Goal: Task Accomplishment & Management: Use online tool/utility

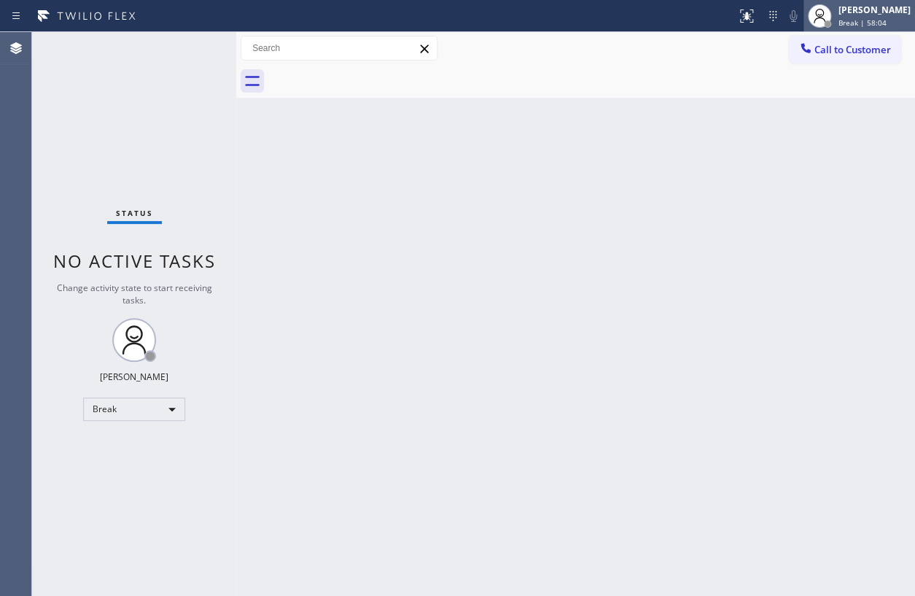
click at [870, 19] on span "Break | 58:04" at bounding box center [863, 22] width 48 height 10
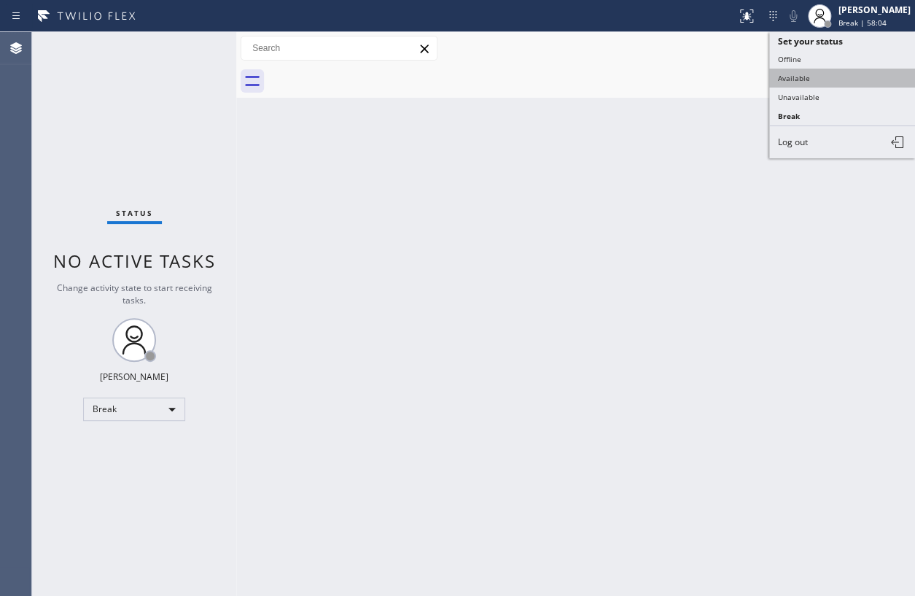
click at [846, 74] on button "Available" at bounding box center [842, 78] width 146 height 19
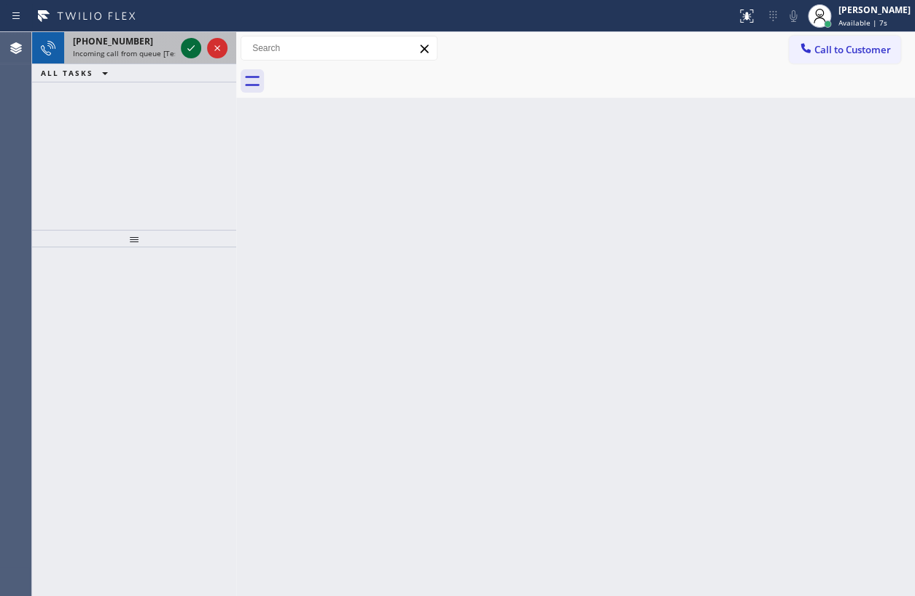
click at [184, 44] on icon at bounding box center [190, 47] width 17 height 17
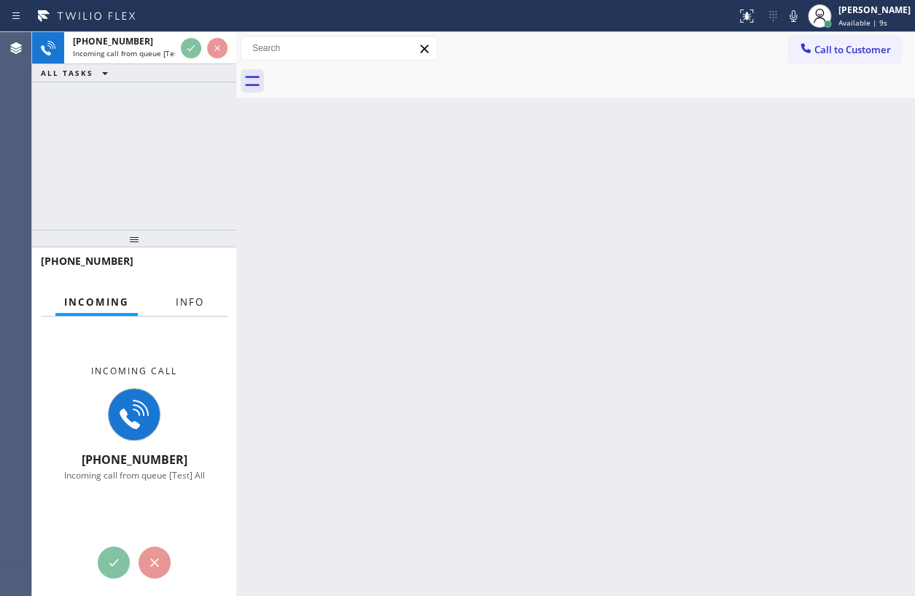
click at [184, 309] on button "Info" at bounding box center [190, 302] width 46 height 28
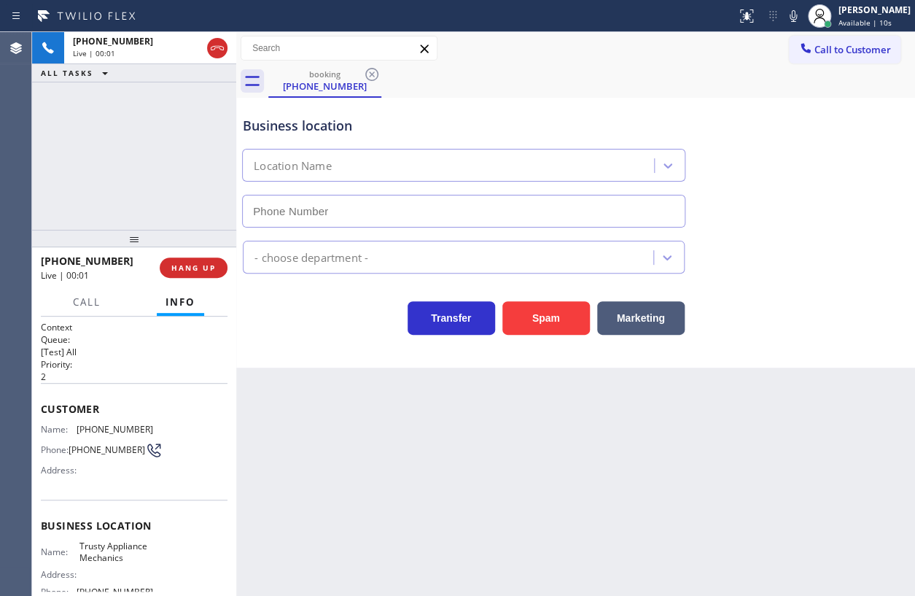
type input "[PHONE_NUMBER]"
click at [206, 270] on span "HANG UP" at bounding box center [193, 267] width 44 height 10
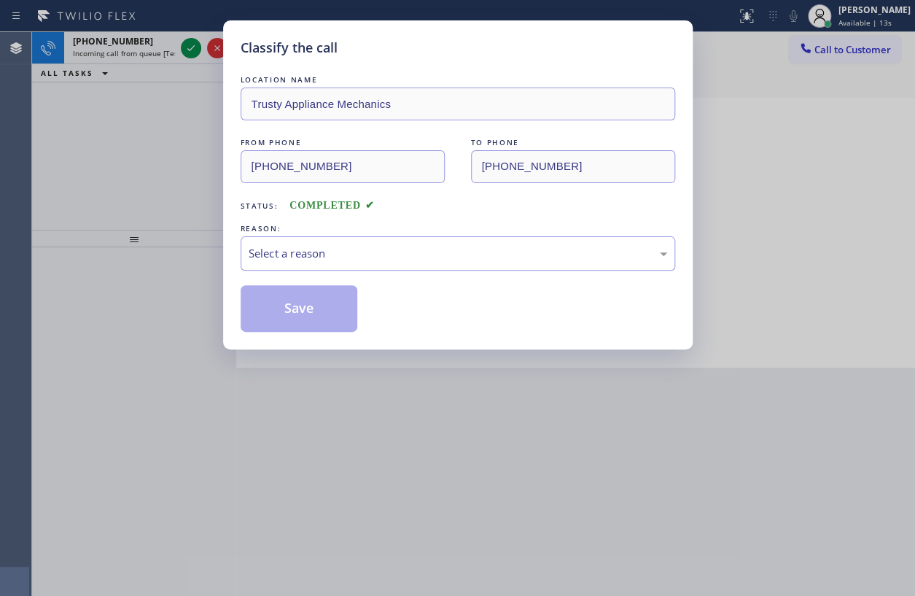
click at [459, 196] on div "Status: COMPLETED" at bounding box center [458, 201] width 435 height 23
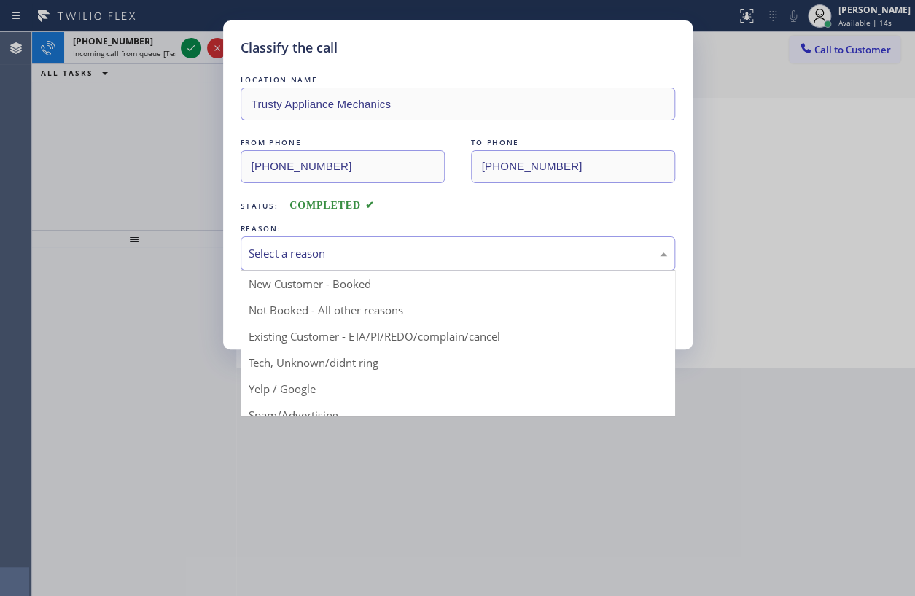
click at [434, 241] on div "Select a reason" at bounding box center [458, 253] width 435 height 34
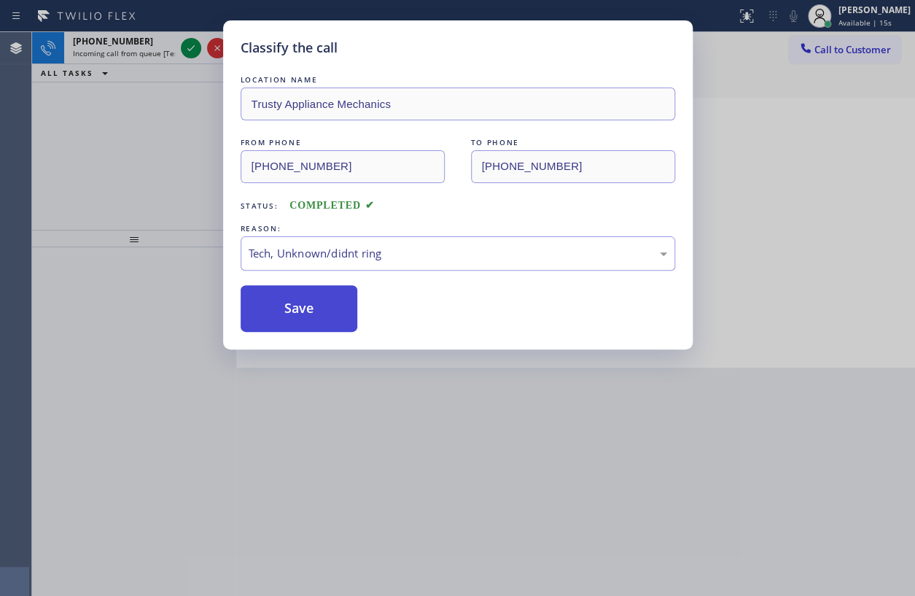
click at [343, 304] on button "Save" at bounding box center [299, 308] width 117 height 47
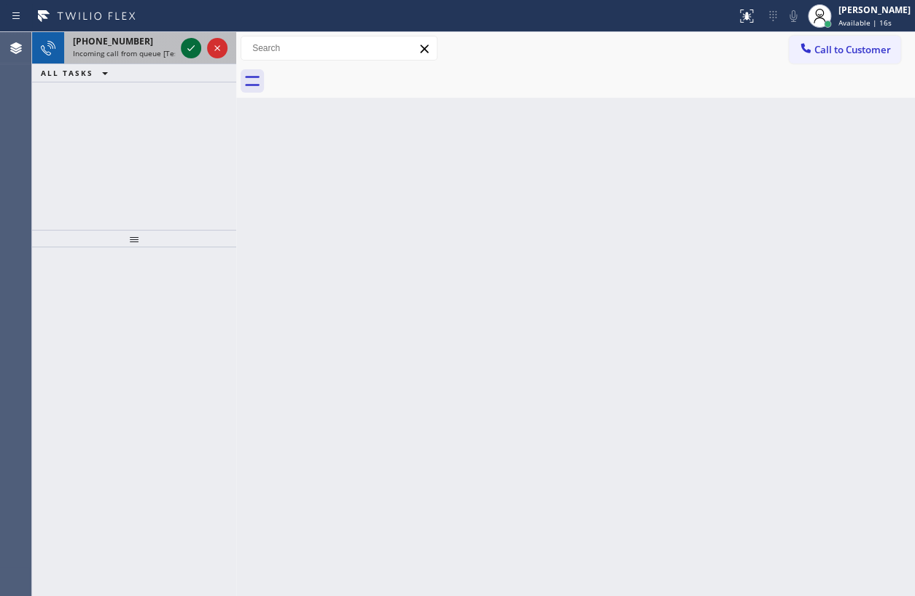
click at [190, 45] on icon at bounding box center [190, 47] width 17 height 17
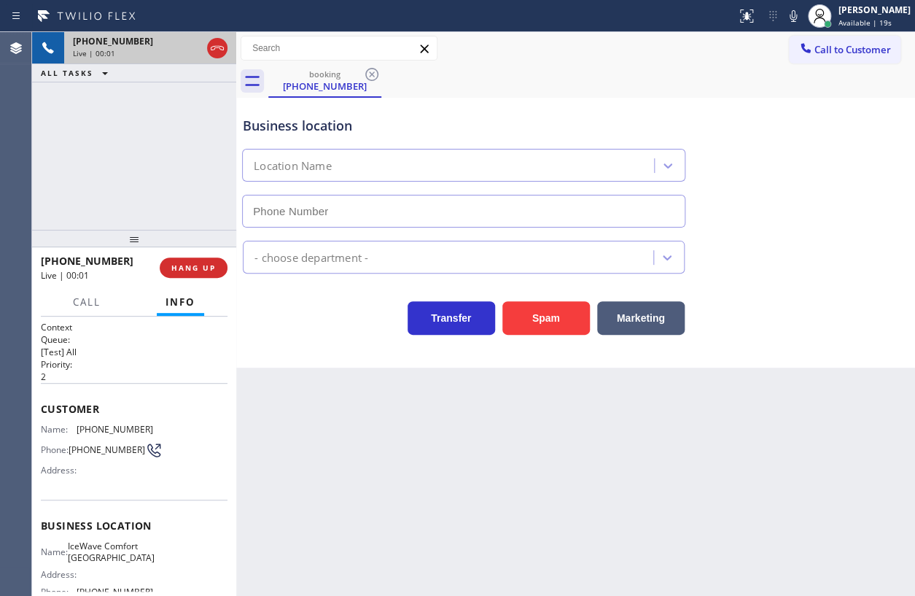
type input "[PHONE_NUMBER]"
click at [182, 260] on button "HANG UP" at bounding box center [194, 267] width 68 height 20
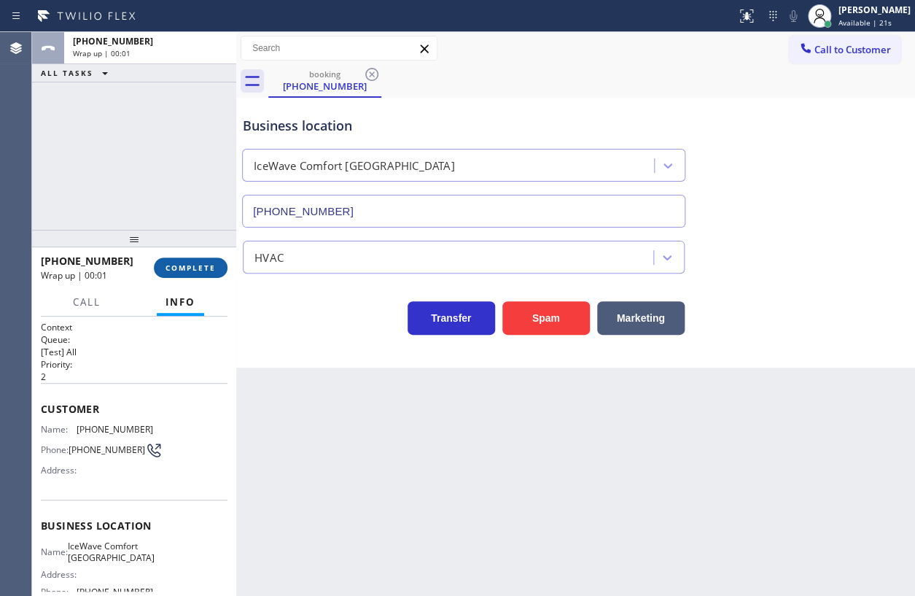
click at [182, 260] on button "COMPLETE" at bounding box center [191, 267] width 74 height 20
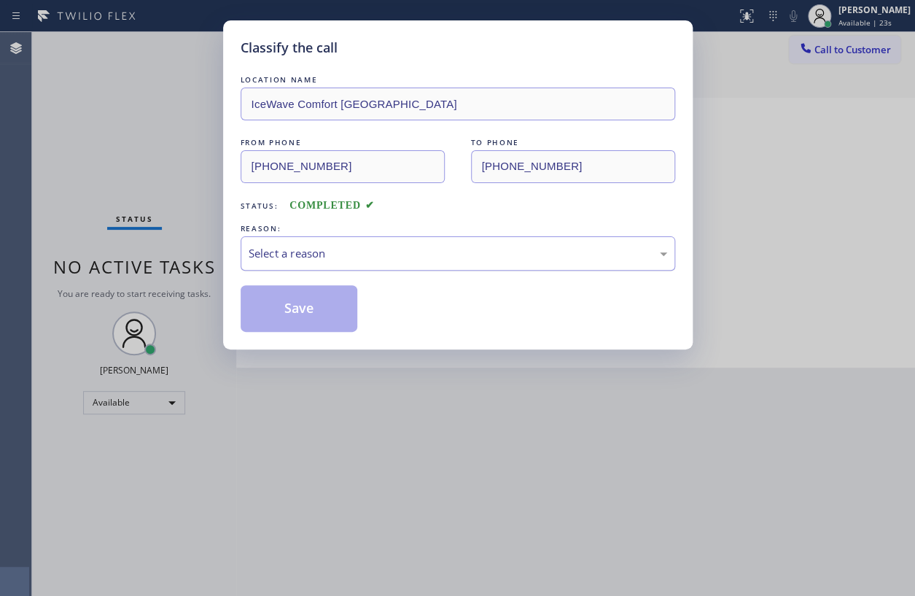
click at [327, 253] on div "Select a reason" at bounding box center [458, 253] width 419 height 17
click at [295, 322] on button "Save" at bounding box center [299, 308] width 117 height 47
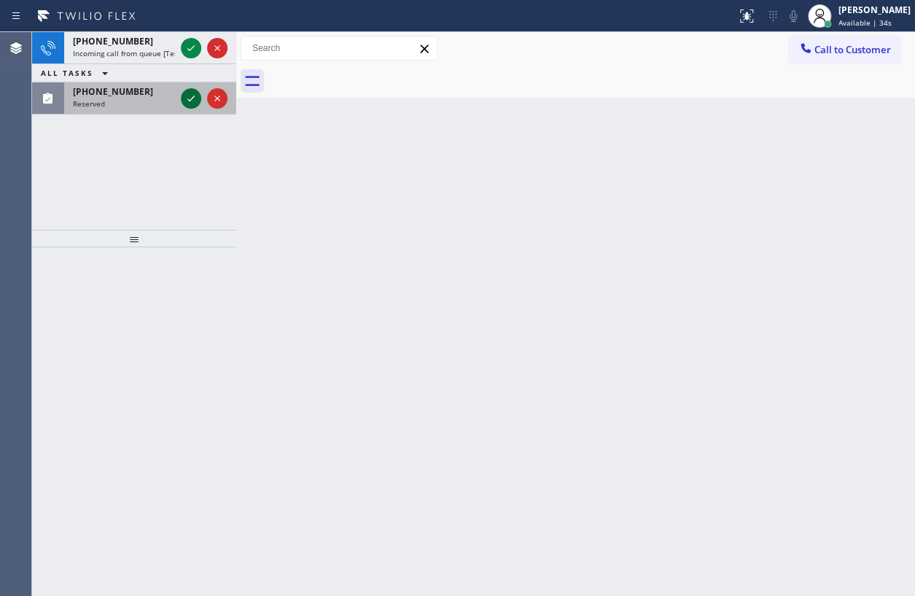
click at [192, 101] on icon at bounding box center [190, 98] width 17 height 17
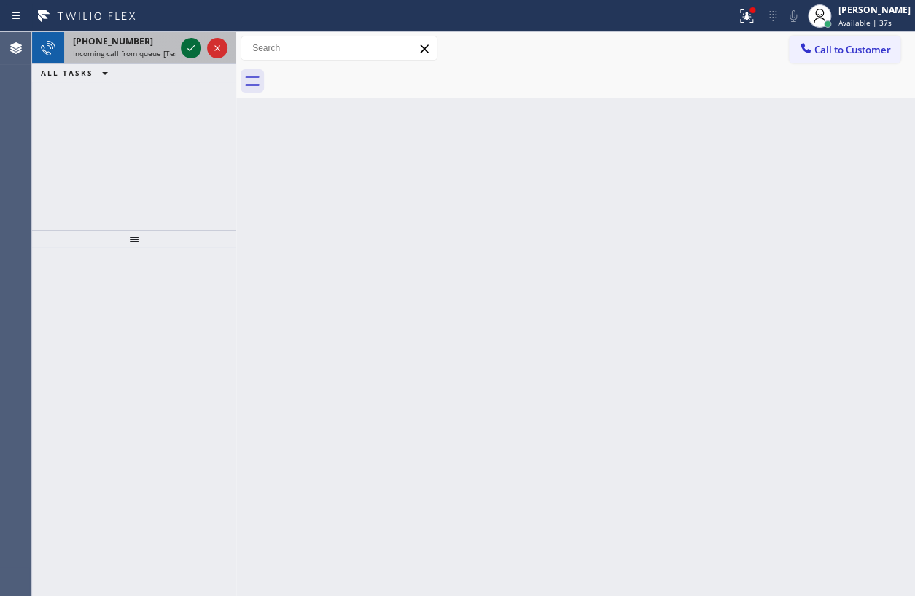
click at [190, 51] on icon at bounding box center [190, 47] width 17 height 17
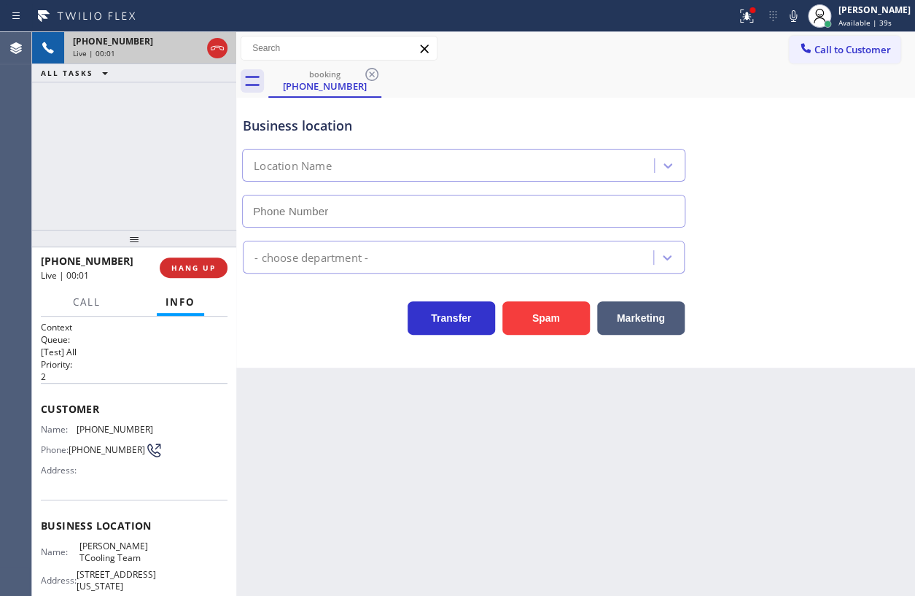
type input "[PHONE_NUMBER]"
click at [197, 269] on span "HANG UP" at bounding box center [193, 267] width 44 height 10
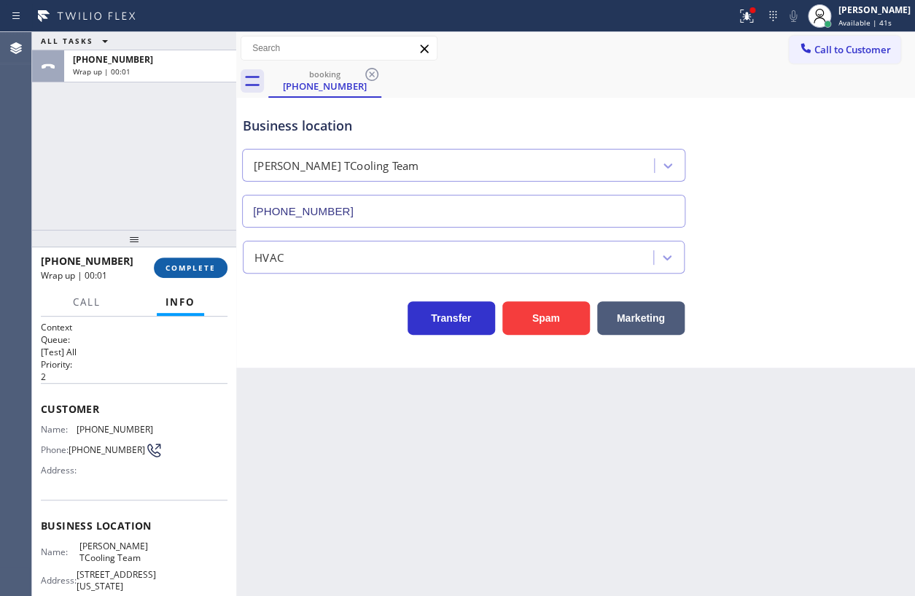
click at [197, 269] on span "COMPLETE" at bounding box center [191, 267] width 50 height 10
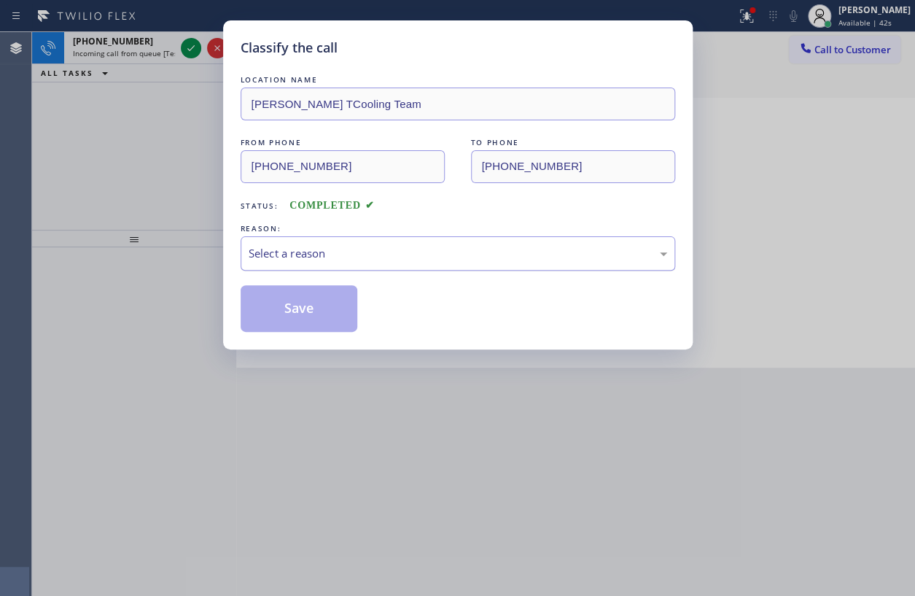
click at [424, 261] on div "Select a reason" at bounding box center [458, 253] width 435 height 34
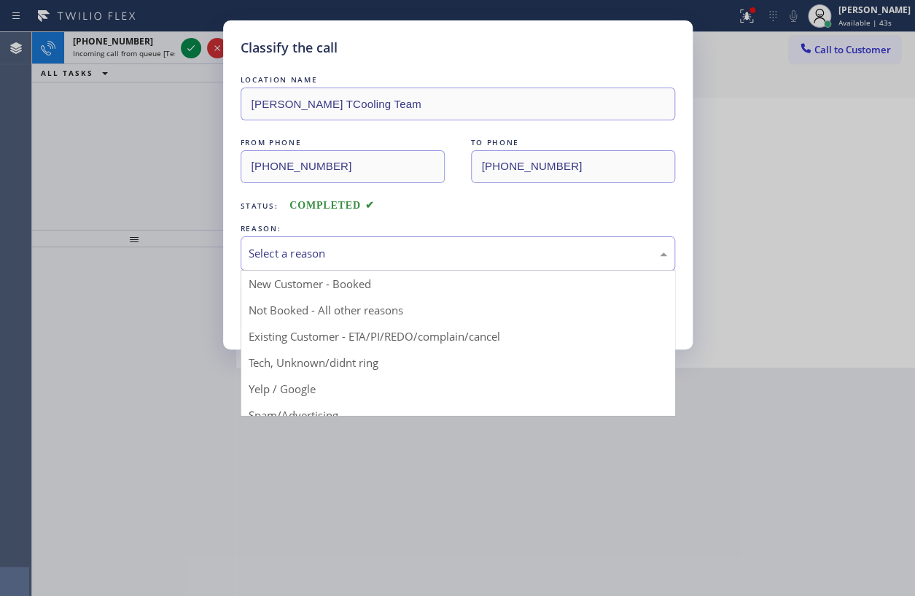
drag, startPoint x: 290, startPoint y: 366, endPoint x: 293, endPoint y: 345, distance: 21.3
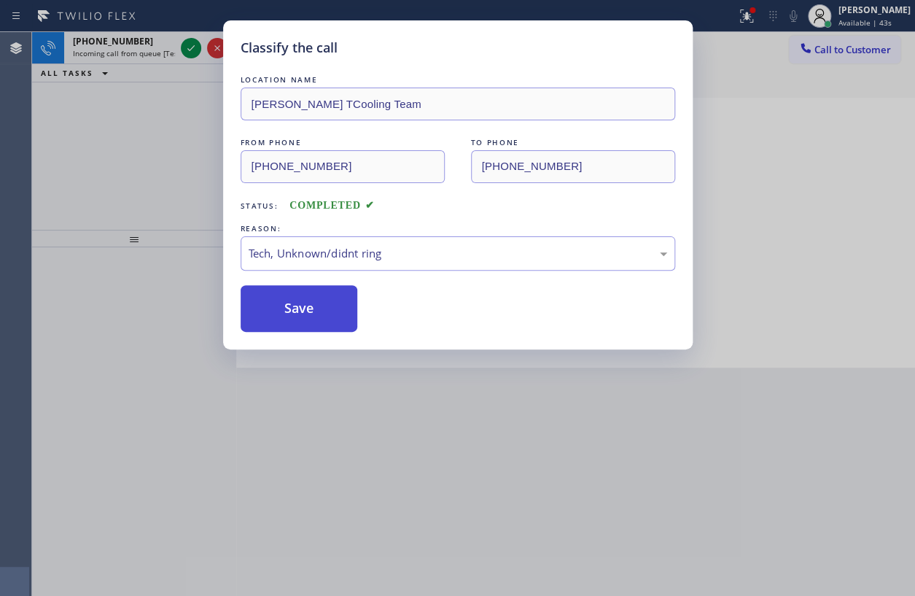
click at [287, 309] on button "Save" at bounding box center [299, 308] width 117 height 47
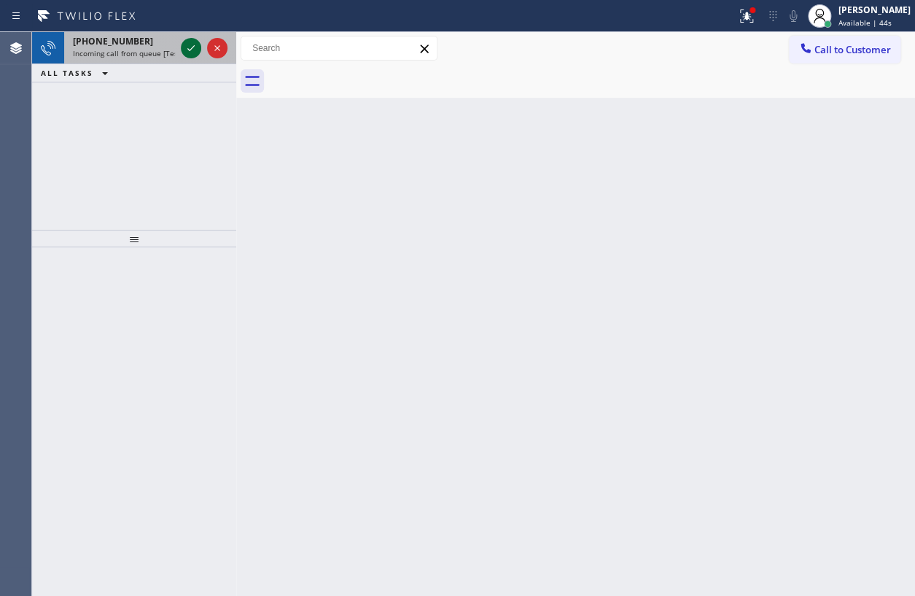
drag, startPoint x: 189, startPoint y: 36, endPoint x: 188, endPoint y: 44, distance: 7.3
click at [188, 38] on div at bounding box center [204, 48] width 52 height 32
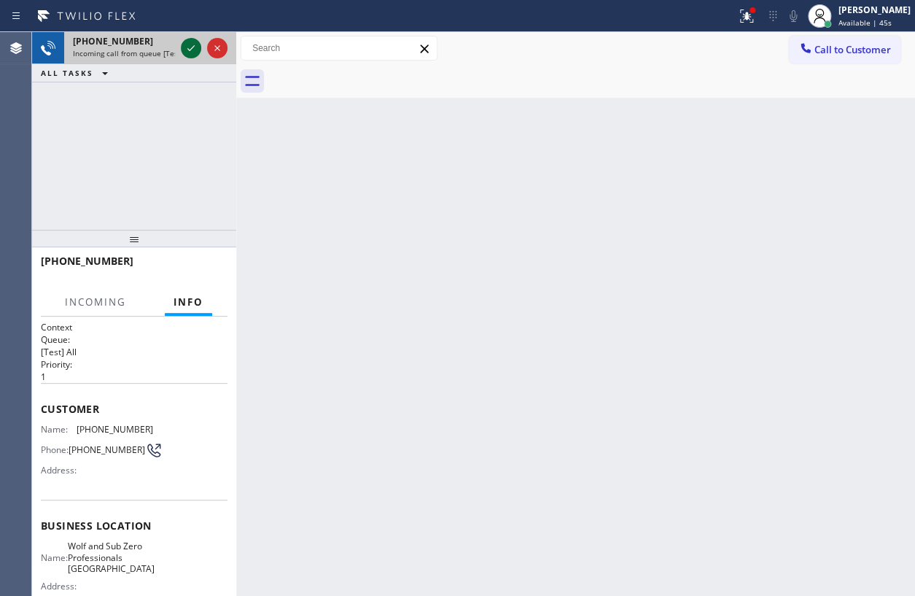
click at [188, 44] on icon at bounding box center [190, 47] width 17 height 17
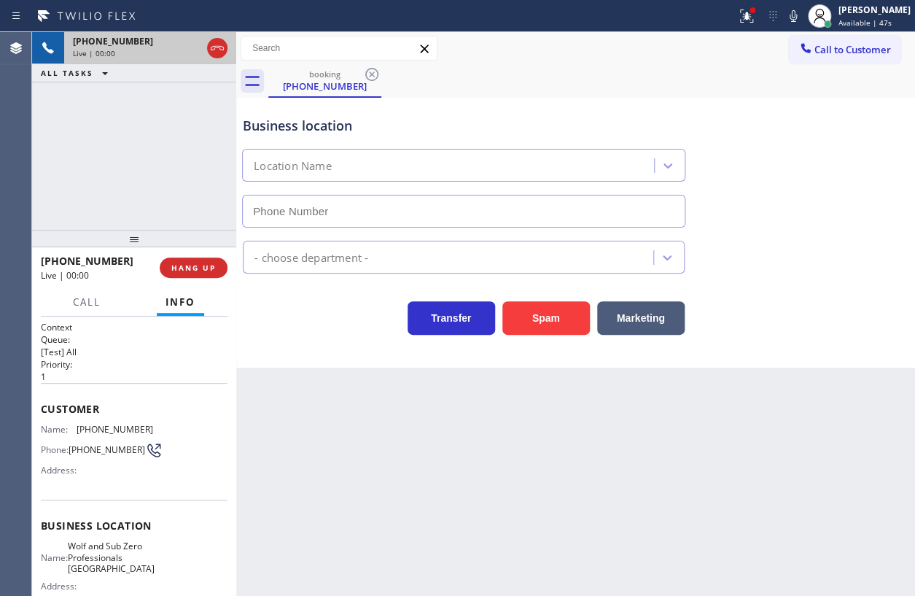
type input "[PHONE_NUMBER]"
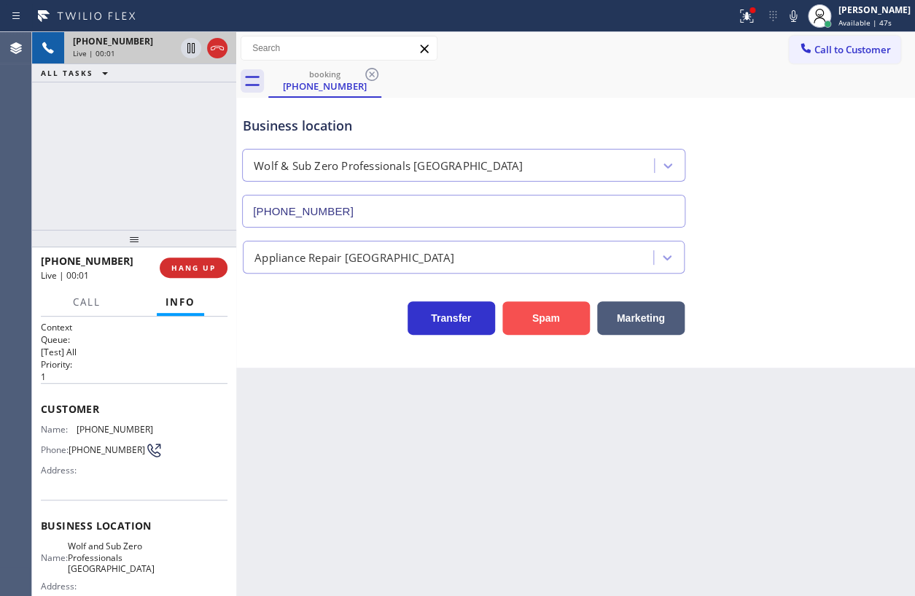
click at [545, 316] on button "Spam" at bounding box center [545, 318] width 87 height 34
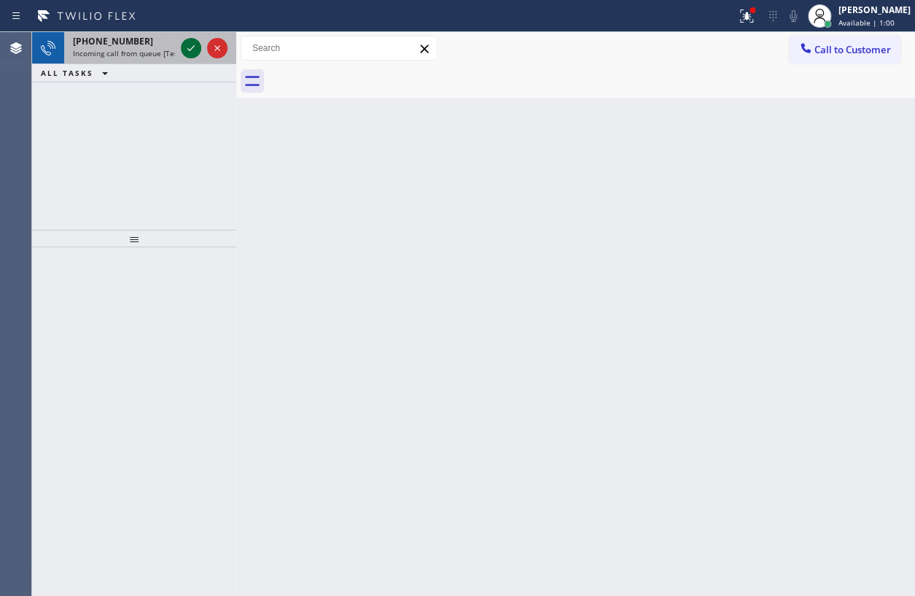
click at [192, 50] on icon at bounding box center [190, 47] width 17 height 17
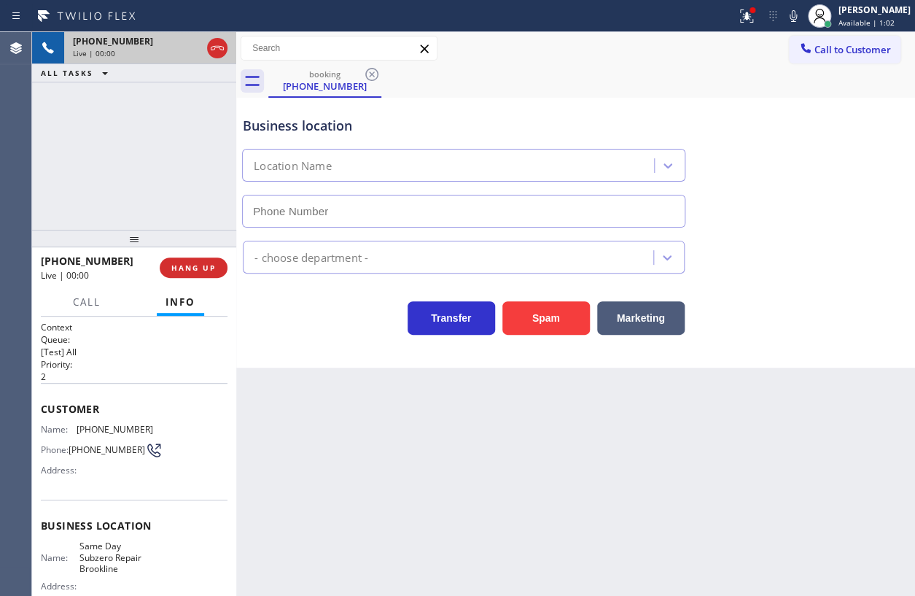
type input "[PHONE_NUMBER]"
drag, startPoint x: 540, startPoint y: 301, endPoint x: 910, endPoint y: 386, distance: 379.4
click at [541, 301] on button "Spam" at bounding box center [545, 318] width 87 height 34
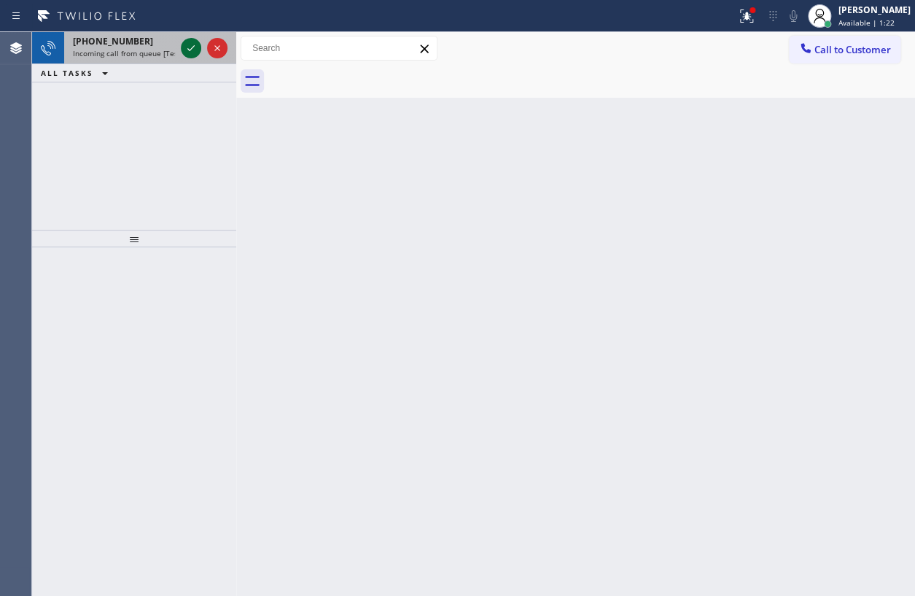
click at [184, 40] on icon at bounding box center [190, 47] width 17 height 17
click at [181, 51] on div at bounding box center [191, 47] width 20 height 17
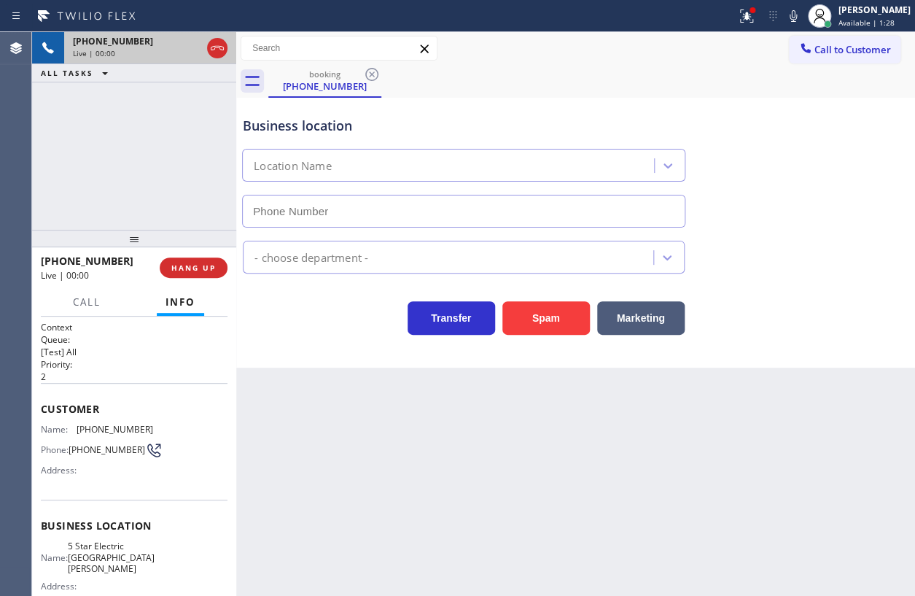
type input "[PHONE_NUMBER]"
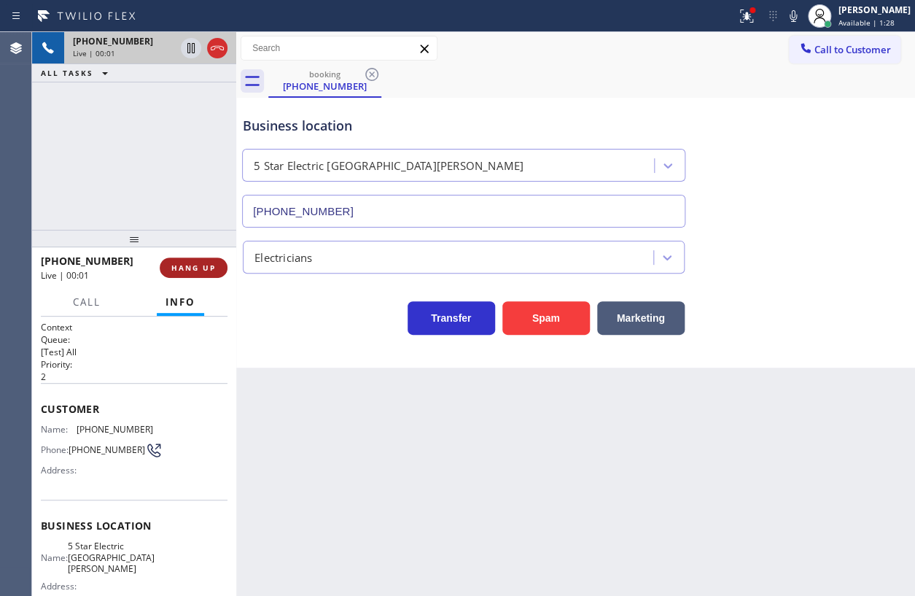
click at [191, 268] on span "HANG UP" at bounding box center [193, 267] width 44 height 10
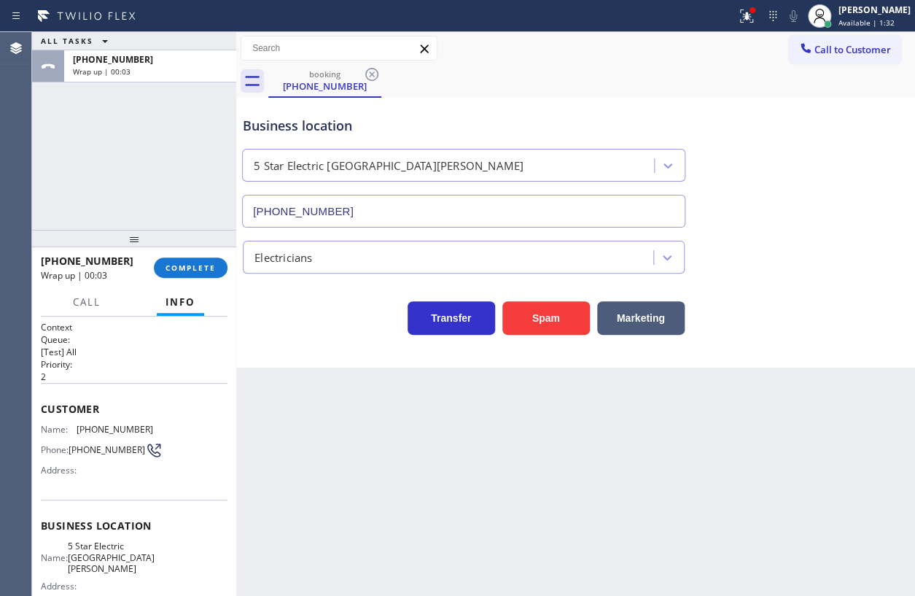
drag, startPoint x: 174, startPoint y: 262, endPoint x: 146, endPoint y: 257, distance: 28.9
click at [174, 262] on span "COMPLETE" at bounding box center [191, 267] width 50 height 10
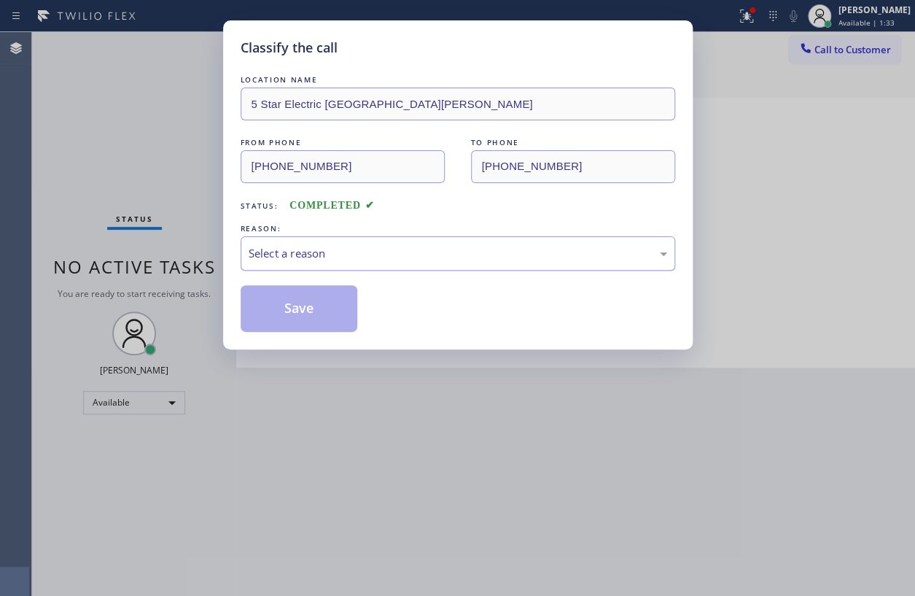
drag, startPoint x: 369, startPoint y: 257, endPoint x: 366, endPoint y: 267, distance: 9.9
click at [368, 258] on div "Select a reason" at bounding box center [458, 253] width 419 height 17
drag, startPoint x: 335, startPoint y: 359, endPoint x: 314, endPoint y: 313, distance: 50.3
click at [306, 301] on button "Save" at bounding box center [299, 308] width 117 height 47
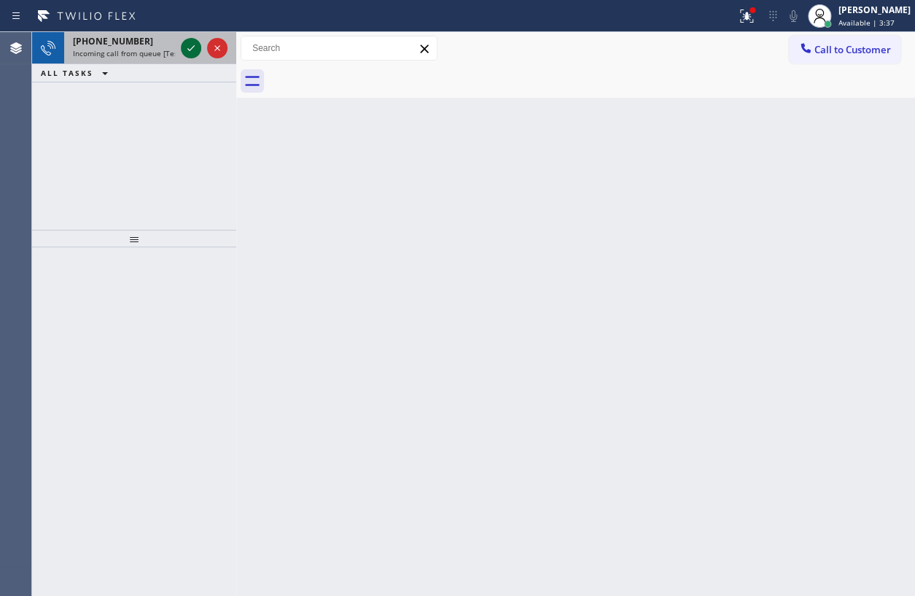
click at [185, 50] on icon at bounding box center [190, 47] width 17 height 17
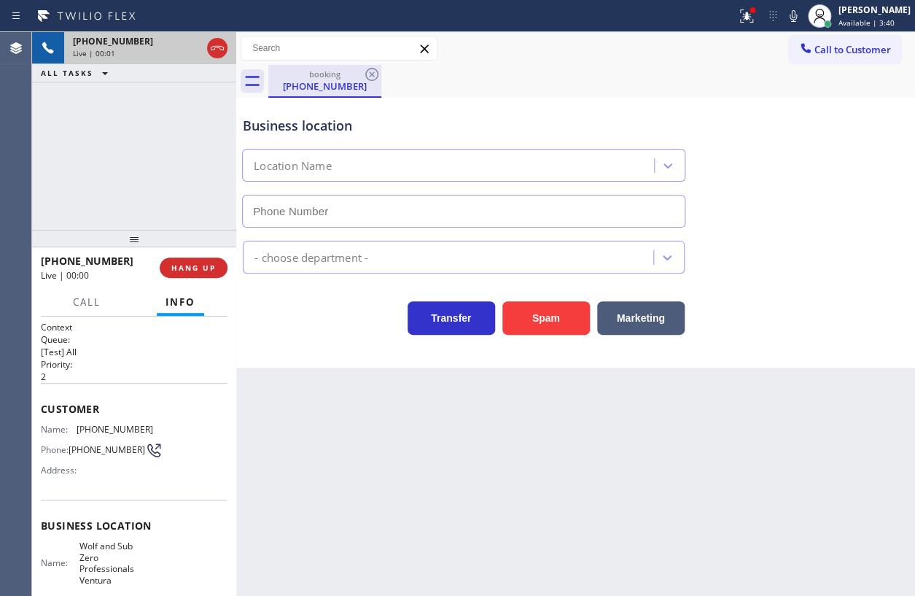
type input "[PHONE_NUMBER]"
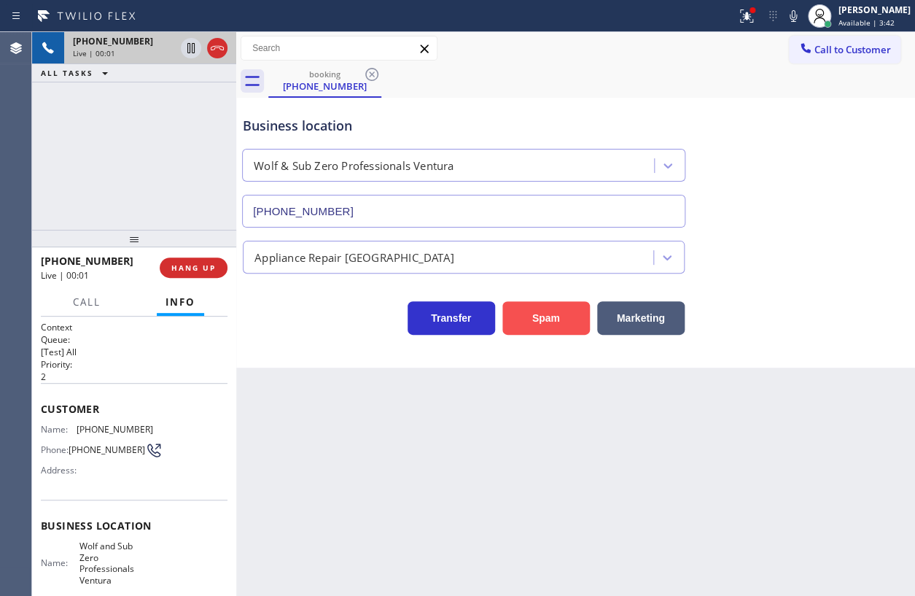
click at [544, 306] on button "Spam" at bounding box center [545, 318] width 87 height 34
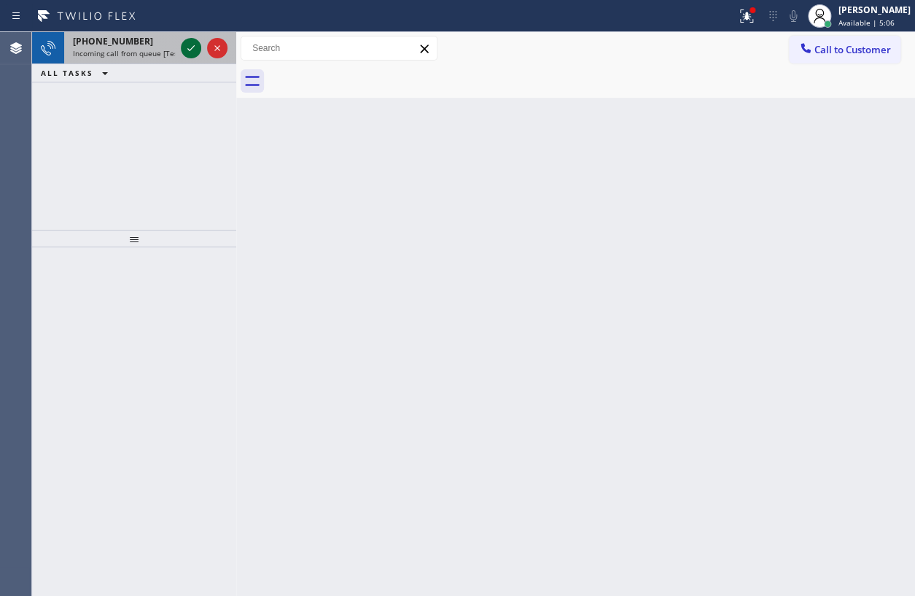
click at [197, 49] on icon at bounding box center [190, 47] width 17 height 17
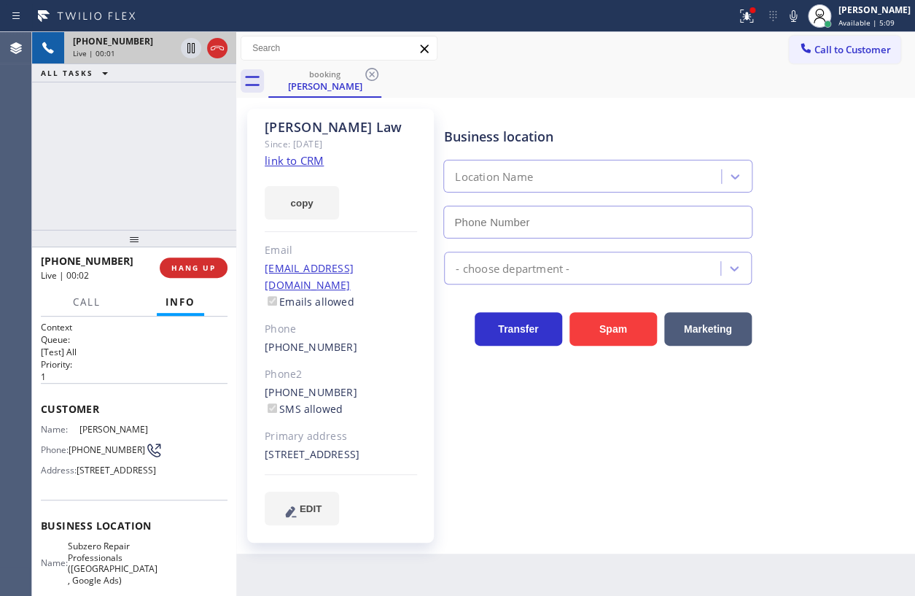
type input "[PHONE_NUMBER]"
click at [299, 161] on link "link to CRM" at bounding box center [294, 160] width 59 height 15
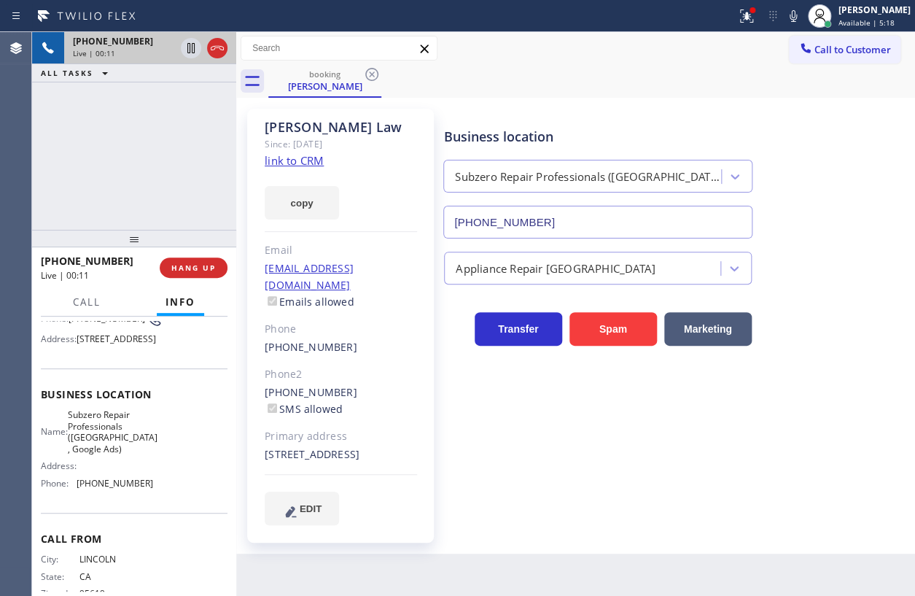
scroll to position [132, 0]
click at [120, 440] on span "Subzero Repair Professionals ([GEOGRAPHIC_DATA] , Google Ads)" at bounding box center [113, 430] width 90 height 45
copy span "Subzero Repair Professionals ([GEOGRAPHIC_DATA] , Google Ads)"
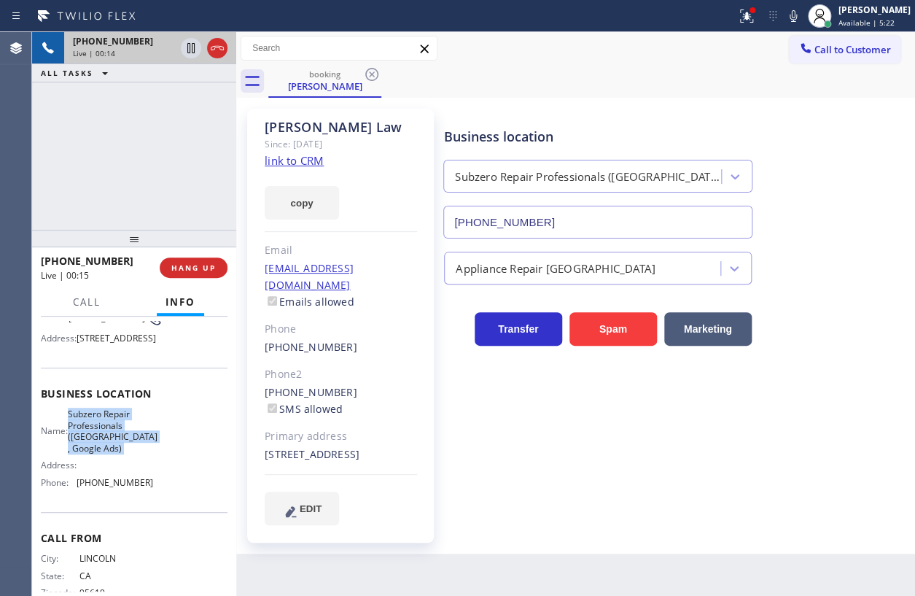
click at [545, 230] on input "[PHONE_NUMBER]" at bounding box center [597, 222] width 309 height 33
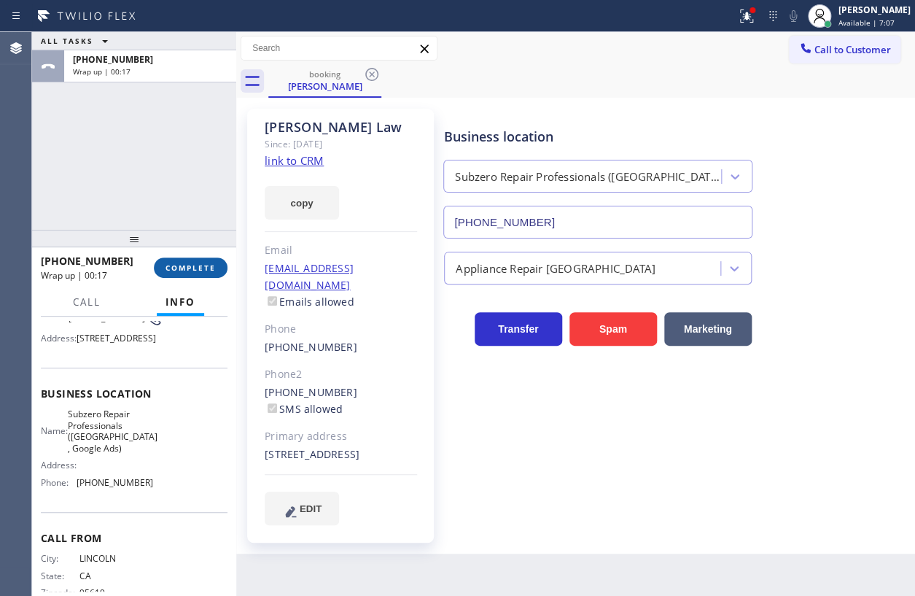
click at [223, 274] on button "COMPLETE" at bounding box center [191, 267] width 74 height 20
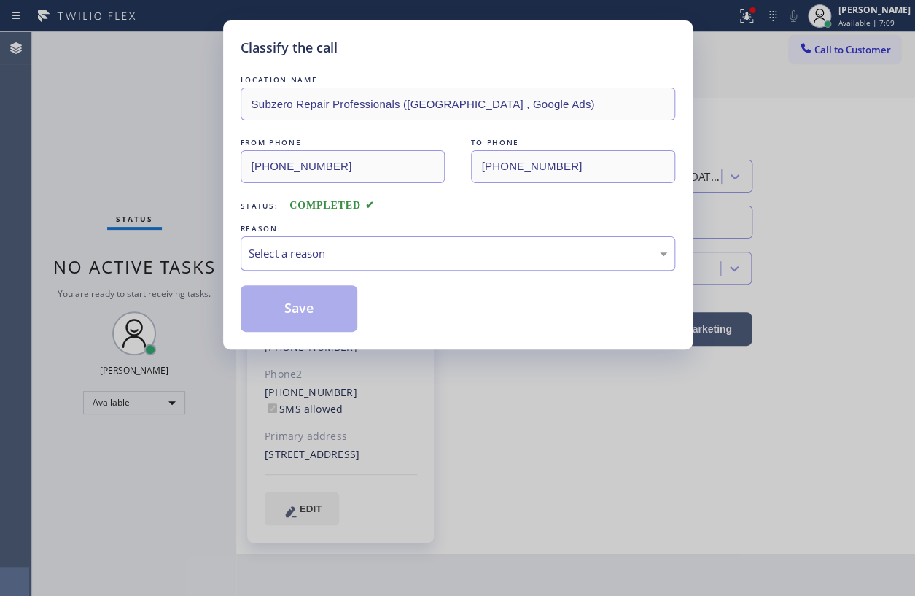
click at [337, 258] on div "Select a reason" at bounding box center [458, 253] width 419 height 17
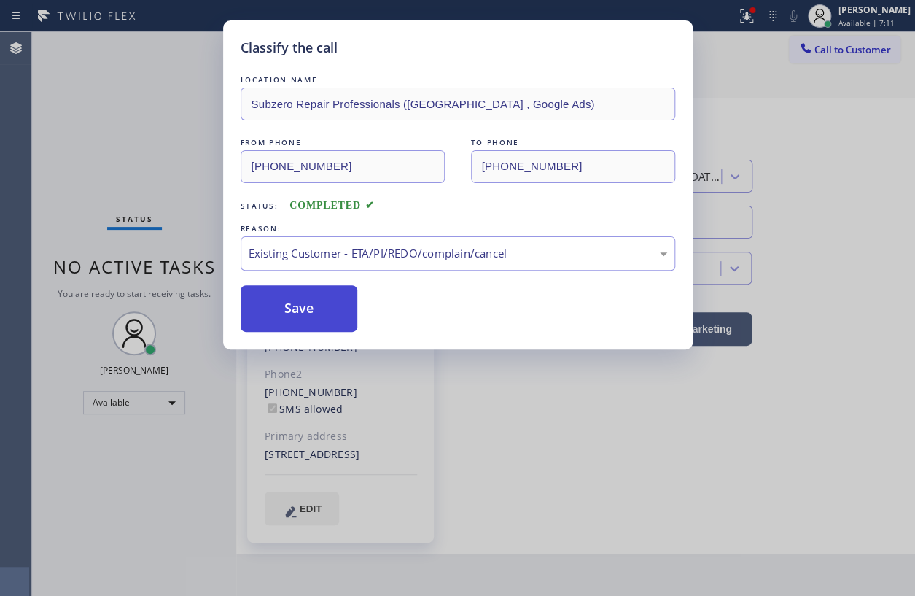
click at [299, 319] on button "Save" at bounding box center [299, 308] width 117 height 47
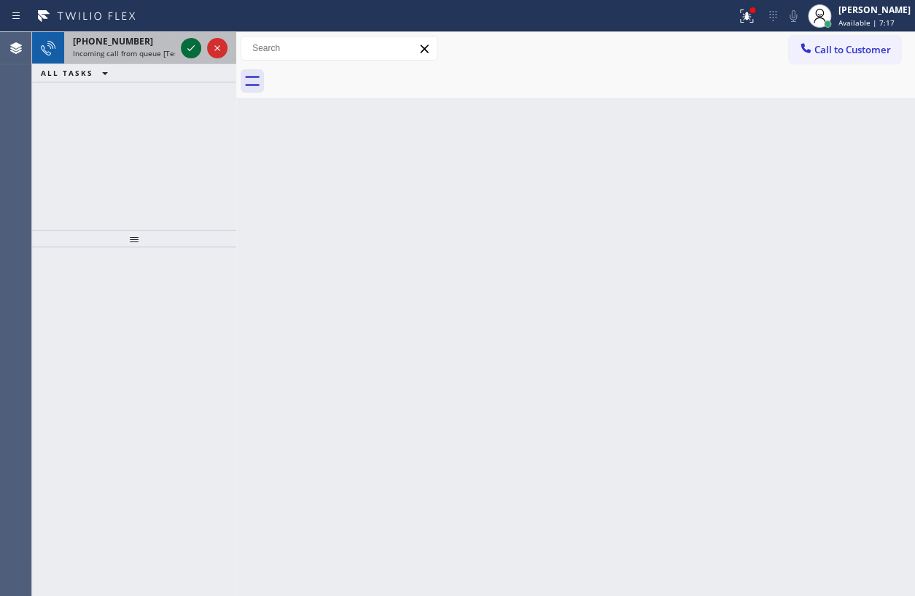
click at [190, 48] on icon at bounding box center [190, 47] width 17 height 17
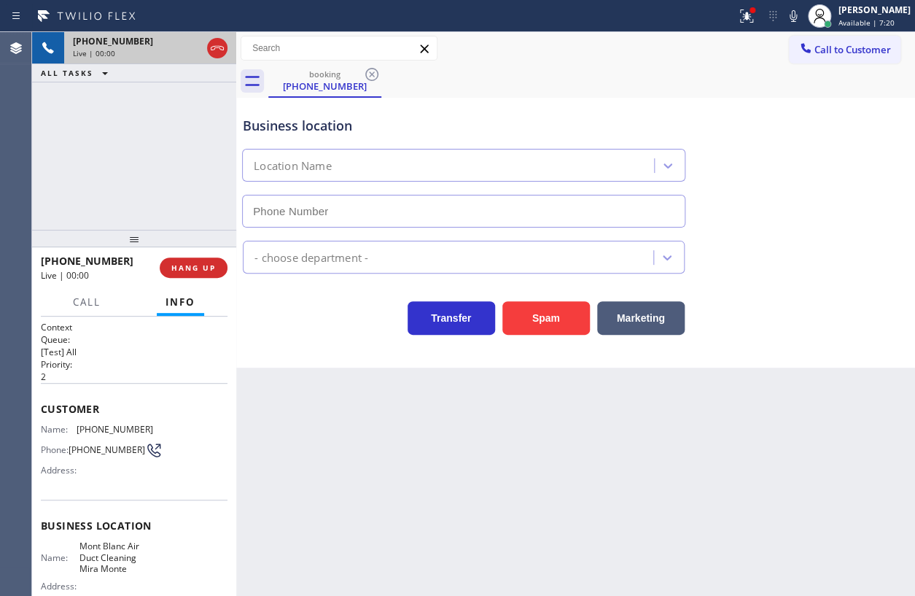
type input "[PHONE_NUMBER]"
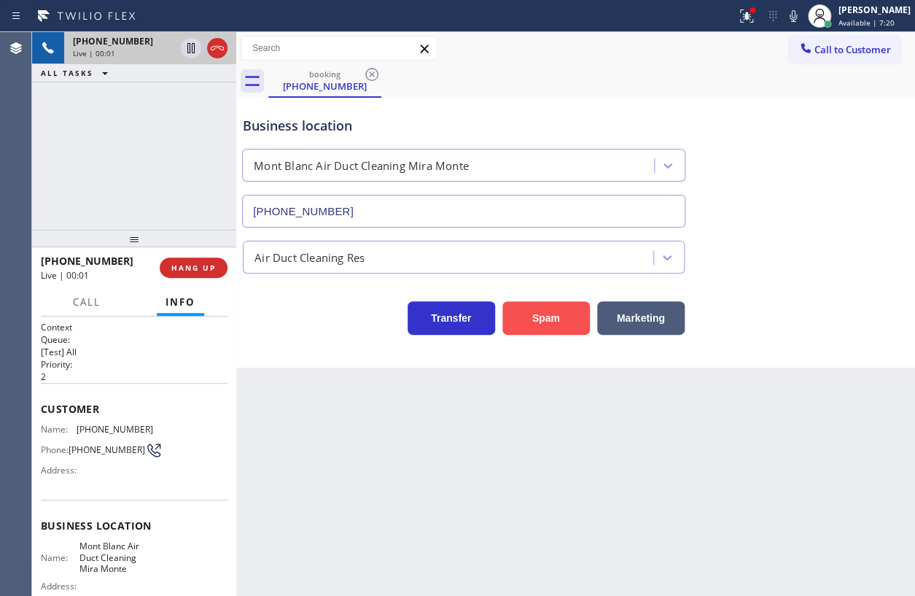
click at [534, 313] on button "Spam" at bounding box center [545, 318] width 87 height 34
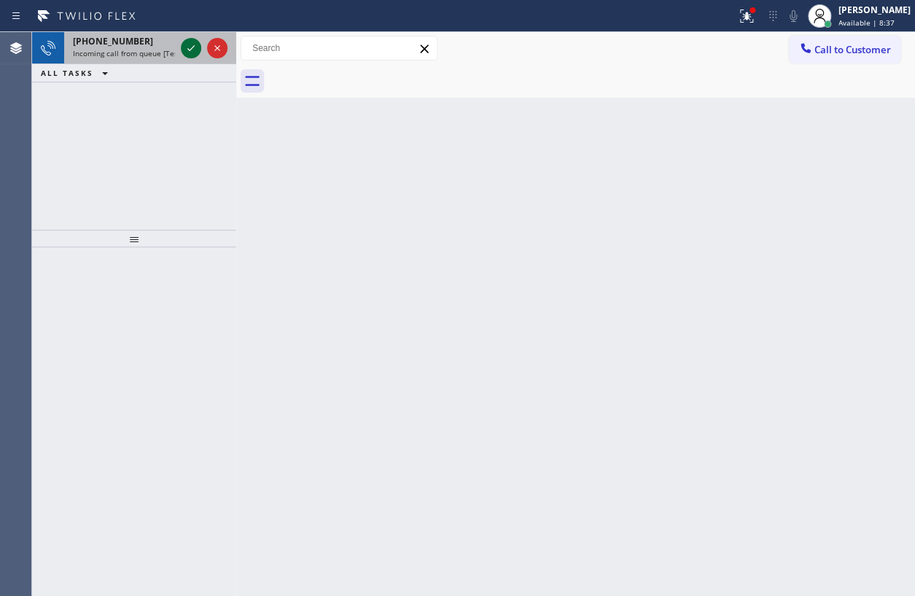
click at [184, 50] on icon at bounding box center [190, 47] width 17 height 17
click at [191, 51] on icon at bounding box center [190, 47] width 17 height 17
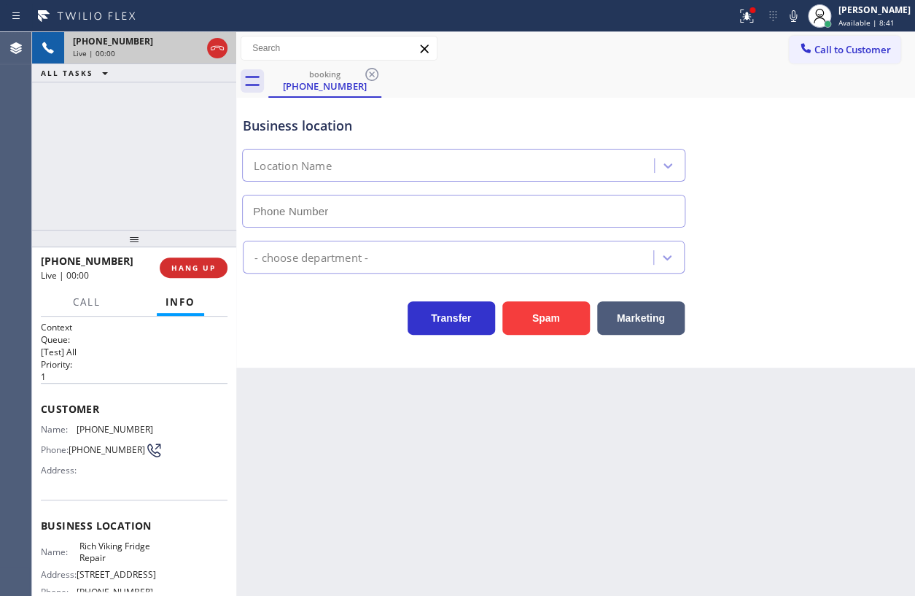
type input "[PHONE_NUMBER]"
click at [211, 271] on span "HANG UP" at bounding box center [193, 267] width 44 height 10
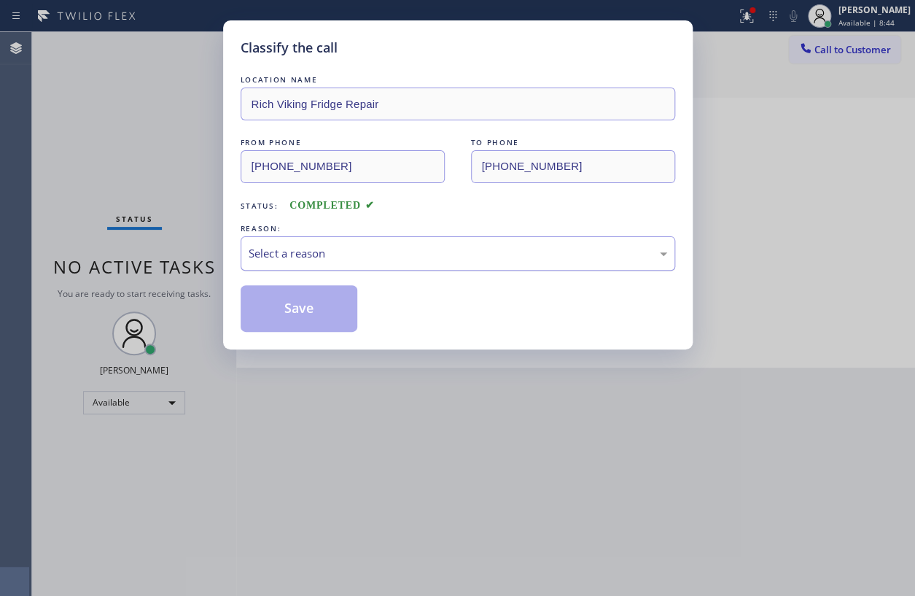
click at [386, 258] on div "Select a reason" at bounding box center [458, 253] width 419 height 17
click at [297, 320] on button "Save" at bounding box center [299, 308] width 117 height 47
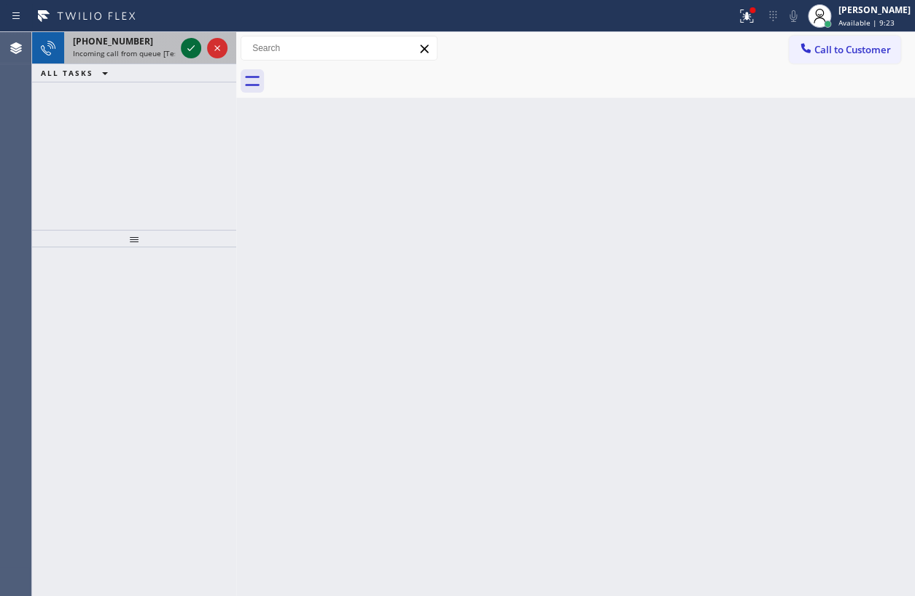
click at [187, 46] on icon at bounding box center [190, 47] width 17 height 17
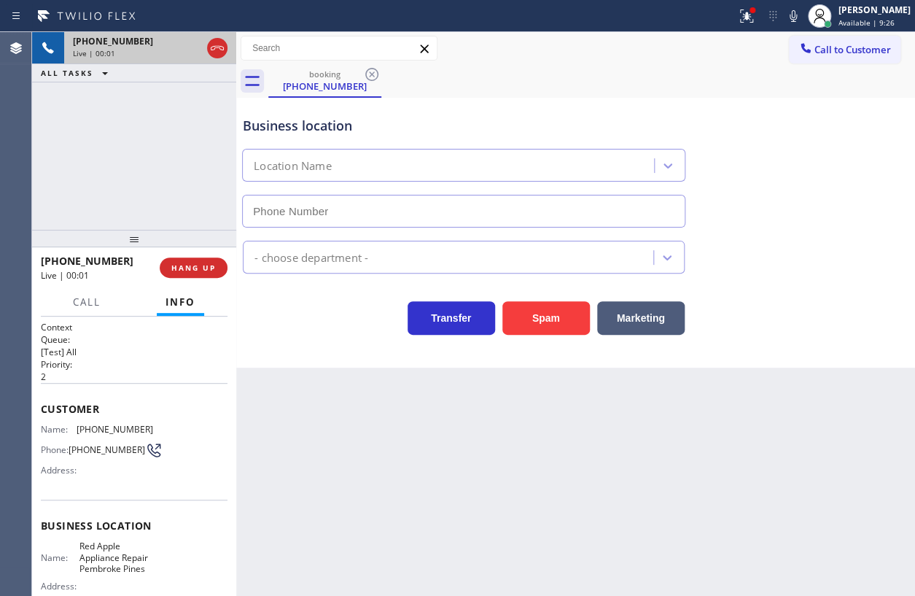
type input "[PHONE_NUMBER]"
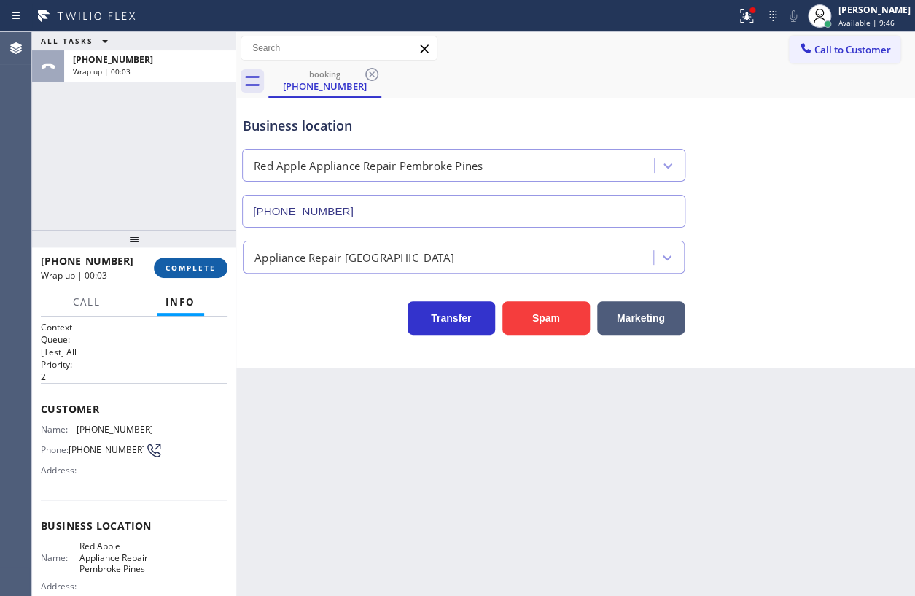
click at [203, 272] on button "COMPLETE" at bounding box center [191, 267] width 74 height 20
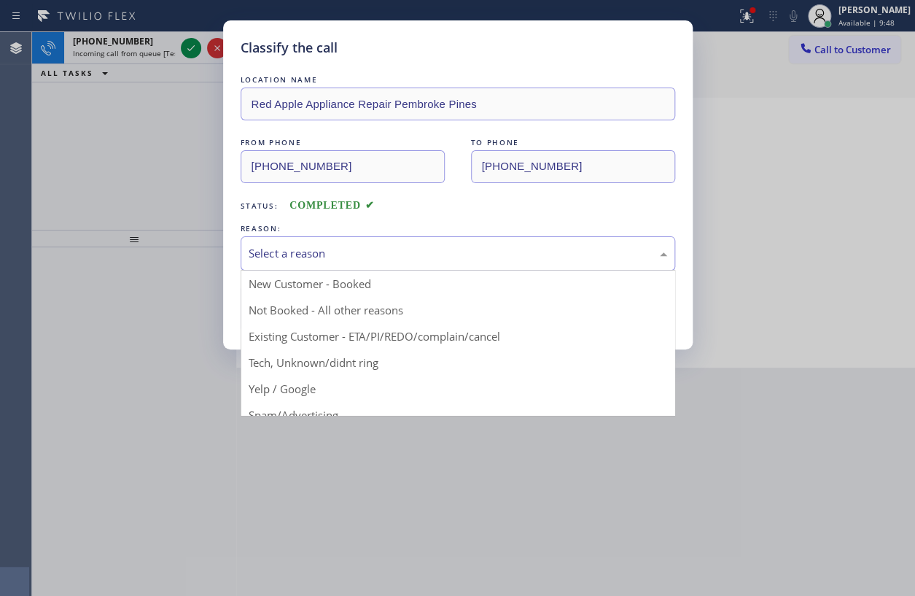
click at [384, 257] on div "Select a reason" at bounding box center [458, 253] width 419 height 17
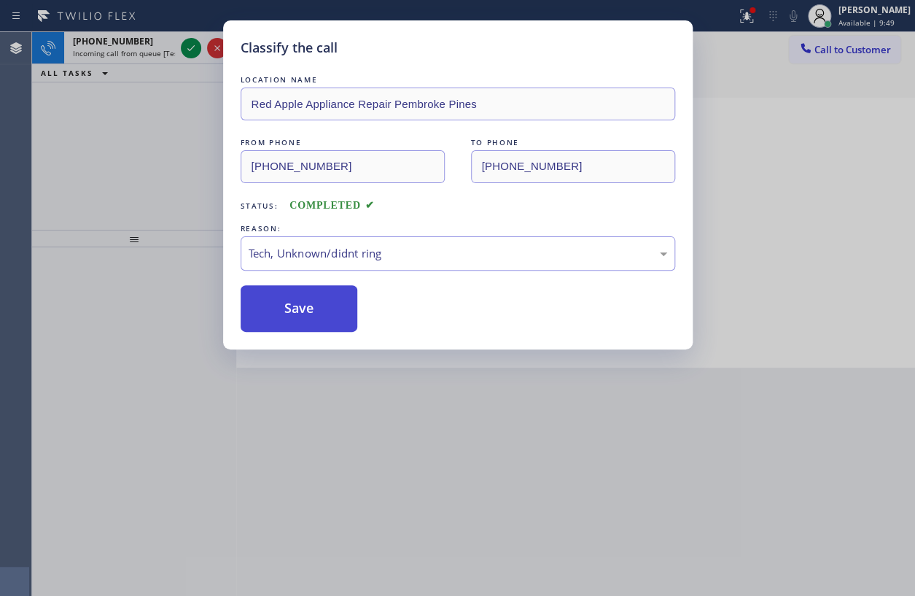
click at [324, 308] on button "Save" at bounding box center [299, 308] width 117 height 47
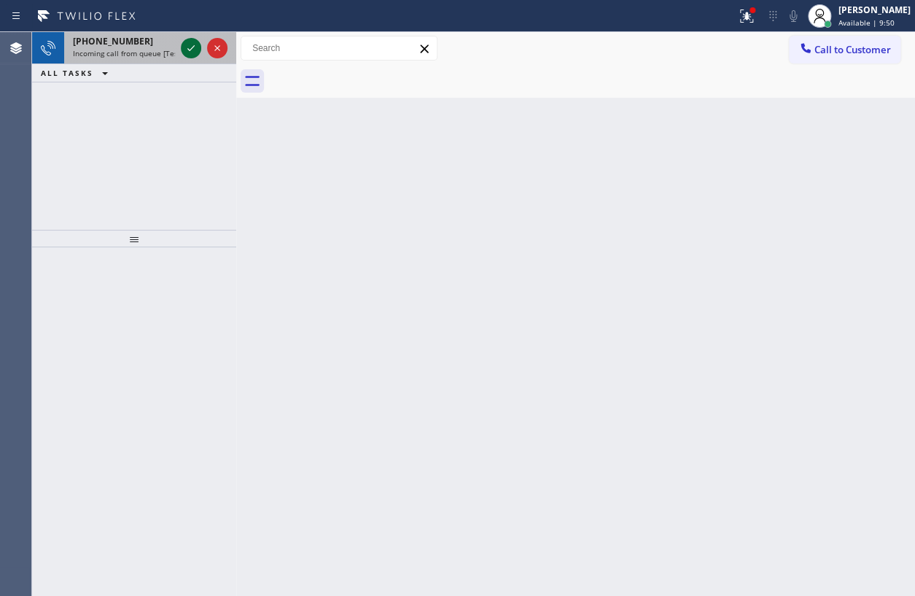
click at [187, 47] on icon at bounding box center [190, 47] width 17 height 17
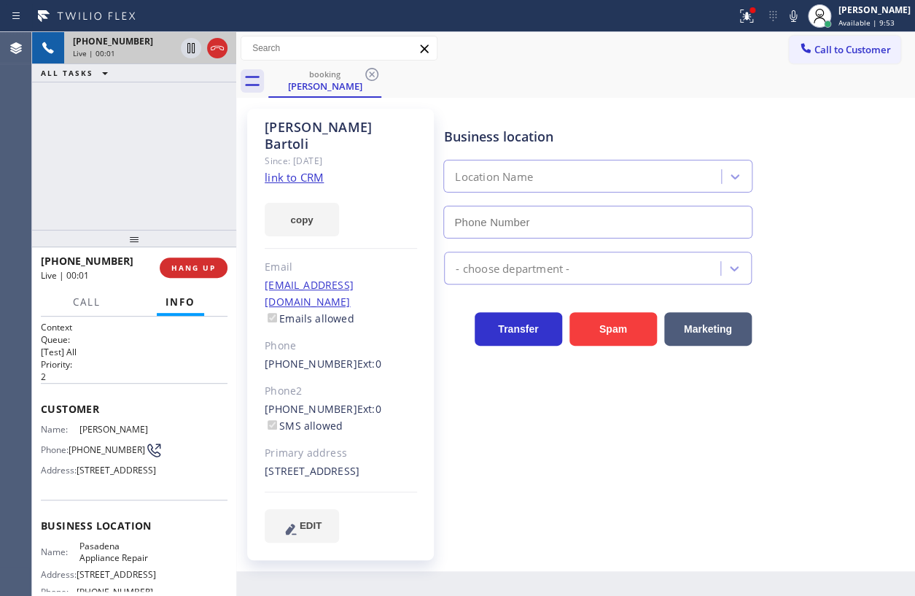
type input "[PHONE_NUMBER]"
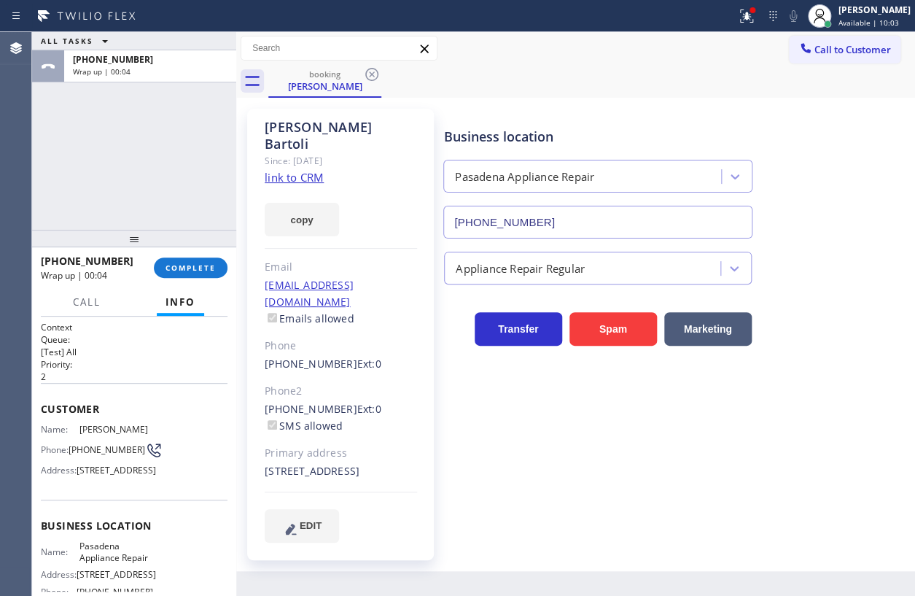
click at [284, 170] on link "link to CRM" at bounding box center [294, 177] width 59 height 15
drag, startPoint x: 195, startPoint y: 269, endPoint x: 286, endPoint y: 252, distance: 92.1
click at [196, 269] on span "COMPLETE" at bounding box center [191, 267] width 50 height 10
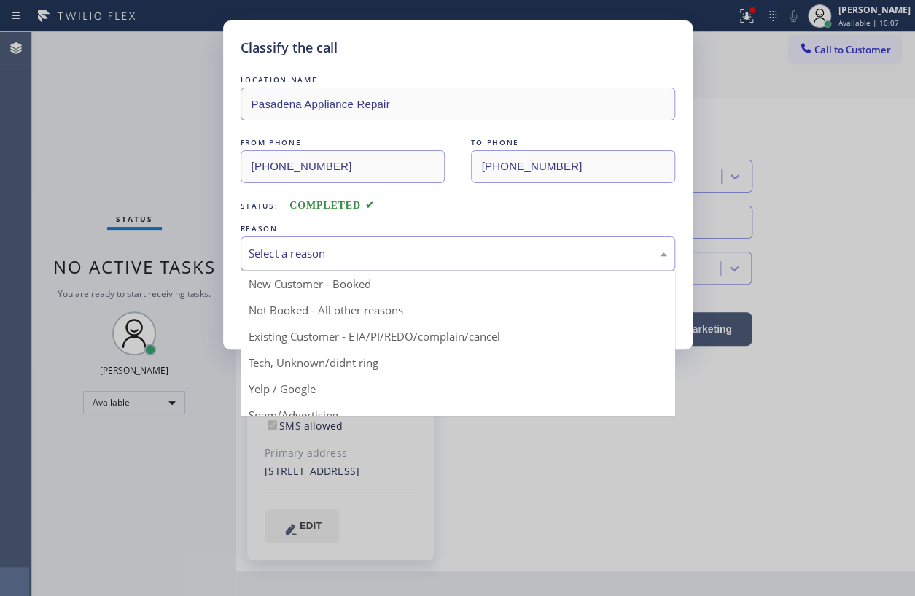
click at [392, 269] on div "Select a reason New Customer - Booked Not Booked - All other reasons Existing C…" at bounding box center [458, 253] width 435 height 34
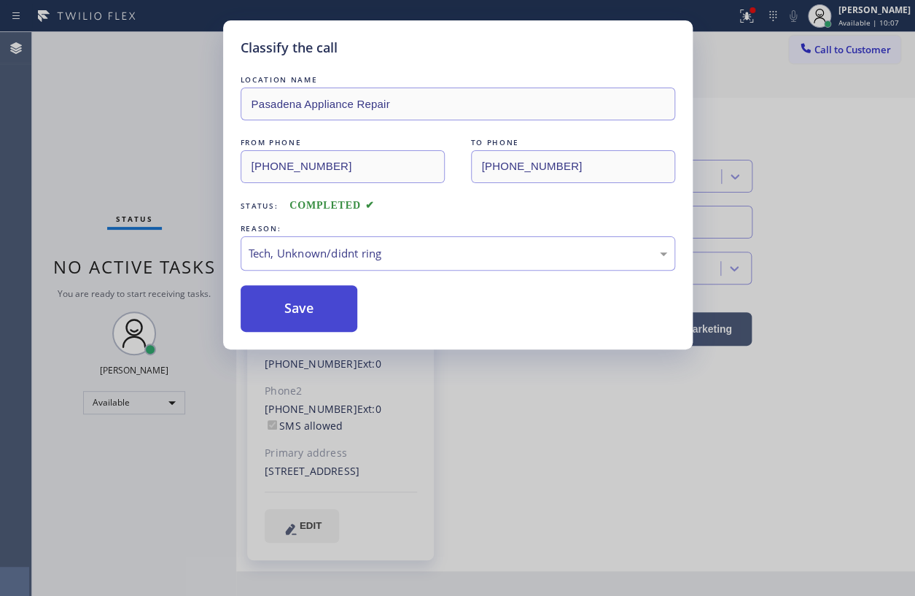
click at [326, 323] on button "Save" at bounding box center [299, 308] width 117 height 47
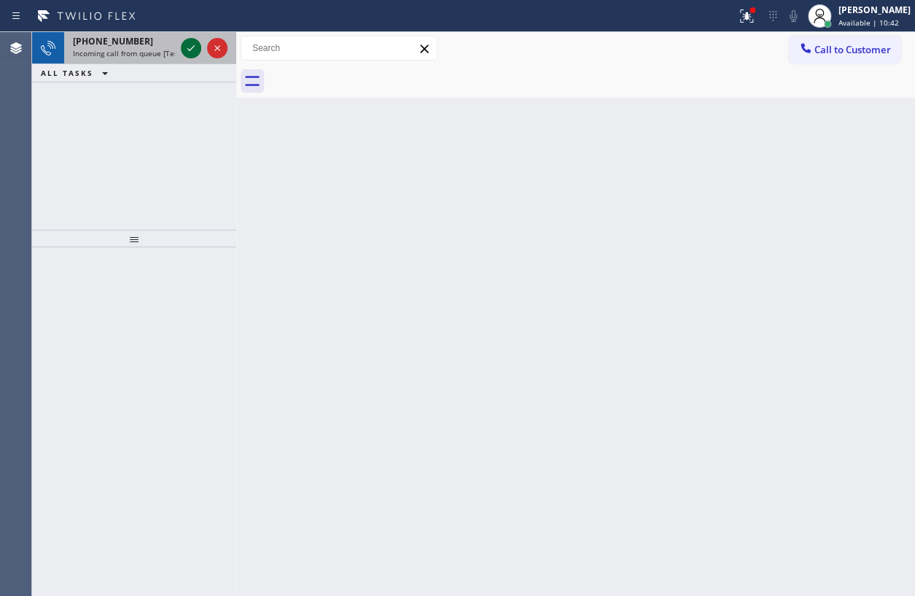
click at [193, 47] on icon at bounding box center [190, 47] width 17 height 17
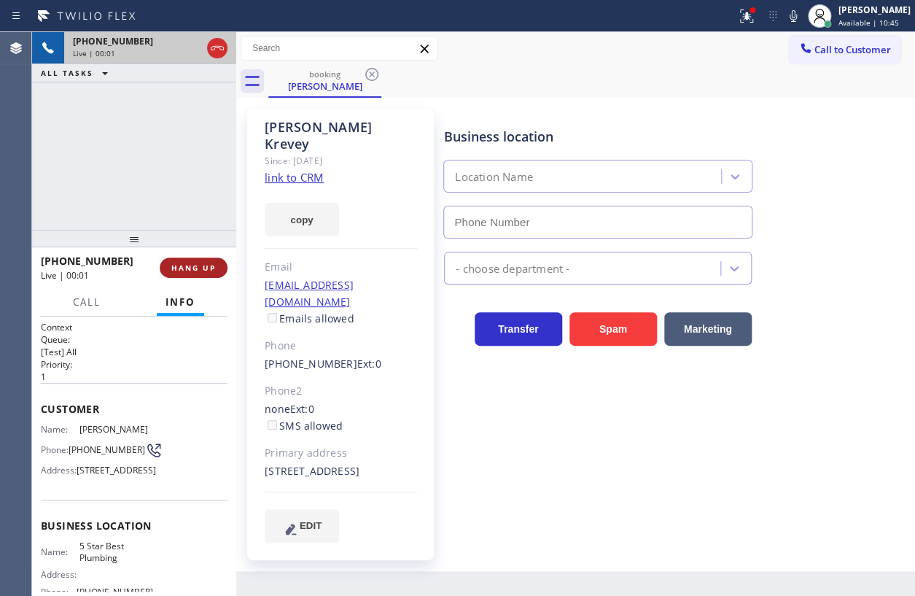
click at [205, 260] on button "HANG UP" at bounding box center [194, 267] width 68 height 20
type input "[PHONE_NUMBER]"
click at [204, 264] on span "HANG UP" at bounding box center [193, 267] width 44 height 10
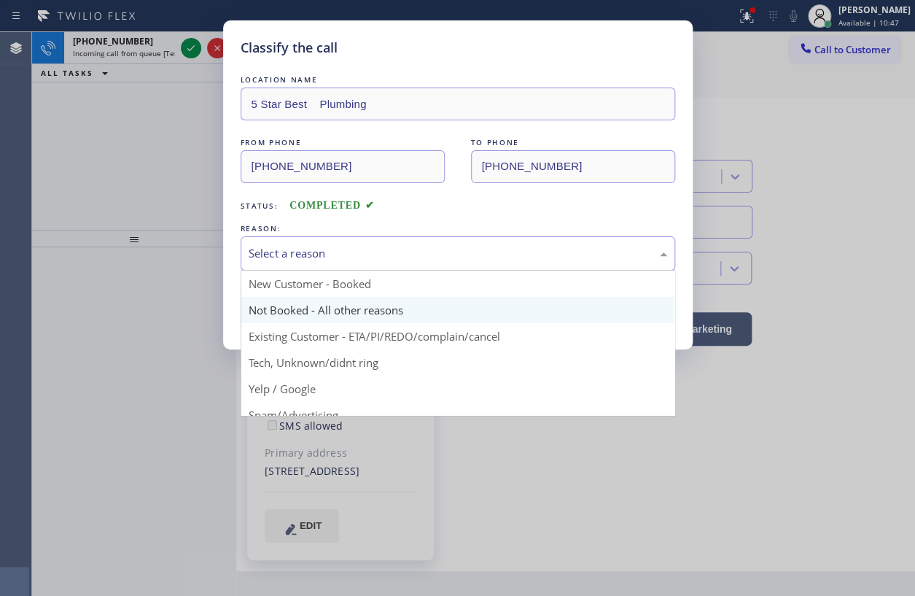
drag, startPoint x: 429, startPoint y: 242, endPoint x: 326, endPoint y: 311, distance: 124.2
click at [427, 244] on div "Select a reason" at bounding box center [458, 253] width 435 height 34
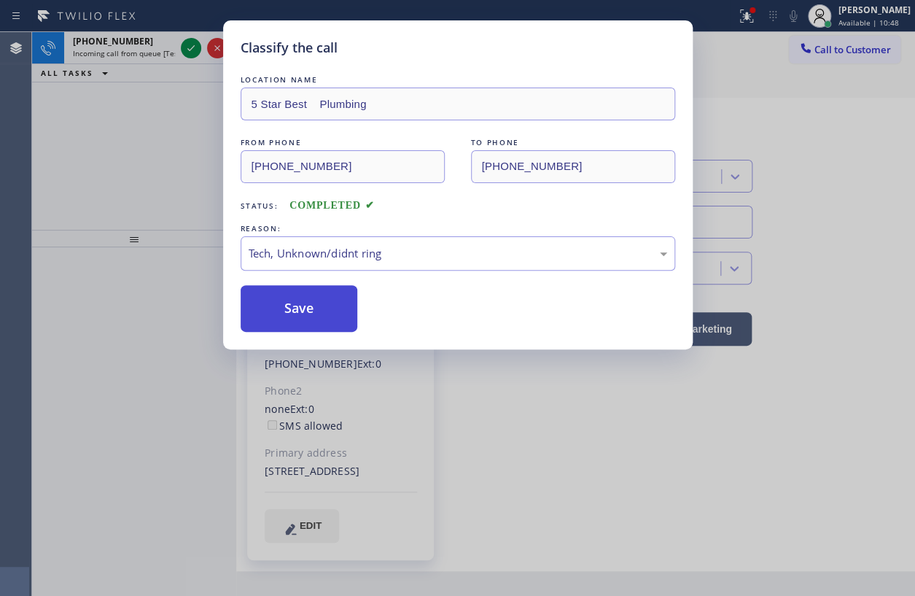
click at [327, 301] on button "Save" at bounding box center [299, 308] width 117 height 47
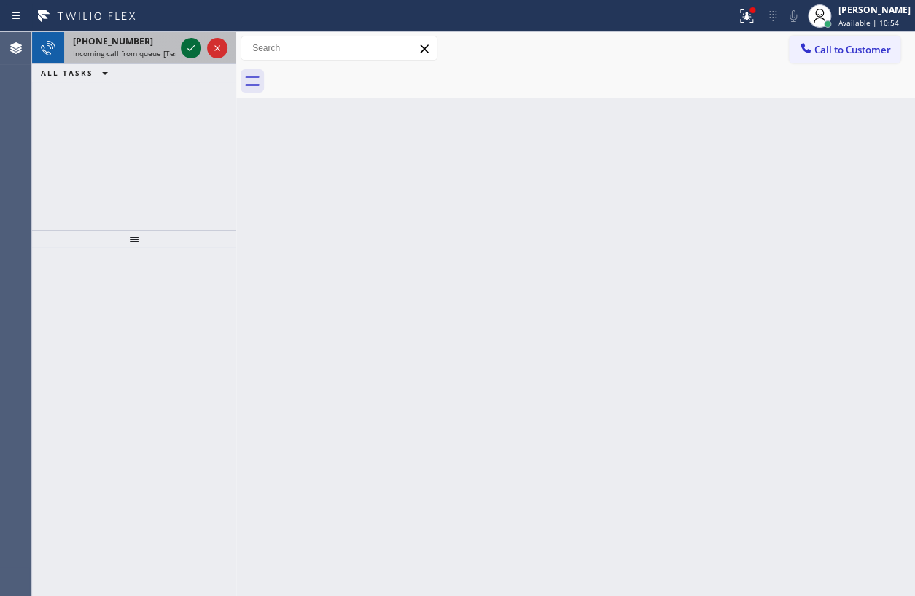
click at [186, 43] on icon at bounding box center [190, 47] width 17 height 17
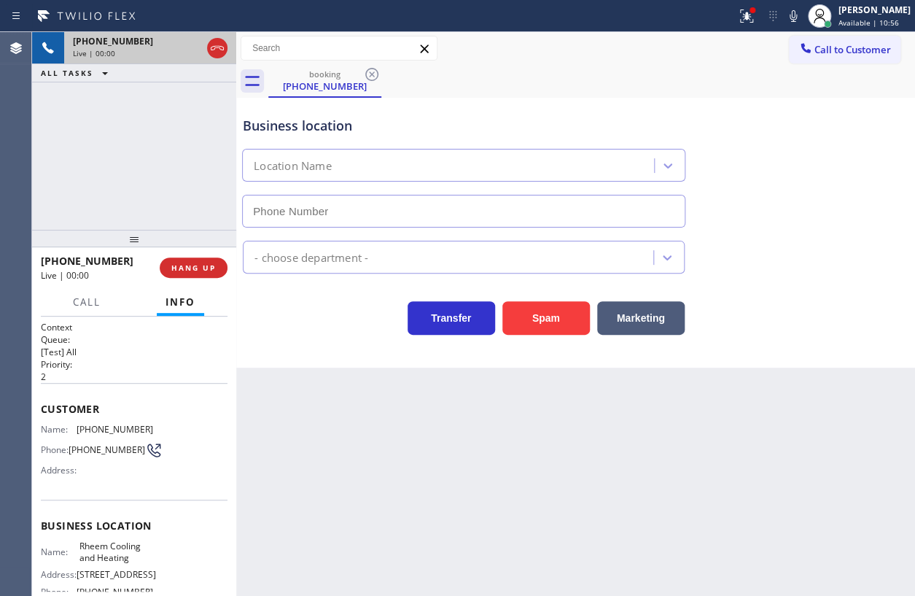
type input "[PHONE_NUMBER]"
click at [196, 268] on span "HANG UP" at bounding box center [193, 267] width 44 height 10
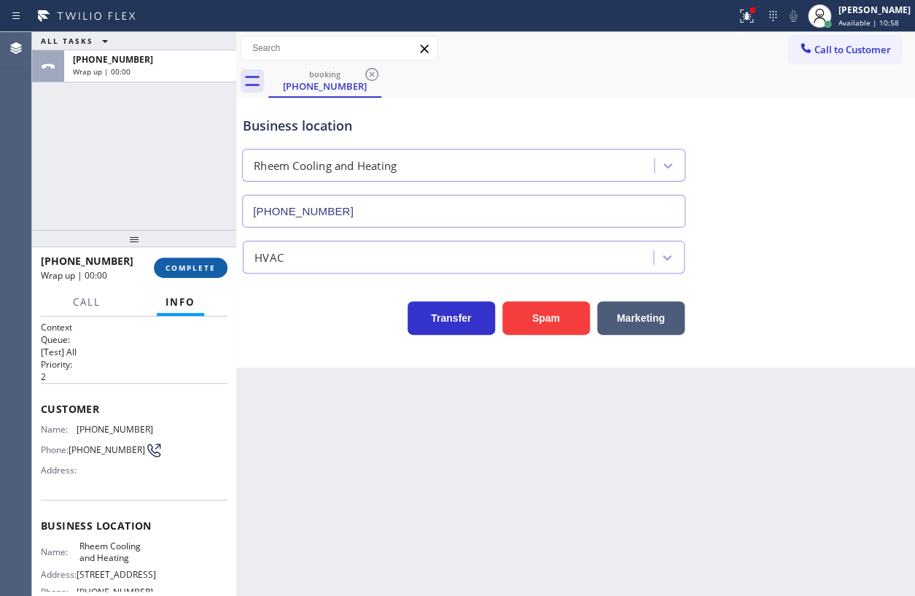
click at [196, 268] on span "COMPLETE" at bounding box center [191, 267] width 50 height 10
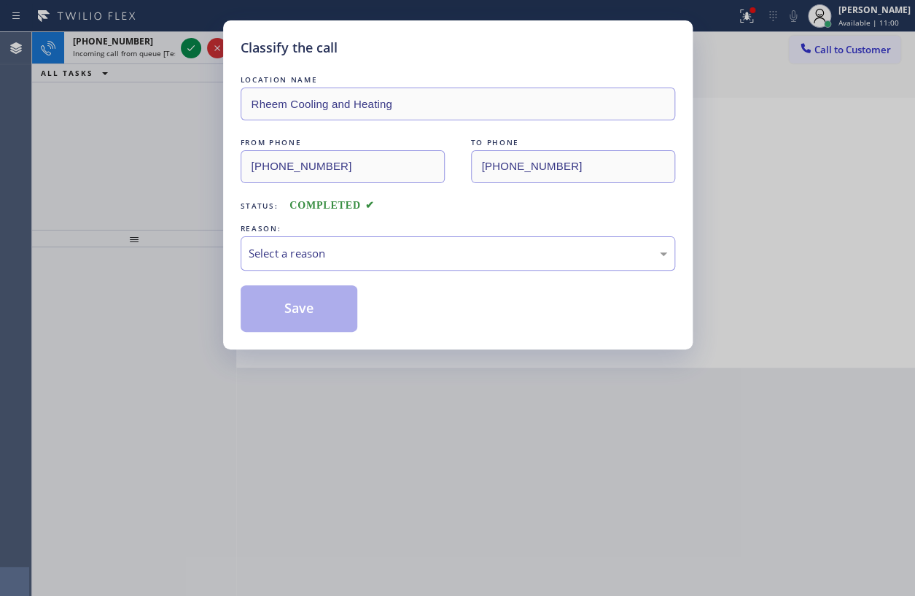
click at [397, 221] on div "REASON:" at bounding box center [458, 228] width 435 height 15
click at [354, 251] on div "Select a reason" at bounding box center [458, 253] width 419 height 17
click at [306, 310] on button "Save" at bounding box center [299, 308] width 117 height 47
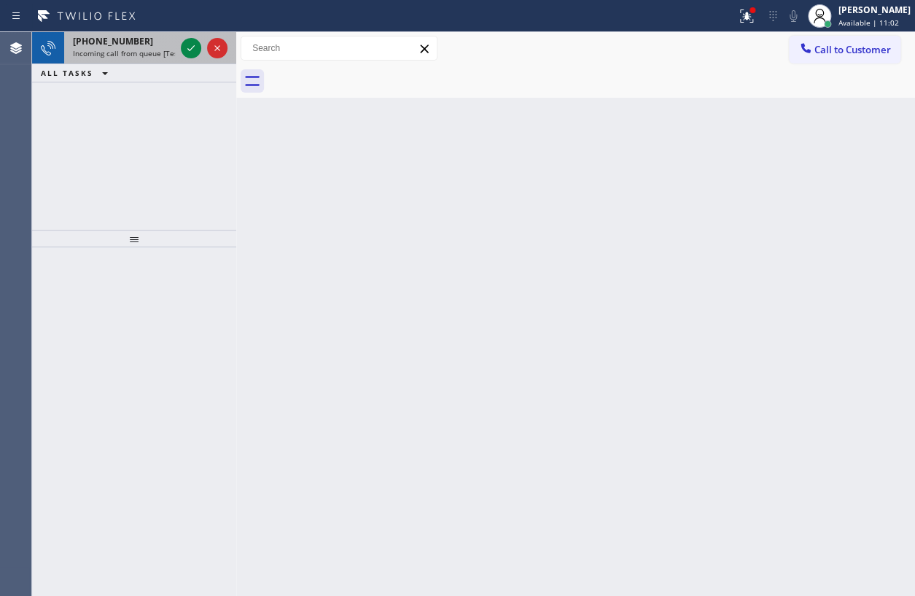
click at [120, 46] on span "[PHONE_NUMBER]" at bounding box center [113, 41] width 80 height 12
click at [196, 50] on icon at bounding box center [190, 47] width 17 height 17
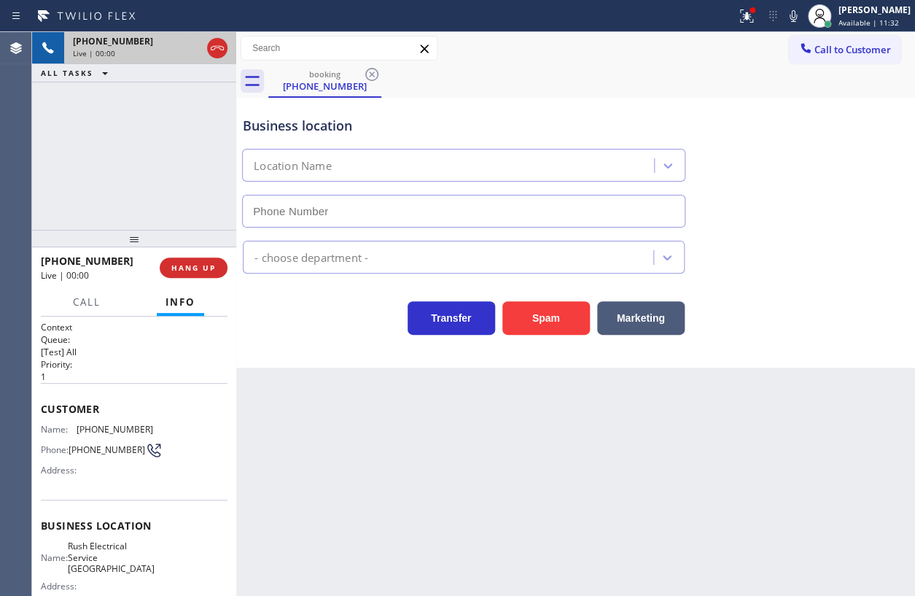
type input "[PHONE_NUMBER]"
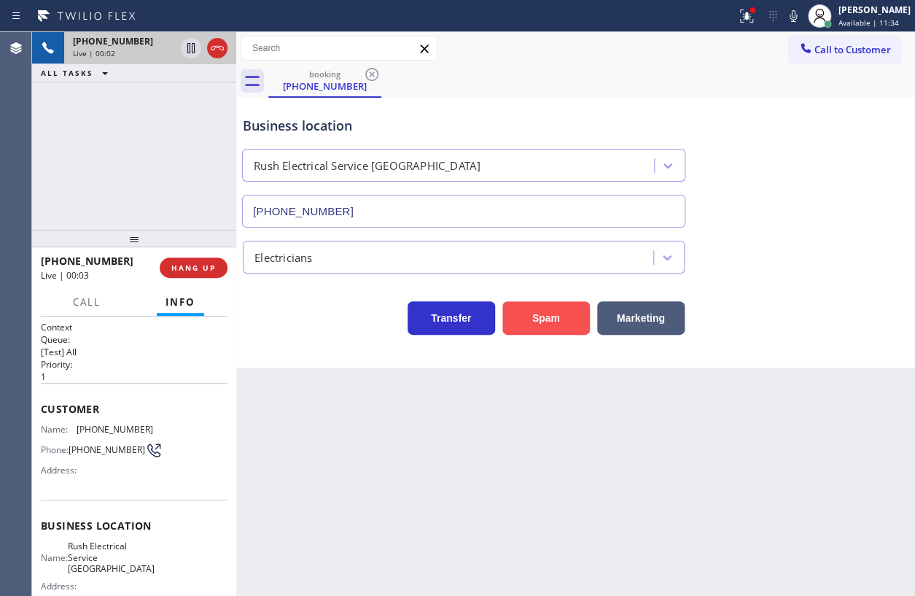
click at [557, 320] on button "Spam" at bounding box center [545, 318] width 87 height 34
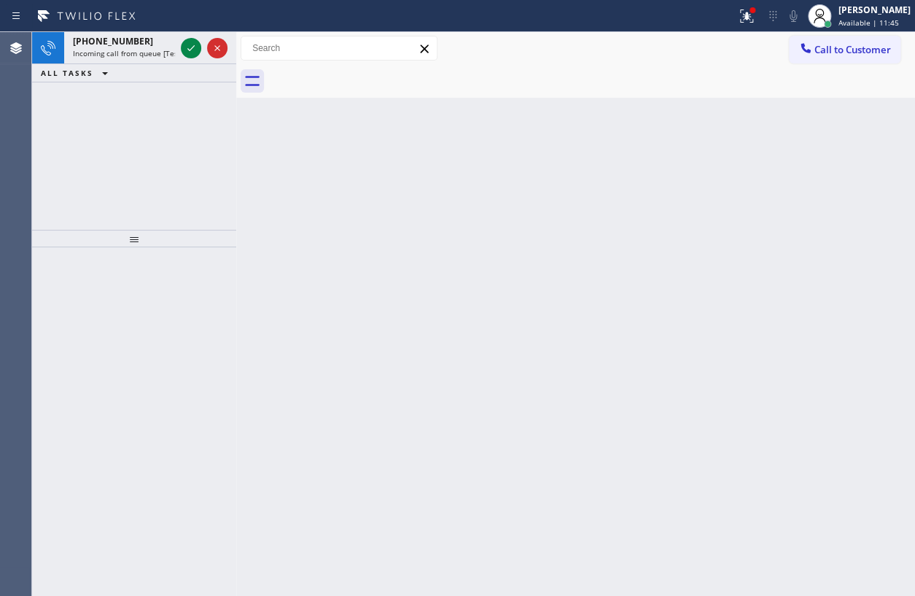
click at [125, 64] on div "ALL TASKS ALL TASKS ACTIVE TASKS TASKS IN WRAP UP" at bounding box center [134, 73] width 204 height 18
click at [123, 50] on span "Incoming call from queue [Test] All" at bounding box center [133, 53] width 121 height 10
click at [120, 58] on div "[PHONE_NUMBER] Incoming call from queue [Test] All" at bounding box center [121, 48] width 114 height 32
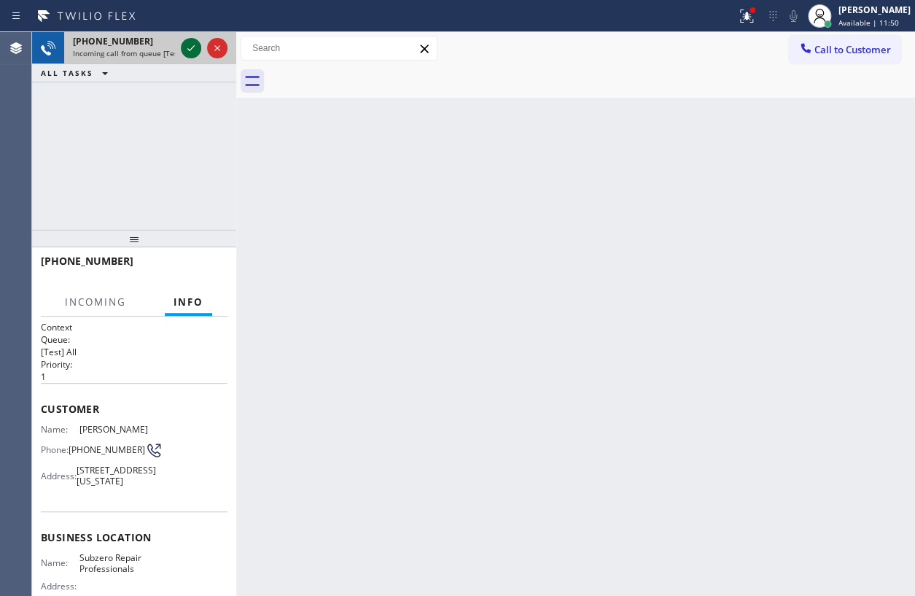
click at [187, 45] on icon at bounding box center [190, 47] width 17 height 17
click at [206, 270] on span "HANG UP" at bounding box center [193, 267] width 44 height 10
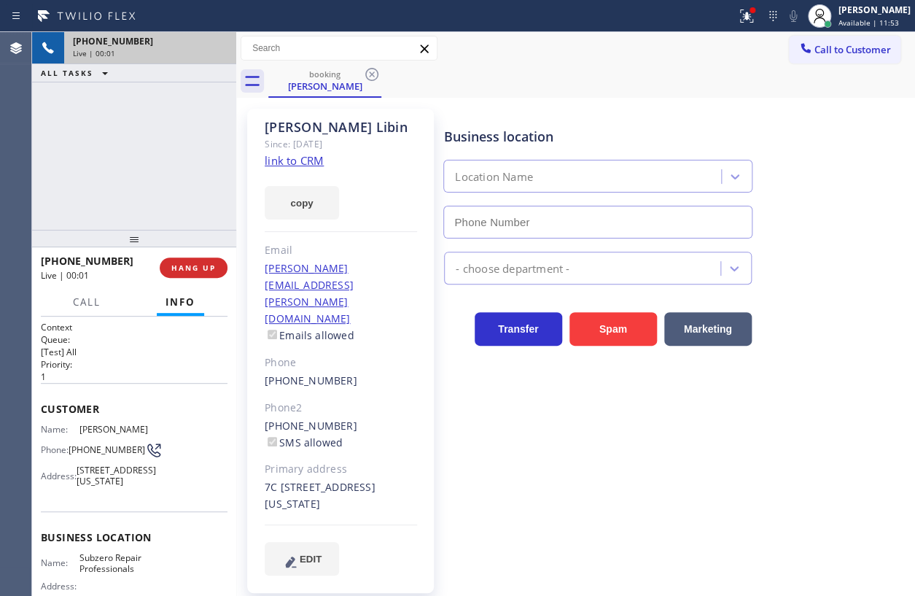
click at [206, 270] on span "HANG UP" at bounding box center [193, 267] width 44 height 10
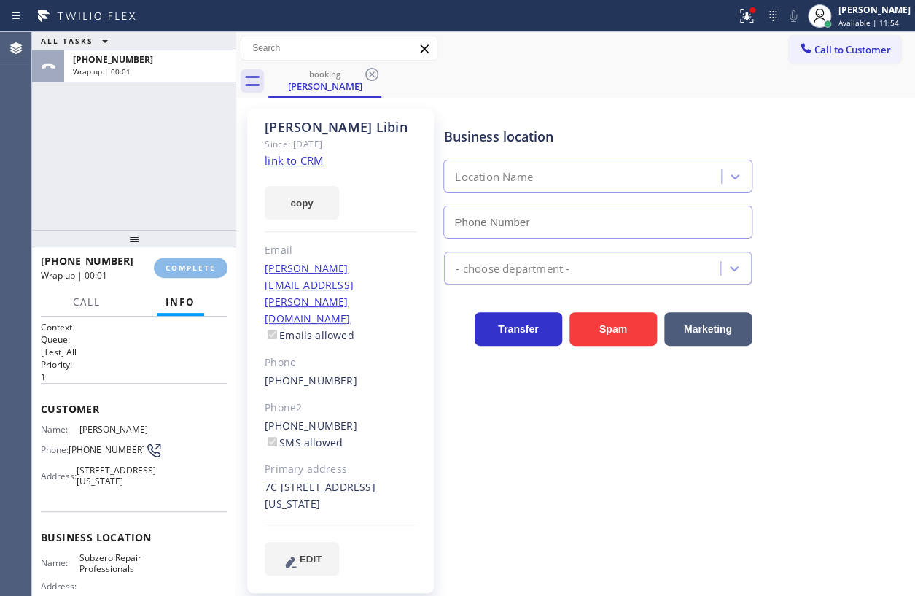
type input "[PHONE_NUMBER]"
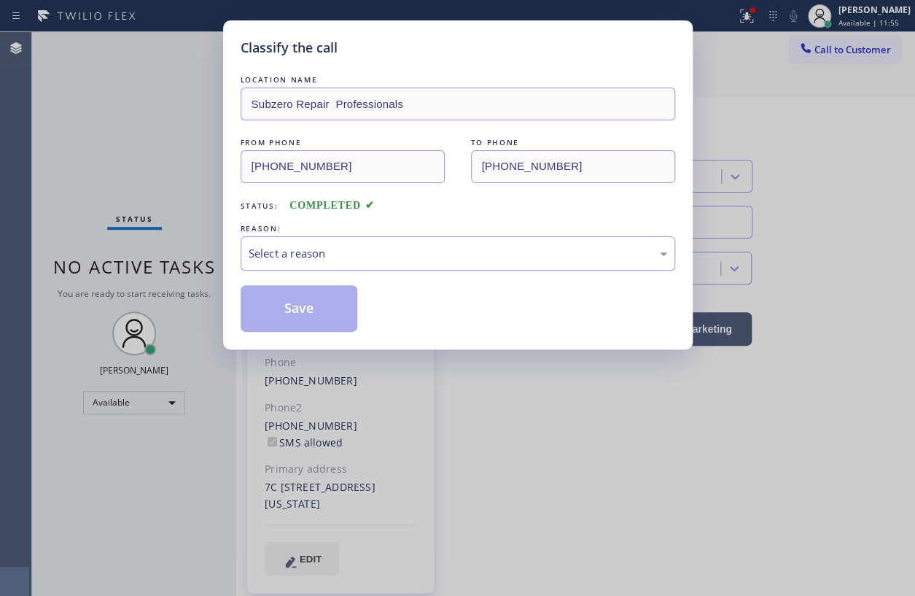
click at [87, 216] on div "Classify the call LOCATION NAME Subzero Repair Professionals FROM PHONE [PHONE_…" at bounding box center [457, 298] width 915 height 596
click at [349, 262] on div "Select a reason" at bounding box center [458, 253] width 435 height 34
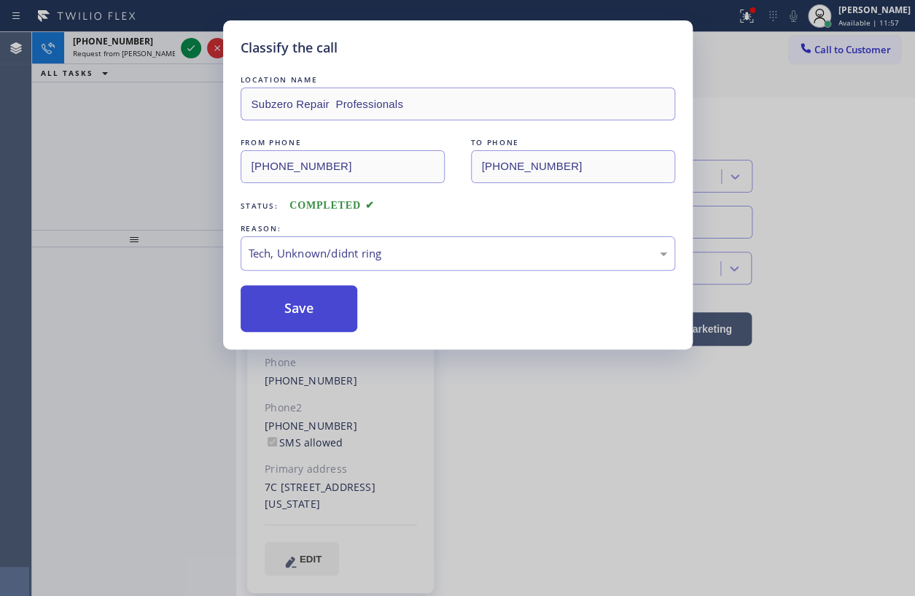
click at [322, 313] on button "Save" at bounding box center [299, 308] width 117 height 47
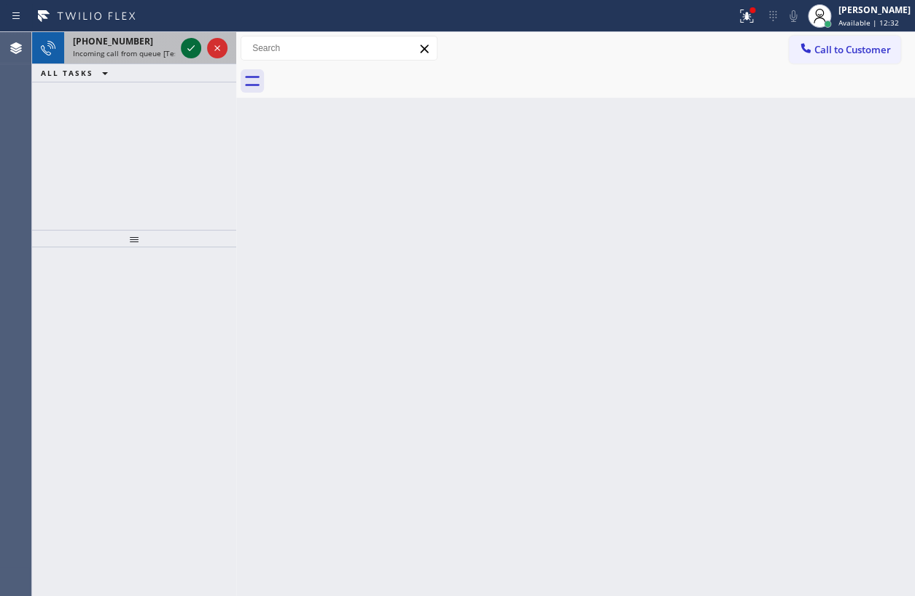
click at [189, 45] on icon at bounding box center [190, 47] width 17 height 17
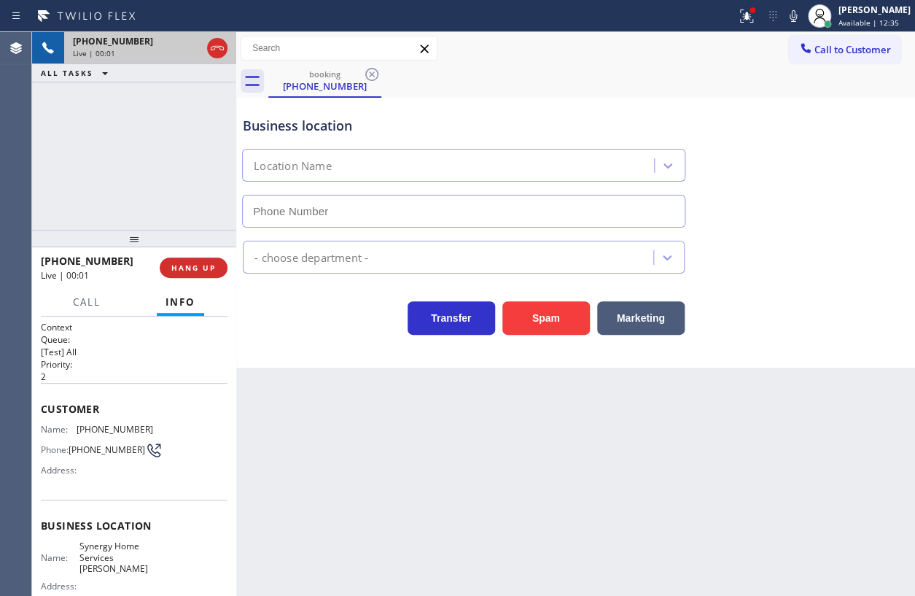
type input "[PHONE_NUMBER]"
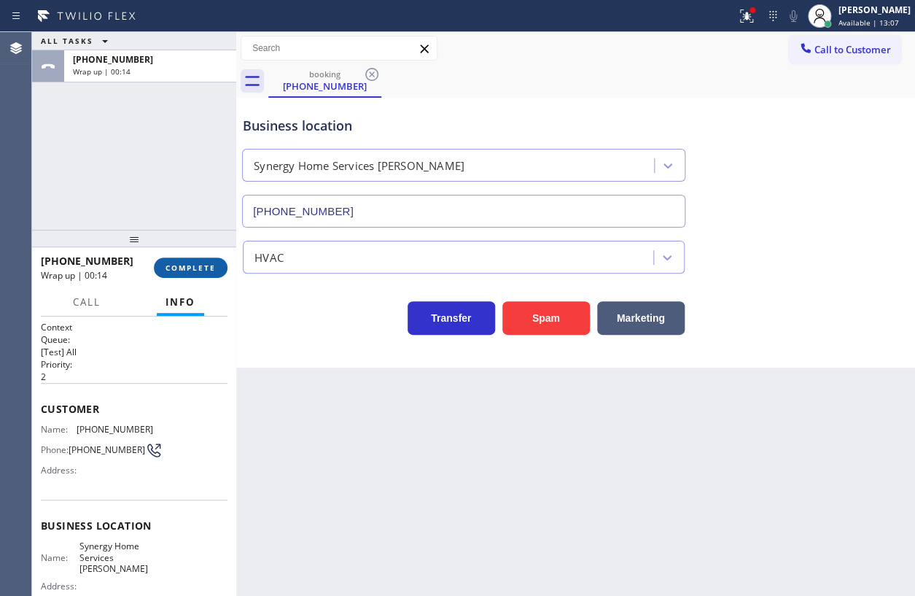
click at [192, 266] on span "COMPLETE" at bounding box center [191, 267] width 50 height 10
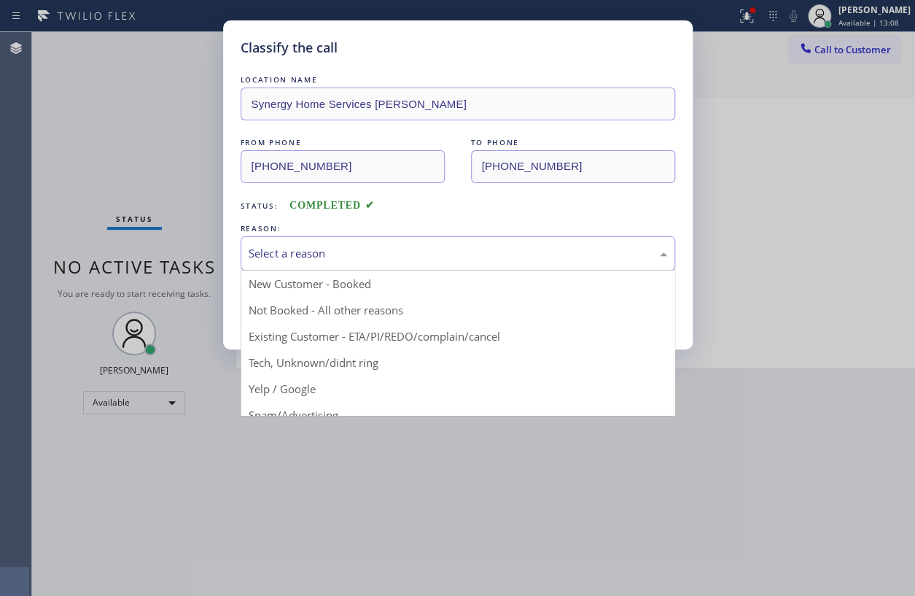
click at [332, 249] on div "Select a reason" at bounding box center [458, 253] width 419 height 17
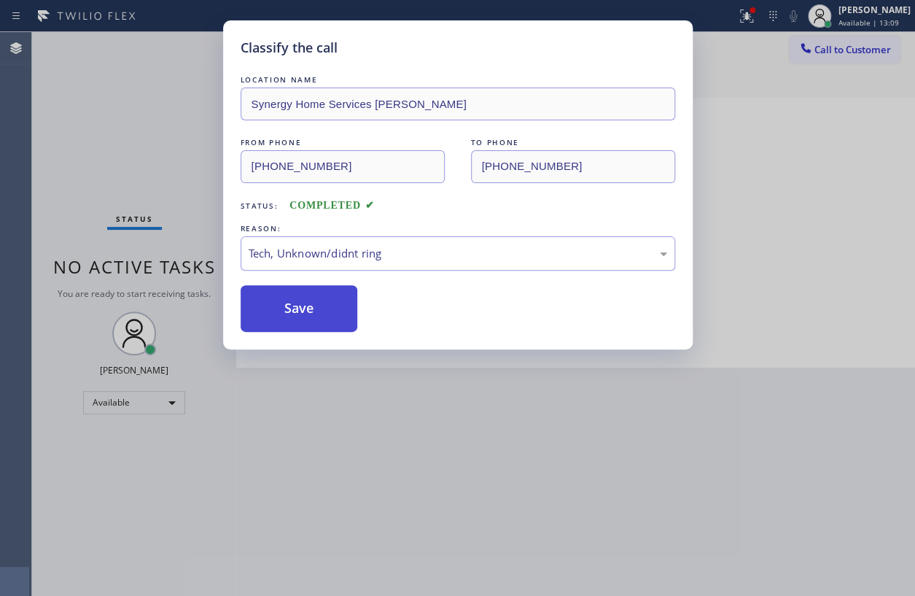
click at [325, 319] on button "Save" at bounding box center [299, 308] width 117 height 47
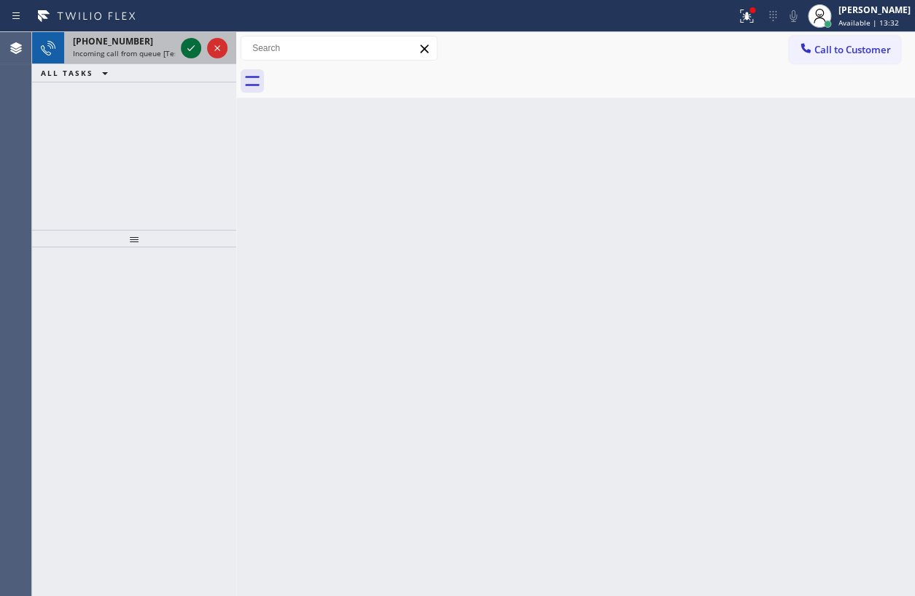
click at [190, 50] on icon at bounding box center [190, 48] width 7 height 6
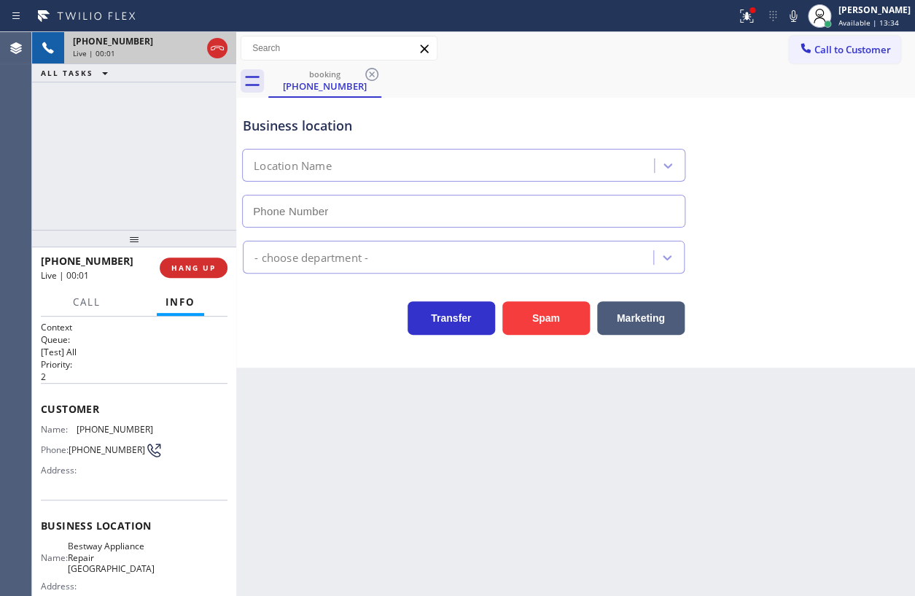
type input "[PHONE_NUMBER]"
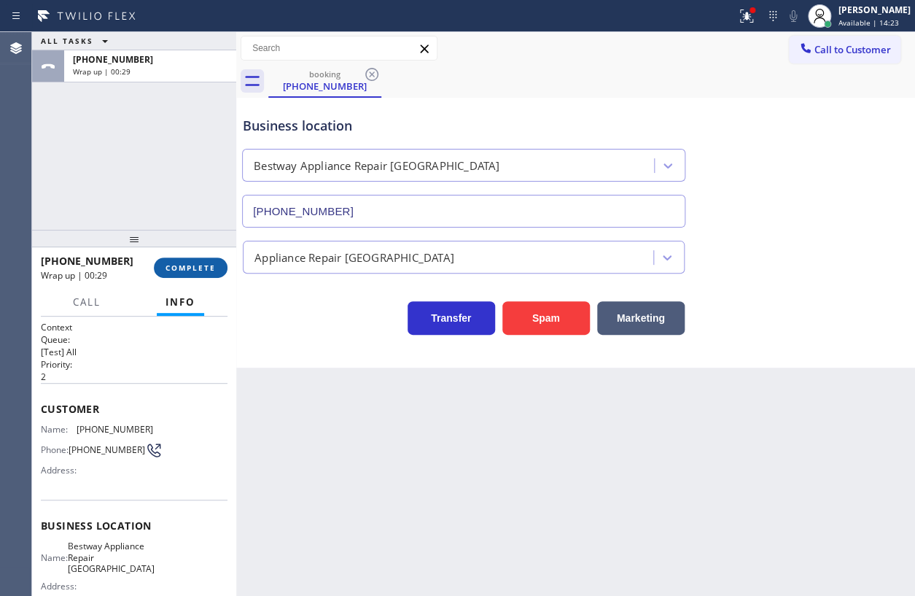
drag, startPoint x: 195, startPoint y: 265, endPoint x: 420, endPoint y: 261, distance: 224.6
click at [196, 265] on span "COMPLETE" at bounding box center [191, 267] width 50 height 10
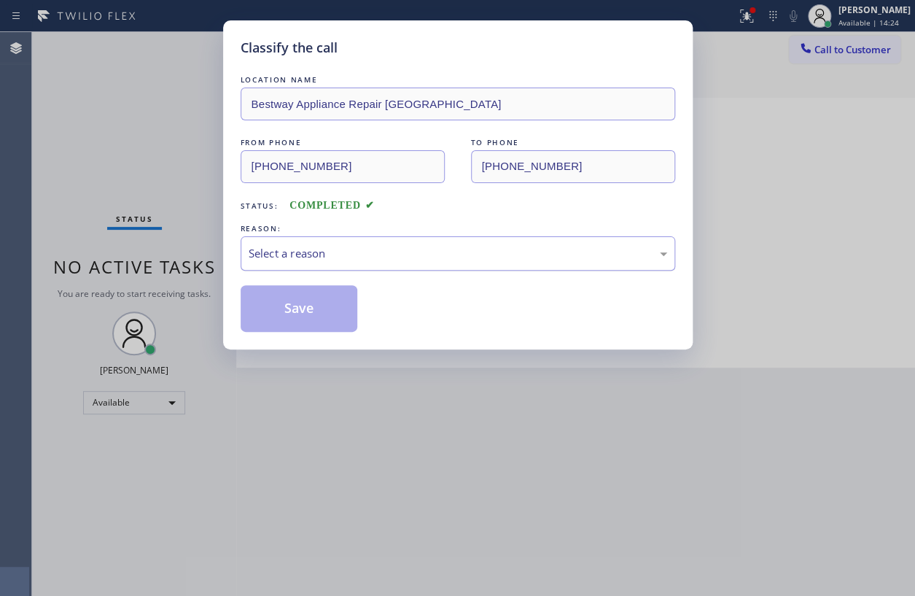
click at [453, 255] on div "Select a reason" at bounding box center [458, 253] width 419 height 17
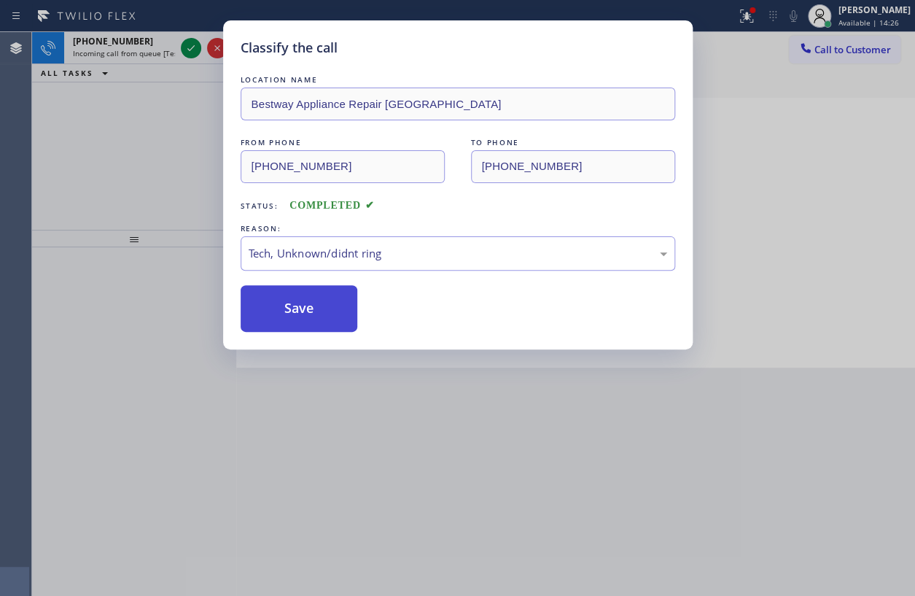
click at [320, 313] on button "Save" at bounding box center [299, 308] width 117 height 47
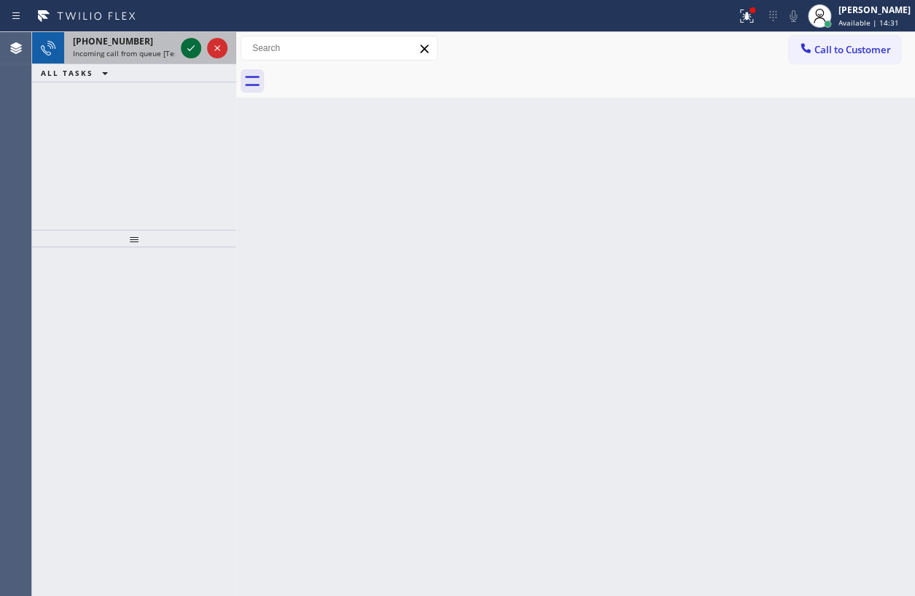
click at [187, 47] on icon at bounding box center [190, 47] width 17 height 17
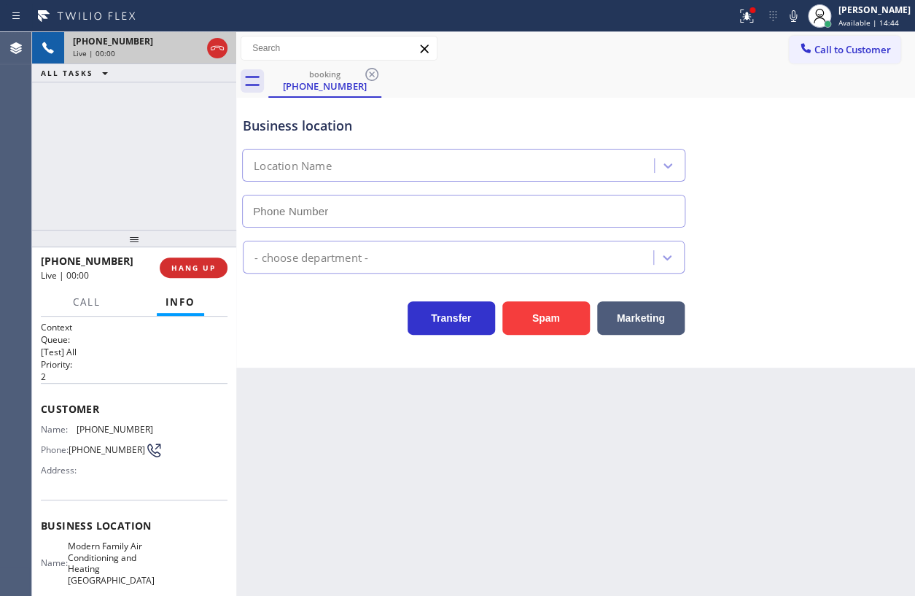
type input "[PHONE_NUMBER]"
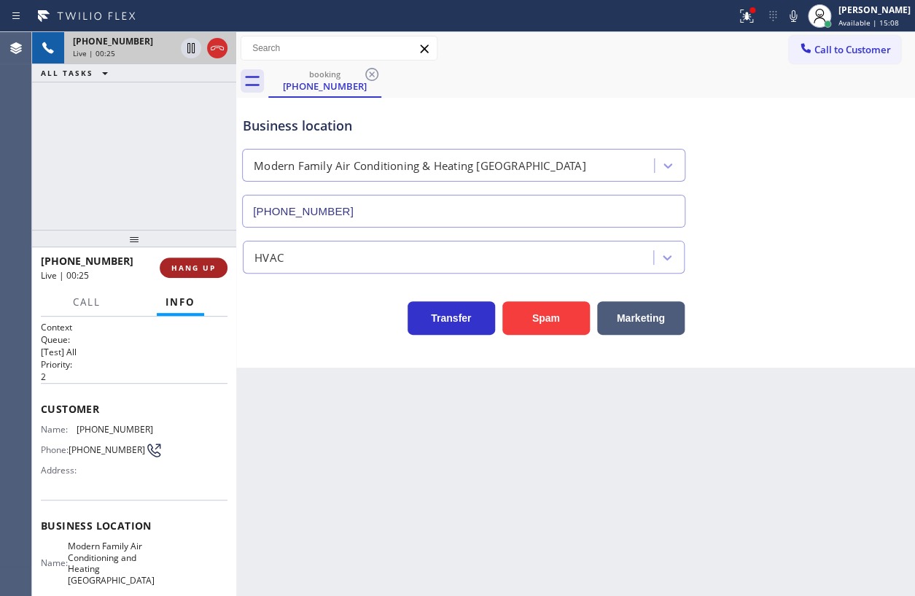
click at [212, 262] on span "HANG UP" at bounding box center [193, 267] width 44 height 10
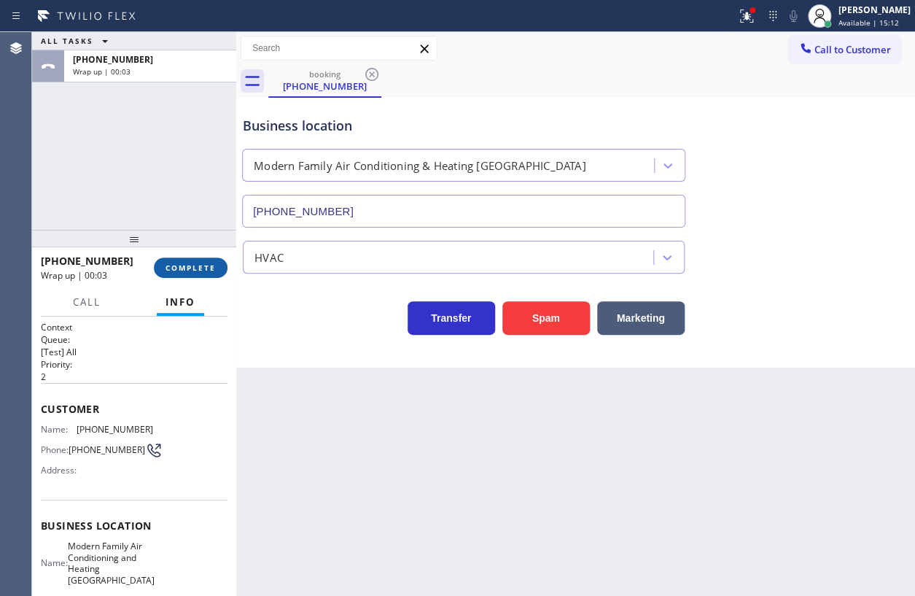
click at [212, 271] on span "COMPLETE" at bounding box center [191, 267] width 50 height 10
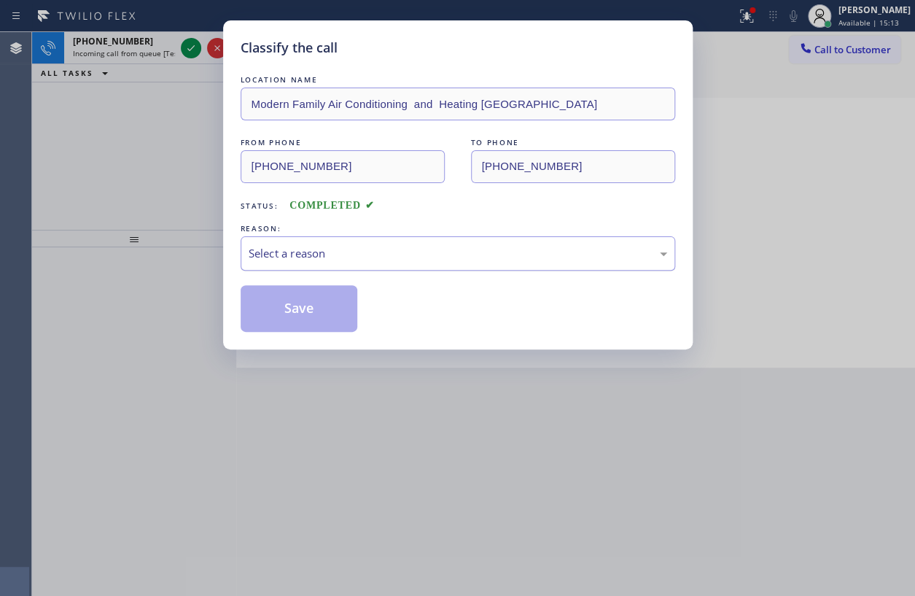
drag, startPoint x: 342, startPoint y: 273, endPoint x: 316, endPoint y: 264, distance: 27.9
click at [316, 249] on div "Select a reason" at bounding box center [458, 253] width 419 height 17
click at [290, 304] on button "Save" at bounding box center [299, 308] width 117 height 47
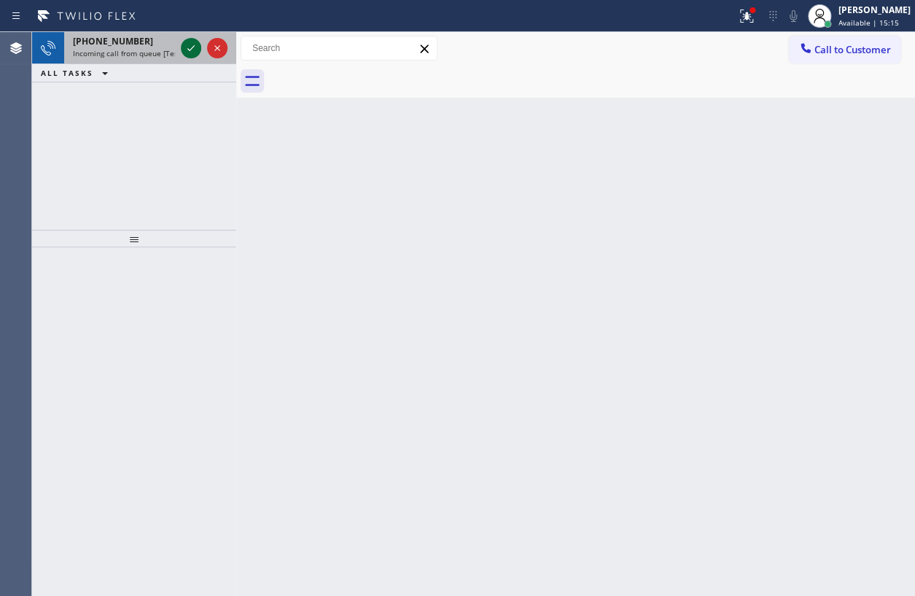
click at [185, 52] on icon at bounding box center [190, 47] width 17 height 17
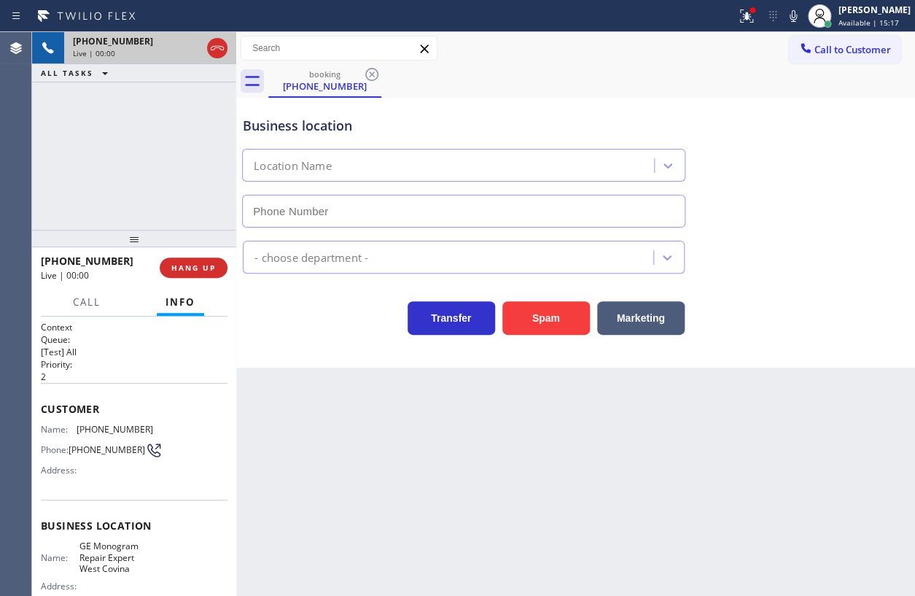
type input "[PHONE_NUMBER]"
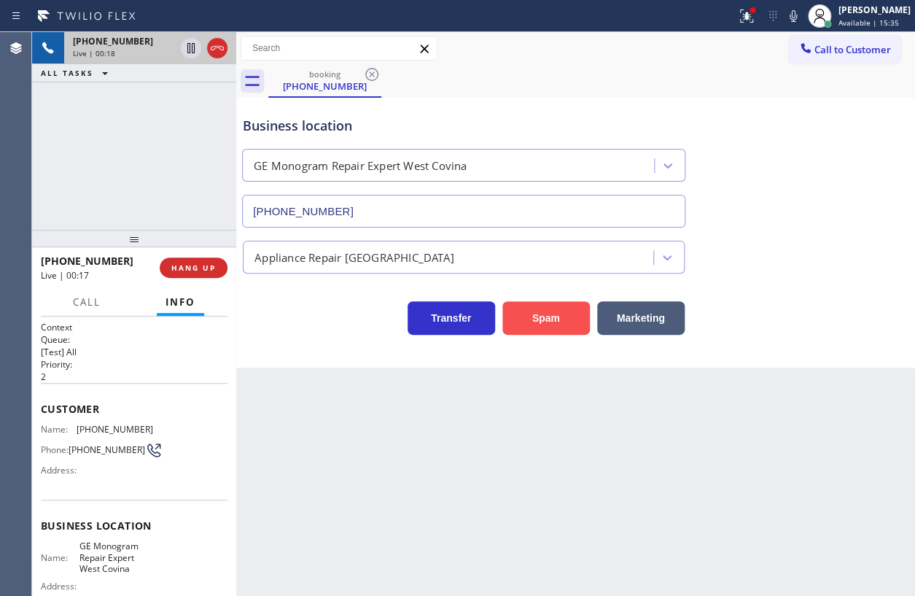
click at [576, 319] on button "Spam" at bounding box center [545, 318] width 87 height 34
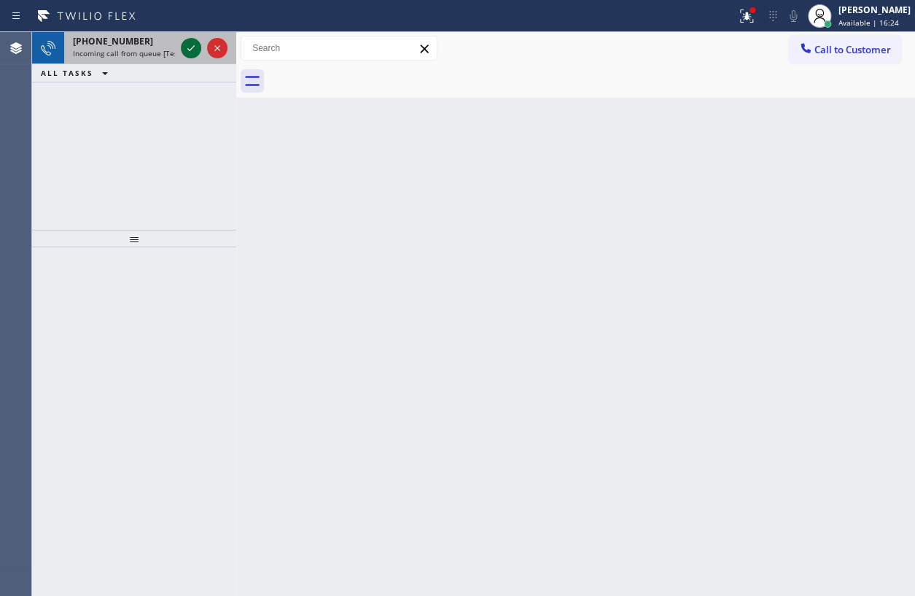
click at [188, 44] on icon at bounding box center [190, 47] width 17 height 17
click at [102, 44] on span "[PHONE_NUMBER]" at bounding box center [113, 41] width 80 height 12
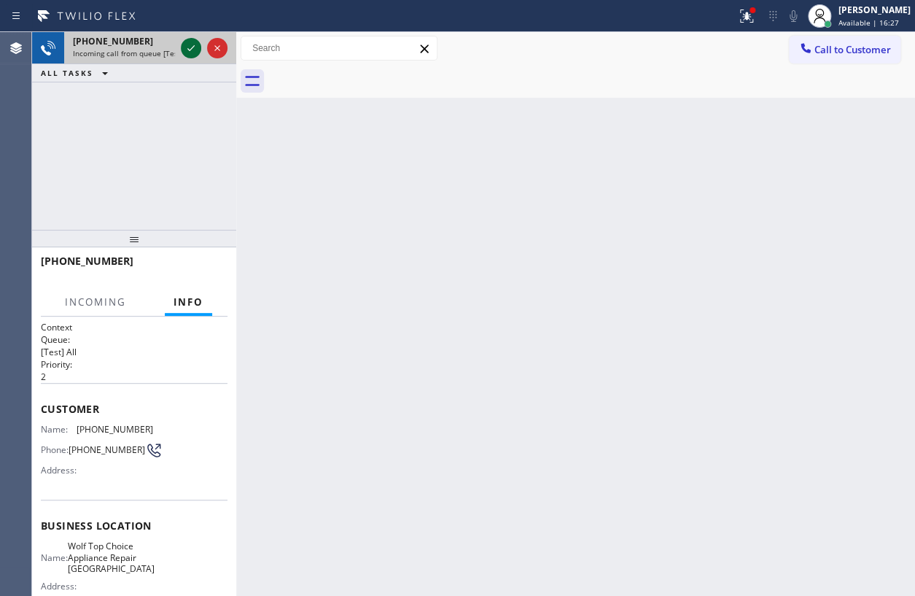
click at [192, 51] on icon at bounding box center [190, 47] width 17 height 17
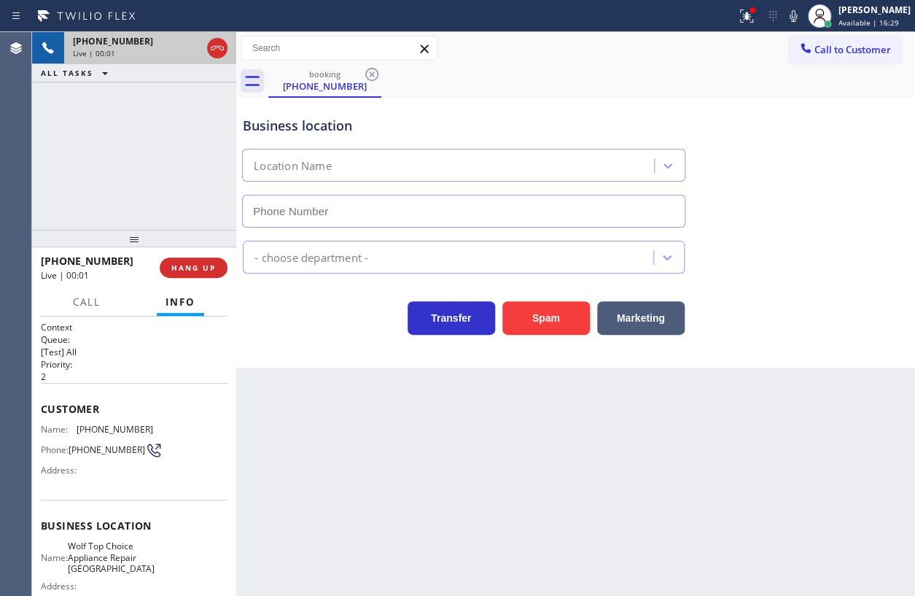
type input "[PHONE_NUMBER]"
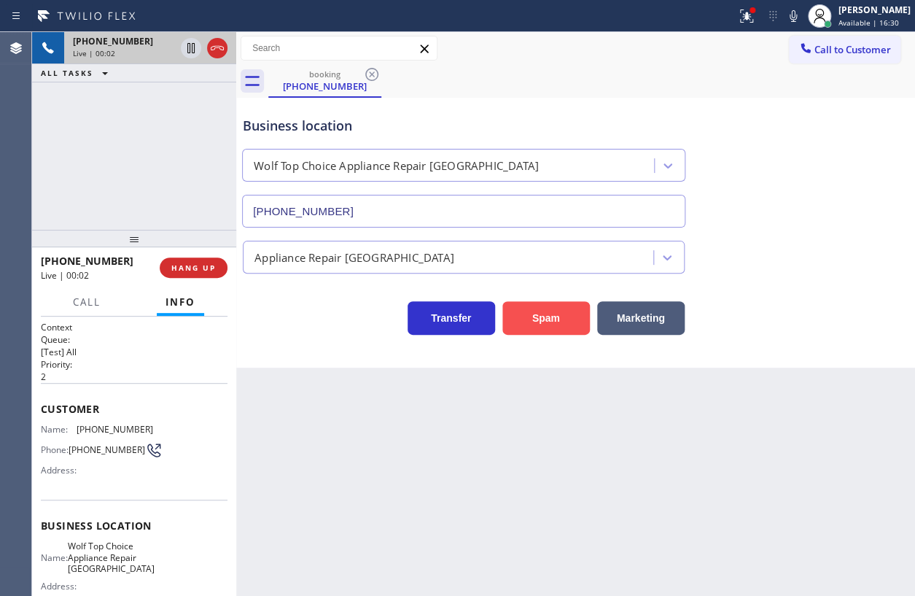
click at [554, 320] on button "Spam" at bounding box center [545, 318] width 87 height 34
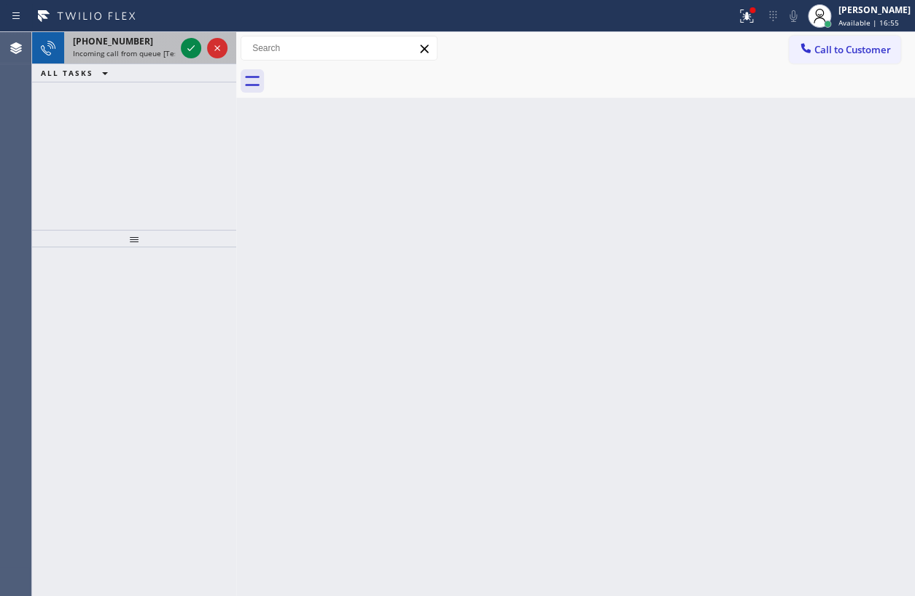
click at [179, 51] on div at bounding box center [204, 48] width 52 height 32
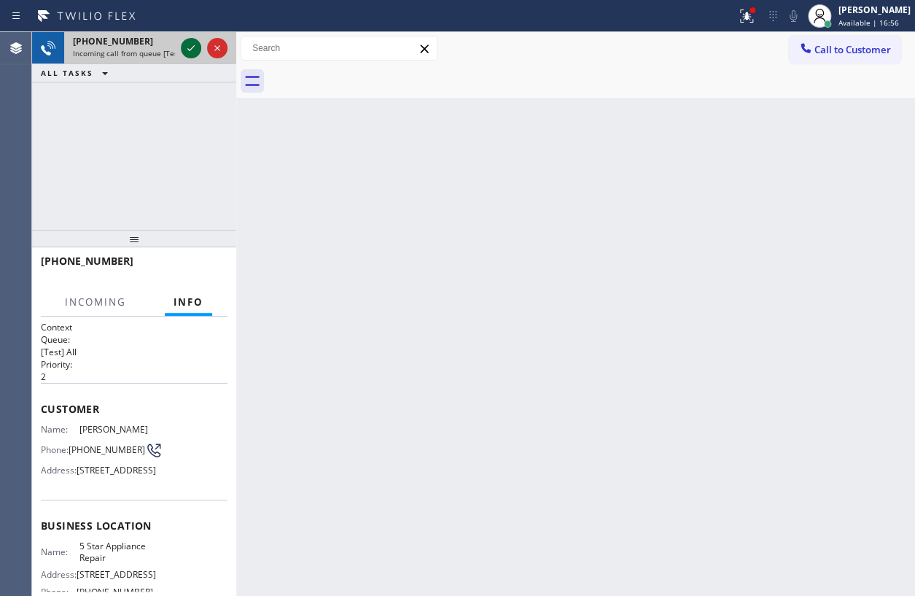
click at [196, 49] on icon at bounding box center [190, 47] width 17 height 17
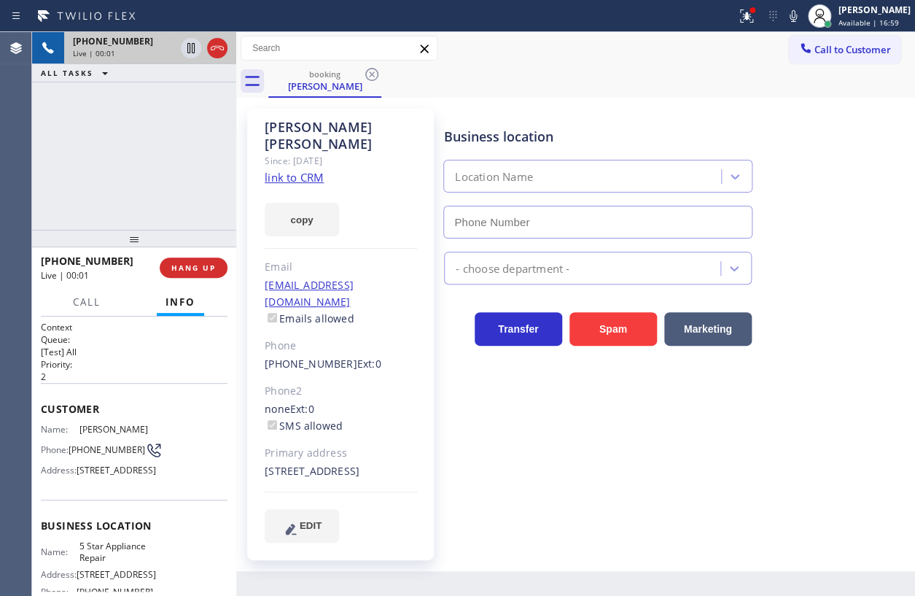
type input "[PHONE_NUMBER]"
click at [174, 259] on button "HANG UP" at bounding box center [194, 267] width 68 height 20
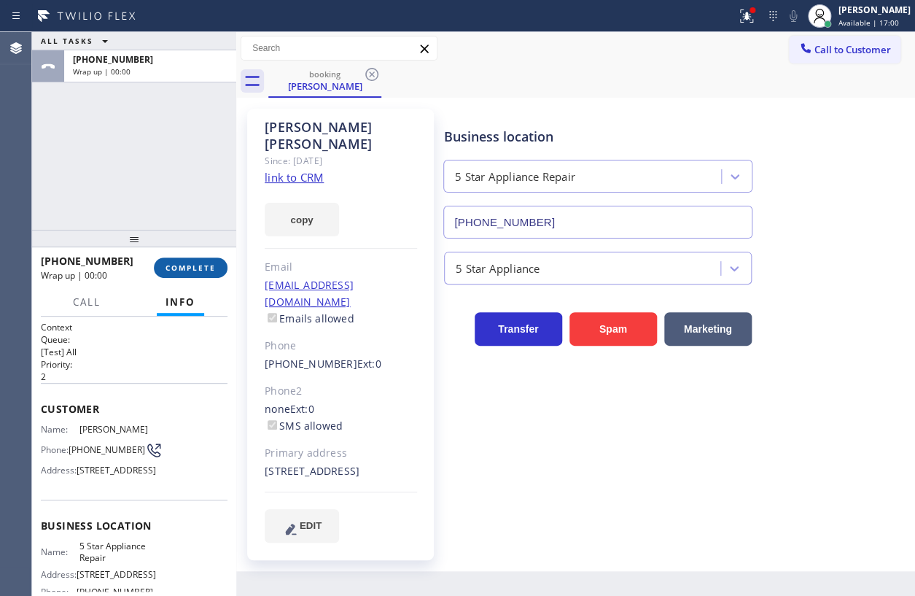
click at [174, 260] on button "COMPLETE" at bounding box center [191, 267] width 74 height 20
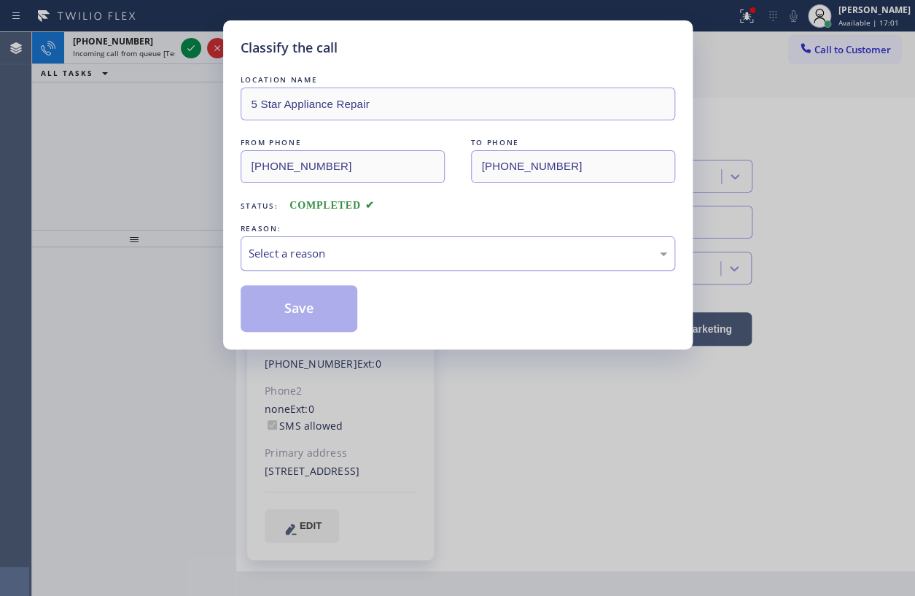
click at [311, 258] on div "Select a reason" at bounding box center [458, 253] width 419 height 17
click at [308, 262] on div "Select a reason" at bounding box center [458, 253] width 435 height 34
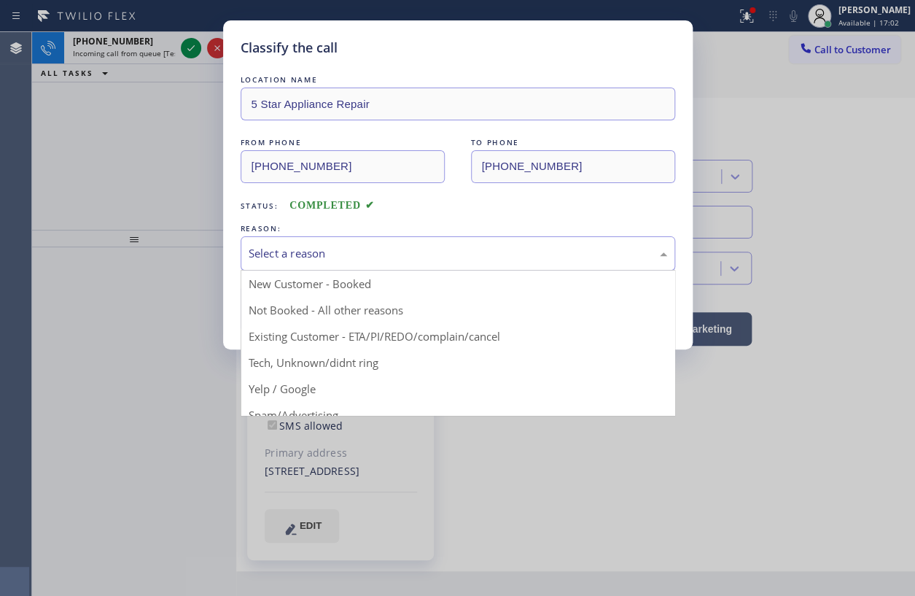
click at [312, 256] on div "Select a reason" at bounding box center [458, 253] width 419 height 17
drag, startPoint x: 319, startPoint y: 355, endPoint x: 320, endPoint y: 342, distance: 13.2
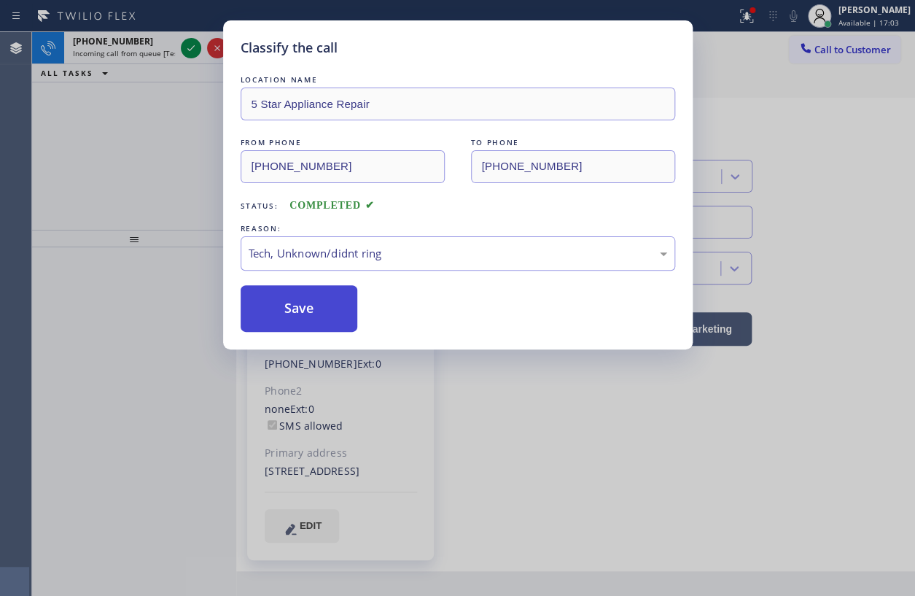
click at [318, 320] on button "Save" at bounding box center [299, 308] width 117 height 47
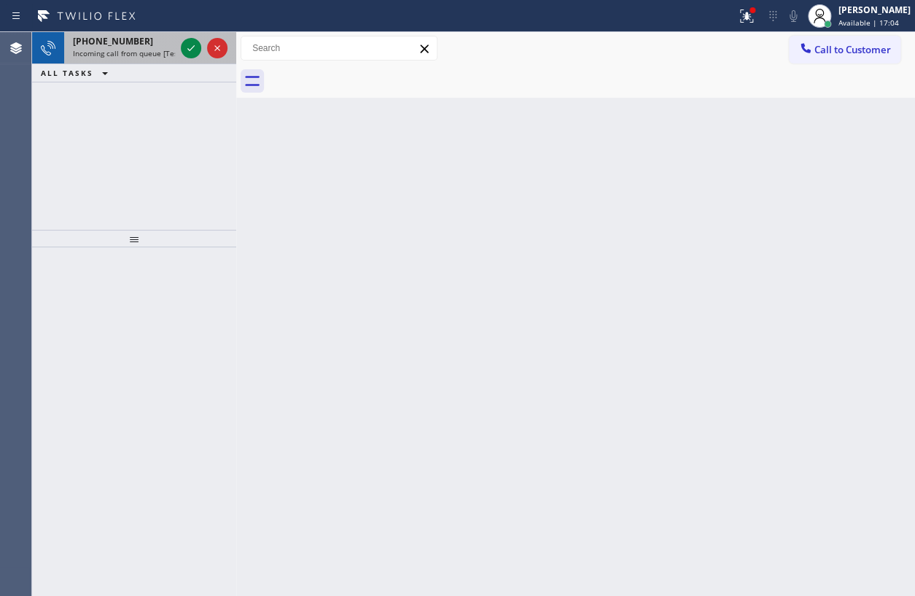
click at [147, 50] on span "Incoming call from queue [Test] All" at bounding box center [133, 53] width 121 height 10
click at [187, 46] on icon at bounding box center [190, 47] width 17 height 17
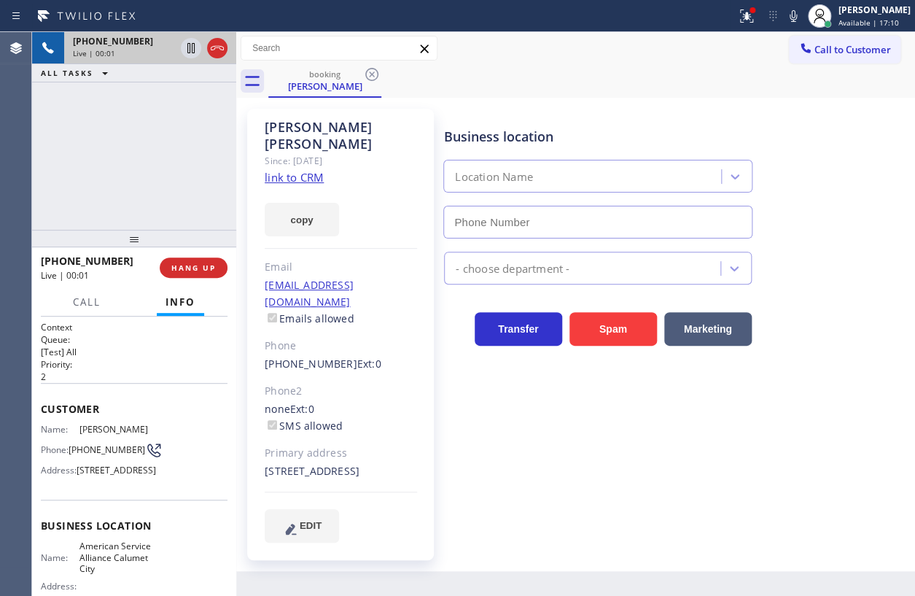
type input "[PHONE_NUMBER]"
click at [295, 170] on link "link to CRM" at bounding box center [294, 177] width 59 height 15
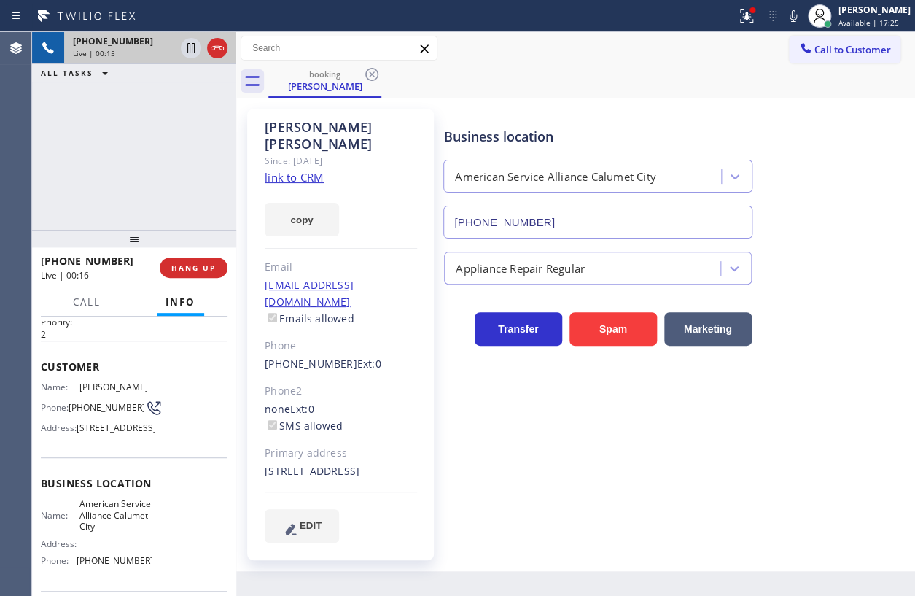
scroll to position [66, 0]
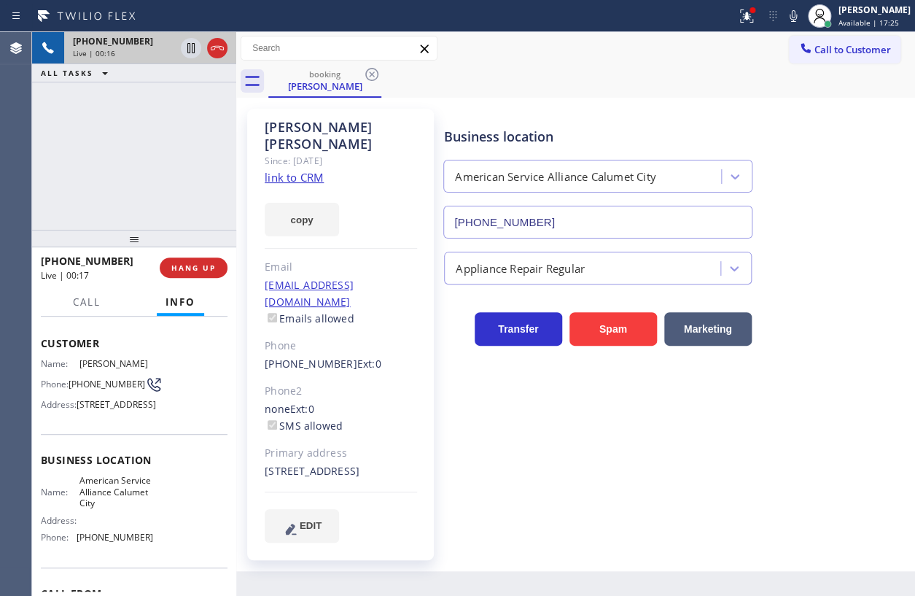
click at [101, 507] on span "American Service Alliance Calumet City" at bounding box center [115, 492] width 73 height 34
copy span "American Service Alliance Calumet City"
click at [573, 217] on input "[PHONE_NUMBER]" at bounding box center [597, 222] width 309 height 33
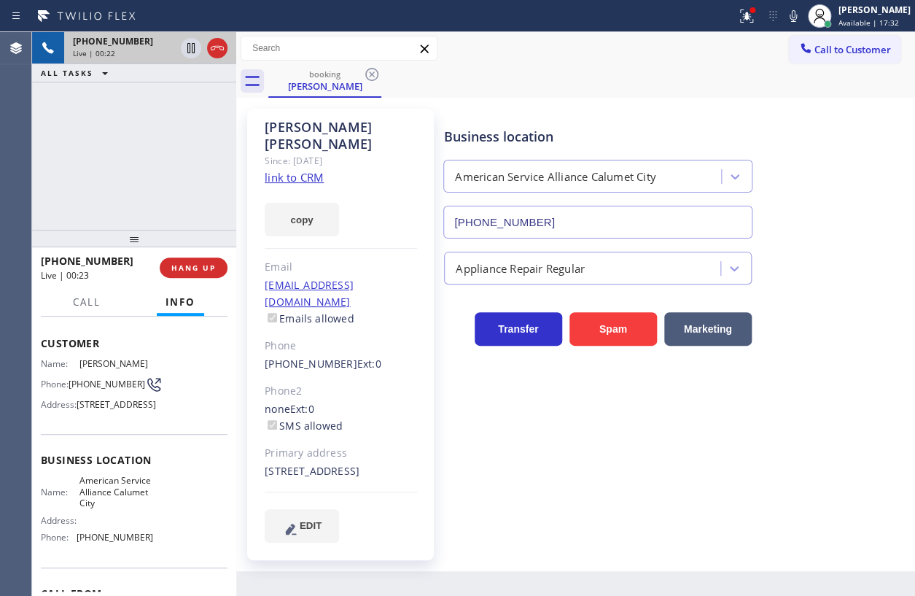
click at [573, 217] on input "[PHONE_NUMBER]" at bounding box center [597, 222] width 309 height 33
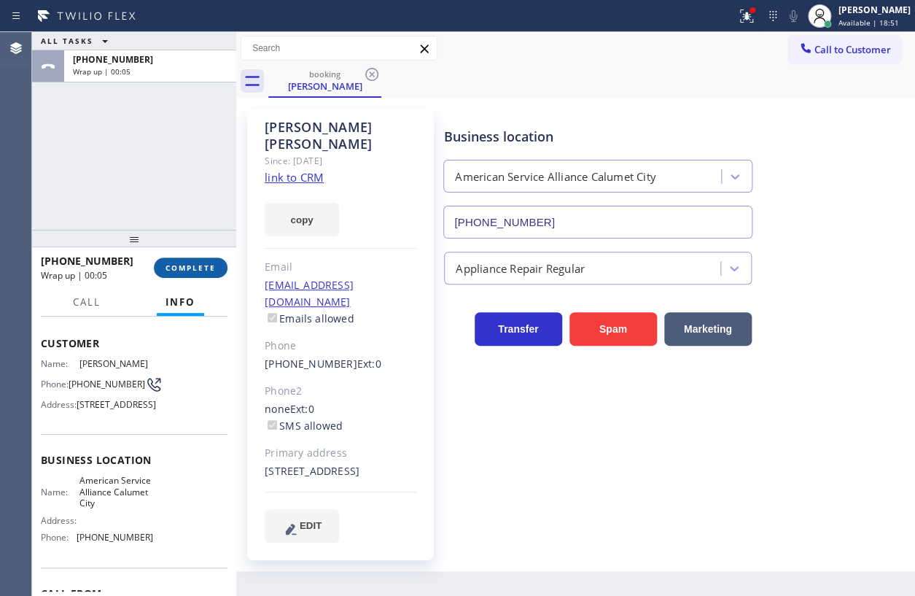
click at [181, 265] on span "COMPLETE" at bounding box center [191, 267] width 50 height 10
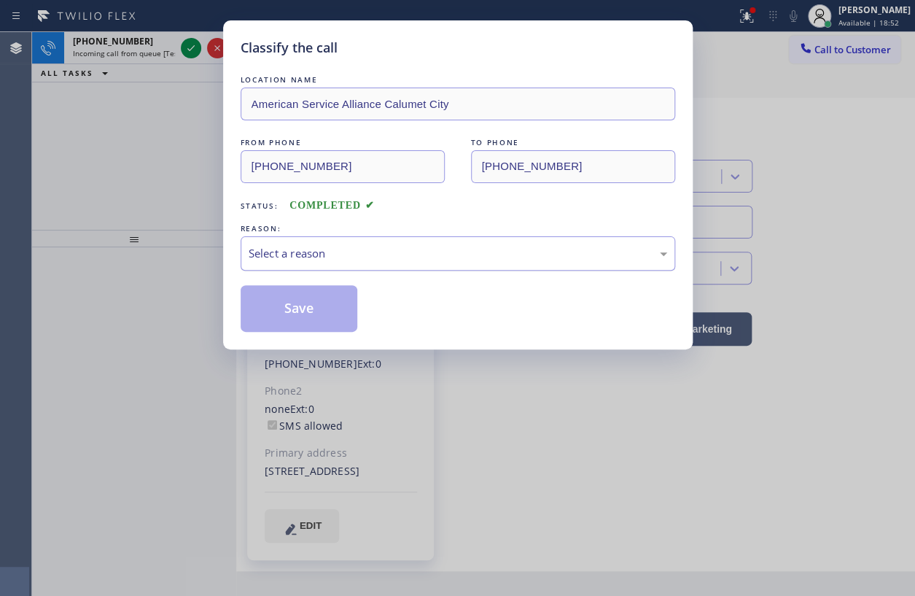
drag, startPoint x: 335, startPoint y: 247, endPoint x: 327, endPoint y: 262, distance: 17.0
click at [335, 249] on div "Select a reason" at bounding box center [458, 253] width 419 height 17
click at [297, 341] on div "Classify the call LOCATION NAME American Service Alliance Calumet City FROM PHO…" at bounding box center [458, 184] width 470 height 329
click at [298, 319] on button "Save" at bounding box center [299, 308] width 117 height 47
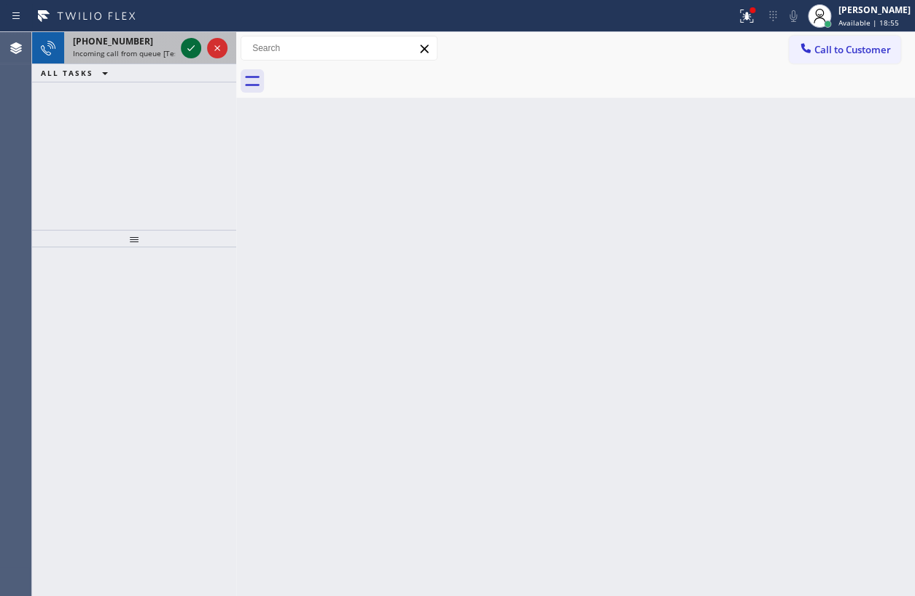
click at [188, 44] on icon at bounding box center [190, 47] width 17 height 17
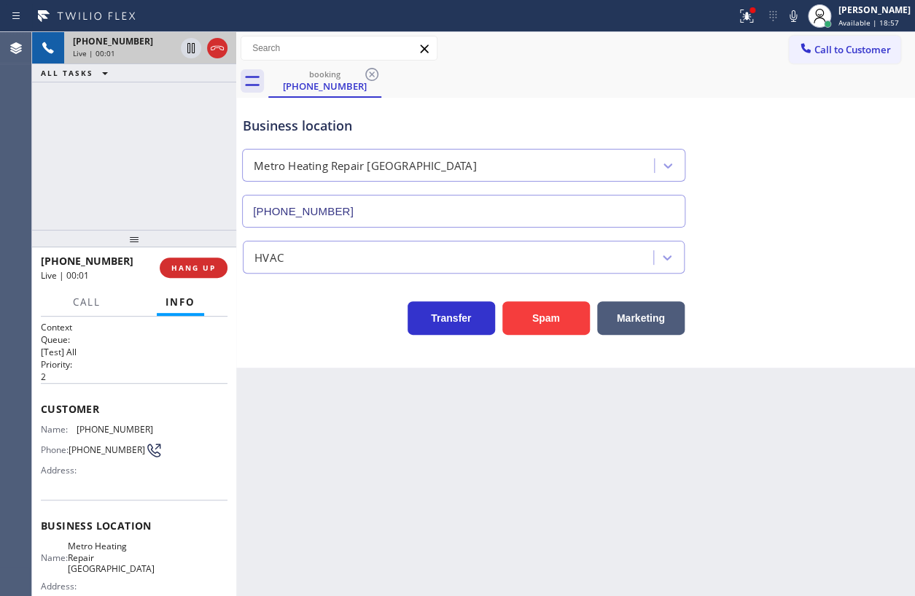
type input "[PHONE_NUMBER]"
click at [197, 273] on button "HANG UP" at bounding box center [194, 267] width 68 height 20
click at [197, 270] on span "HANG UP" at bounding box center [193, 267] width 44 height 10
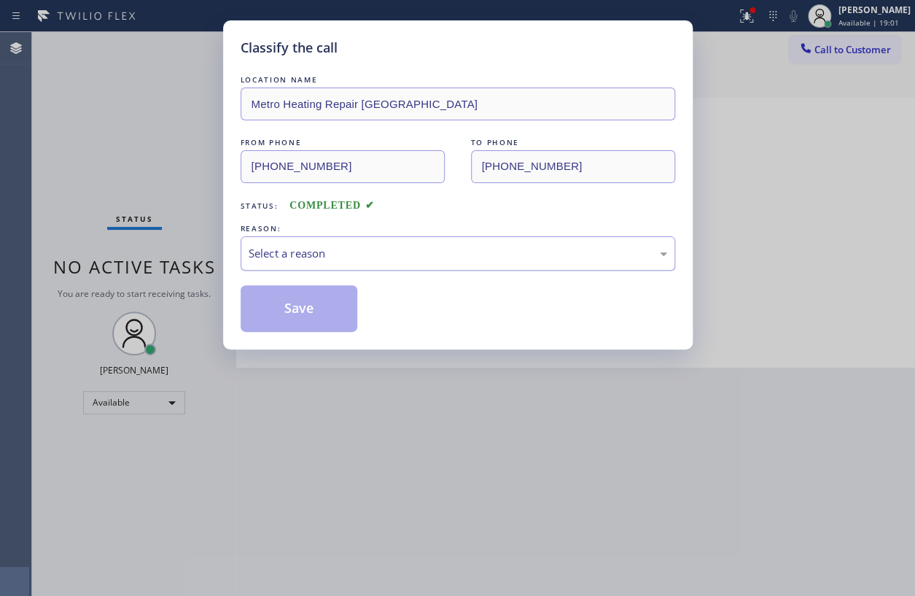
click at [373, 248] on div "Select a reason" at bounding box center [458, 253] width 419 height 17
click at [326, 316] on button "Save" at bounding box center [299, 308] width 117 height 47
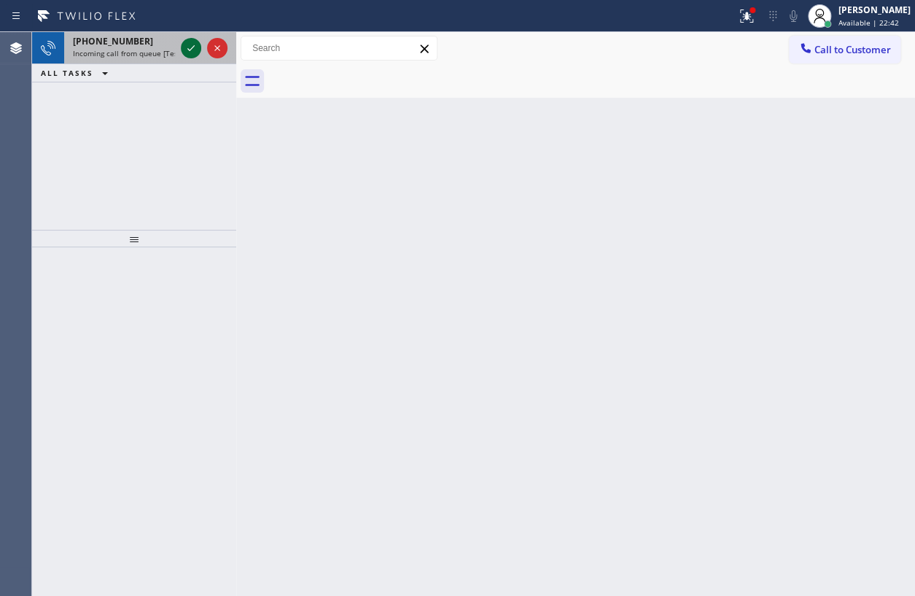
click at [184, 51] on icon at bounding box center [190, 47] width 17 height 17
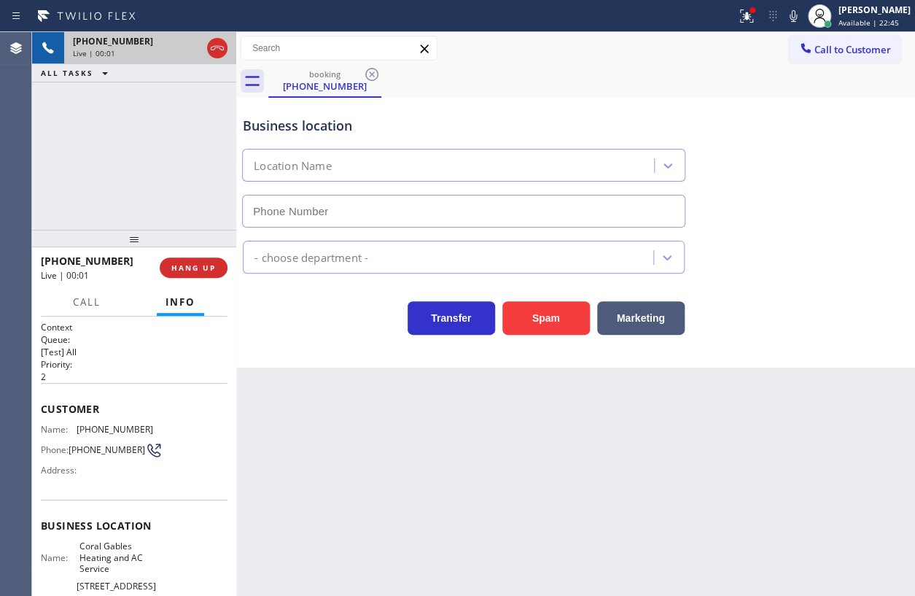
type input "[PHONE_NUMBER]"
click at [204, 276] on button "HANG UP" at bounding box center [194, 267] width 68 height 20
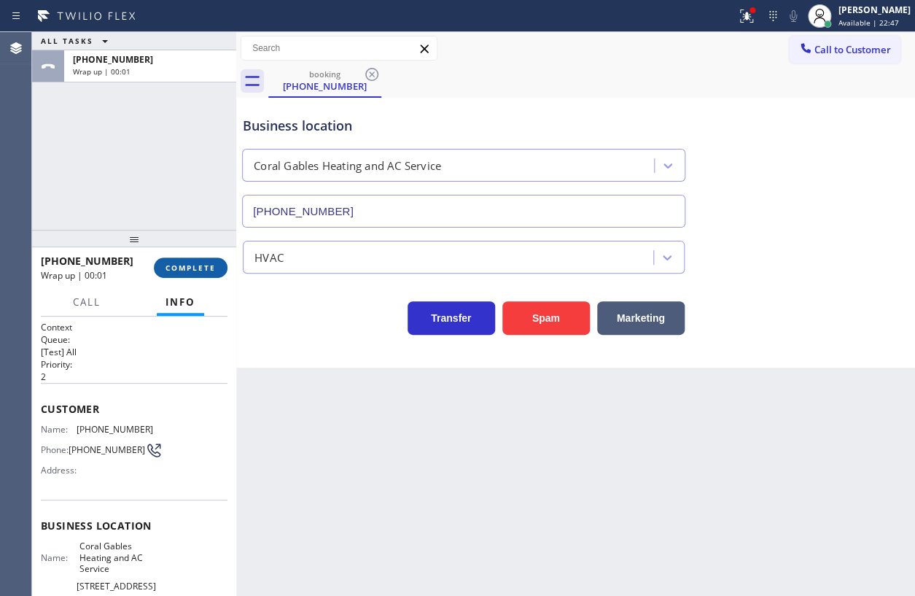
click at [211, 268] on span "COMPLETE" at bounding box center [191, 267] width 50 height 10
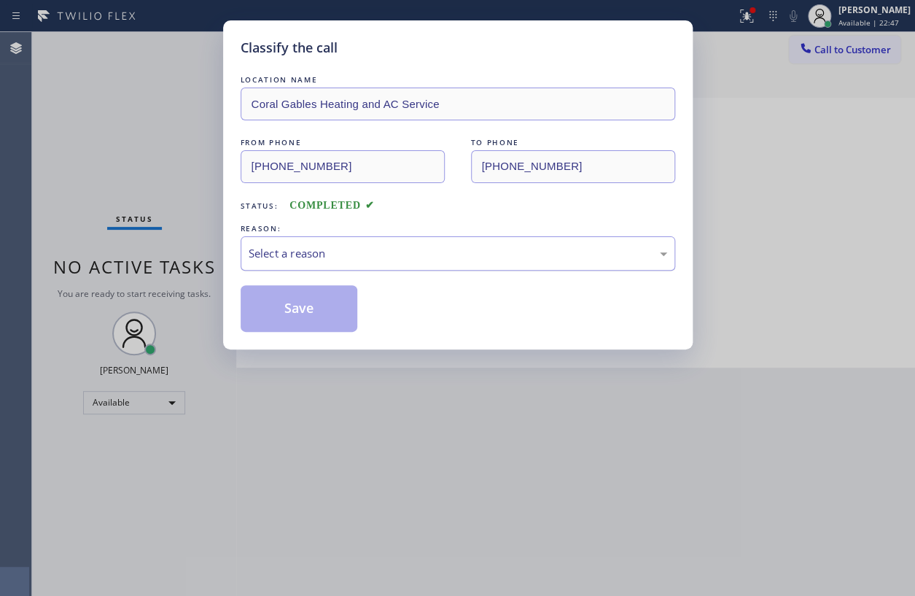
click at [376, 265] on div "Select a reason" at bounding box center [458, 253] width 435 height 34
click at [309, 322] on button "Save" at bounding box center [299, 308] width 117 height 47
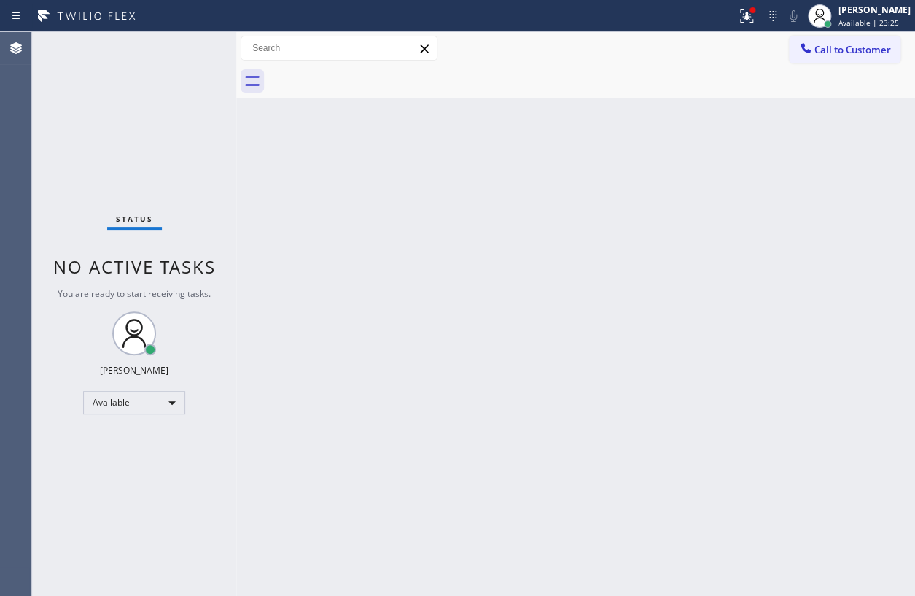
click at [184, 45] on div "Status No active tasks You are ready to start receiving tasks. [PERSON_NAME] Av…" at bounding box center [134, 314] width 204 height 564
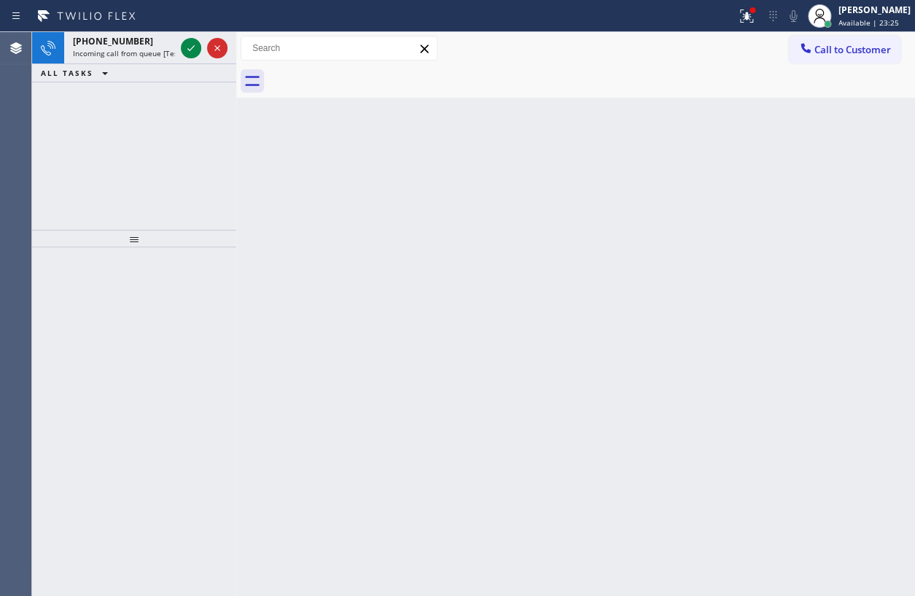
click at [184, 45] on icon at bounding box center [190, 47] width 17 height 17
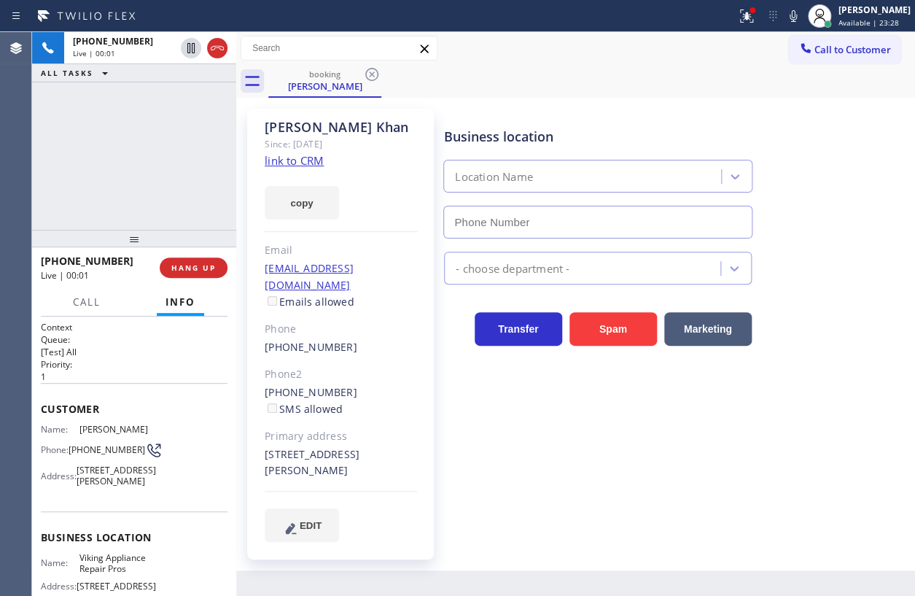
type input "[PHONE_NUMBER]"
click at [303, 164] on link "link to CRM" at bounding box center [294, 160] width 59 height 15
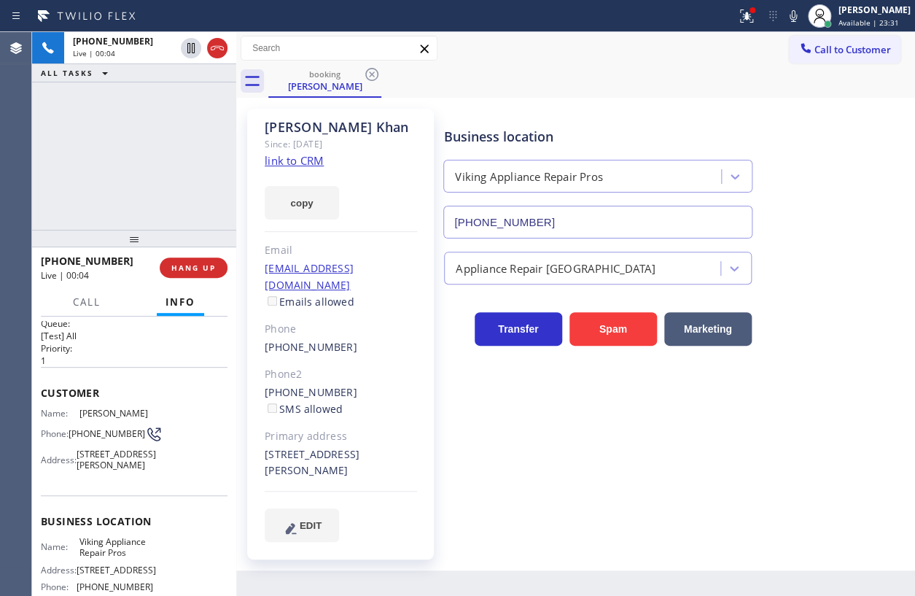
scroll to position [66, 0]
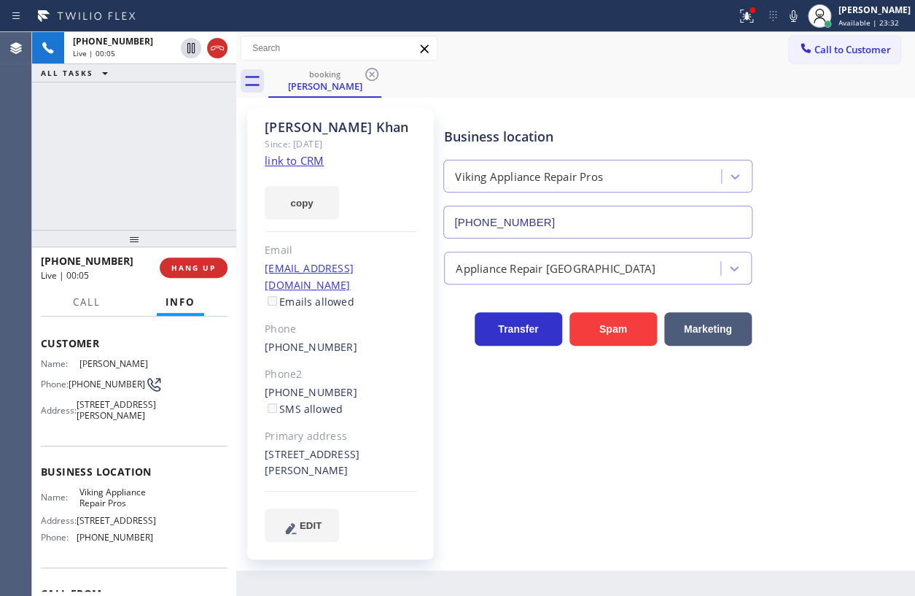
click at [118, 509] on span "Viking Appliance Repair Pros" at bounding box center [115, 497] width 73 height 23
copy span "Viking Appliance Repair Pros"
click at [594, 225] on input "[PHONE_NUMBER]" at bounding box center [597, 222] width 309 height 33
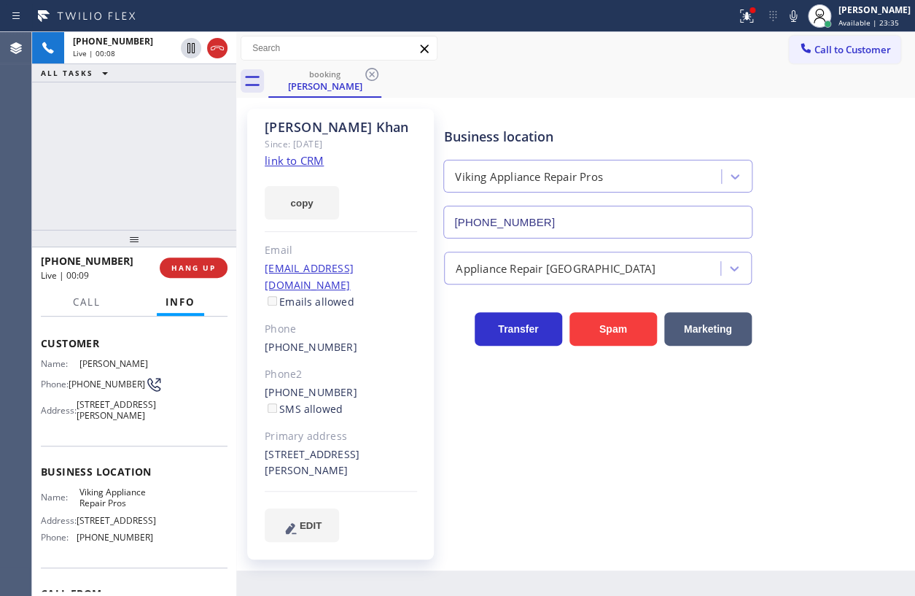
click at [594, 225] on input "[PHONE_NUMBER]" at bounding box center [597, 222] width 309 height 33
click at [307, 164] on link "link to CRM" at bounding box center [294, 160] width 59 height 15
click at [87, 389] on span "[PHONE_NUMBER]" at bounding box center [107, 383] width 77 height 11
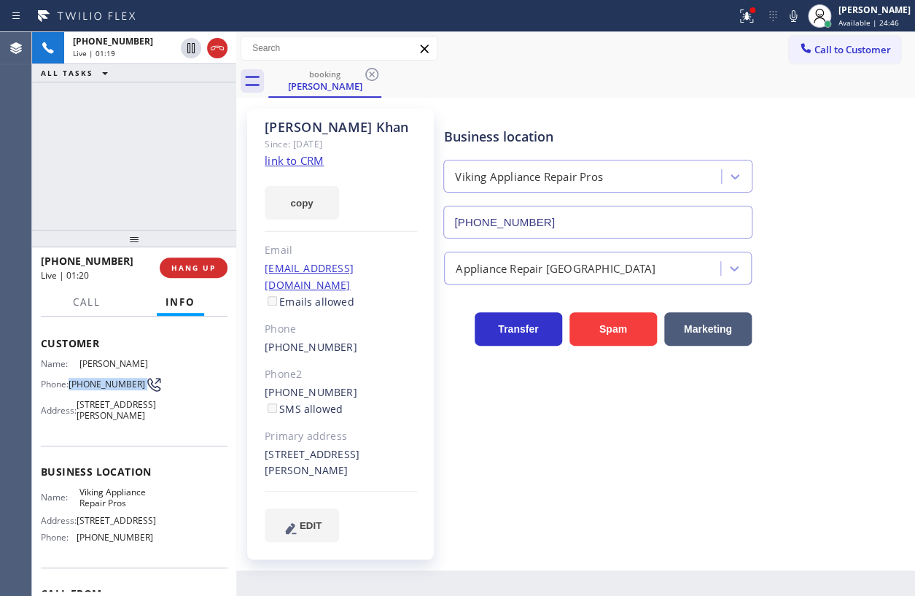
click at [87, 389] on span "[PHONE_NUMBER]" at bounding box center [107, 383] width 77 height 11
copy div "[PHONE_NUMBER]"
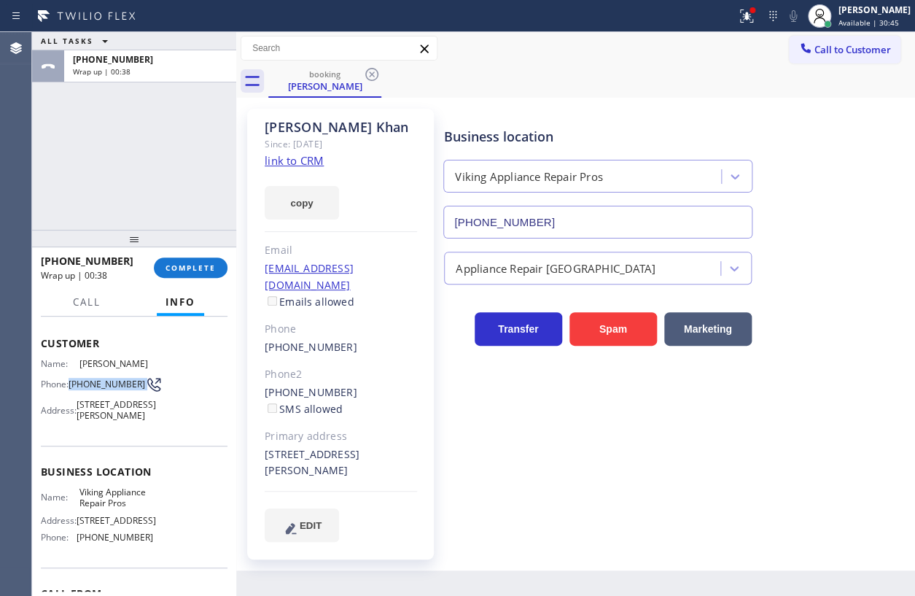
drag, startPoint x: 191, startPoint y: 269, endPoint x: 572, endPoint y: 289, distance: 381.9
click at [192, 268] on span "COMPLETE" at bounding box center [191, 267] width 50 height 10
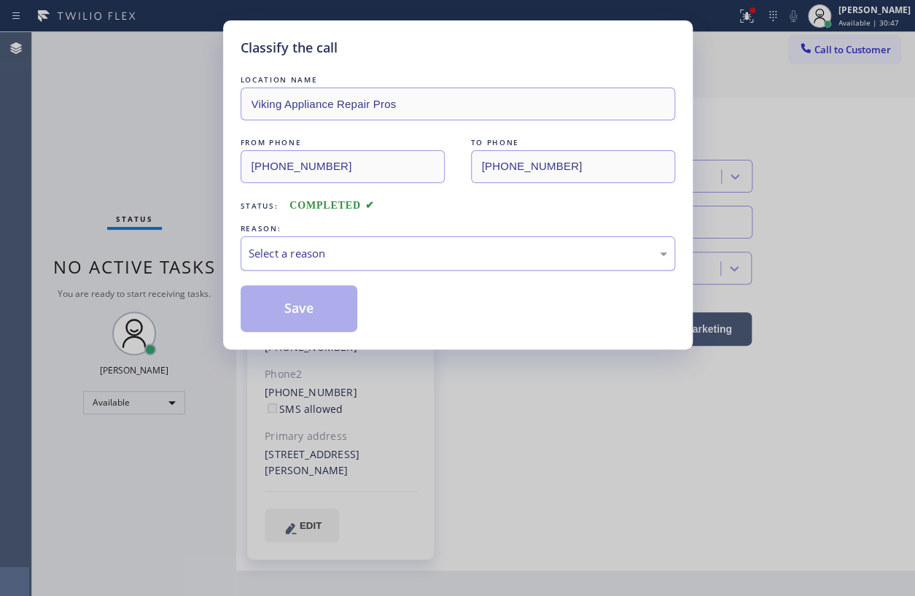
drag, startPoint x: 331, startPoint y: 252, endPoint x: 327, endPoint y: 260, distance: 9.5
click at [331, 253] on div "Select a reason" at bounding box center [458, 253] width 419 height 17
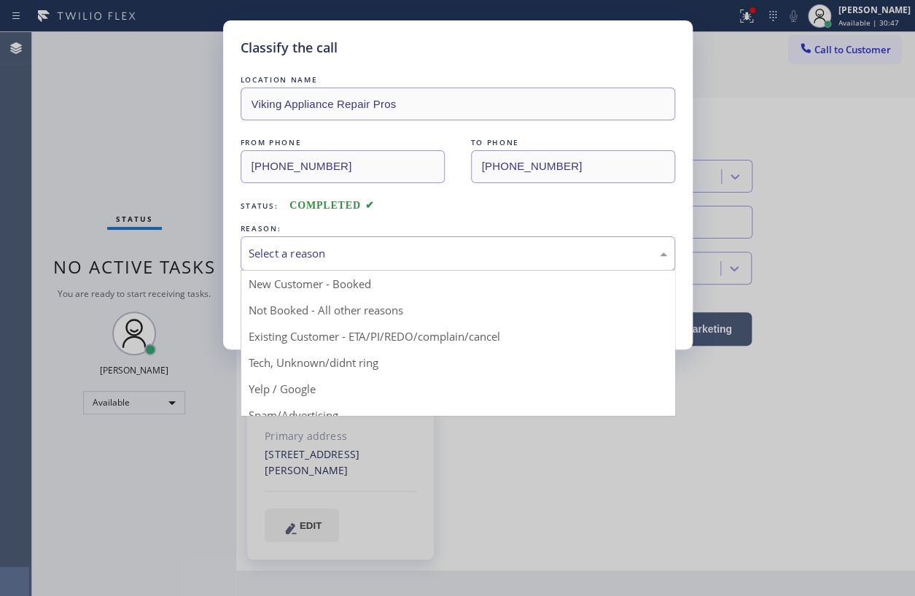
drag, startPoint x: 316, startPoint y: 279, endPoint x: 302, endPoint y: 290, distance: 18.2
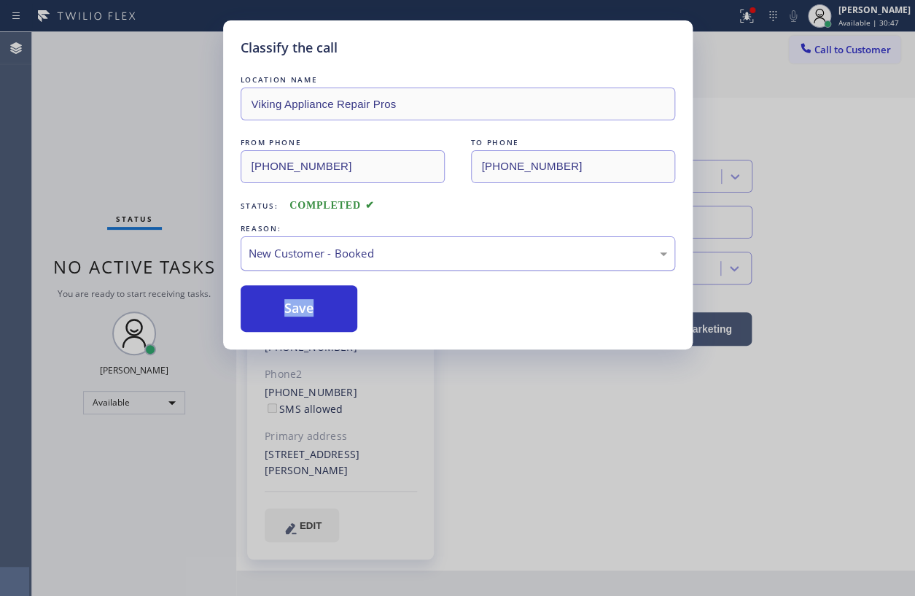
drag, startPoint x: 287, startPoint y: 303, endPoint x: 308, endPoint y: 262, distance: 46.6
click at [288, 303] on button "Save" at bounding box center [299, 308] width 117 height 47
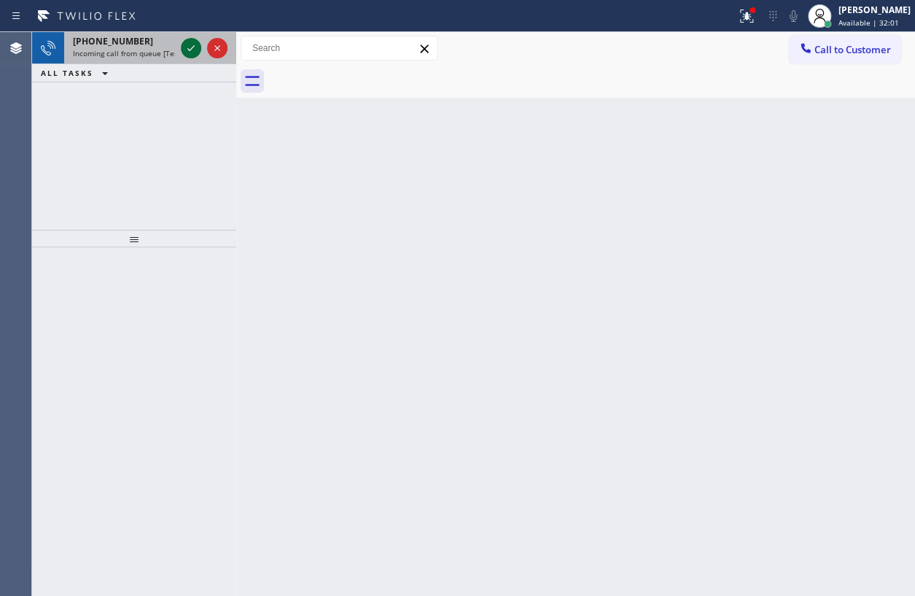
click at [192, 46] on icon at bounding box center [190, 47] width 17 height 17
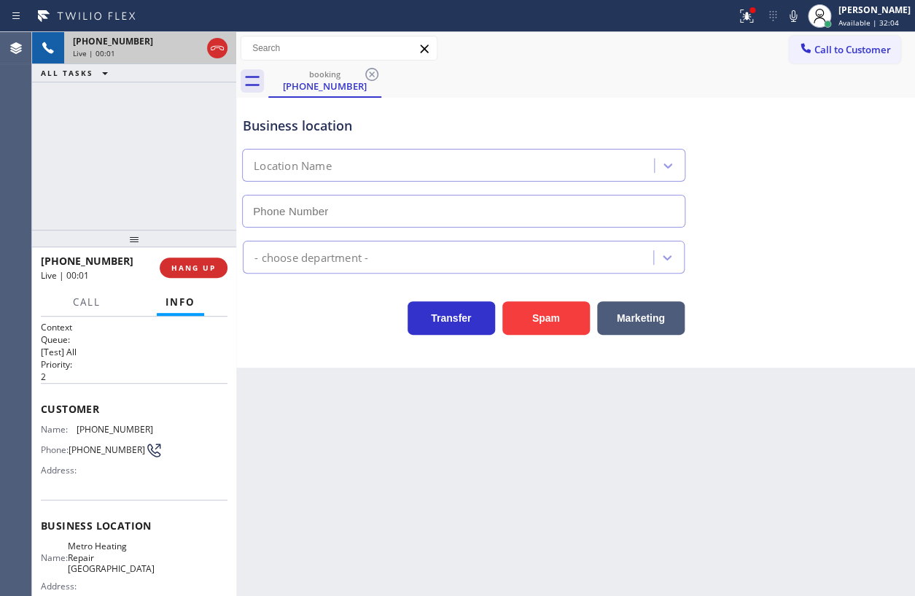
type input "[PHONE_NUMBER]"
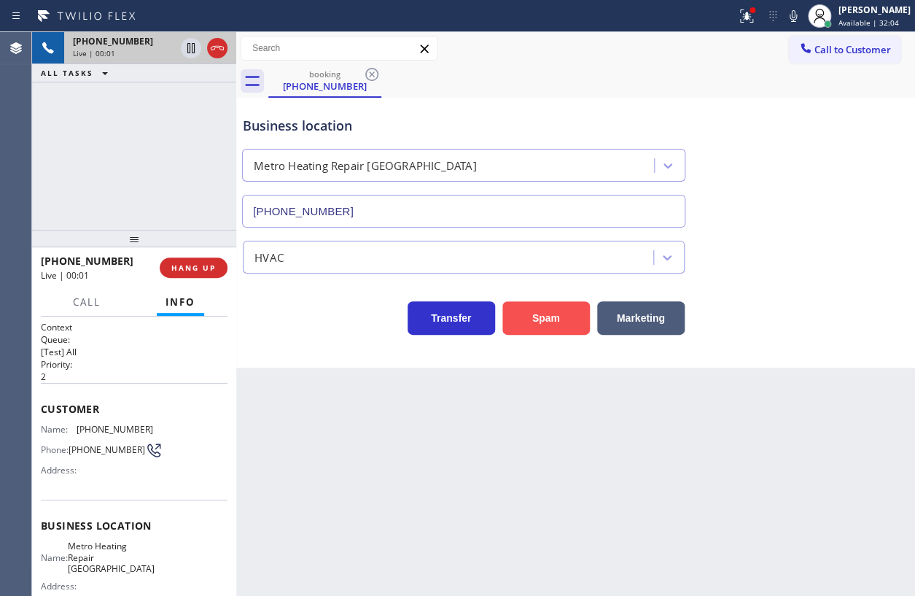
click at [534, 314] on button "Spam" at bounding box center [545, 318] width 87 height 34
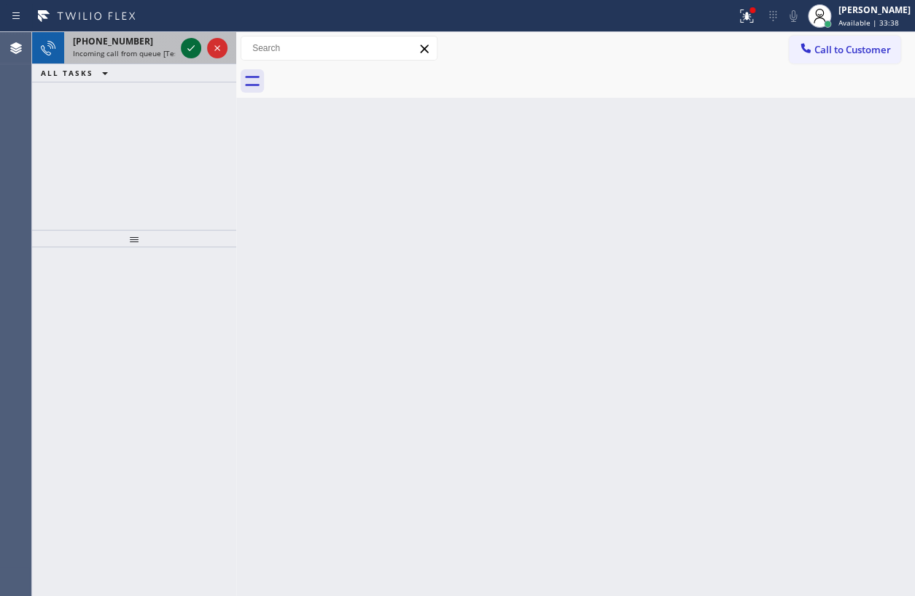
click at [188, 49] on icon at bounding box center [190, 48] width 7 height 6
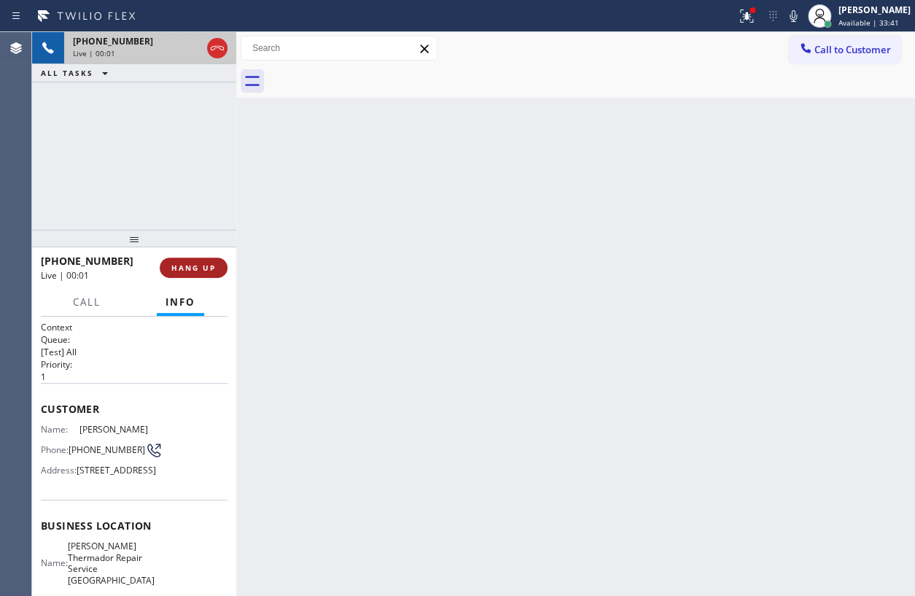
click at [201, 269] on span "HANG UP" at bounding box center [193, 267] width 44 height 10
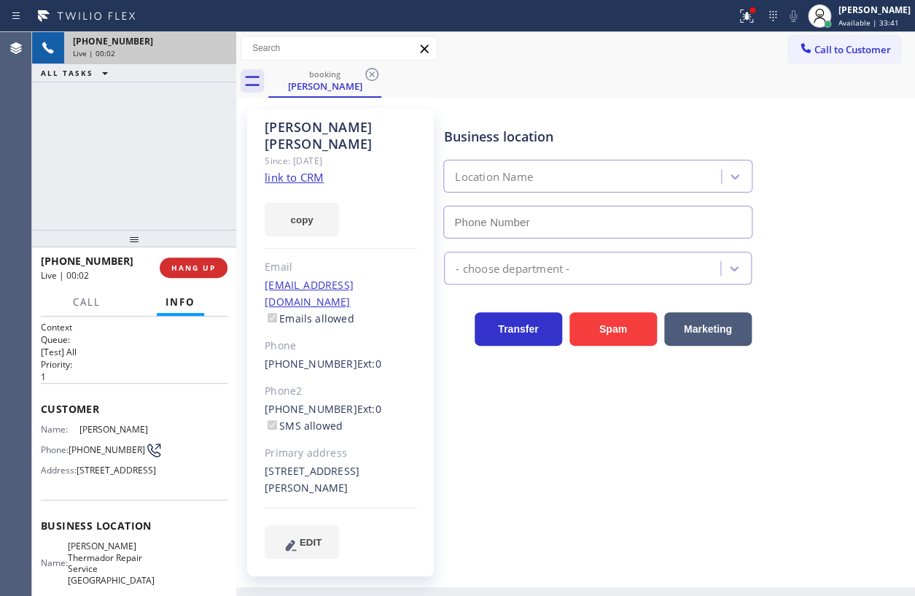
type input "[PHONE_NUMBER]"
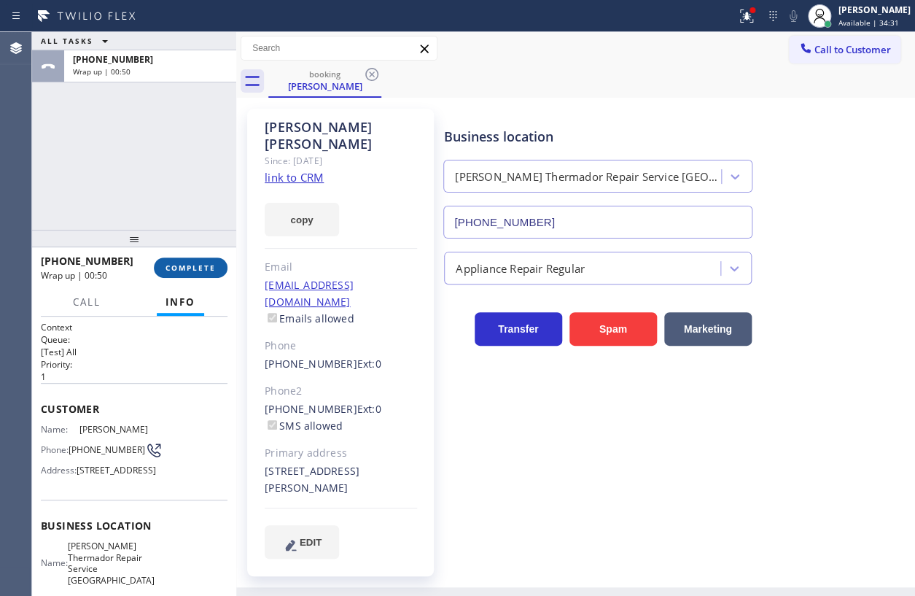
click at [204, 277] on div "[PHONE_NUMBER] Wrap up | 00:50 COMPLETE" at bounding box center [134, 268] width 187 height 38
click at [205, 269] on span "COMPLETE" at bounding box center [191, 267] width 50 height 10
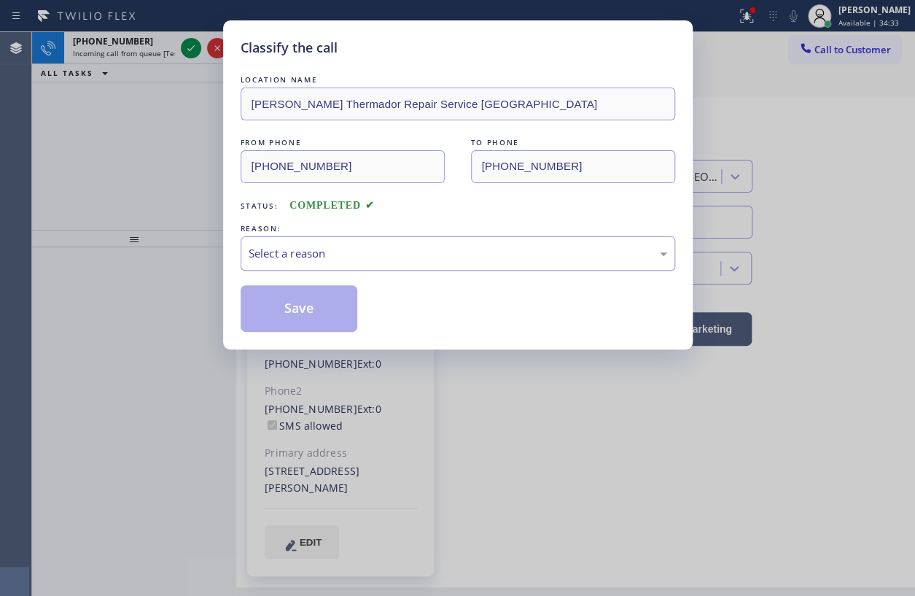
click at [364, 254] on div "Select a reason" at bounding box center [458, 253] width 419 height 17
drag, startPoint x: 306, startPoint y: 360, endPoint x: 299, endPoint y: 316, distance: 44.2
click at [299, 316] on button "Save" at bounding box center [299, 308] width 117 height 47
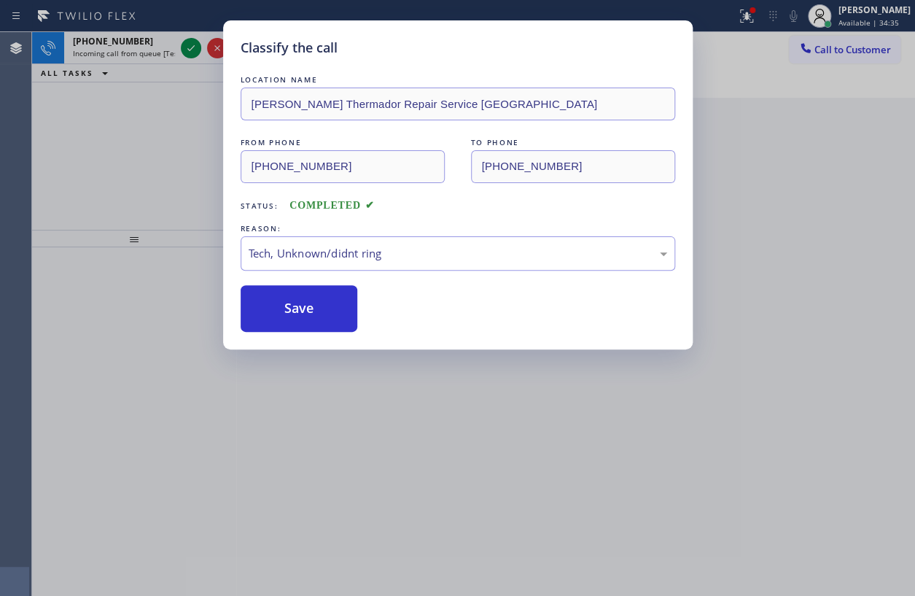
click at [187, 46] on div "Classify the call LOCATION NAME [PERSON_NAME] Repair Service Aurora FROM PHONE …" at bounding box center [457, 298] width 915 height 596
click at [187, 46] on div "Classify the call LOCATION NAME Thermador Repair Group FROM PHONE [PHONE_NUMBER…" at bounding box center [473, 314] width 883 height 564
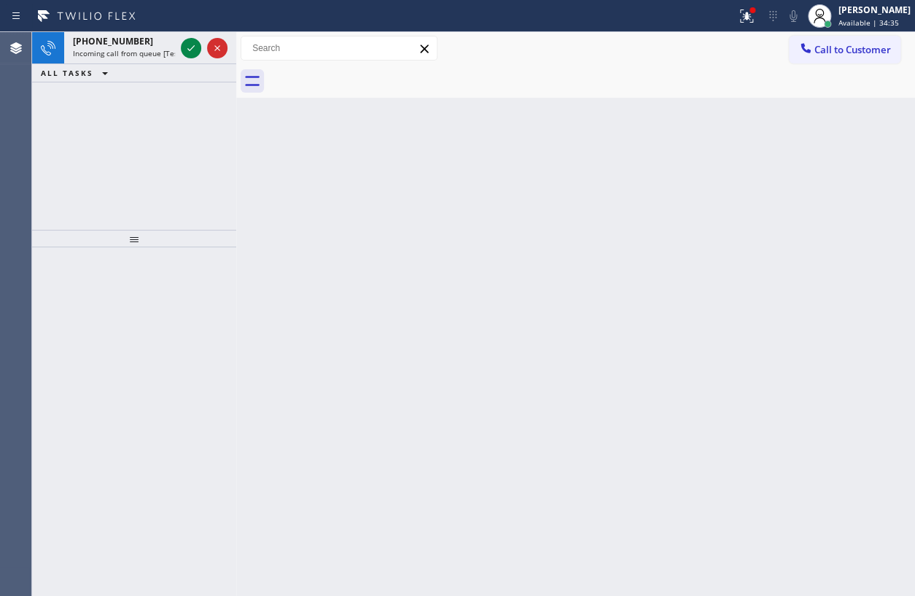
click at [187, 46] on icon at bounding box center [190, 47] width 17 height 17
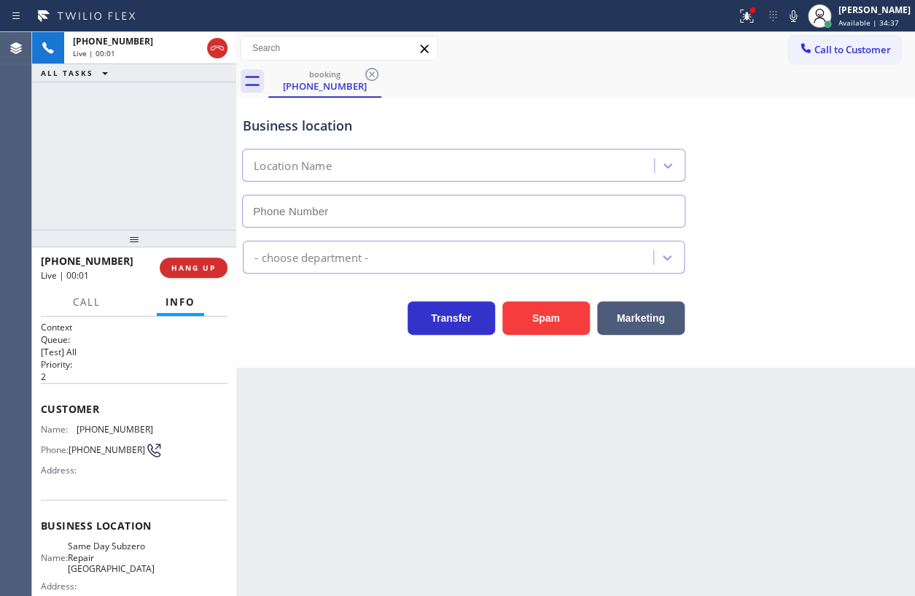
type input "[PHONE_NUMBER]"
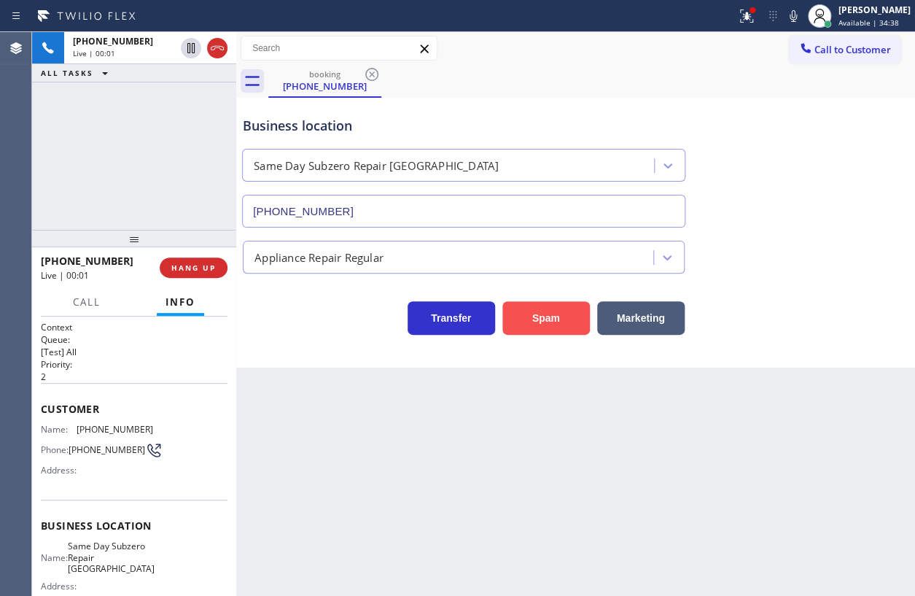
click at [551, 327] on button "Spam" at bounding box center [545, 318] width 87 height 34
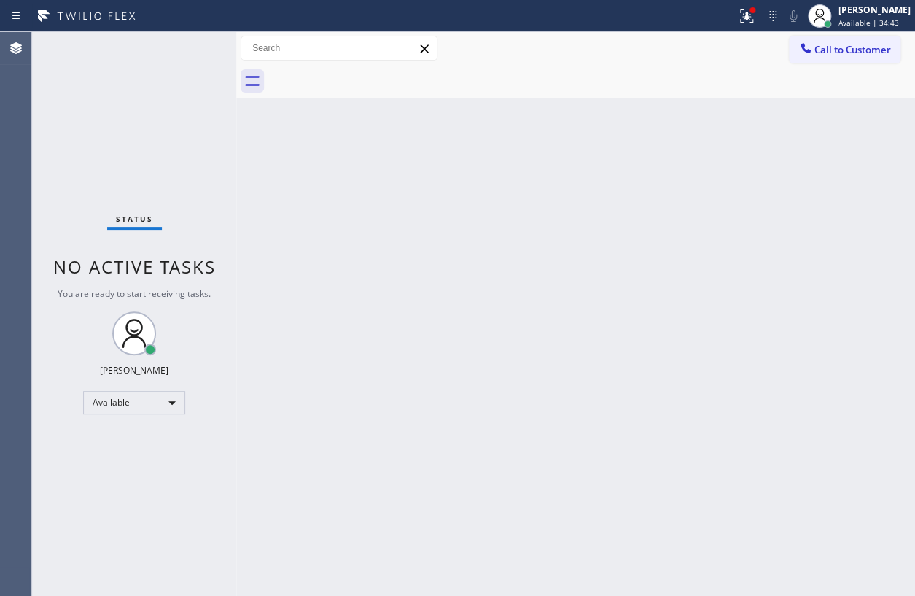
drag, startPoint x: 384, startPoint y: 357, endPoint x: 712, endPoint y: 359, distance: 327.4
click at [385, 357] on div "Back to Dashboard Change Sender ID Customers Technicians Select a contact Outbo…" at bounding box center [575, 314] width 679 height 564
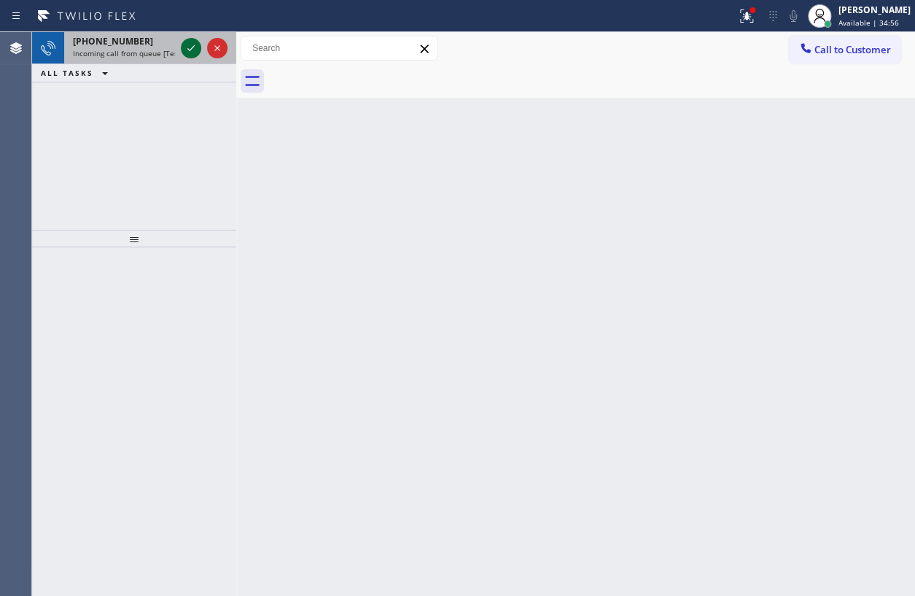
click at [189, 41] on icon at bounding box center [190, 47] width 17 height 17
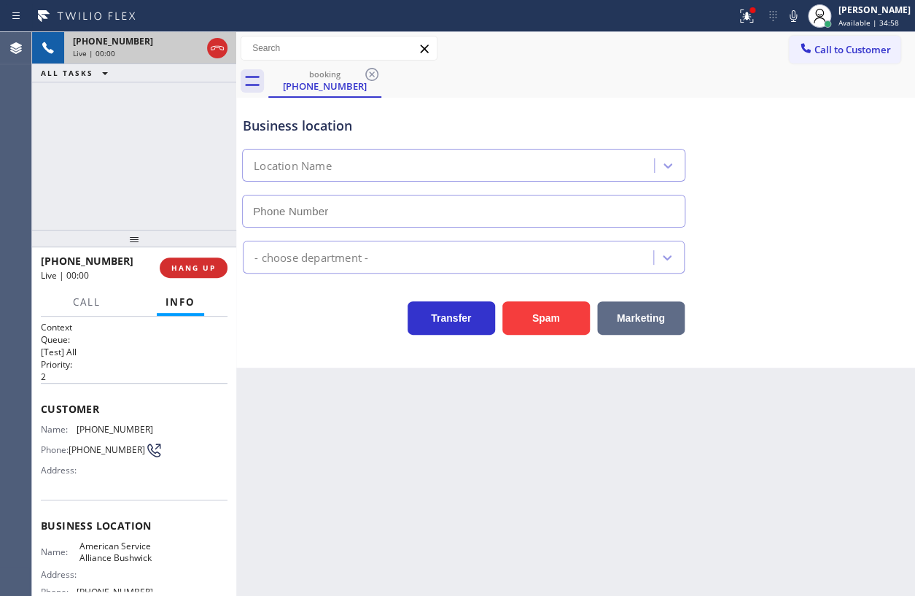
type input "[PHONE_NUMBER]"
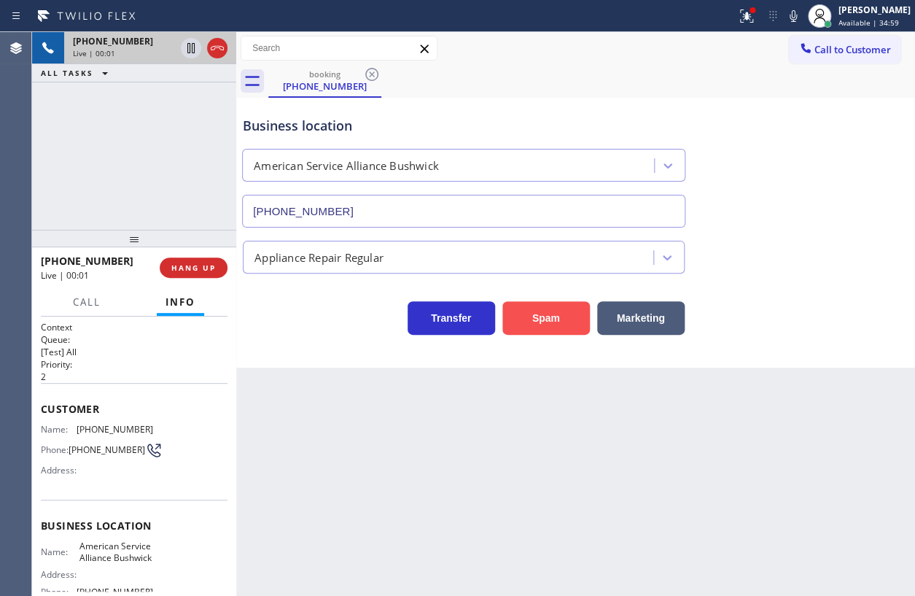
click at [529, 313] on button "Spam" at bounding box center [545, 318] width 87 height 34
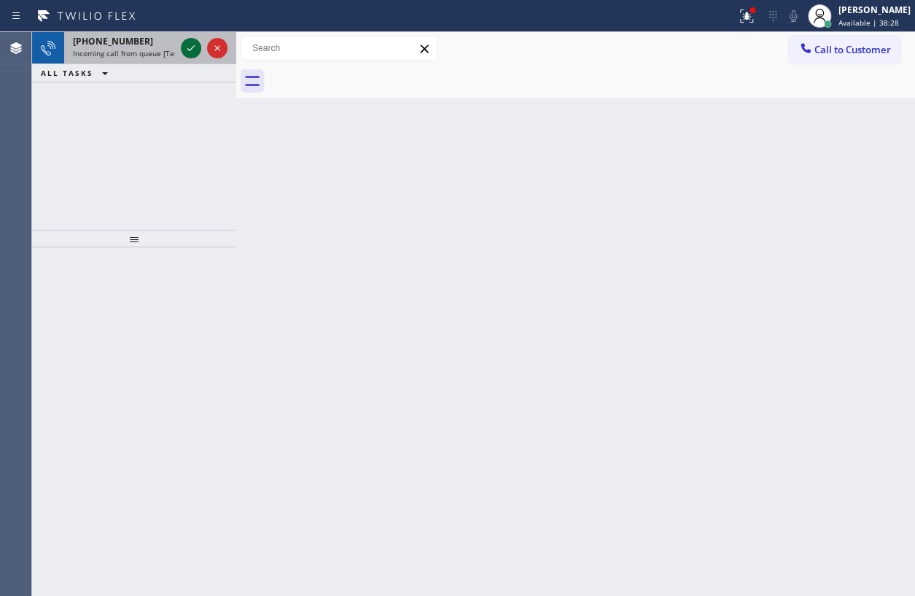
click at [188, 52] on icon at bounding box center [190, 47] width 17 height 17
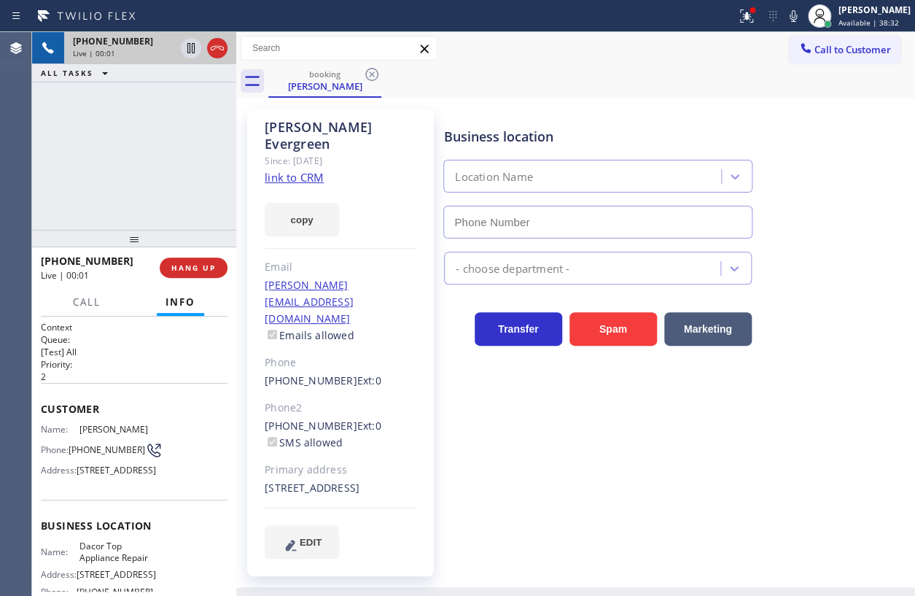
type input "[PHONE_NUMBER]"
click at [300, 170] on link "link to CRM" at bounding box center [294, 177] width 59 height 15
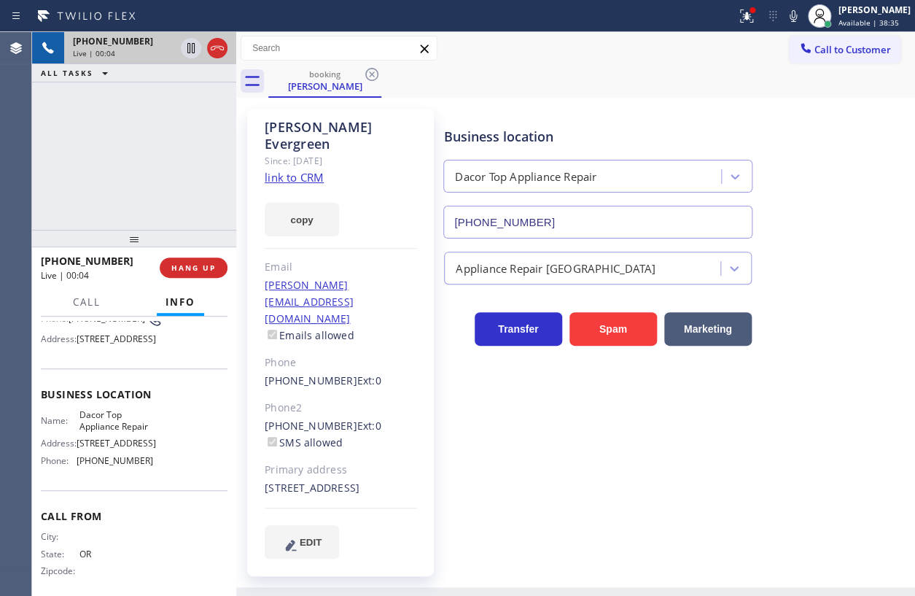
scroll to position [132, 0]
click at [112, 431] on span "Dacor Top Appliance Repair" at bounding box center [115, 419] width 73 height 23
copy span "Dacor Top Appliance Repair"
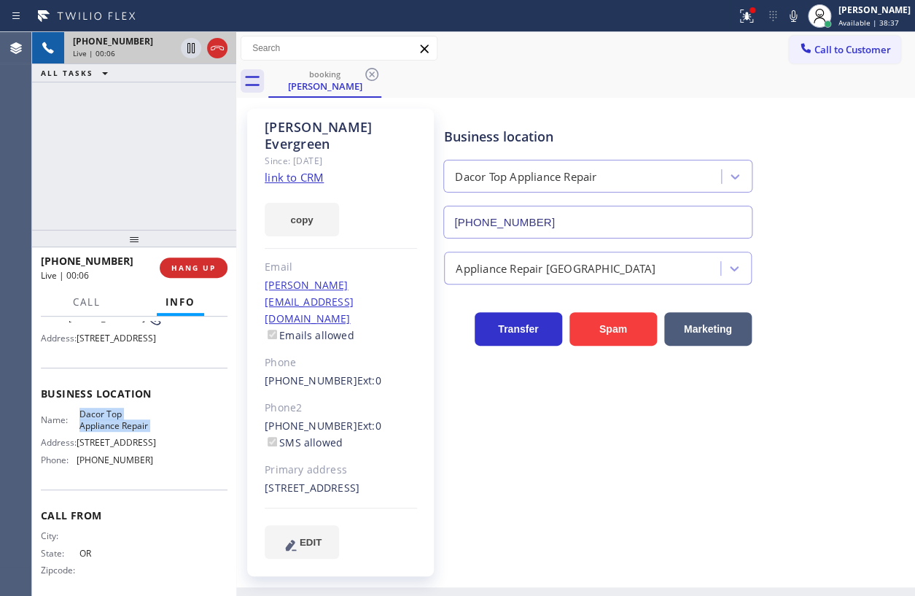
click at [559, 217] on input "[PHONE_NUMBER]" at bounding box center [597, 222] width 309 height 33
click at [310, 170] on link "link to CRM" at bounding box center [294, 177] width 59 height 15
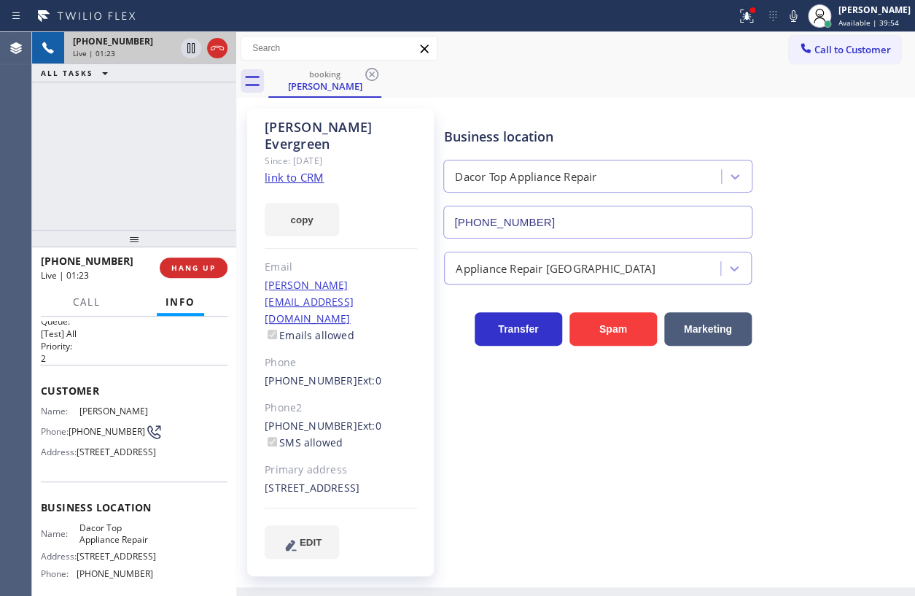
scroll to position [0, 0]
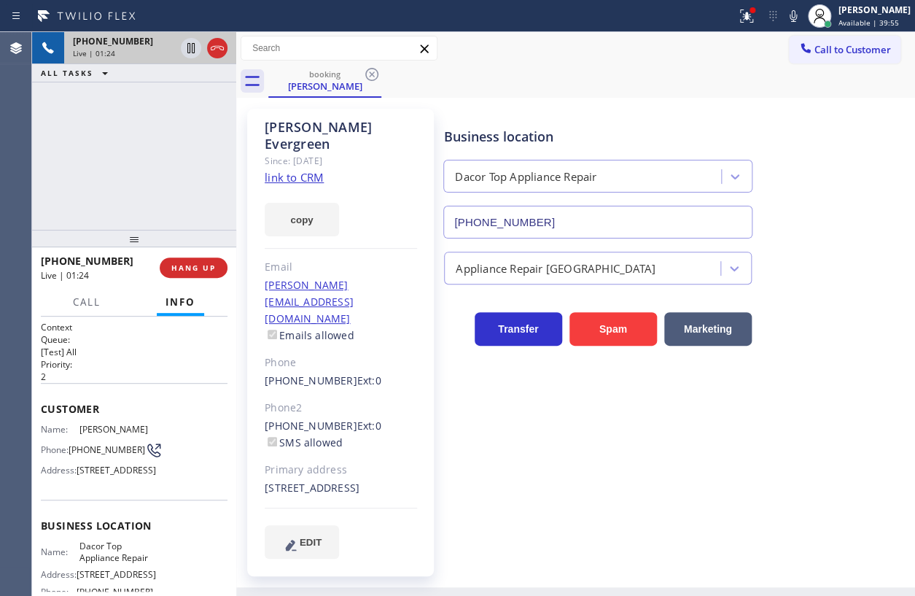
click at [90, 446] on span "[PHONE_NUMBER]" at bounding box center [107, 449] width 77 height 11
copy div "[PHONE_NUMBER]"
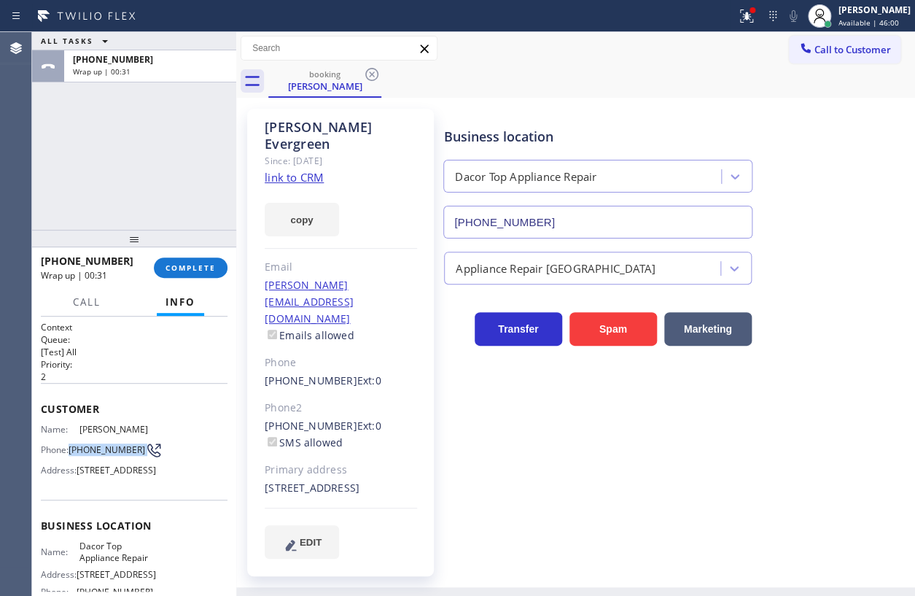
drag, startPoint x: 186, startPoint y: 265, endPoint x: 577, endPoint y: 292, distance: 391.7
click at [190, 265] on span "COMPLETE" at bounding box center [191, 267] width 50 height 10
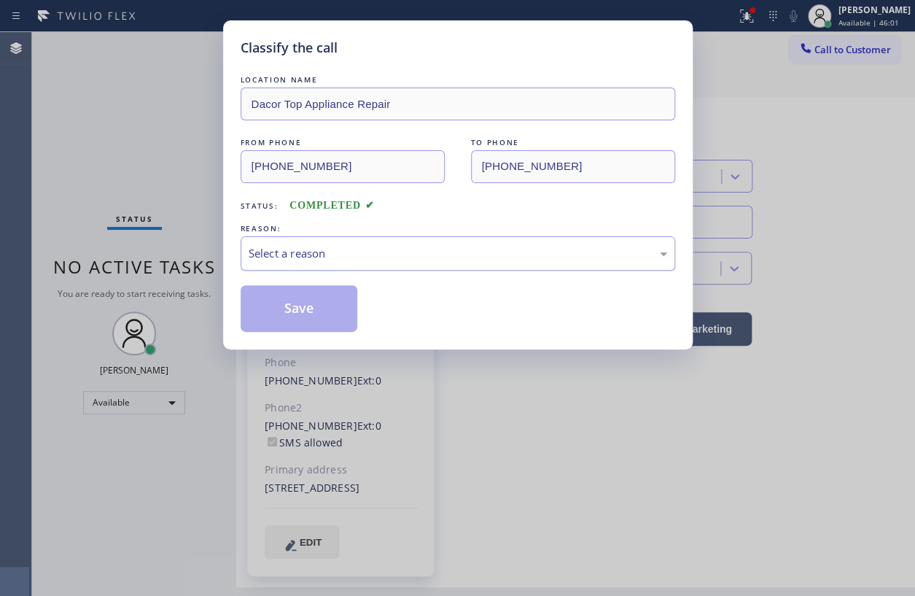
click at [317, 250] on div "Select a reason" at bounding box center [458, 253] width 419 height 17
drag, startPoint x: 271, startPoint y: 302, endPoint x: 347, endPoint y: 172, distance: 150.3
click at [275, 299] on button "Save" at bounding box center [299, 308] width 117 height 47
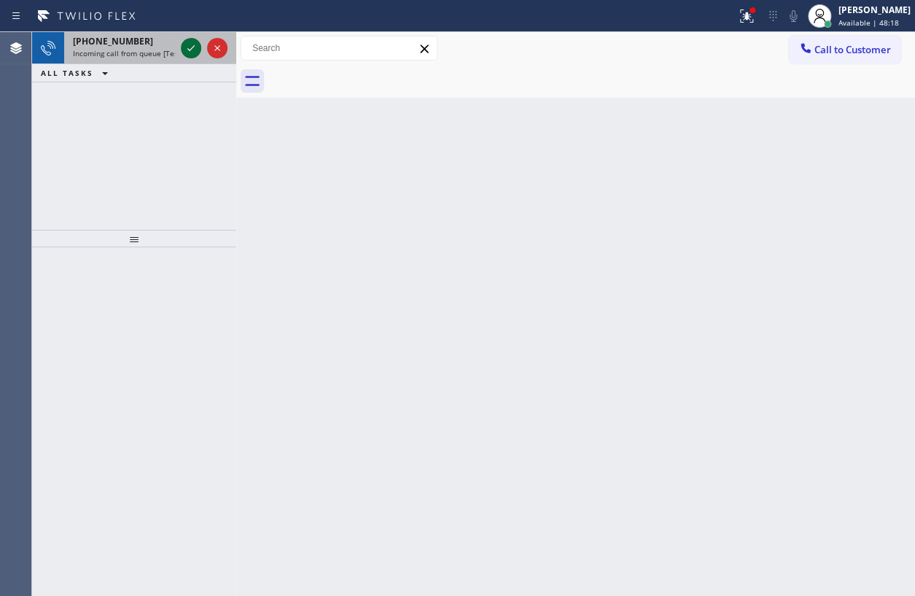
click at [192, 50] on icon at bounding box center [190, 47] width 17 height 17
click at [190, 46] on icon at bounding box center [190, 47] width 17 height 17
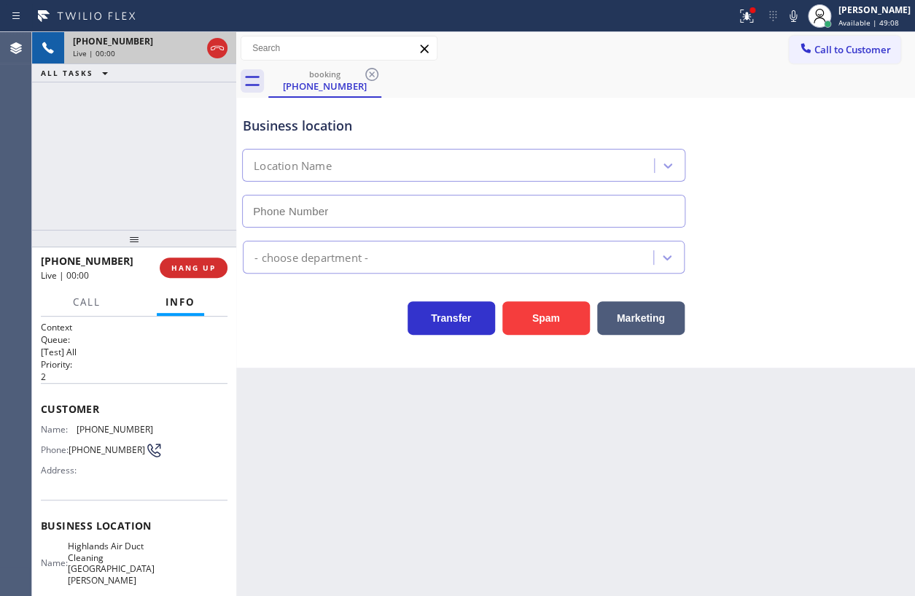
type input "[PHONE_NUMBER]"
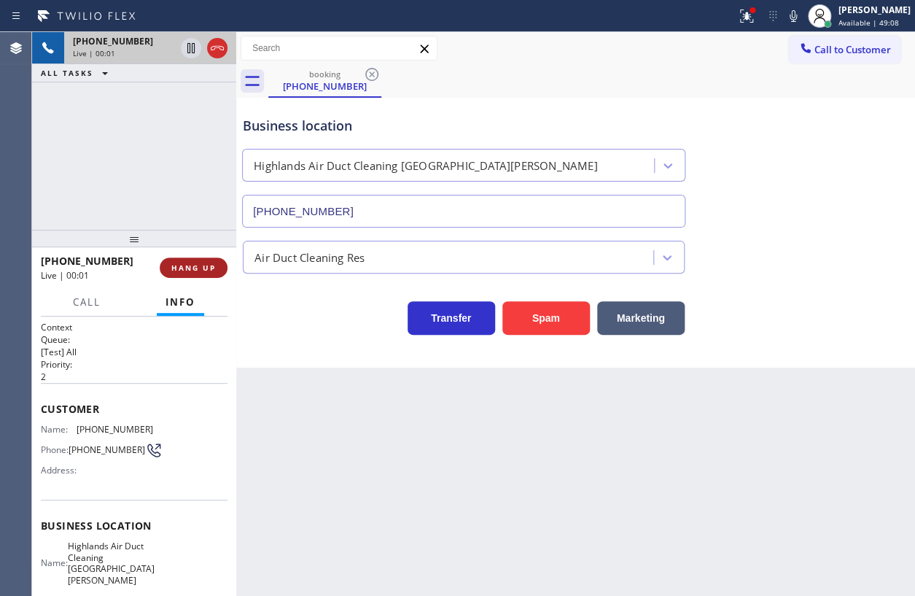
click at [203, 263] on span "HANG UP" at bounding box center [193, 267] width 44 height 10
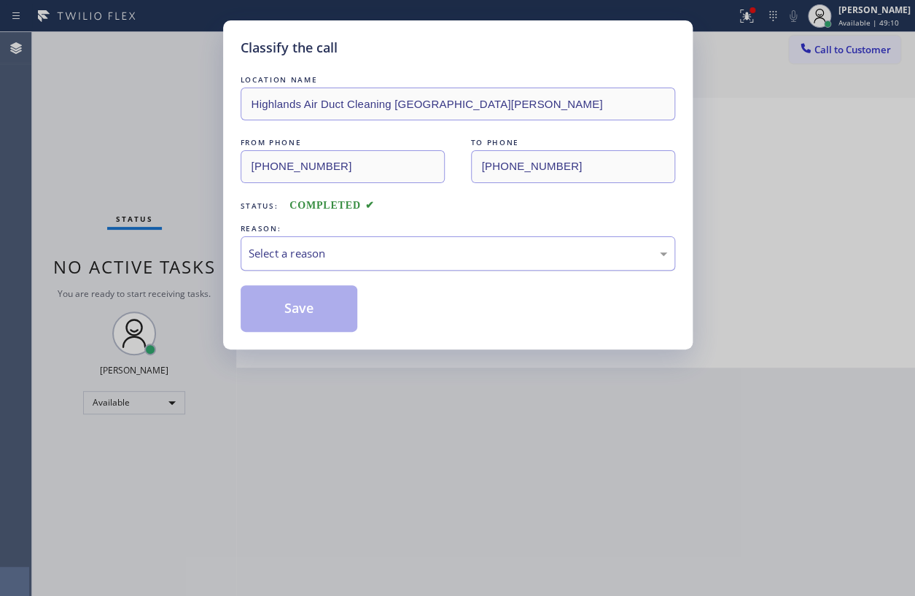
click at [317, 242] on div "Select a reason" at bounding box center [458, 253] width 435 height 34
drag, startPoint x: 300, startPoint y: 309, endPoint x: 263, endPoint y: 73, distance: 239.0
click at [300, 308] on button "Save" at bounding box center [299, 308] width 117 height 47
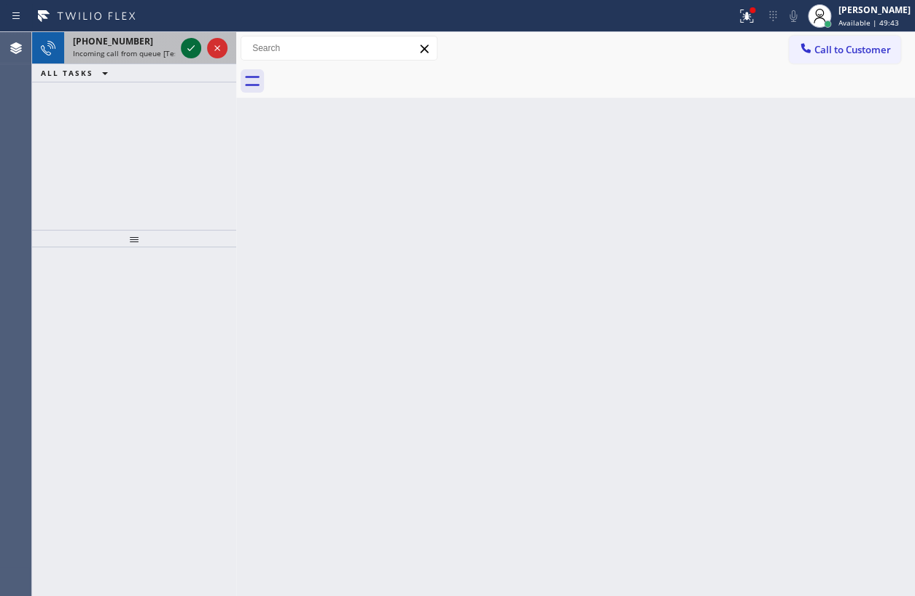
click at [188, 55] on icon at bounding box center [190, 47] width 17 height 17
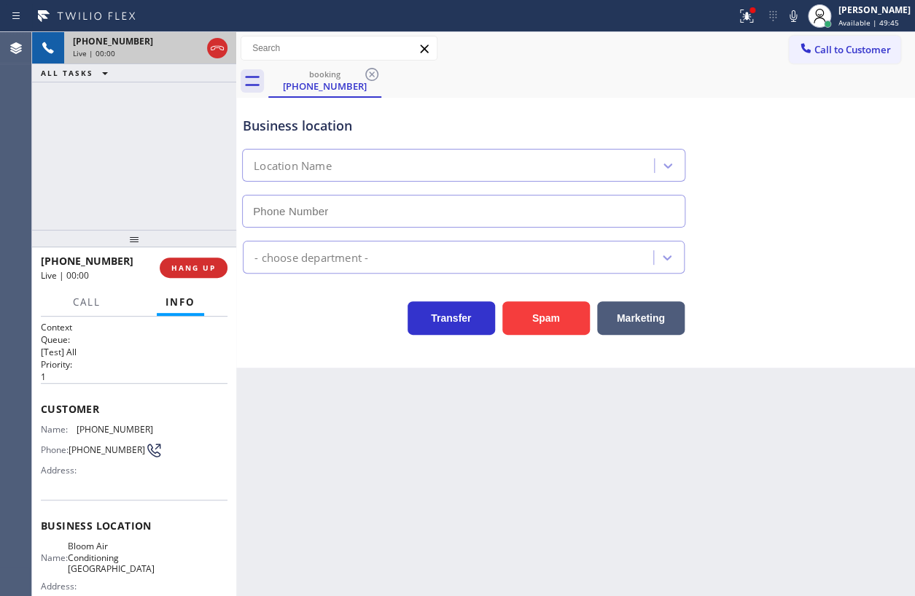
type input "[PHONE_NUMBER]"
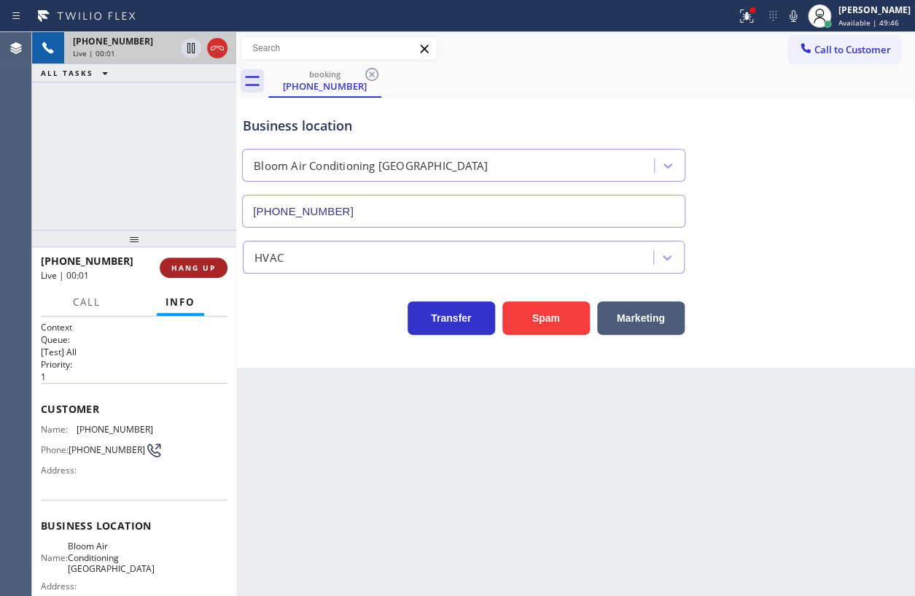
click at [213, 267] on span "HANG UP" at bounding box center [193, 267] width 44 height 10
click at [204, 266] on span "HANG UP" at bounding box center [193, 267] width 44 height 10
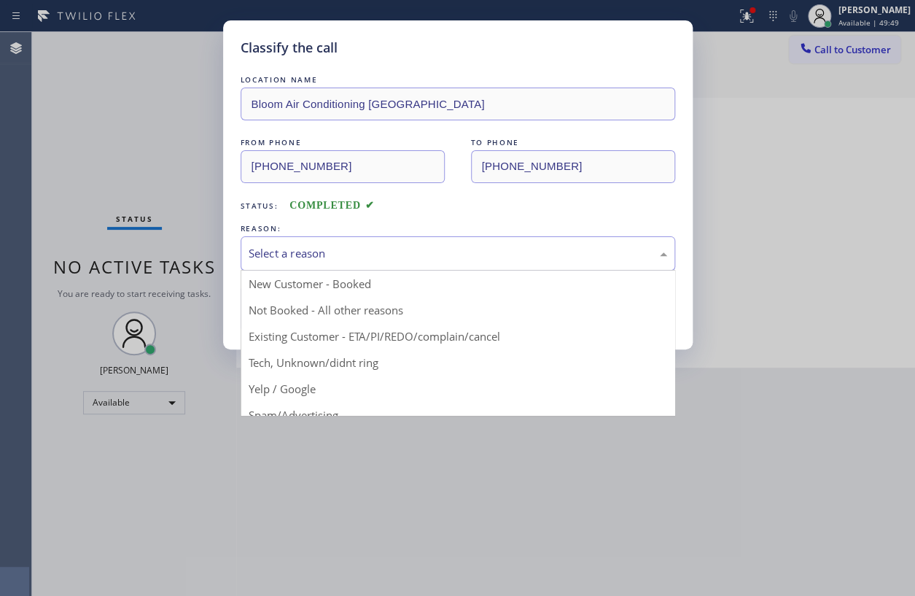
click at [434, 262] on div "Select a reason" at bounding box center [458, 253] width 435 height 34
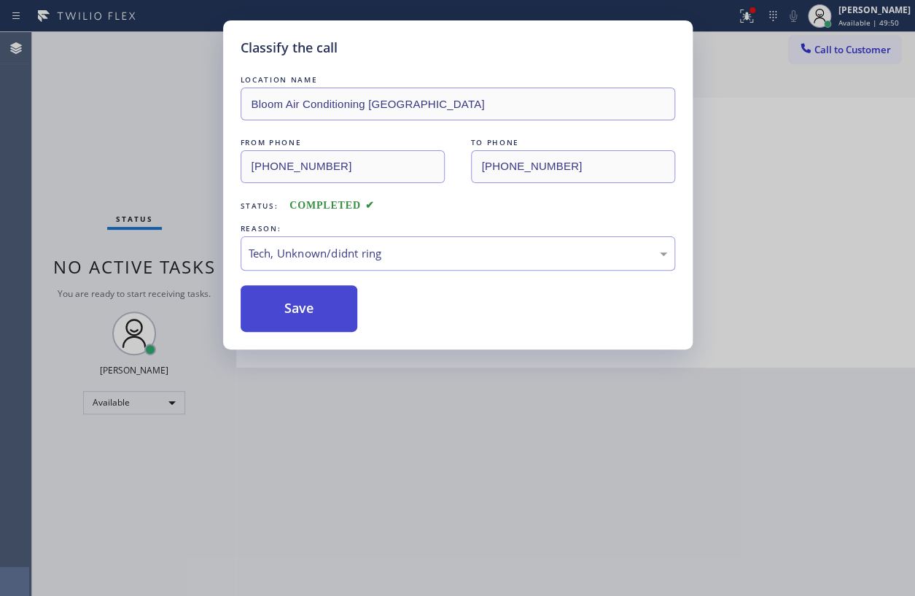
drag, startPoint x: 310, startPoint y: 323, endPoint x: 327, endPoint y: 307, distance: 23.7
click at [309, 324] on button "Save" at bounding box center [299, 308] width 117 height 47
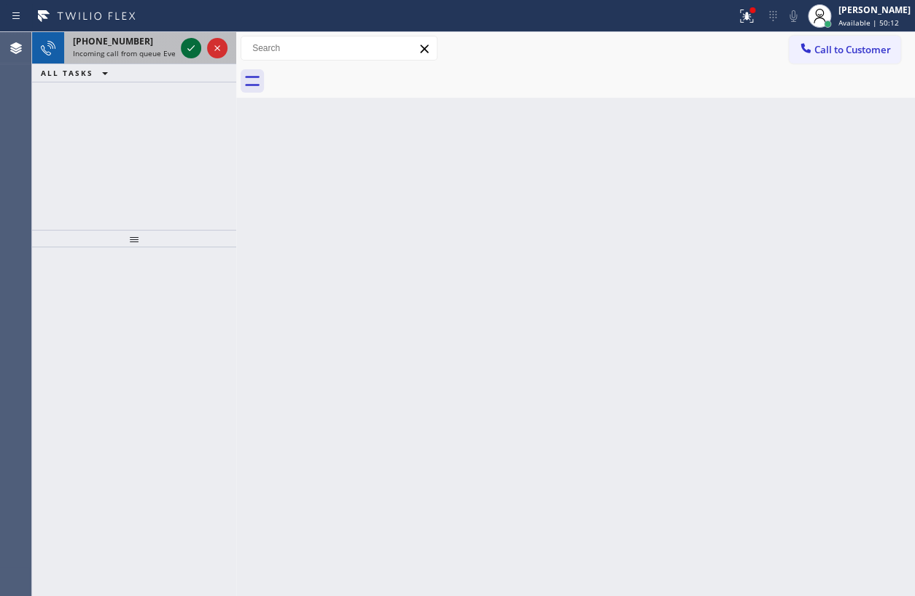
click at [189, 50] on icon at bounding box center [190, 48] width 7 height 6
click at [139, 51] on span "Incoming call from queue [Test] All" at bounding box center [133, 53] width 121 height 10
click at [192, 52] on icon at bounding box center [190, 47] width 17 height 17
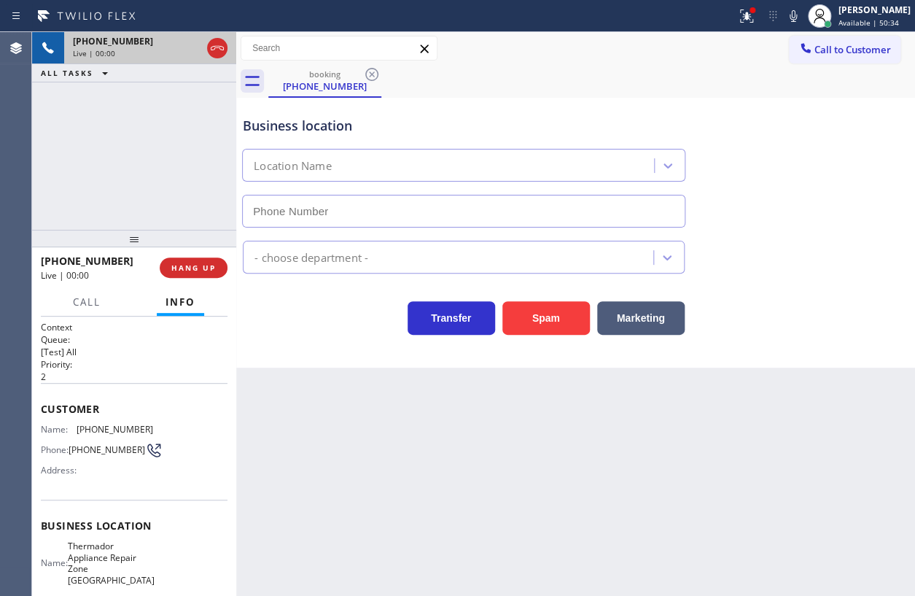
type input "[PHONE_NUMBER]"
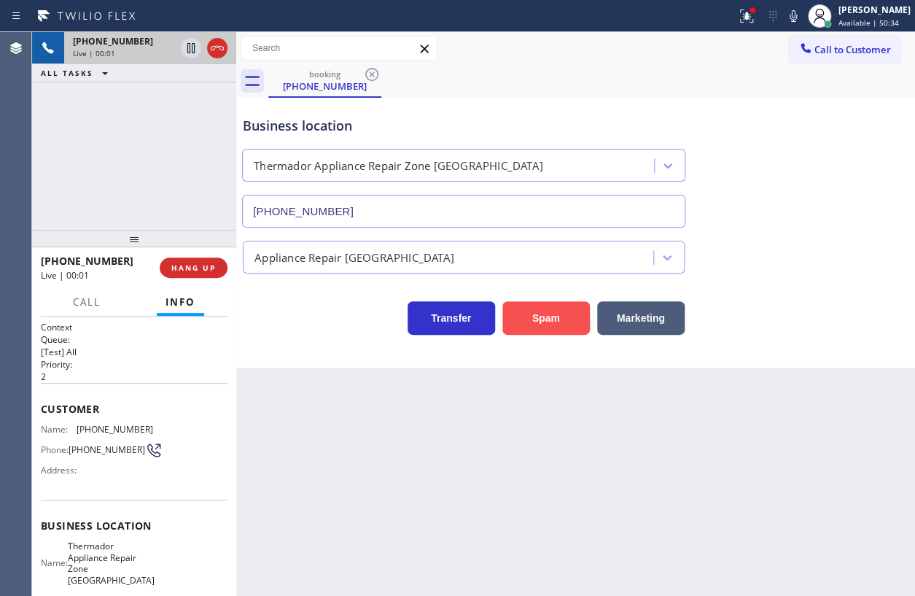
click at [545, 314] on button "Spam" at bounding box center [545, 318] width 87 height 34
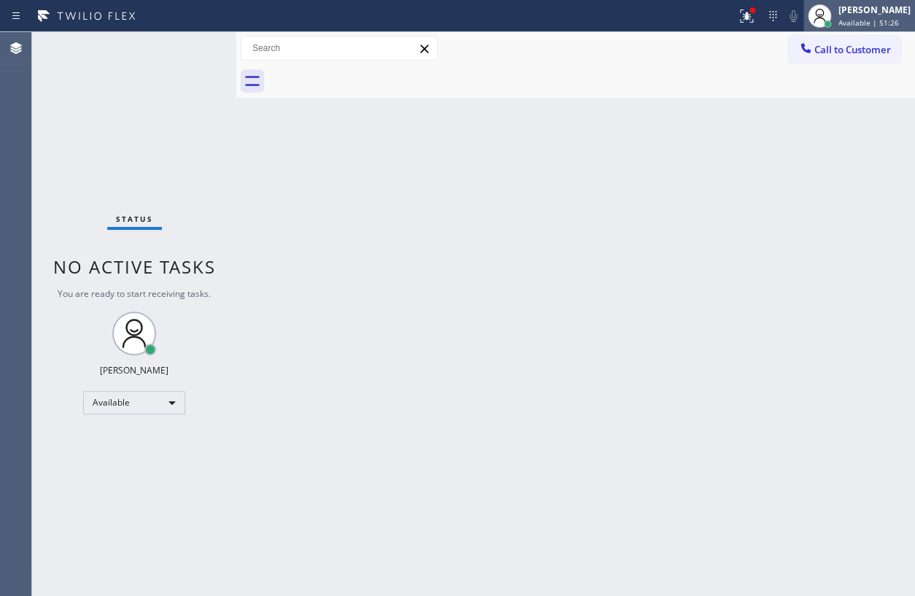
click at [871, 21] on span "Available | 51:26" at bounding box center [869, 22] width 61 height 10
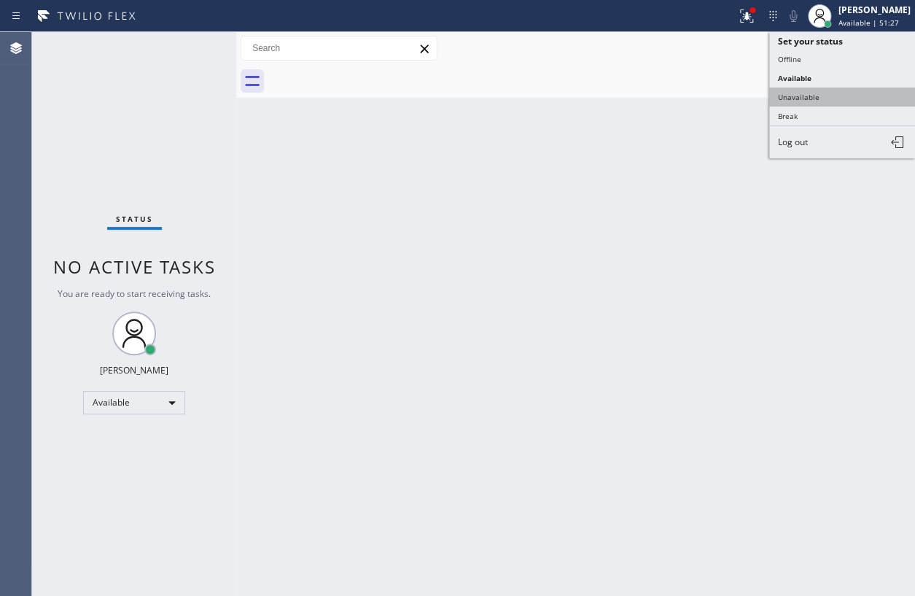
click at [800, 101] on button "Unavailable" at bounding box center [842, 96] width 146 height 19
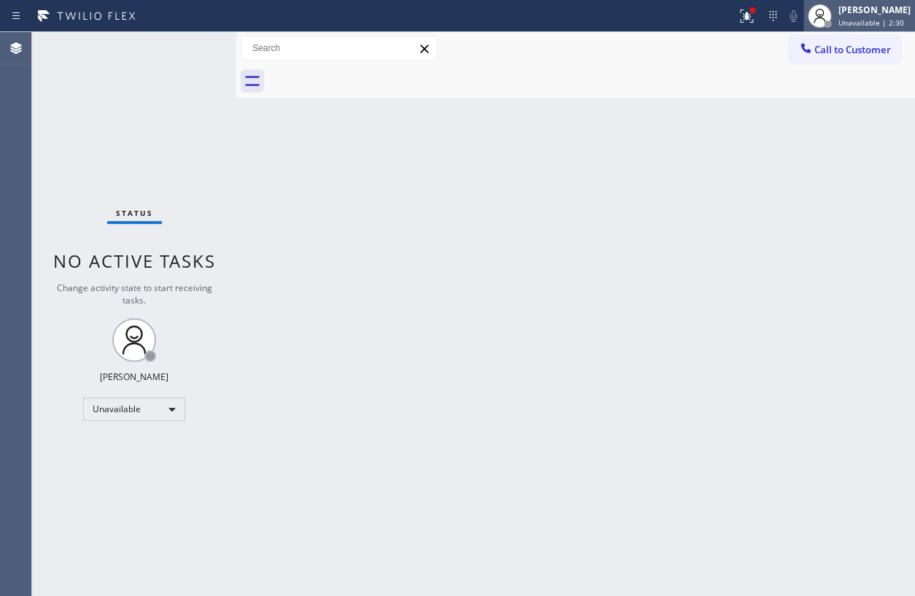
click at [892, 15] on div "[PERSON_NAME]" at bounding box center [875, 10] width 72 height 12
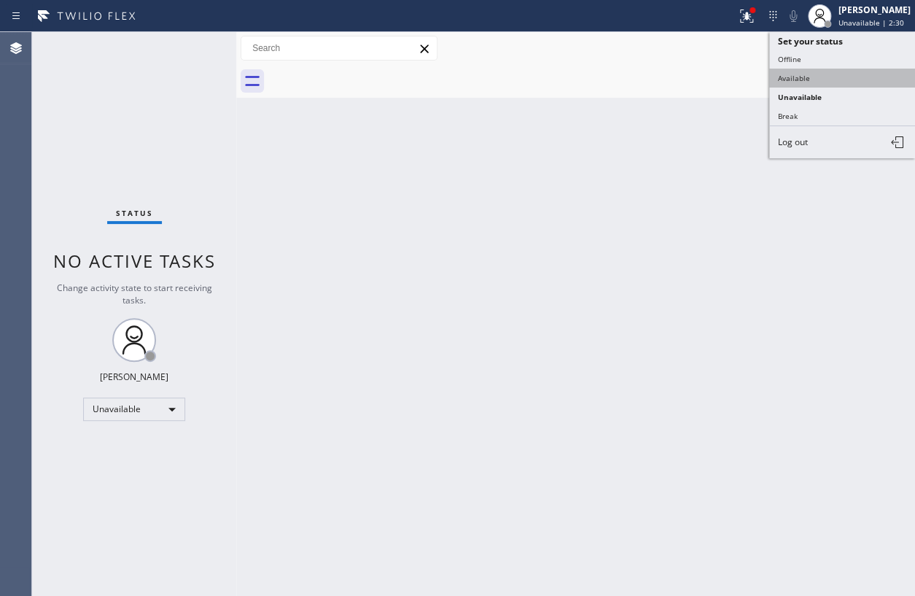
click at [841, 75] on button "Available" at bounding box center [842, 78] width 146 height 19
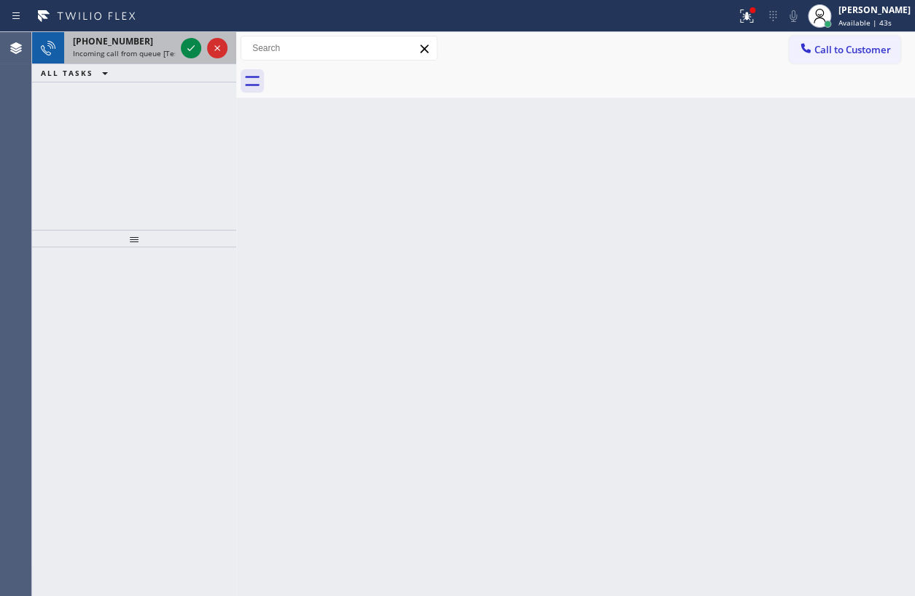
drag, startPoint x: 190, startPoint y: 47, endPoint x: 201, endPoint y: 59, distance: 16.5
click at [190, 47] on icon at bounding box center [190, 47] width 17 height 17
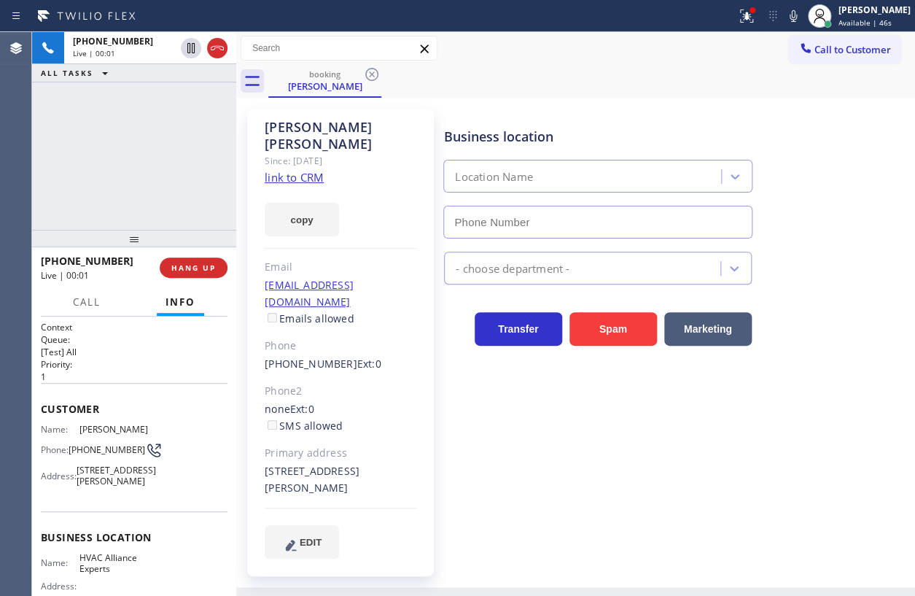
type input "[PHONE_NUMBER]"
click at [320, 168] on div "[PERSON_NAME] Since: [DATE] link to CRM copy Email [EMAIL_ADDRESS][DOMAIN_NAME]…" at bounding box center [340, 342] width 187 height 467
click at [308, 170] on link "link to CRM" at bounding box center [294, 177] width 59 height 15
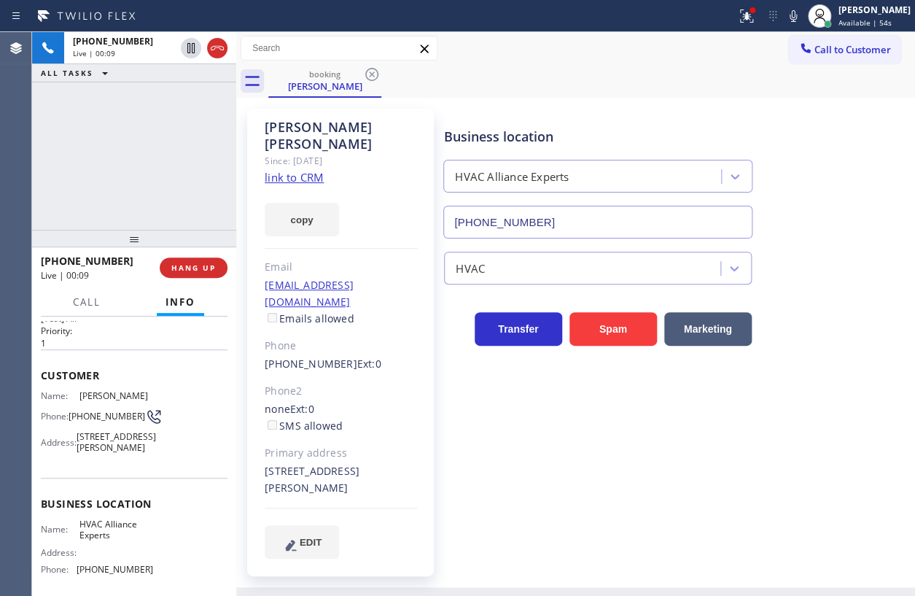
scroll to position [132, 0]
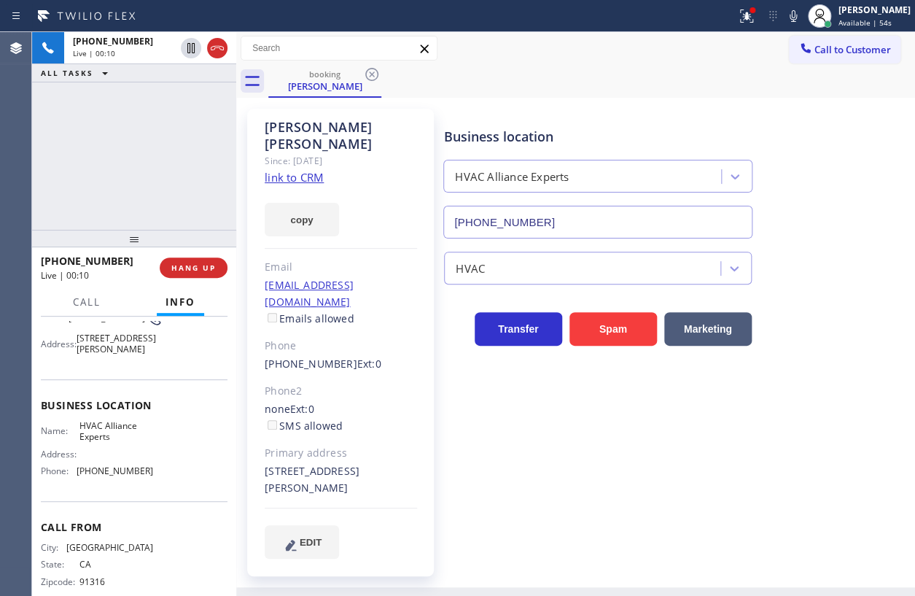
click at [99, 443] on span "HVAC Alliance Experts" at bounding box center [115, 431] width 73 height 23
copy span "HVAC Alliance Experts"
click at [602, 231] on input "[PHONE_NUMBER]" at bounding box center [597, 222] width 309 height 33
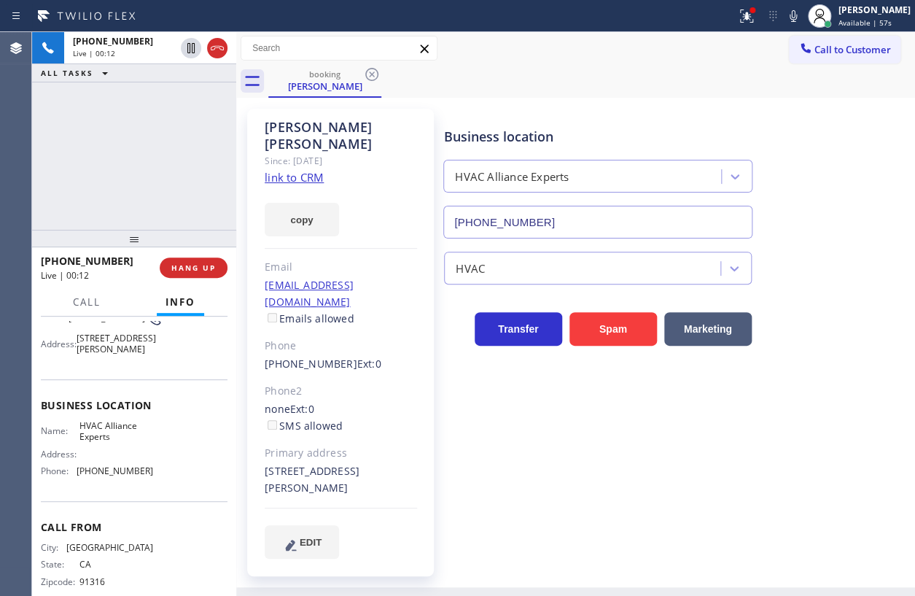
click at [602, 231] on input "[PHONE_NUMBER]" at bounding box center [597, 222] width 309 height 33
click at [192, 49] on icon at bounding box center [190, 48] width 7 height 10
click at [802, 17] on icon at bounding box center [793, 15] width 17 height 17
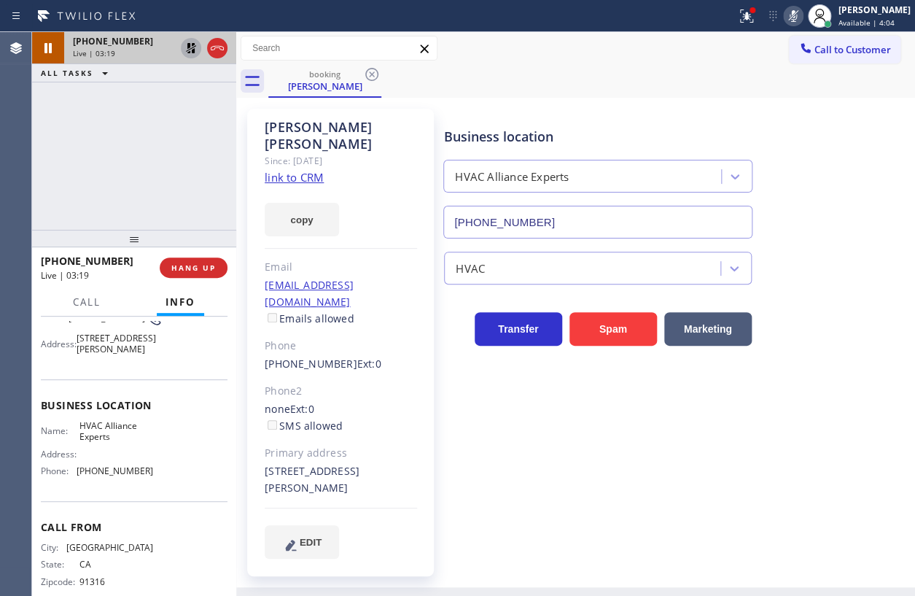
click at [189, 48] on icon at bounding box center [190, 47] width 17 height 17
click at [802, 15] on icon at bounding box center [793, 15] width 17 height 17
click at [802, 19] on icon at bounding box center [793, 15] width 17 height 17
click at [190, 43] on icon at bounding box center [190, 48] width 7 height 10
click at [185, 52] on icon at bounding box center [190, 47] width 17 height 17
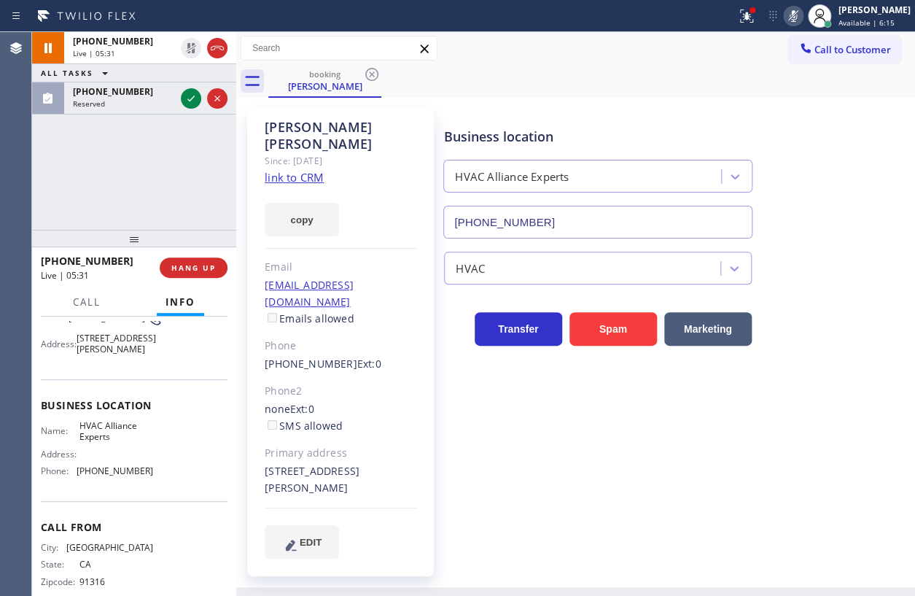
click at [801, 12] on icon at bounding box center [793, 15] width 17 height 17
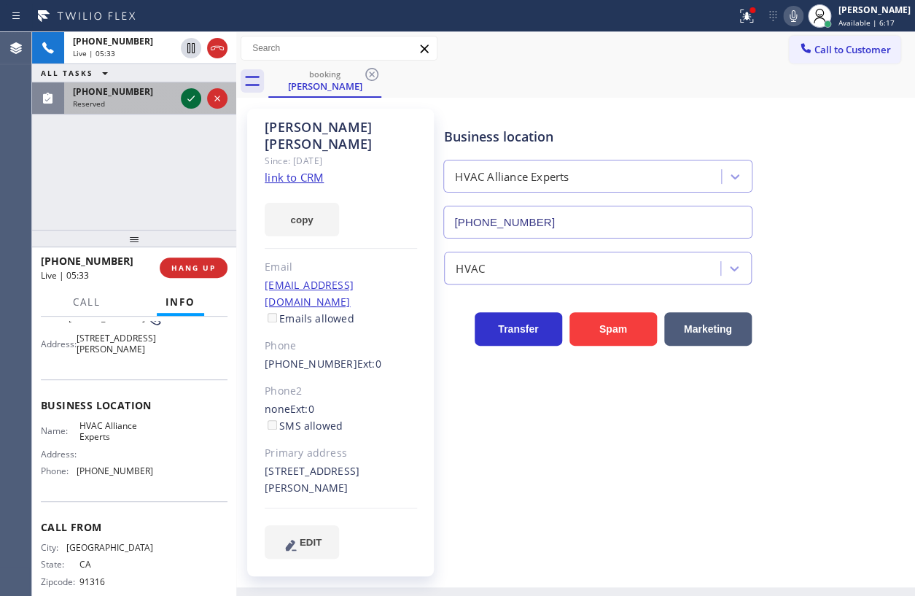
click at [190, 104] on icon at bounding box center [190, 98] width 17 height 17
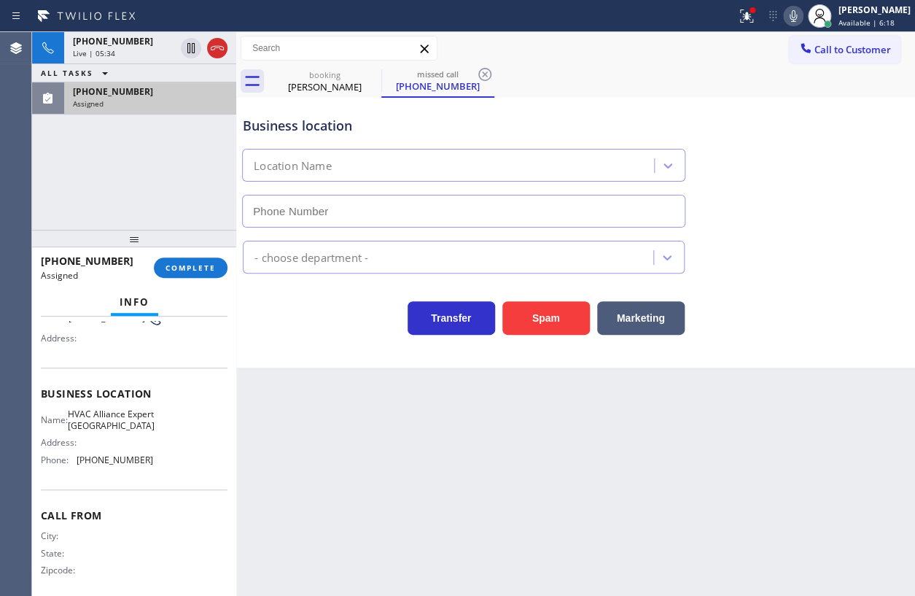
type input "[PHONE_NUMBER]"
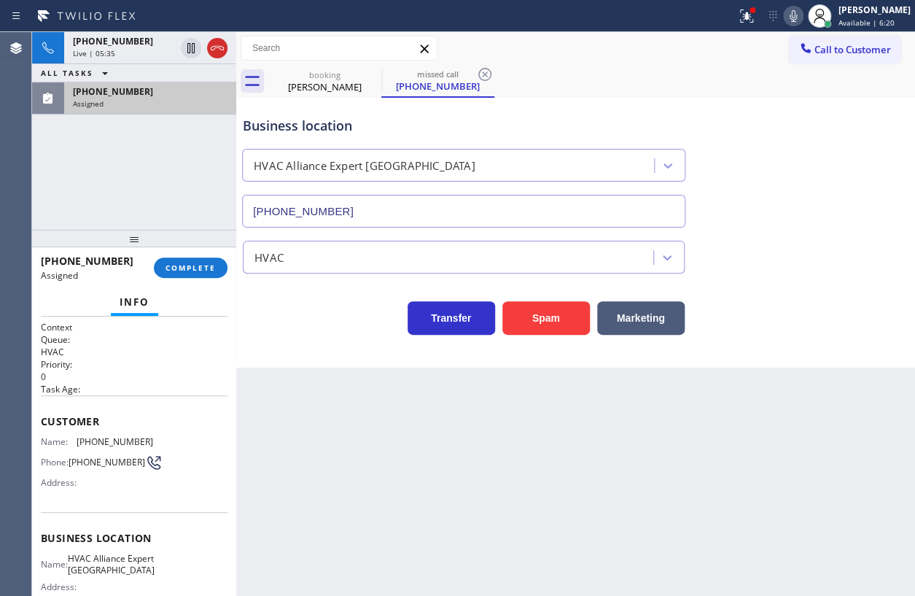
click at [51, 423] on span "Customer" at bounding box center [134, 421] width 187 height 14
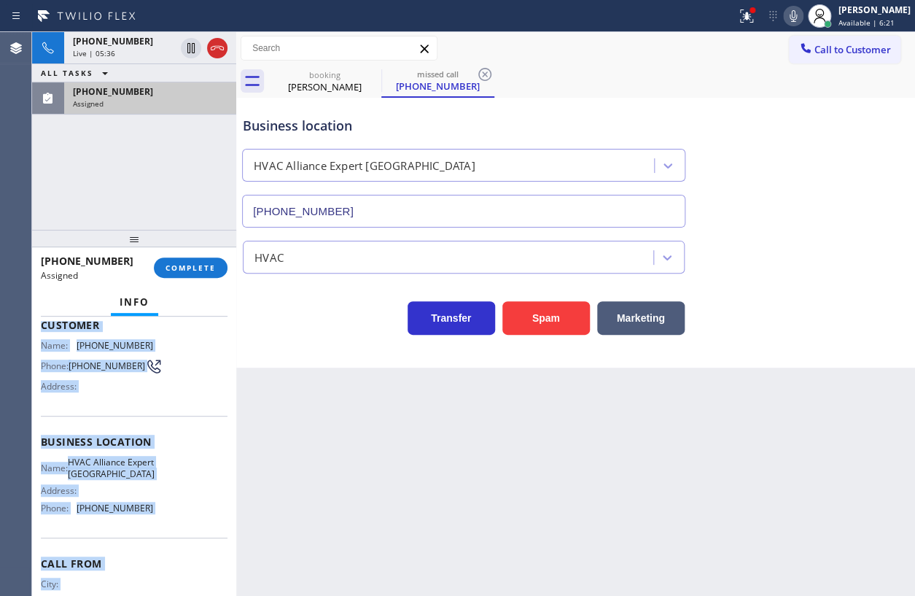
scroll to position [166, 0]
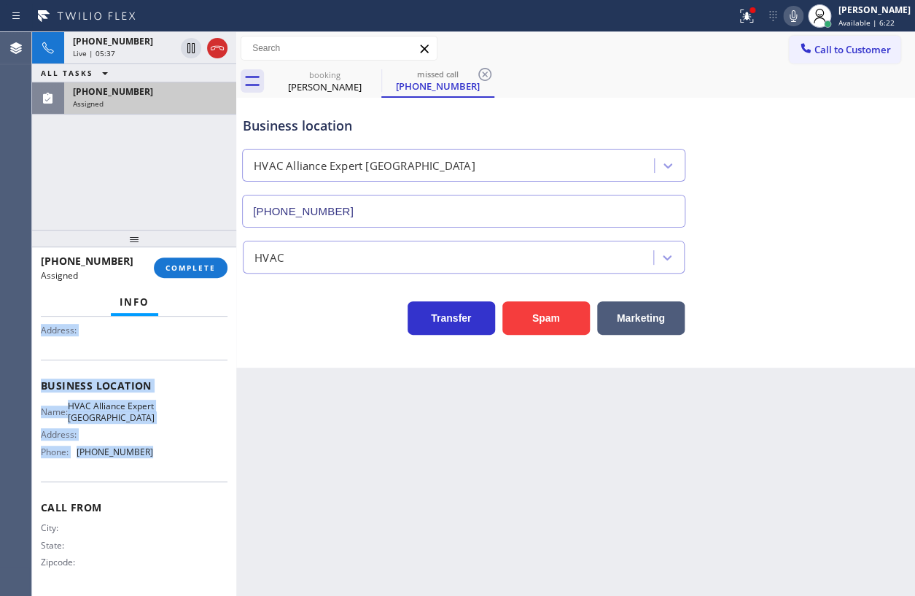
drag, startPoint x: 43, startPoint y: 419, endPoint x: 144, endPoint y: 465, distance: 111.3
click at [144, 465] on div "Context Queue: HVAC Priority: 0 Task Age: Customer Name: [PHONE_NUMBER] Phone: …" at bounding box center [134, 379] width 187 height 423
copy div "Customer Name: [PHONE_NUMBER] Phone: [PHONE_NUMBER] Address: Business location …"
click at [192, 270] on span "COMPLETE" at bounding box center [191, 267] width 50 height 10
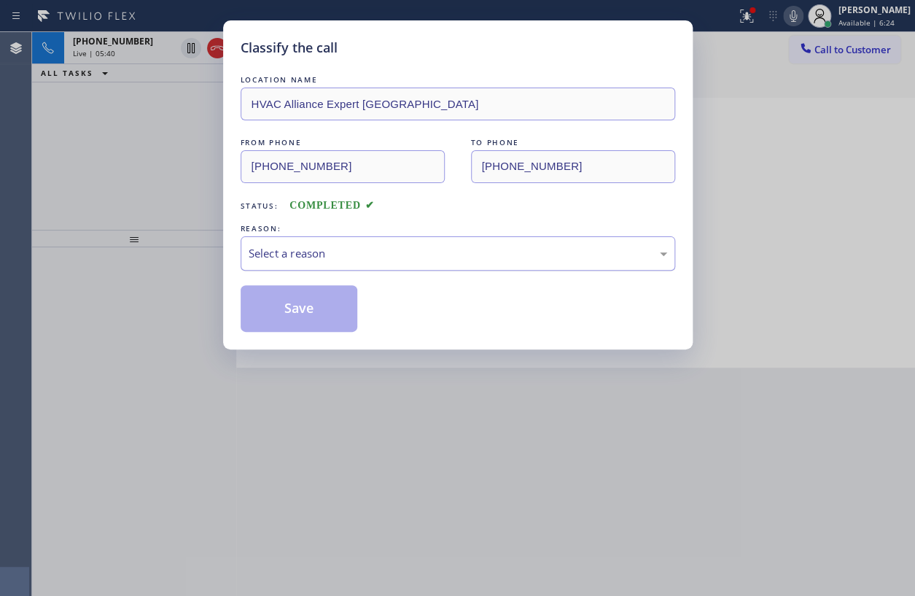
click at [353, 245] on div "Select a reason" at bounding box center [458, 253] width 419 height 17
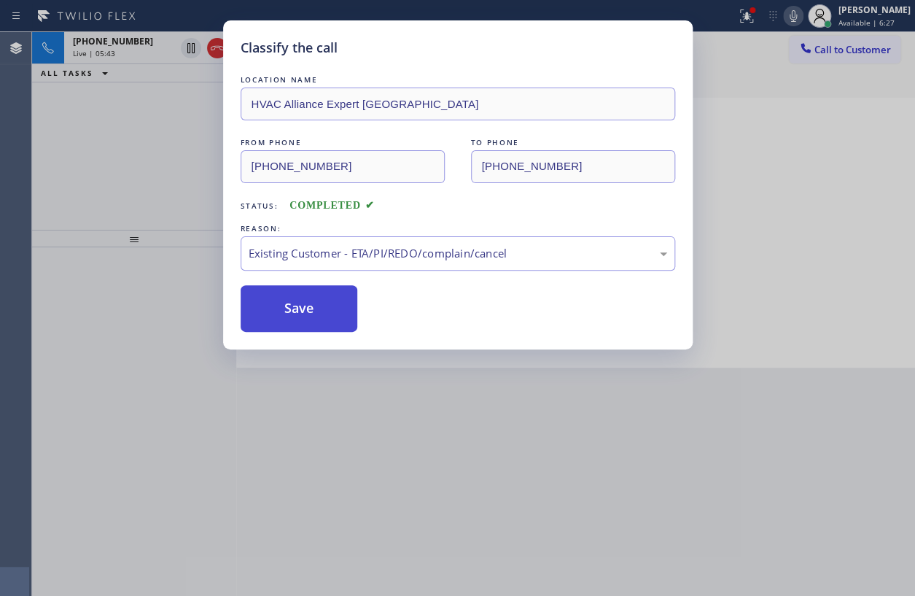
click at [299, 308] on button "Save" at bounding box center [299, 308] width 117 height 47
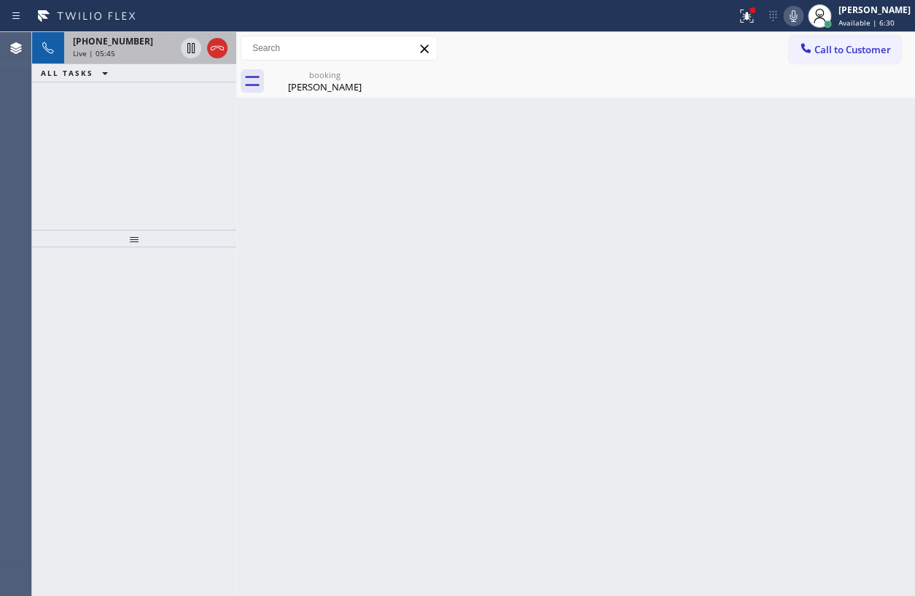
click at [120, 48] on div "Live | 05:45" at bounding box center [124, 53] width 102 height 10
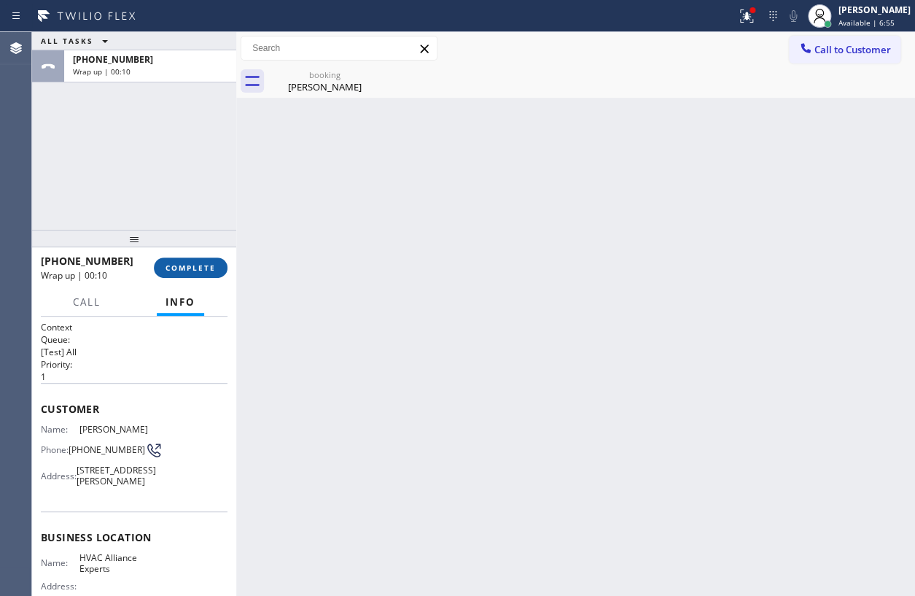
click at [209, 271] on span "COMPLETE" at bounding box center [191, 267] width 50 height 10
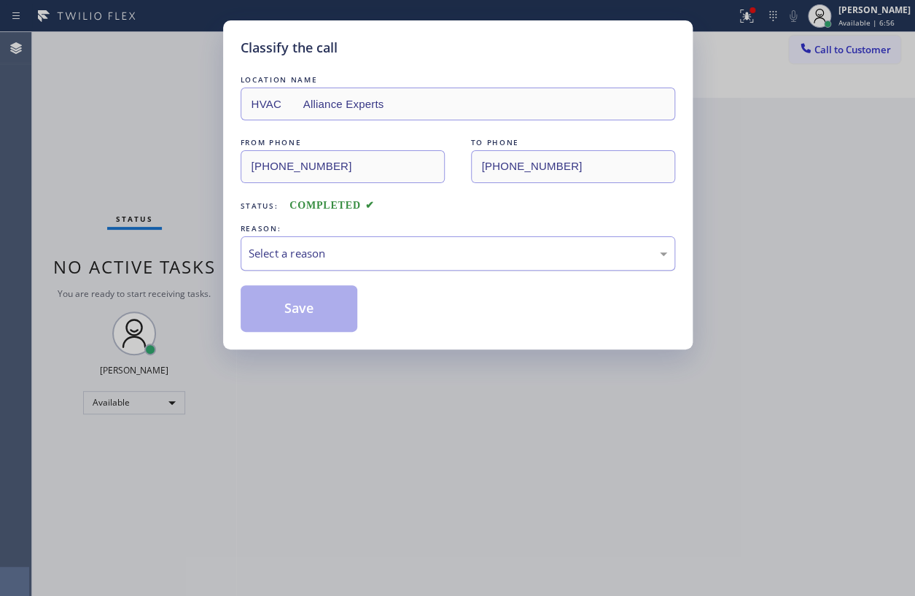
click at [440, 249] on div "Select a reason" at bounding box center [458, 253] width 419 height 17
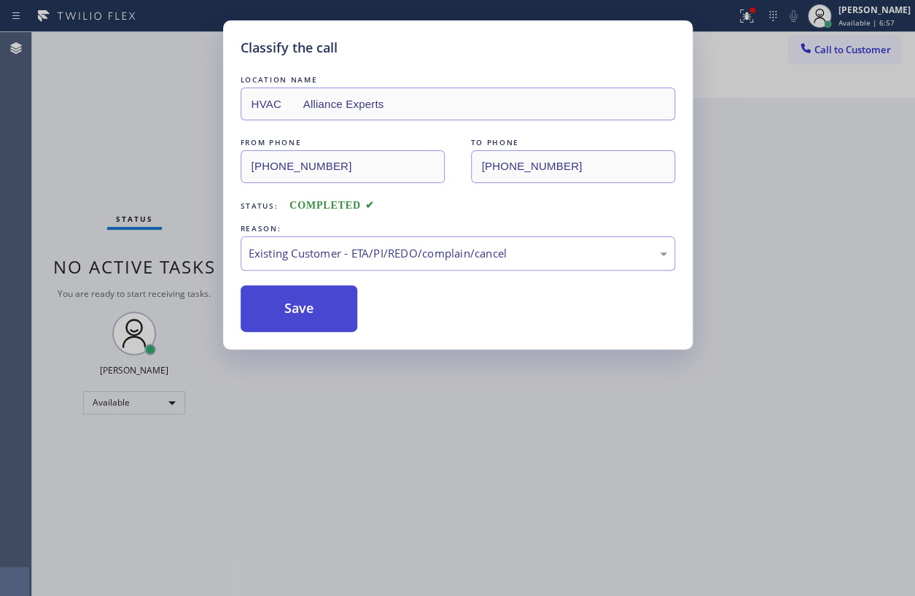
click at [304, 297] on button "Save" at bounding box center [299, 308] width 117 height 47
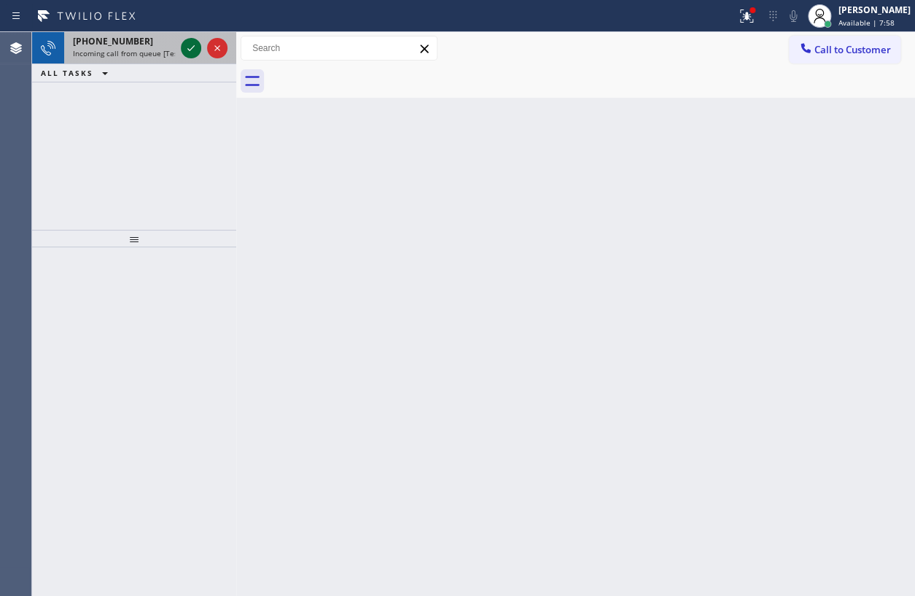
click at [196, 52] on icon at bounding box center [190, 47] width 17 height 17
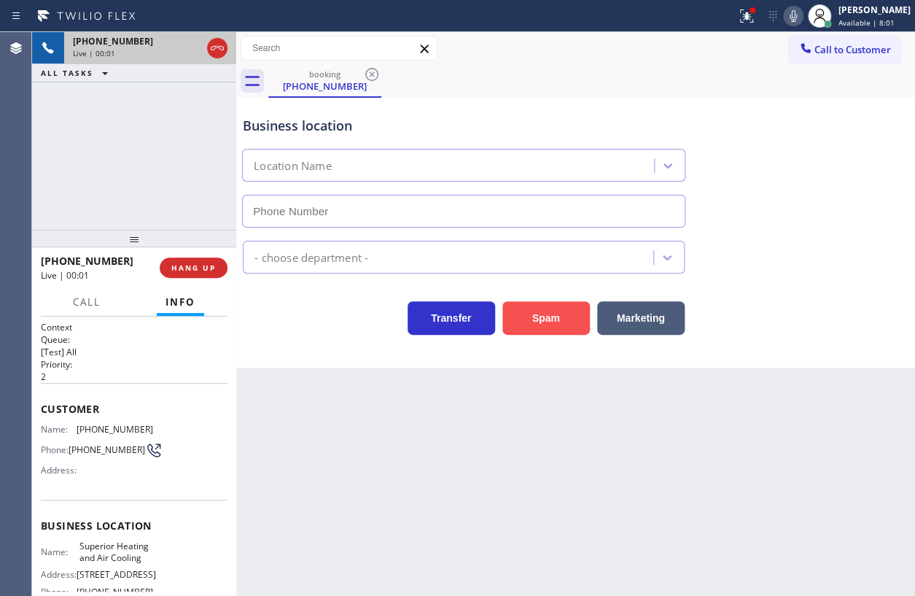
type input "[PHONE_NUMBER]"
click at [546, 318] on button "Spam" at bounding box center [545, 318] width 87 height 34
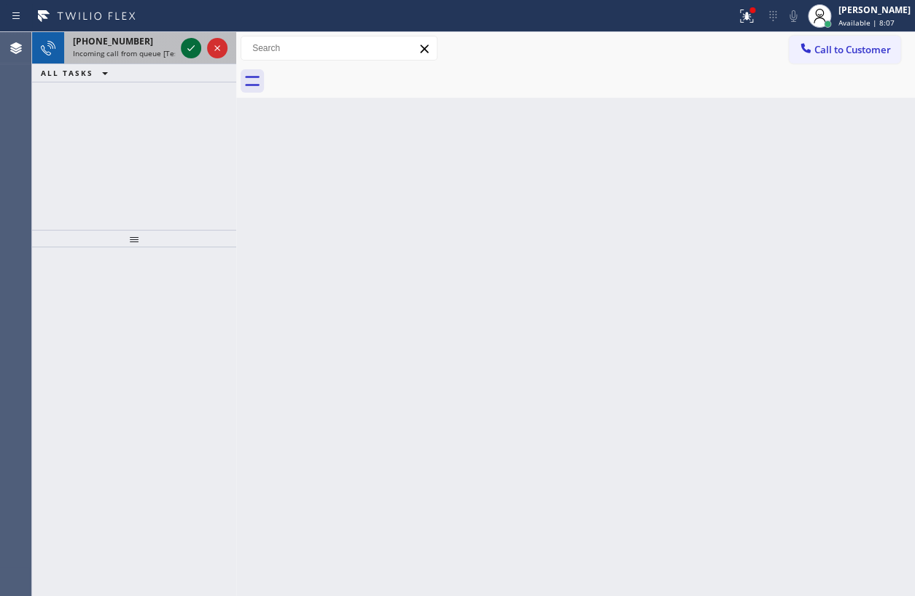
click at [190, 47] on icon at bounding box center [190, 47] width 17 height 17
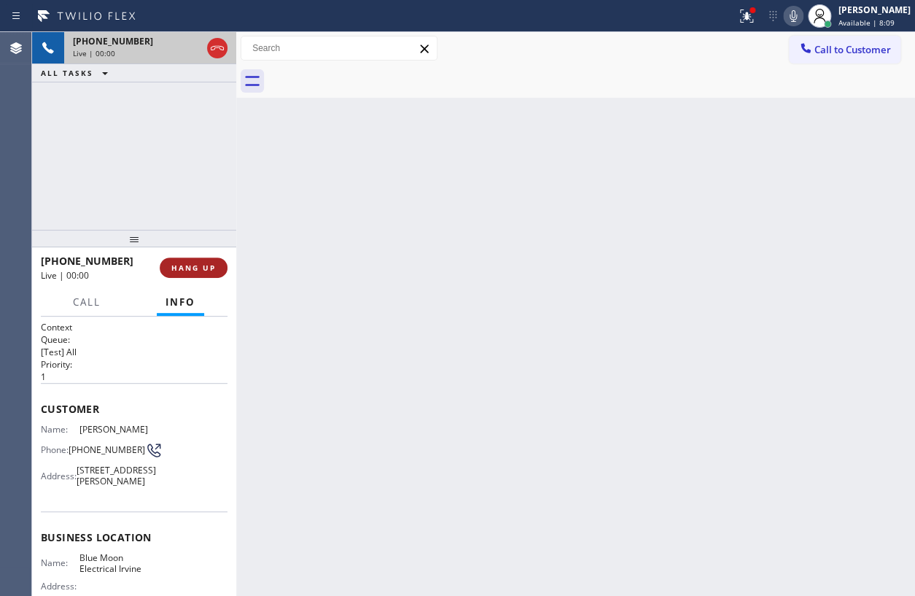
click at [201, 270] on span "HANG UP" at bounding box center [193, 267] width 44 height 10
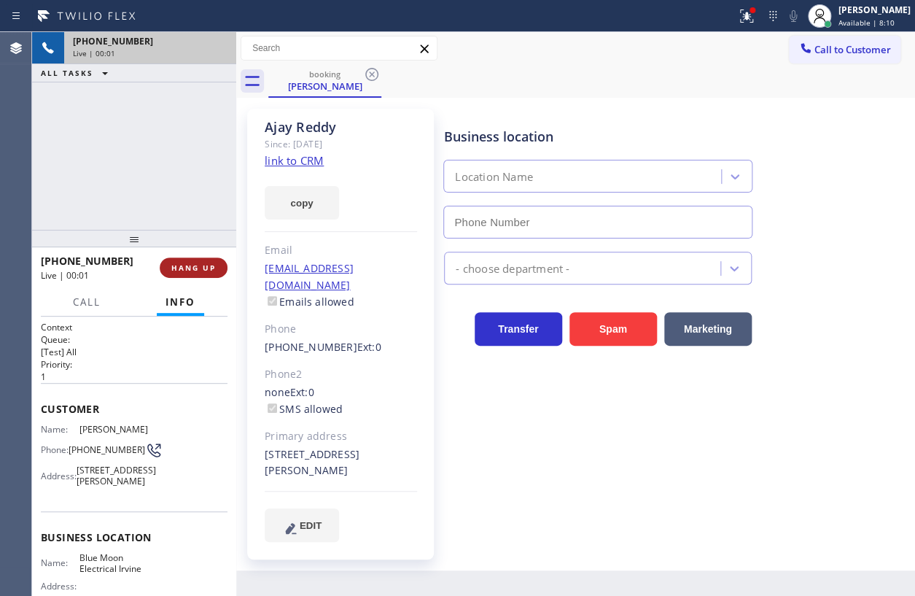
click at [201, 270] on span "HANG UP" at bounding box center [193, 267] width 44 height 10
type input "[PHONE_NUMBER]"
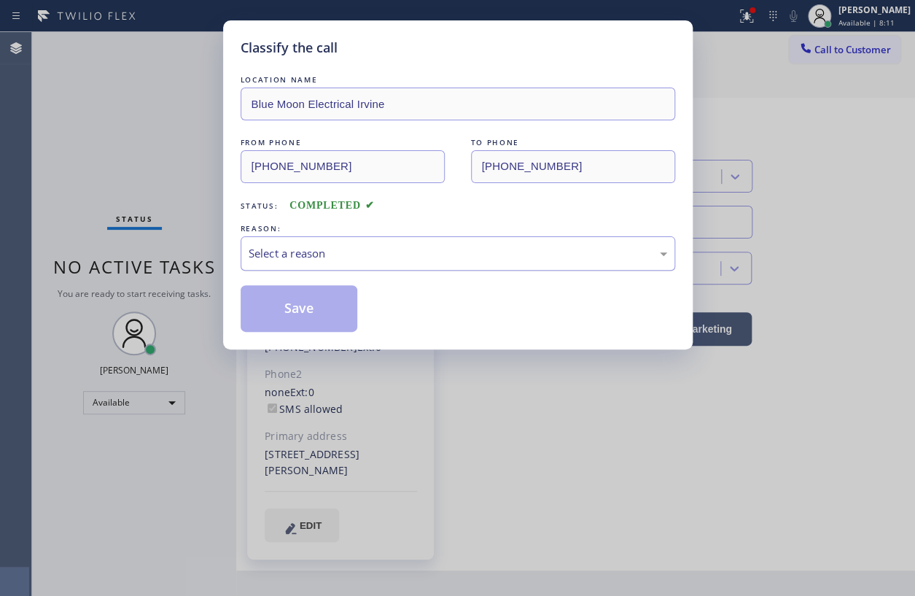
click at [331, 247] on div "Select a reason" at bounding box center [458, 253] width 419 height 17
click at [310, 317] on button "Save" at bounding box center [299, 308] width 117 height 47
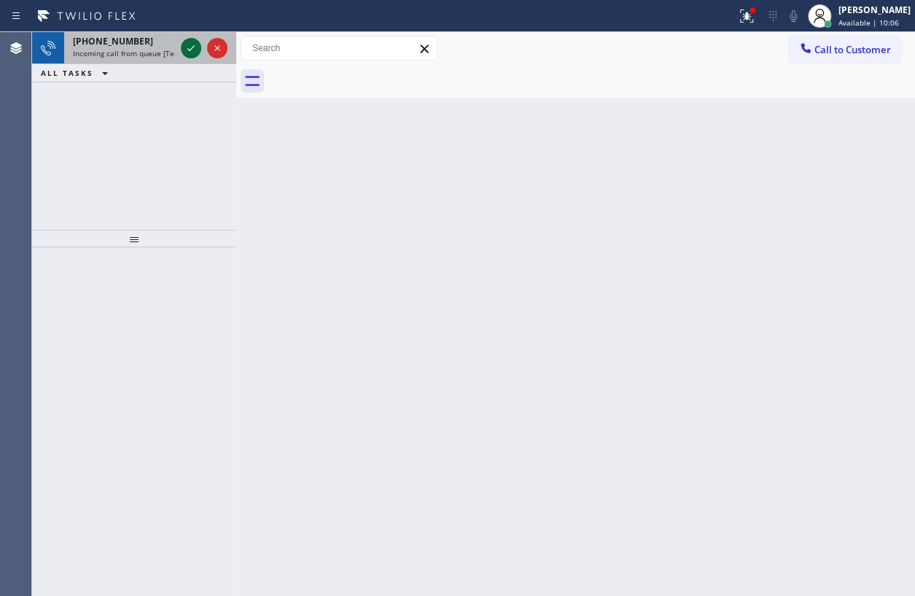
click at [190, 51] on icon at bounding box center [190, 47] width 17 height 17
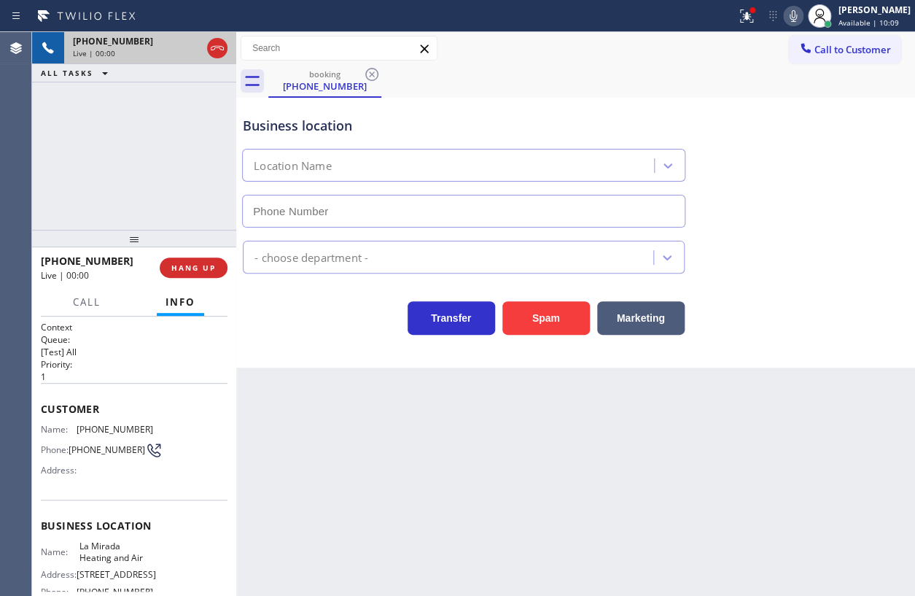
type input "[PHONE_NUMBER]"
click at [204, 271] on span "HANG UP" at bounding box center [193, 267] width 44 height 10
drag, startPoint x: 204, startPoint y: 271, endPoint x: 247, endPoint y: 281, distance: 44.1
click at [203, 271] on span "HANG UP" at bounding box center [193, 267] width 44 height 10
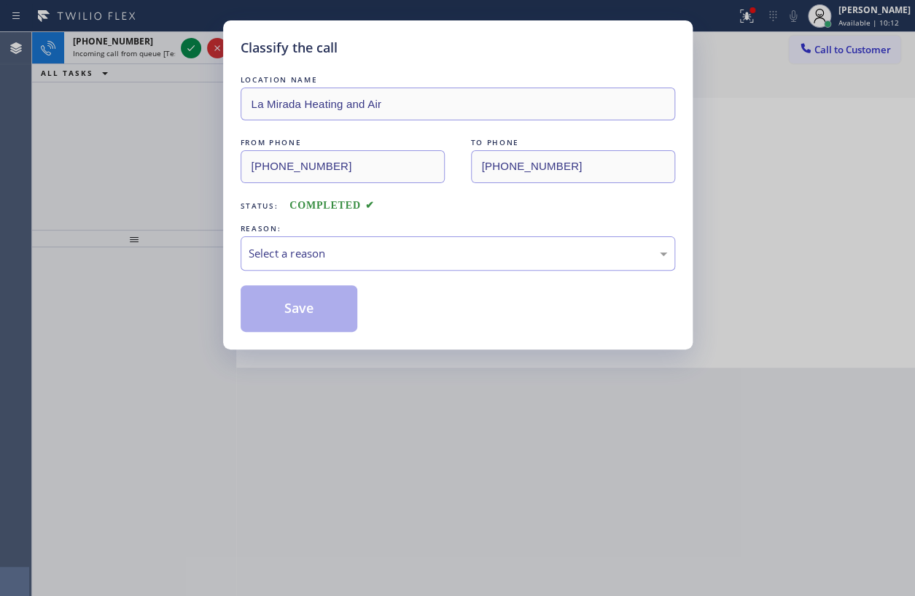
click at [361, 183] on div "LOCATION NAME [GEOGRAPHIC_DATA] Heating and Air FROM PHONE [PHONE_NUMBER] TO PH…" at bounding box center [458, 202] width 435 height 260
click at [365, 245] on div "Select a reason" at bounding box center [458, 253] width 419 height 17
click at [310, 324] on button "Save" at bounding box center [299, 308] width 117 height 47
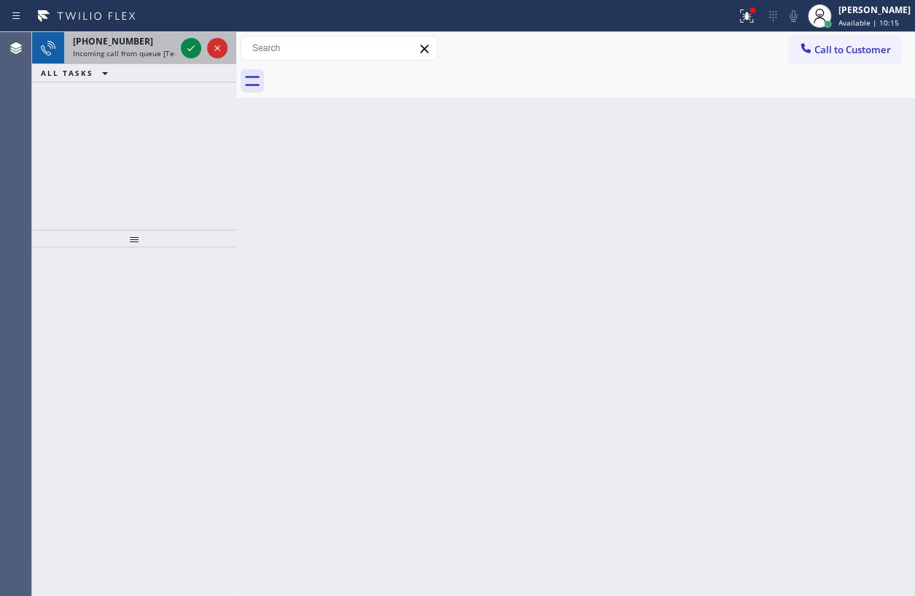
click at [122, 55] on span "Incoming call from queue [Test] All" at bounding box center [133, 53] width 121 height 10
click at [128, 52] on span "Incoming call from queue [Test] All" at bounding box center [133, 53] width 121 height 10
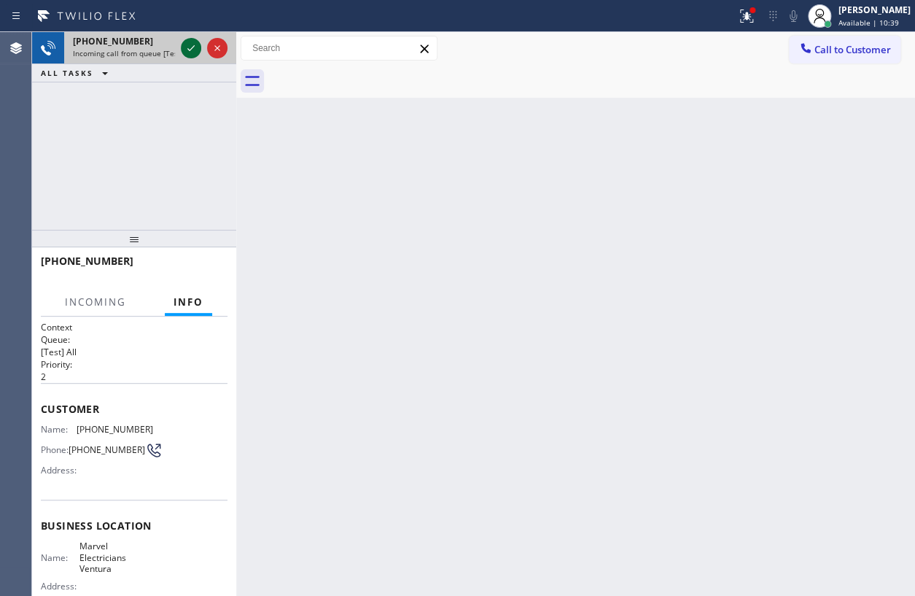
click at [181, 49] on div at bounding box center [191, 47] width 20 height 17
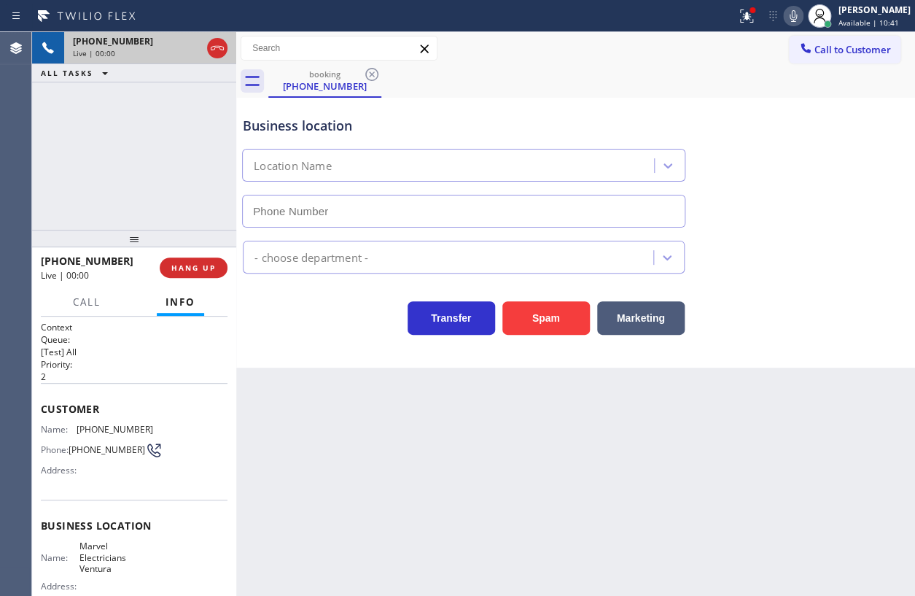
type input "[PHONE_NUMBER]"
click at [542, 307] on button "Spam" at bounding box center [545, 318] width 87 height 34
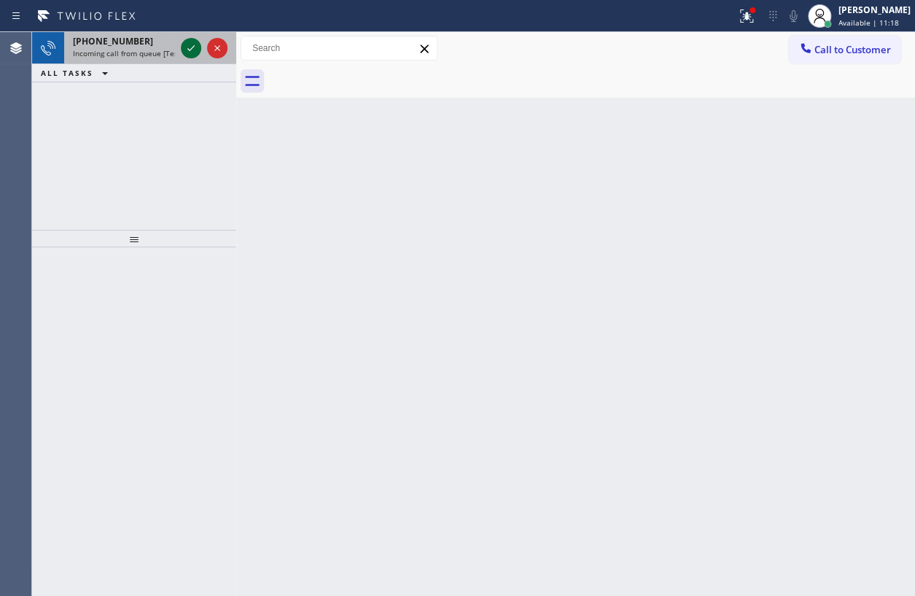
click at [192, 50] on icon at bounding box center [190, 47] width 17 height 17
click at [191, 50] on icon at bounding box center [190, 47] width 17 height 17
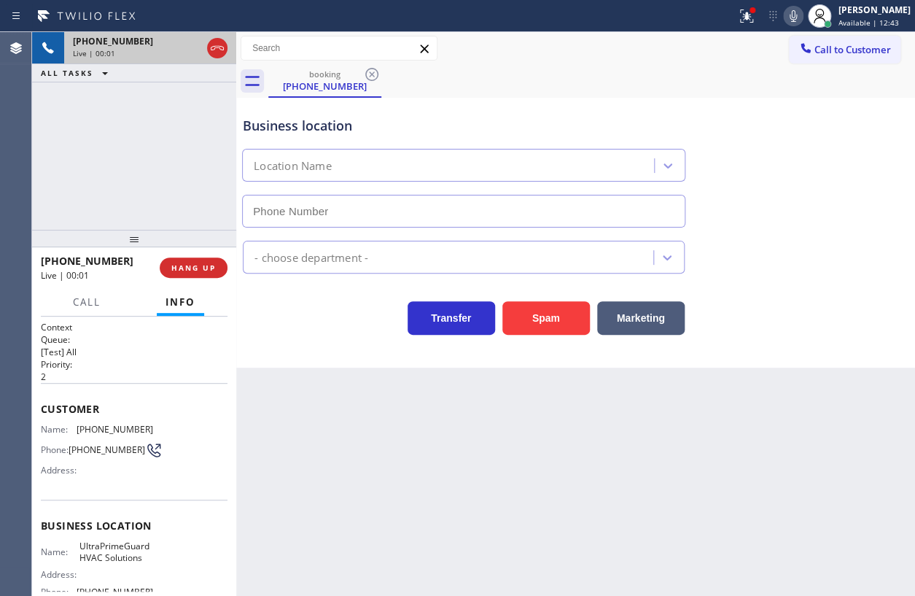
type input "[PHONE_NUMBER]"
click at [802, 18] on icon at bounding box center [793, 15] width 17 height 17
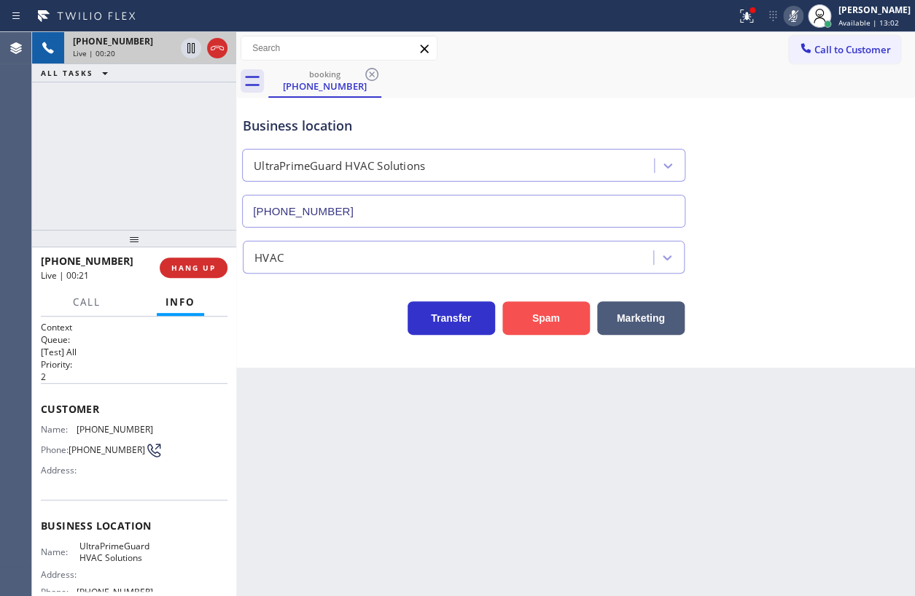
click at [543, 318] on button "Spam" at bounding box center [545, 318] width 87 height 34
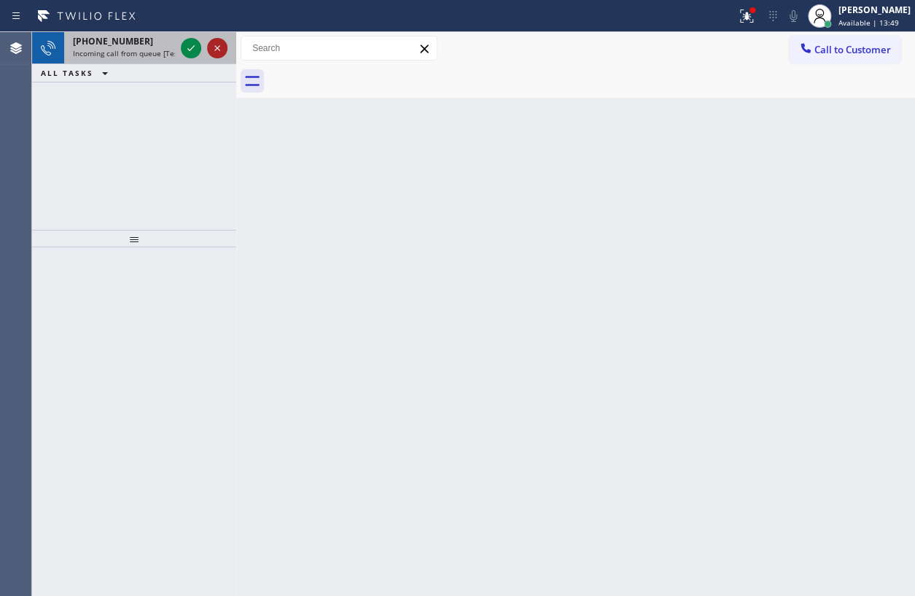
drag, startPoint x: 193, startPoint y: 50, endPoint x: 222, endPoint y: 56, distance: 29.9
click at [192, 49] on icon at bounding box center [190, 47] width 17 height 17
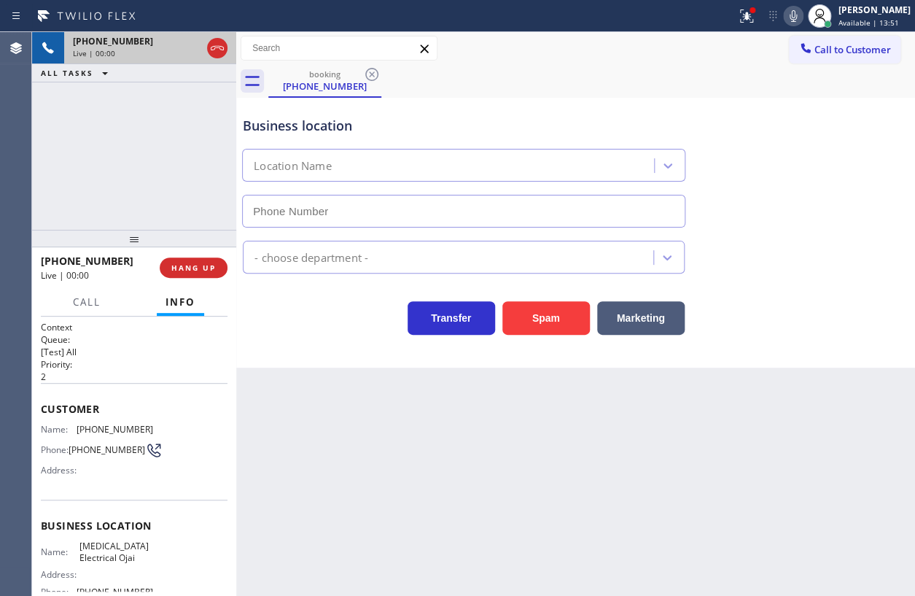
type input "[PHONE_NUMBER]"
click at [191, 266] on span "HANG UP" at bounding box center [193, 267] width 44 height 10
click at [193, 267] on span "HANG UP" at bounding box center [193, 267] width 44 height 10
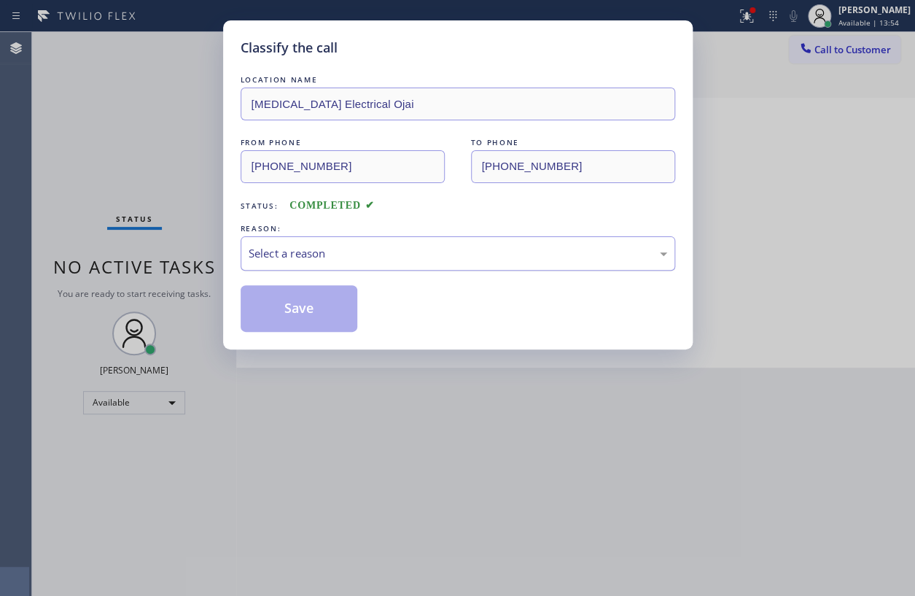
click at [339, 258] on div "Select a reason" at bounding box center [458, 253] width 419 height 17
click at [327, 314] on button "Save" at bounding box center [299, 308] width 117 height 47
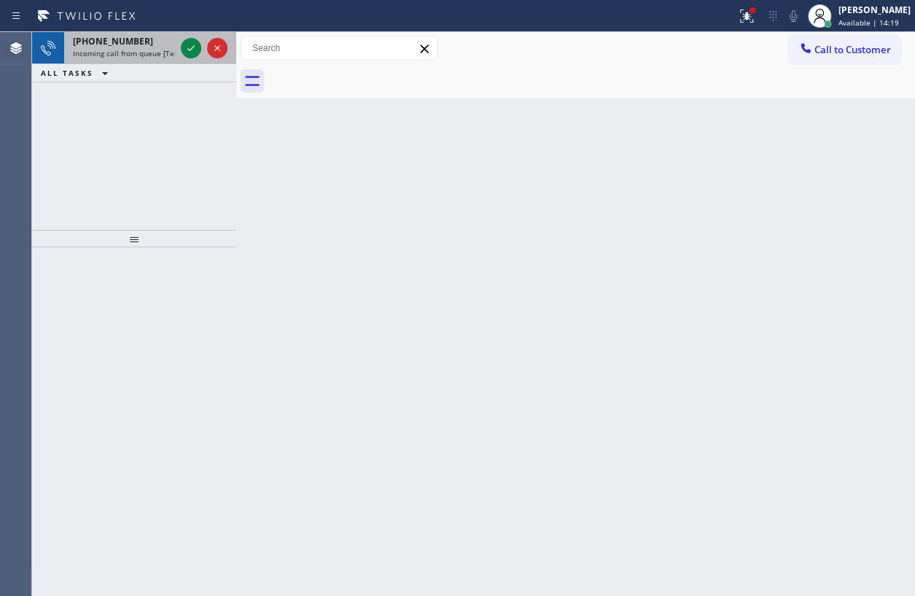
click at [88, 54] on span "Incoming call from queue [Test] All" at bounding box center [133, 53] width 121 height 10
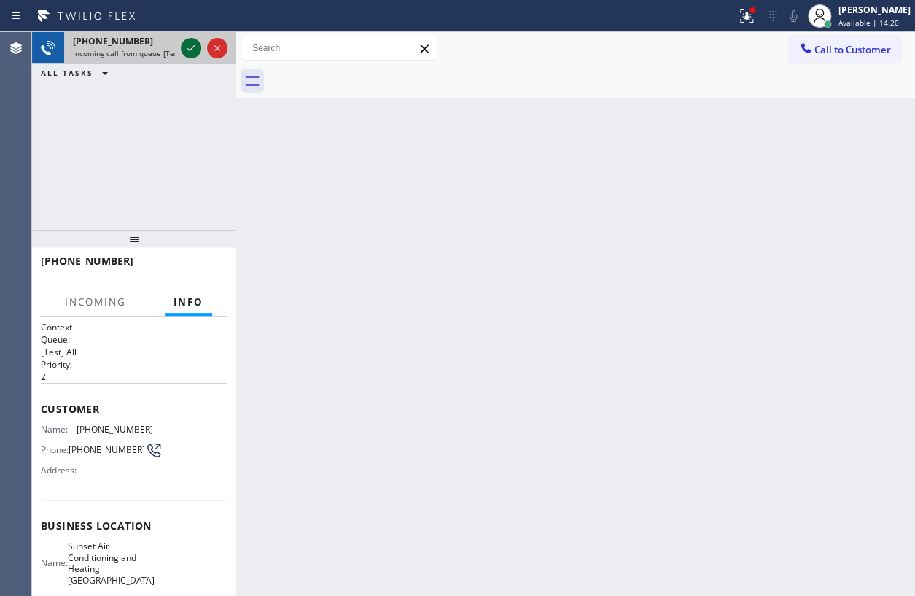
click at [187, 43] on icon at bounding box center [190, 47] width 17 height 17
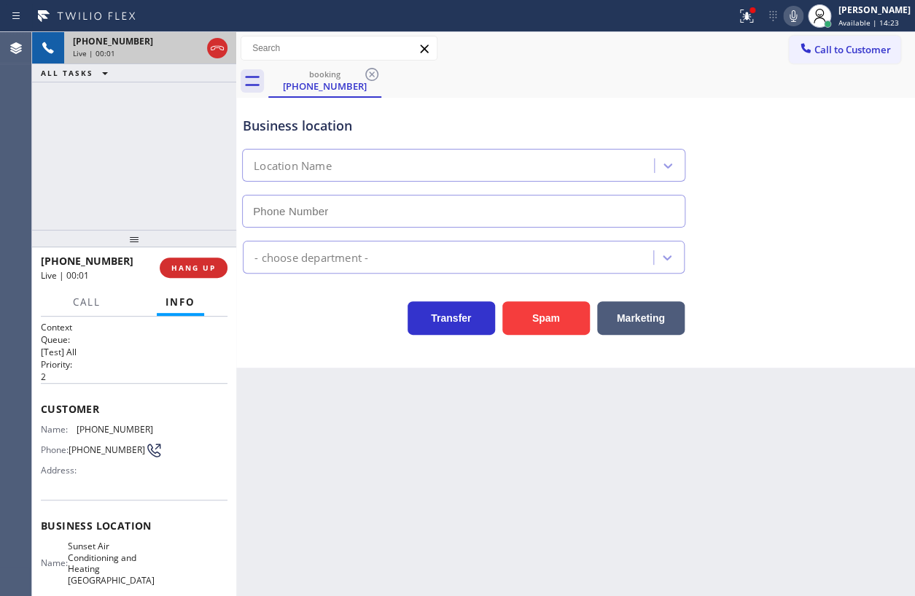
type input "[PHONE_NUMBER]"
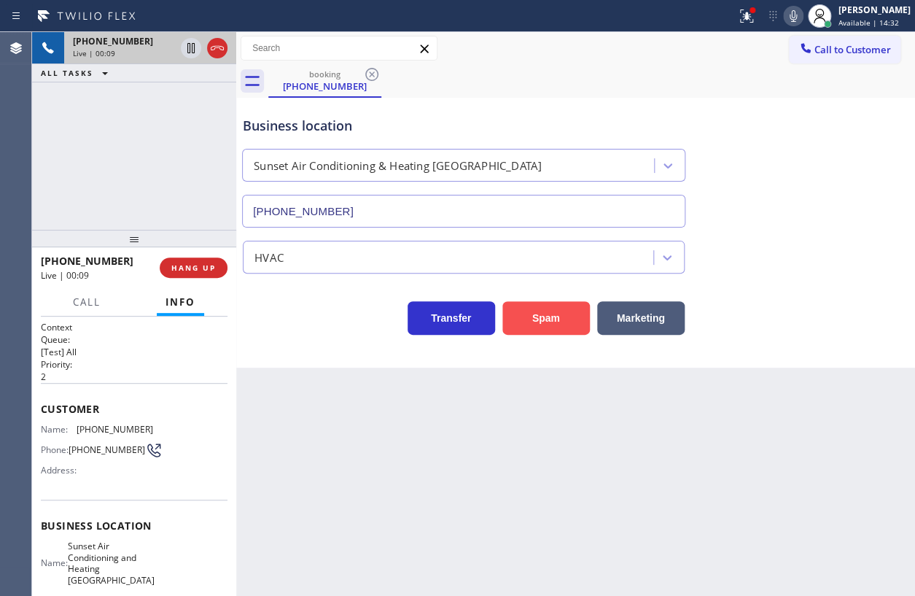
click at [534, 308] on button "Spam" at bounding box center [545, 318] width 87 height 34
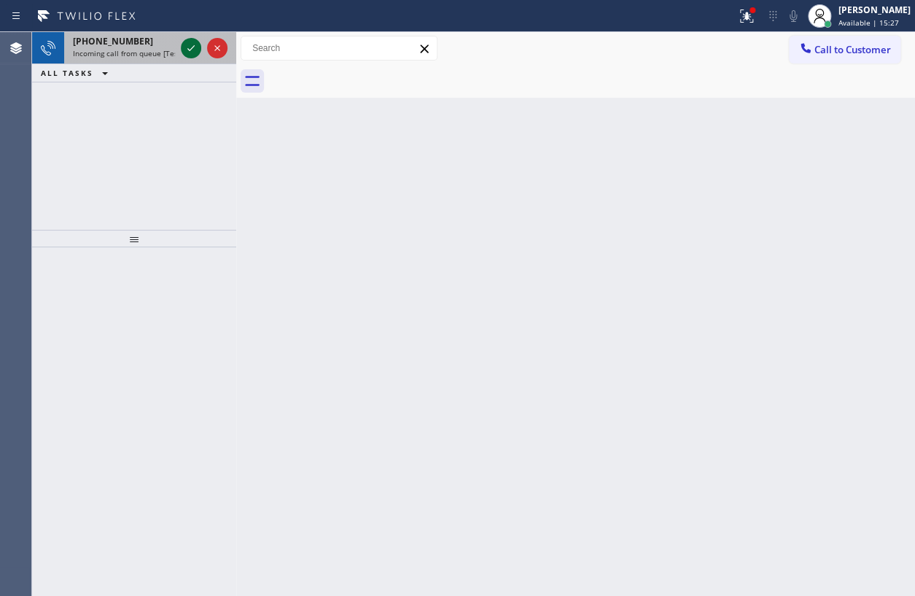
click at [191, 46] on icon at bounding box center [190, 47] width 17 height 17
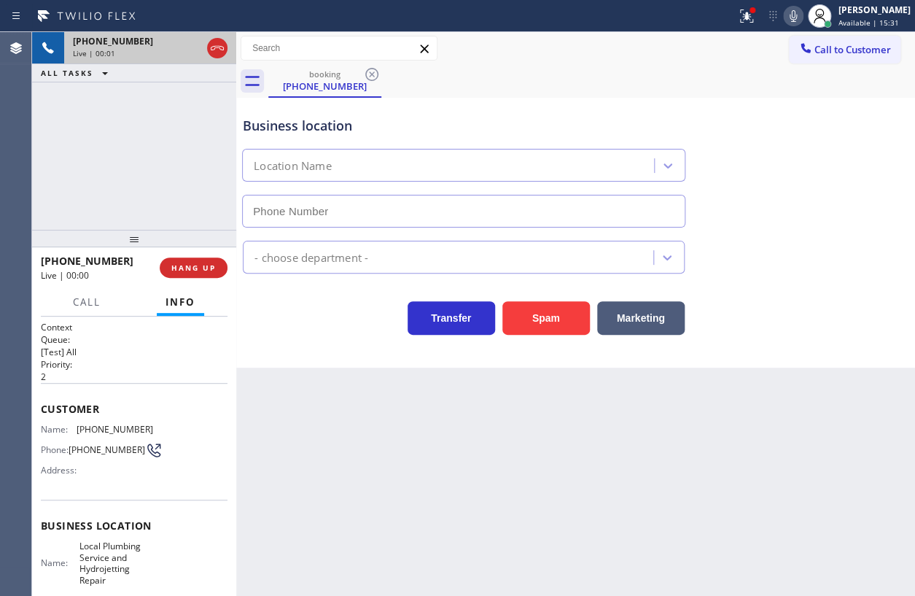
type input "[PHONE_NUMBER]"
click at [197, 265] on span "HANG UP" at bounding box center [193, 267] width 44 height 10
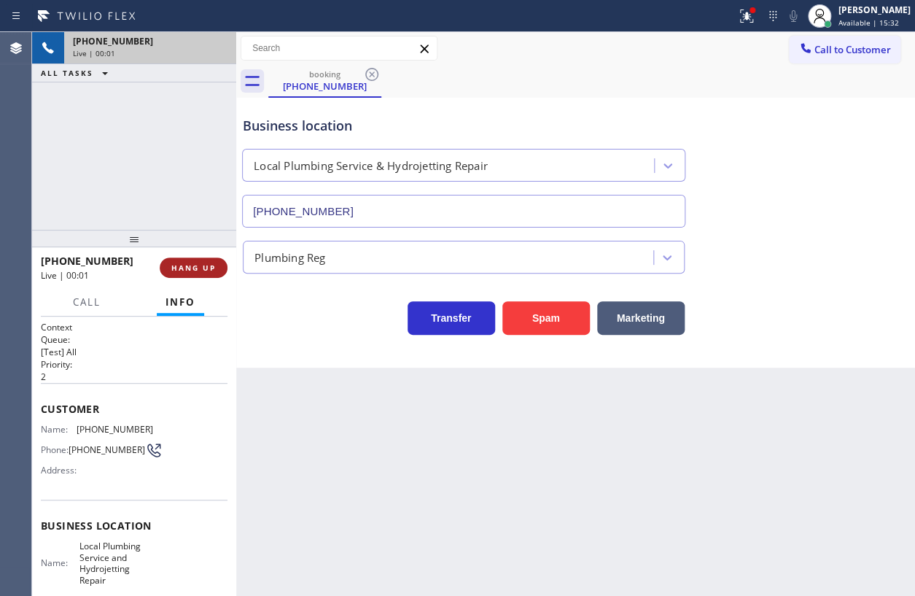
click at [206, 268] on span "HANG UP" at bounding box center [193, 267] width 44 height 10
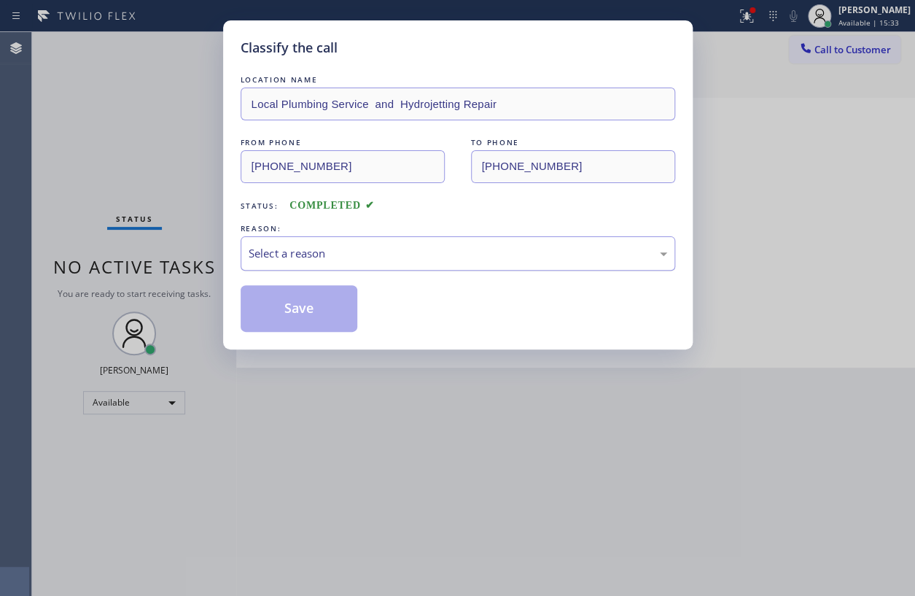
click at [362, 256] on div "Select a reason" at bounding box center [458, 253] width 419 height 17
click at [318, 327] on button "Save" at bounding box center [299, 308] width 117 height 47
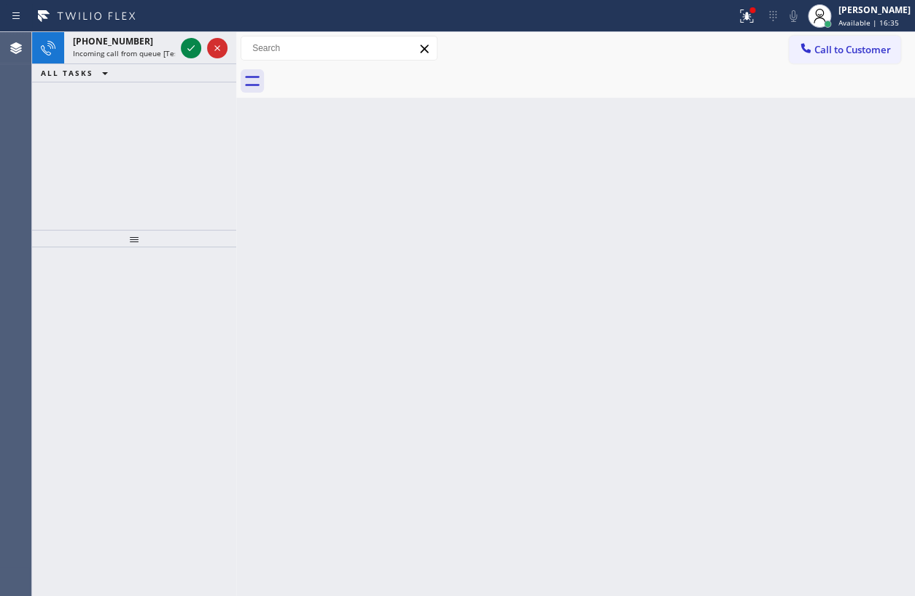
click at [117, 28] on div "Status report Issues detected These issues could affect your workflow. Please c…" at bounding box center [457, 16] width 915 height 32
click at [111, 41] on span "[PHONE_NUMBER]" at bounding box center [113, 41] width 80 height 12
click at [104, 52] on span "Incoming call from queue [Test] All" at bounding box center [133, 53] width 121 height 10
click at [133, 48] on span "Incoming call from queue [Test] All" at bounding box center [133, 53] width 121 height 10
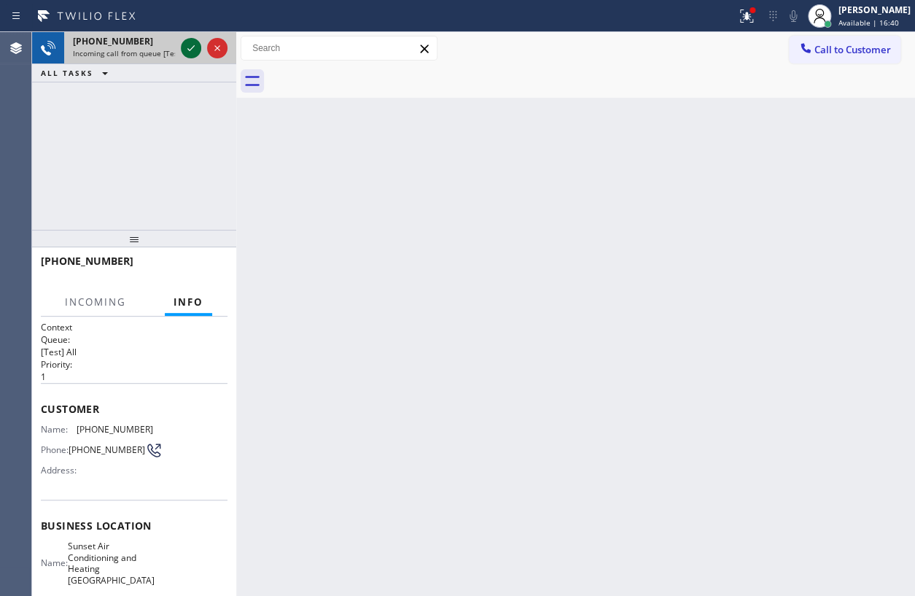
click at [188, 42] on icon at bounding box center [190, 47] width 17 height 17
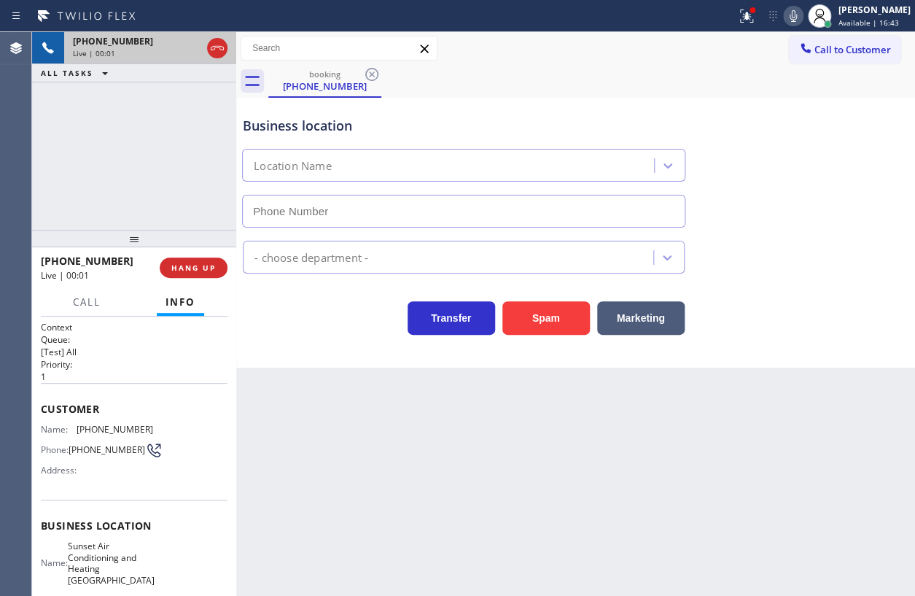
type input "[PHONE_NUMBER]"
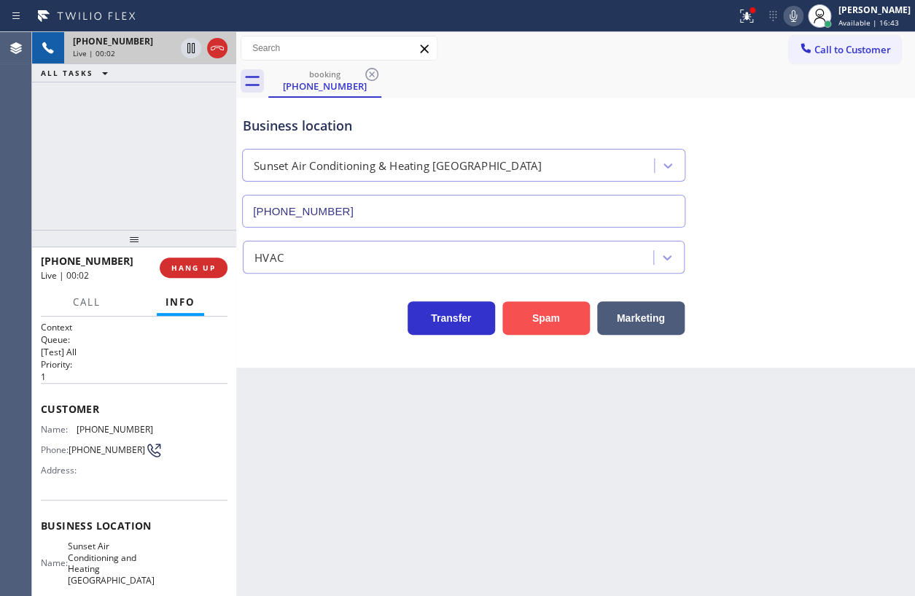
click at [538, 313] on button "Spam" at bounding box center [545, 318] width 87 height 34
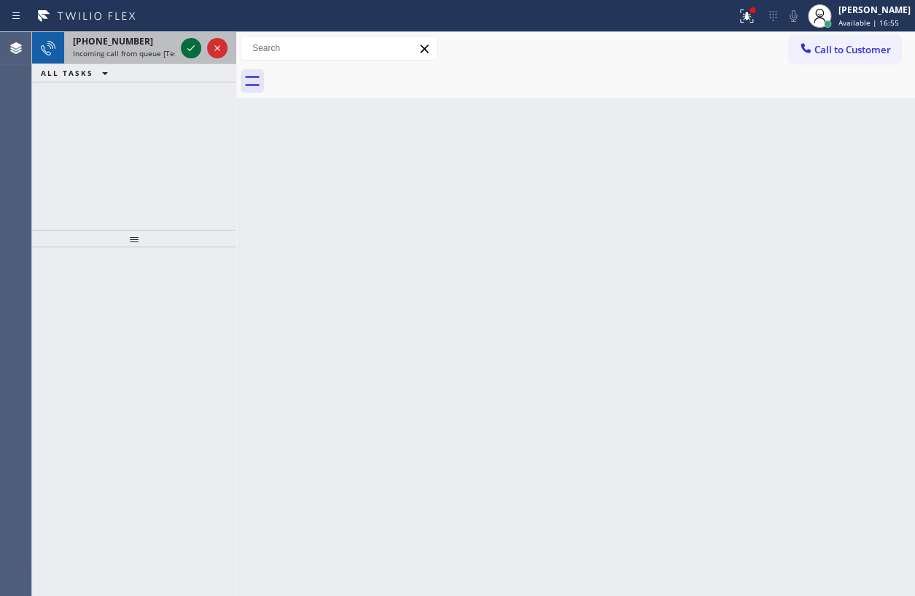
click at [190, 46] on icon at bounding box center [190, 47] width 17 height 17
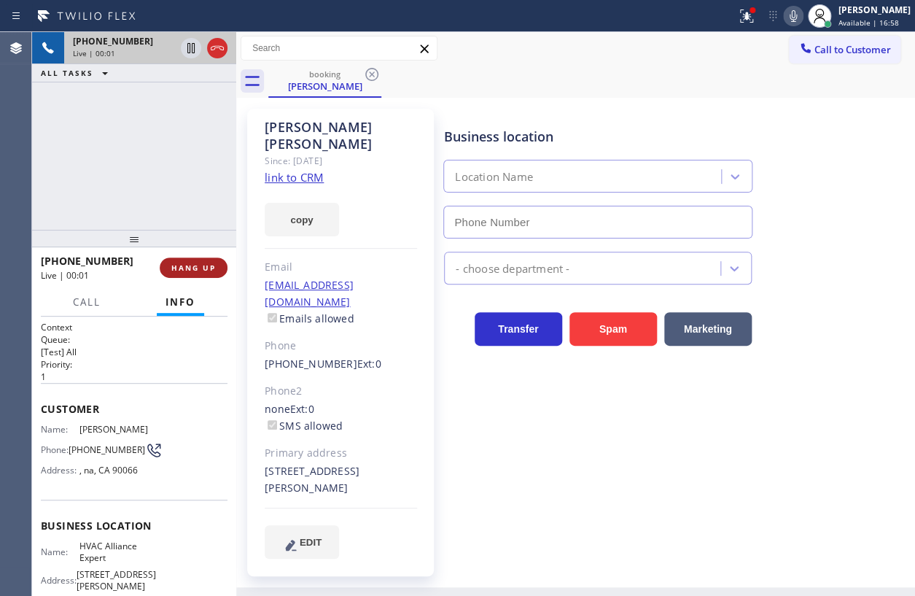
click at [206, 271] on span "HANG UP" at bounding box center [193, 267] width 44 height 10
type input "[PHONE_NUMBER]"
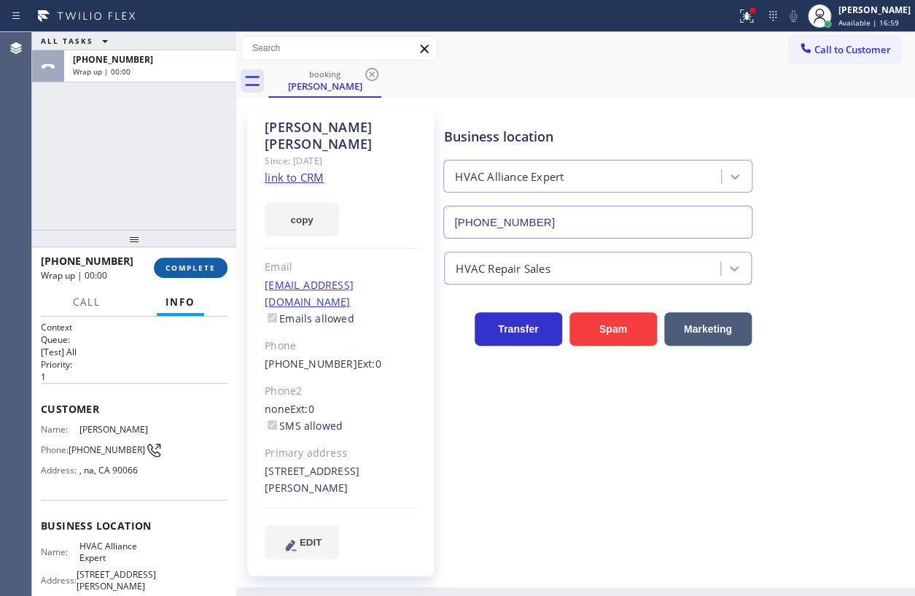
click at [205, 267] on span "COMPLETE" at bounding box center [191, 267] width 50 height 10
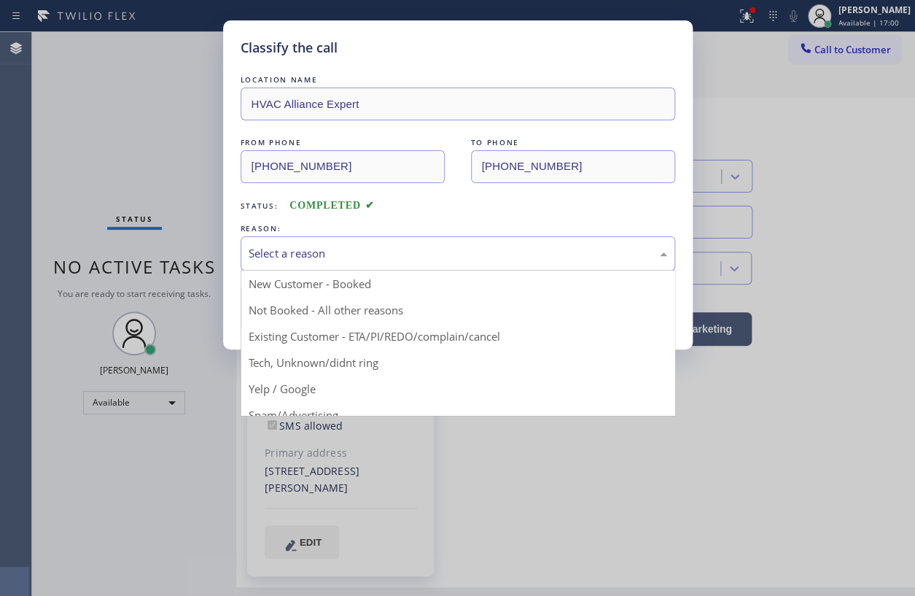
click at [346, 241] on div "Select a reason" at bounding box center [458, 253] width 435 height 34
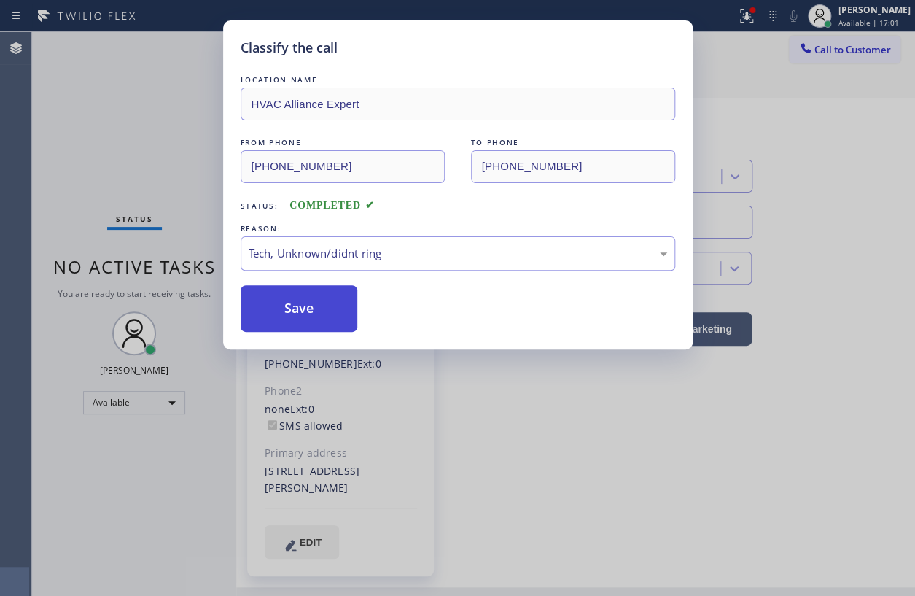
click at [327, 316] on button "Save" at bounding box center [299, 308] width 117 height 47
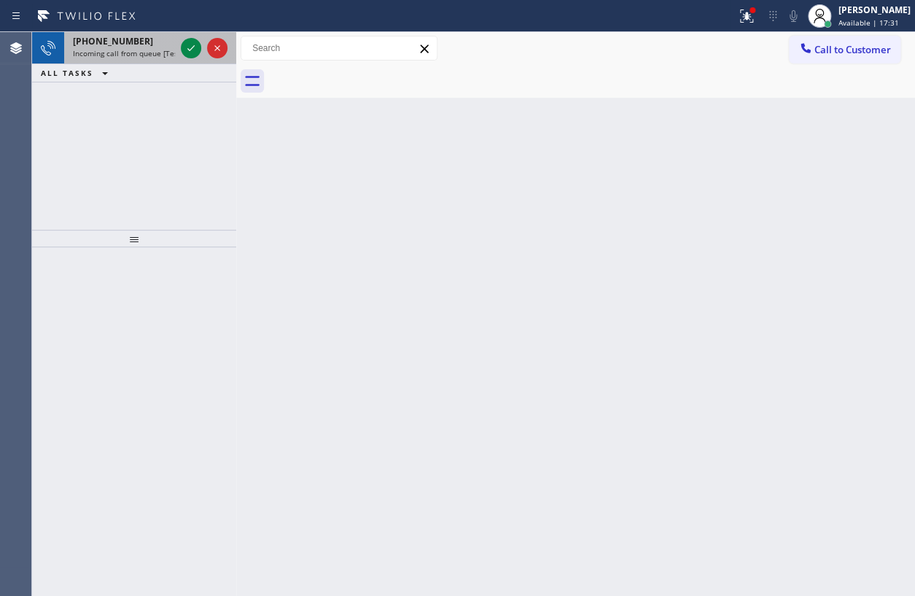
click at [106, 56] on span "Incoming call from queue [Test] All" at bounding box center [133, 53] width 121 height 10
click at [188, 51] on icon at bounding box center [190, 47] width 17 height 17
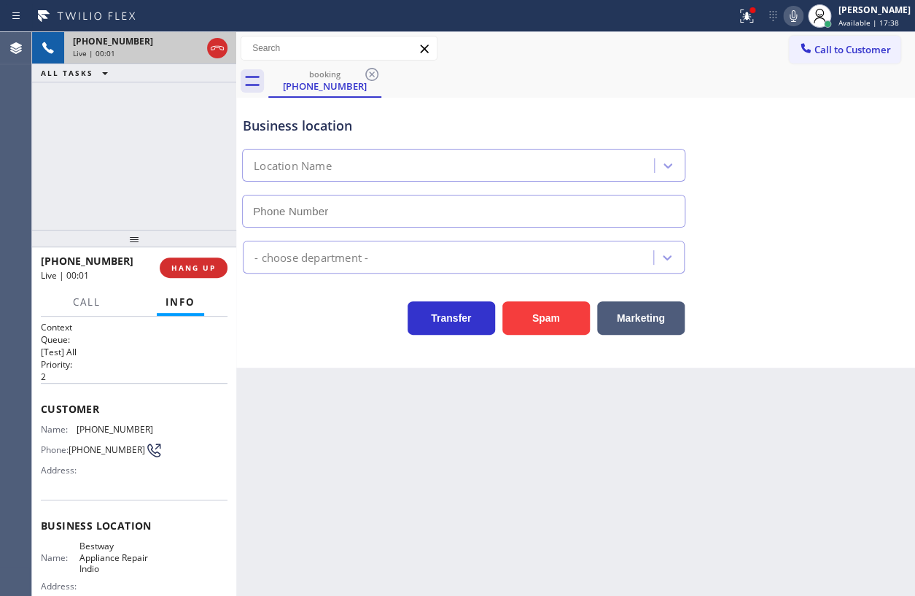
type input "[PHONE_NUMBER]"
click at [797, 15] on icon at bounding box center [793, 16] width 7 height 12
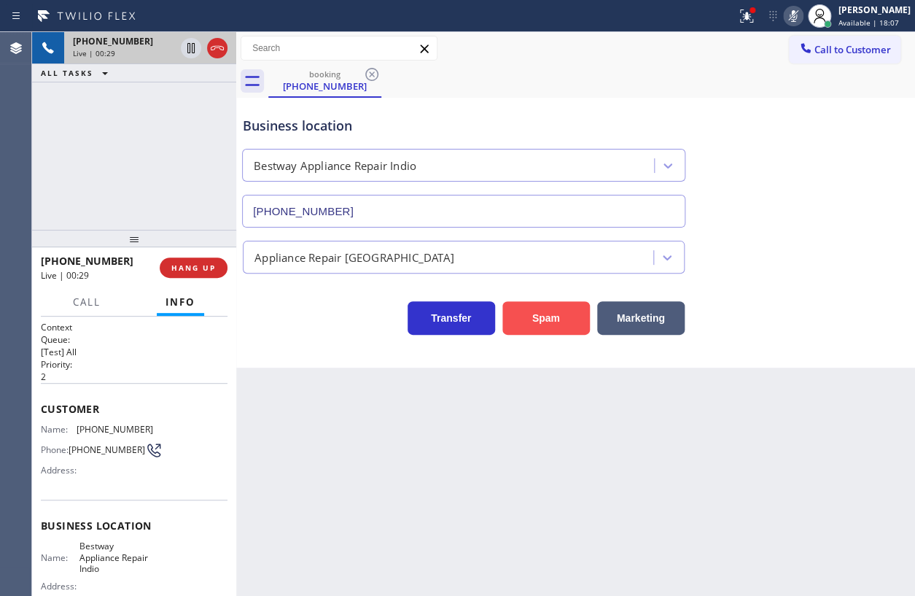
click at [546, 311] on button "Spam" at bounding box center [545, 318] width 87 height 34
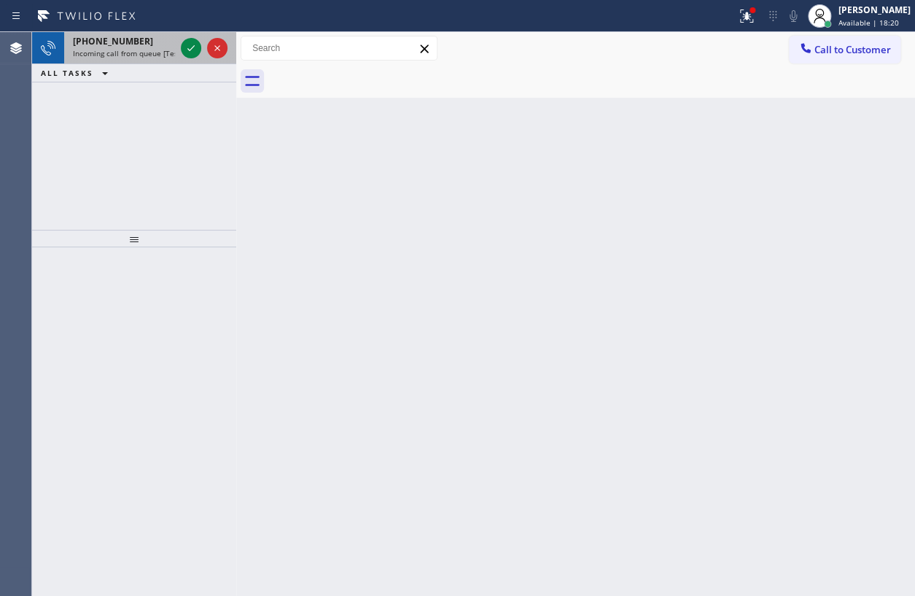
click at [93, 44] on span "[PHONE_NUMBER]" at bounding box center [113, 41] width 80 height 12
click at [152, 48] on span "Incoming call from queue [Test] All" at bounding box center [133, 53] width 121 height 10
click at [190, 43] on icon at bounding box center [190, 47] width 17 height 17
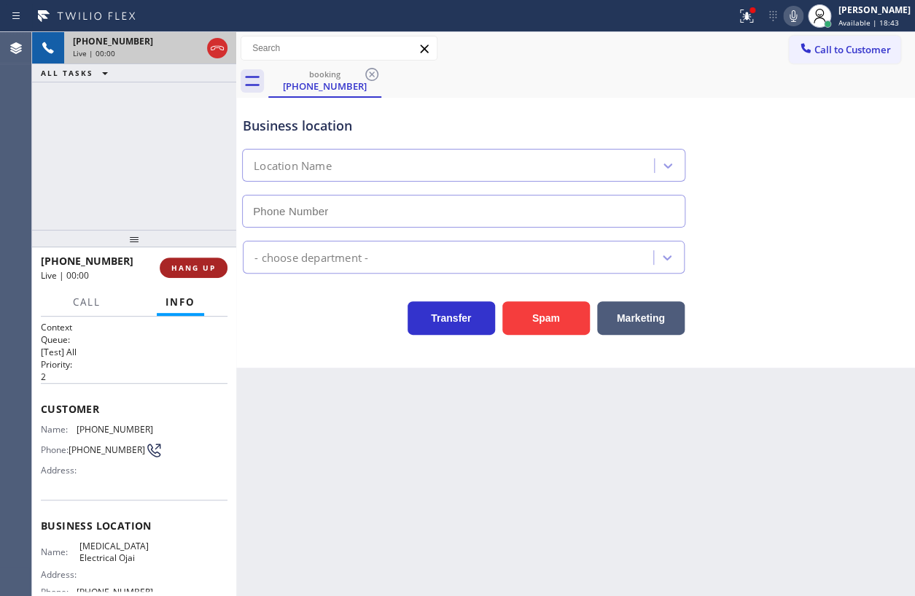
type input "[PHONE_NUMBER]"
click at [201, 260] on button "HANG UP" at bounding box center [194, 267] width 68 height 20
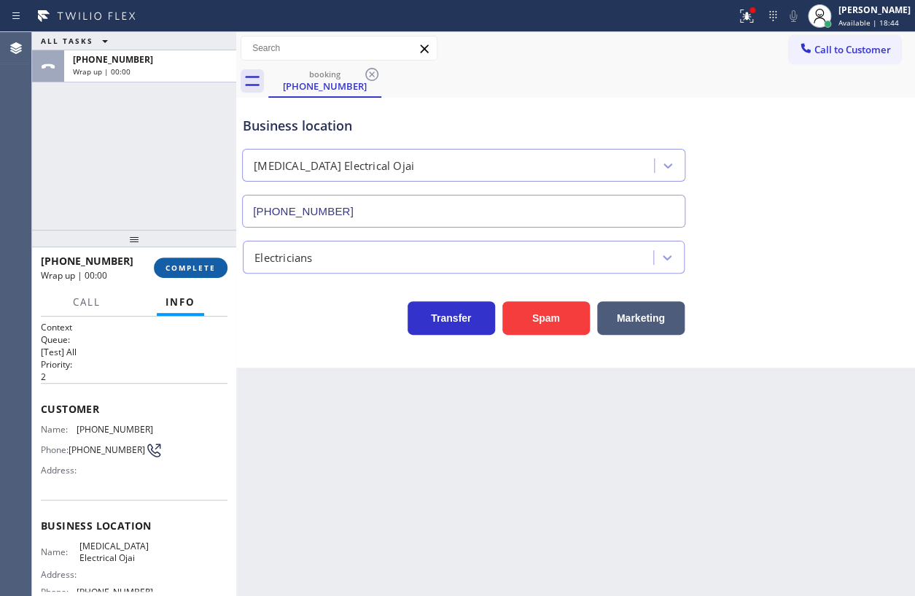
click at [201, 265] on span "COMPLETE" at bounding box center [191, 267] width 50 height 10
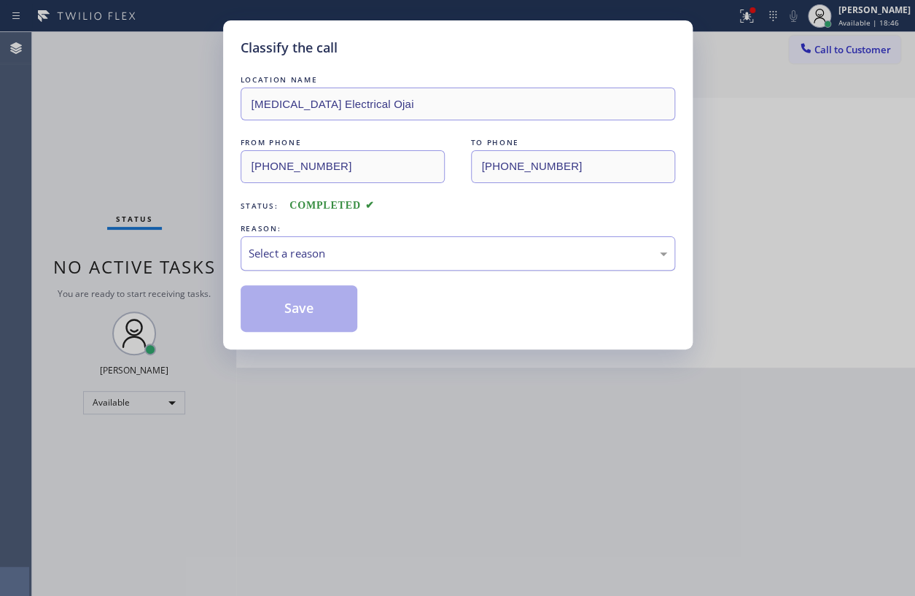
click at [408, 250] on div "Select a reason" at bounding box center [458, 253] width 419 height 17
click at [335, 313] on button "Save" at bounding box center [299, 308] width 117 height 47
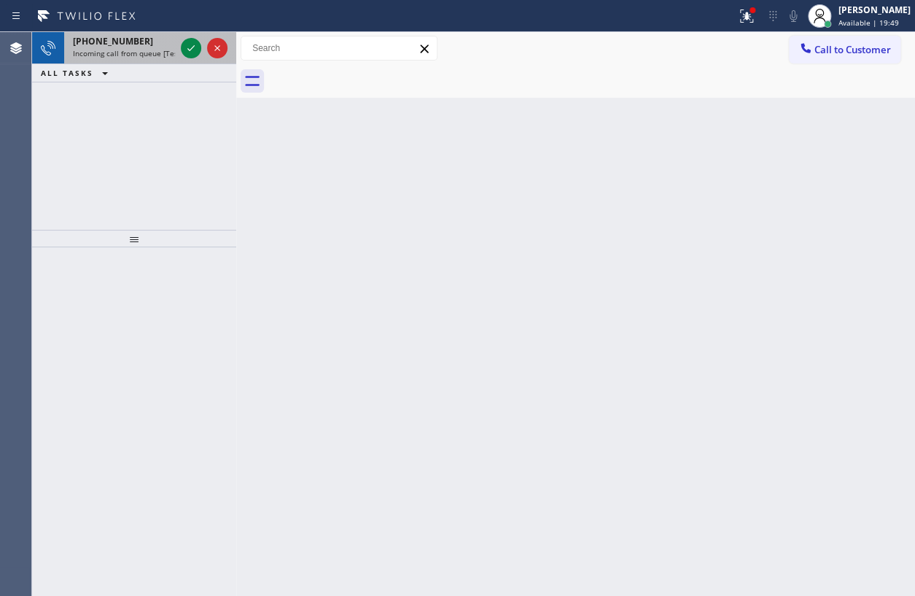
click at [125, 44] on span "[PHONE_NUMBER]" at bounding box center [113, 41] width 80 height 12
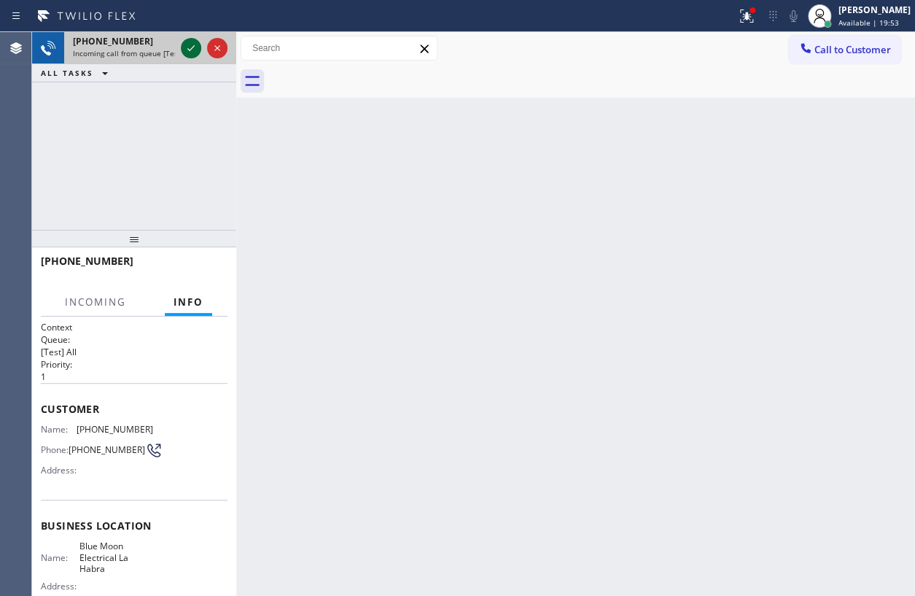
click at [182, 49] on icon at bounding box center [190, 47] width 17 height 17
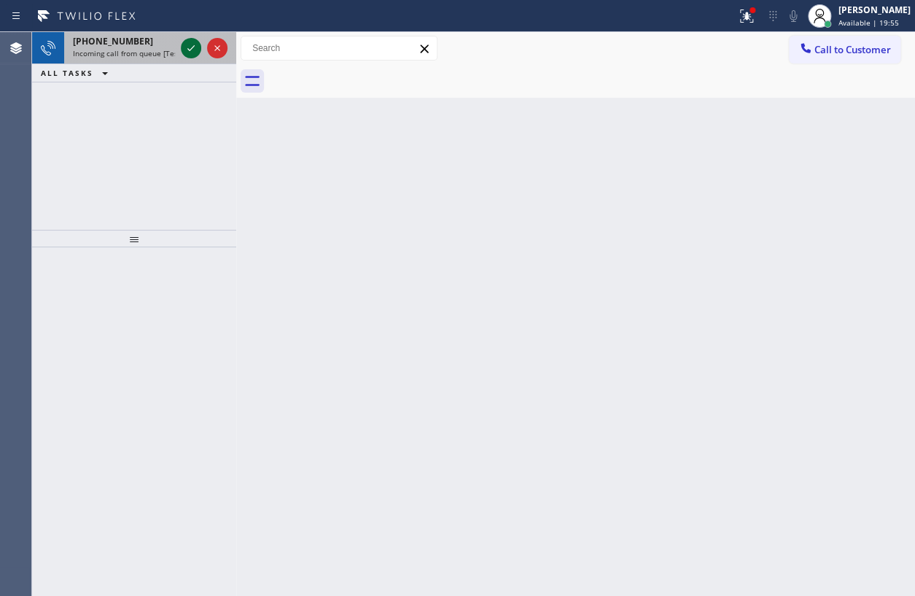
click at [185, 51] on icon at bounding box center [190, 47] width 17 height 17
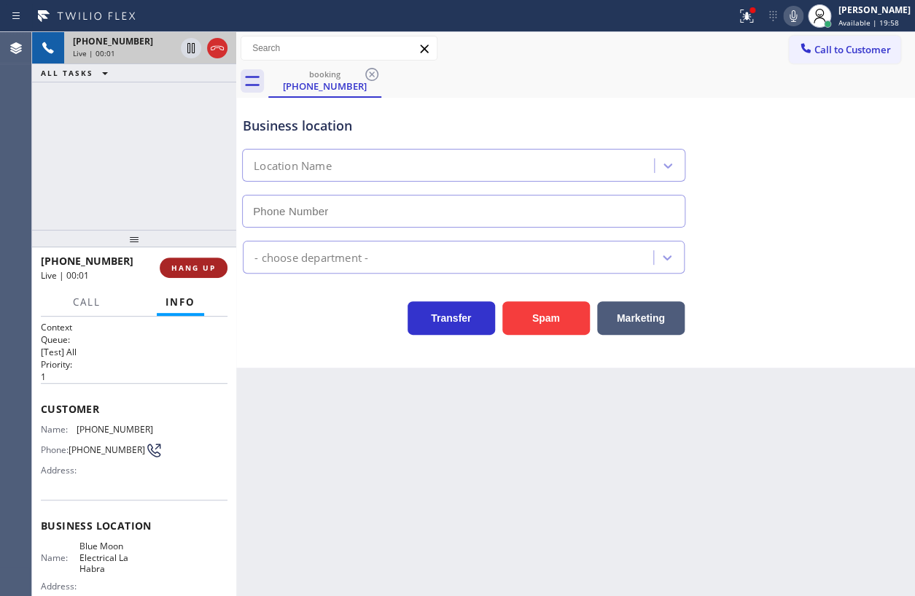
type input "[PHONE_NUMBER]"
click at [181, 263] on span "HANG UP" at bounding box center [193, 267] width 44 height 10
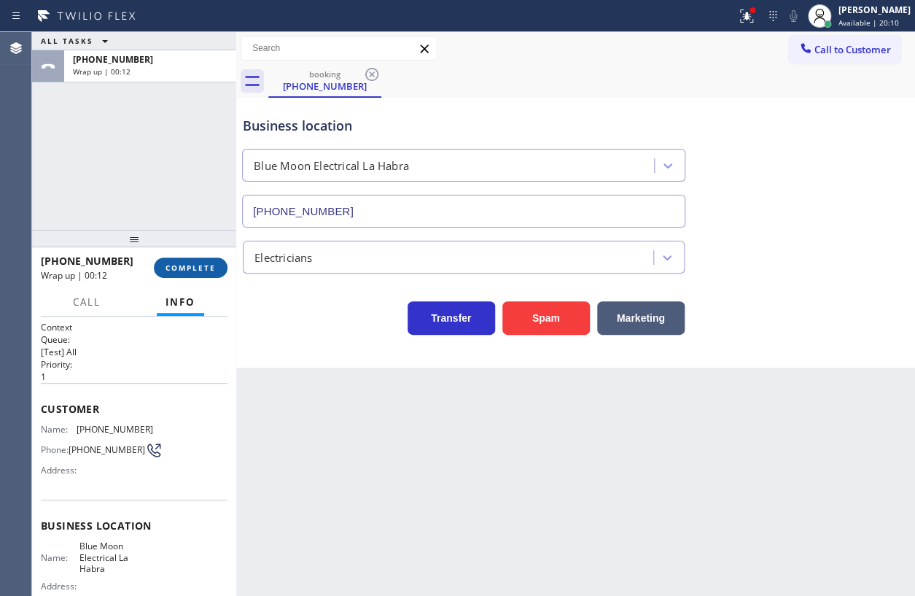
click at [190, 271] on span "COMPLETE" at bounding box center [191, 267] width 50 height 10
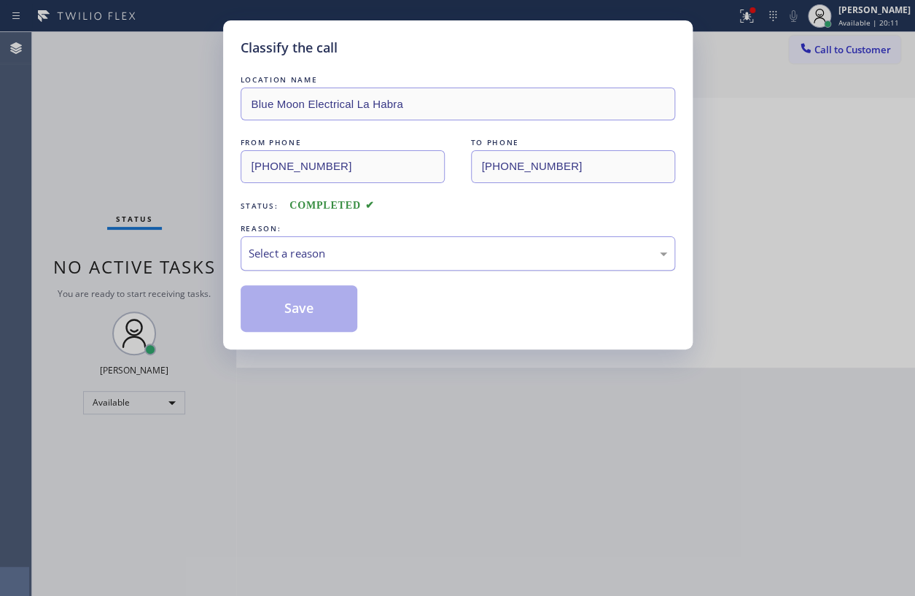
click at [437, 249] on div "Select a reason" at bounding box center [458, 253] width 419 height 17
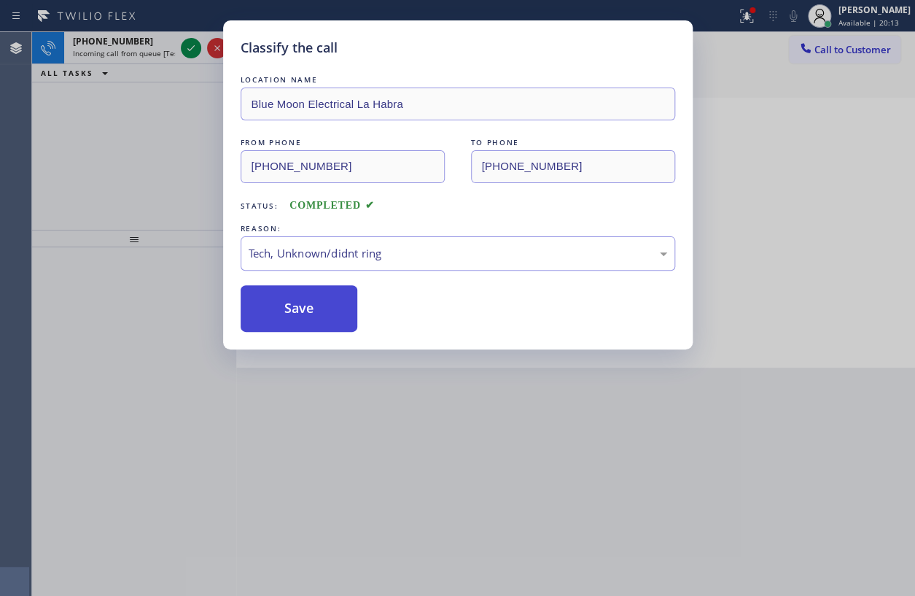
click at [314, 311] on button "Save" at bounding box center [299, 308] width 117 height 47
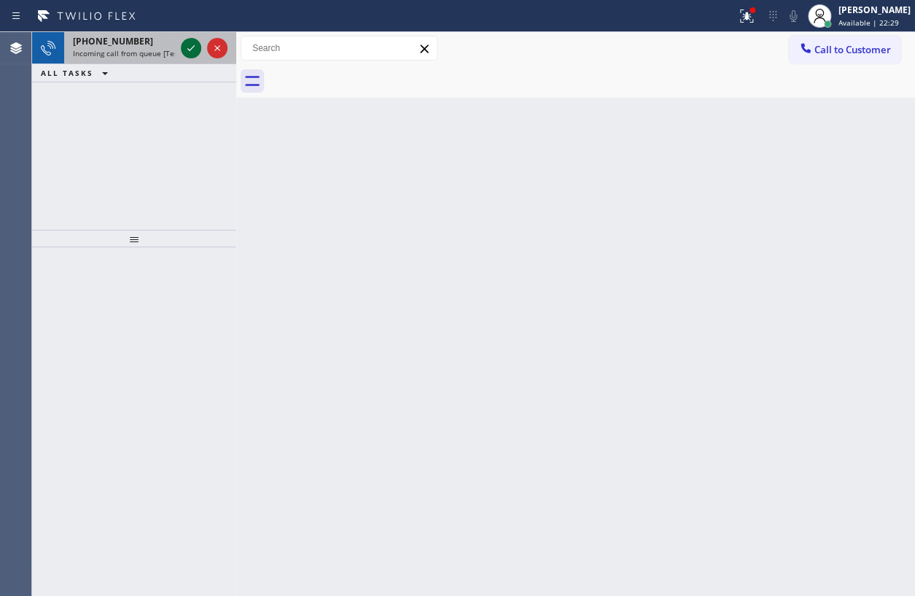
click at [184, 47] on icon at bounding box center [190, 47] width 17 height 17
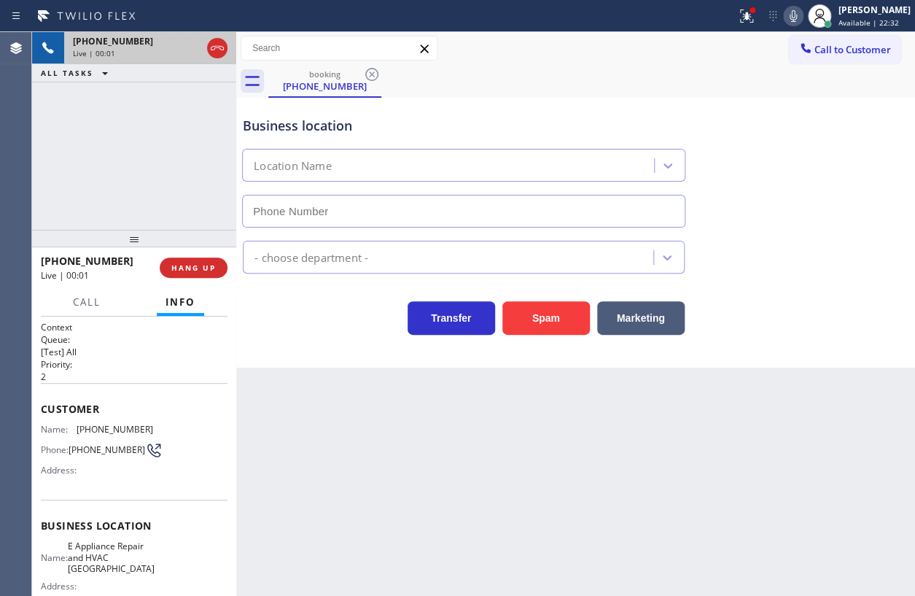
type input "[PHONE_NUMBER]"
click at [802, 20] on icon at bounding box center [793, 15] width 17 height 17
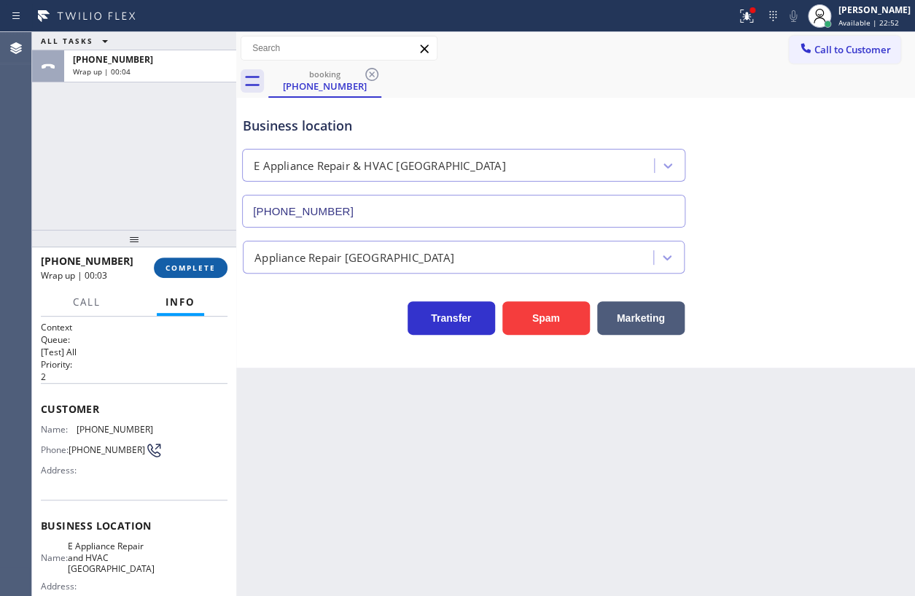
click at [192, 263] on span "COMPLETE" at bounding box center [191, 267] width 50 height 10
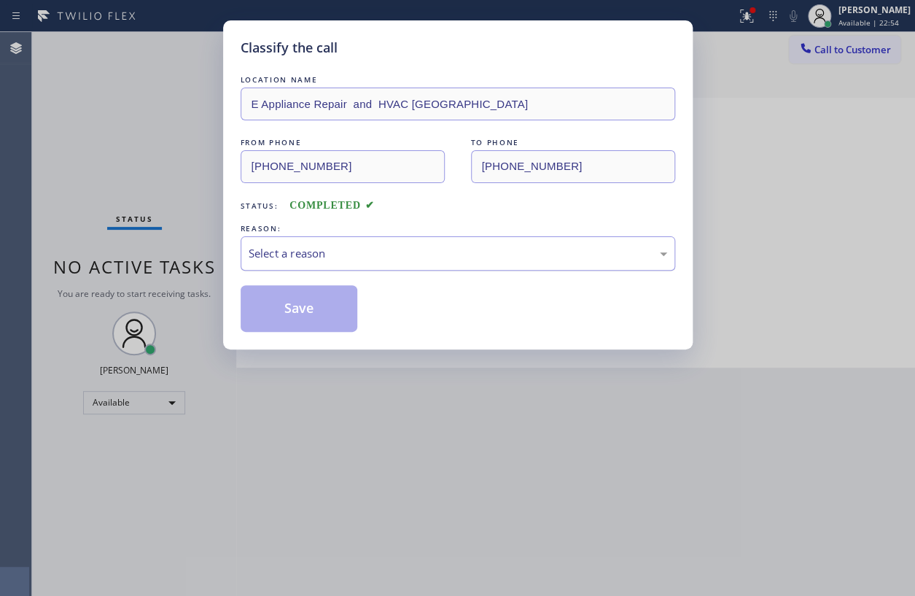
click at [370, 245] on div "Select a reason" at bounding box center [458, 253] width 419 height 17
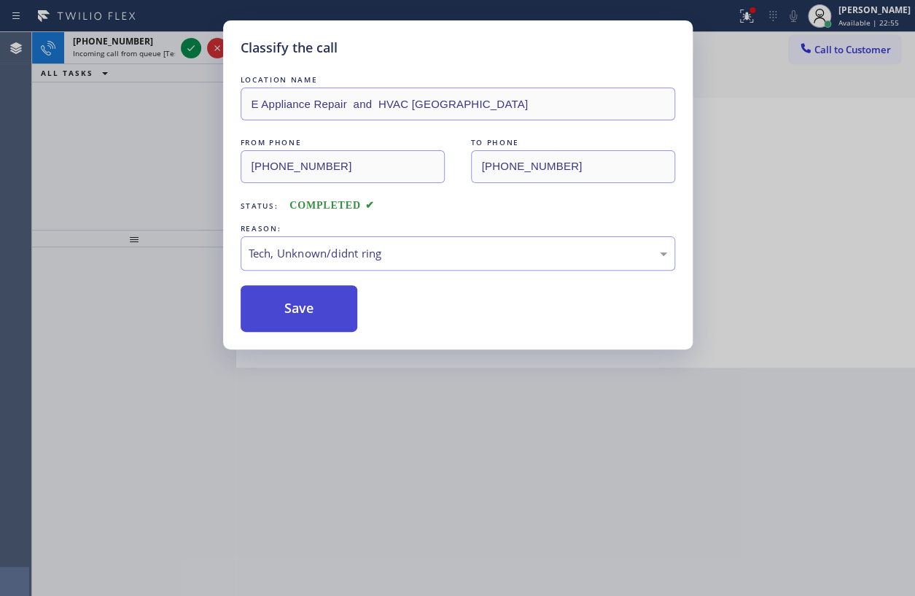
click at [319, 321] on button "Save" at bounding box center [299, 308] width 117 height 47
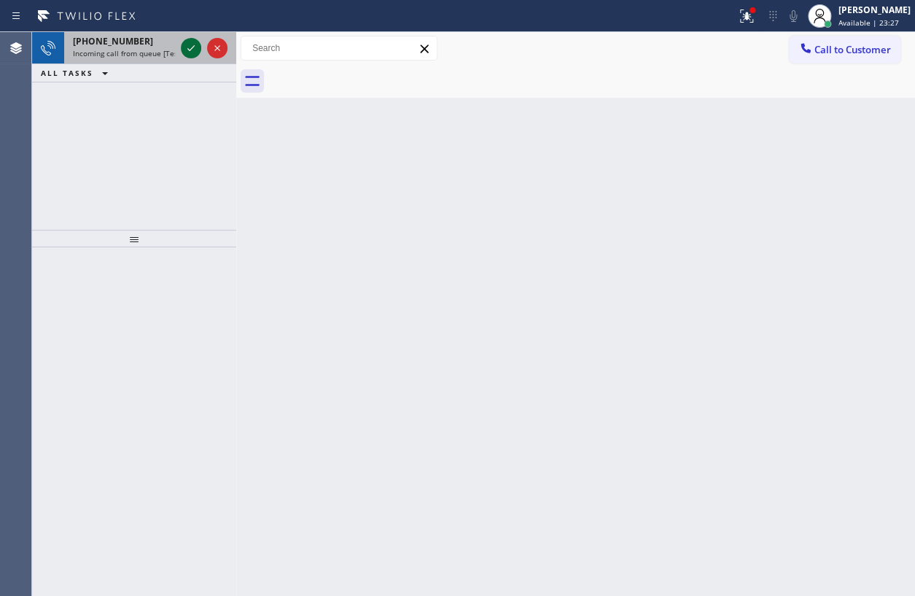
click at [192, 51] on icon at bounding box center [190, 47] width 17 height 17
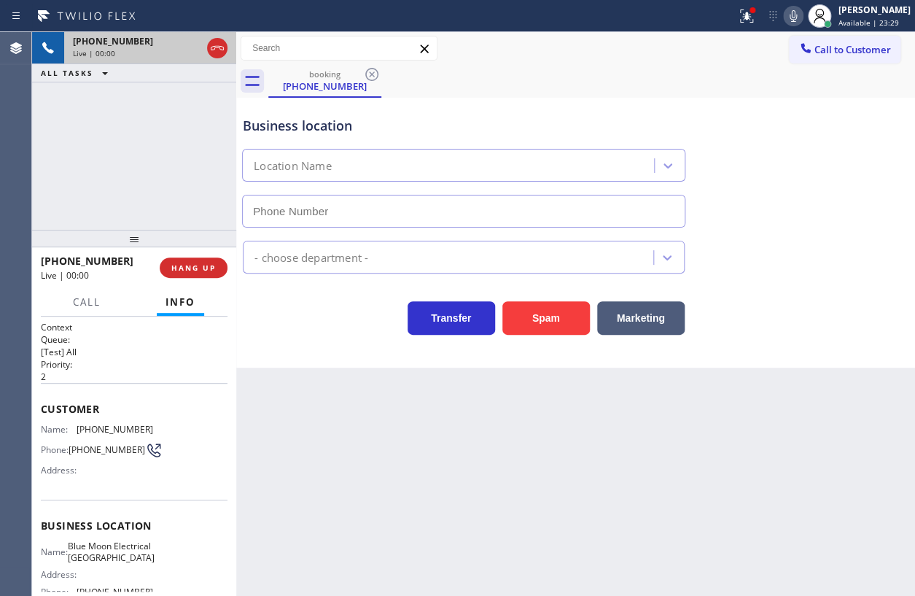
type input "[PHONE_NUMBER]"
click at [797, 17] on icon at bounding box center [793, 15] width 17 height 17
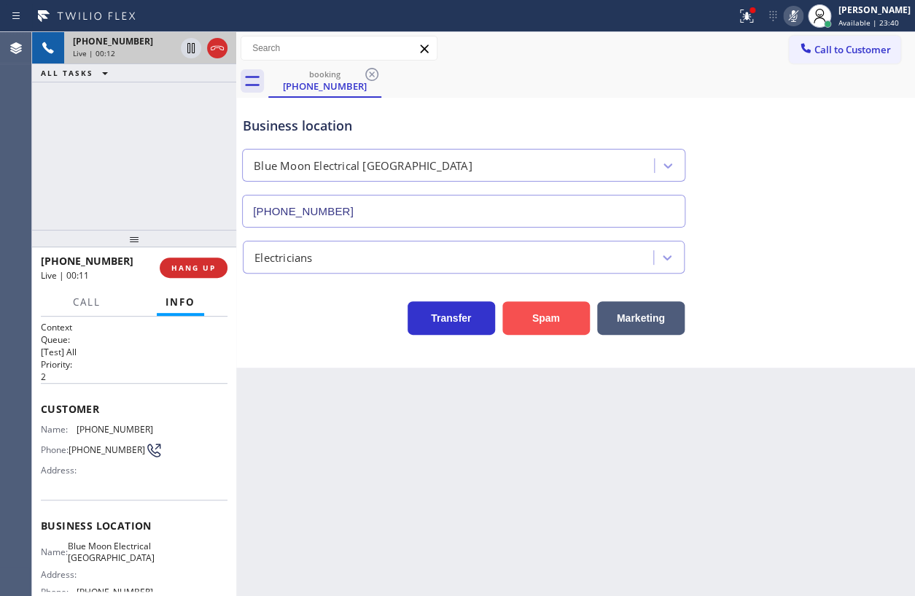
click at [537, 317] on button "Spam" at bounding box center [545, 318] width 87 height 34
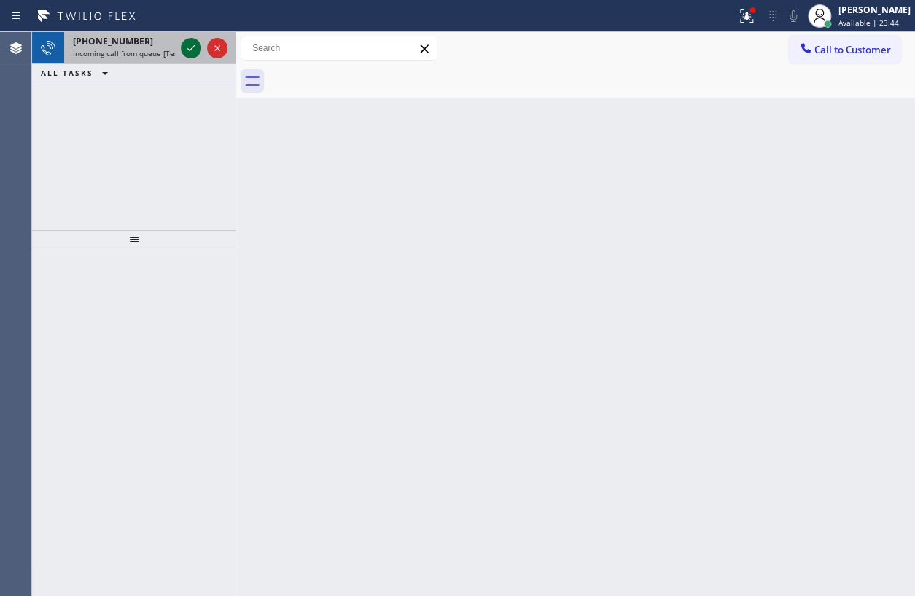
click at [190, 47] on icon at bounding box center [190, 47] width 17 height 17
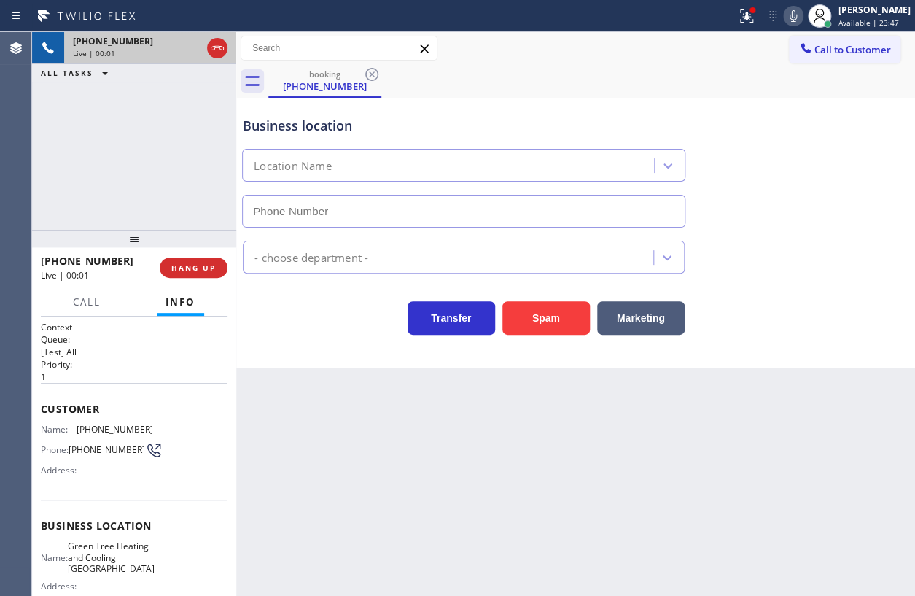
type input "[PHONE_NUMBER]"
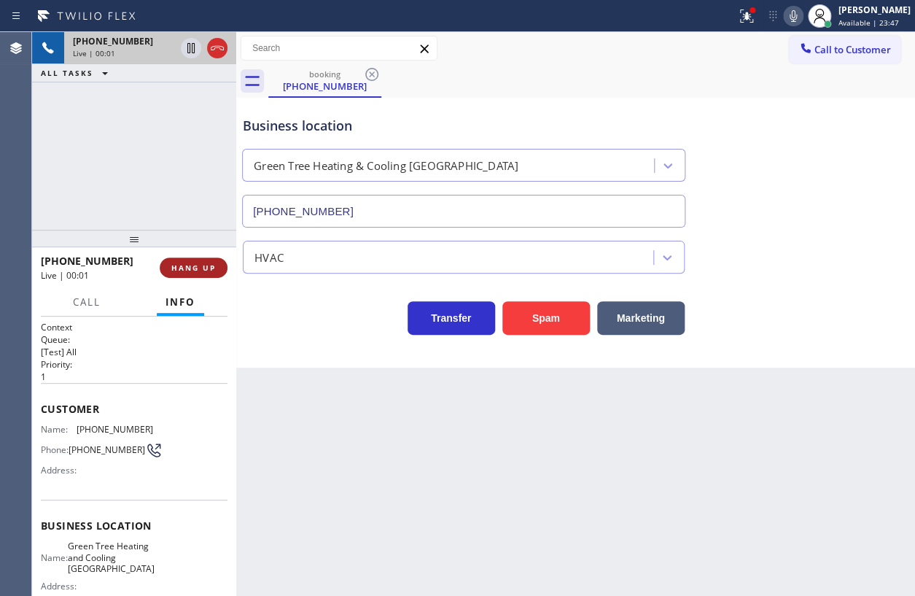
click at [212, 265] on span "HANG UP" at bounding box center [193, 267] width 44 height 10
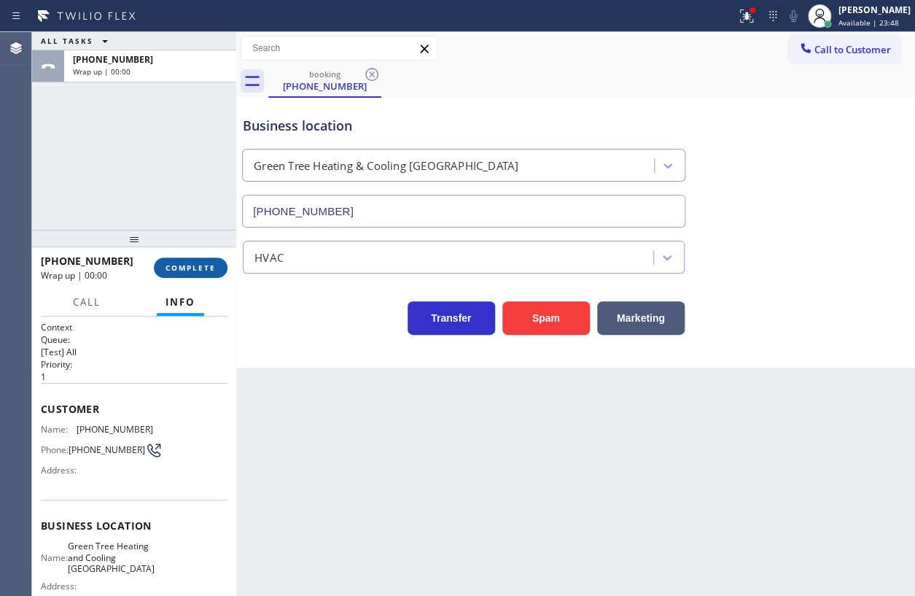
click at [207, 265] on span "COMPLETE" at bounding box center [191, 267] width 50 height 10
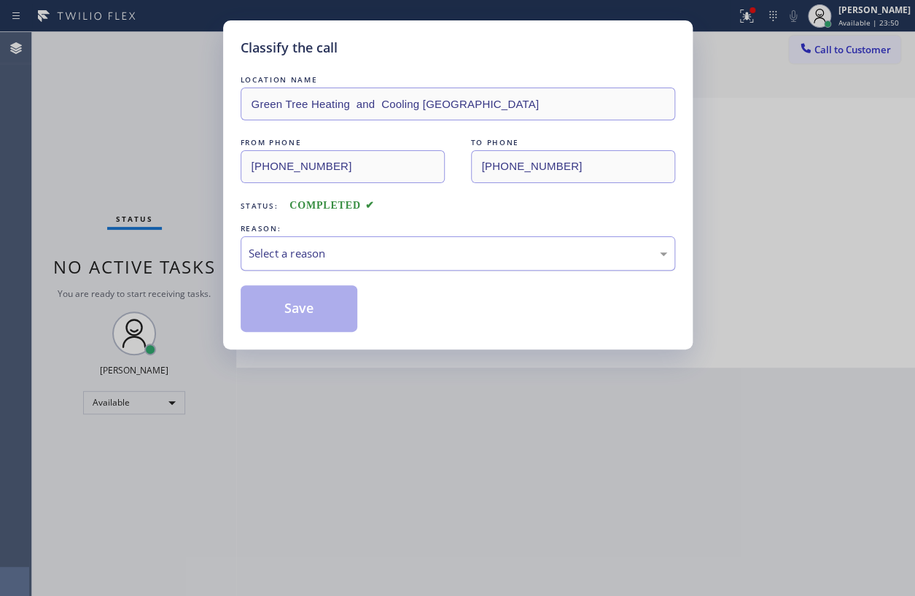
click at [323, 241] on div "Select a reason" at bounding box center [458, 253] width 435 height 34
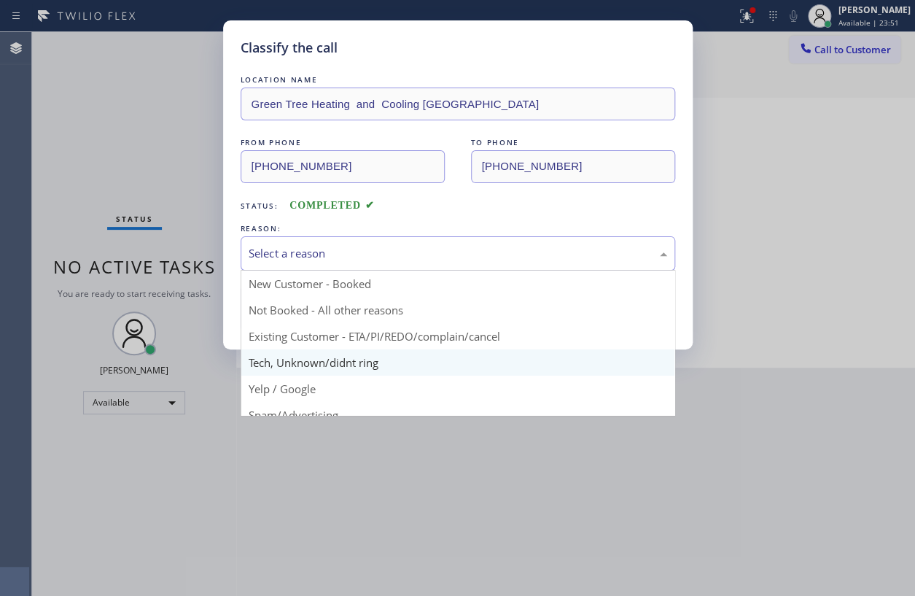
scroll to position [66, 0]
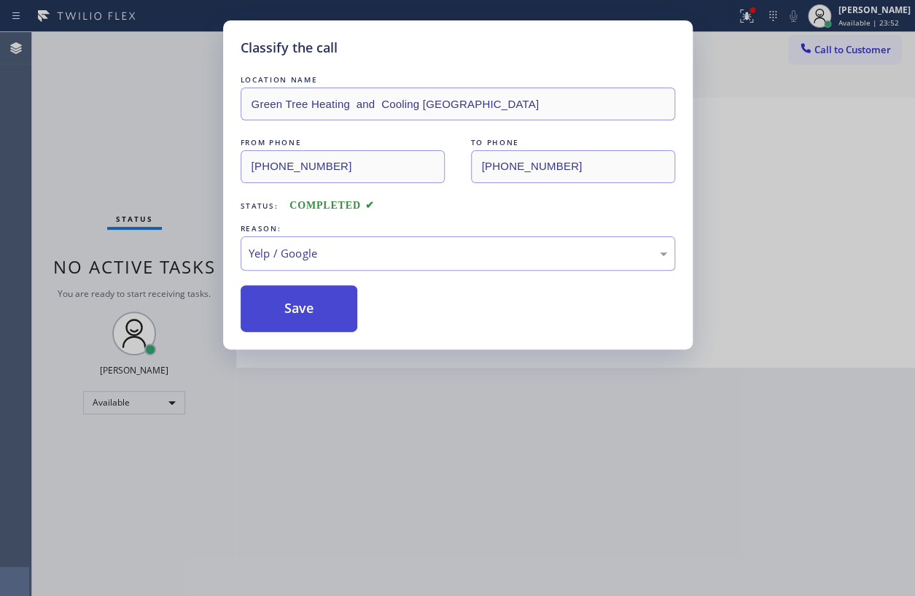
click at [316, 313] on button "Save" at bounding box center [299, 308] width 117 height 47
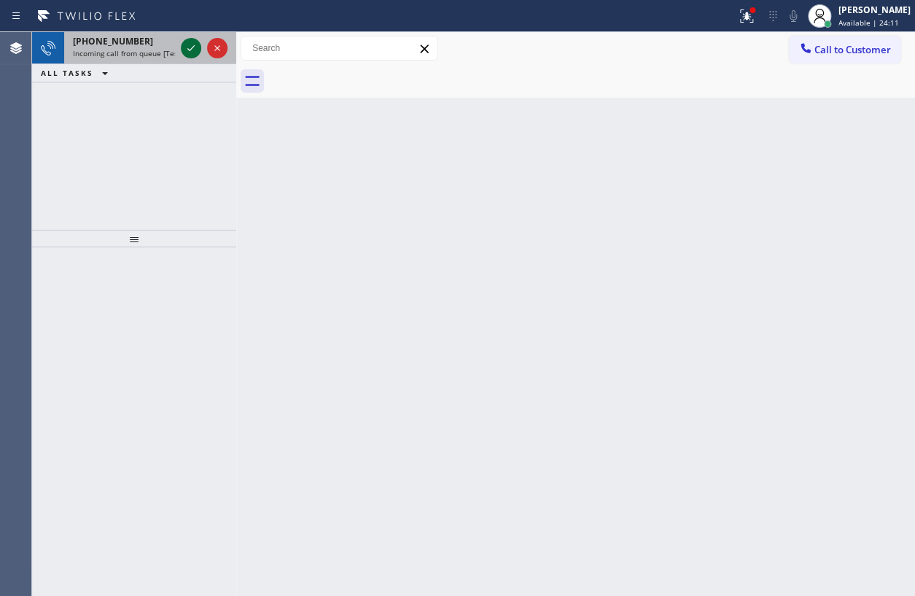
click at [184, 50] on icon at bounding box center [190, 47] width 17 height 17
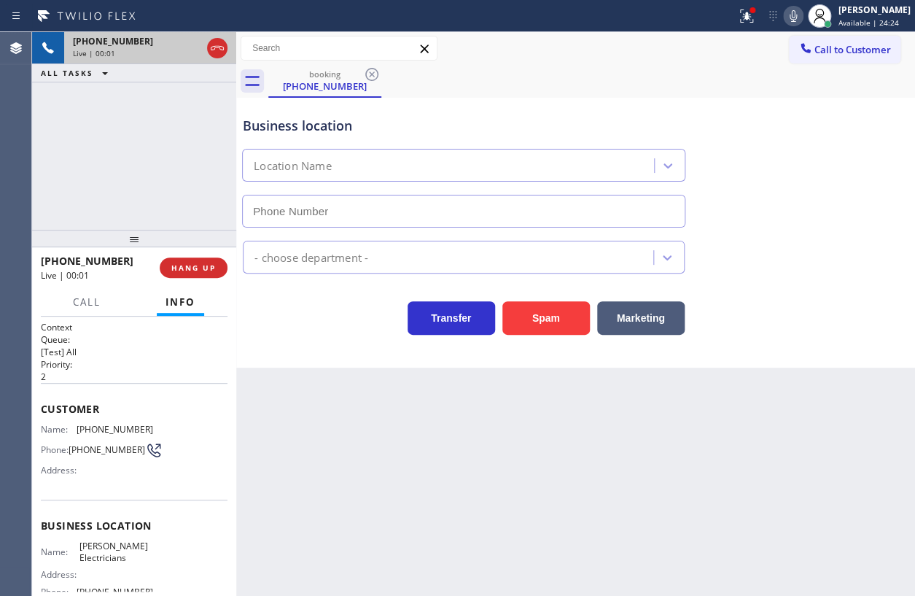
type input "[PHONE_NUMBER]"
drag, startPoint x: 188, startPoint y: 262, endPoint x: 190, endPoint y: 253, distance: 9.6
click at [188, 262] on span "HANG UP" at bounding box center [193, 267] width 44 height 10
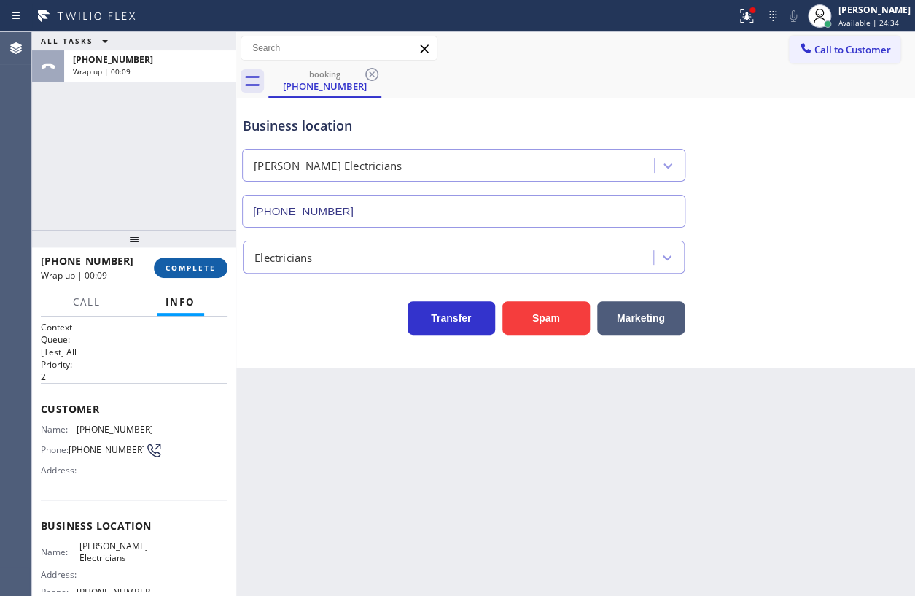
click at [205, 270] on span "COMPLETE" at bounding box center [191, 267] width 50 height 10
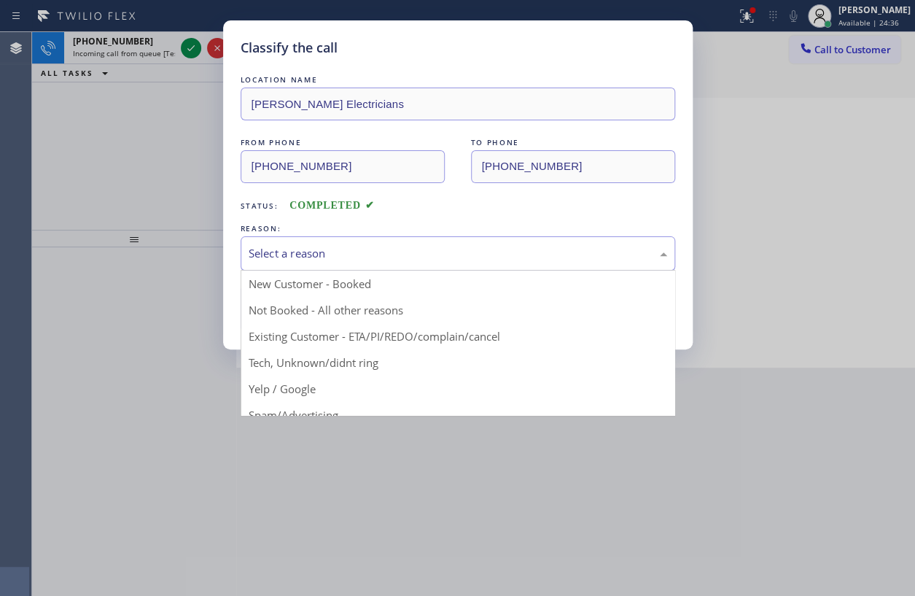
click at [386, 252] on div "Select a reason" at bounding box center [458, 253] width 419 height 17
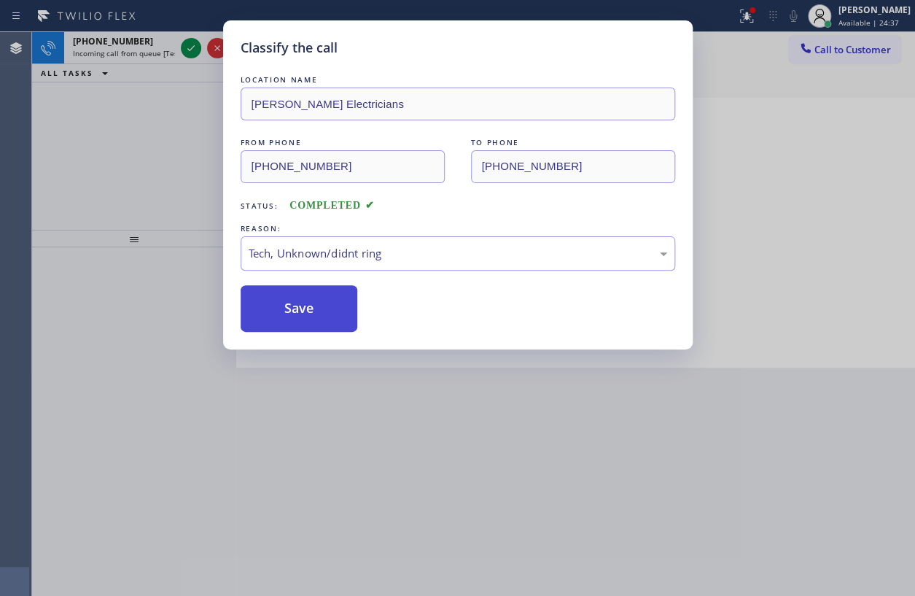
click at [318, 316] on button "Save" at bounding box center [299, 308] width 117 height 47
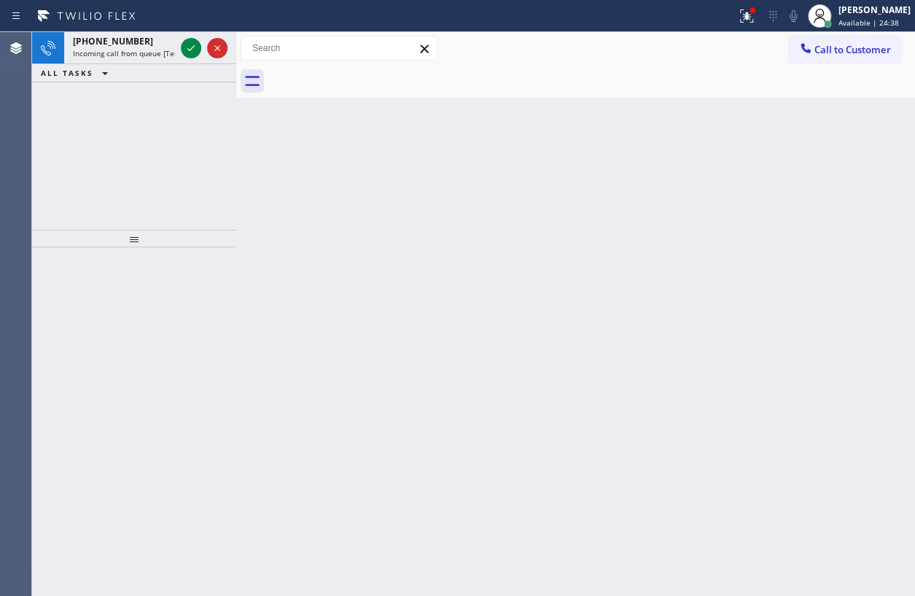
click at [122, 49] on span "Incoming call from queue [Test] All" at bounding box center [133, 53] width 121 height 10
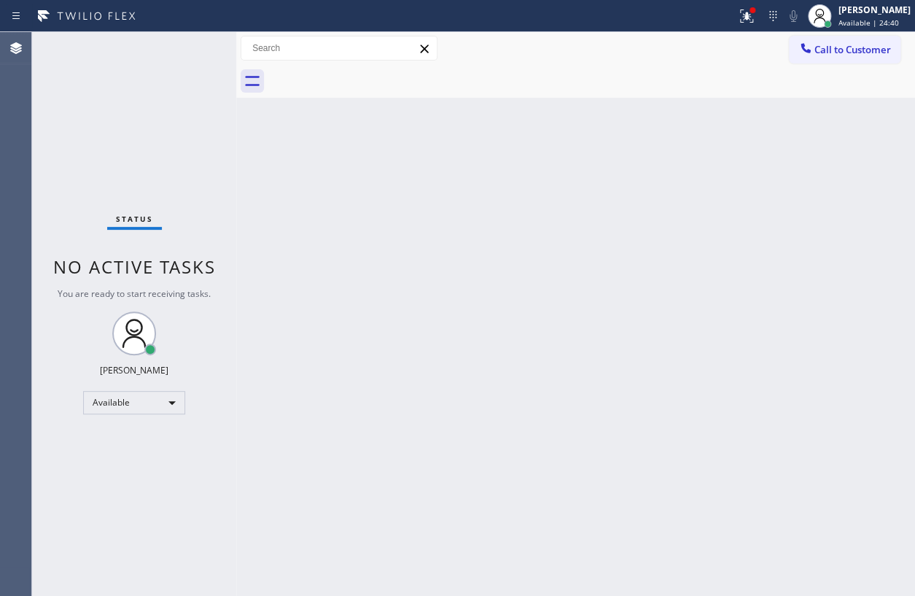
click at [187, 48] on div "Status No active tasks You are ready to start receiving tasks. [PERSON_NAME] Av…" at bounding box center [134, 314] width 204 height 564
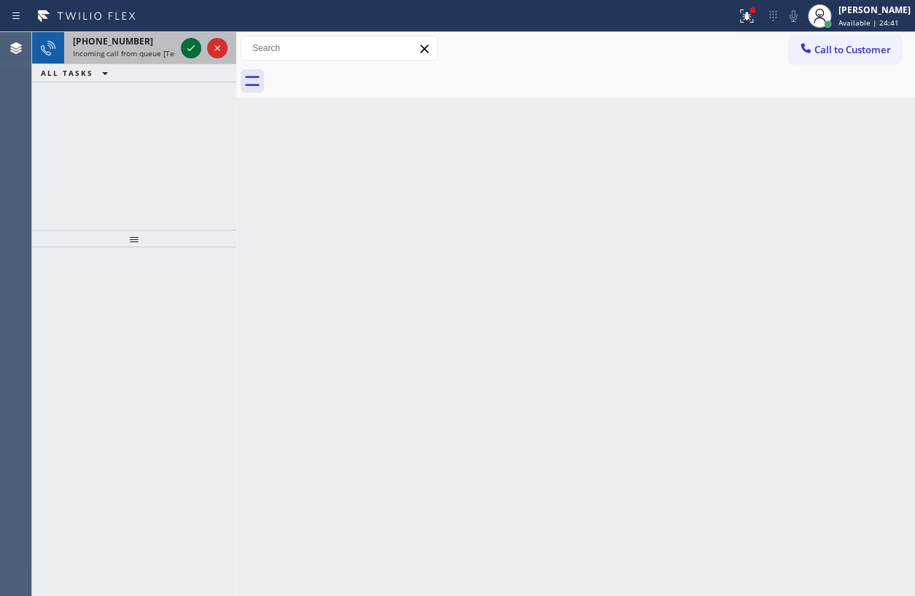
click at [187, 48] on icon at bounding box center [190, 47] width 17 height 17
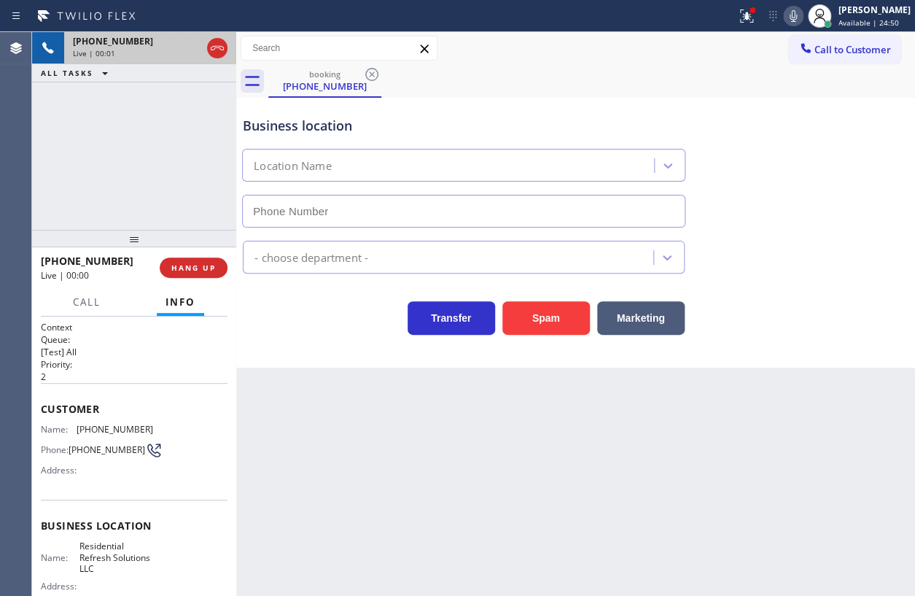
type input "[PHONE_NUMBER]"
click at [802, 15] on icon at bounding box center [793, 15] width 17 height 17
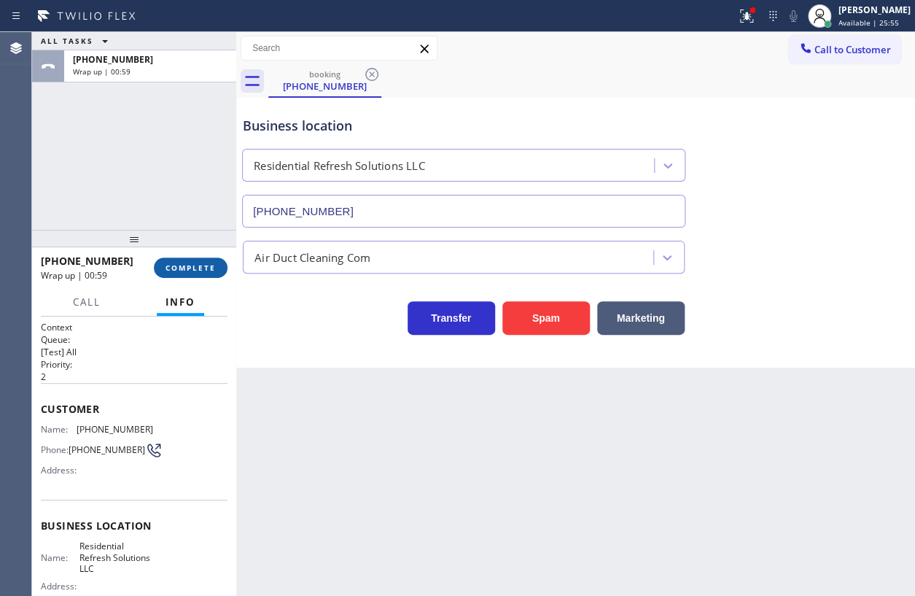
click at [197, 268] on span "COMPLETE" at bounding box center [191, 267] width 50 height 10
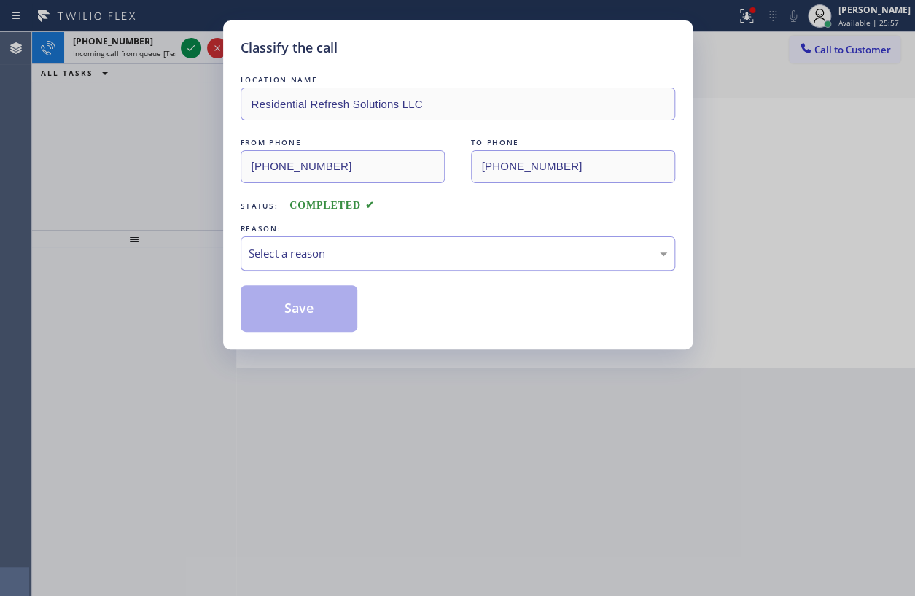
click at [345, 260] on div "Select a reason" at bounding box center [458, 253] width 419 height 17
click at [316, 315] on button "Save" at bounding box center [299, 308] width 117 height 47
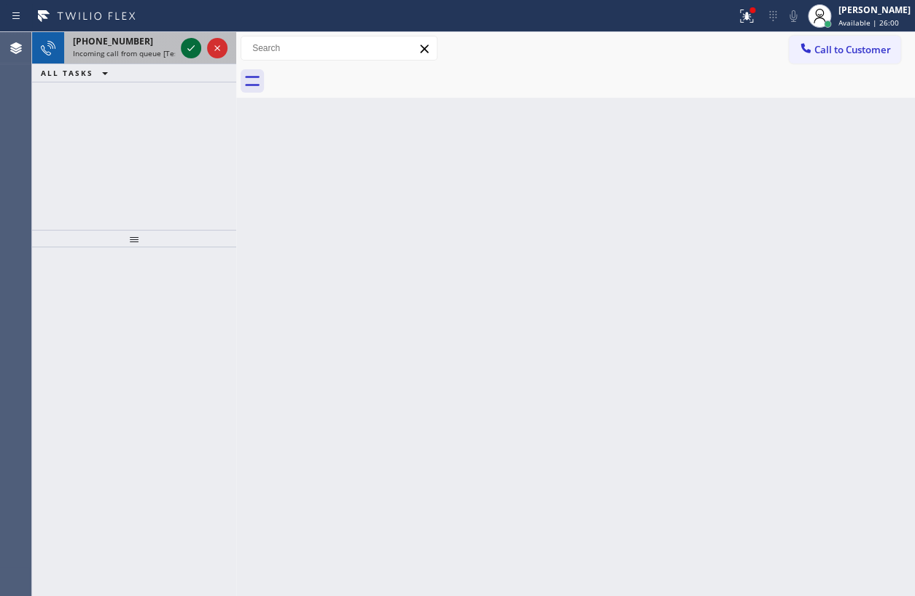
click at [187, 47] on icon at bounding box center [190, 47] width 17 height 17
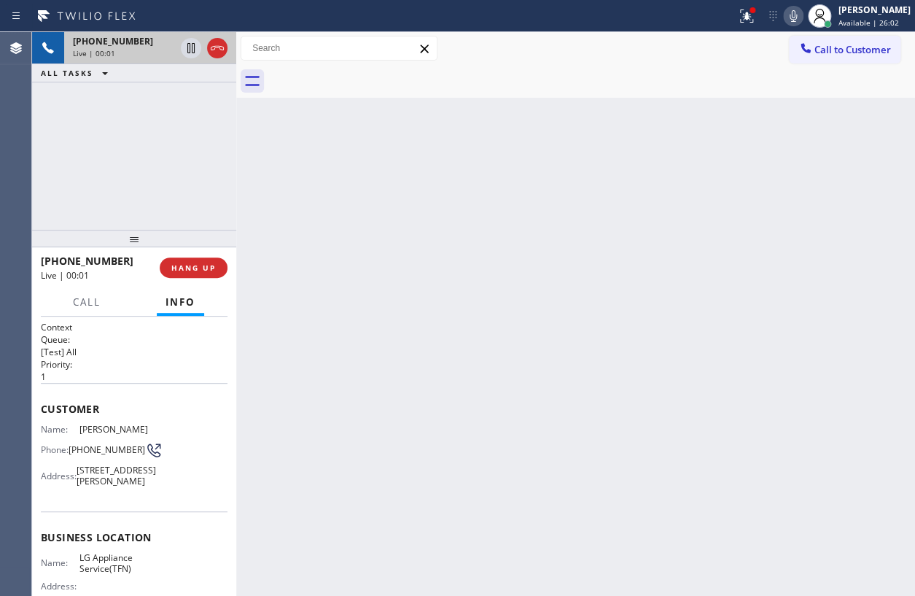
click at [802, 11] on icon at bounding box center [793, 15] width 17 height 17
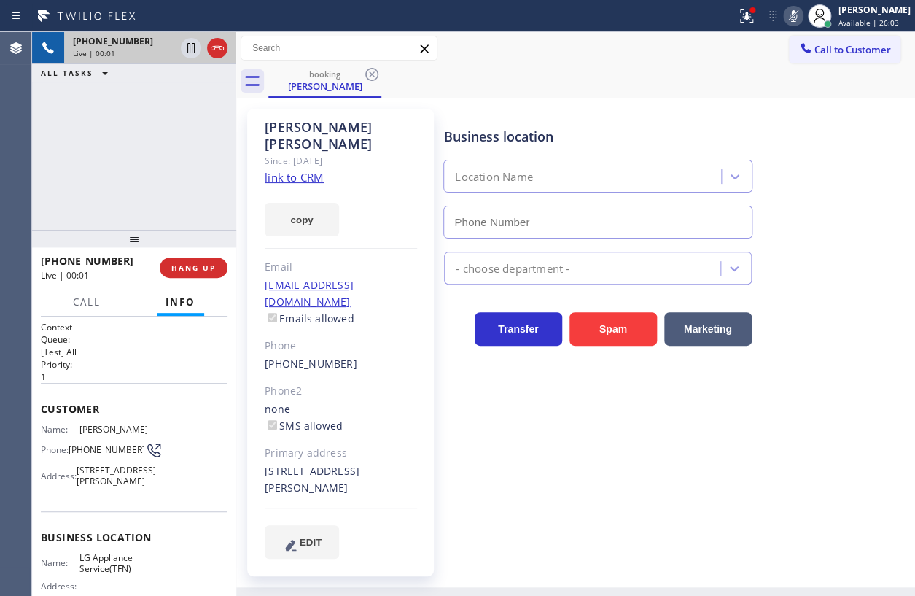
type input "[PHONE_NUMBER]"
click at [797, 12] on icon at bounding box center [793, 16] width 7 height 12
click at [301, 170] on link "link to CRM" at bounding box center [294, 177] width 59 height 15
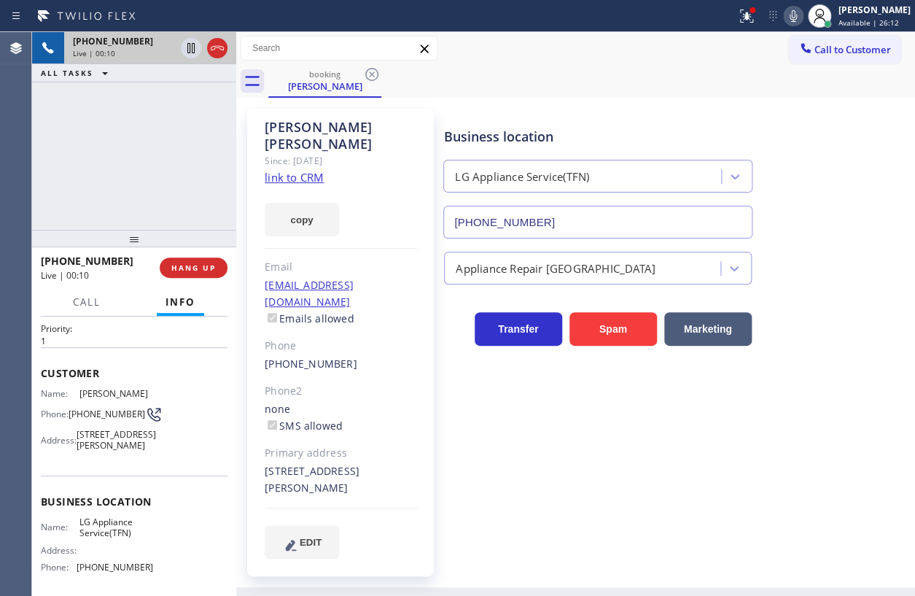
scroll to position [132, 0]
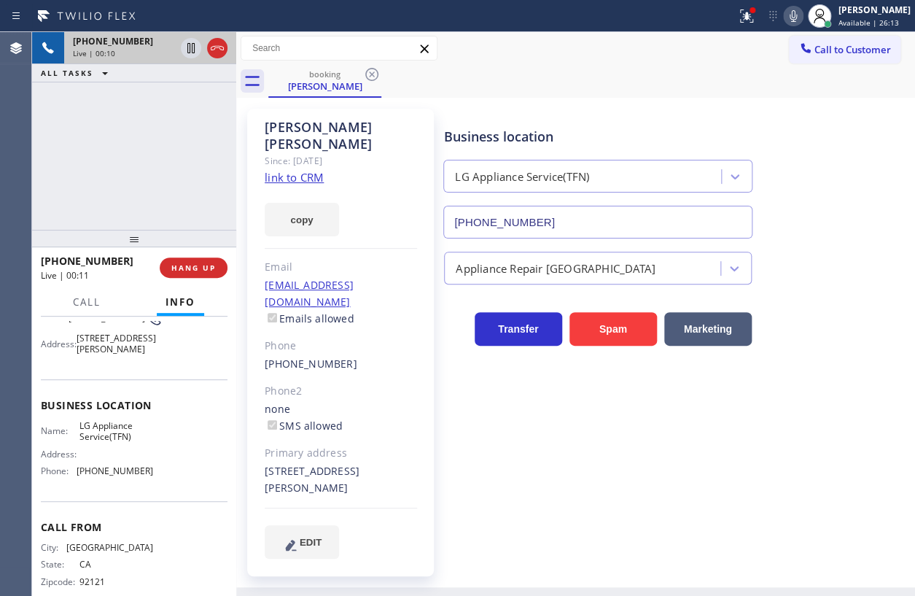
click at [121, 443] on span "LG Appliance Service(TFN)" at bounding box center [115, 431] width 73 height 23
copy span "LG Appliance Service(TFN)"
click at [556, 219] on input "[PHONE_NUMBER]" at bounding box center [597, 222] width 309 height 33
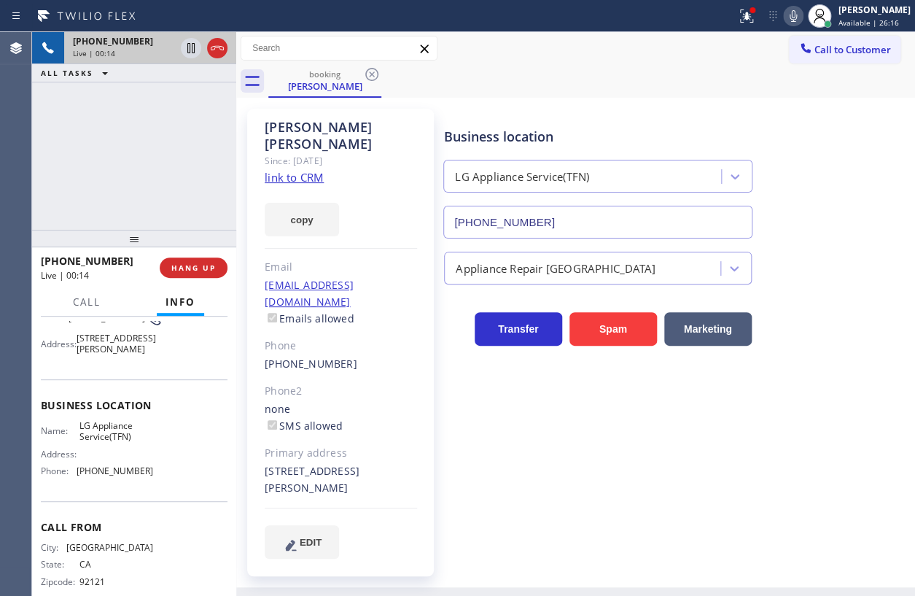
click at [556, 219] on input "[PHONE_NUMBER]" at bounding box center [597, 222] width 309 height 33
click at [305, 170] on link "link to CRM" at bounding box center [294, 177] width 59 height 15
click at [190, 48] on icon at bounding box center [190, 47] width 17 height 17
click at [802, 9] on icon at bounding box center [793, 15] width 17 height 17
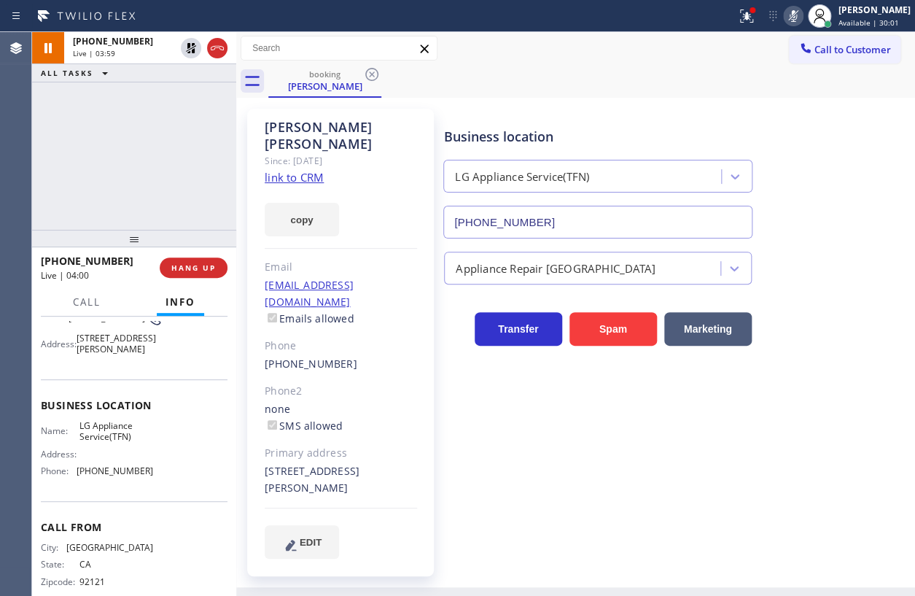
click at [802, 13] on icon at bounding box center [793, 15] width 17 height 17
click at [182, 48] on div at bounding box center [191, 47] width 20 height 17
click at [802, 17] on icon at bounding box center [793, 15] width 17 height 17
click at [189, 47] on icon at bounding box center [190, 47] width 17 height 17
click at [809, 4] on div "Status report Issues detected These issues could affect your workflow. Please c…" at bounding box center [823, 16] width 184 height 32
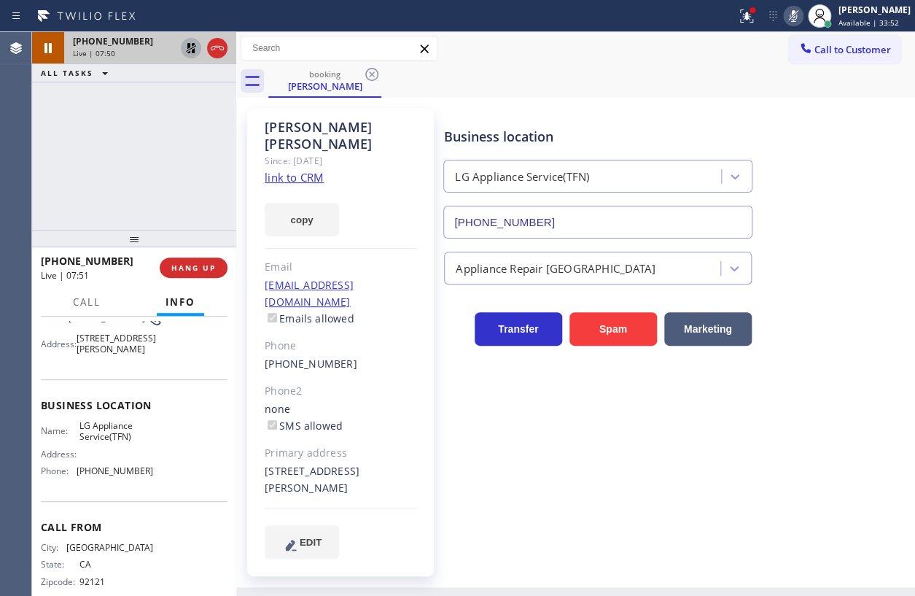
click at [797, 15] on icon at bounding box center [793, 16] width 7 height 12
click at [192, 52] on icon at bounding box center [191, 48] width 10 height 10
click at [197, 270] on span "HANG UP" at bounding box center [193, 267] width 44 height 10
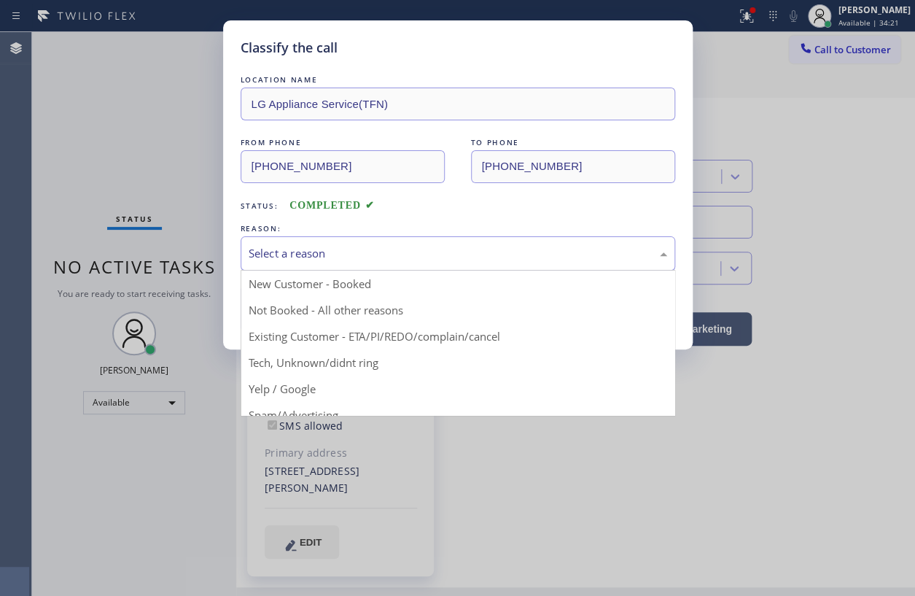
click at [348, 246] on div "Select a reason" at bounding box center [458, 253] width 419 height 17
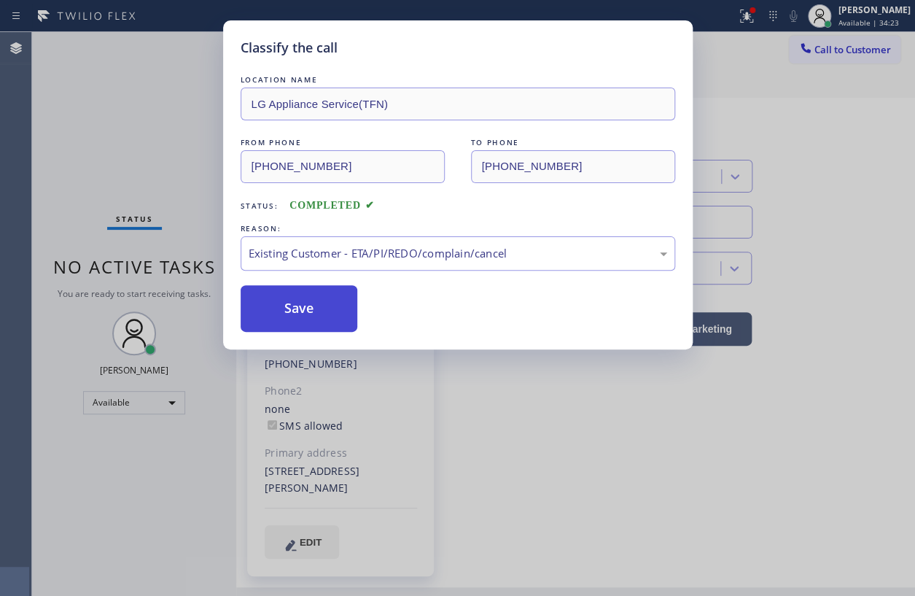
drag, startPoint x: 308, startPoint y: 314, endPoint x: 890, endPoint y: 319, distance: 581.9
click at [310, 314] on button "Save" at bounding box center [299, 308] width 117 height 47
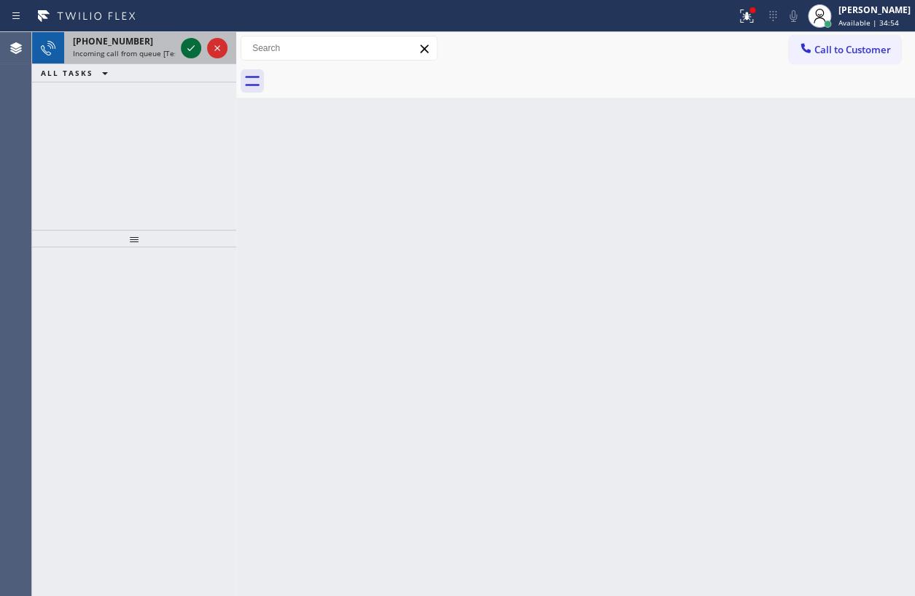
click at [187, 43] on icon at bounding box center [190, 47] width 17 height 17
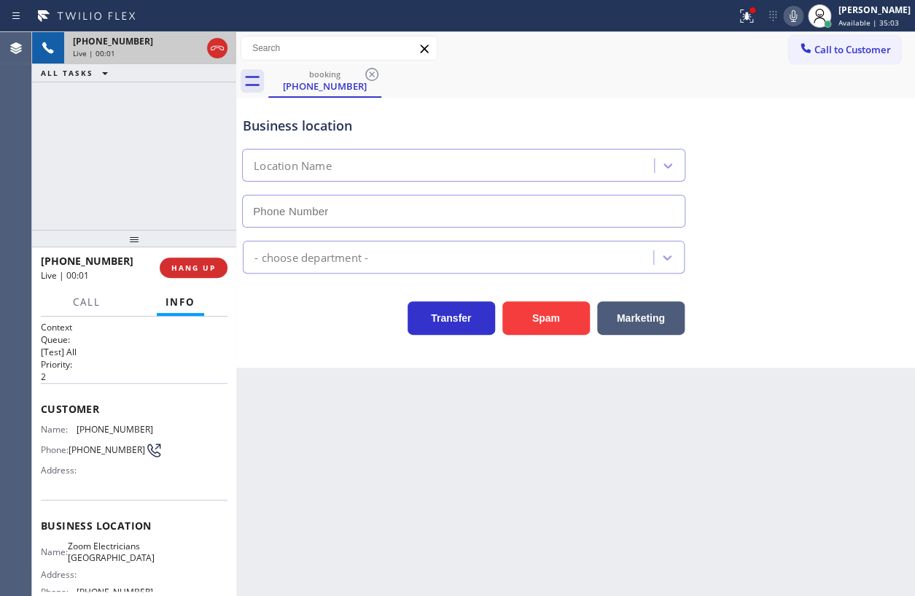
type input "[PHONE_NUMBER]"
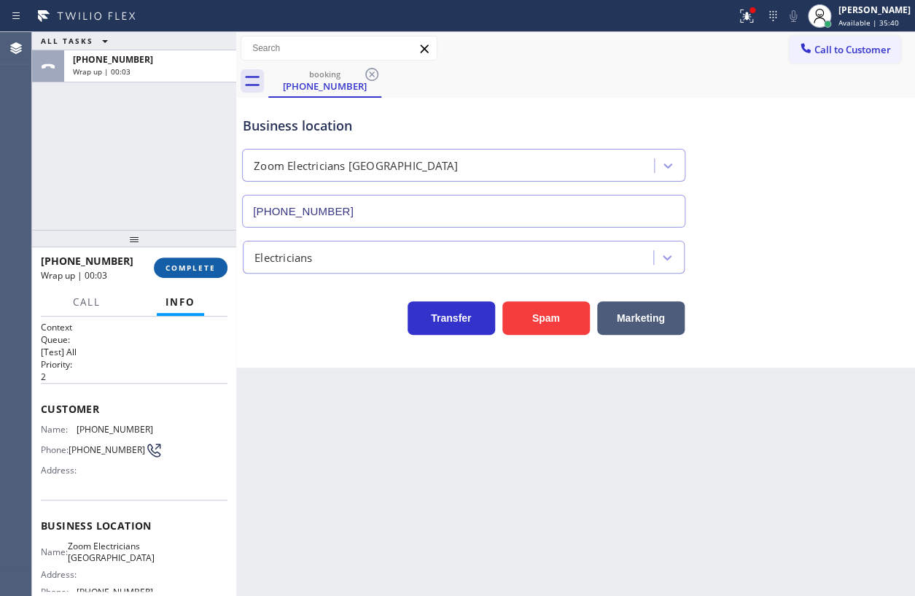
click at [196, 273] on button "COMPLETE" at bounding box center [191, 267] width 74 height 20
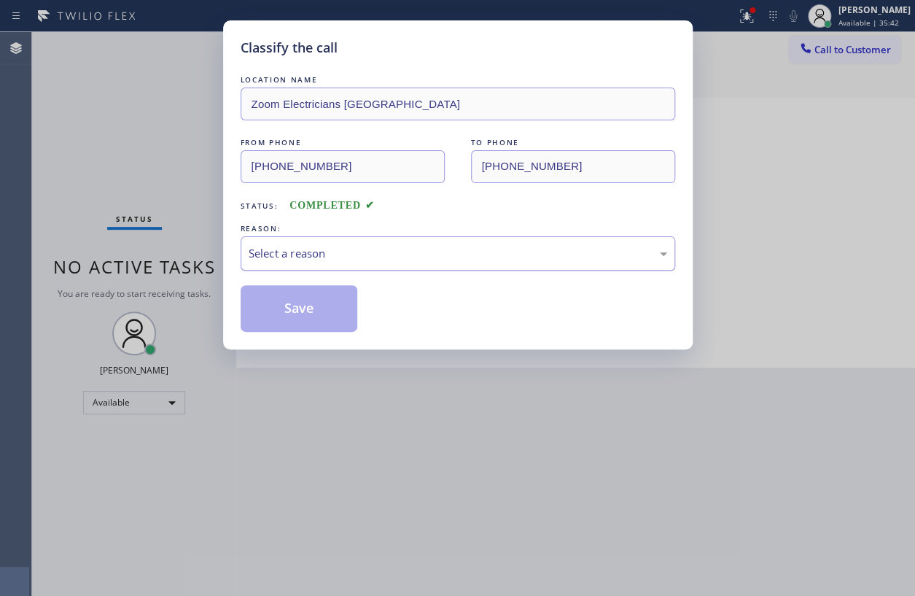
click at [391, 245] on div "Select a reason" at bounding box center [458, 253] width 419 height 17
click at [314, 314] on button "Save" at bounding box center [299, 308] width 117 height 47
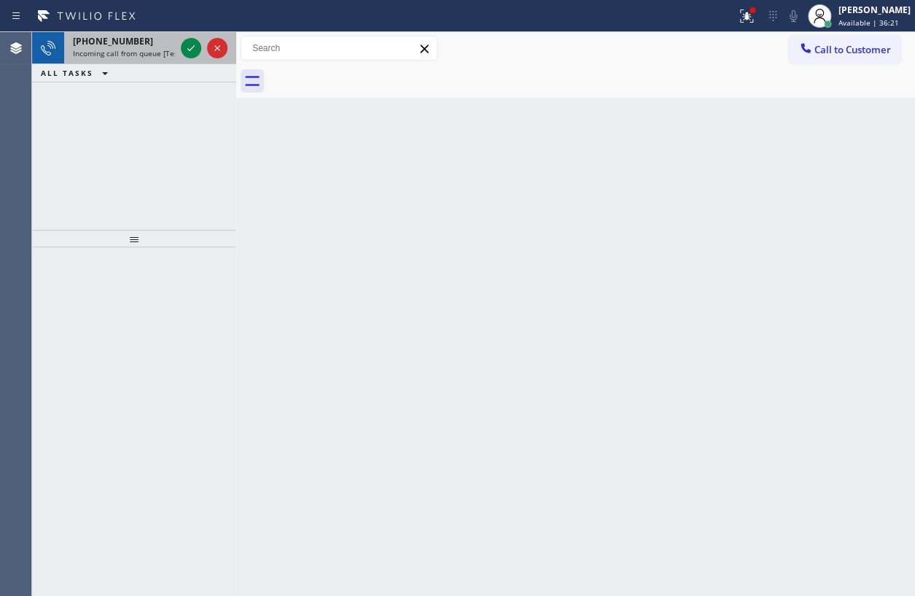
click at [147, 50] on span "Incoming call from queue [Test] All" at bounding box center [133, 53] width 121 height 10
click at [182, 42] on icon at bounding box center [190, 47] width 17 height 17
click at [188, 40] on icon at bounding box center [190, 47] width 17 height 17
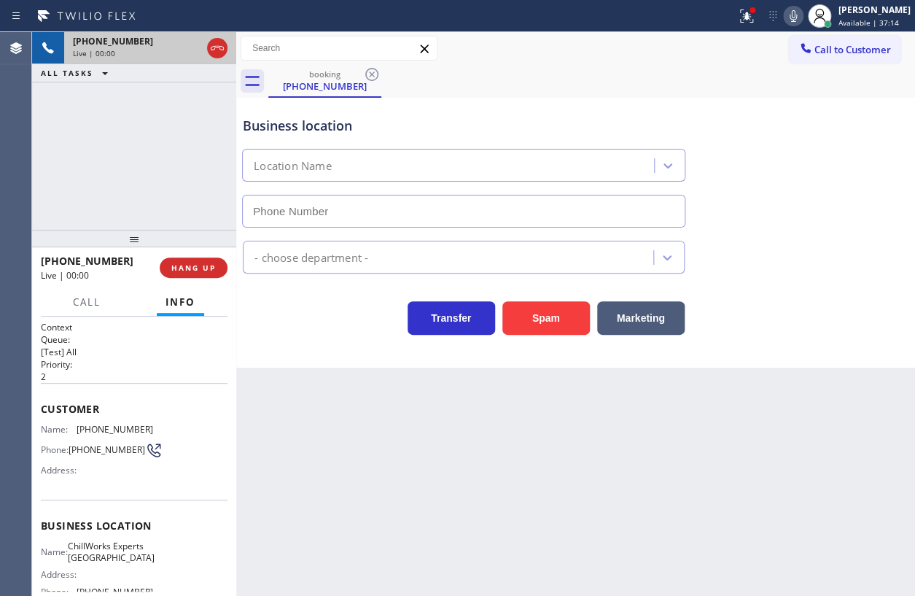
type input "[PHONE_NUMBER]"
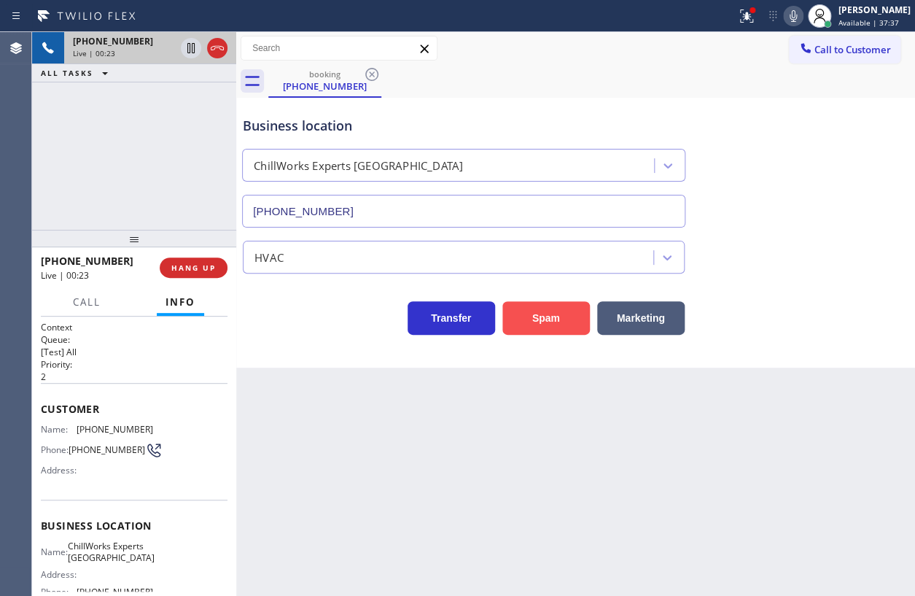
click at [546, 306] on button "Spam" at bounding box center [545, 318] width 87 height 34
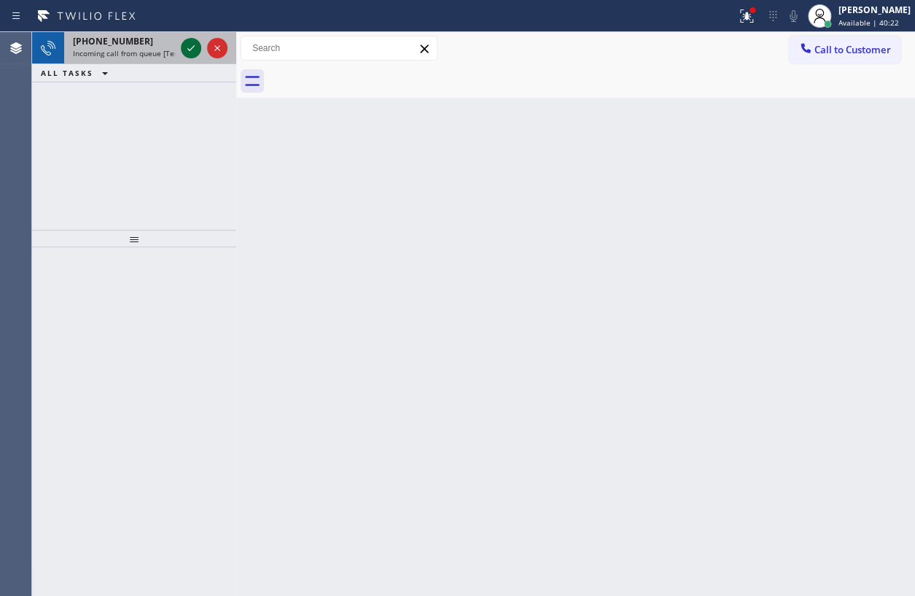
click at [188, 50] on icon at bounding box center [190, 47] width 17 height 17
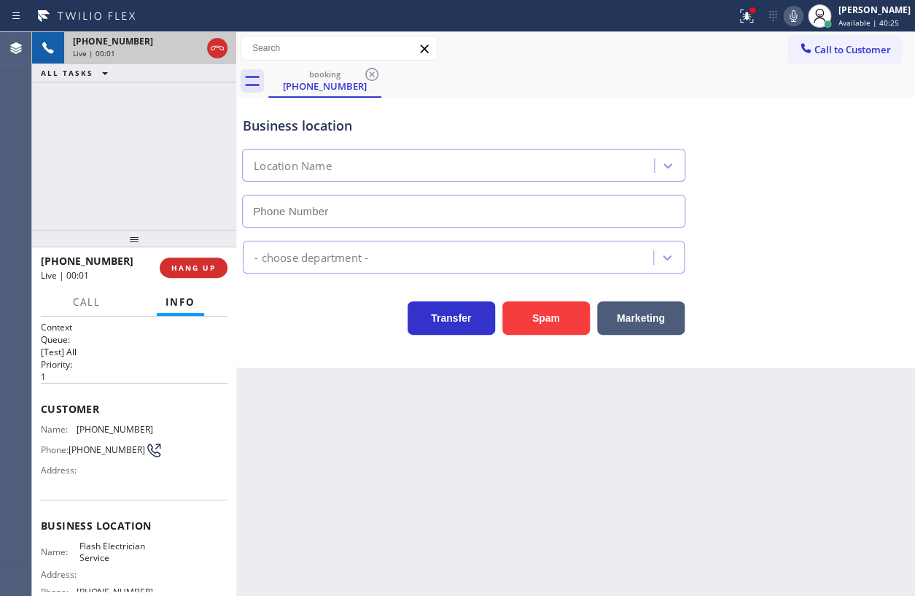
type input "[PHONE_NUMBER]"
click at [192, 259] on button "HANG UP" at bounding box center [194, 267] width 68 height 20
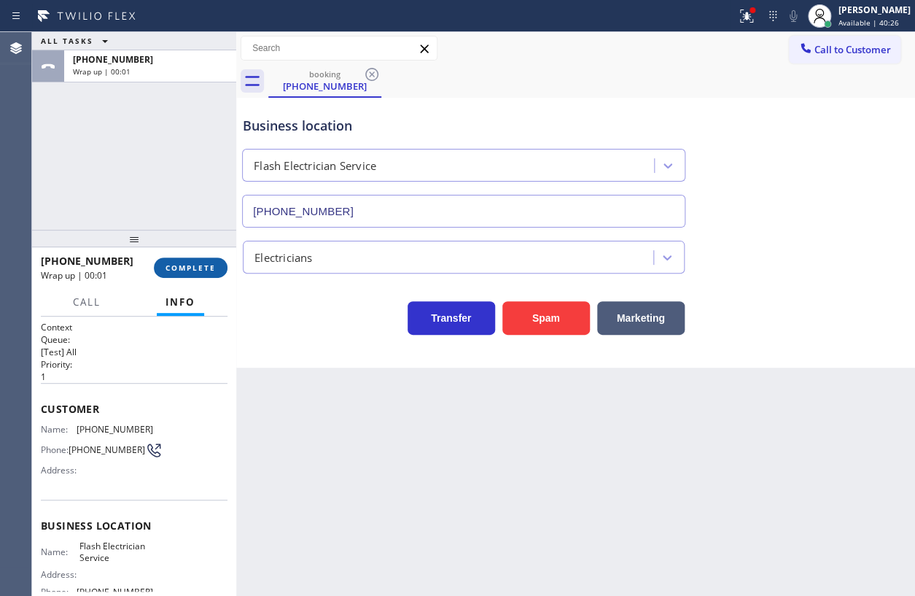
click at [193, 265] on span "COMPLETE" at bounding box center [191, 267] width 50 height 10
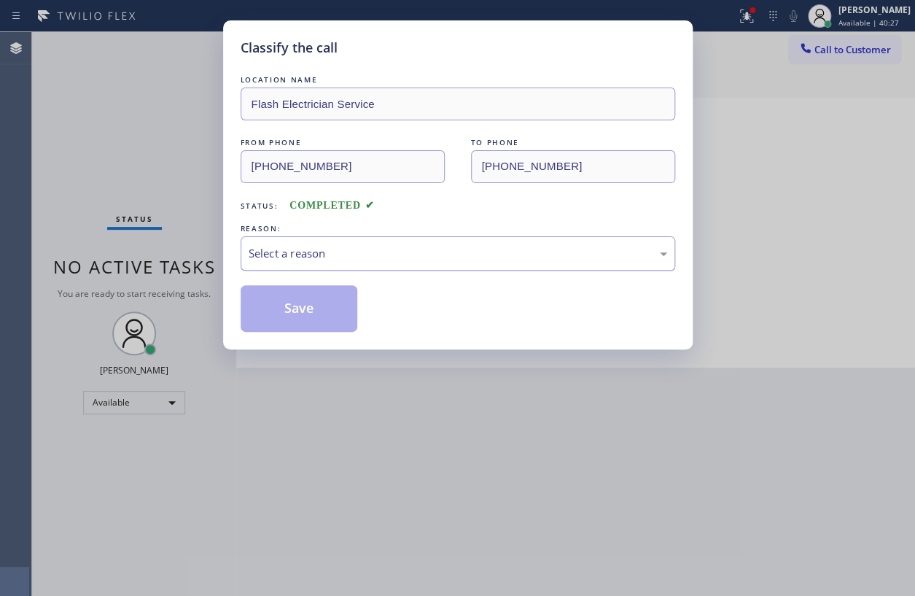
click at [327, 252] on div "Select a reason" at bounding box center [458, 253] width 419 height 17
click at [312, 313] on button "Save" at bounding box center [299, 308] width 117 height 47
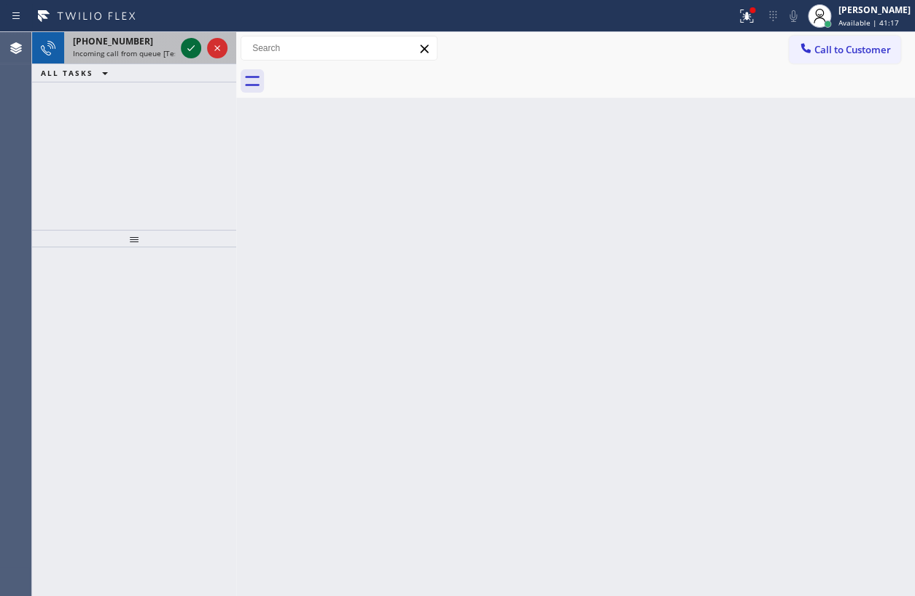
click at [192, 44] on icon at bounding box center [190, 47] width 17 height 17
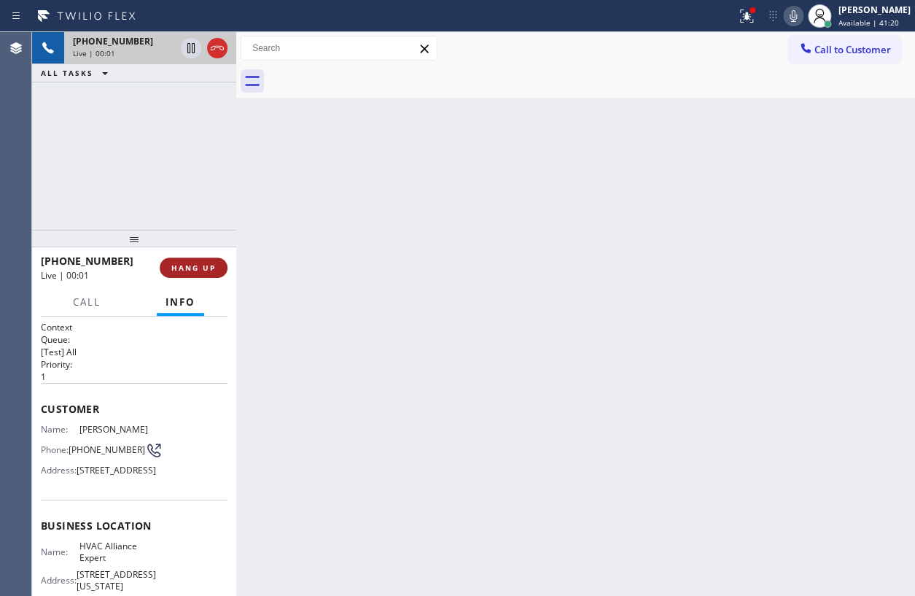
click at [210, 270] on span "HANG UP" at bounding box center [193, 267] width 44 height 10
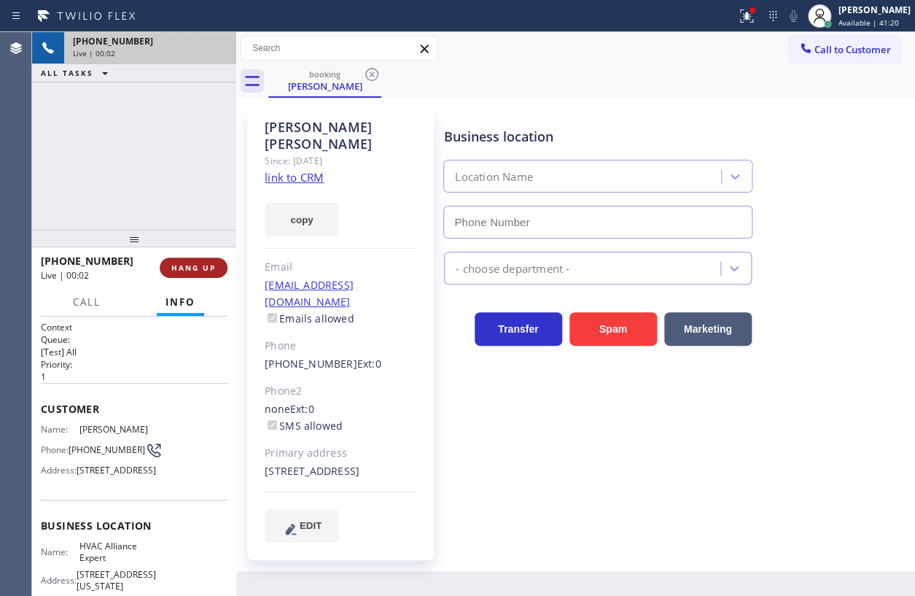
click at [210, 270] on span "HANG UP" at bounding box center [193, 267] width 44 height 10
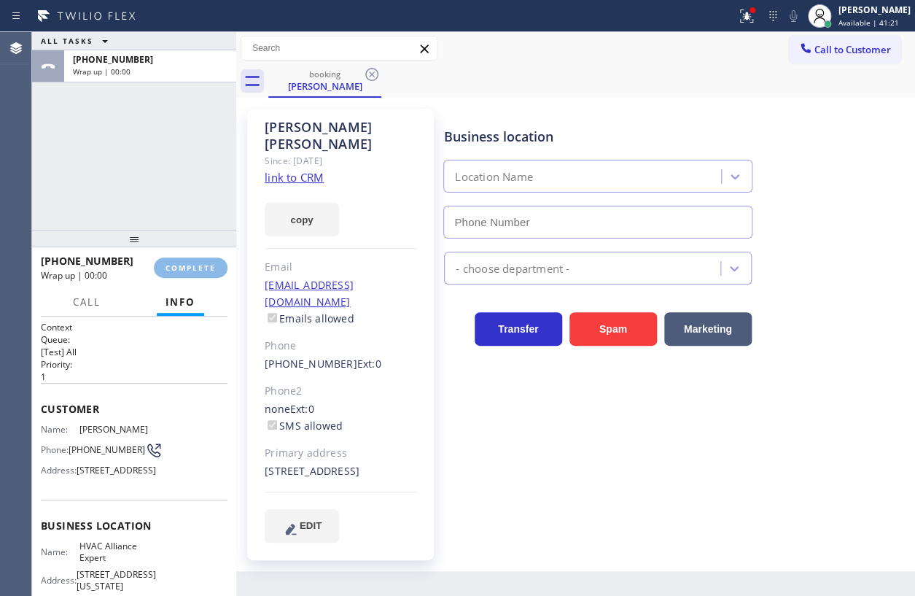
type input "[PHONE_NUMBER]"
click at [193, 263] on span "COMPLETE" at bounding box center [191, 267] width 50 height 10
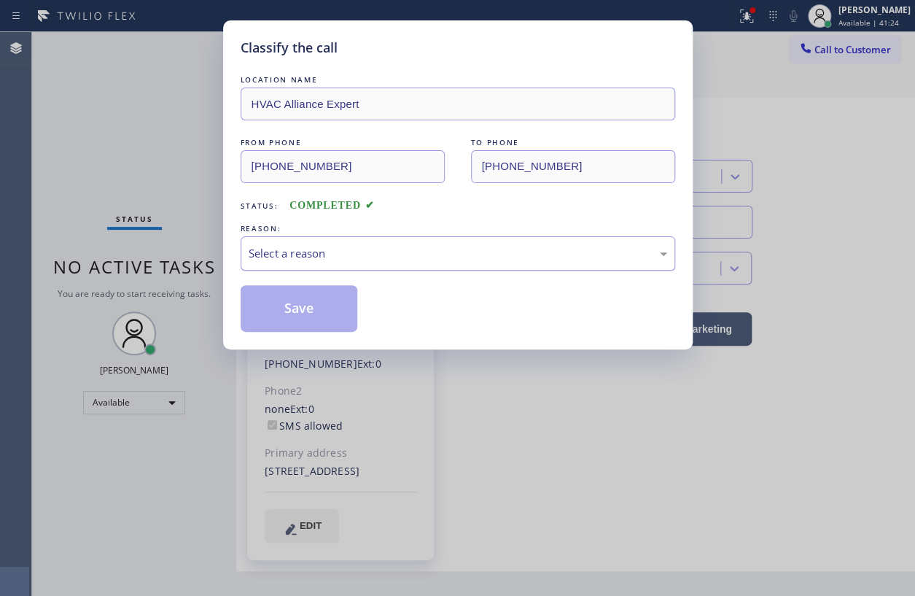
click at [409, 245] on div "Select a reason" at bounding box center [458, 253] width 419 height 17
click at [341, 305] on button "Save" at bounding box center [299, 308] width 117 height 47
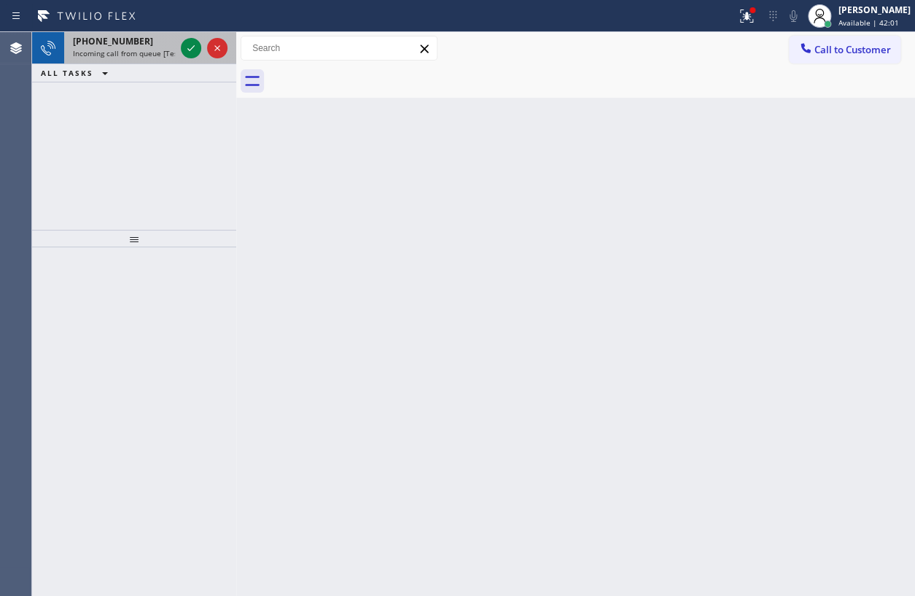
click at [122, 56] on span "Incoming call from queue [Test] All" at bounding box center [133, 53] width 121 height 10
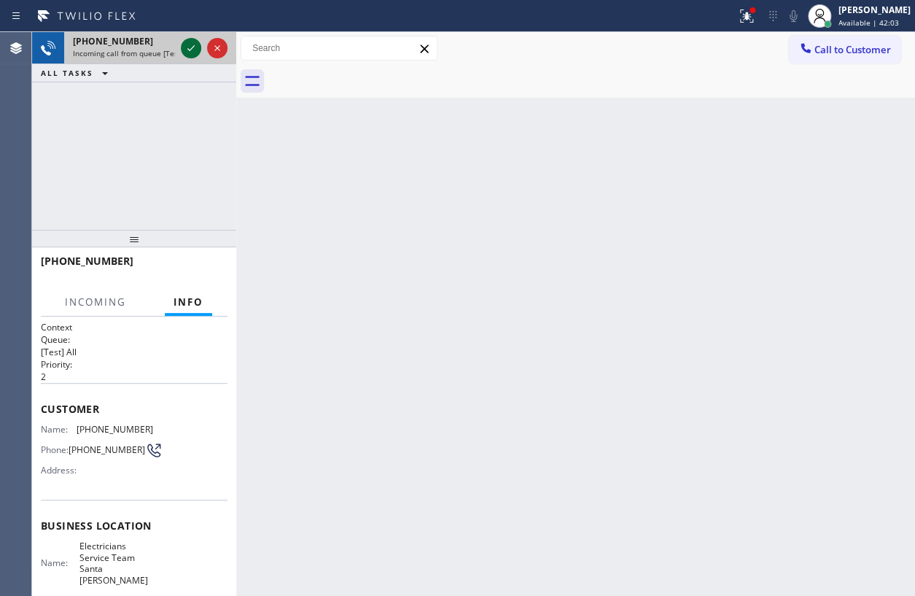
click at [186, 47] on icon at bounding box center [190, 47] width 17 height 17
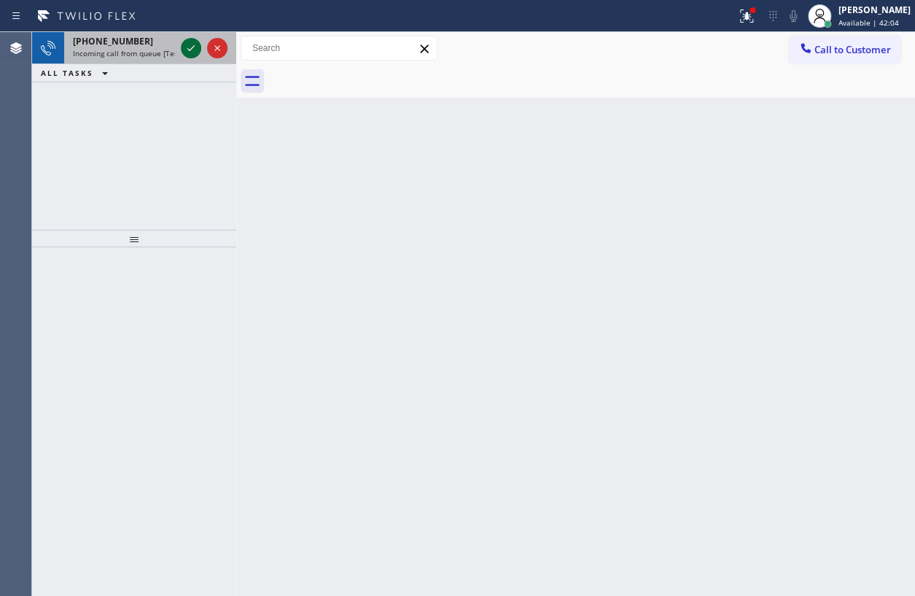
click at [190, 44] on icon at bounding box center [190, 47] width 17 height 17
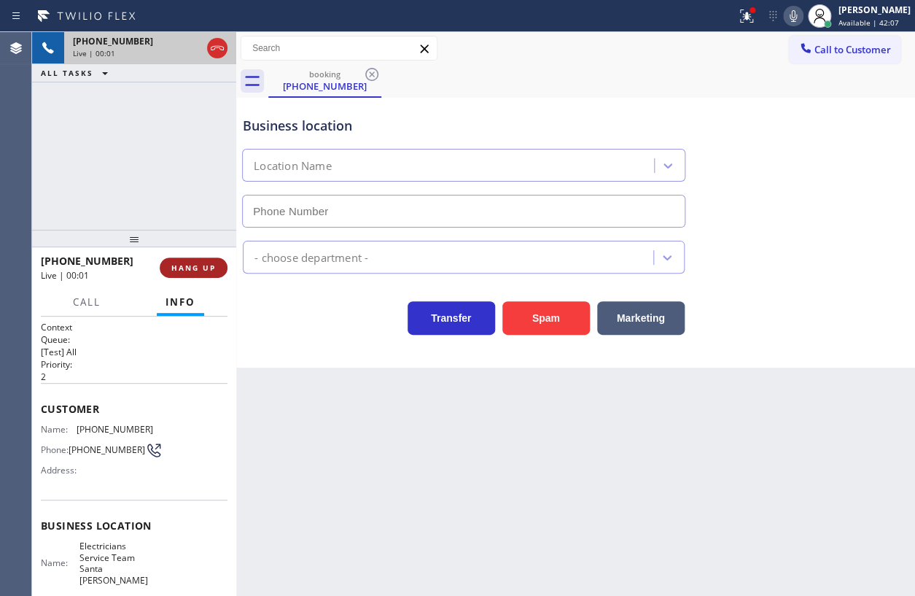
type input "[PHONE_NUMBER]"
click at [187, 263] on span "HANG UP" at bounding box center [193, 267] width 44 height 10
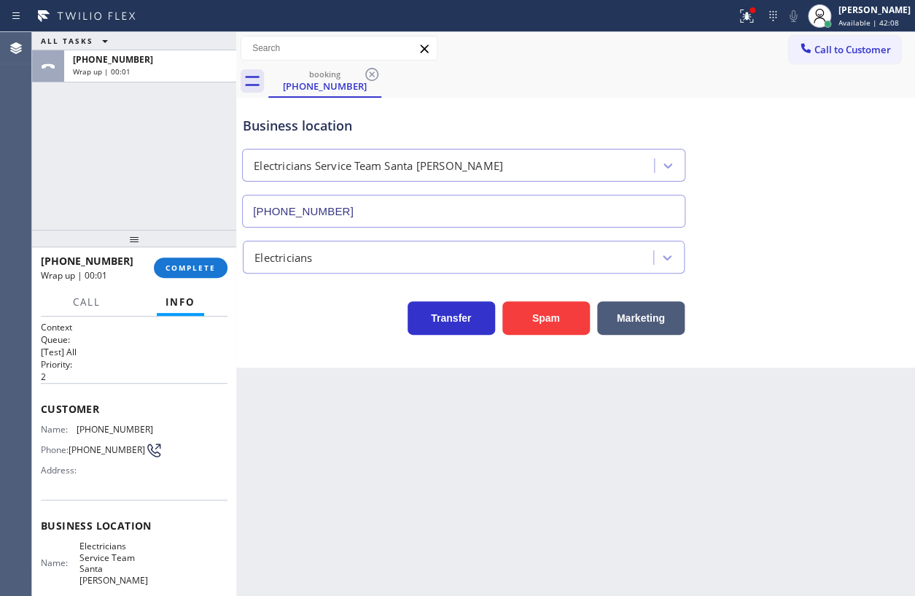
drag, startPoint x: 188, startPoint y: 265, endPoint x: 271, endPoint y: 284, distance: 85.3
click at [188, 265] on span "COMPLETE" at bounding box center [191, 267] width 50 height 10
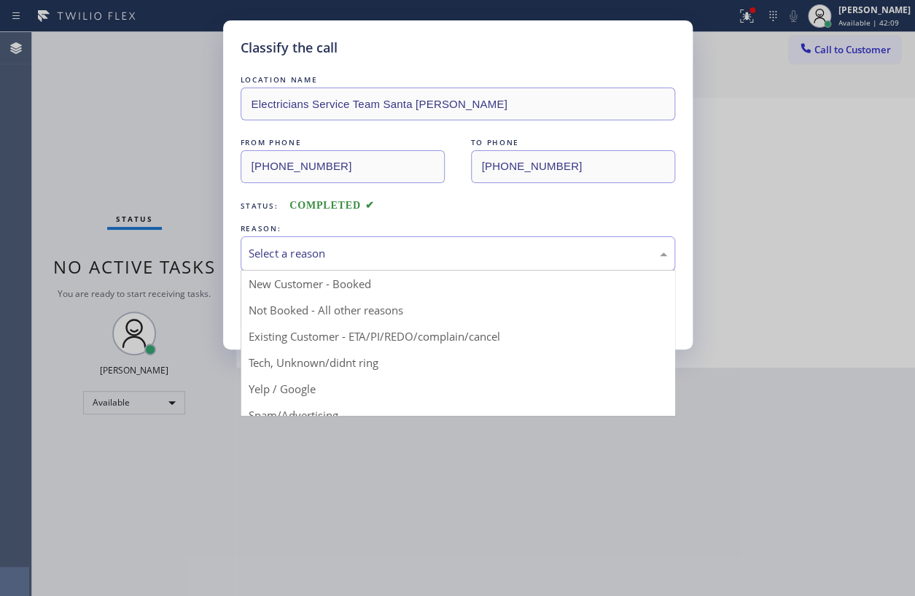
click at [329, 241] on div "Select a reason" at bounding box center [458, 253] width 435 height 34
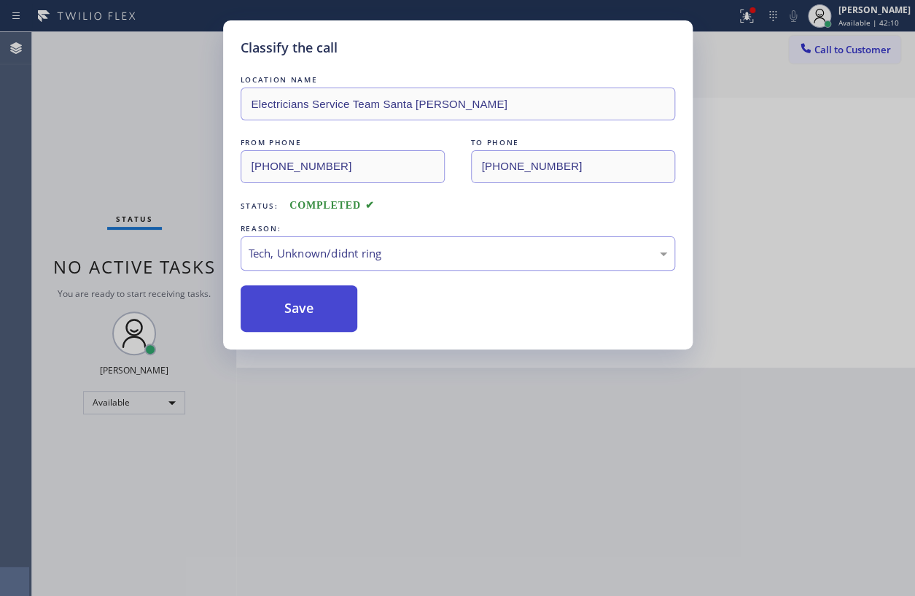
click at [328, 313] on button "Save" at bounding box center [299, 308] width 117 height 47
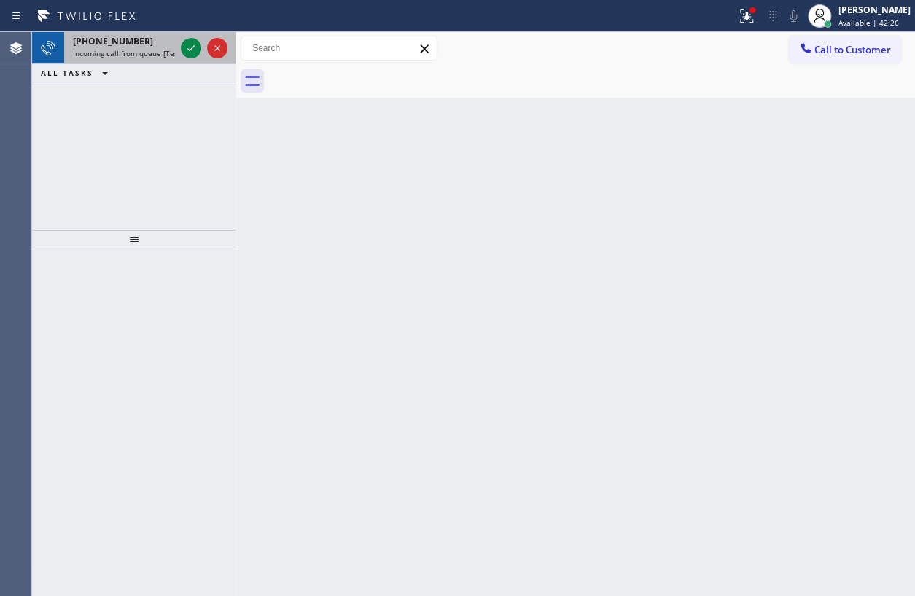
click at [114, 42] on span "[PHONE_NUMBER]" at bounding box center [113, 41] width 80 height 12
click at [109, 36] on span "[PHONE_NUMBER]" at bounding box center [113, 41] width 80 height 12
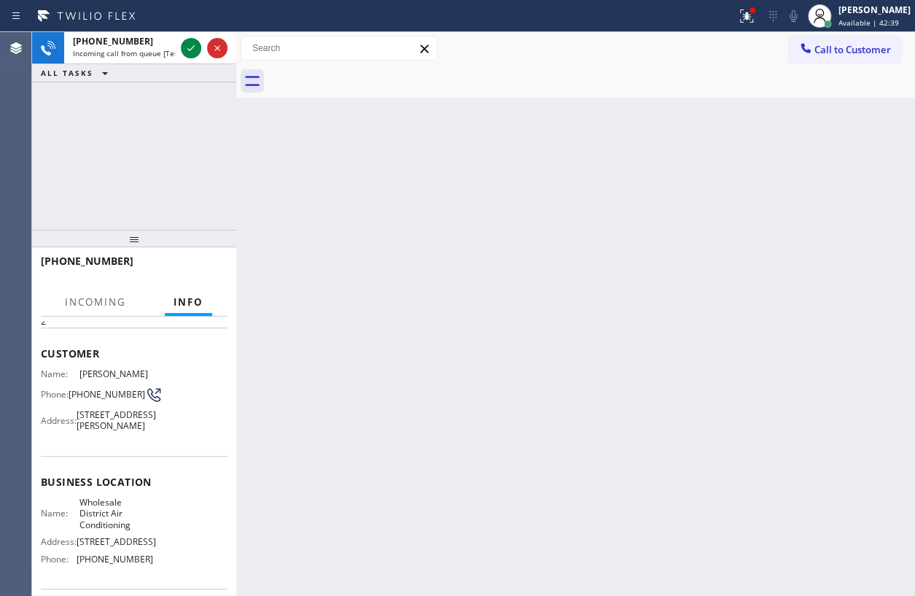
scroll to position [132, 0]
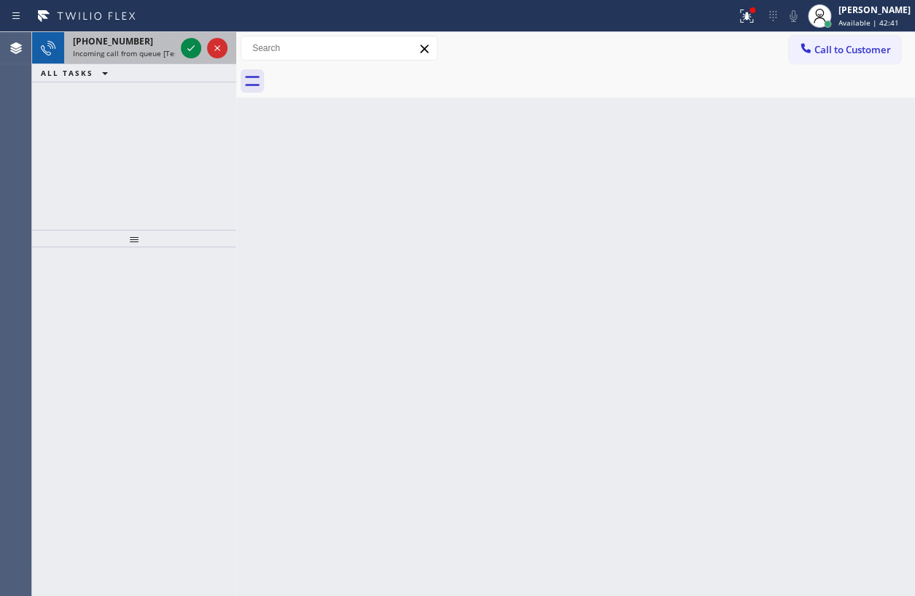
click at [118, 48] on span "Incoming call from queue [Test] All" at bounding box center [133, 53] width 121 height 10
click at [190, 44] on icon at bounding box center [190, 47] width 17 height 17
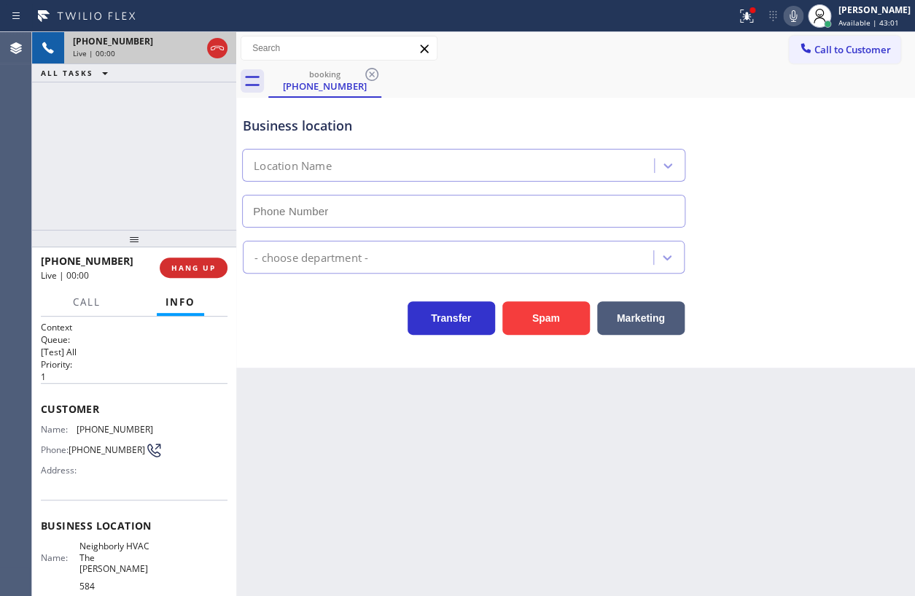
type input "[PHONE_NUMBER]"
click at [196, 270] on span "HANG UP" at bounding box center [193, 267] width 44 height 10
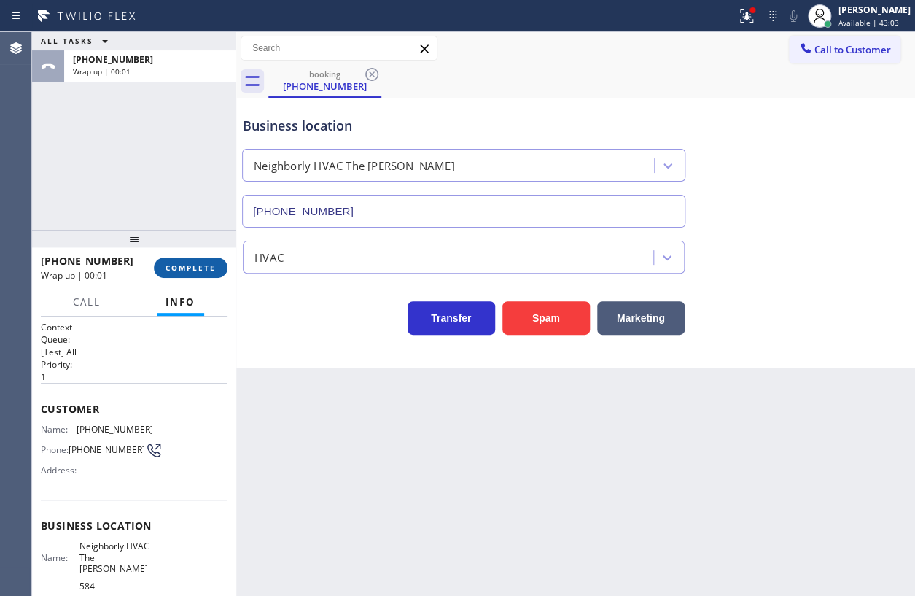
click at [196, 270] on span "COMPLETE" at bounding box center [191, 267] width 50 height 10
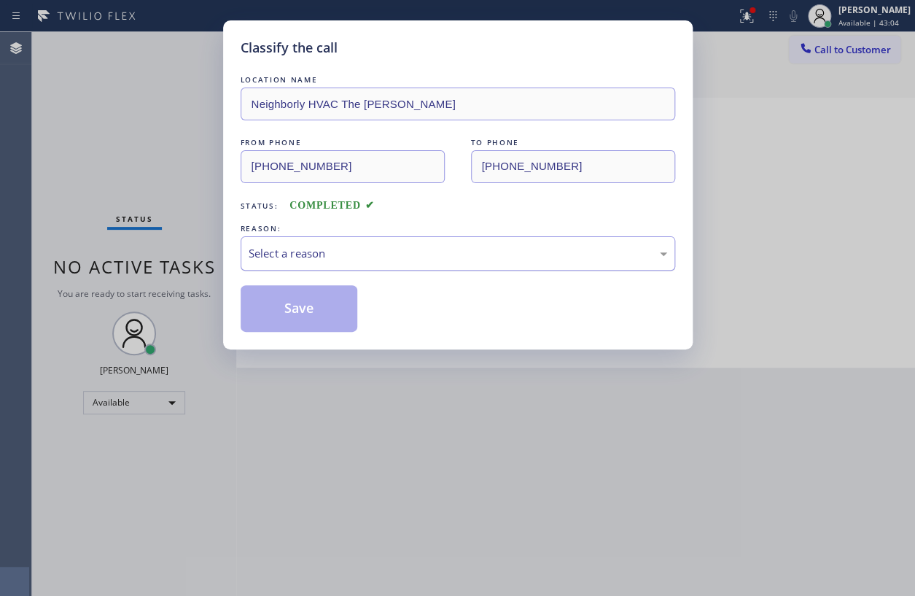
click at [286, 249] on div "Select a reason" at bounding box center [458, 253] width 419 height 17
click at [301, 314] on button "Save" at bounding box center [299, 308] width 117 height 47
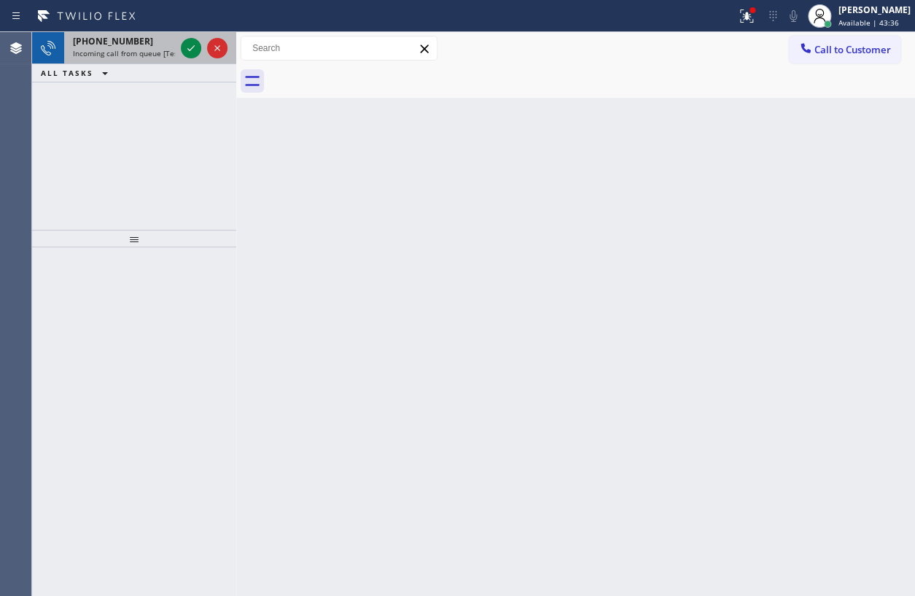
click at [123, 56] on span "Incoming call from queue [Test] All" at bounding box center [133, 53] width 121 height 10
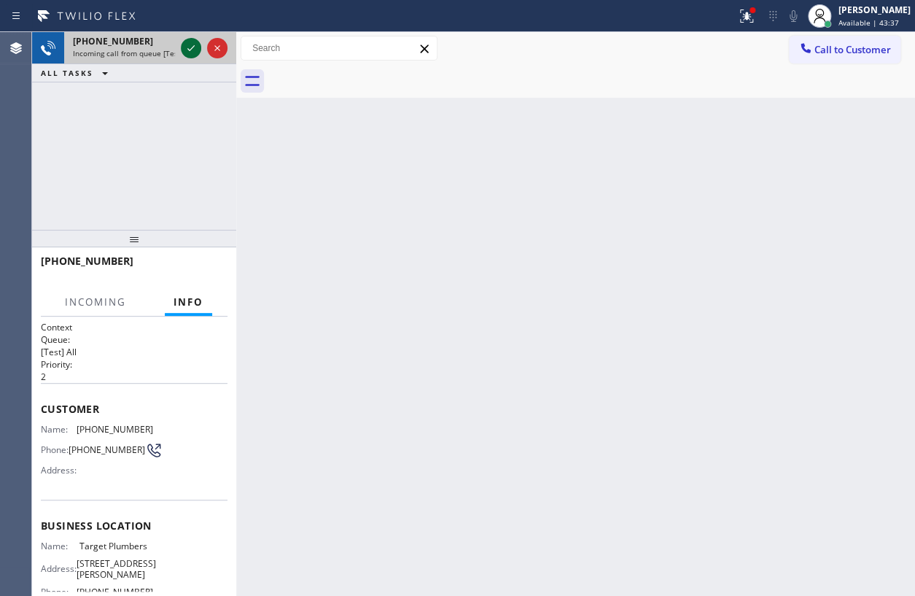
click at [182, 43] on div at bounding box center [191, 47] width 20 height 17
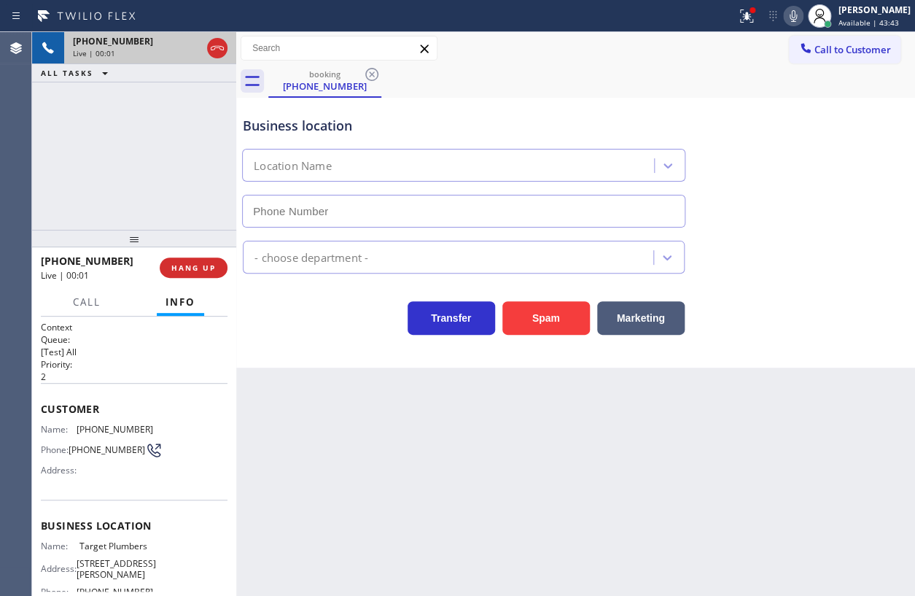
type input "[PHONE_NUMBER]"
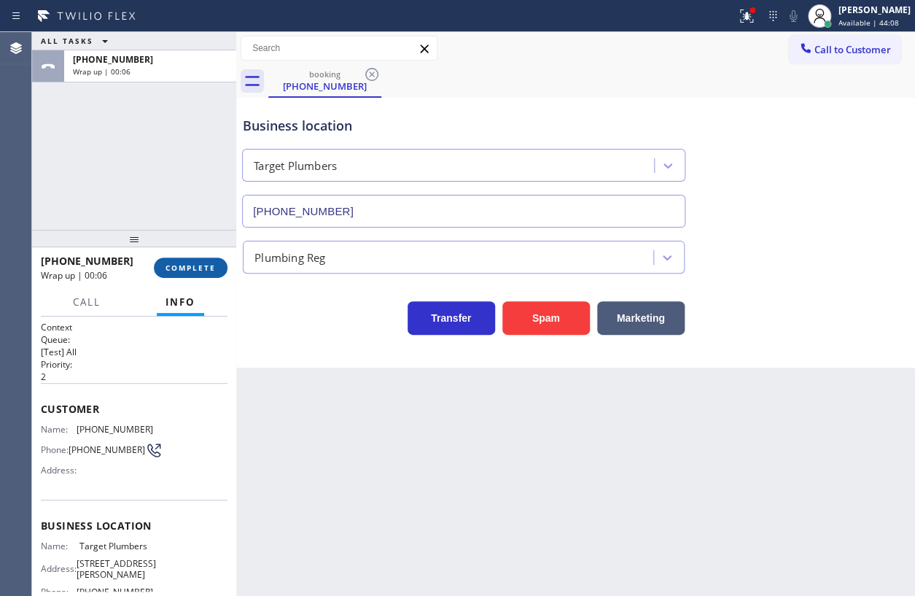
click at [222, 268] on button "COMPLETE" at bounding box center [191, 267] width 74 height 20
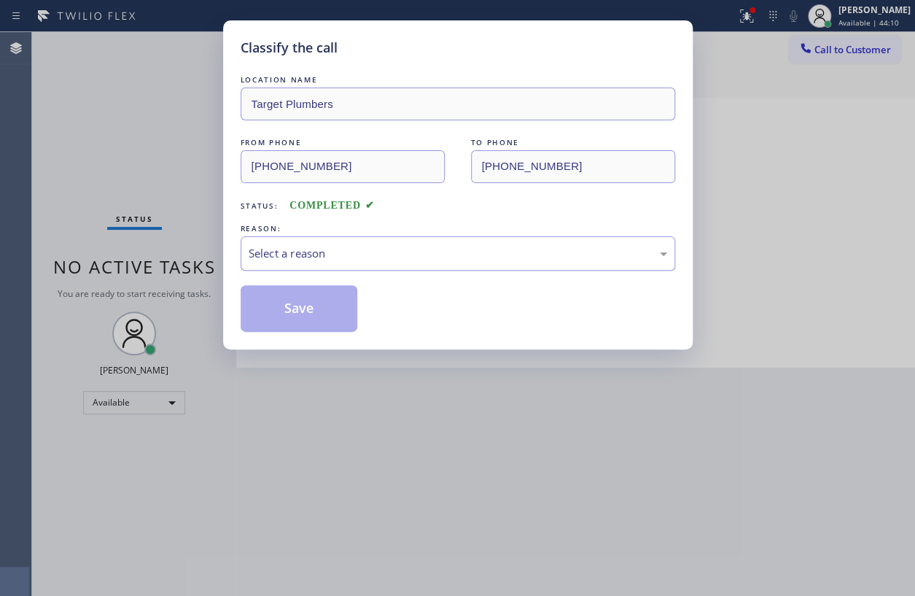
click at [446, 262] on div "Select a reason" at bounding box center [458, 253] width 435 height 34
click at [308, 300] on button "Save" at bounding box center [299, 308] width 117 height 47
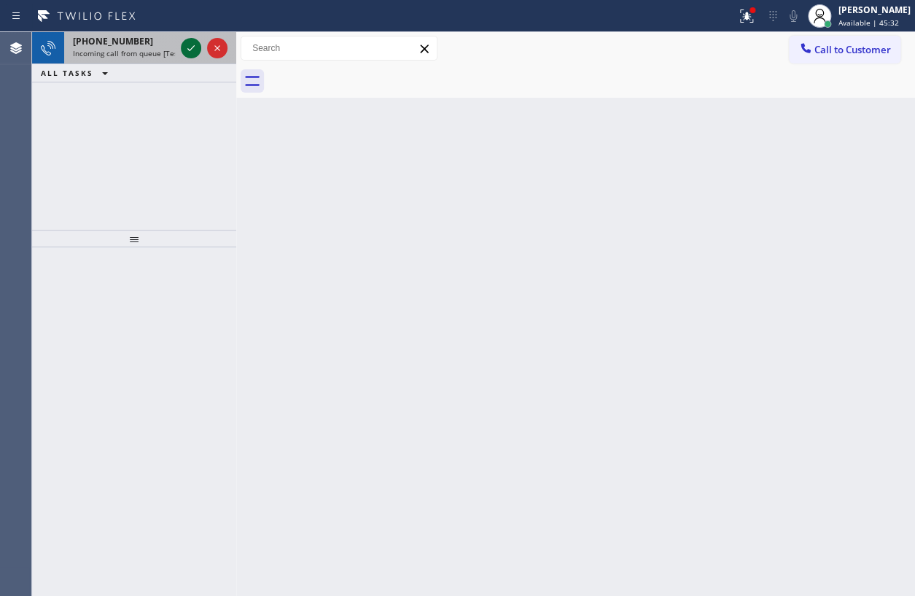
click at [189, 52] on icon at bounding box center [190, 47] width 17 height 17
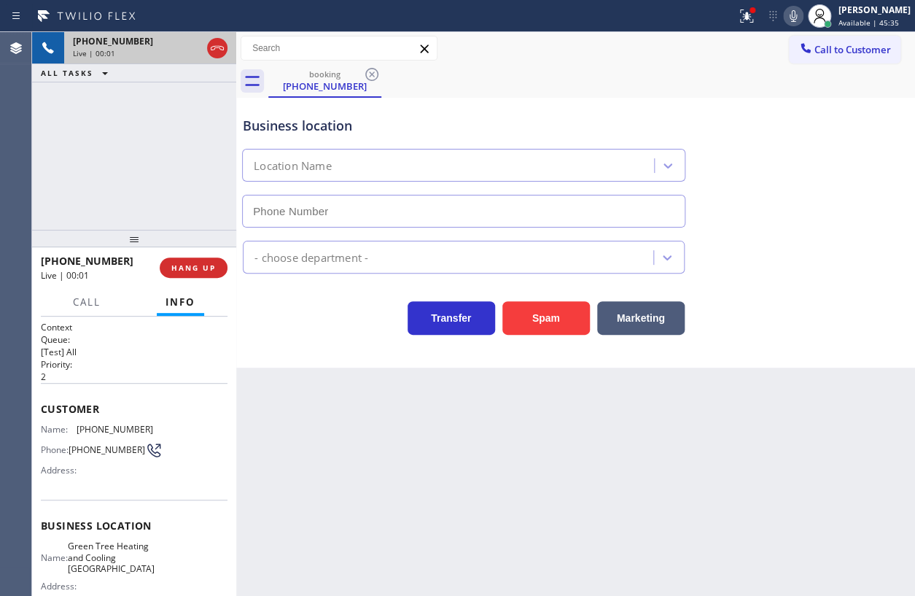
type input "[PHONE_NUMBER]"
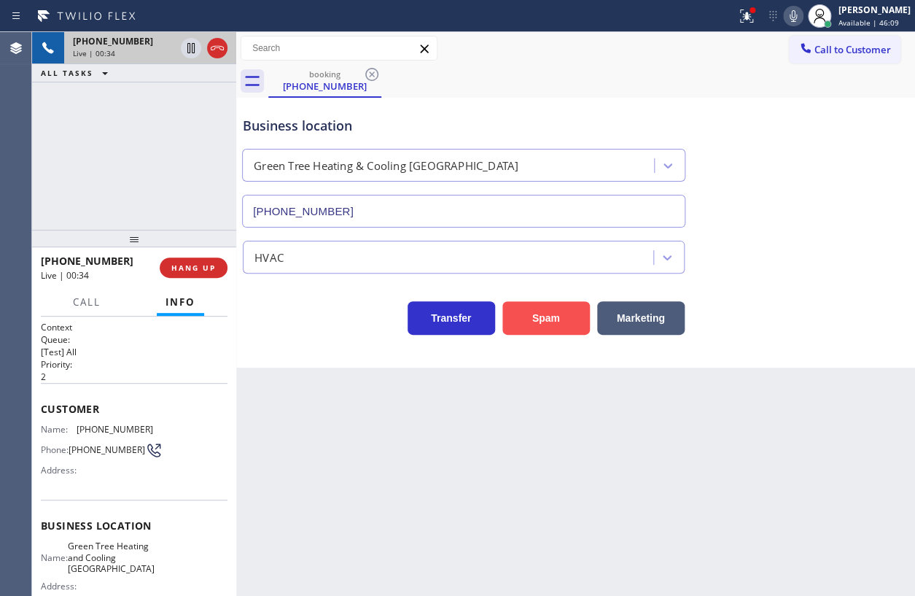
click at [521, 313] on button "Spam" at bounding box center [545, 318] width 87 height 34
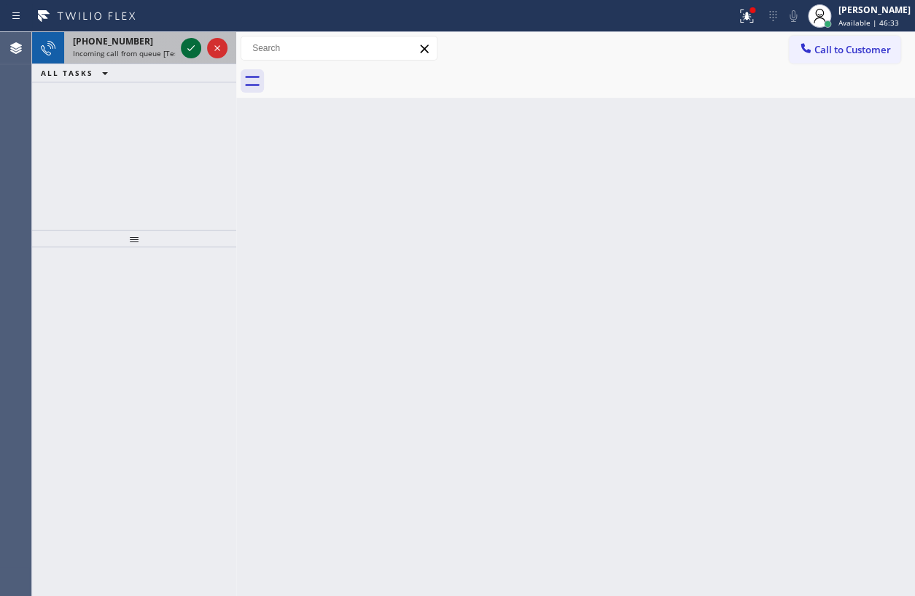
click at [187, 50] on icon at bounding box center [190, 47] width 17 height 17
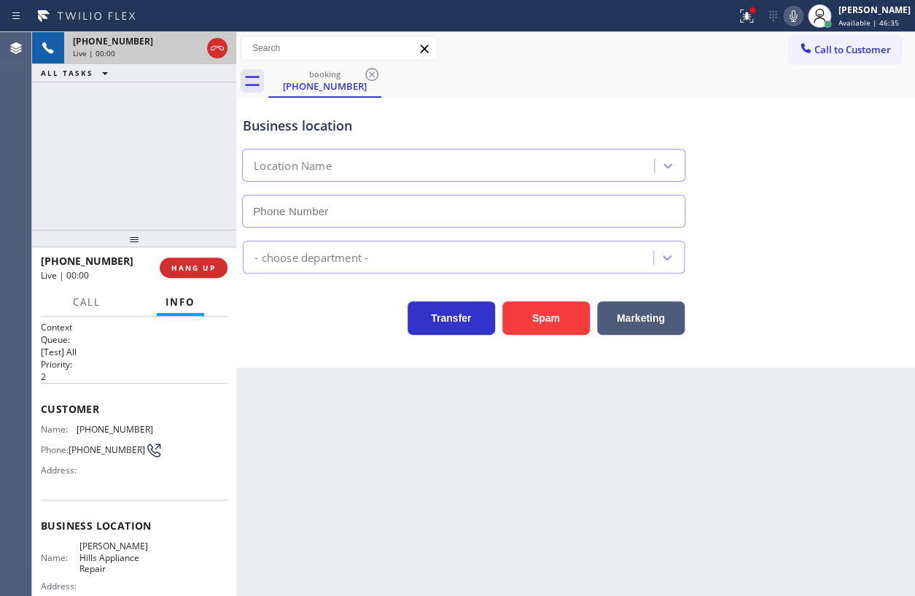
type input "[PHONE_NUMBER]"
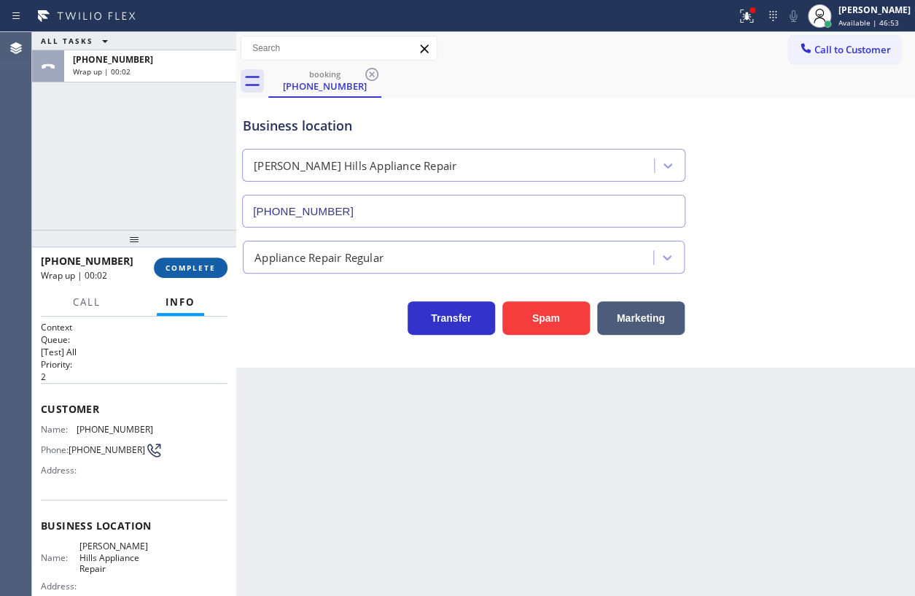
drag, startPoint x: 209, startPoint y: 273, endPoint x: 217, endPoint y: 273, distance: 8.7
click at [209, 273] on button "COMPLETE" at bounding box center [191, 267] width 74 height 20
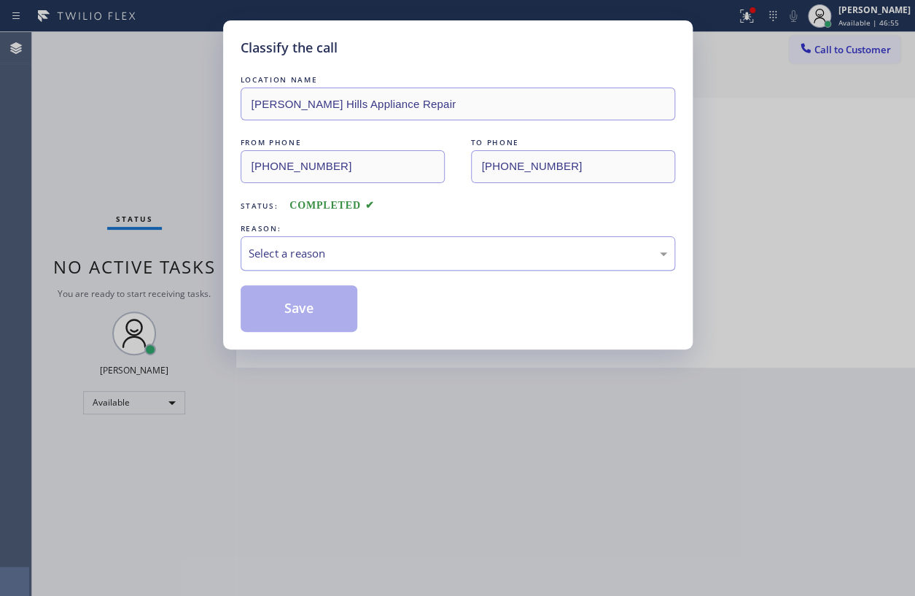
click at [346, 257] on div "Select a reason" at bounding box center [458, 253] width 419 height 17
click at [300, 301] on button "Save" at bounding box center [299, 308] width 117 height 47
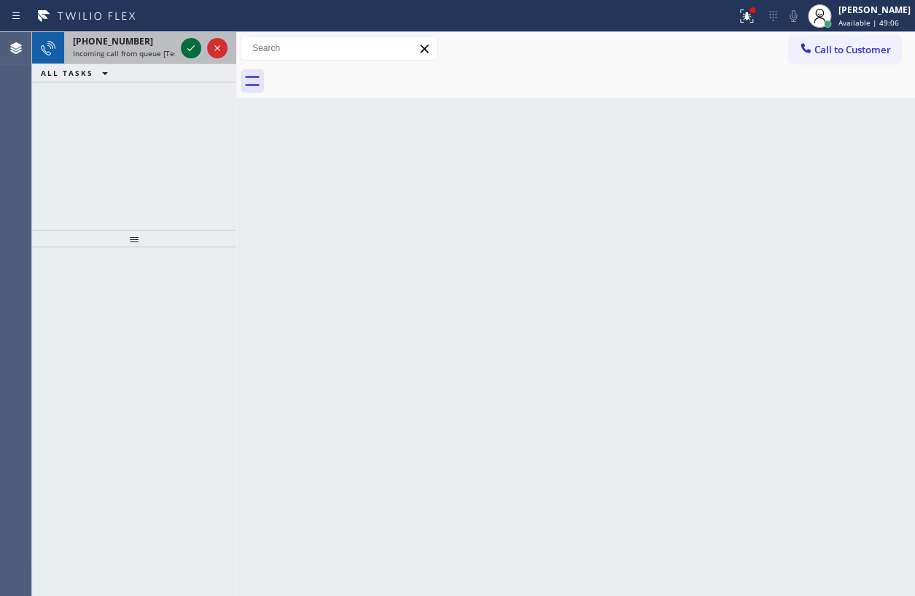
click at [195, 50] on icon at bounding box center [190, 47] width 17 height 17
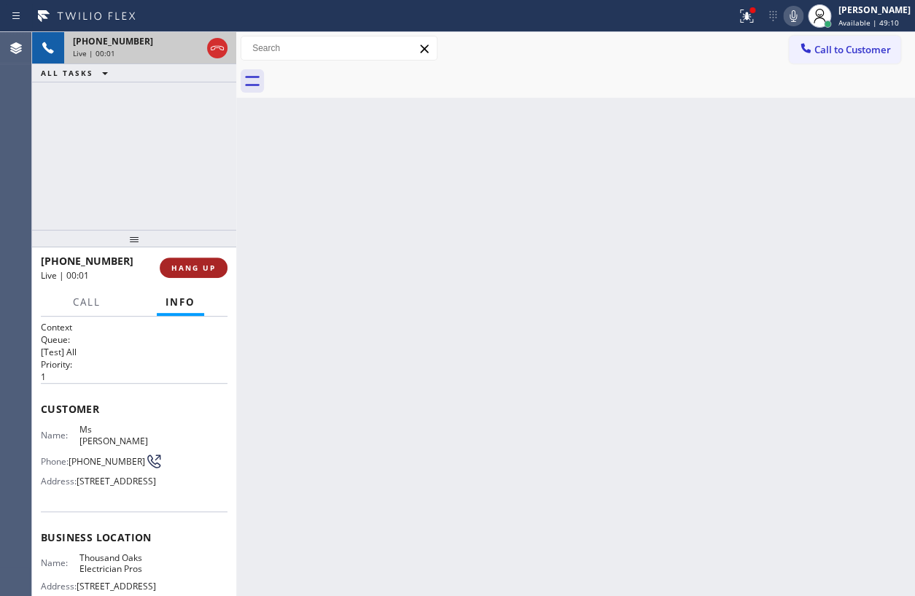
click at [199, 272] on button "HANG UP" at bounding box center [194, 267] width 68 height 20
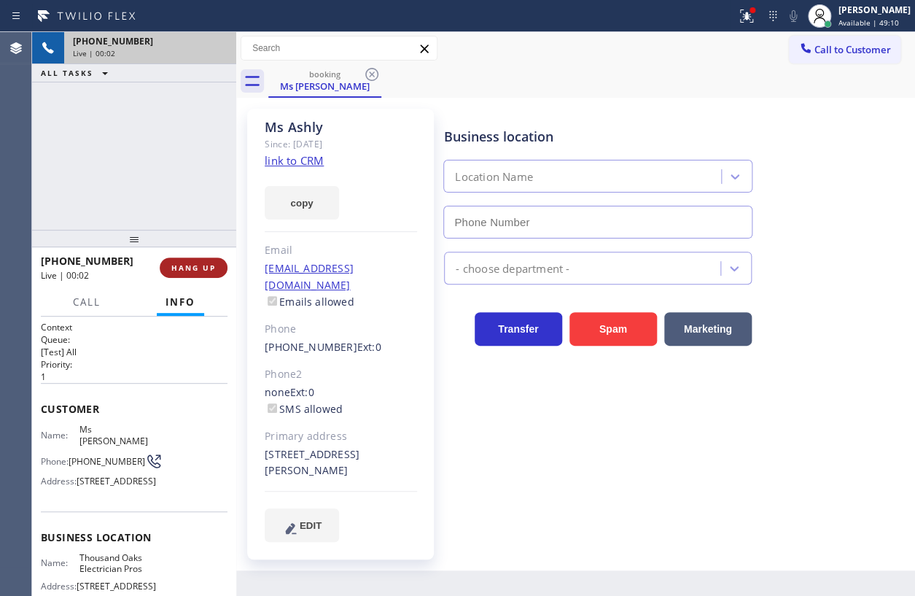
type input "[PHONE_NUMBER]"
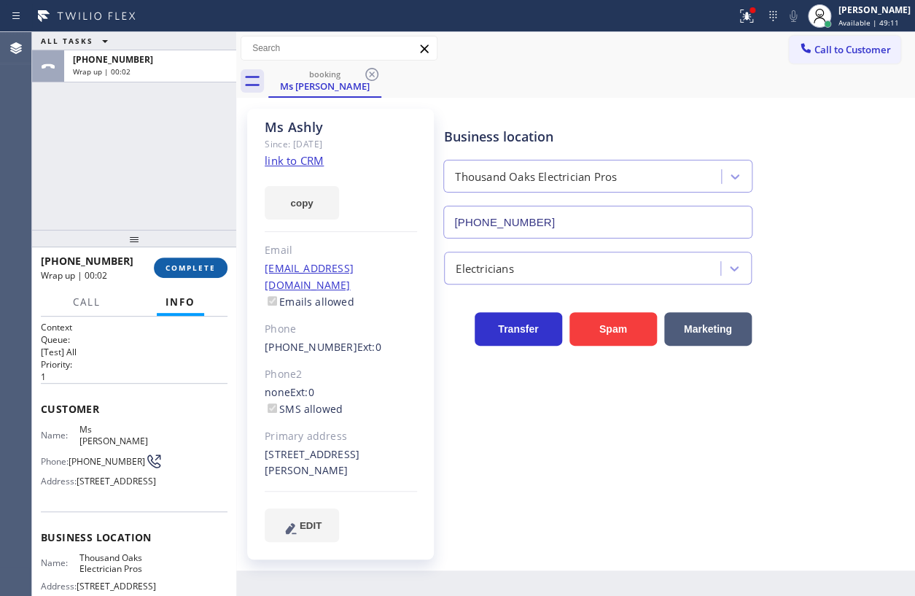
click at [190, 274] on button "COMPLETE" at bounding box center [191, 267] width 74 height 20
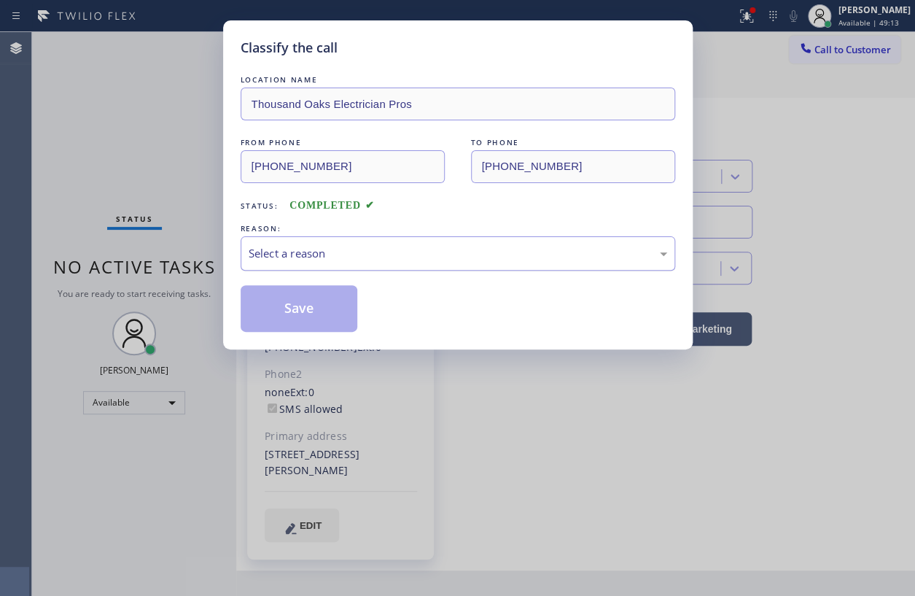
click at [437, 263] on div "Select a reason" at bounding box center [458, 253] width 435 height 34
click at [319, 316] on button "Save" at bounding box center [299, 308] width 117 height 47
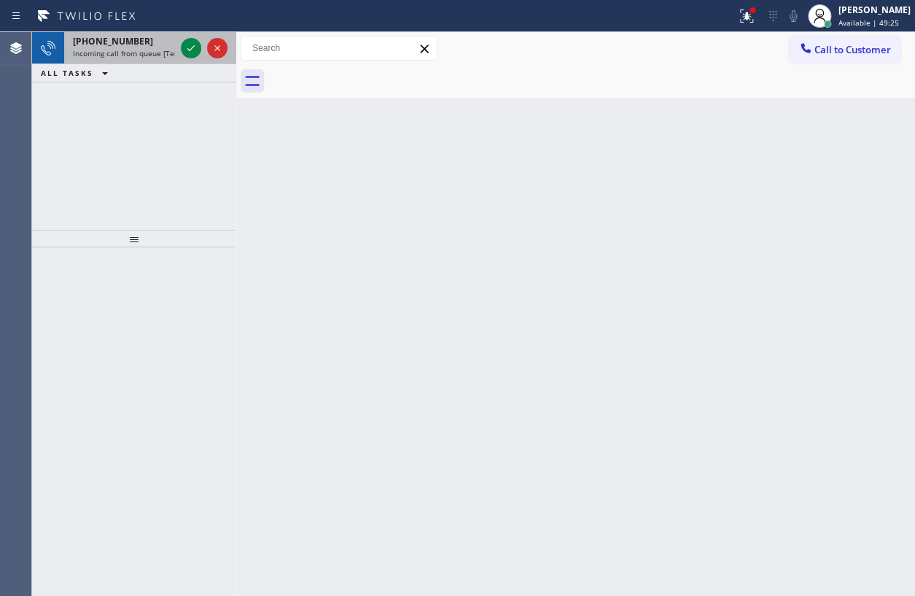
click at [104, 45] on span "[PHONE_NUMBER]" at bounding box center [113, 41] width 80 height 12
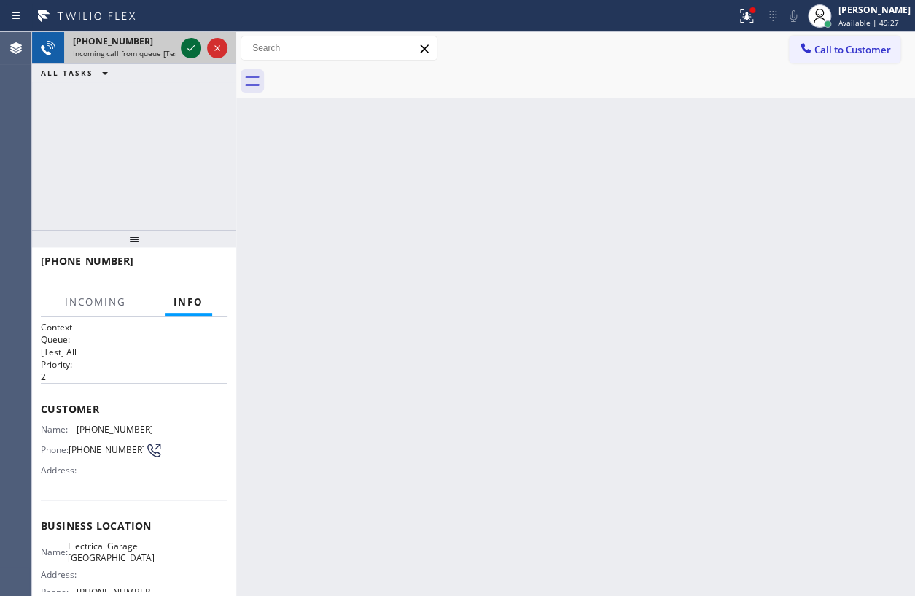
click at [188, 48] on icon at bounding box center [190, 47] width 17 height 17
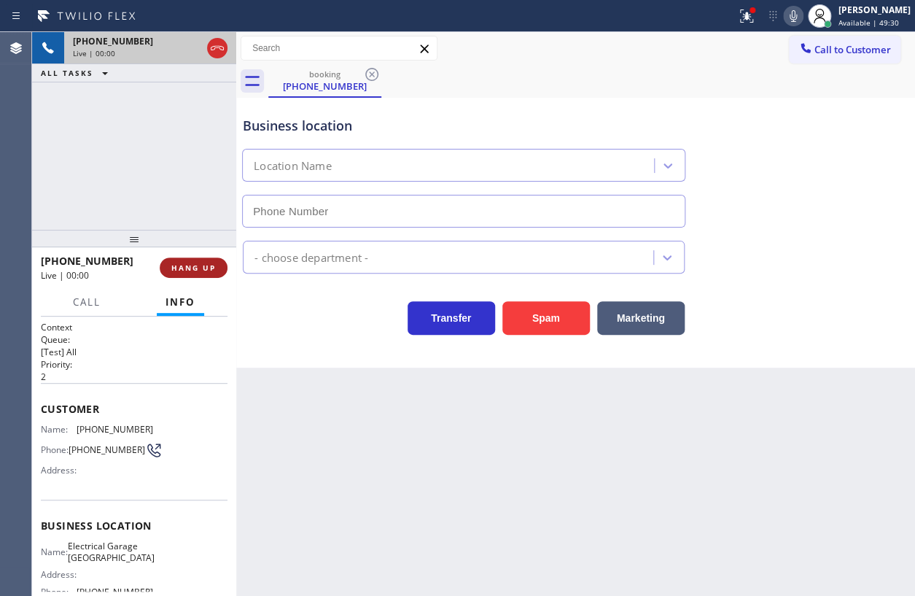
type input "[PHONE_NUMBER]"
click at [201, 266] on span "HANG UP" at bounding box center [193, 267] width 44 height 10
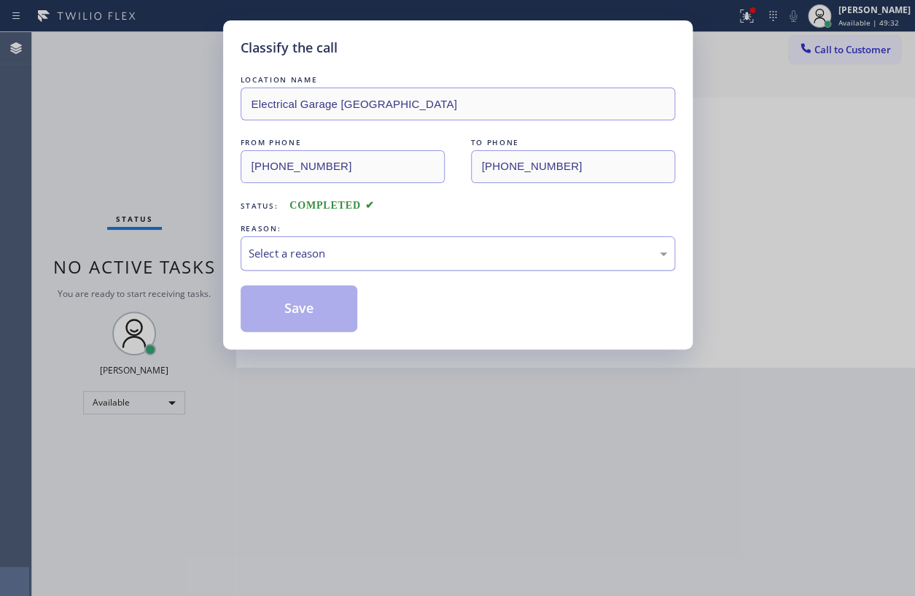
click at [424, 236] on div "Select a reason" at bounding box center [458, 253] width 435 height 34
click at [327, 313] on button "Save" at bounding box center [299, 308] width 117 height 47
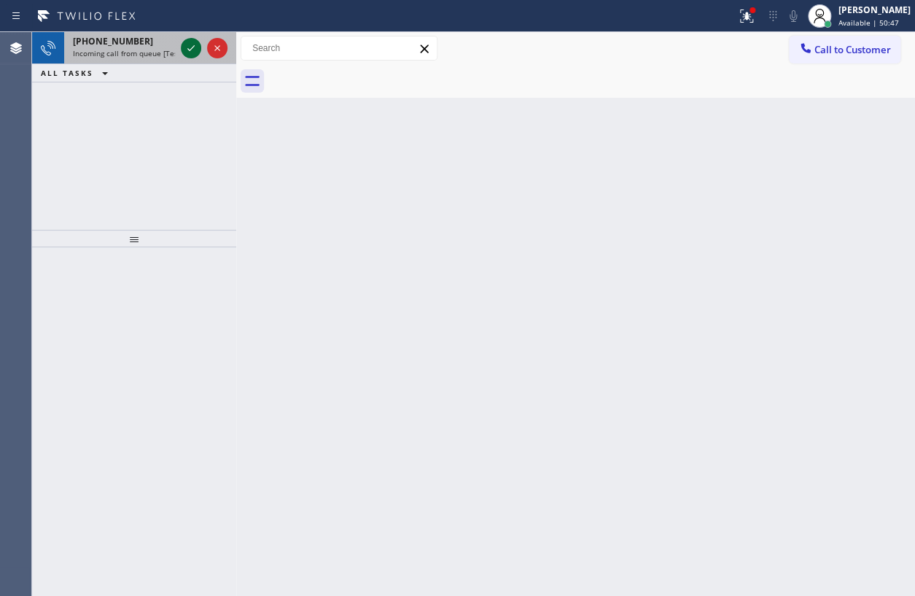
click at [190, 39] on icon at bounding box center [190, 47] width 17 height 17
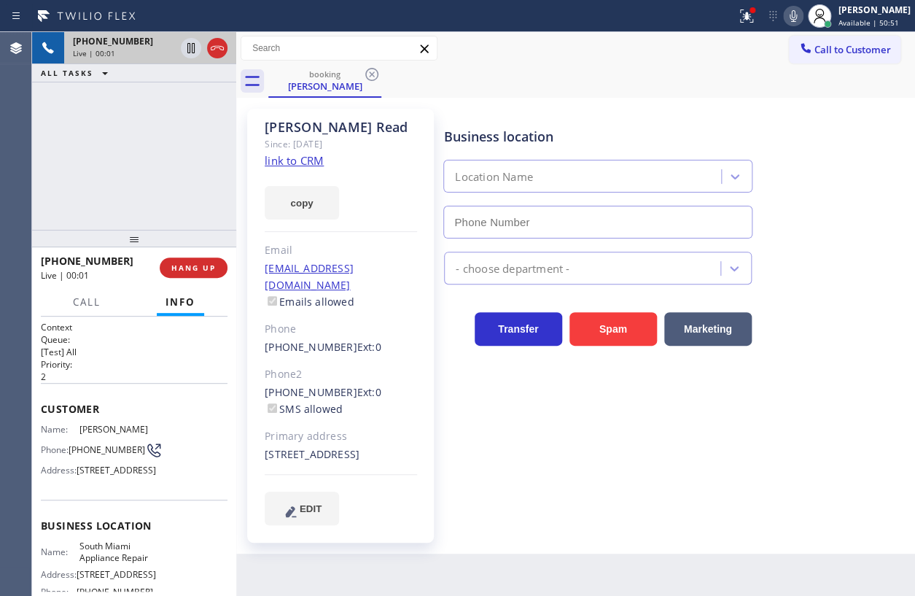
type input "[PHONE_NUMBER]"
click at [314, 166] on link "link to CRM" at bounding box center [294, 160] width 59 height 15
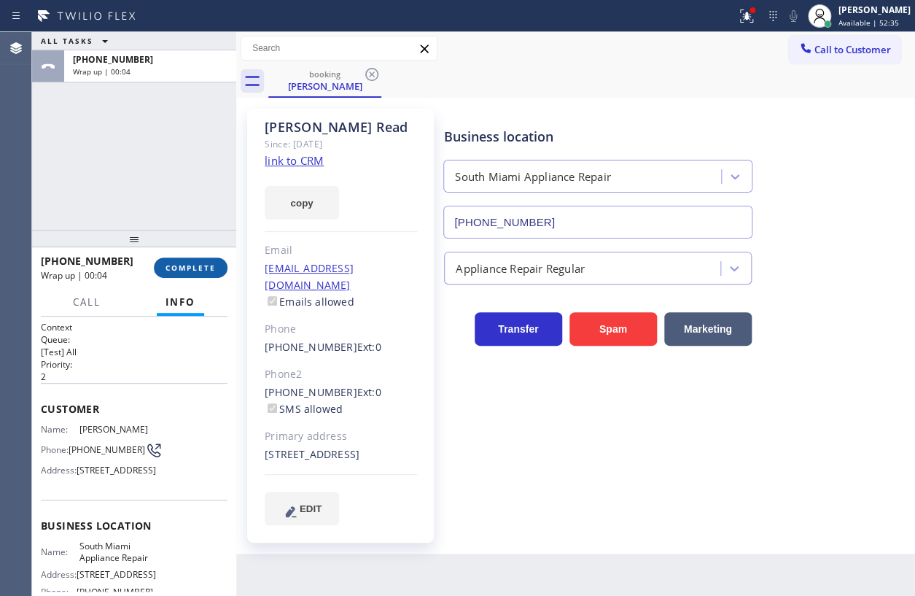
click at [207, 261] on button "COMPLETE" at bounding box center [191, 267] width 74 height 20
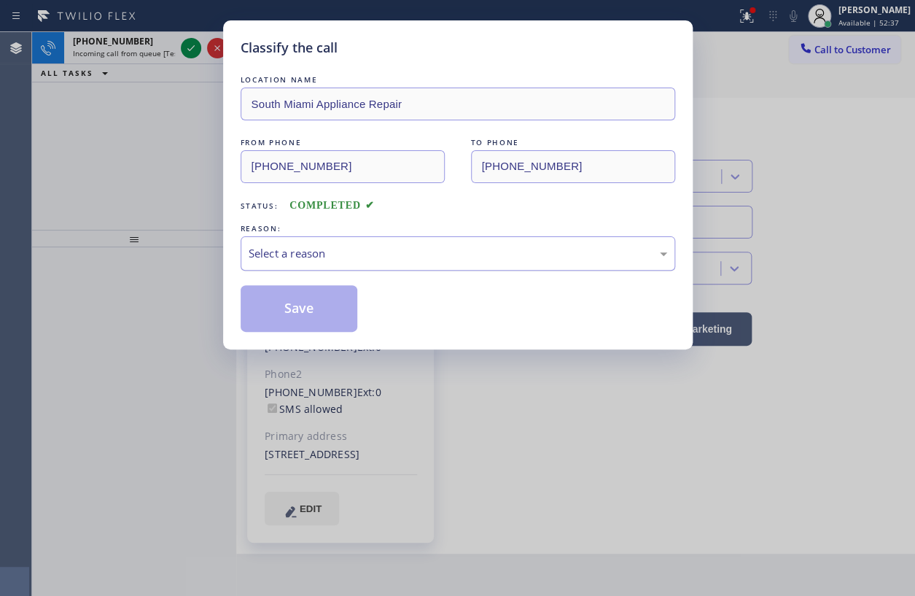
click at [379, 252] on div "Select a reason" at bounding box center [458, 253] width 419 height 17
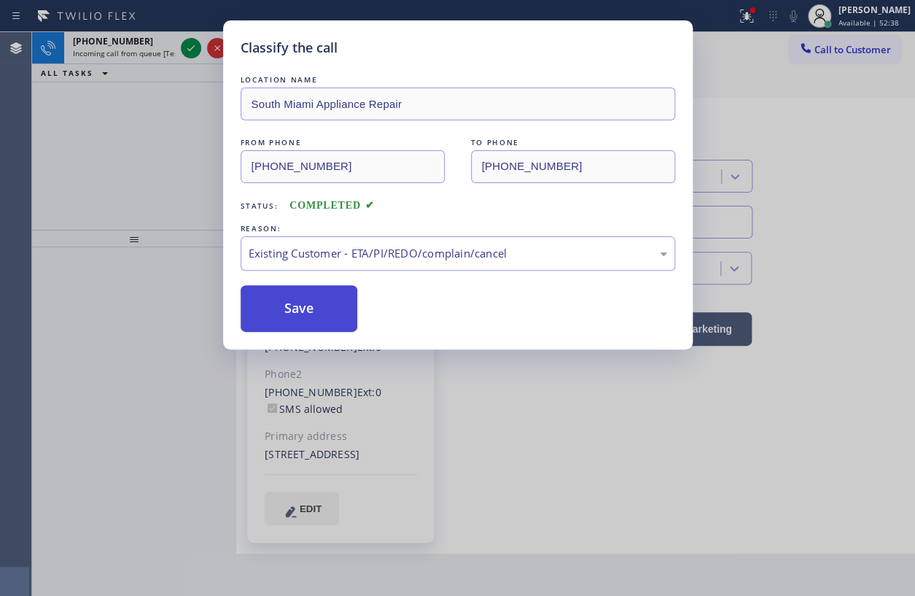
click at [298, 305] on button "Save" at bounding box center [299, 308] width 117 height 47
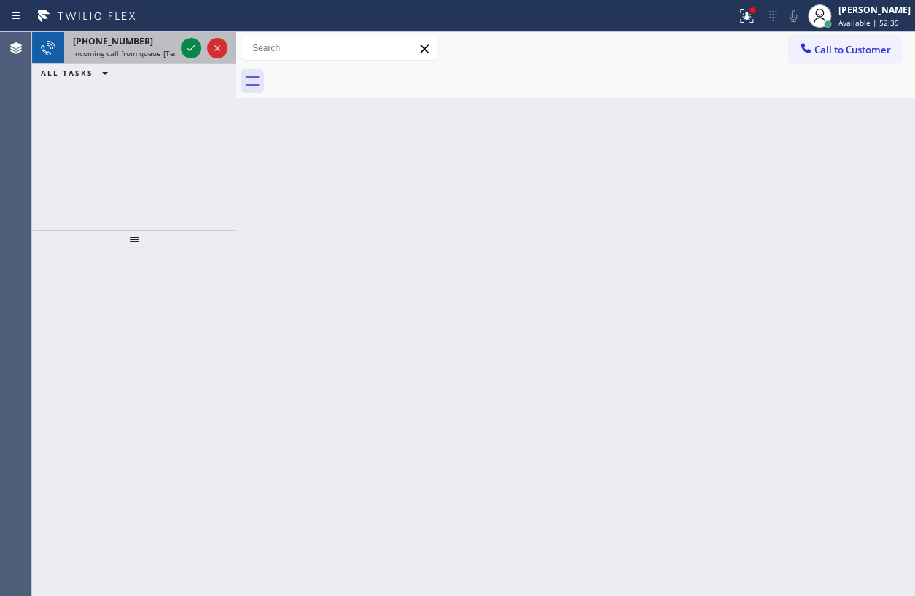
click at [155, 48] on span "Incoming call from queue [Test] All" at bounding box center [133, 53] width 121 height 10
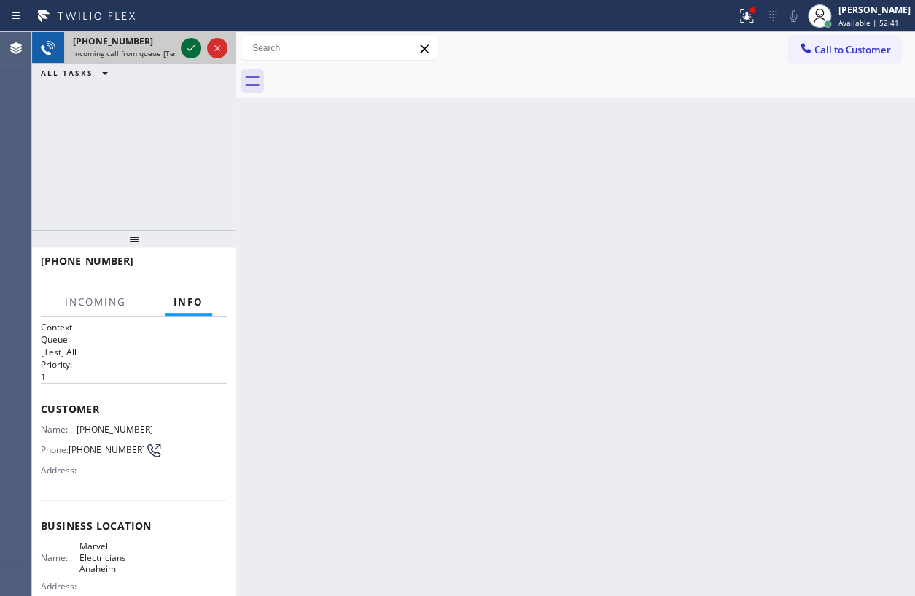
click at [190, 52] on icon at bounding box center [190, 47] width 17 height 17
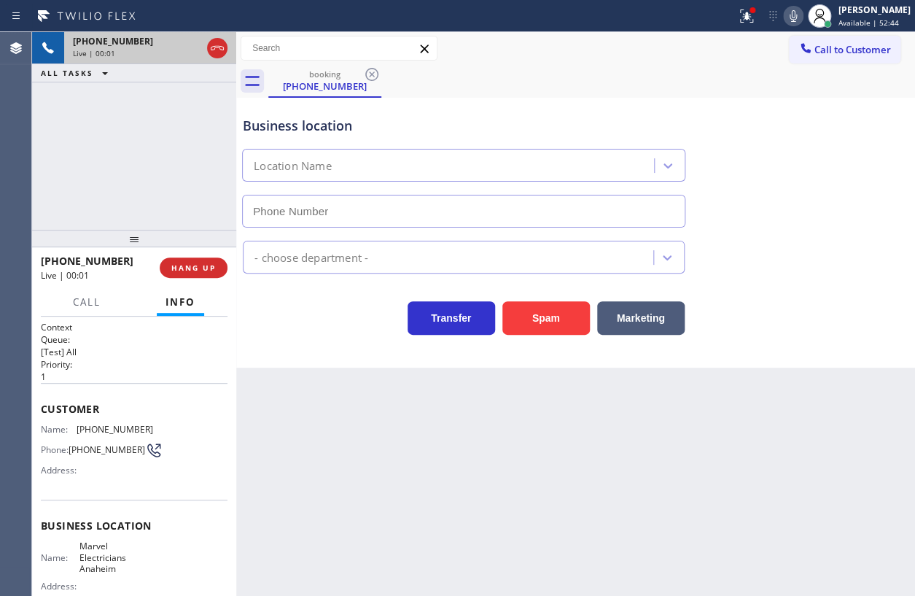
type input "[PHONE_NUMBER]"
click at [199, 273] on button "HANG UP" at bounding box center [194, 267] width 68 height 20
click at [200, 270] on span "HANG UP" at bounding box center [193, 267] width 44 height 10
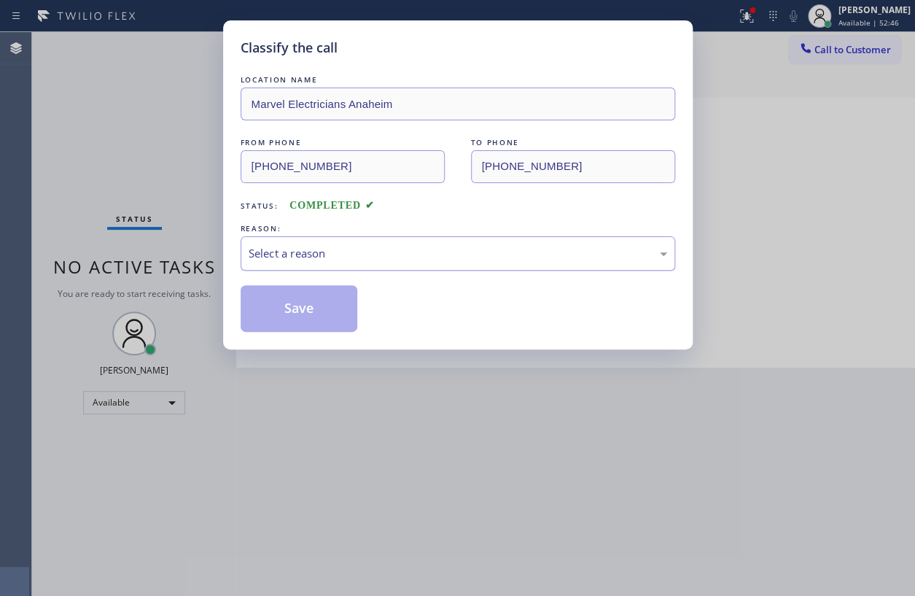
click at [419, 238] on div "Select a reason" at bounding box center [458, 253] width 435 height 34
click at [313, 319] on button "Save" at bounding box center [299, 308] width 117 height 47
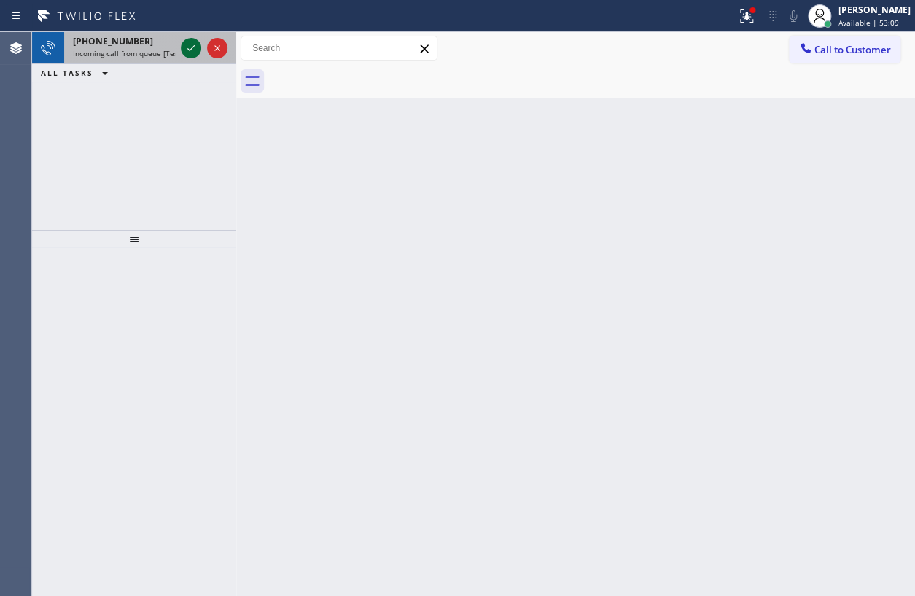
click at [197, 52] on icon at bounding box center [190, 47] width 17 height 17
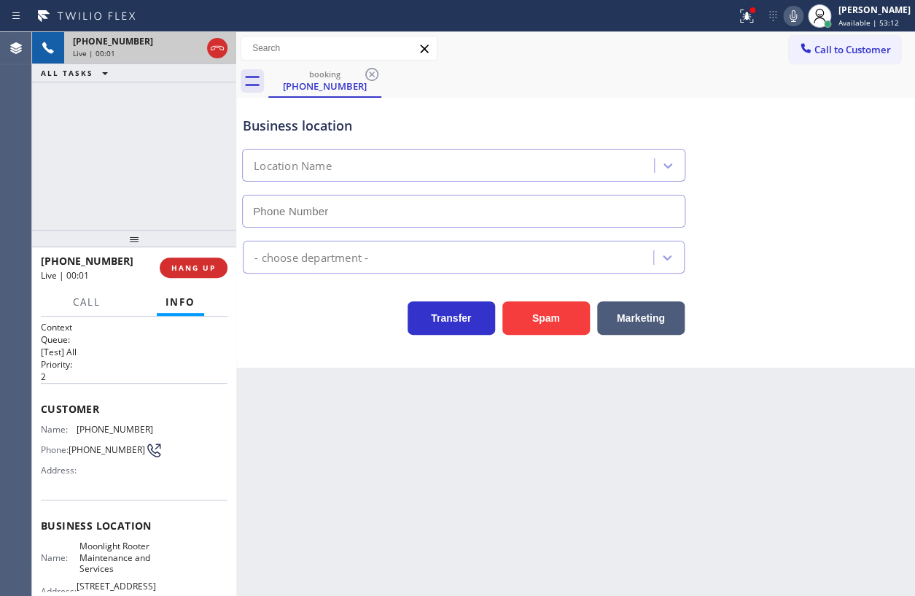
type input "[PHONE_NUMBER]"
click at [193, 261] on button "HANG UP" at bounding box center [194, 267] width 68 height 20
drag, startPoint x: 195, startPoint y: 262, endPoint x: 254, endPoint y: 273, distance: 60.1
click at [196, 263] on span "HANG UP" at bounding box center [193, 267] width 44 height 10
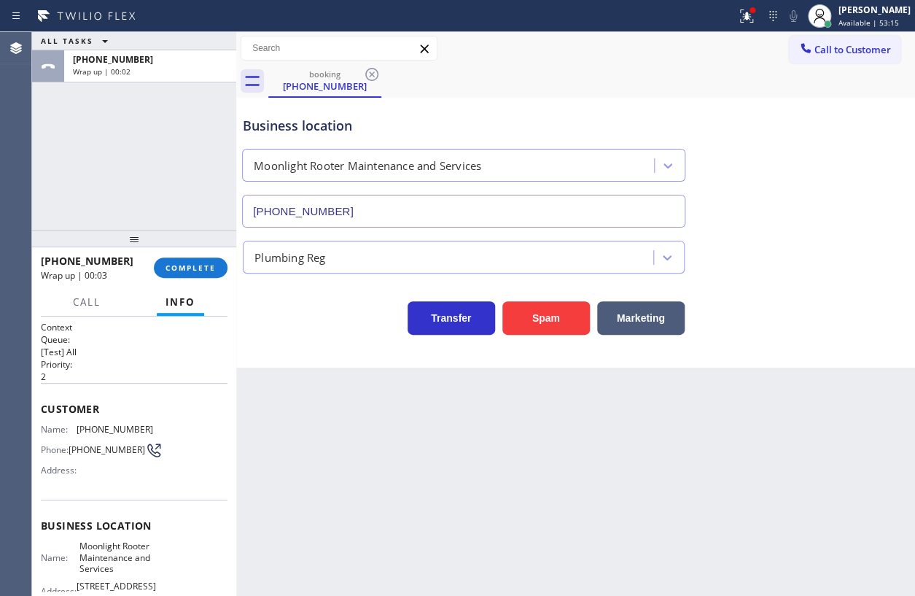
drag, startPoint x: 211, startPoint y: 274, endPoint x: 362, endPoint y: 290, distance: 151.8
click at [214, 274] on button "COMPLETE" at bounding box center [191, 267] width 74 height 20
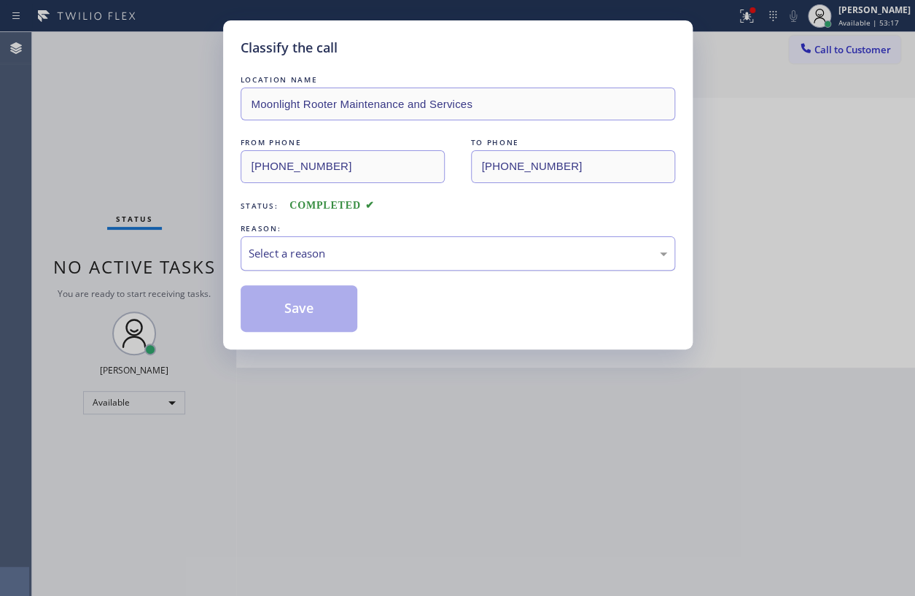
click at [397, 254] on div "Select a reason" at bounding box center [458, 253] width 419 height 17
click at [335, 320] on button "Save" at bounding box center [299, 308] width 117 height 47
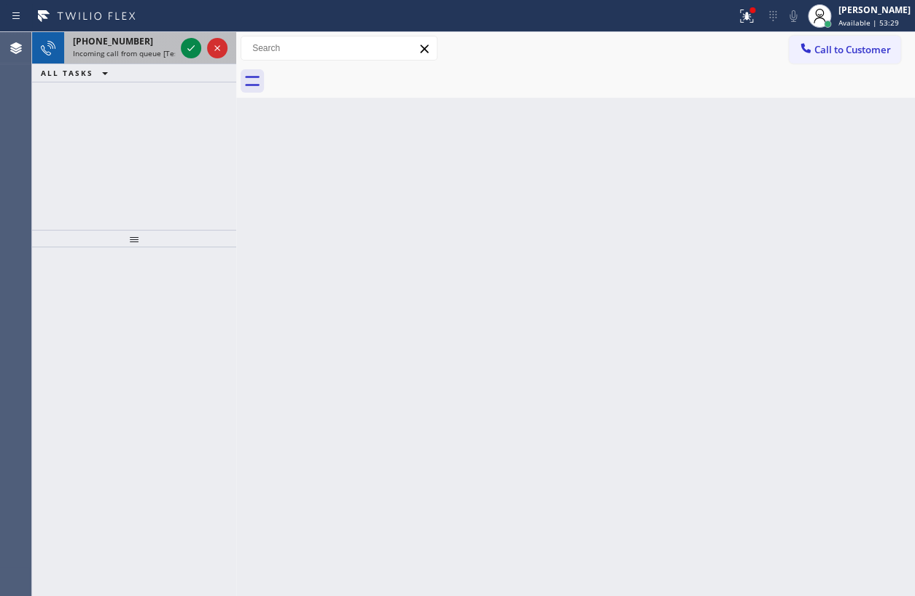
click at [128, 58] on div "[PHONE_NUMBER] Incoming call from queue [Test] All" at bounding box center [121, 48] width 114 height 32
click at [194, 51] on icon at bounding box center [190, 47] width 17 height 17
click at [185, 45] on icon at bounding box center [190, 47] width 17 height 17
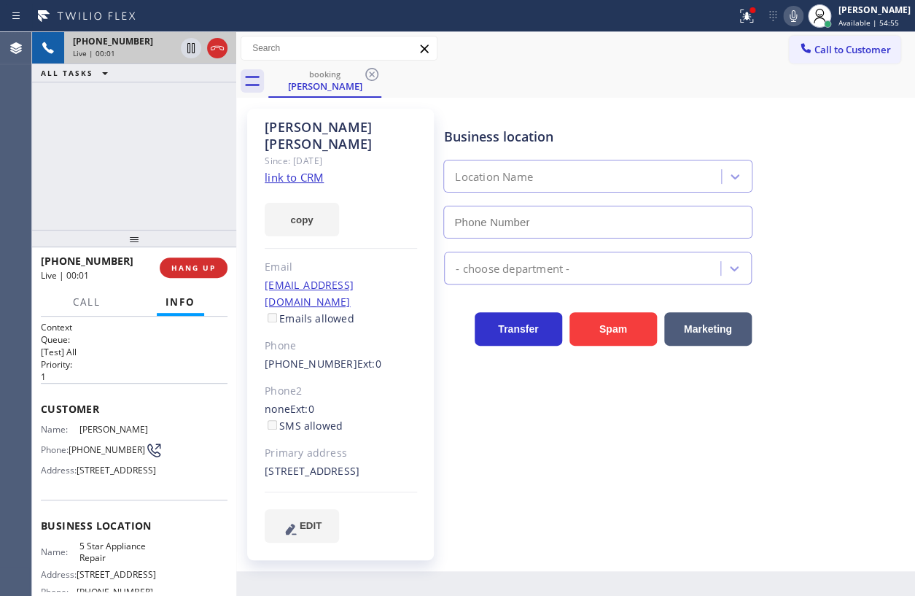
type input "[PHONE_NUMBER]"
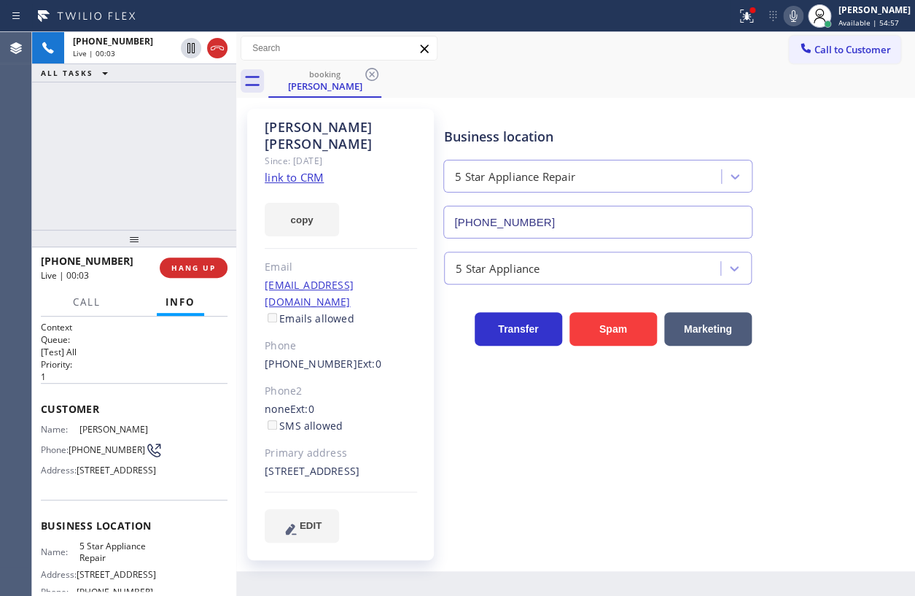
click at [299, 170] on link "link to CRM" at bounding box center [294, 177] width 59 height 15
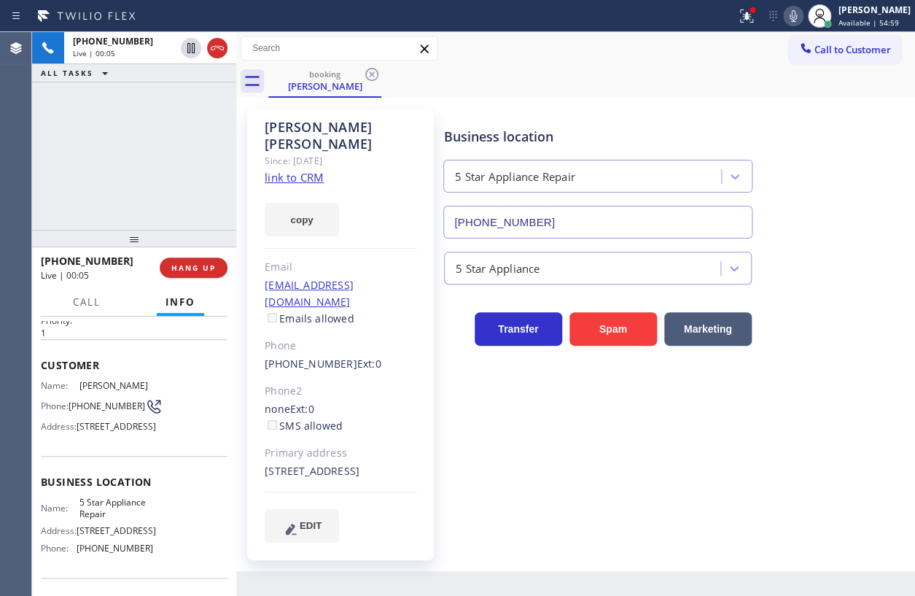
scroll to position [132, 0]
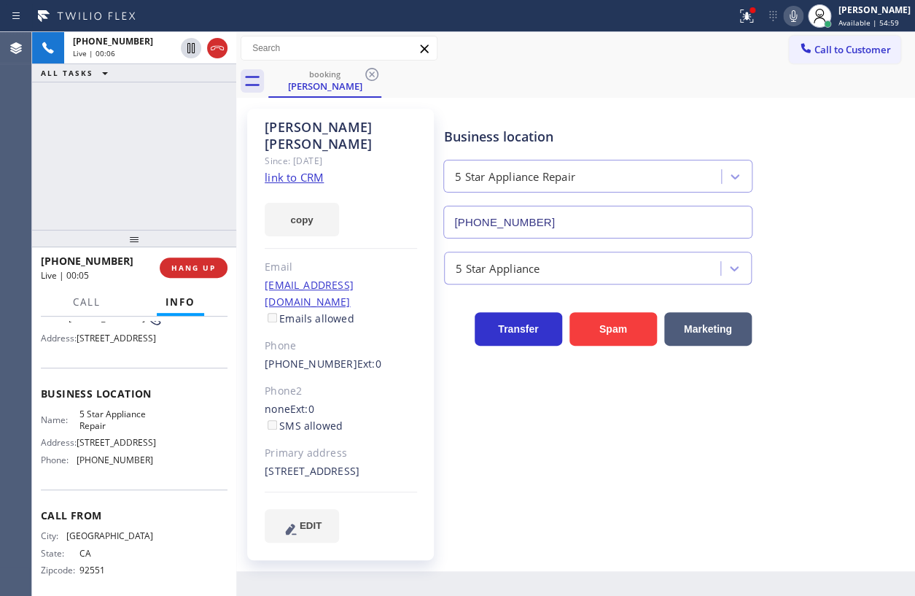
click at [124, 431] on span "5 Star Appliance Repair" at bounding box center [115, 419] width 73 height 23
click at [125, 431] on span "5 Star Appliance Repair" at bounding box center [115, 419] width 73 height 23
copy span "5 Star Appliance Repair"
click at [551, 226] on input "[PHONE_NUMBER]" at bounding box center [597, 222] width 309 height 33
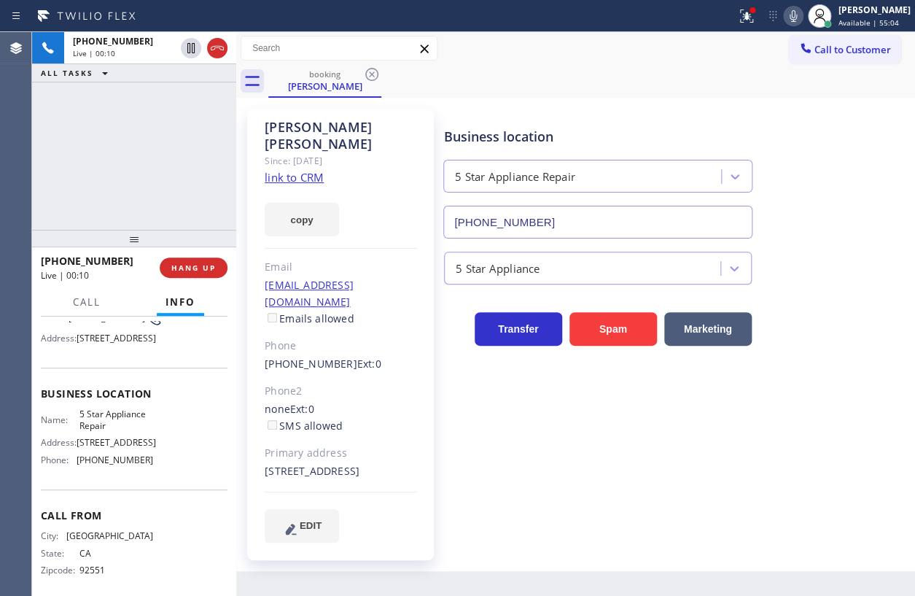
click at [551, 226] on input "[PHONE_NUMBER]" at bounding box center [597, 222] width 309 height 33
drag, startPoint x: 551, startPoint y: 226, endPoint x: 709, endPoint y: 279, distance: 166.0
click at [552, 226] on input "[PHONE_NUMBER]" at bounding box center [597, 222] width 309 height 33
click at [763, 20] on div at bounding box center [747, 15] width 32 height 17
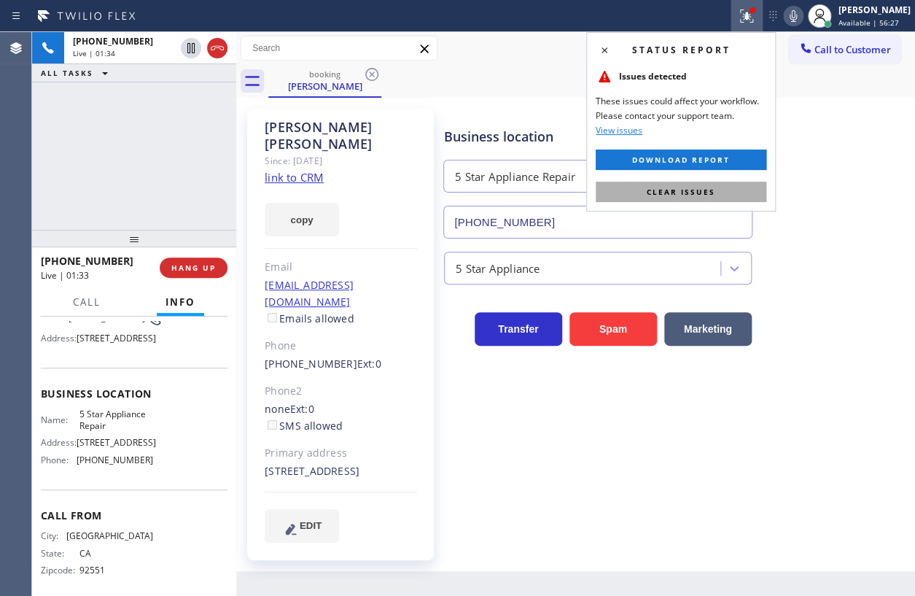
click at [709, 191] on span "Clear issues" at bounding box center [681, 192] width 69 height 10
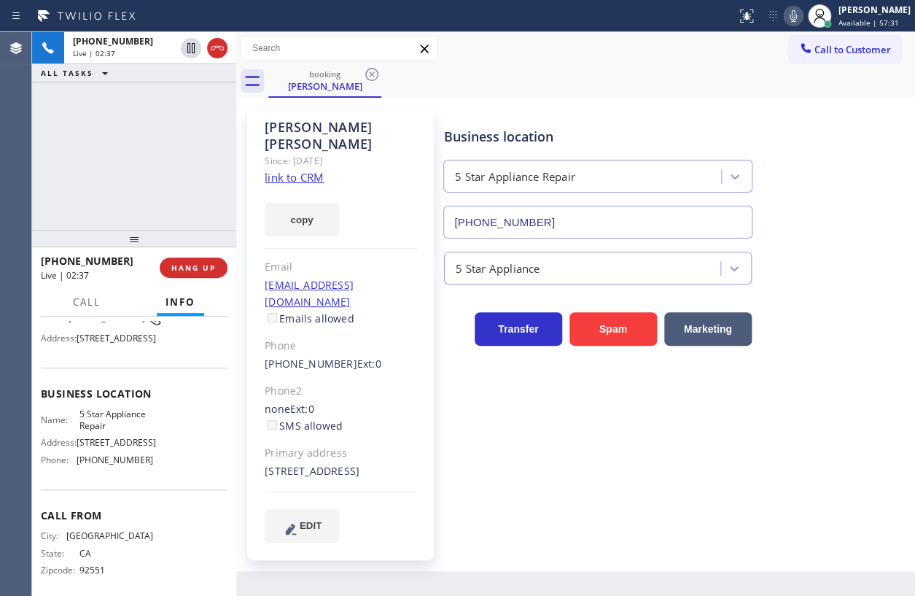
click at [802, 14] on icon at bounding box center [793, 15] width 17 height 17
click at [797, 14] on icon at bounding box center [793, 16] width 7 height 12
click at [802, 14] on icon at bounding box center [793, 15] width 17 height 17
click at [186, 48] on icon at bounding box center [190, 47] width 17 height 17
click at [187, 45] on icon at bounding box center [190, 47] width 17 height 17
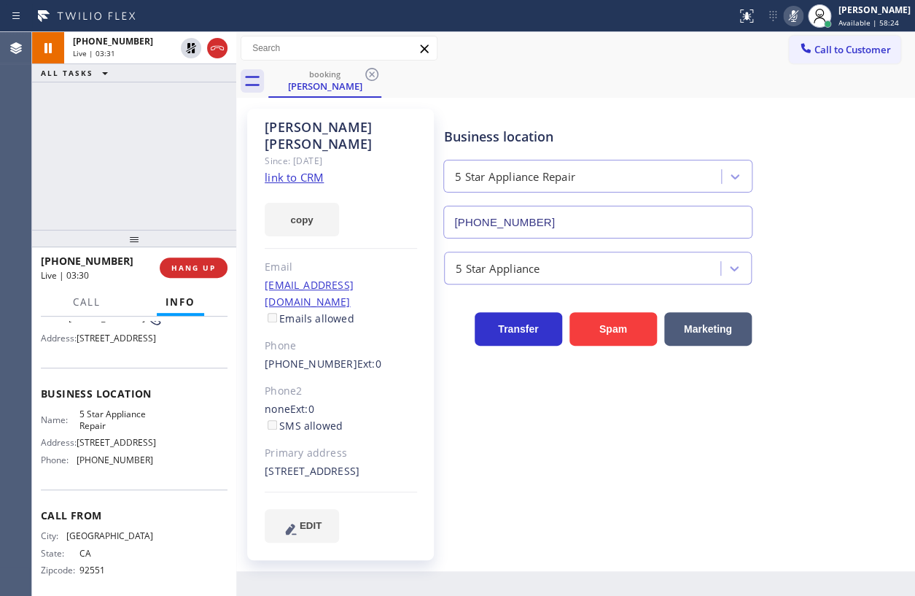
click at [797, 15] on icon at bounding box center [793, 16] width 7 height 12
click at [202, 273] on button "HANG UP" at bounding box center [194, 267] width 68 height 20
click at [205, 265] on span "HANG UP" at bounding box center [193, 267] width 44 height 10
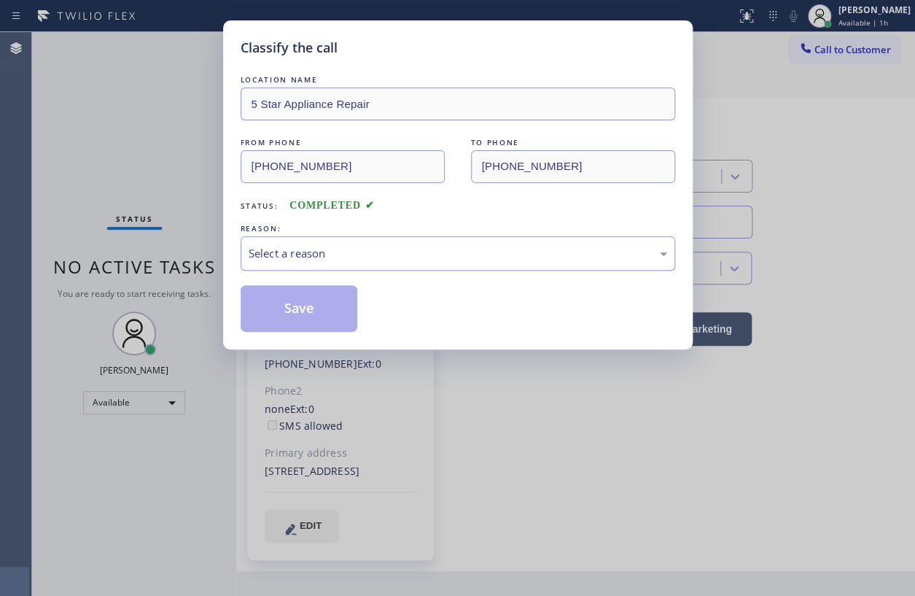
drag, startPoint x: 416, startPoint y: 254, endPoint x: 403, endPoint y: 268, distance: 19.1
click at [416, 254] on div "Select a reason" at bounding box center [458, 253] width 419 height 17
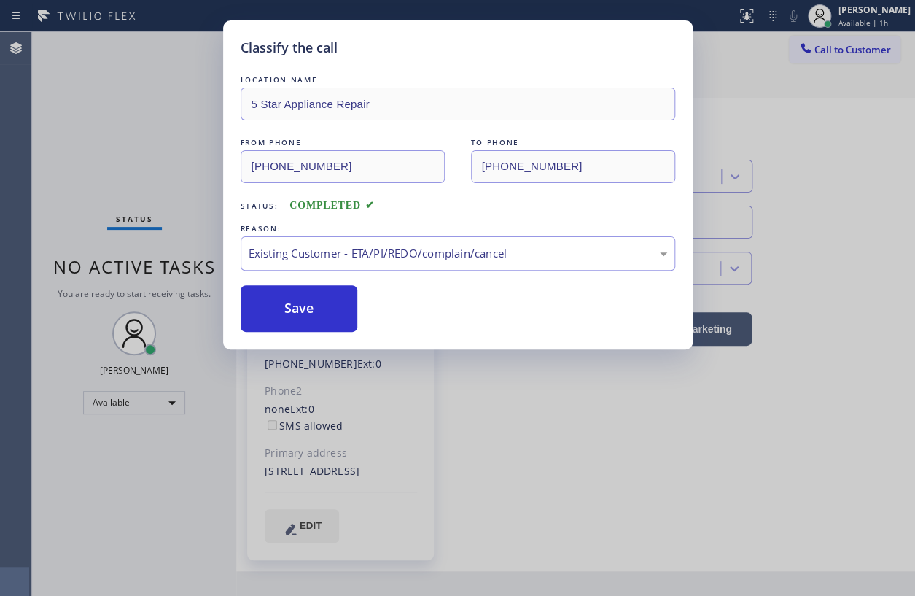
drag, startPoint x: 298, startPoint y: 310, endPoint x: 407, endPoint y: 4, distance: 324.9
click at [300, 306] on button "Save" at bounding box center [299, 308] width 117 height 47
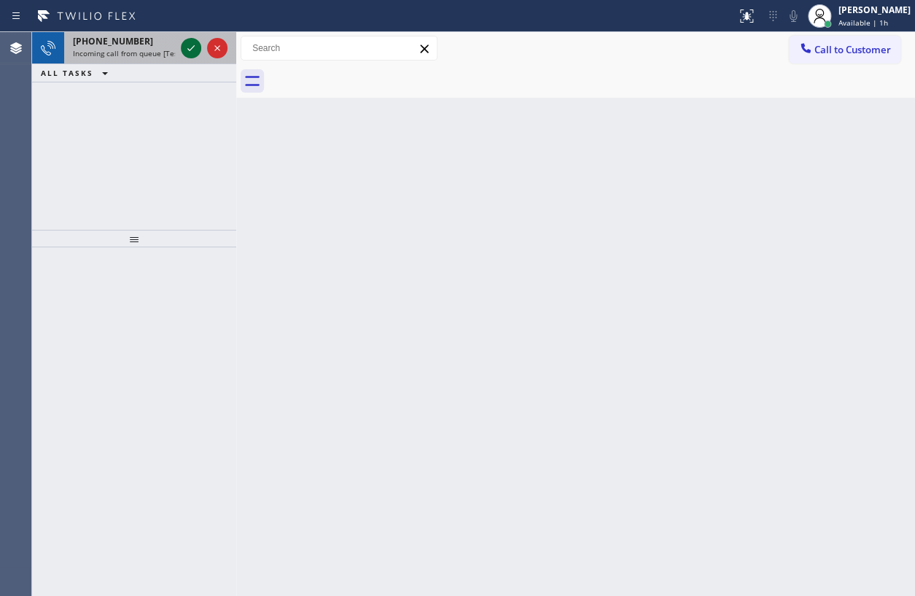
click at [192, 44] on icon at bounding box center [190, 47] width 17 height 17
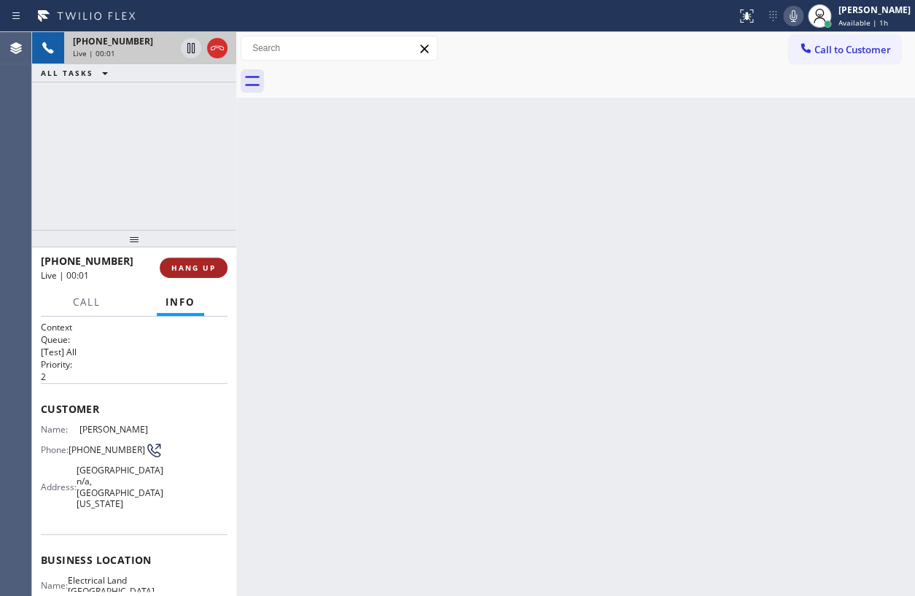
click at [210, 262] on span "HANG UP" at bounding box center [193, 267] width 44 height 10
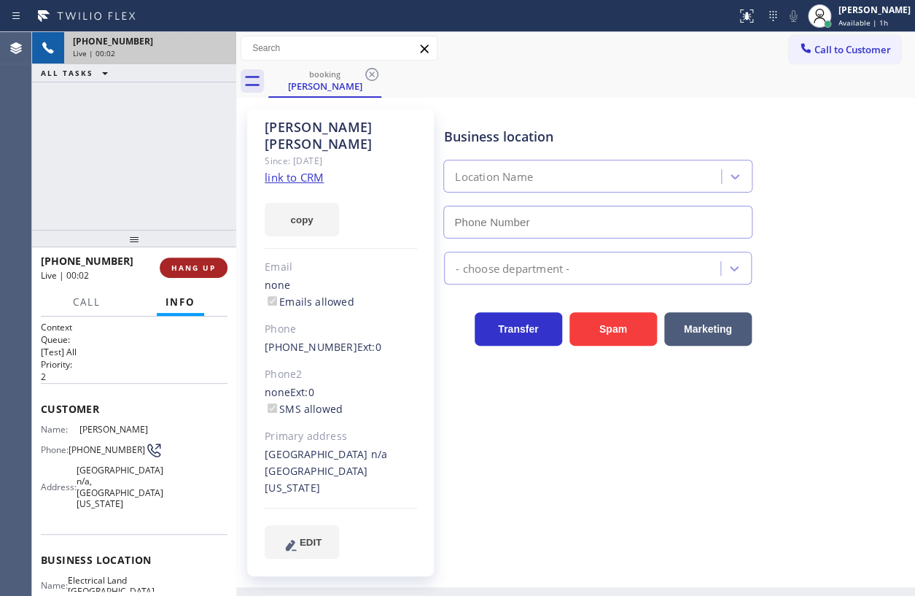
type input "[PHONE_NUMBER]"
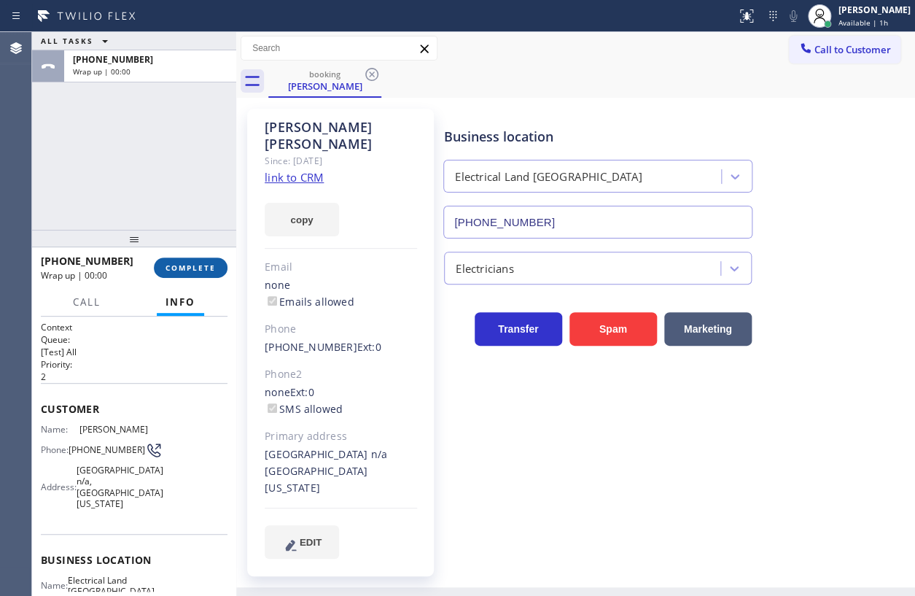
click at [210, 262] on span "COMPLETE" at bounding box center [191, 267] width 50 height 10
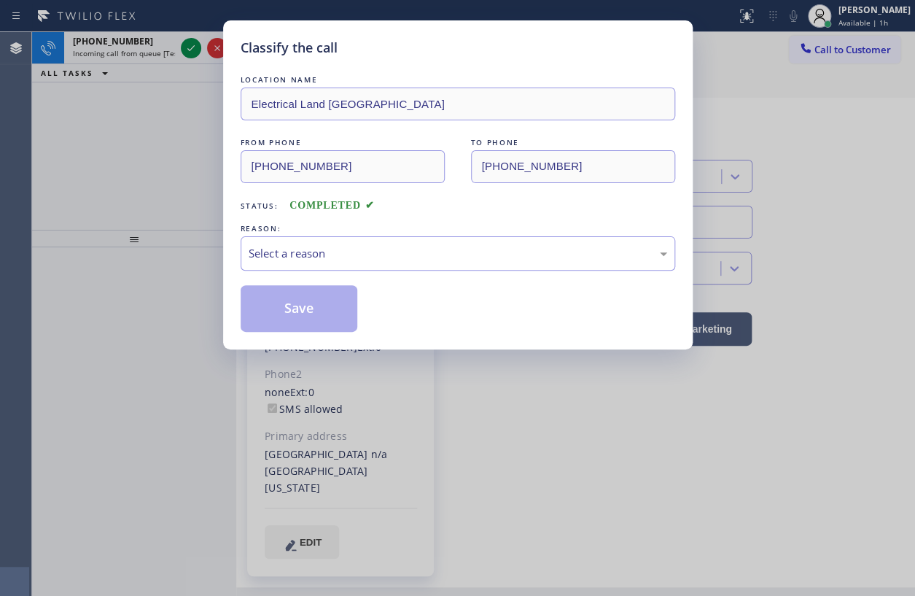
click at [454, 285] on div "Save" at bounding box center [458, 308] width 435 height 47
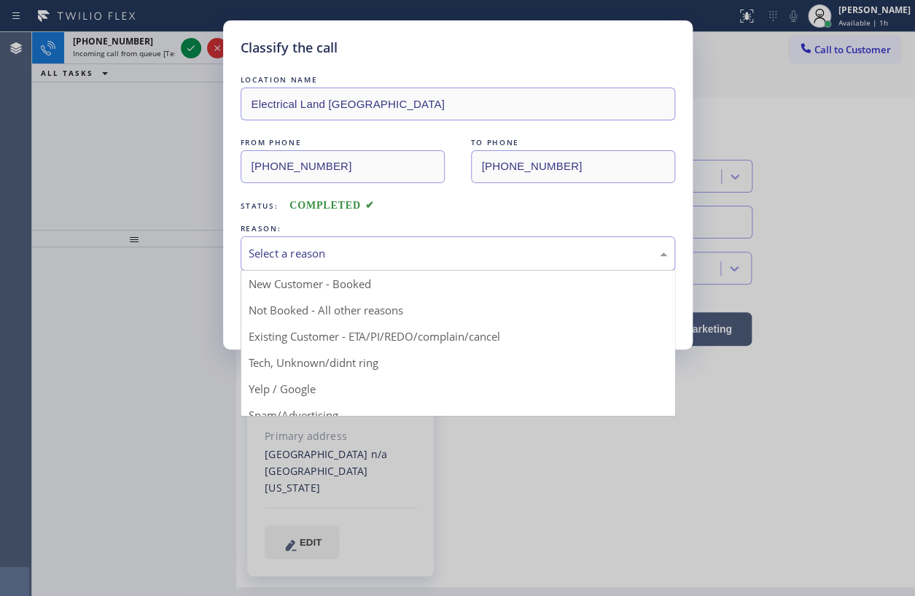
click at [454, 261] on div "Select a reason" at bounding box center [458, 253] width 435 height 34
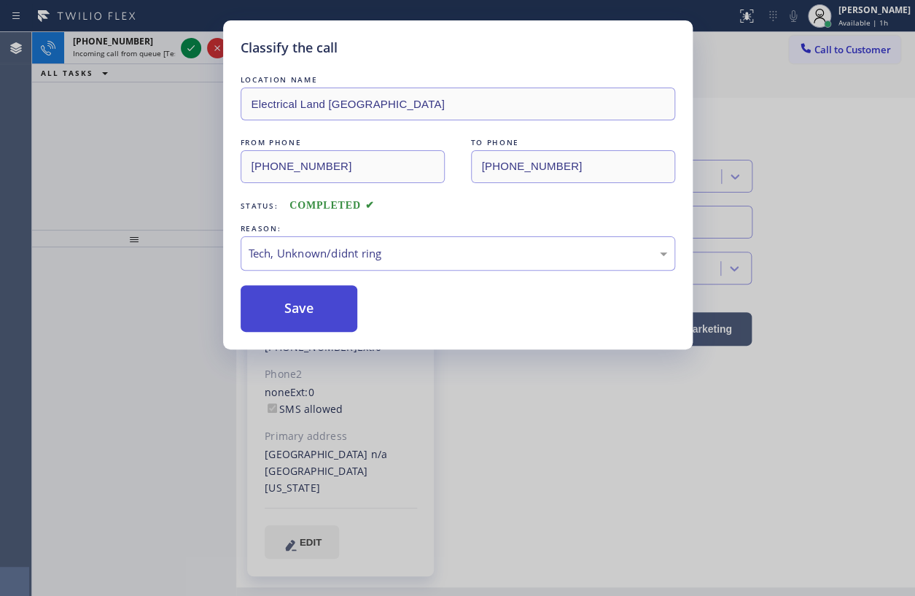
click at [308, 309] on button "Save" at bounding box center [299, 308] width 117 height 47
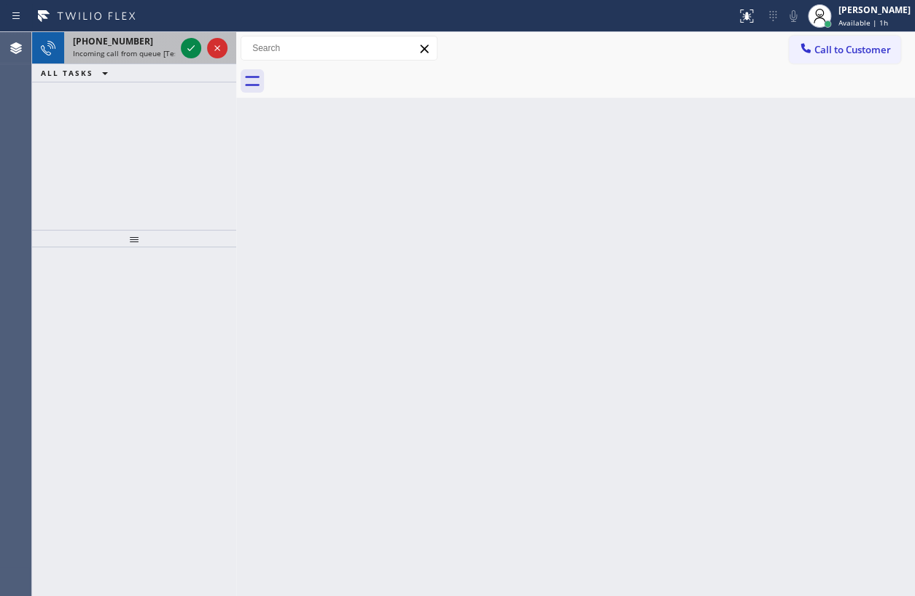
click at [114, 63] on div "[PHONE_NUMBER] Incoming call from queue [Test] All" at bounding box center [121, 48] width 114 height 32
click at [190, 39] on icon at bounding box center [190, 47] width 17 height 17
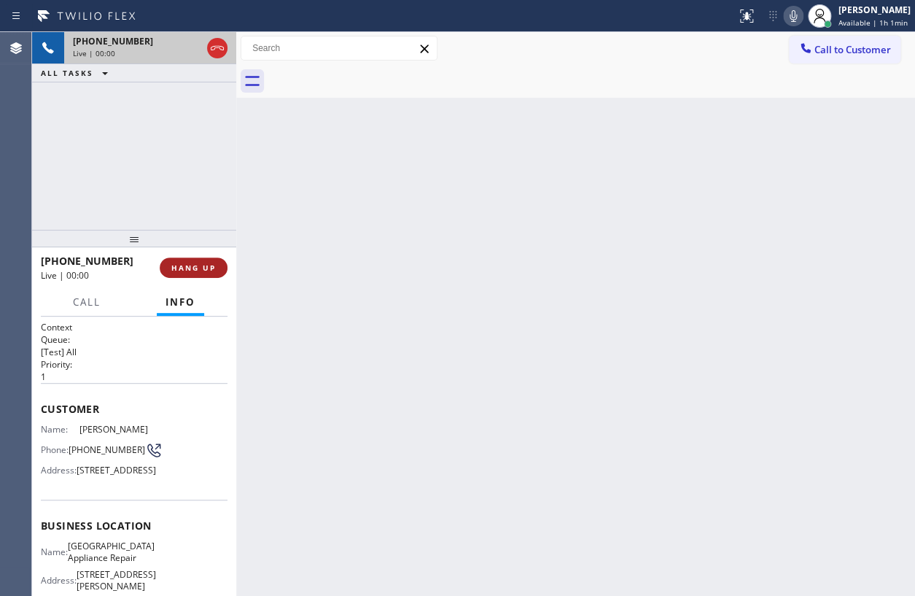
click at [182, 270] on span "HANG UP" at bounding box center [193, 267] width 44 height 10
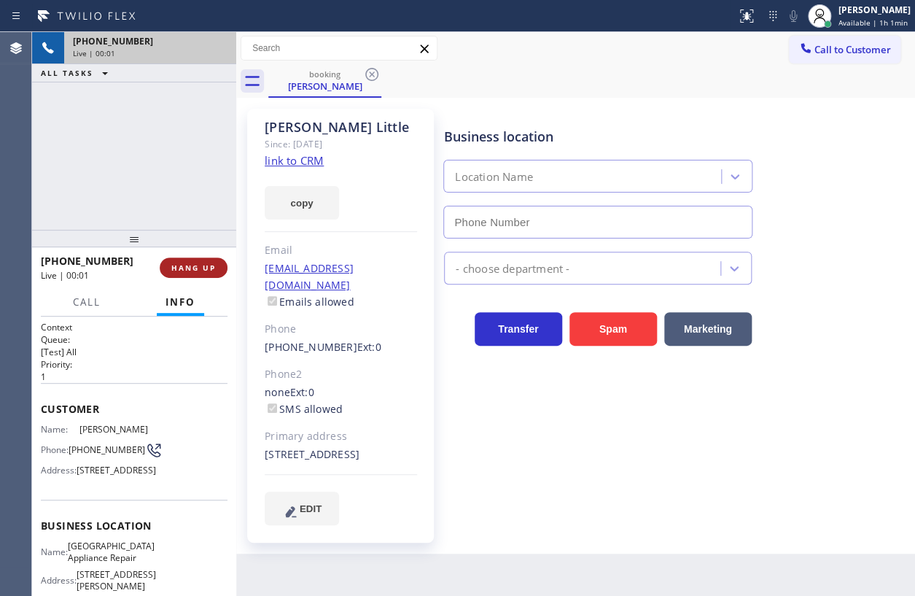
type input "[PHONE_NUMBER]"
click at [182, 270] on span "HANG UP" at bounding box center [193, 267] width 44 height 10
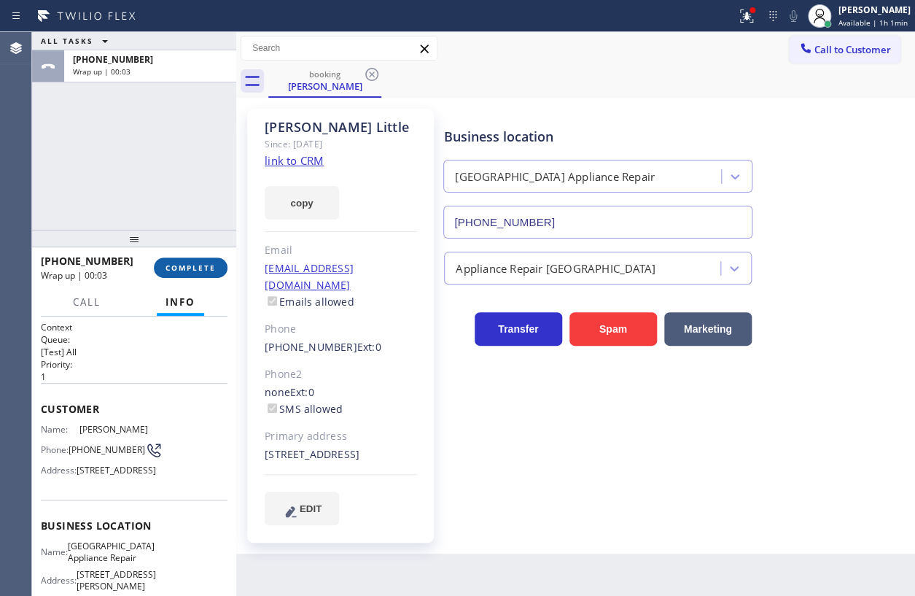
click at [201, 261] on button "COMPLETE" at bounding box center [191, 267] width 74 height 20
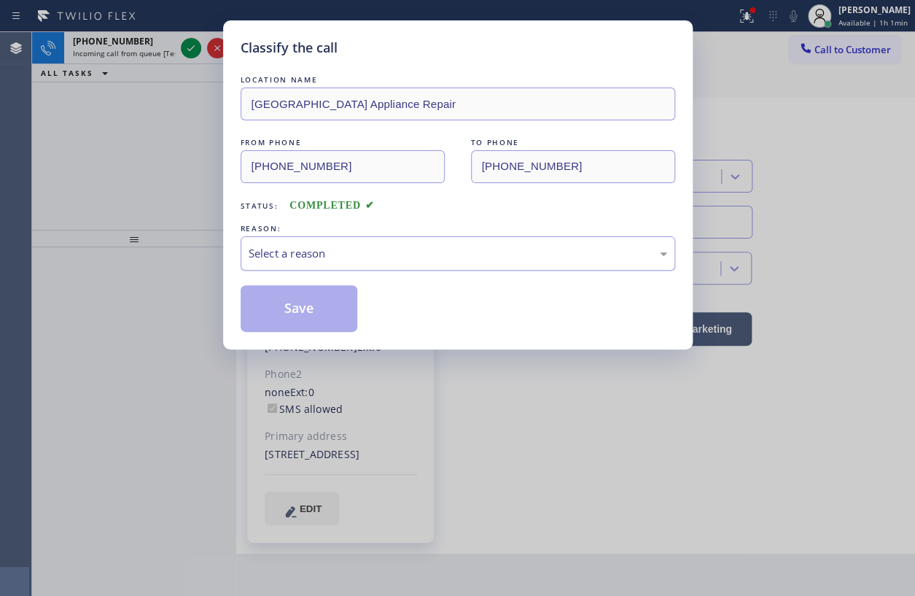
drag, startPoint x: 365, startPoint y: 246, endPoint x: 366, endPoint y: 267, distance: 21.2
click at [365, 248] on div "Select a reason" at bounding box center [458, 253] width 419 height 17
click at [304, 317] on button "Save" at bounding box center [299, 308] width 117 height 47
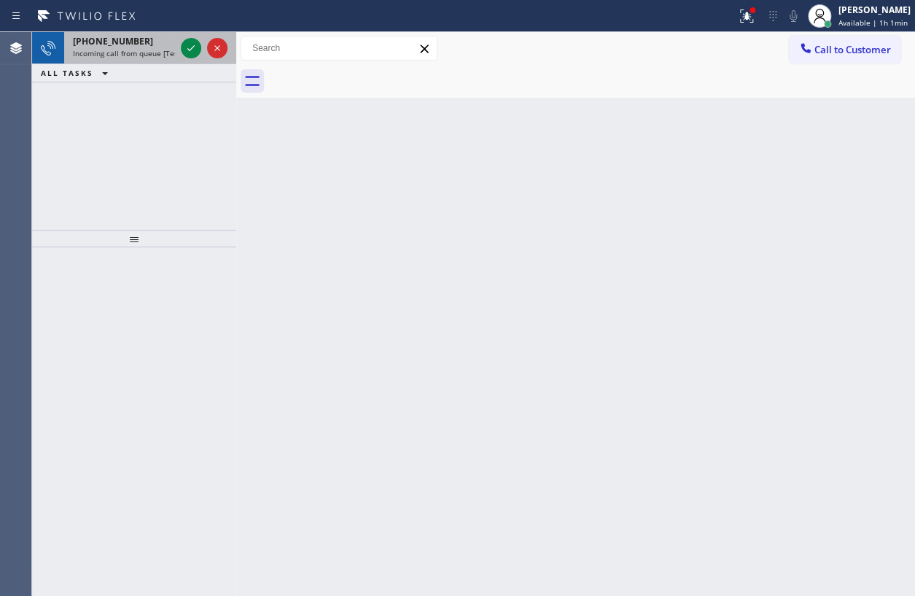
click at [127, 50] on span "Incoming call from queue [Test] All" at bounding box center [133, 53] width 121 height 10
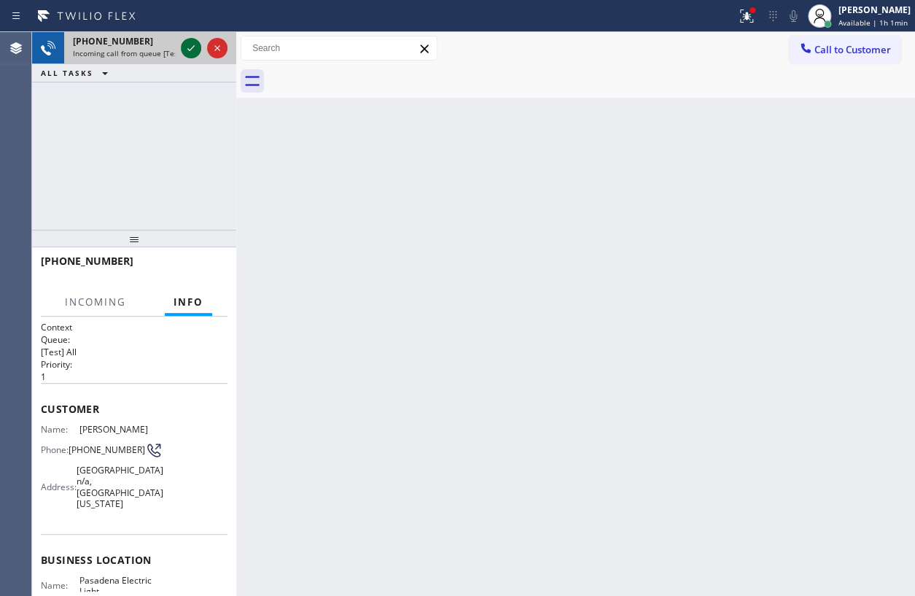
click at [190, 43] on icon at bounding box center [190, 47] width 17 height 17
click at [184, 272] on button "HANG UP" at bounding box center [194, 267] width 68 height 20
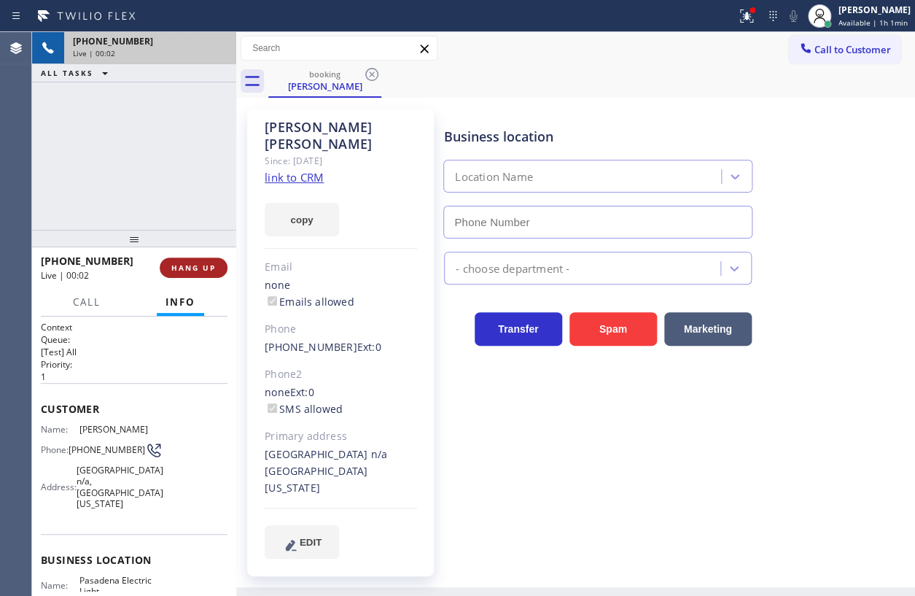
click at [184, 271] on span "HANG UP" at bounding box center [193, 267] width 44 height 10
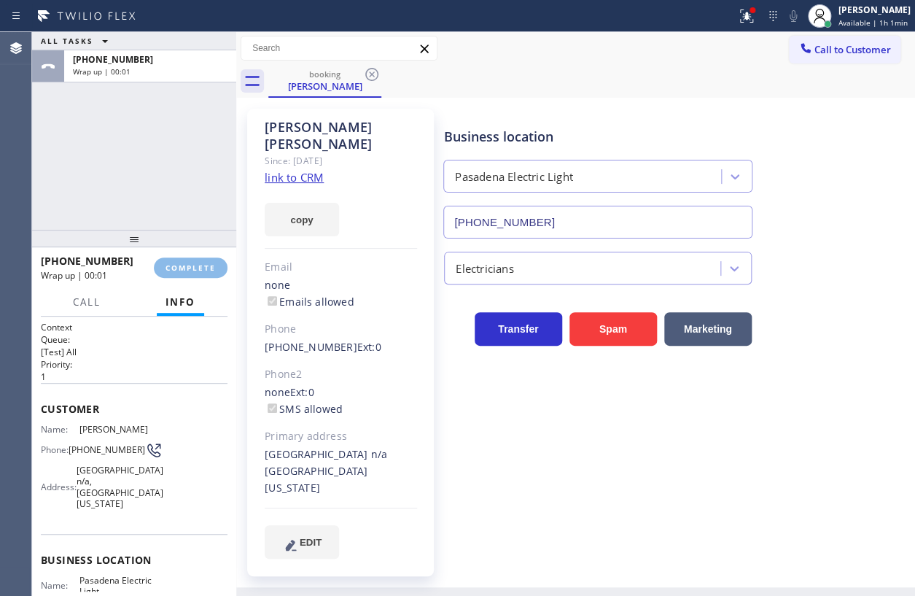
type input "[PHONE_NUMBER]"
click at [206, 270] on span "COMPLETE" at bounding box center [191, 267] width 50 height 10
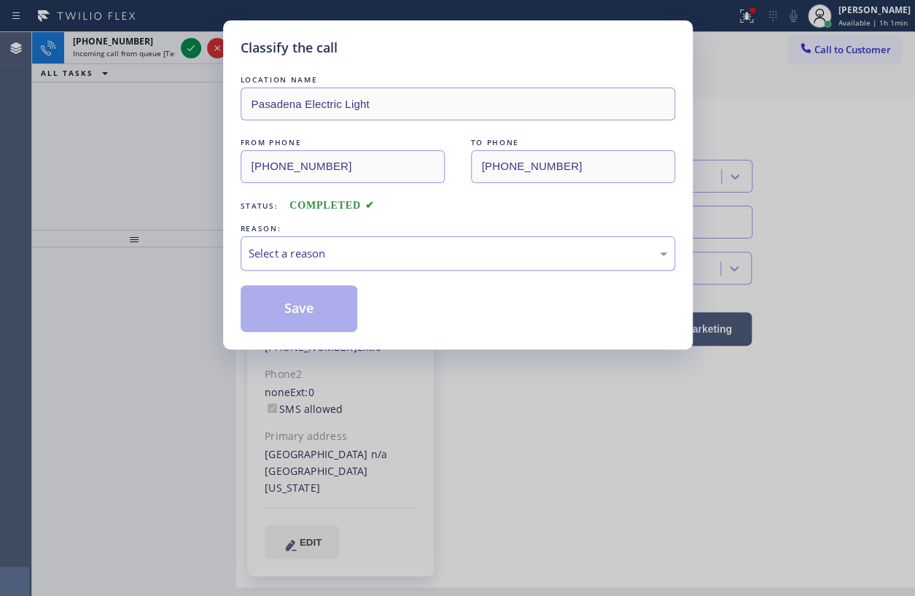
click at [338, 249] on div "Select a reason" at bounding box center [458, 253] width 419 height 17
drag, startPoint x: 319, startPoint y: 314, endPoint x: 174, endPoint y: 124, distance: 238.9
click at [317, 314] on button "Save" at bounding box center [299, 308] width 117 height 47
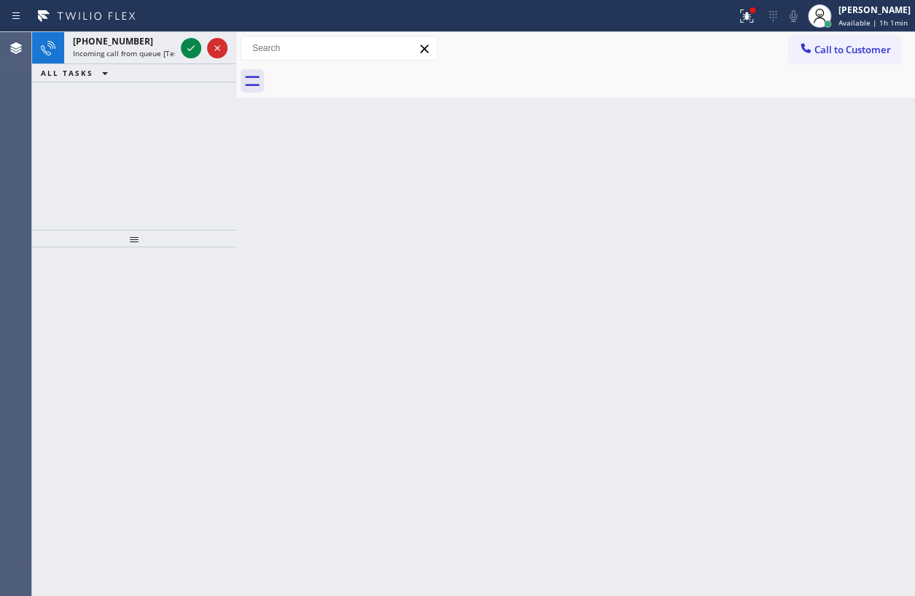
click at [142, 50] on span "Incoming call from queue [Test] All" at bounding box center [133, 53] width 121 height 10
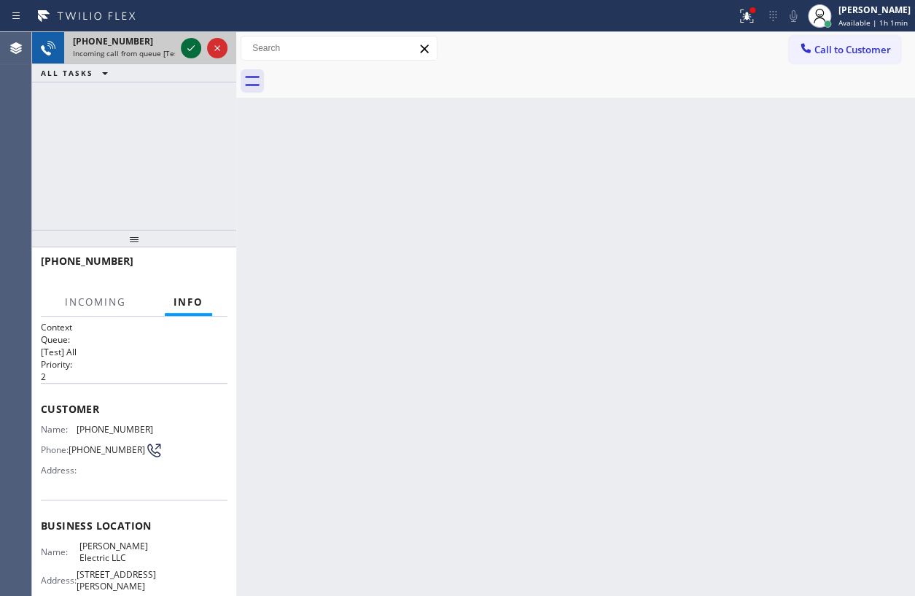
click at [191, 46] on icon at bounding box center [190, 47] width 17 height 17
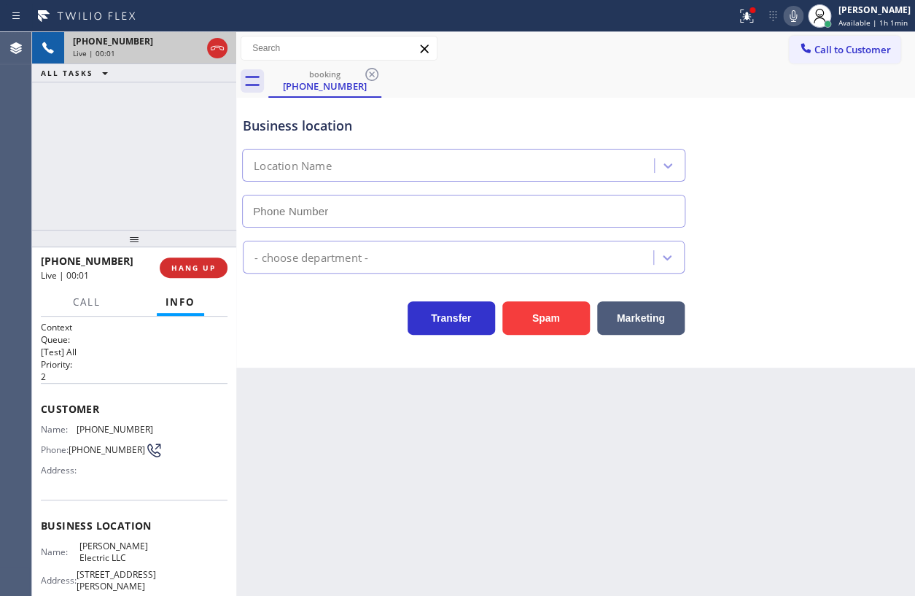
type input "[PHONE_NUMBER]"
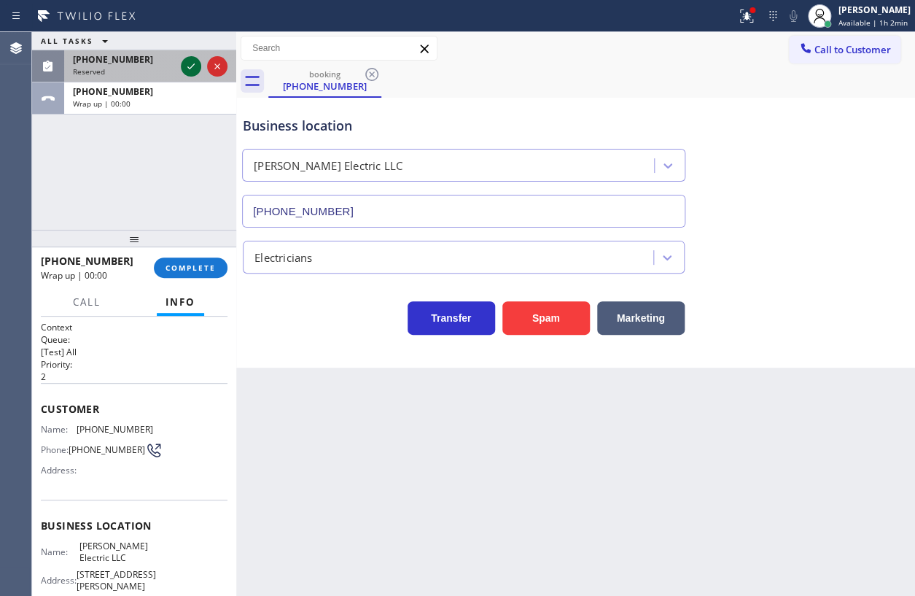
click at [195, 75] on icon at bounding box center [190, 66] width 17 height 17
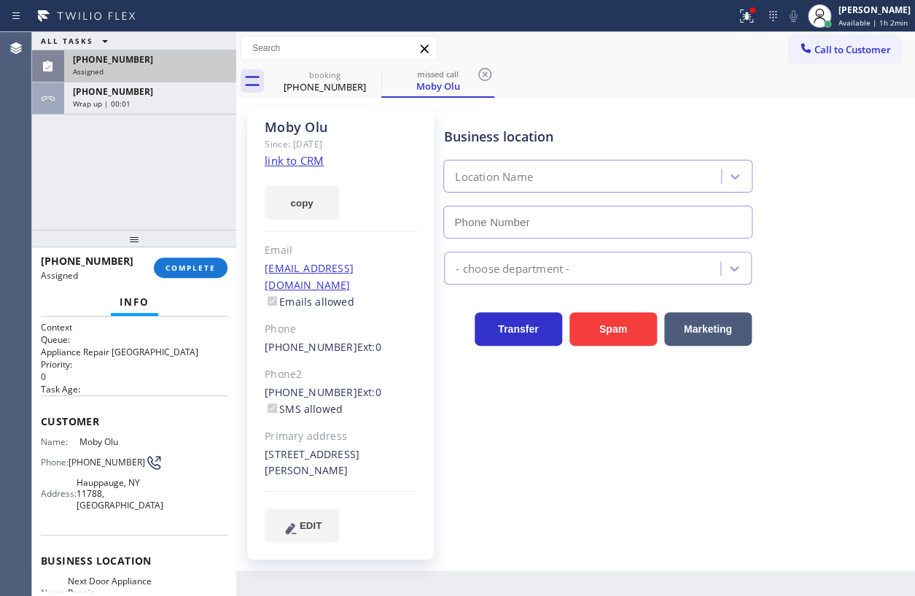
type input "[PHONE_NUMBER]"
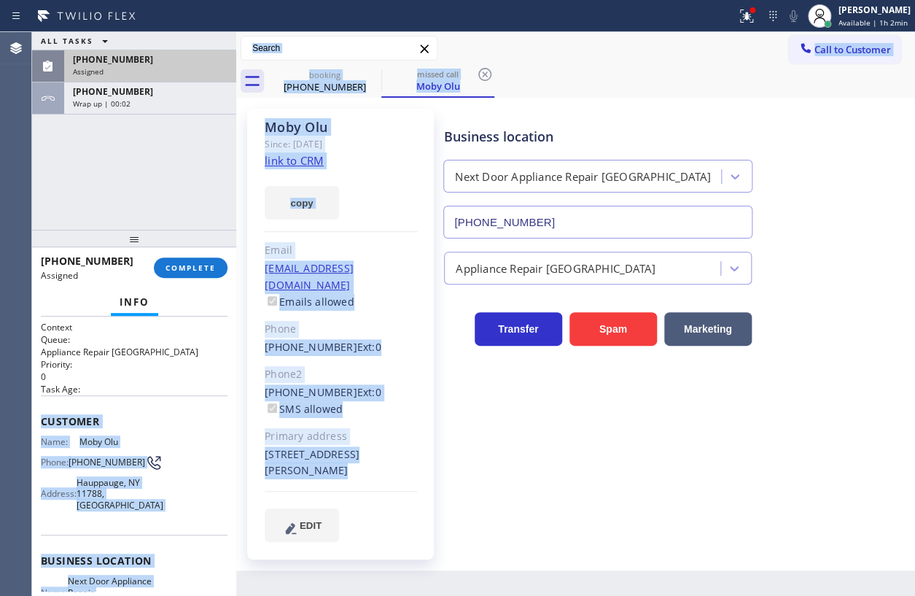
scroll to position [177, 0]
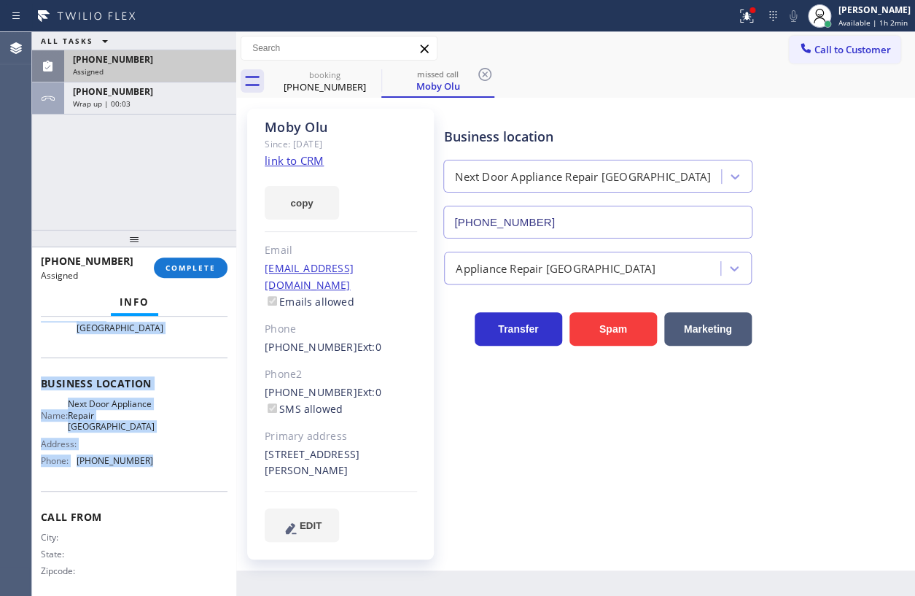
drag, startPoint x: 36, startPoint y: 414, endPoint x: 152, endPoint y: 456, distance: 123.2
click at [152, 456] on div "Context Queue: Appliance Repair High End Priority: 0 Task Age: Customer Name: […" at bounding box center [134, 455] width 204 height 279
click at [197, 267] on span "COMPLETE" at bounding box center [191, 267] width 50 height 10
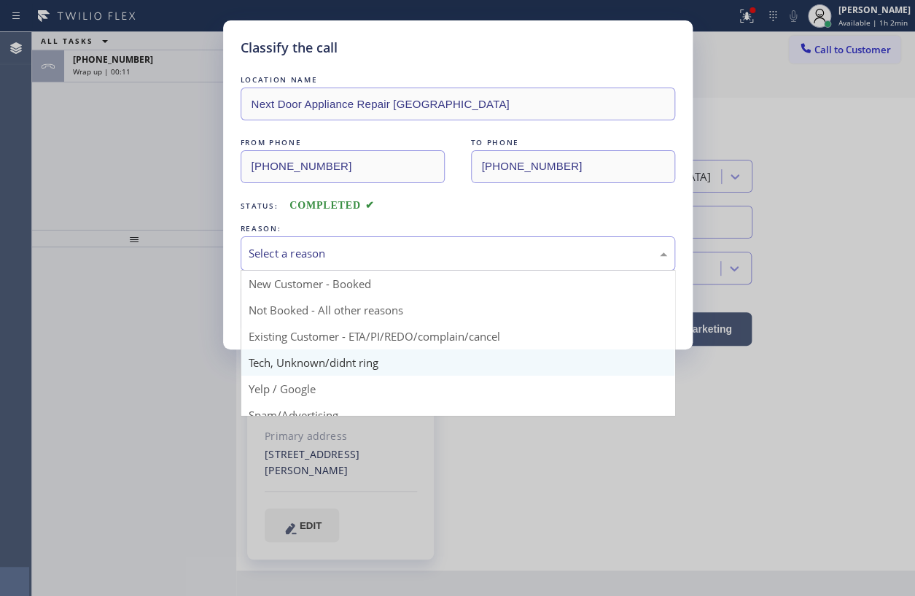
drag, startPoint x: 324, startPoint y: 256, endPoint x: 351, endPoint y: 349, distance: 97.2
click at [327, 260] on div "Select a reason" at bounding box center [458, 253] width 419 height 17
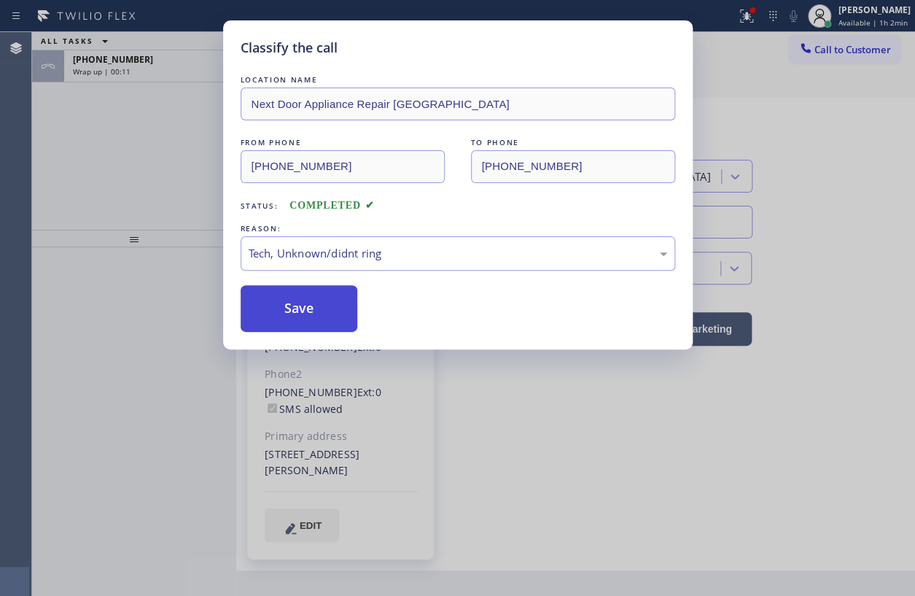
click at [297, 301] on button "Save" at bounding box center [299, 308] width 117 height 47
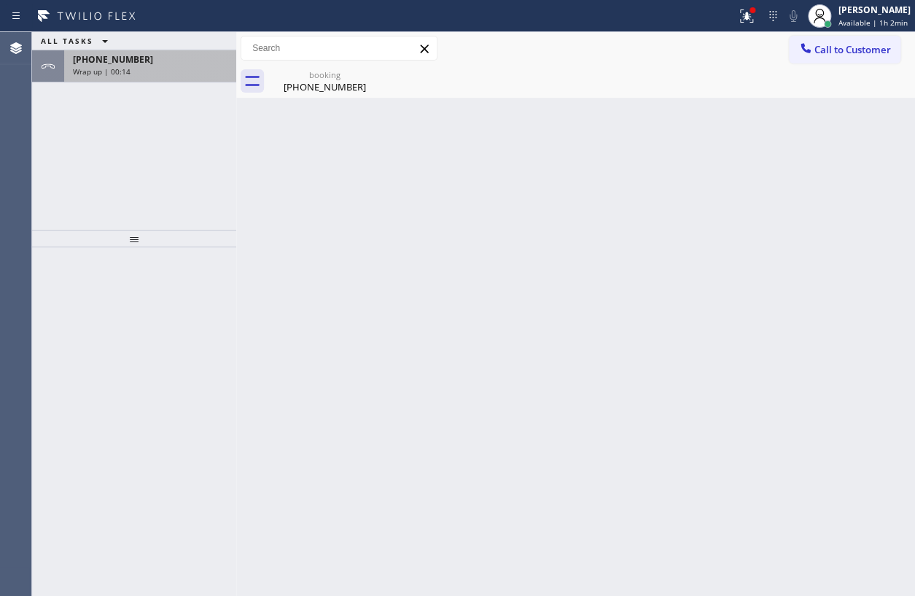
click at [156, 66] on div "Wrap up | 00:14" at bounding box center [150, 71] width 155 height 10
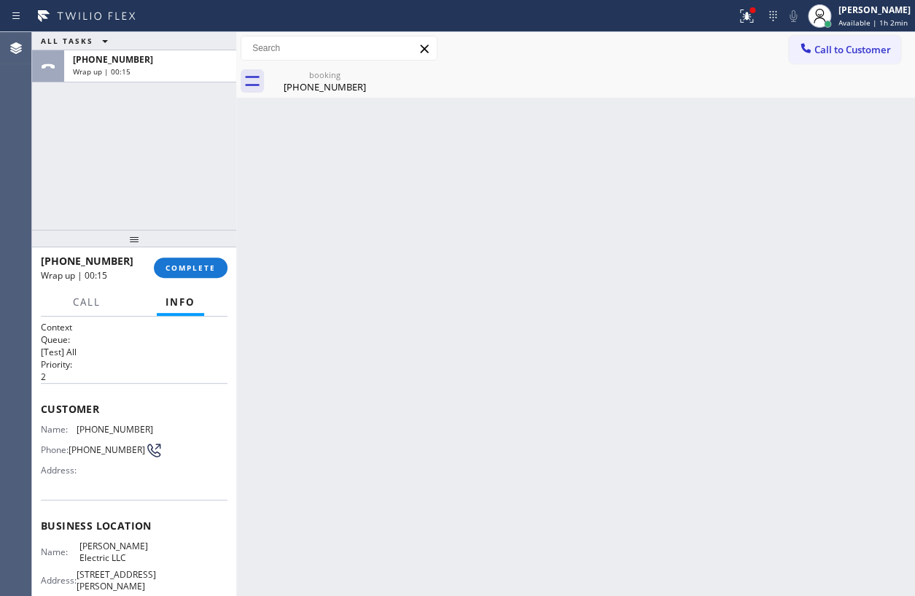
drag, startPoint x: 190, startPoint y: 257, endPoint x: 402, endPoint y: 275, distance: 212.2
click at [197, 257] on button "COMPLETE" at bounding box center [191, 267] width 74 height 20
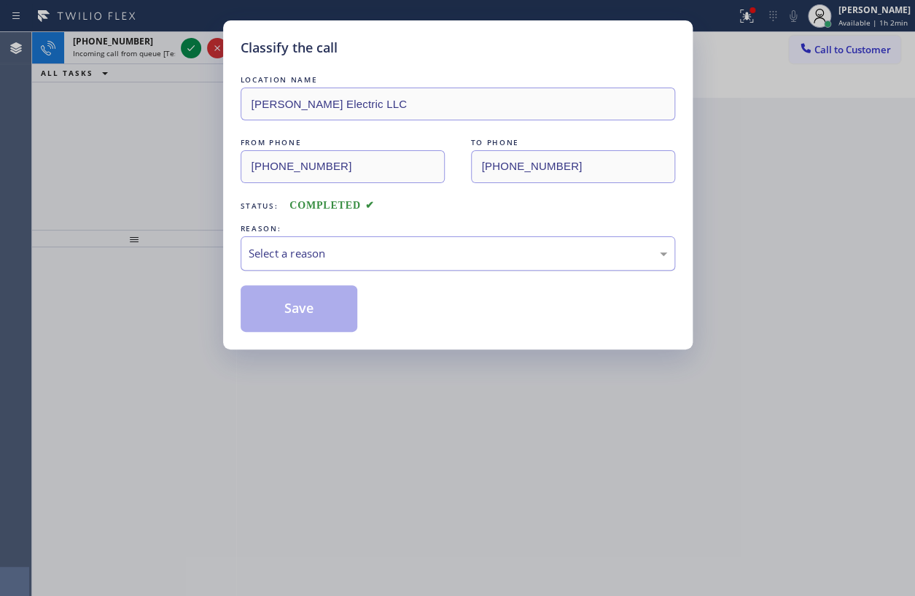
click at [386, 254] on div "Select a reason" at bounding box center [458, 253] width 419 height 17
click at [310, 308] on button "Save" at bounding box center [299, 308] width 117 height 47
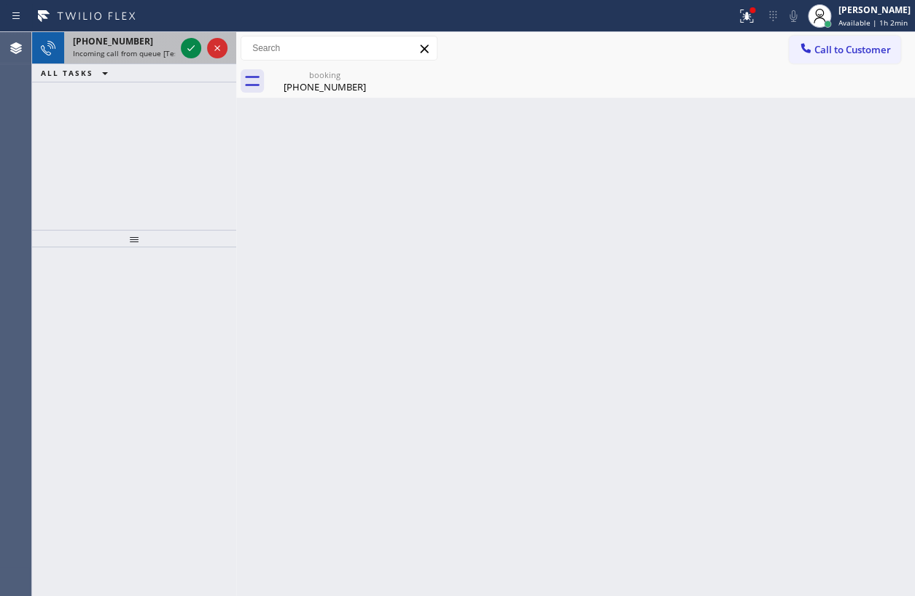
click at [136, 53] on span "Incoming call from queue [Test] All" at bounding box center [133, 53] width 121 height 10
click at [124, 41] on span "[PHONE_NUMBER]" at bounding box center [113, 41] width 80 height 12
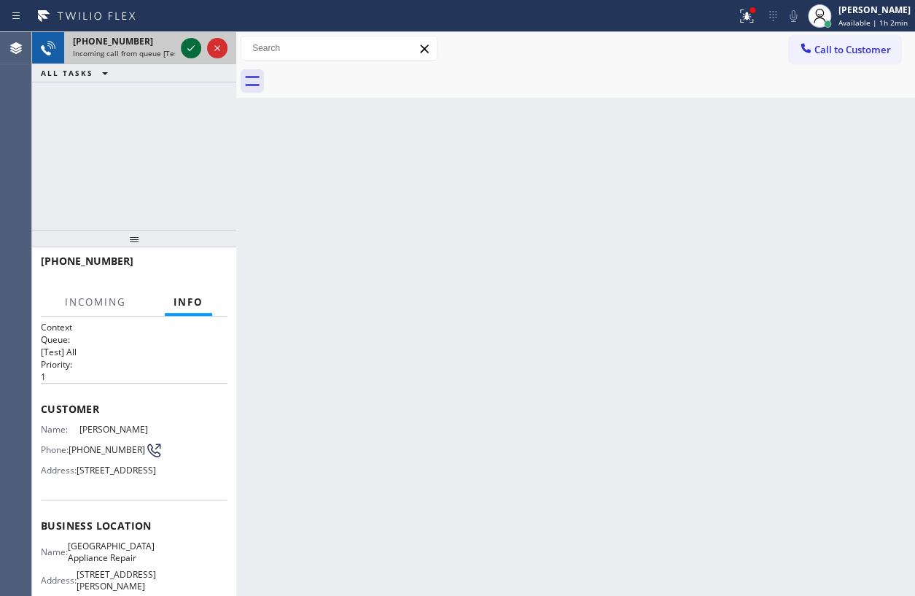
click at [190, 45] on icon at bounding box center [190, 47] width 17 height 17
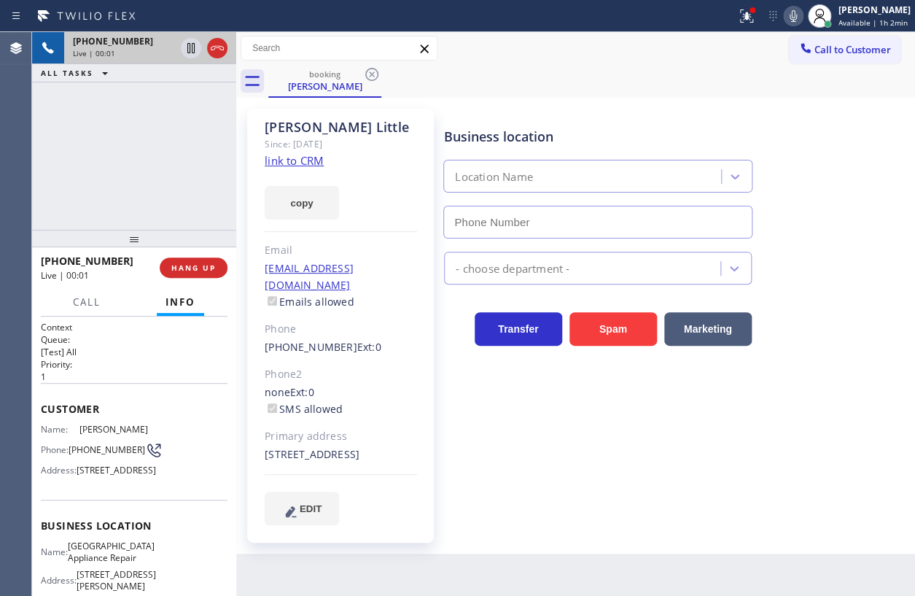
type input "[PHONE_NUMBER]"
click at [315, 160] on link "link to CRM" at bounding box center [294, 160] width 59 height 15
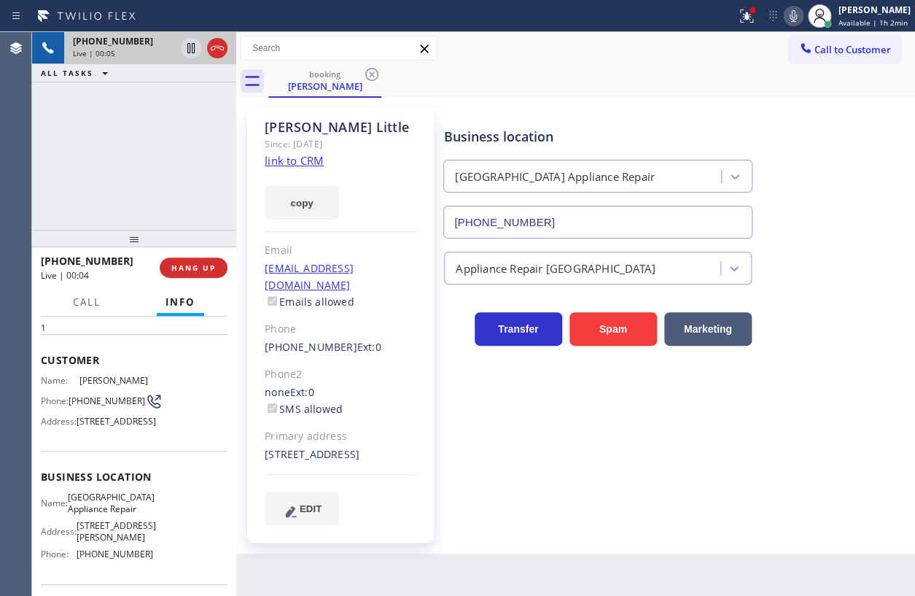
scroll to position [132, 0]
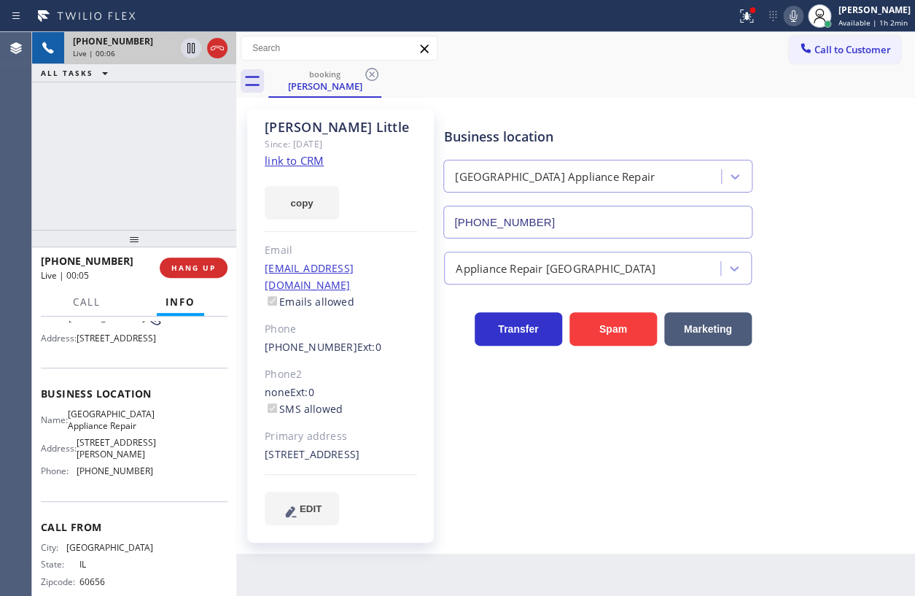
click at [110, 431] on span "[GEOGRAPHIC_DATA] Appliance Repair" at bounding box center [111, 419] width 87 height 23
click at [571, 218] on input "[PHONE_NUMBER]" at bounding box center [597, 222] width 309 height 33
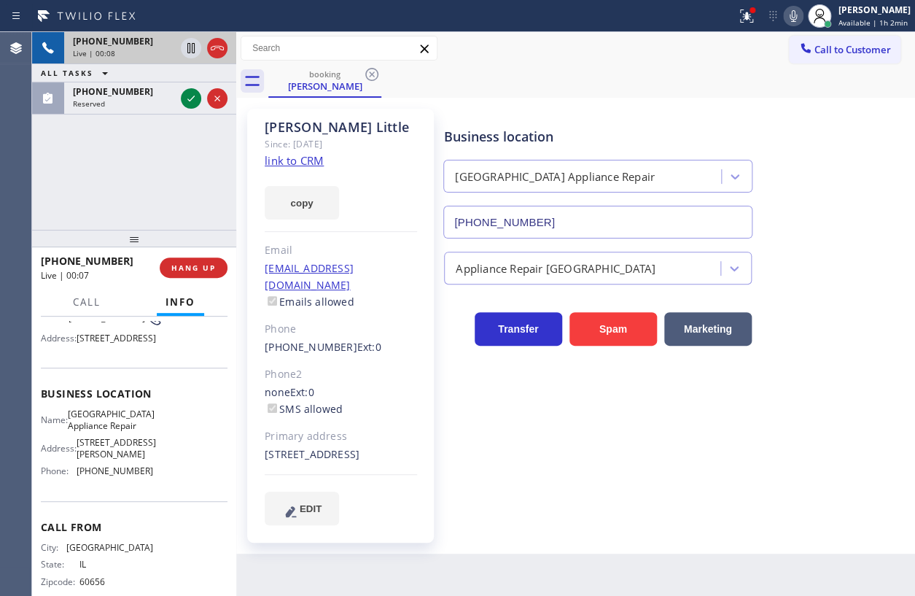
drag, startPoint x: 571, startPoint y: 218, endPoint x: 842, endPoint y: 367, distance: 309.3
click at [572, 218] on input "[PHONE_NUMBER]" at bounding box center [597, 222] width 309 height 33
click at [190, 102] on icon at bounding box center [190, 98] width 17 height 17
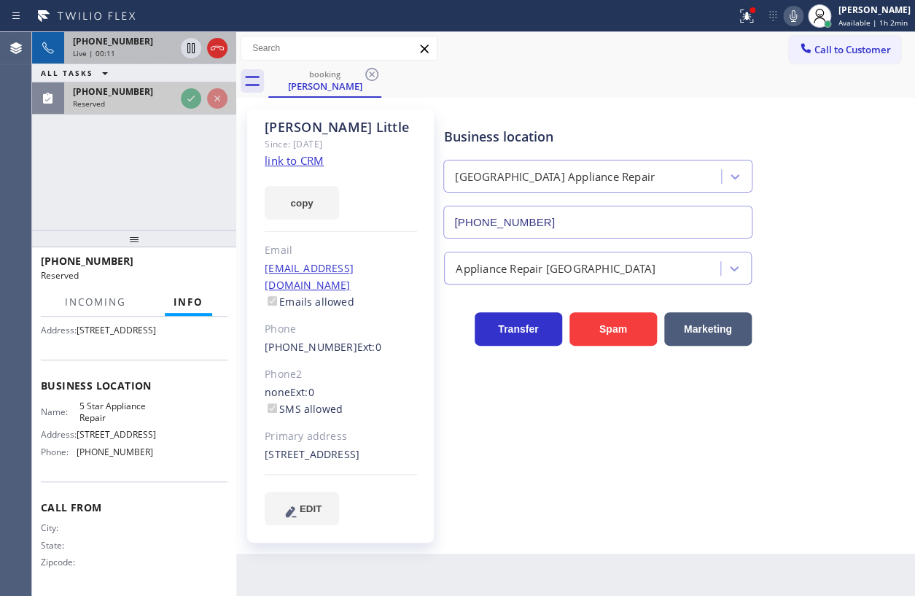
scroll to position [144, 0]
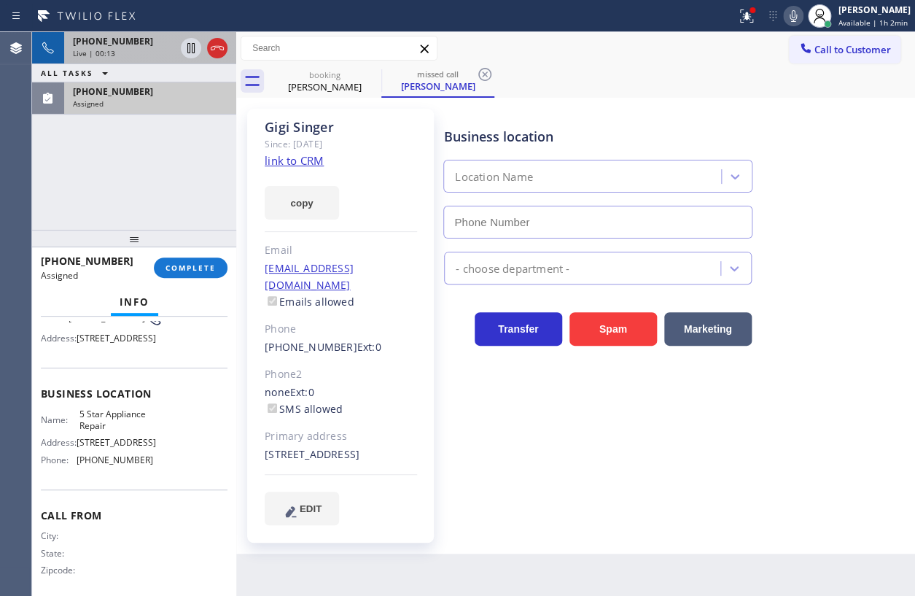
type input "[PHONE_NUMBER]"
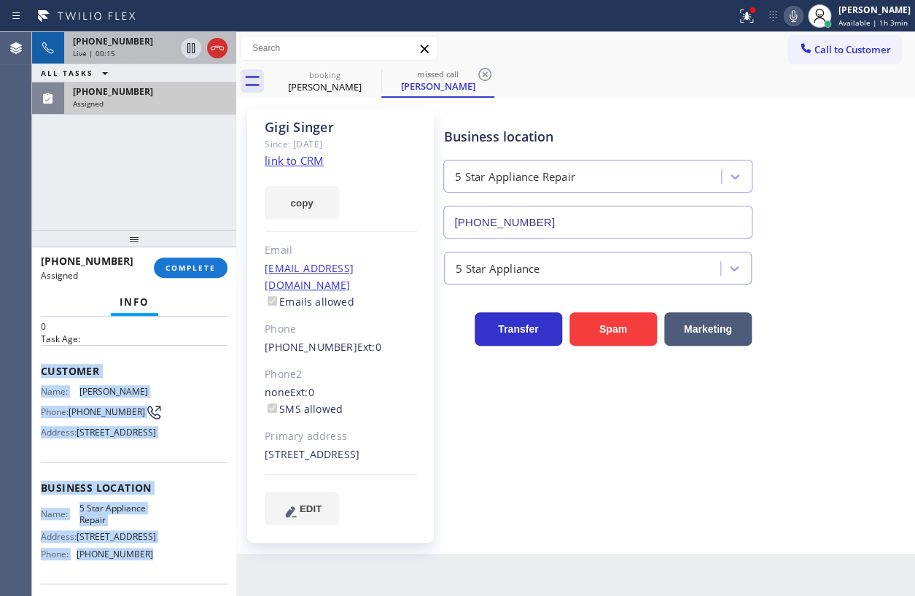
scroll to position [189, 0]
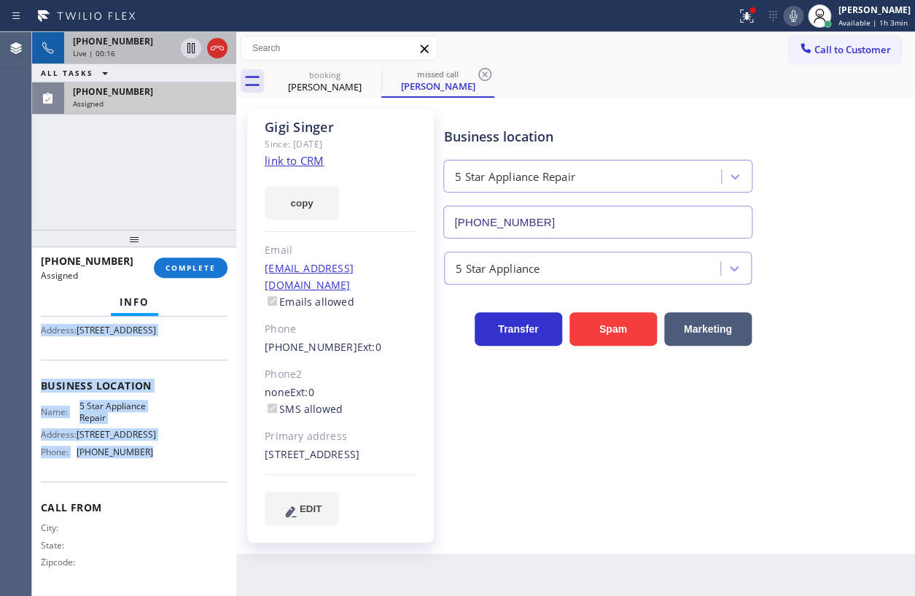
drag, startPoint x: 93, startPoint y: 445, endPoint x: 171, endPoint y: 459, distance: 78.7
click at [171, 459] on div "Context Queue: 5 Star Appliance Priority: 0 Task Age: Customer Name: [PERSON_NA…" at bounding box center [134, 455] width 204 height 279
click at [211, 265] on span "COMPLETE" at bounding box center [191, 267] width 50 height 10
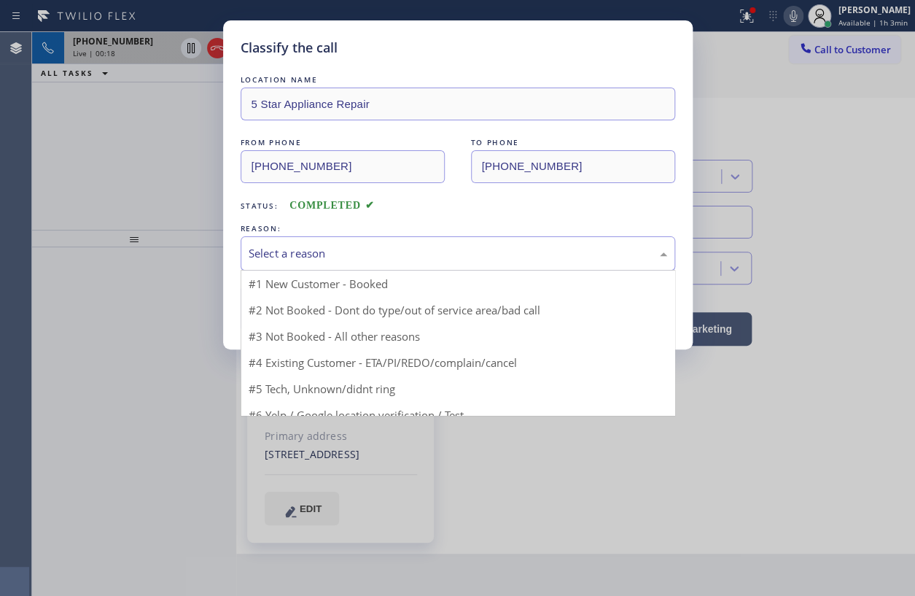
click at [320, 252] on div "Select a reason" at bounding box center [458, 253] width 419 height 17
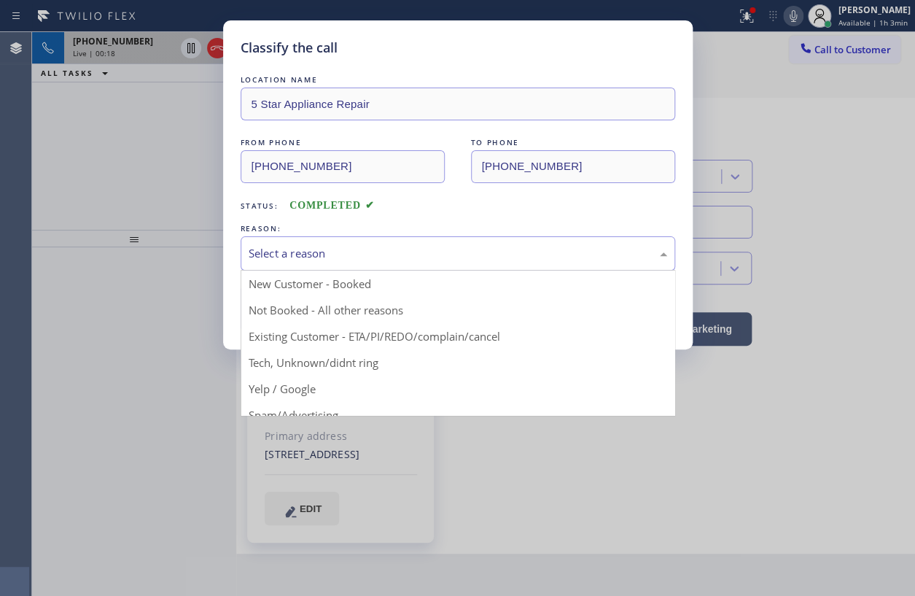
drag, startPoint x: 326, startPoint y: 363, endPoint x: 326, endPoint y: 349, distance: 13.9
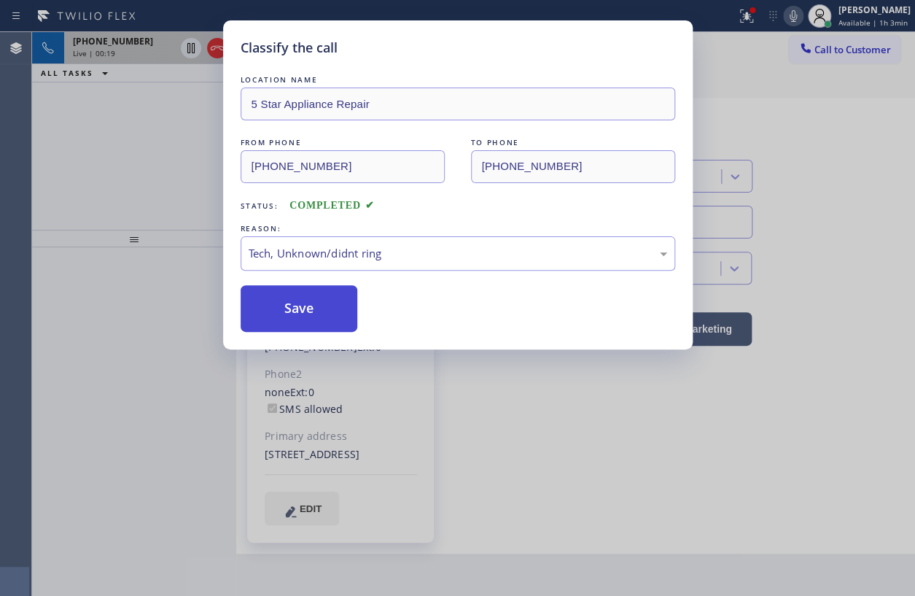
click at [319, 311] on button "Save" at bounding box center [299, 308] width 117 height 47
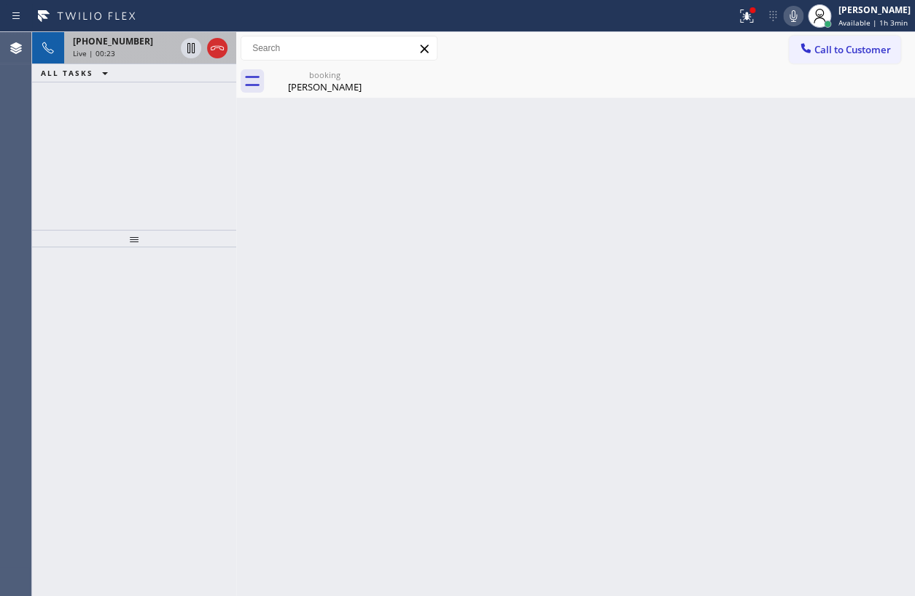
click at [133, 52] on div "Live | 00:23" at bounding box center [124, 53] width 102 height 10
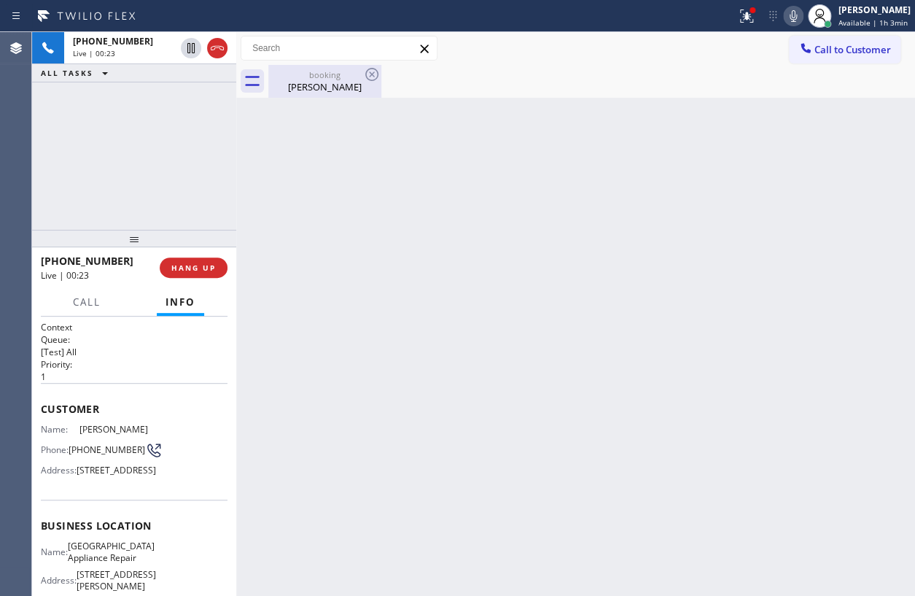
click at [303, 71] on div "booking" at bounding box center [325, 74] width 110 height 11
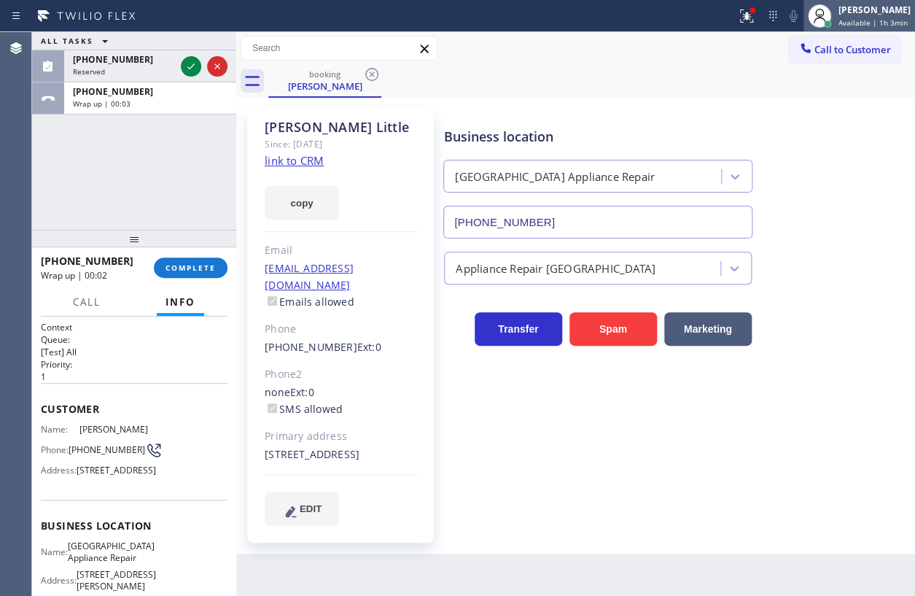
click at [868, 11] on div "[PERSON_NAME]" at bounding box center [875, 10] width 72 height 12
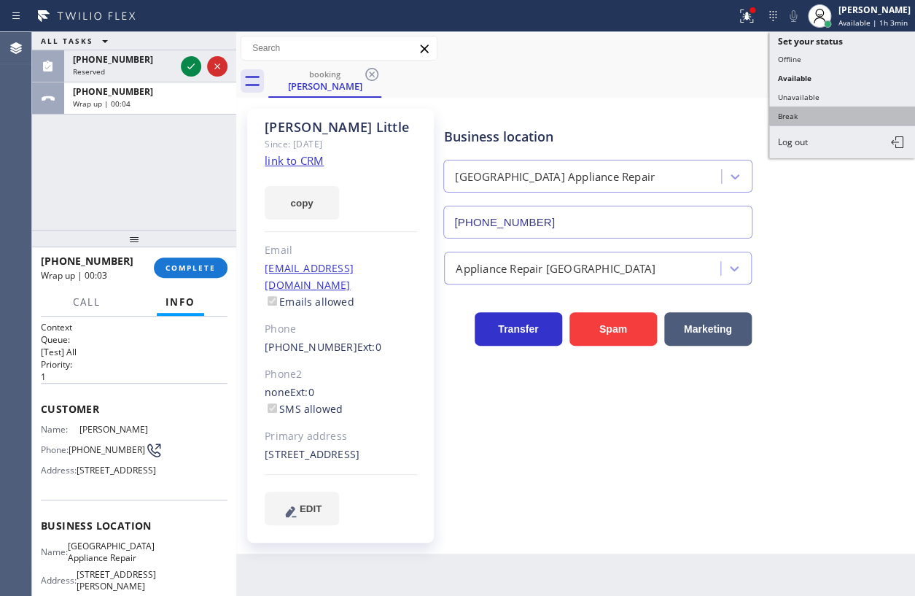
click at [807, 109] on button "Break" at bounding box center [842, 115] width 146 height 19
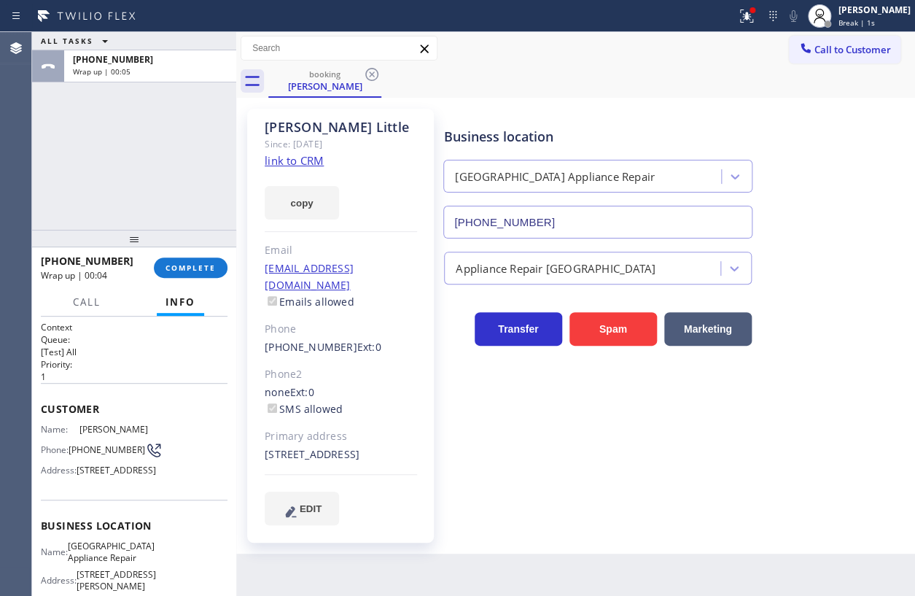
click at [189, 63] on div "ALL TASKS ALL TASKS ACTIVE TASKS TASKS IN WRAP UP [PHONE_NUMBER] Wrap up | 00:05" at bounding box center [134, 57] width 204 height 50
click at [211, 270] on span "COMPLETE" at bounding box center [191, 267] width 50 height 10
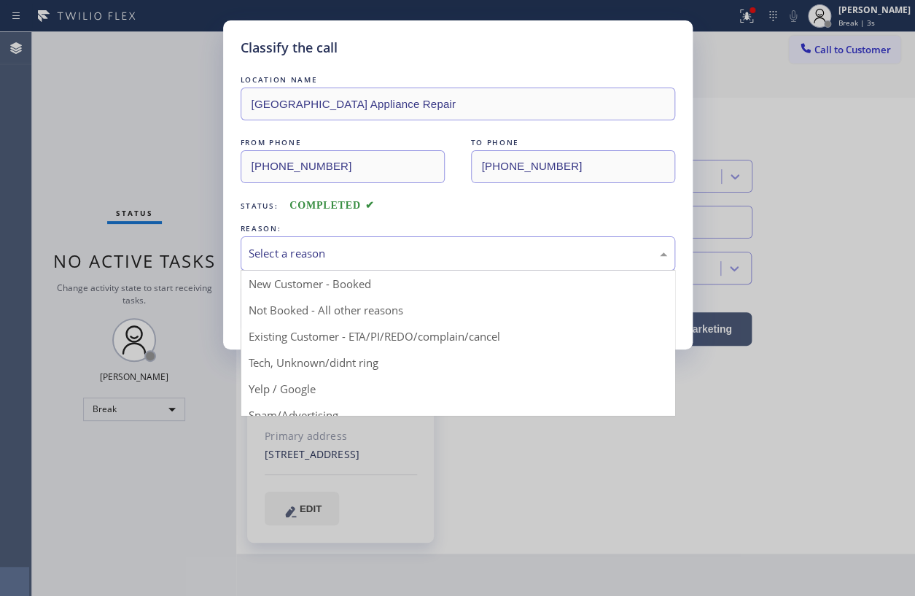
drag, startPoint x: 385, startPoint y: 248, endPoint x: 385, endPoint y: 262, distance: 14.6
click at [386, 248] on div "Select a reason" at bounding box center [458, 253] width 419 height 17
drag, startPoint x: 352, startPoint y: 360, endPoint x: 334, endPoint y: 320, distance: 44.1
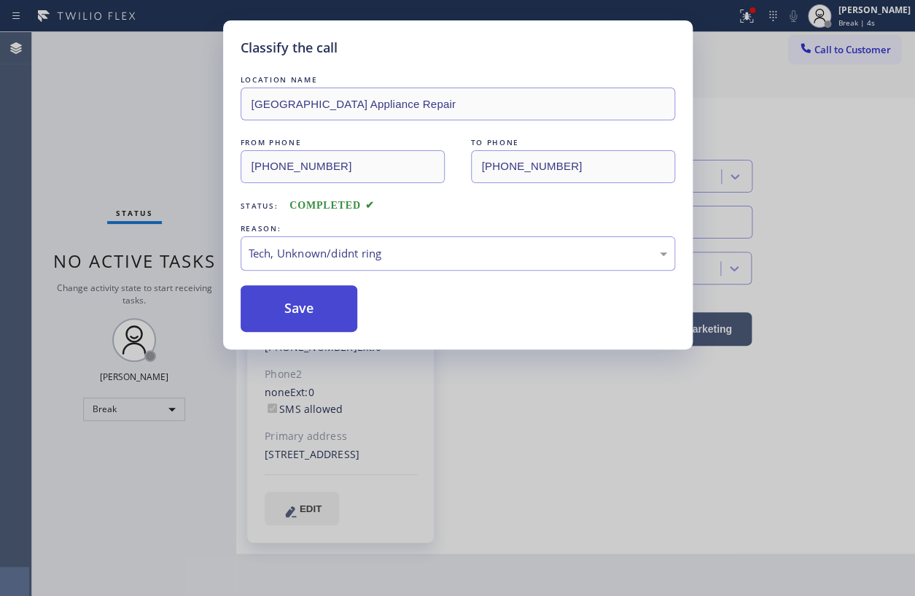
click at [332, 320] on button "Save" at bounding box center [299, 308] width 117 height 47
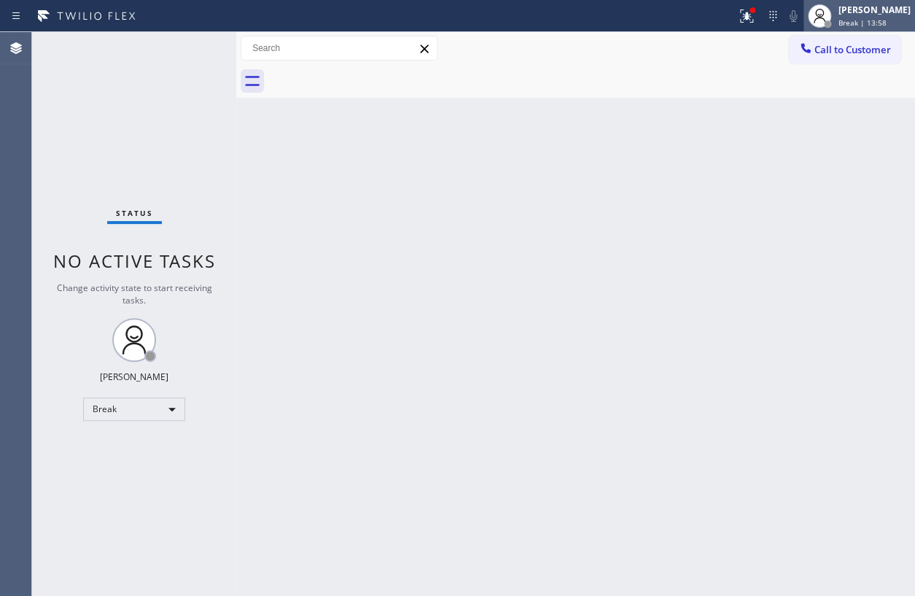
click at [882, 20] on span "Break | 13:58" at bounding box center [863, 22] width 48 height 10
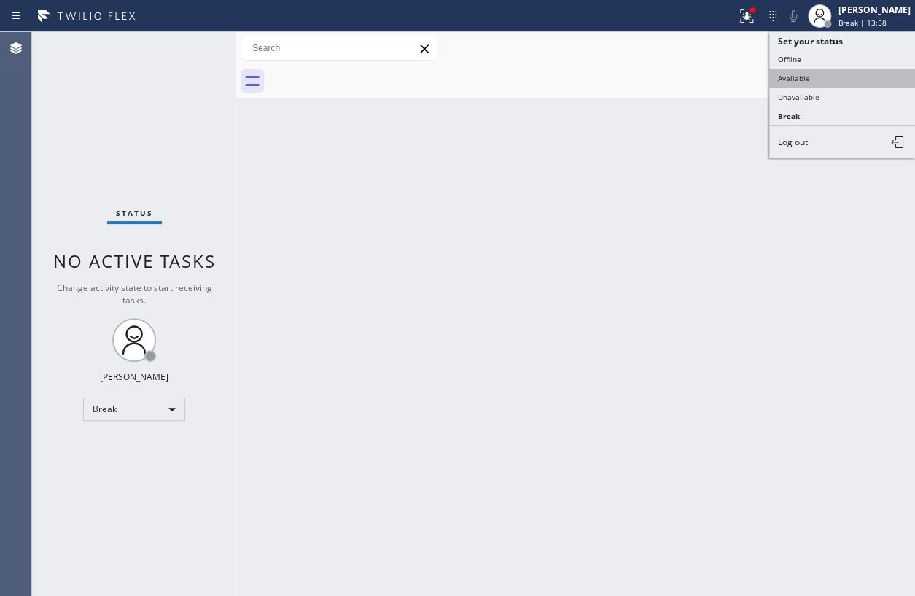
click at [807, 79] on button "Available" at bounding box center [842, 78] width 146 height 19
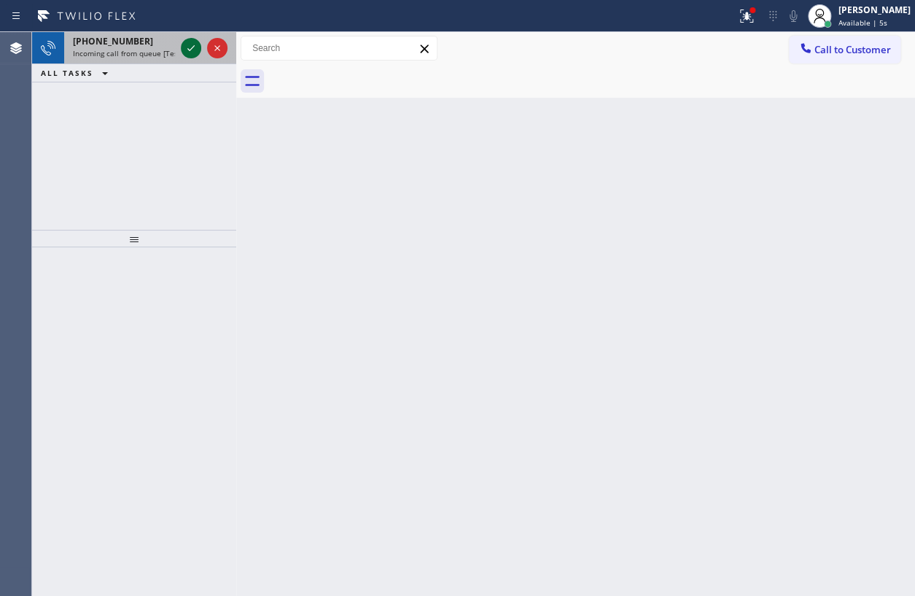
click at [187, 51] on icon at bounding box center [190, 47] width 17 height 17
click at [188, 51] on icon at bounding box center [190, 47] width 17 height 17
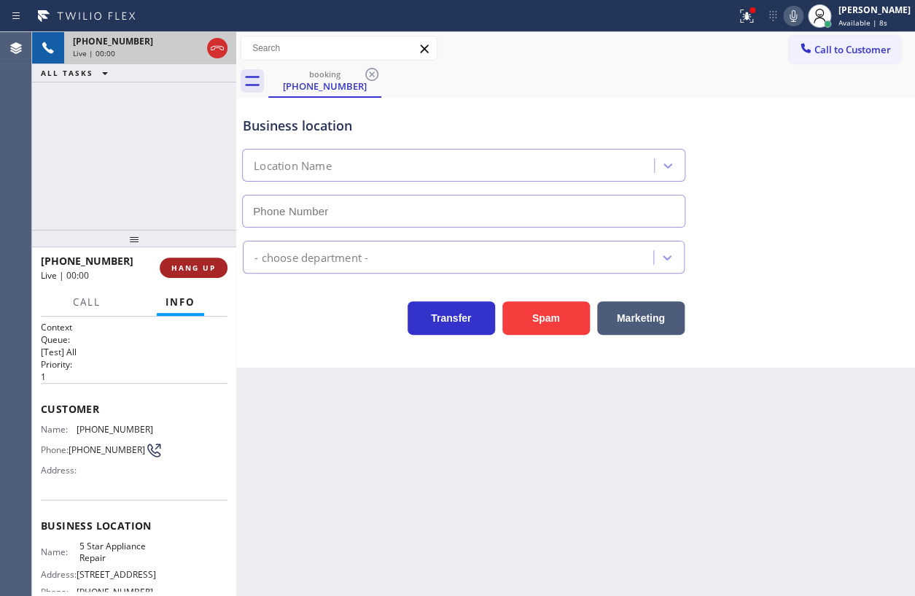
type input "[PHONE_NUMBER]"
click at [211, 273] on button "HANG UP" at bounding box center [194, 267] width 68 height 20
click at [211, 271] on span "HANG UP" at bounding box center [193, 267] width 44 height 10
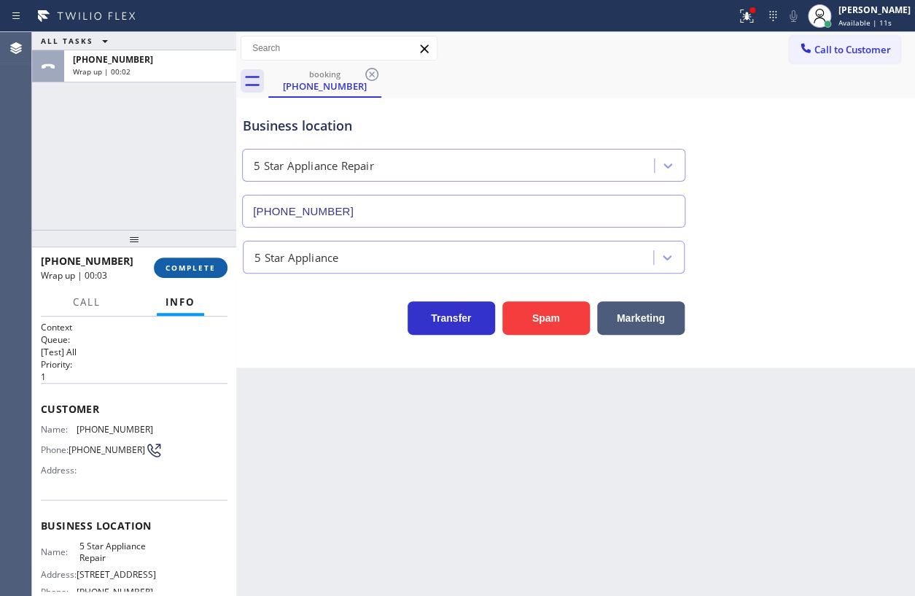
click at [194, 273] on button "COMPLETE" at bounding box center [191, 267] width 74 height 20
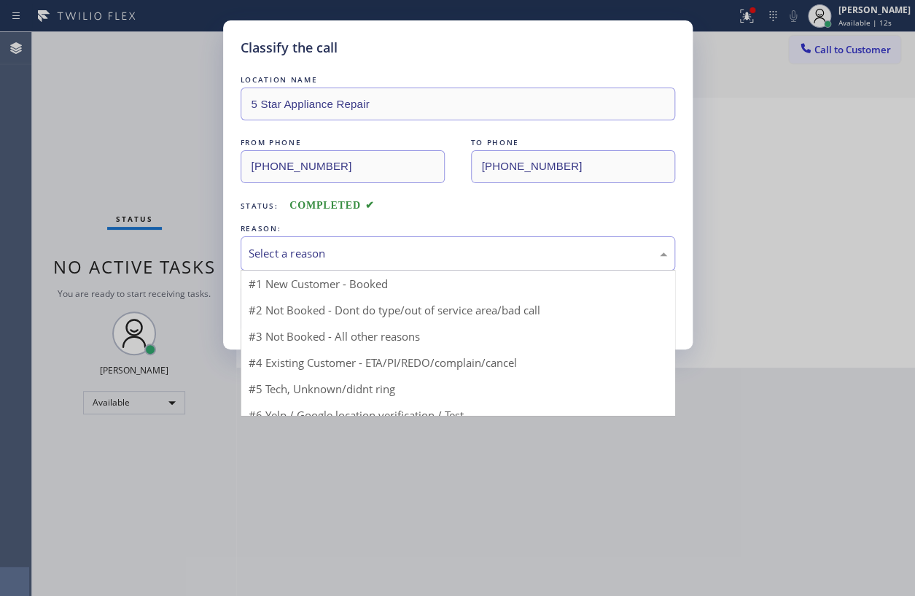
click at [299, 251] on div "Select a reason" at bounding box center [458, 253] width 419 height 17
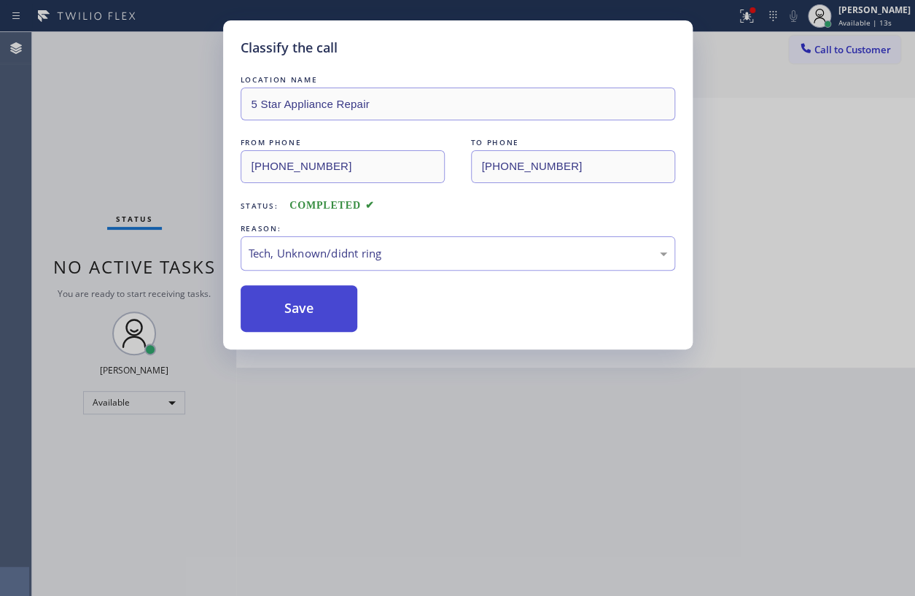
click at [307, 323] on button "Save" at bounding box center [299, 308] width 117 height 47
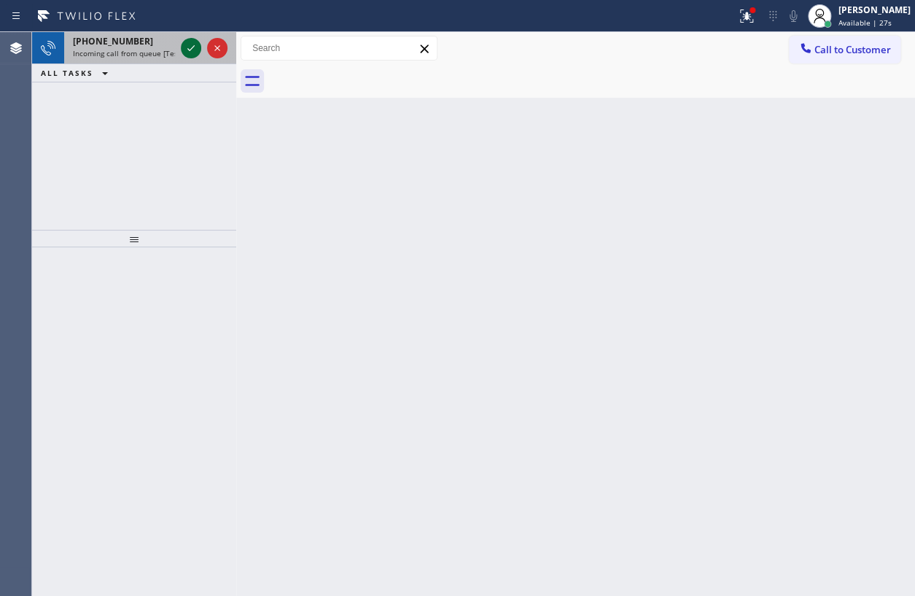
click at [186, 44] on icon at bounding box center [190, 47] width 17 height 17
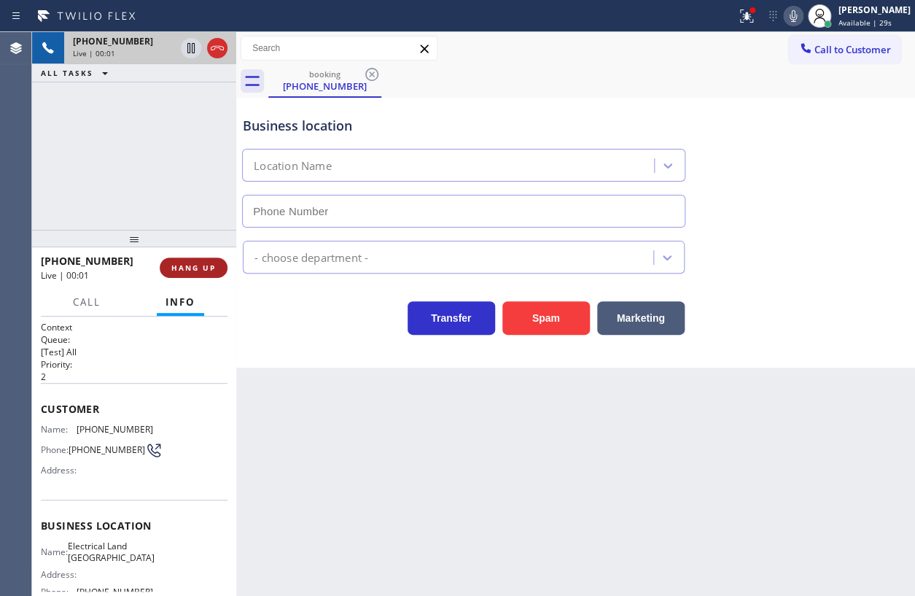
click at [190, 263] on span "HANG UP" at bounding box center [193, 267] width 44 height 10
type input "[PHONE_NUMBER]"
click at [192, 260] on button "HANG UP" at bounding box center [194, 267] width 68 height 20
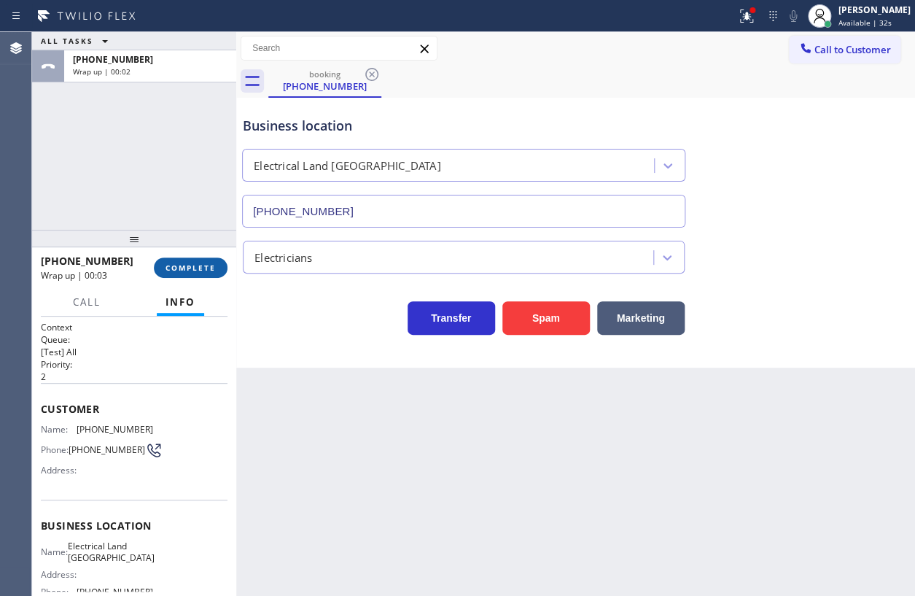
click at [216, 262] on button "COMPLETE" at bounding box center [191, 267] width 74 height 20
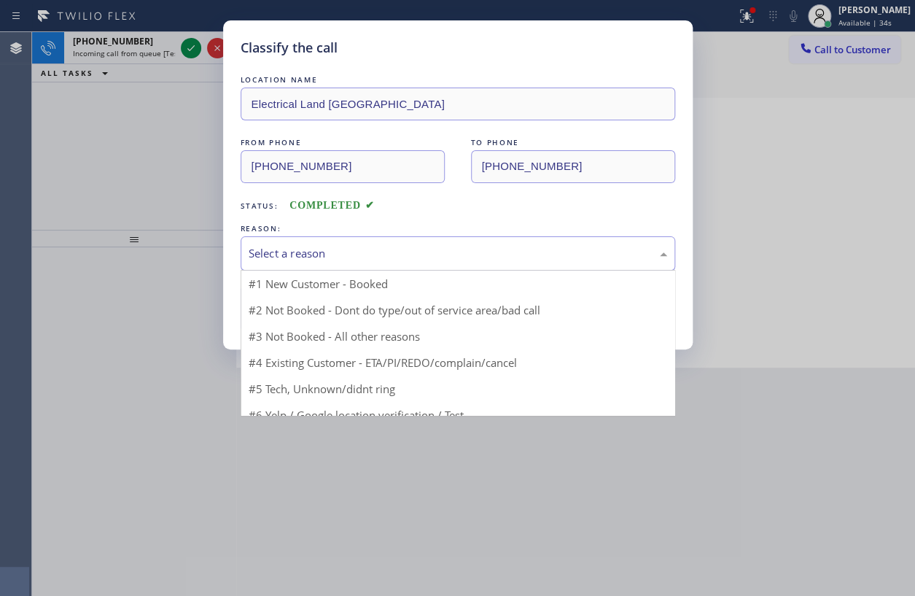
click at [370, 249] on div "Select a reason" at bounding box center [458, 253] width 419 height 17
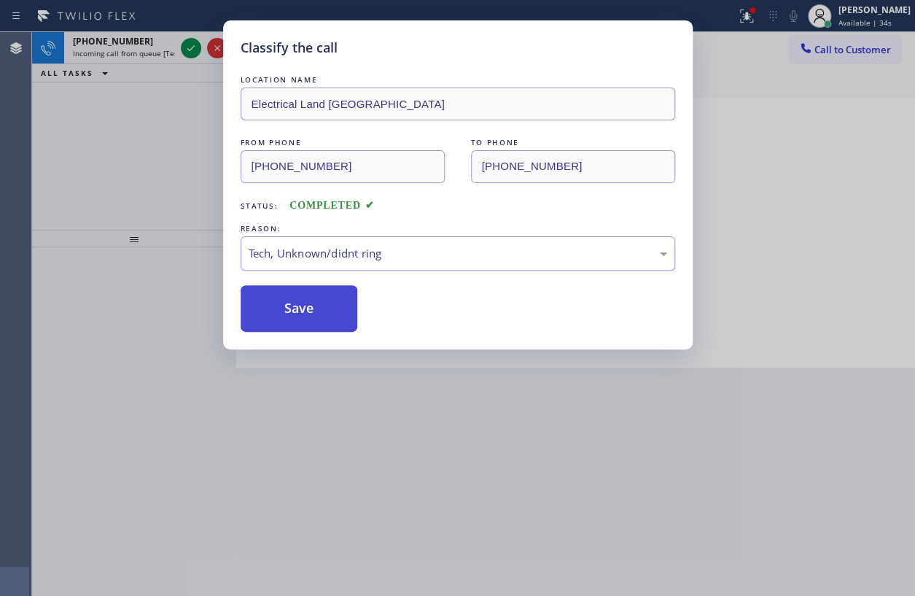
click at [313, 321] on button "Save" at bounding box center [299, 308] width 117 height 47
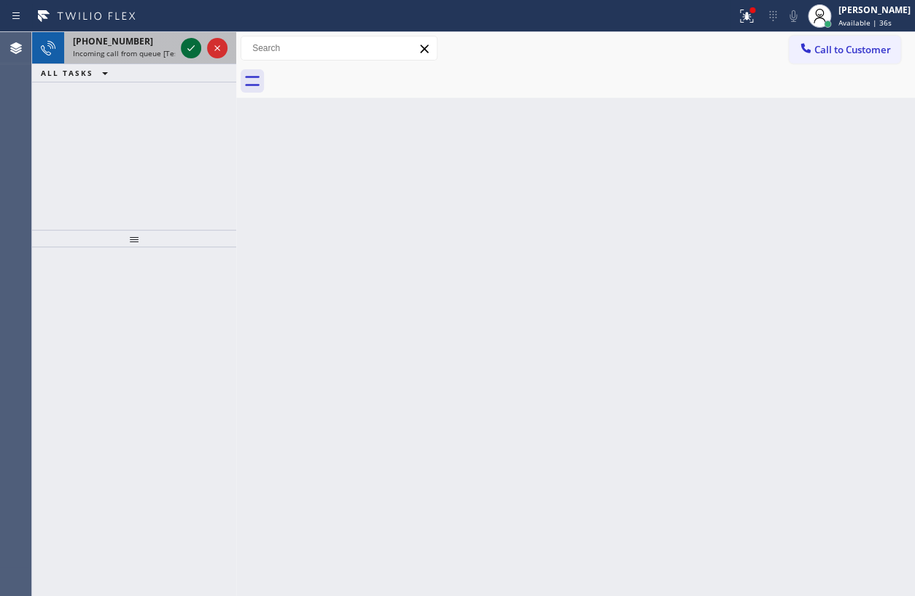
click at [191, 49] on icon at bounding box center [190, 47] width 17 height 17
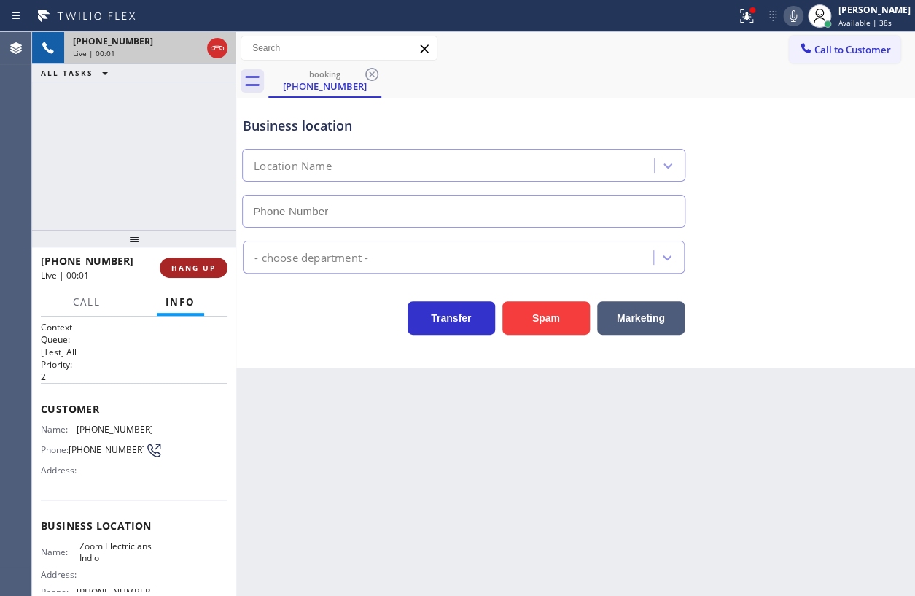
type input "[PHONE_NUMBER]"
click at [186, 263] on span "HANG UP" at bounding box center [193, 267] width 44 height 10
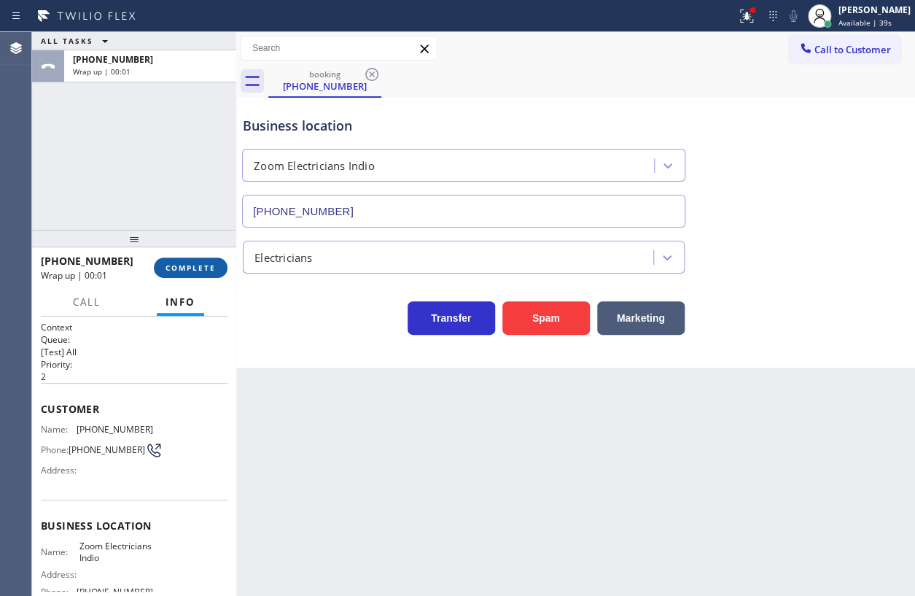
click at [176, 262] on span "COMPLETE" at bounding box center [191, 267] width 50 height 10
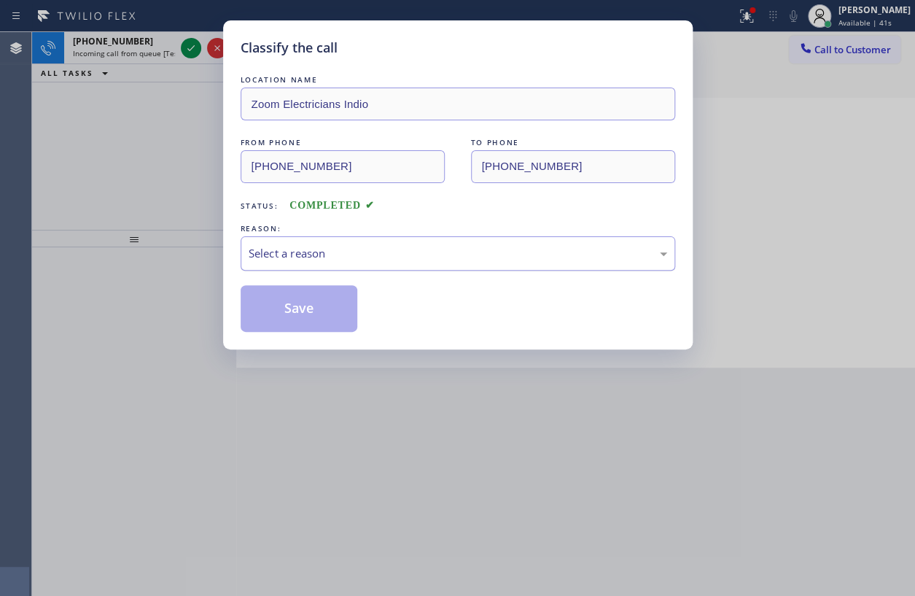
drag, startPoint x: 542, startPoint y: 253, endPoint x: 523, endPoint y: 260, distance: 20.8
click at [541, 253] on div "Select a reason" at bounding box center [458, 253] width 419 height 17
drag, startPoint x: 338, startPoint y: 365, endPoint x: 318, endPoint y: 316, distance: 52.3
click at [314, 309] on button "Save" at bounding box center [299, 308] width 117 height 47
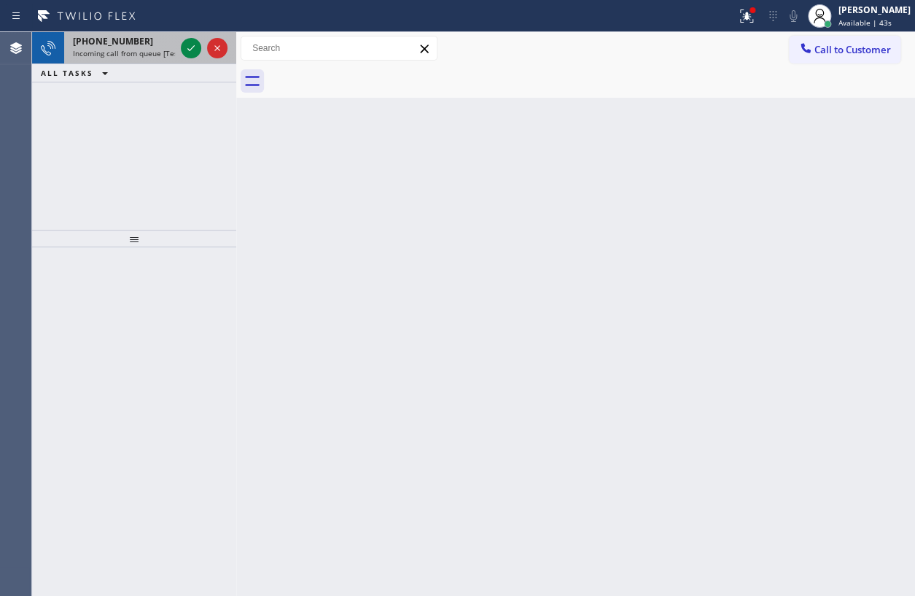
click at [141, 43] on div "[PHONE_NUMBER]" at bounding box center [124, 41] width 102 height 12
click at [182, 47] on div at bounding box center [191, 47] width 20 height 17
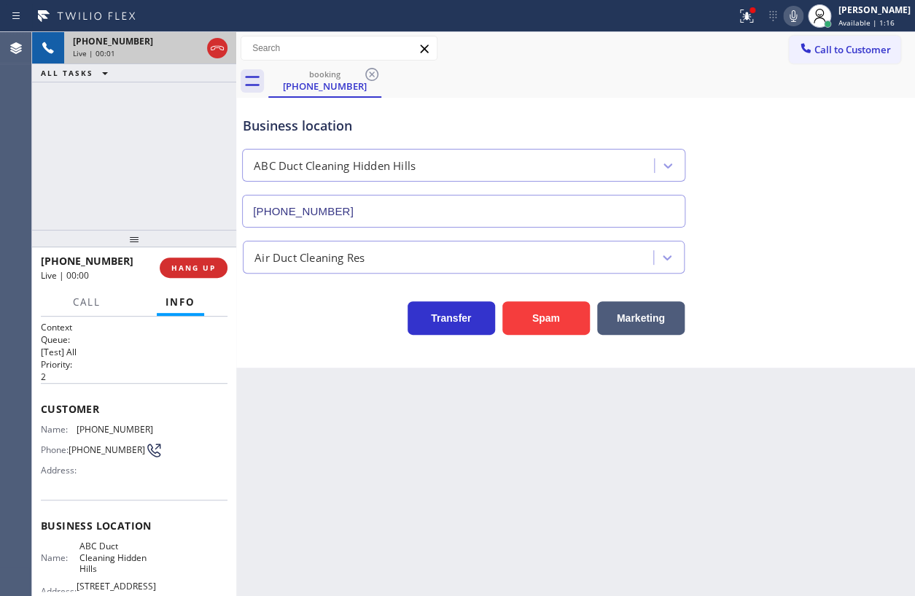
type input "[PHONE_NUMBER]"
click at [195, 273] on button "HANG UP" at bounding box center [194, 267] width 68 height 20
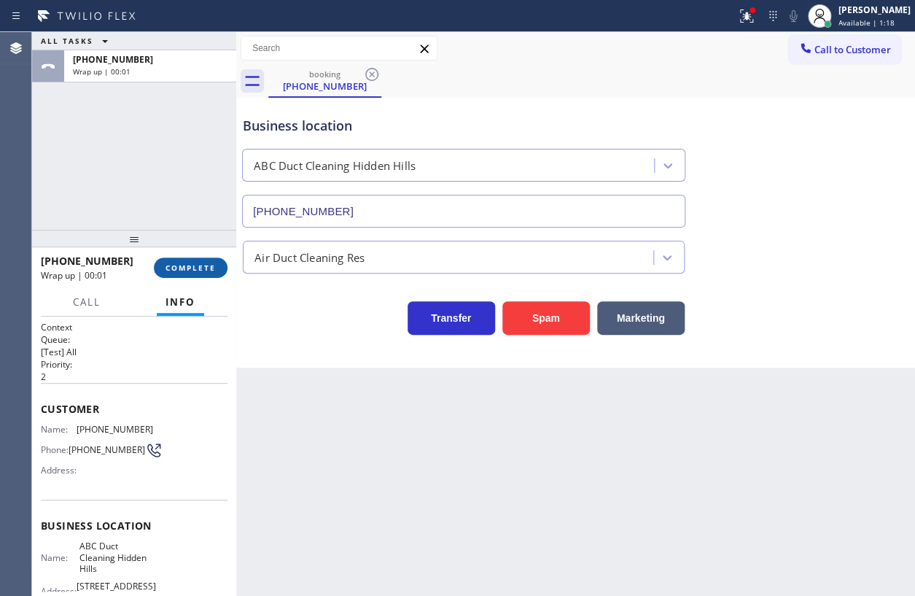
click at [205, 268] on span "COMPLETE" at bounding box center [191, 267] width 50 height 10
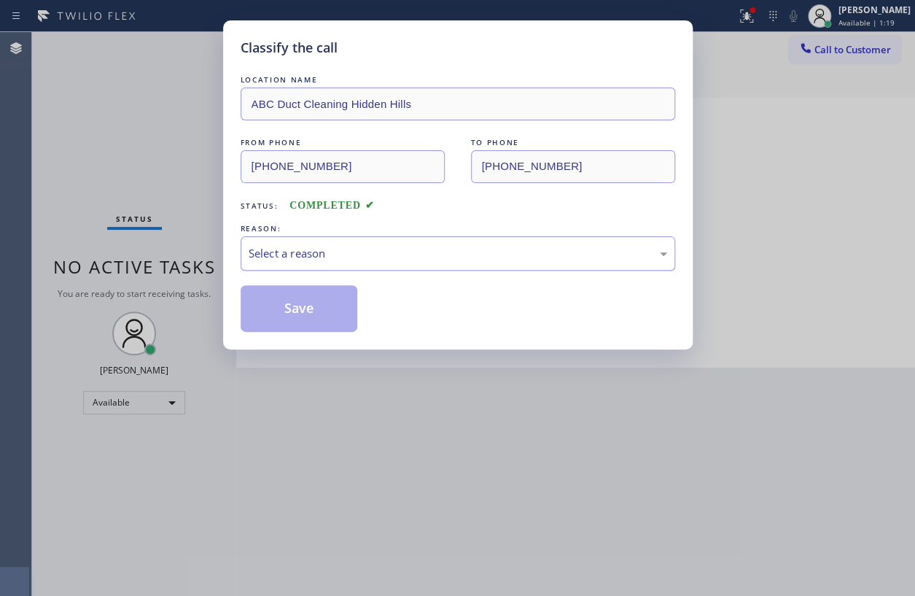
click at [349, 245] on div "Select a reason" at bounding box center [458, 253] width 419 height 17
click at [322, 317] on button "Save" at bounding box center [299, 308] width 117 height 47
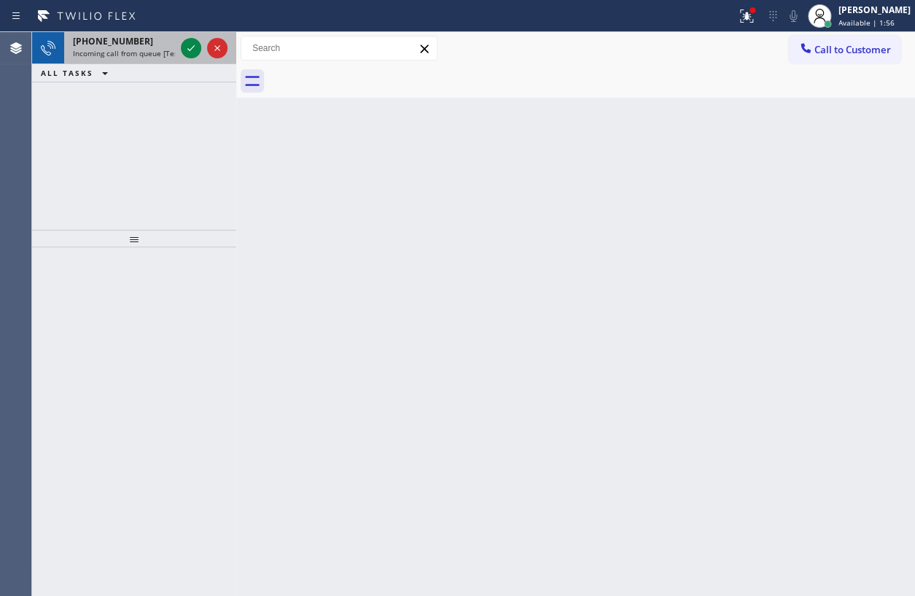
click at [95, 52] on span "Incoming call from queue [Test] All" at bounding box center [133, 53] width 121 height 10
click at [183, 48] on icon at bounding box center [190, 47] width 17 height 17
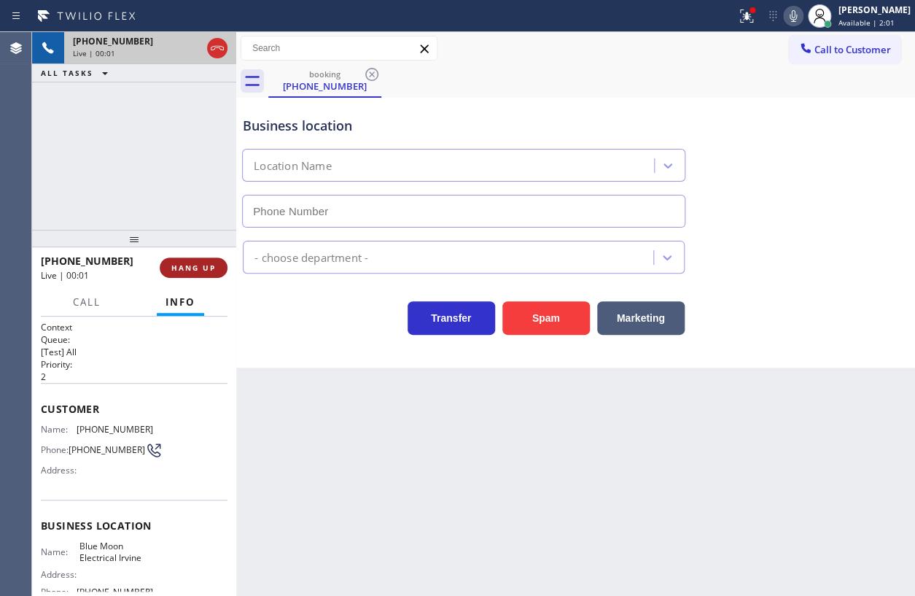
type input "[PHONE_NUMBER]"
click at [189, 268] on span "HANG UP" at bounding box center [193, 267] width 44 height 10
click at [204, 268] on span "HANG UP" at bounding box center [193, 267] width 44 height 10
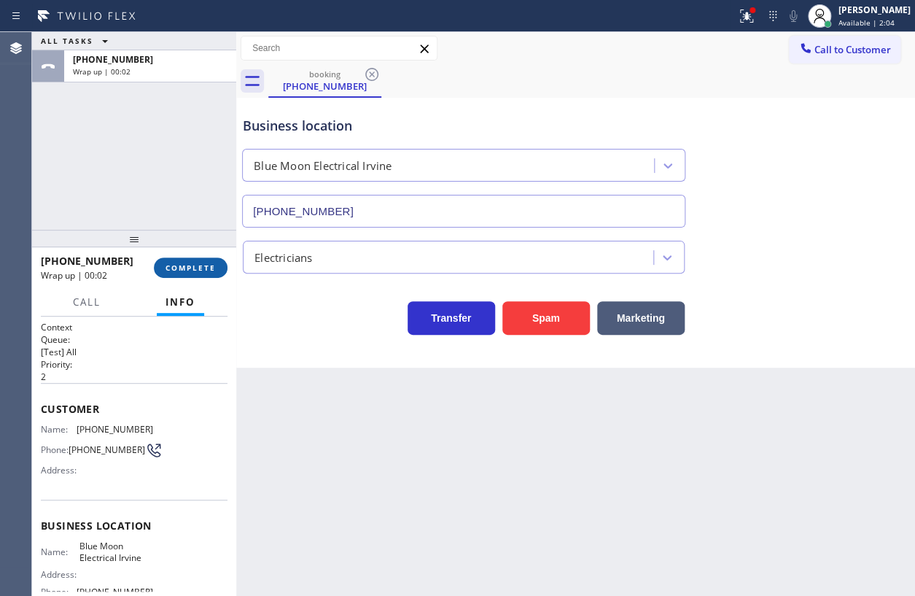
click at [194, 265] on span "COMPLETE" at bounding box center [191, 267] width 50 height 10
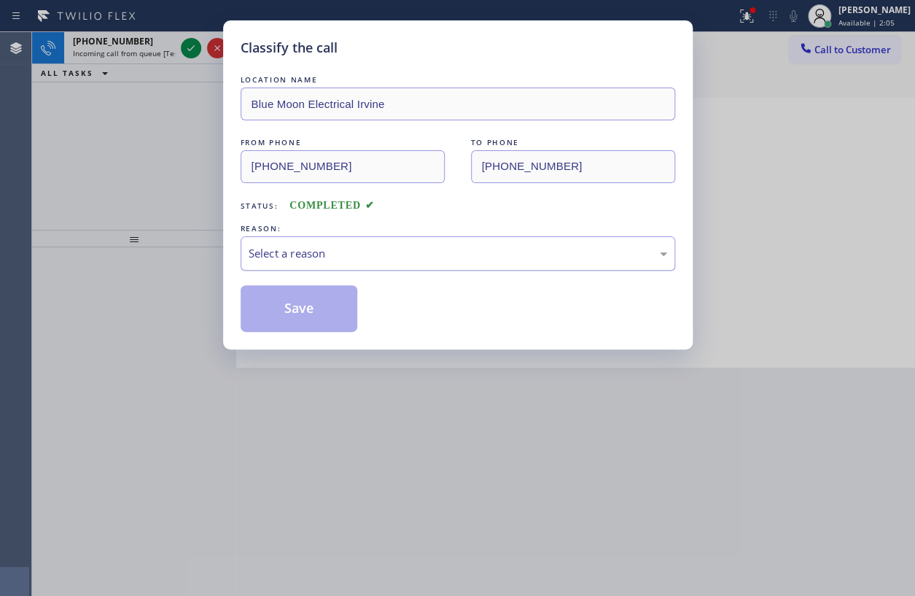
click at [380, 260] on div "Select a reason" at bounding box center [458, 253] width 419 height 17
click at [323, 319] on button "Save" at bounding box center [299, 308] width 117 height 47
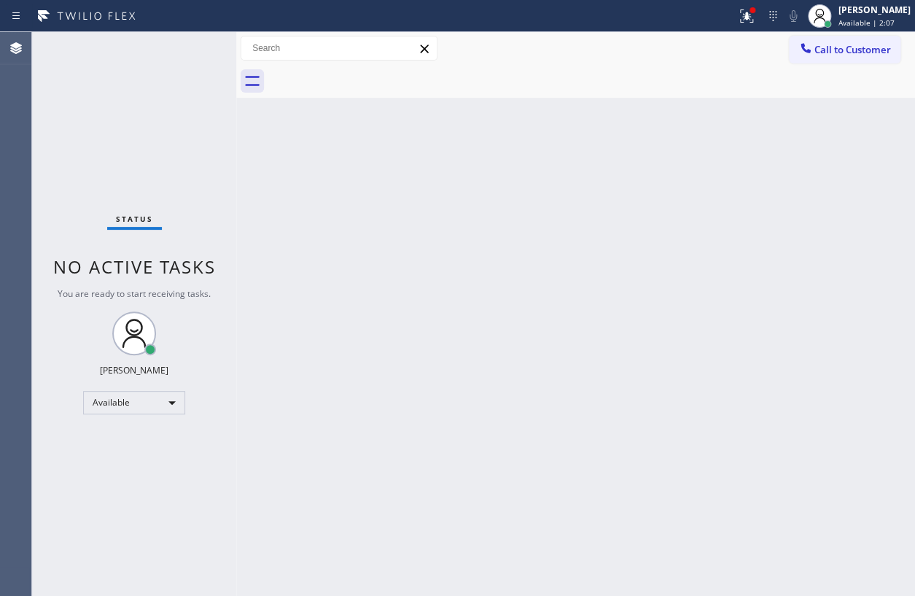
click at [120, 43] on div "Status No active tasks You are ready to start receiving tasks. [PERSON_NAME] Av…" at bounding box center [134, 314] width 204 height 564
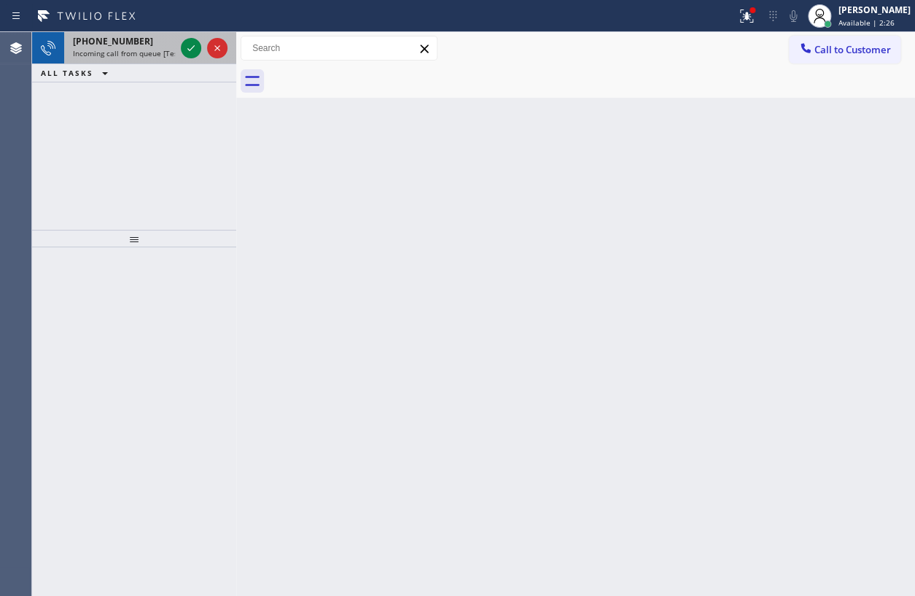
click at [93, 38] on span "[PHONE_NUMBER]" at bounding box center [113, 41] width 80 height 12
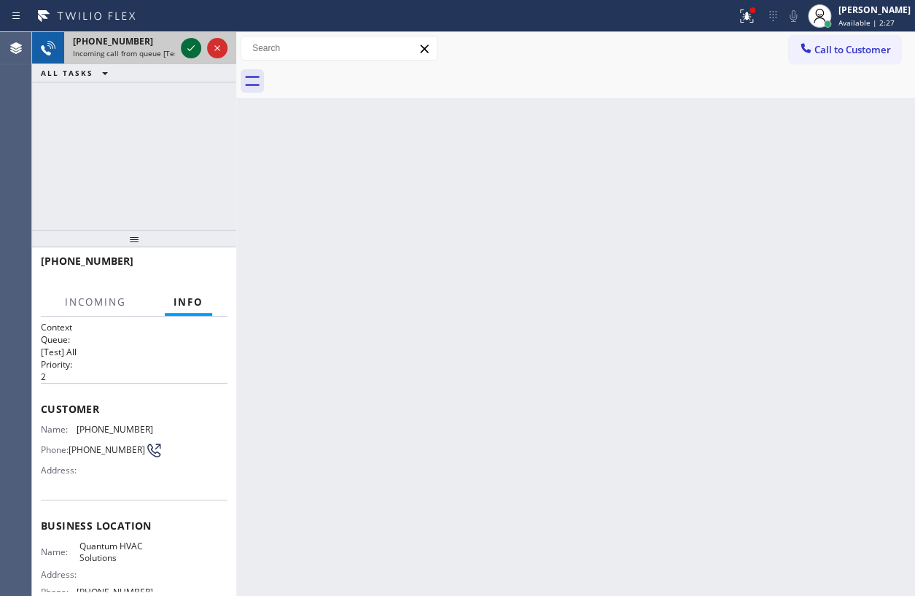
click at [183, 46] on icon at bounding box center [190, 47] width 17 height 17
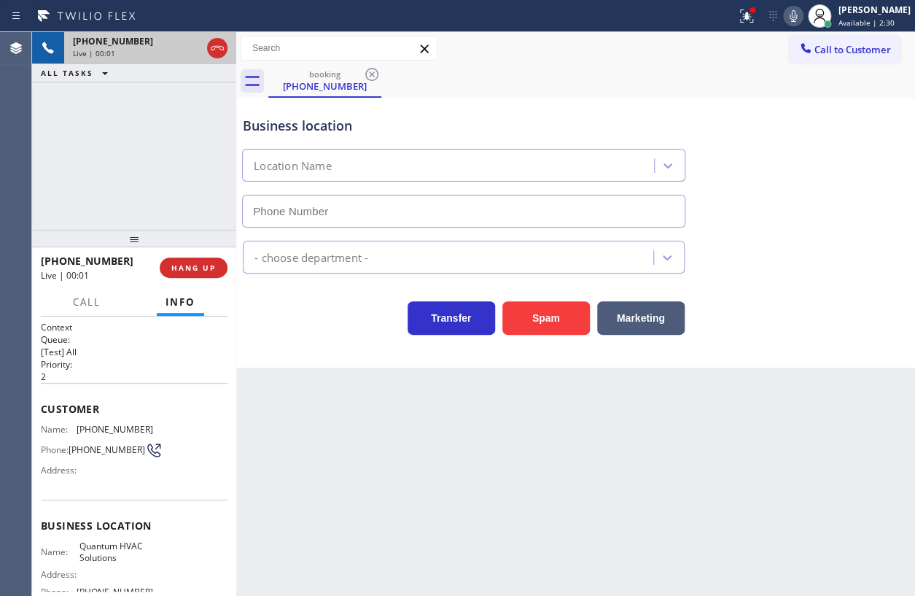
type input "[PHONE_NUMBER]"
click at [209, 260] on button "HANG UP" at bounding box center [194, 267] width 68 height 20
click at [209, 264] on span "HANG UP" at bounding box center [193, 267] width 44 height 10
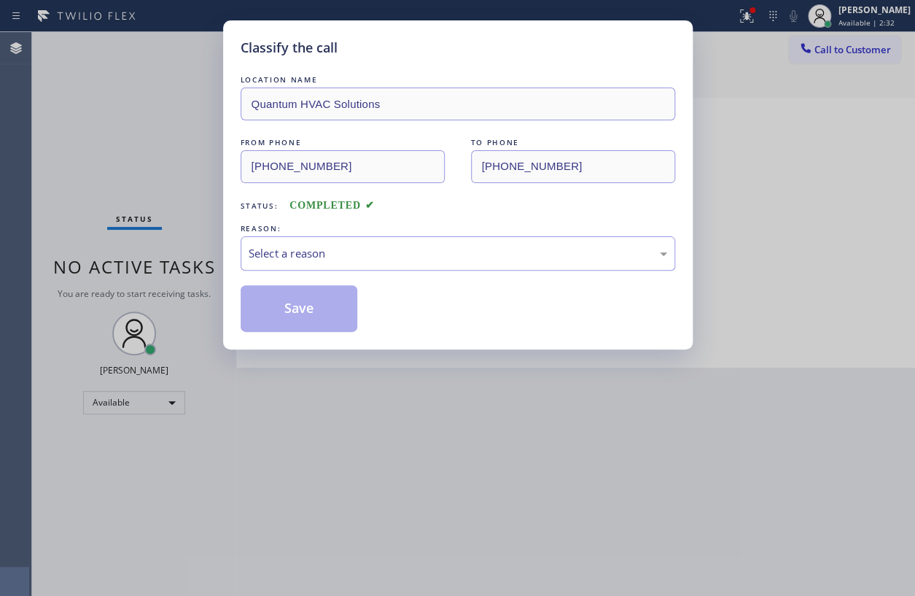
click at [344, 249] on div "Select a reason" at bounding box center [458, 253] width 419 height 17
click at [338, 299] on button "Save" at bounding box center [299, 308] width 117 height 47
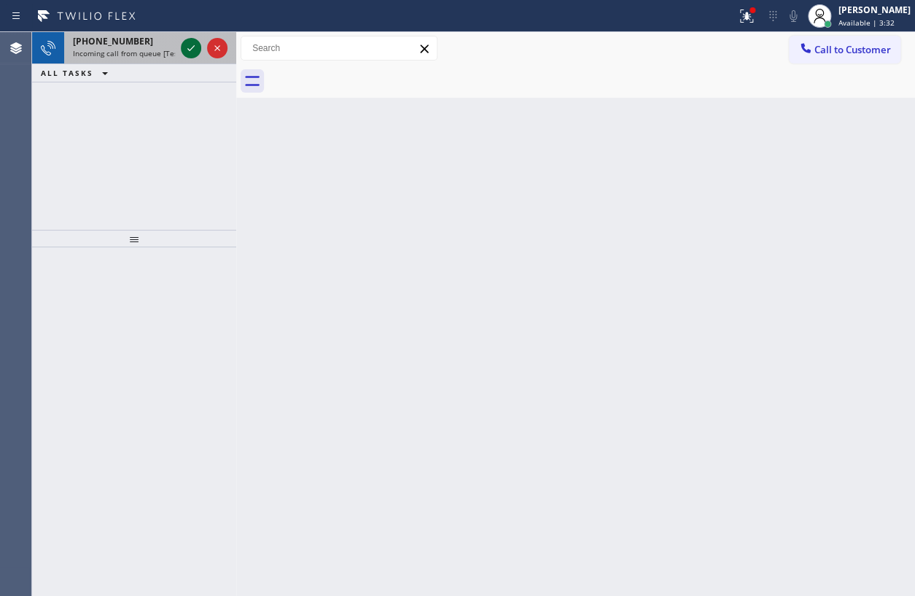
click at [186, 51] on icon at bounding box center [190, 47] width 17 height 17
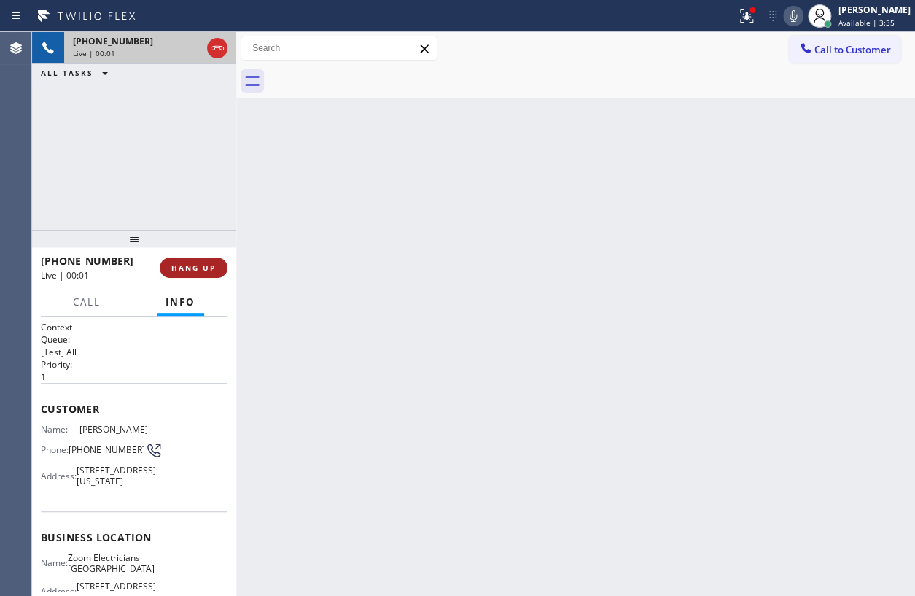
click at [183, 257] on button "HANG UP" at bounding box center [194, 267] width 68 height 20
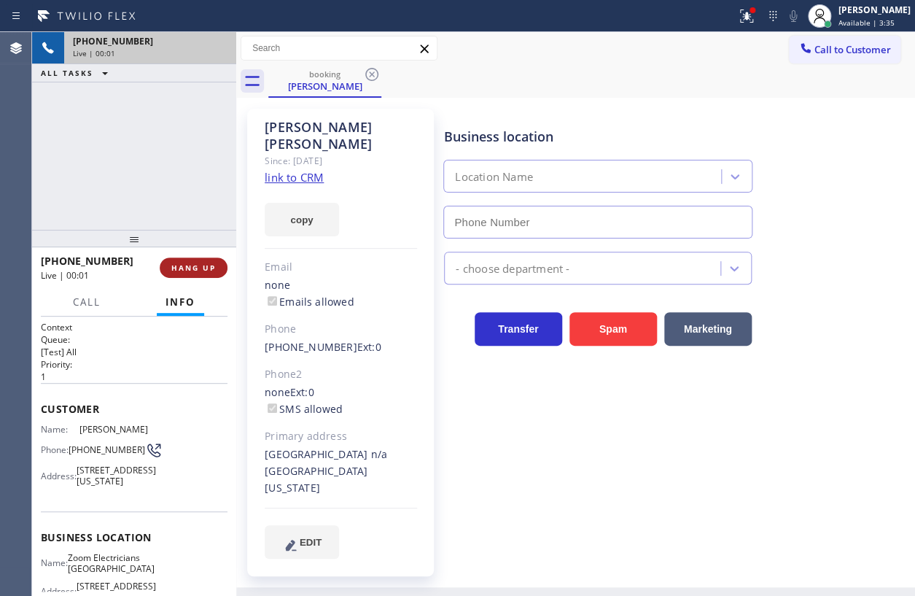
click at [183, 262] on span "HANG UP" at bounding box center [193, 267] width 44 height 10
type input "[PHONE_NUMBER]"
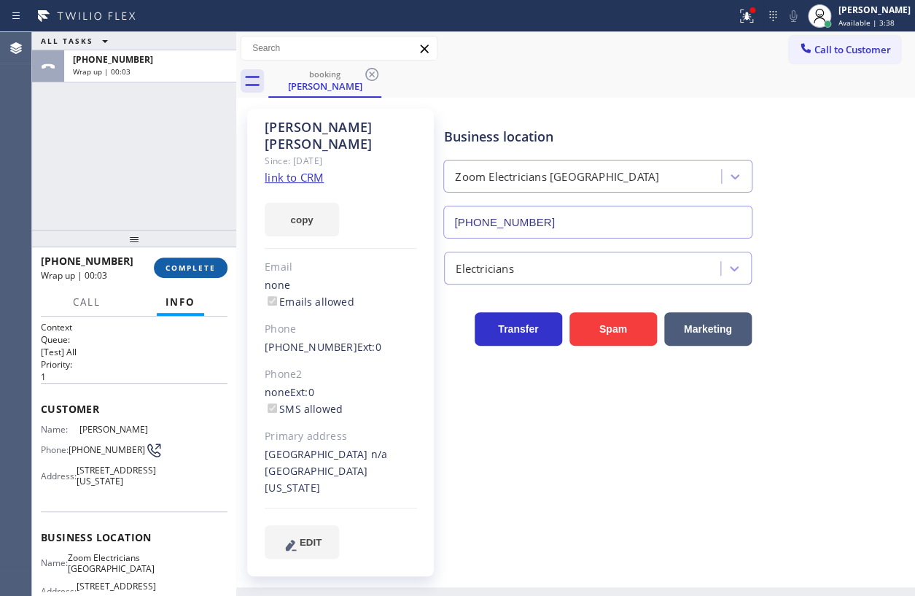
click at [212, 260] on button "COMPLETE" at bounding box center [191, 267] width 74 height 20
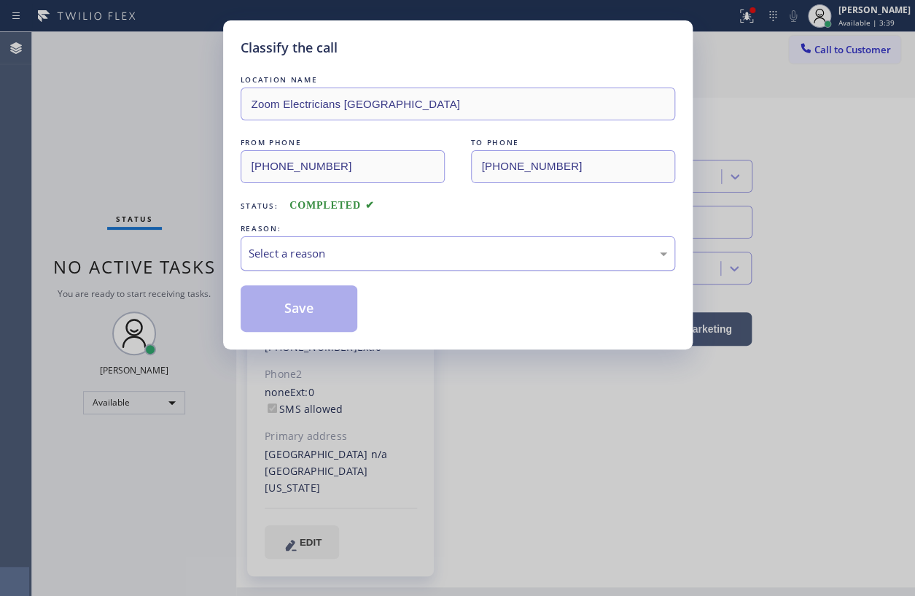
drag, startPoint x: 370, startPoint y: 250, endPoint x: 372, endPoint y: 257, distance: 7.4
click at [372, 254] on div "Select a reason" at bounding box center [458, 253] width 419 height 17
click at [335, 326] on button "Save" at bounding box center [299, 308] width 117 height 47
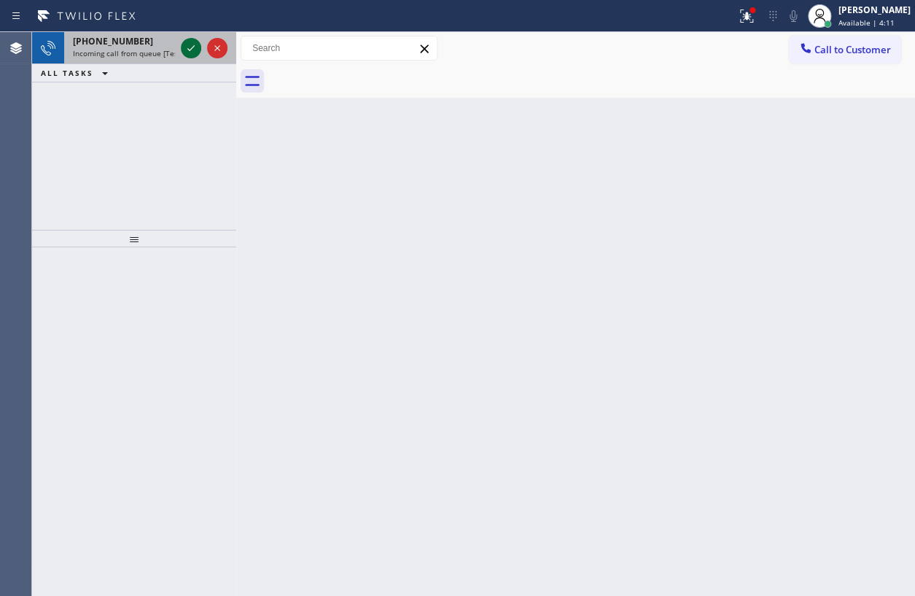
click at [186, 52] on icon at bounding box center [190, 47] width 17 height 17
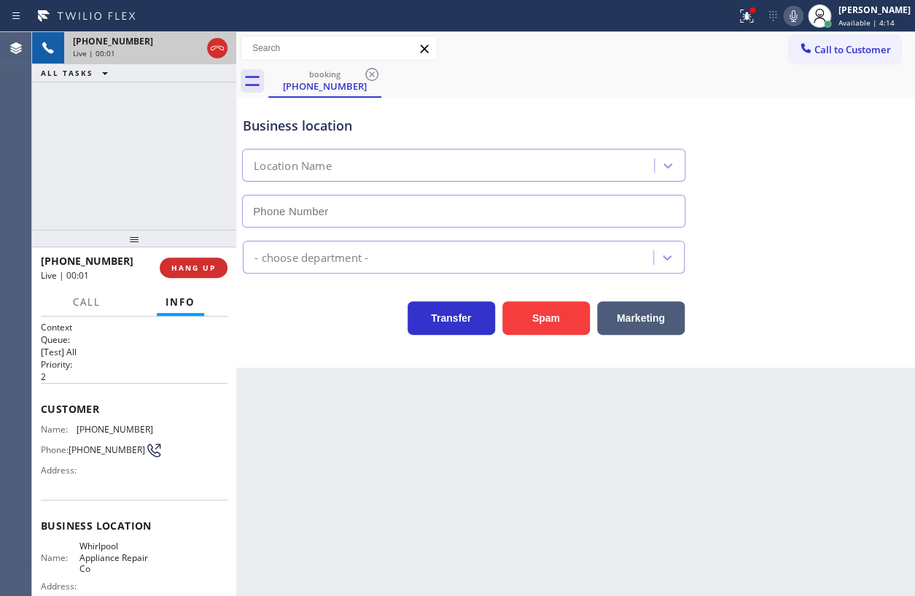
type input "[PHONE_NUMBER]"
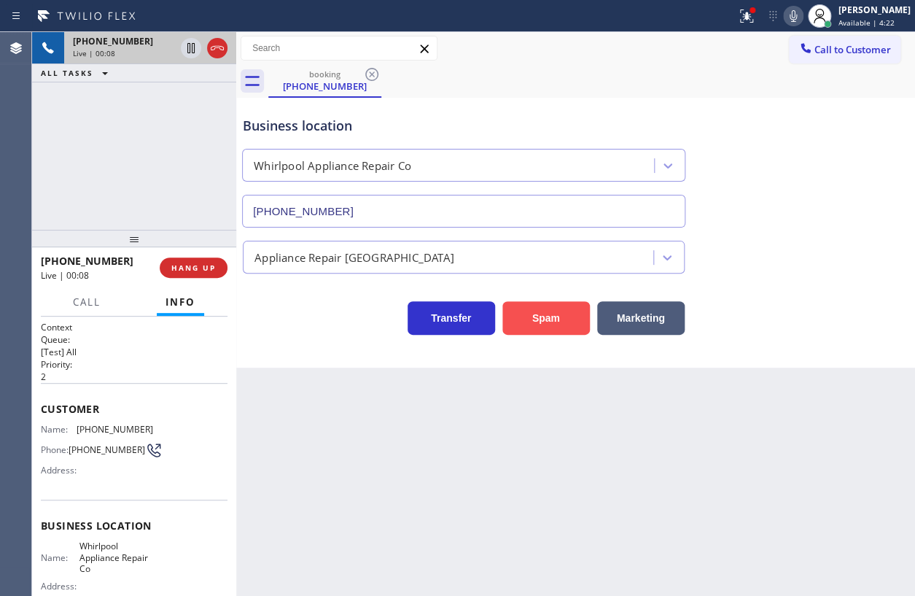
click at [557, 327] on button "Spam" at bounding box center [545, 318] width 87 height 34
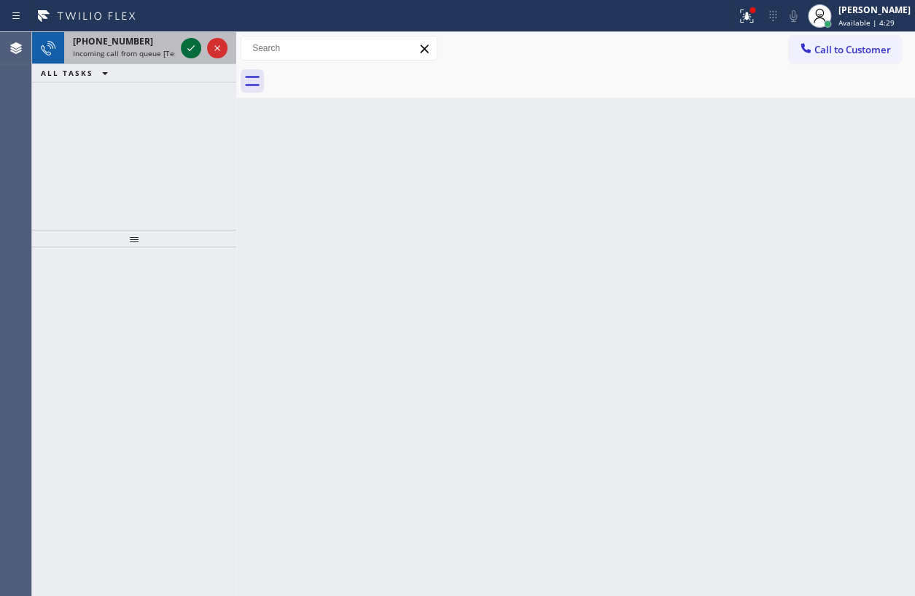
click at [187, 48] on icon at bounding box center [190, 48] width 7 height 6
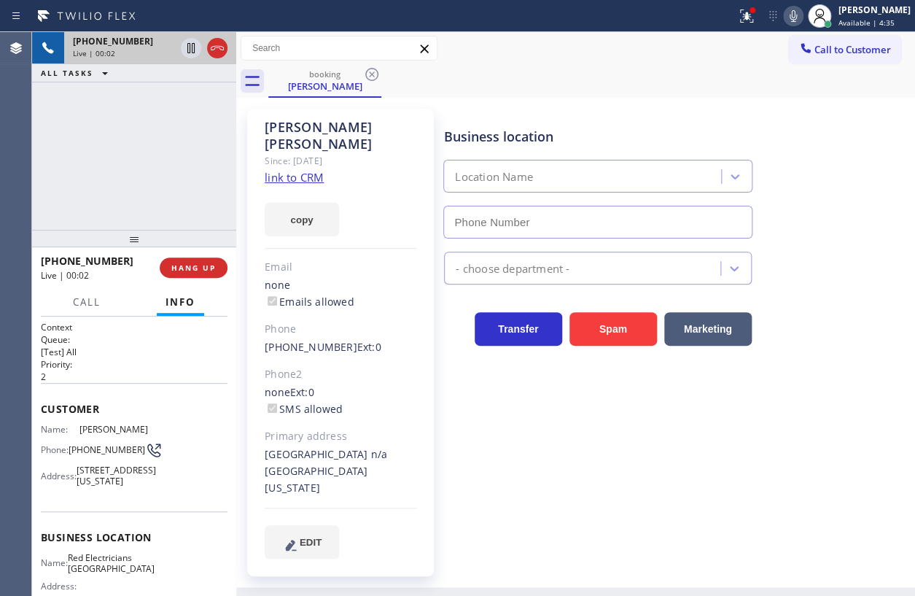
type input "[PHONE_NUMBER]"
click at [305, 170] on link "link to CRM" at bounding box center [294, 177] width 59 height 15
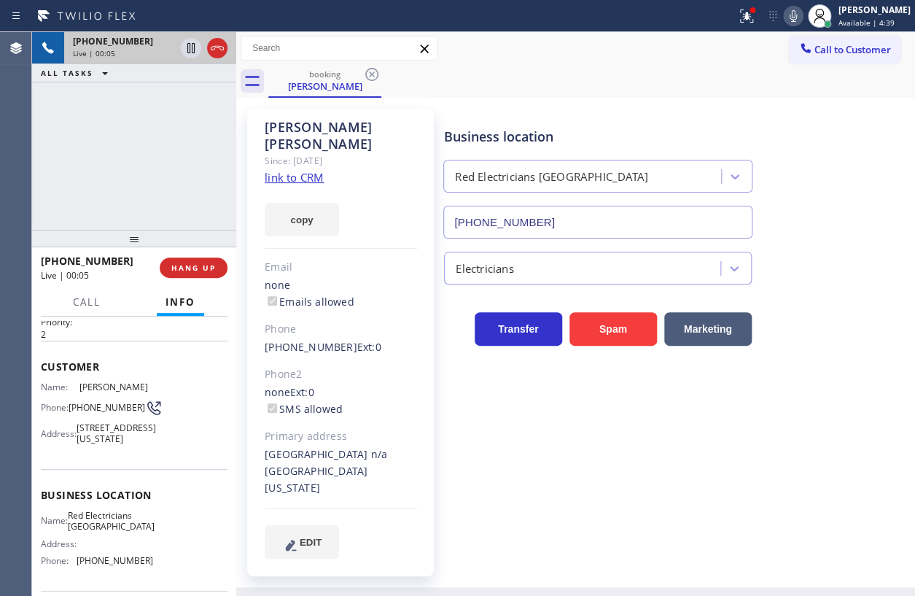
scroll to position [66, 0]
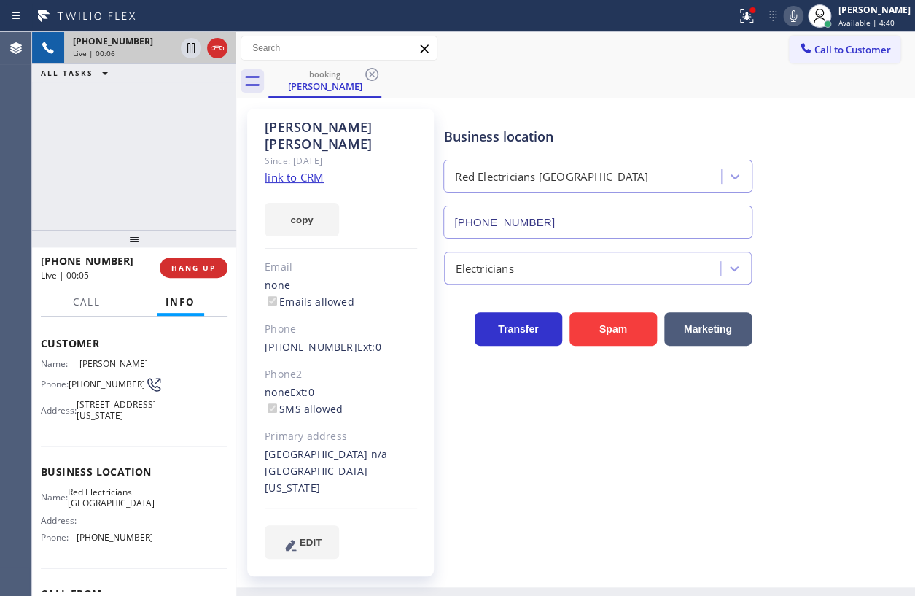
click at [117, 499] on span "Red Electricians [GEOGRAPHIC_DATA]" at bounding box center [111, 497] width 87 height 23
click at [599, 227] on input "[PHONE_NUMBER]" at bounding box center [597, 222] width 309 height 33
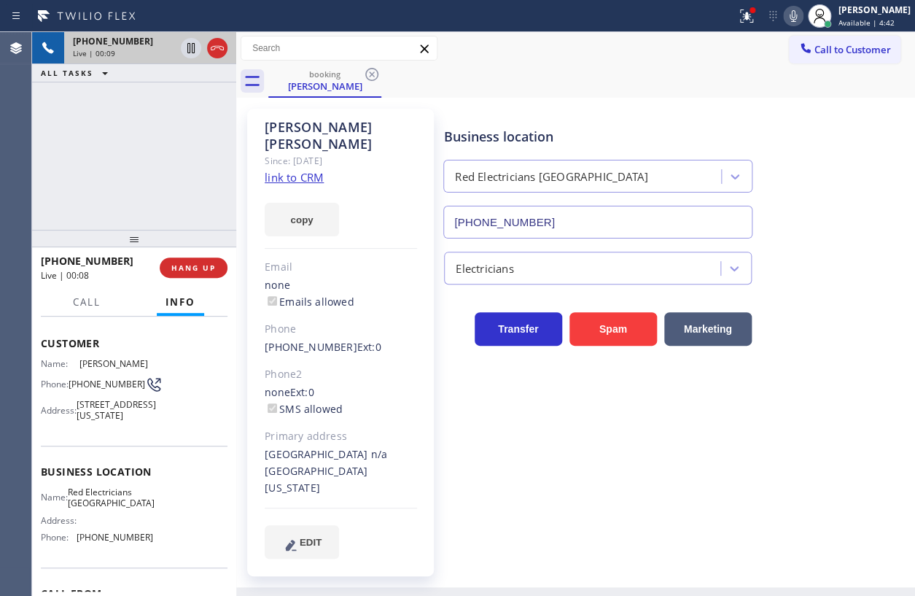
click at [599, 227] on input "[PHONE_NUMBER]" at bounding box center [597, 222] width 309 height 33
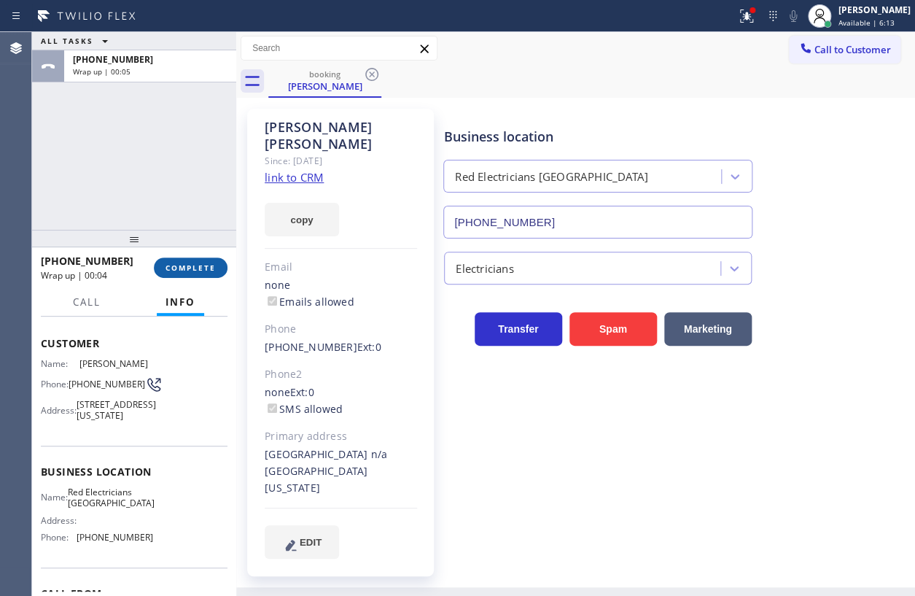
click at [209, 273] on button "COMPLETE" at bounding box center [191, 267] width 74 height 20
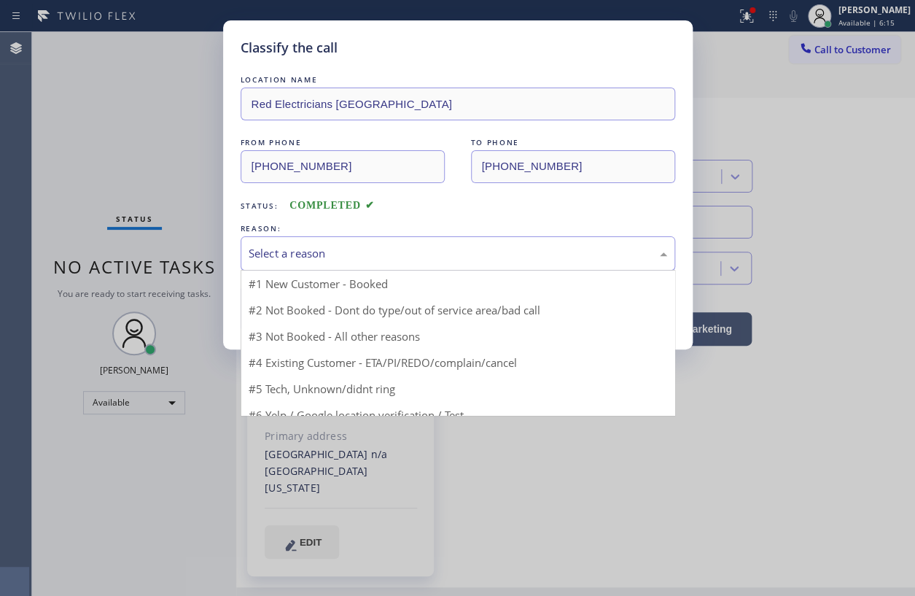
click at [374, 254] on div "Select a reason" at bounding box center [458, 253] width 419 height 17
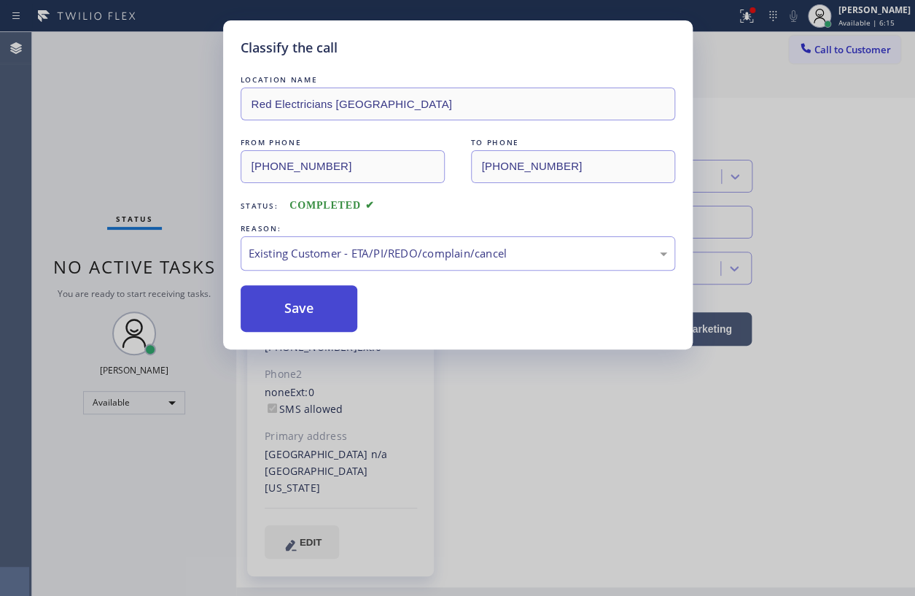
click at [320, 311] on button "Save" at bounding box center [299, 308] width 117 height 47
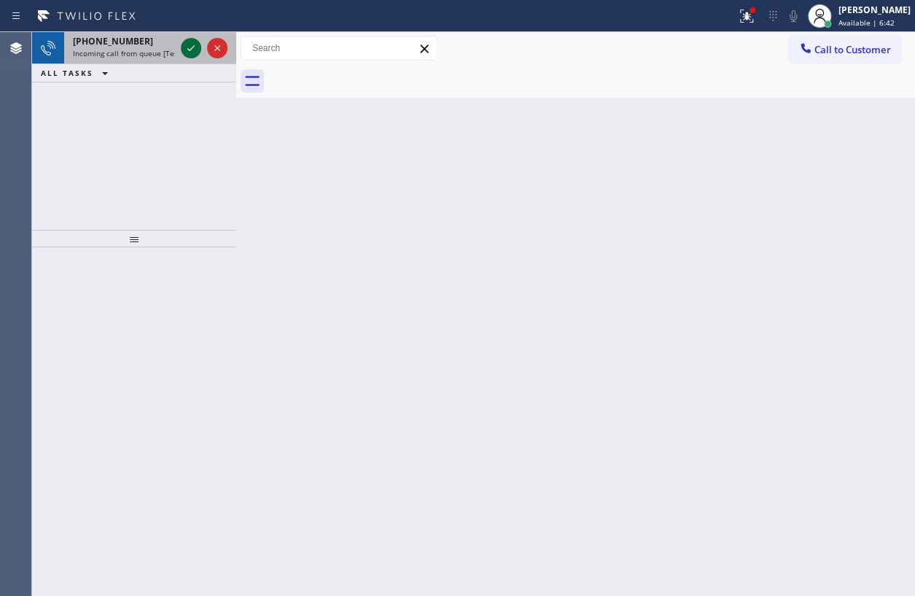
click at [190, 43] on icon at bounding box center [190, 47] width 17 height 17
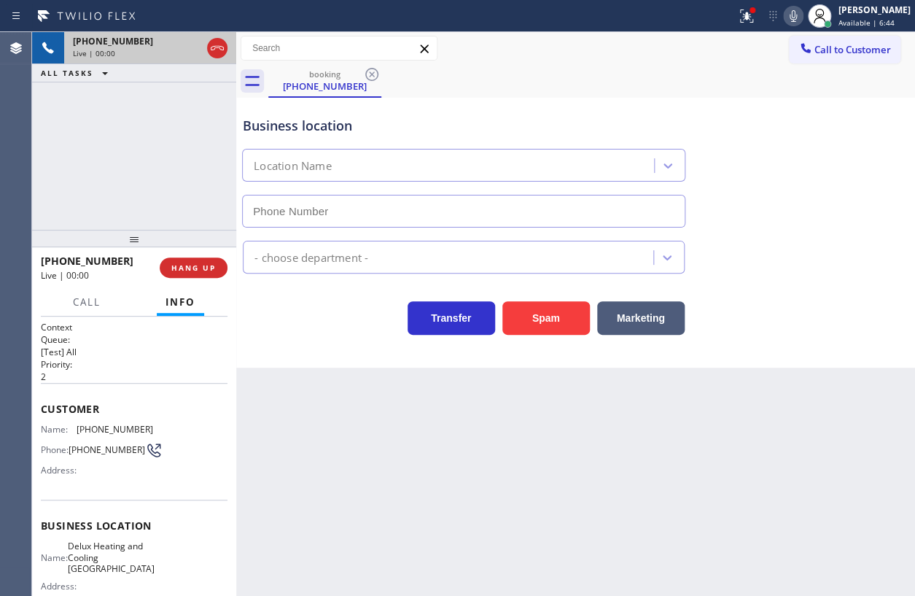
type input "[PHONE_NUMBER]"
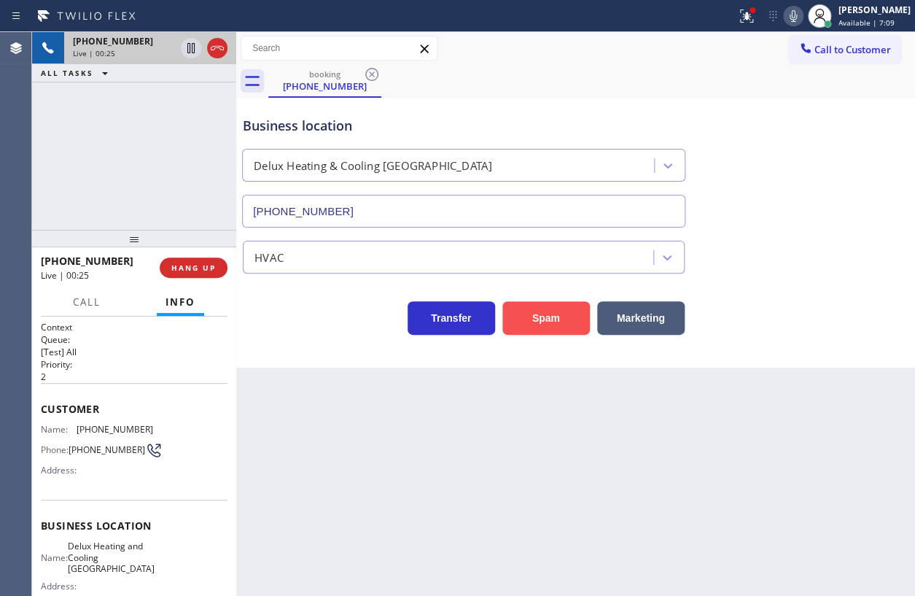
click at [538, 301] on button "Spam" at bounding box center [545, 318] width 87 height 34
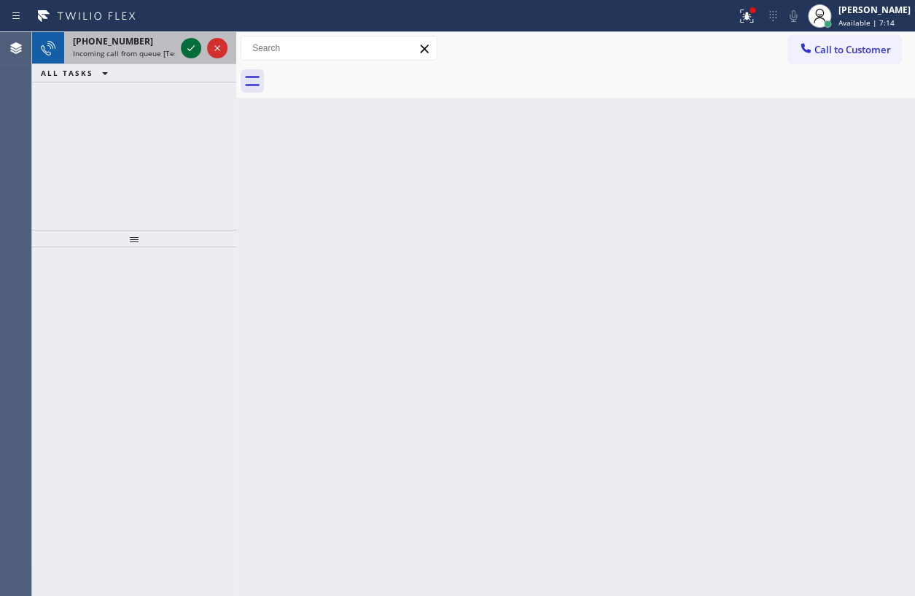
click at [192, 51] on icon at bounding box center [190, 47] width 17 height 17
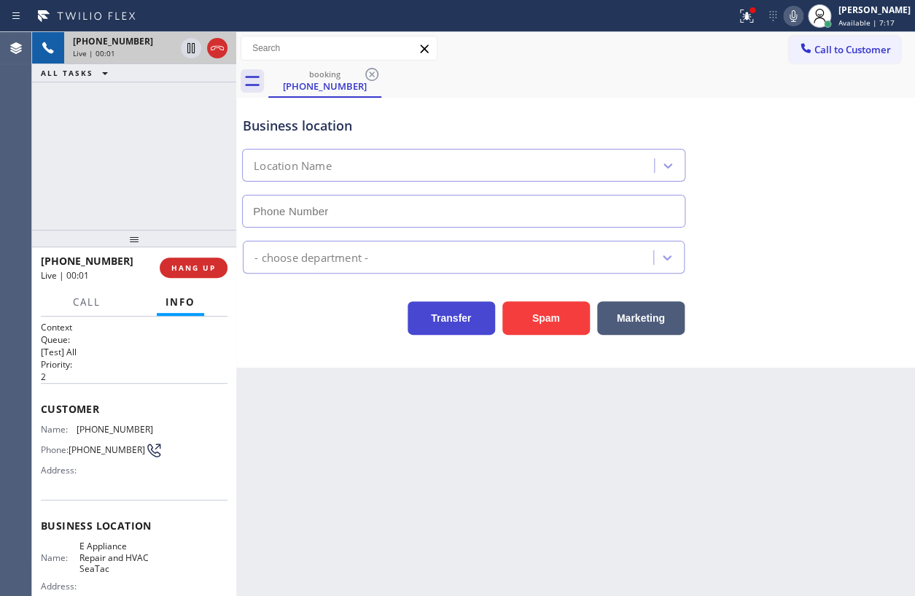
type input "[PHONE_NUMBER]"
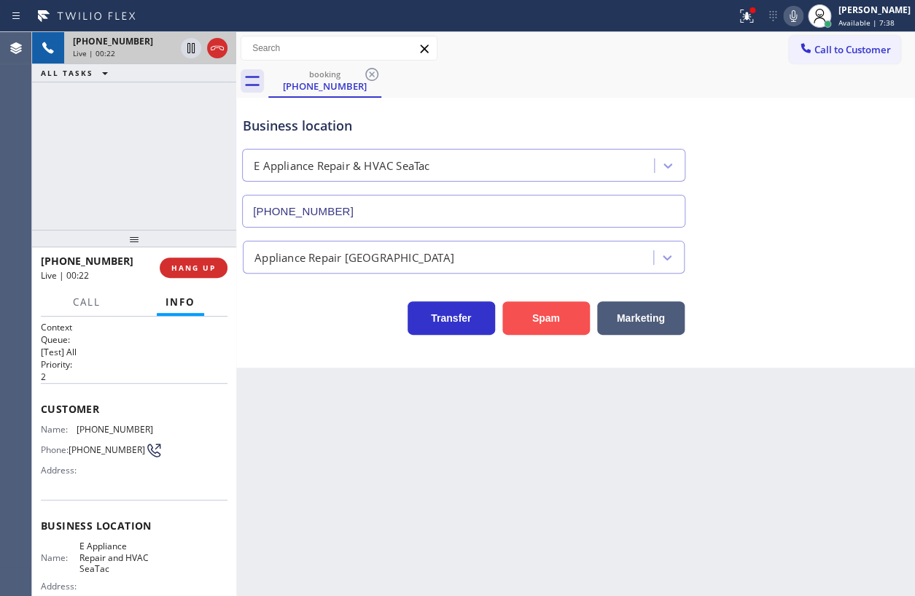
click at [553, 329] on button "Spam" at bounding box center [545, 318] width 87 height 34
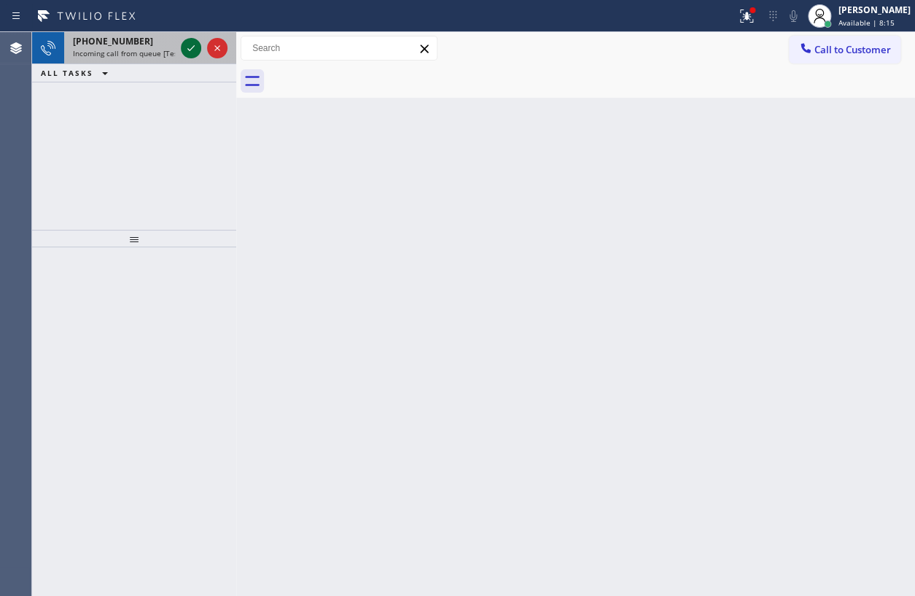
click at [193, 48] on icon at bounding box center [190, 47] width 17 height 17
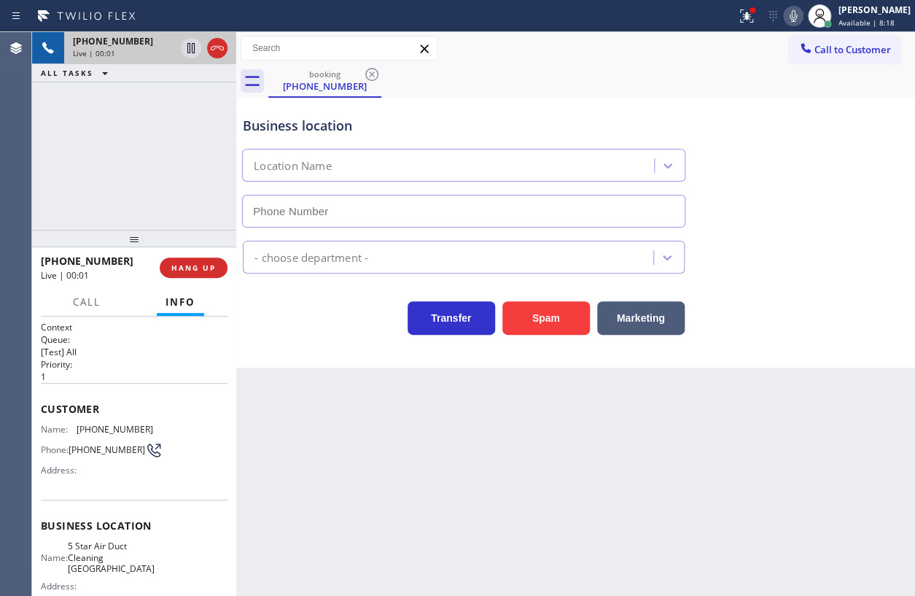
type input "[PHONE_NUMBER]"
click at [204, 276] on button "HANG UP" at bounding box center [194, 267] width 68 height 20
drag, startPoint x: 203, startPoint y: 273, endPoint x: 241, endPoint y: 275, distance: 38.0
click at [203, 272] on button "HANG UP" at bounding box center [194, 267] width 68 height 20
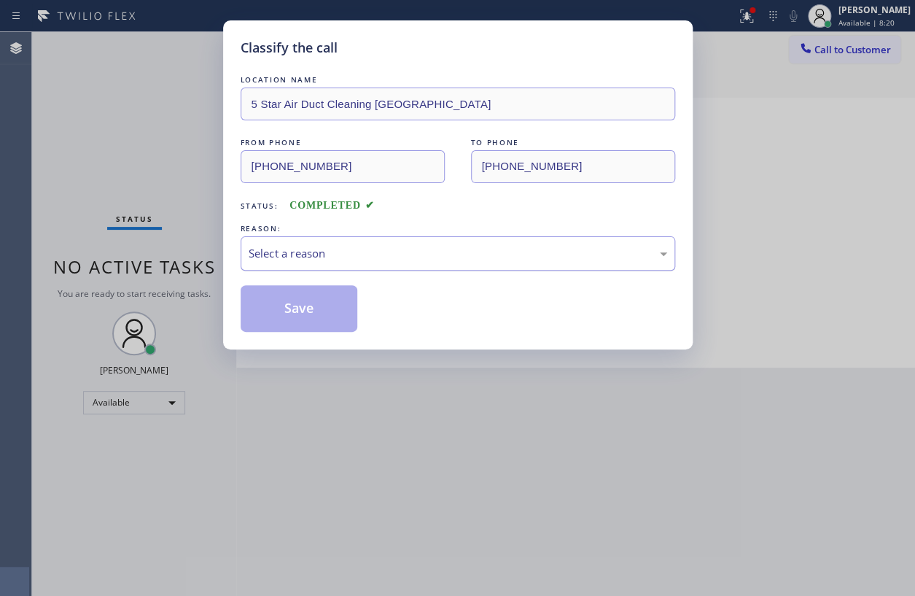
click at [406, 255] on div "Select a reason" at bounding box center [458, 253] width 419 height 17
click at [305, 316] on button "Save" at bounding box center [299, 308] width 117 height 47
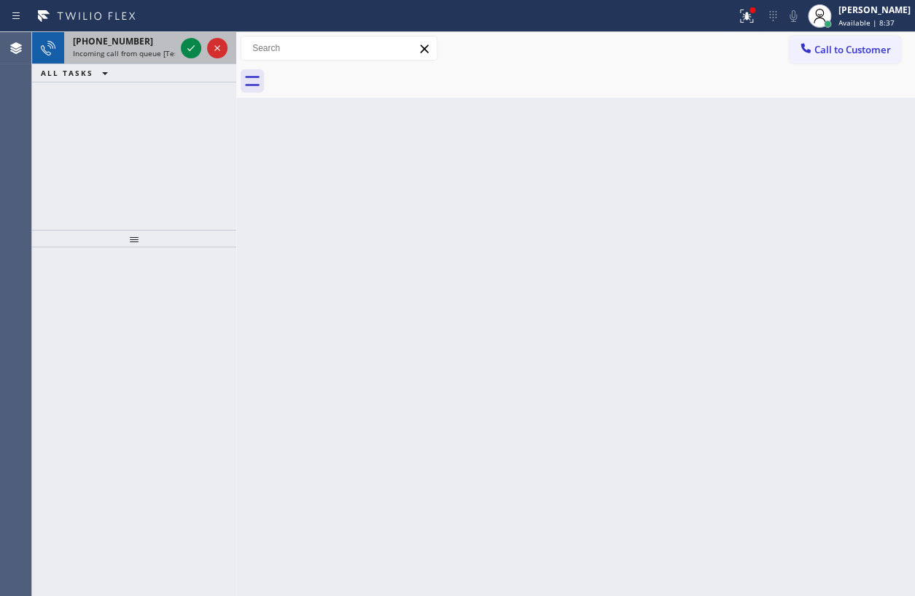
click at [102, 57] on span "Incoming call from queue [Test] All" at bounding box center [133, 53] width 121 height 10
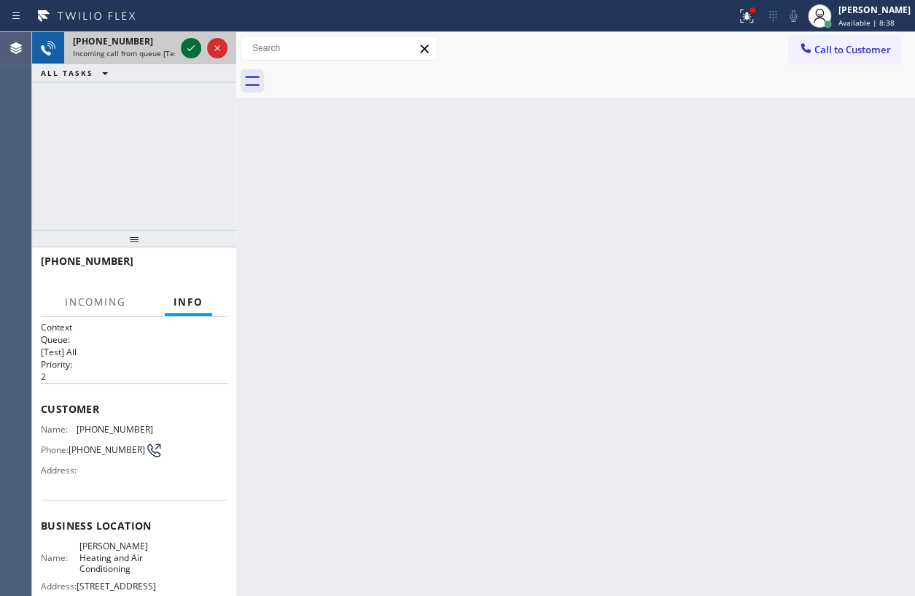
click at [191, 44] on icon at bounding box center [190, 47] width 17 height 17
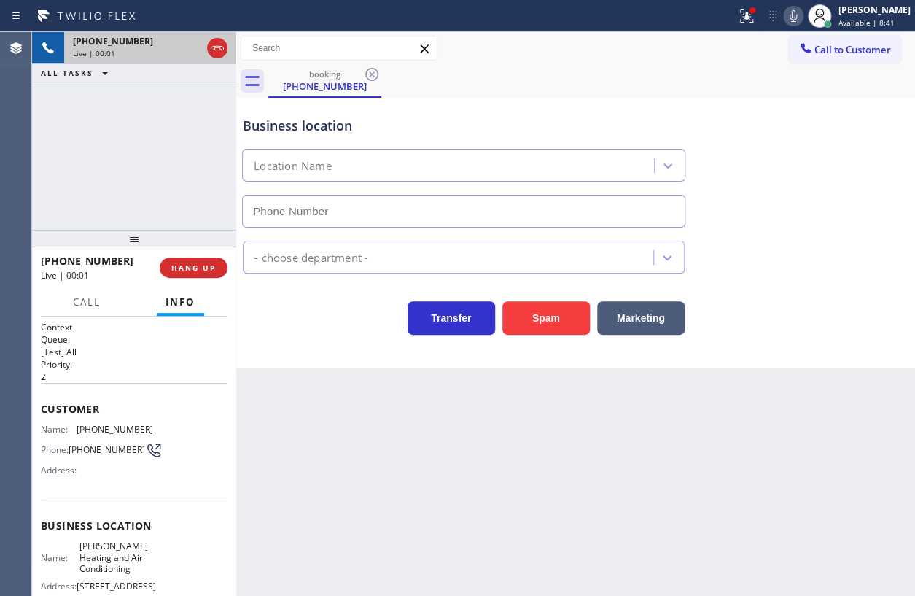
type input "[PHONE_NUMBER]"
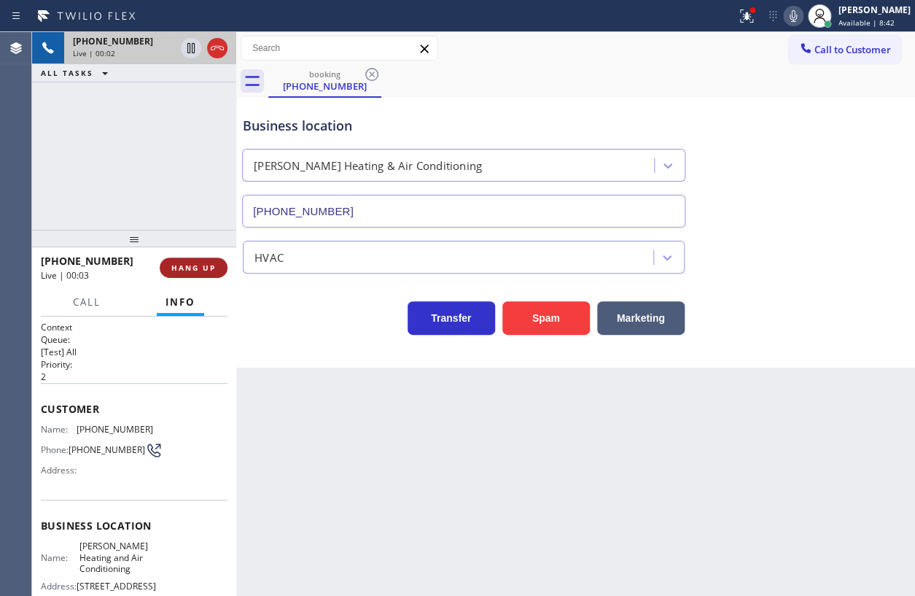
click at [195, 268] on span "HANG UP" at bounding box center [193, 267] width 44 height 10
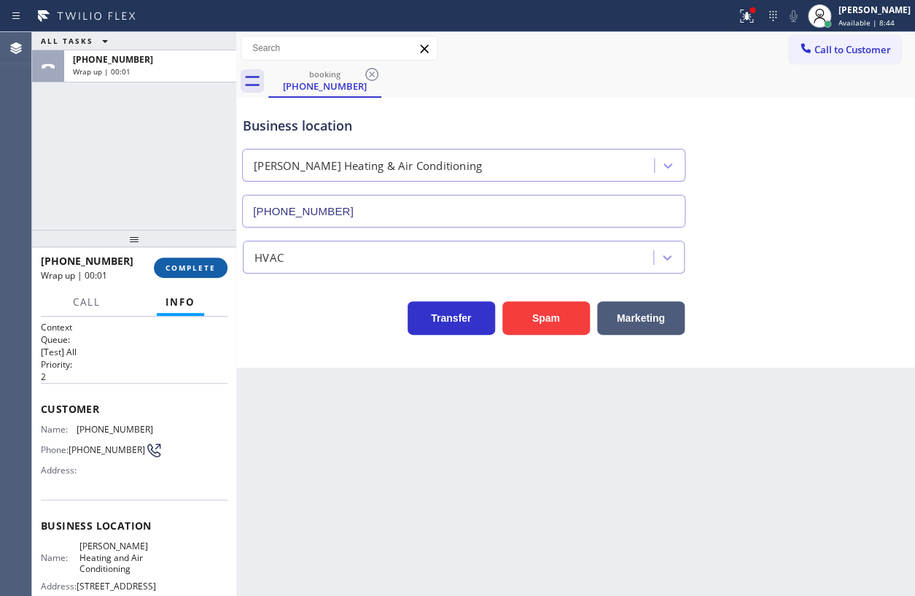
click at [194, 265] on span "COMPLETE" at bounding box center [191, 267] width 50 height 10
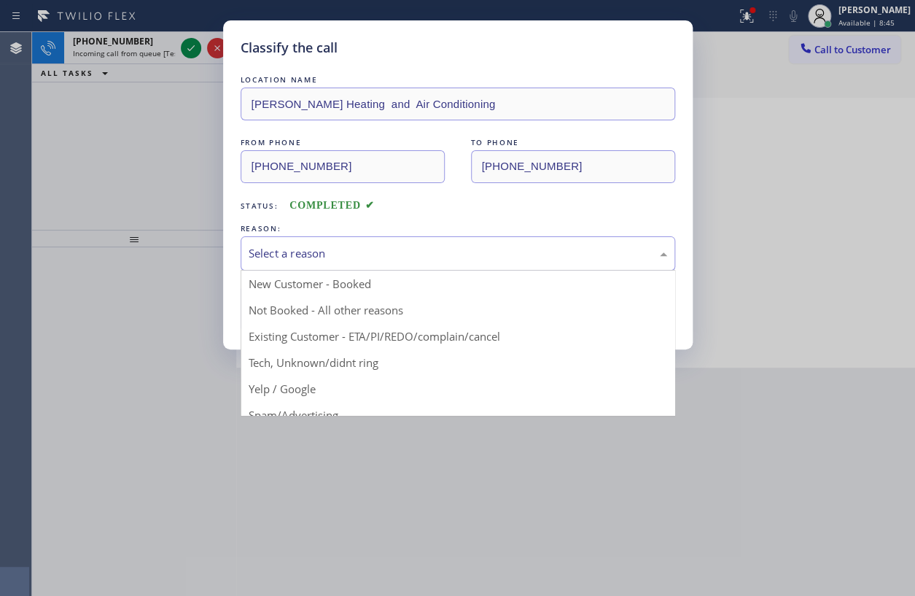
click at [295, 261] on div "Select a reason" at bounding box center [458, 253] width 435 height 34
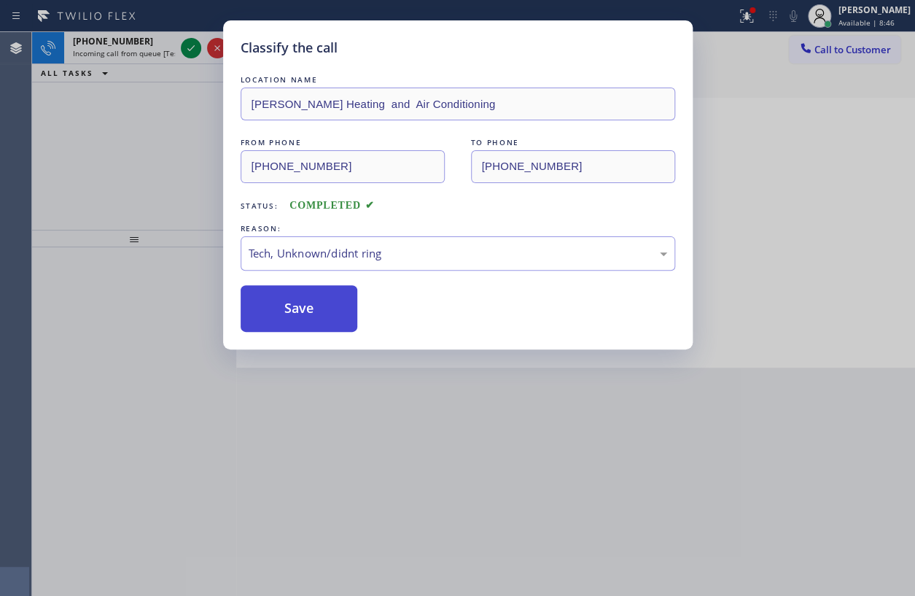
click at [274, 303] on button "Save" at bounding box center [299, 308] width 117 height 47
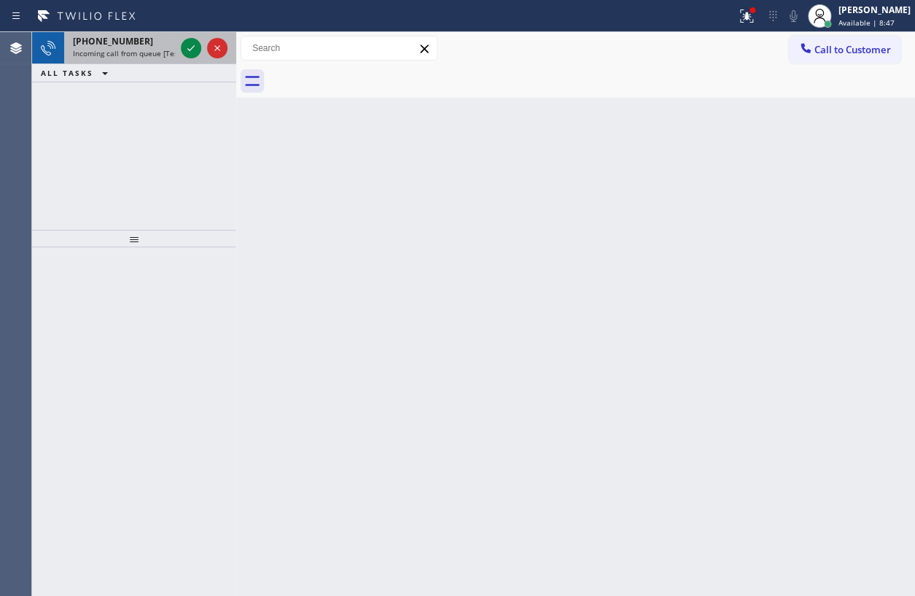
click at [131, 44] on span "[PHONE_NUMBER]" at bounding box center [113, 41] width 80 height 12
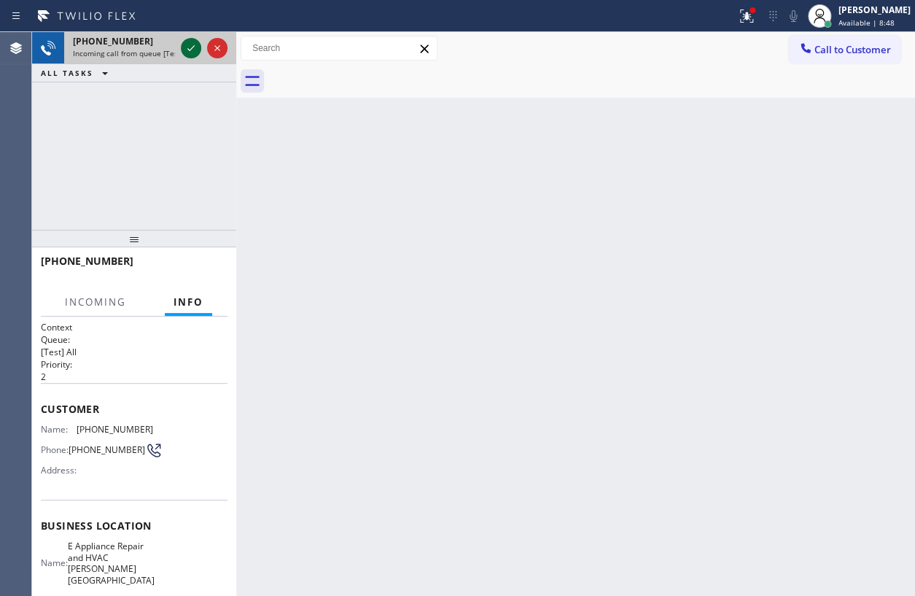
click at [191, 47] on icon at bounding box center [190, 47] width 17 height 17
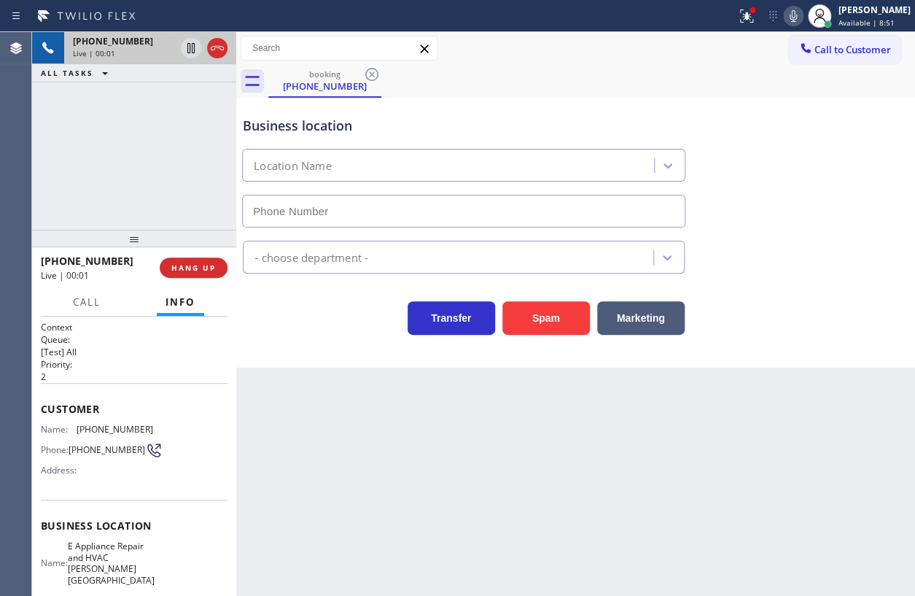
type input "[PHONE_NUMBER]"
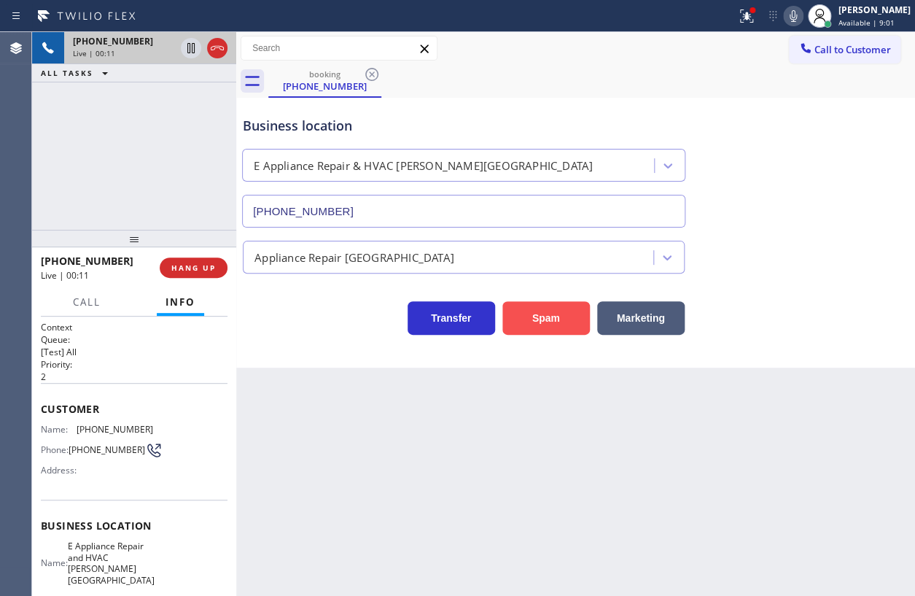
click at [554, 307] on button "Spam" at bounding box center [545, 318] width 87 height 34
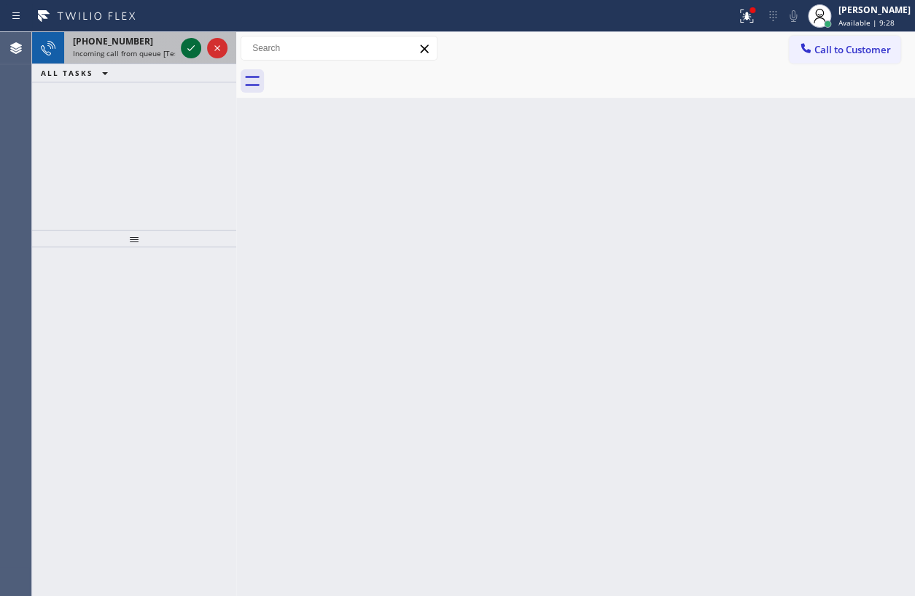
click at [185, 48] on icon at bounding box center [190, 47] width 17 height 17
click at [190, 49] on icon at bounding box center [190, 48] width 7 height 6
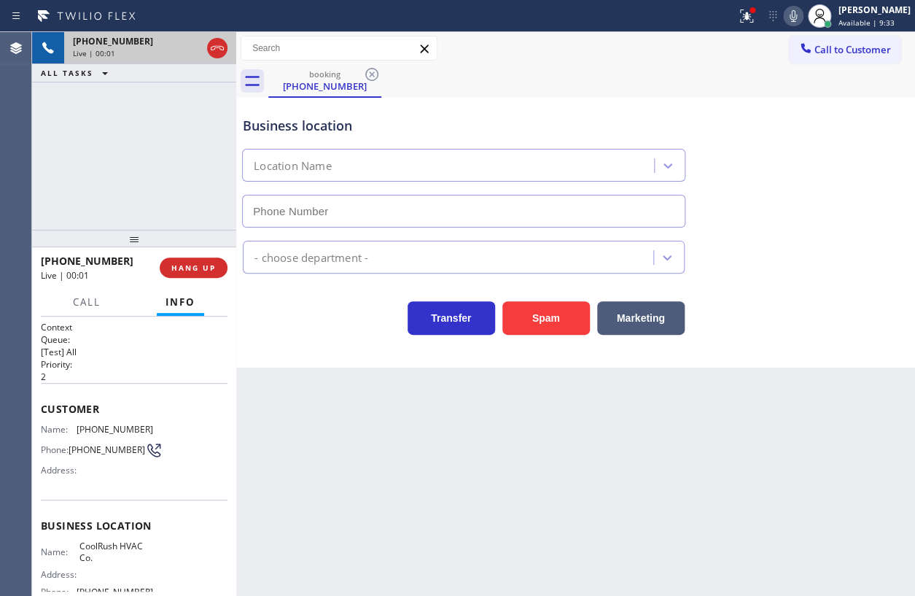
type input "[PHONE_NUMBER]"
click at [212, 270] on span "HANG UP" at bounding box center [193, 267] width 44 height 10
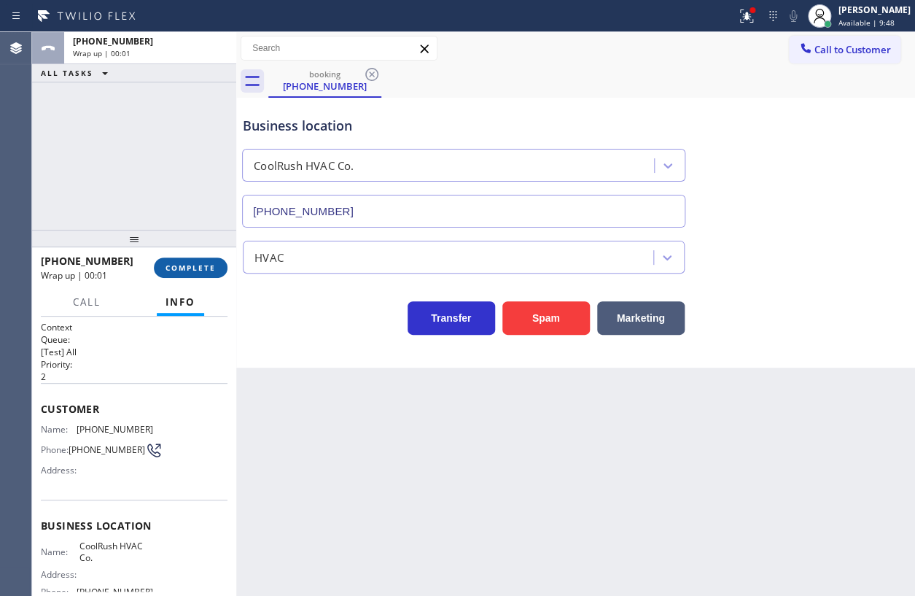
click at [213, 270] on span "COMPLETE" at bounding box center [191, 267] width 50 height 10
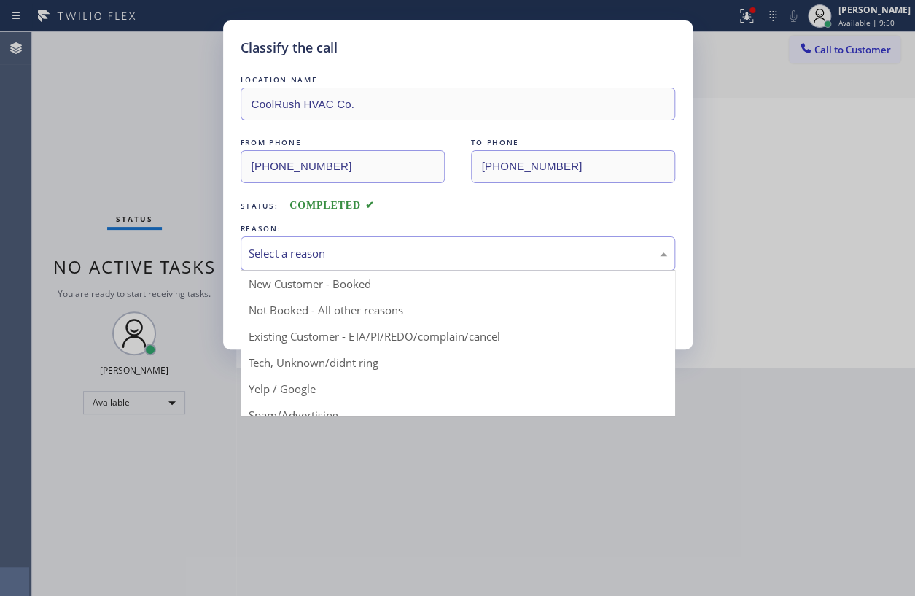
click at [349, 257] on div "Select a reason" at bounding box center [458, 253] width 419 height 17
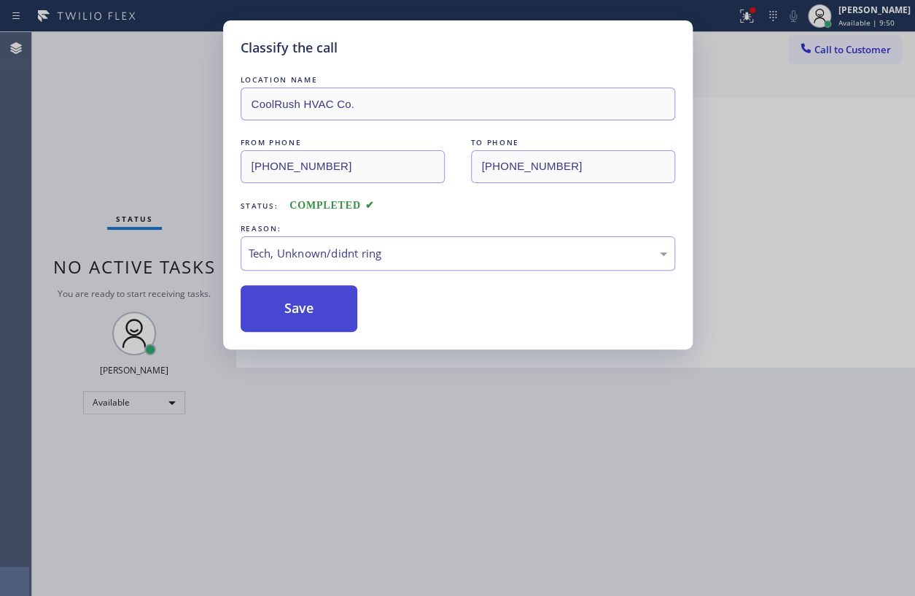
drag, startPoint x: 318, startPoint y: 305, endPoint x: 411, endPoint y: 311, distance: 92.8
click at [327, 305] on button "Save" at bounding box center [299, 308] width 117 height 47
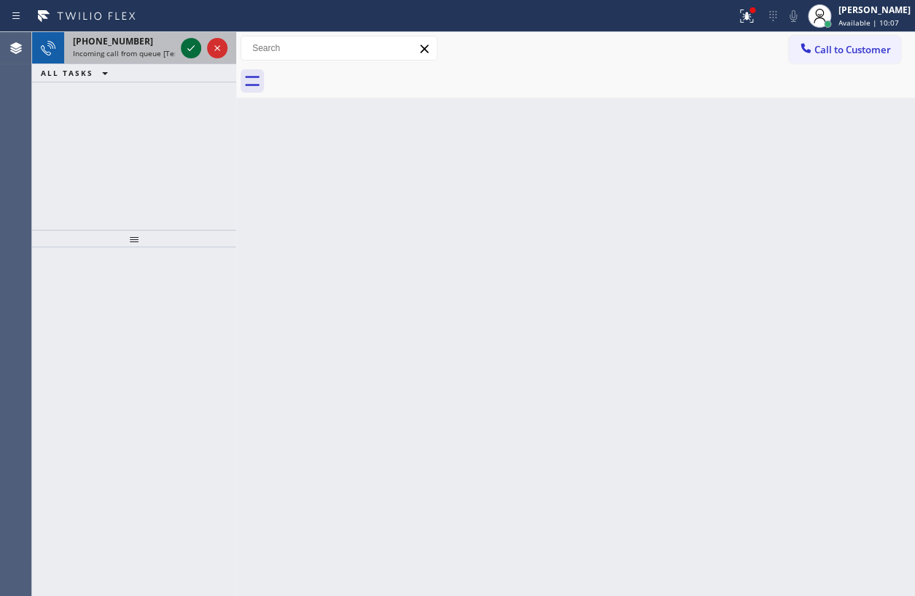
click at [189, 52] on icon at bounding box center [190, 47] width 17 height 17
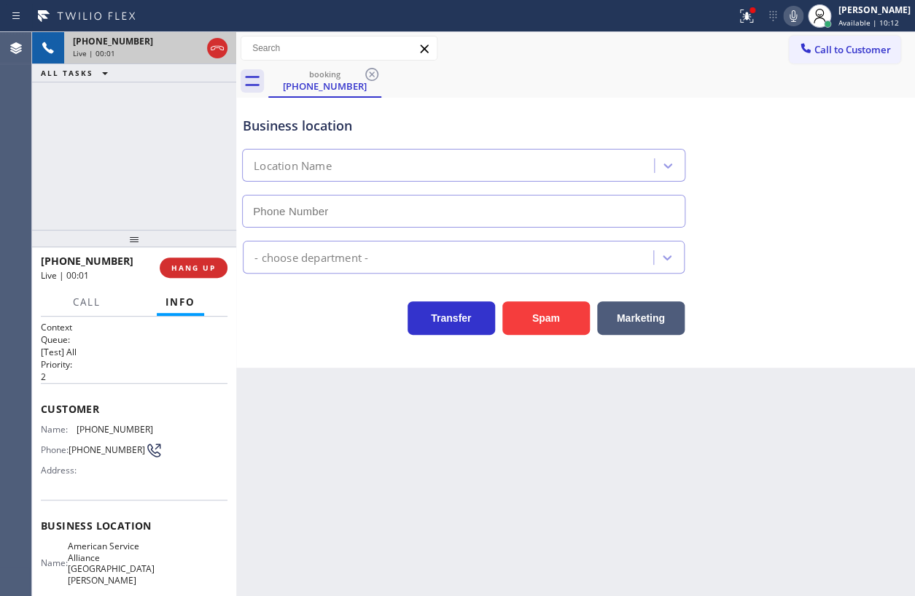
type input "[PHONE_NUMBER]"
click at [109, 543] on span "American Service Alliance [GEOGRAPHIC_DATA][PERSON_NAME]" at bounding box center [111, 562] width 87 height 45
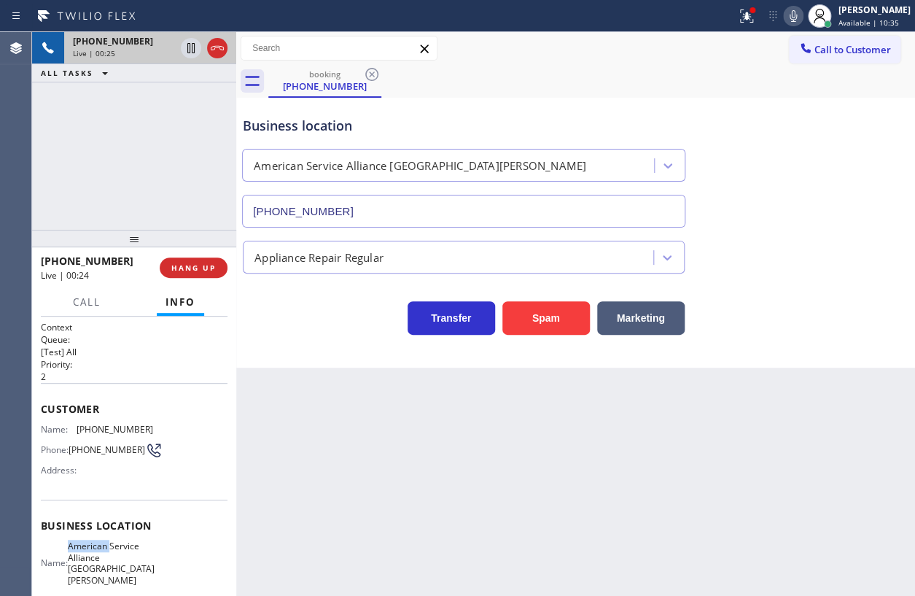
click at [109, 543] on span "American Service Alliance [GEOGRAPHIC_DATA][PERSON_NAME]" at bounding box center [111, 562] width 87 height 45
drag, startPoint x: 109, startPoint y: 543, endPoint x: 117, endPoint y: 544, distance: 8.1
click at [109, 543] on span "American Service Alliance [GEOGRAPHIC_DATA][PERSON_NAME]" at bounding box center [111, 562] width 87 height 45
click at [475, 215] on input "[PHONE_NUMBER]" at bounding box center [463, 211] width 443 height 33
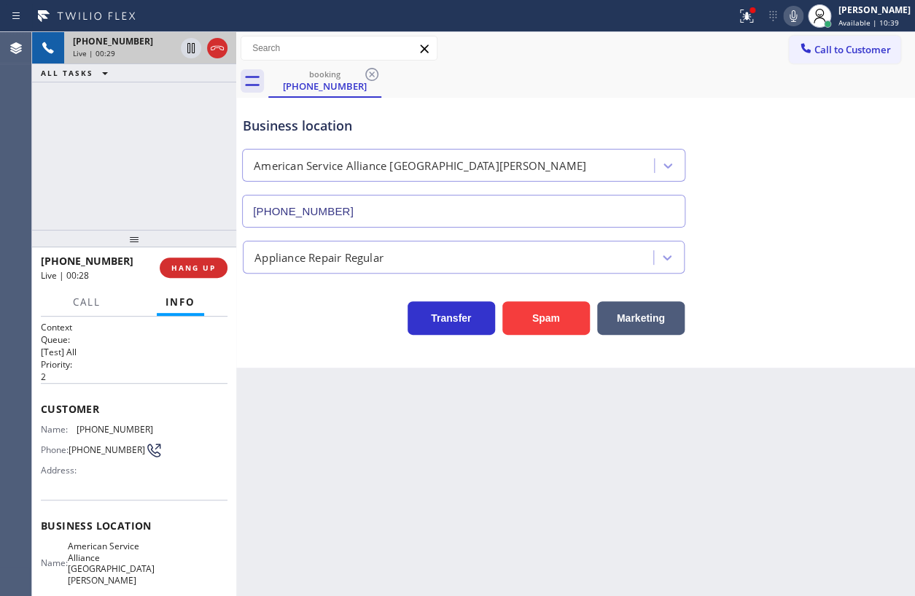
click at [474, 215] on input "[PHONE_NUMBER]" at bounding box center [463, 211] width 443 height 33
click at [98, 427] on span "[PHONE_NUMBER]" at bounding box center [115, 429] width 77 height 11
click at [98, 426] on span "[PHONE_NUMBER]" at bounding box center [115, 429] width 77 height 11
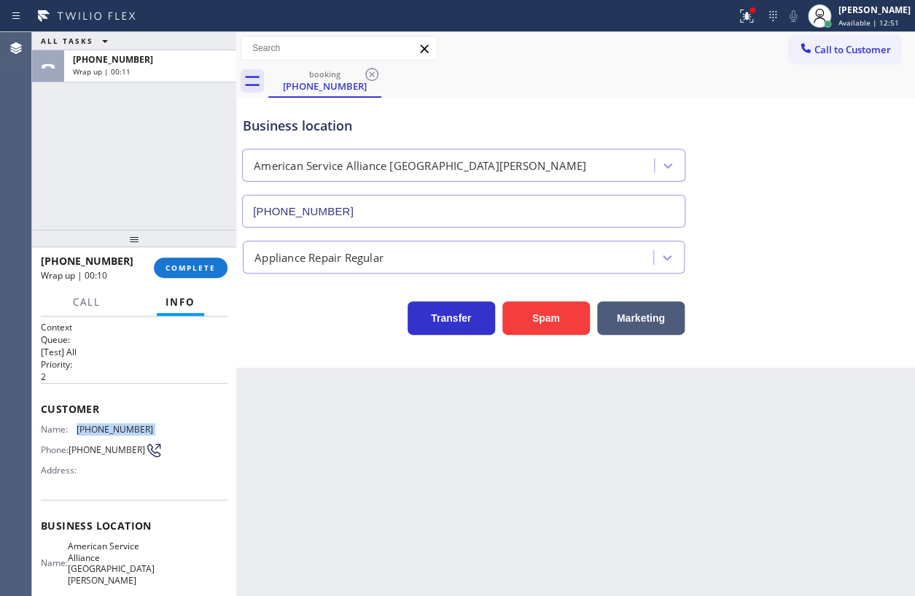
drag, startPoint x: 182, startPoint y: 265, endPoint x: 425, endPoint y: 289, distance: 244.6
click at [182, 265] on span "COMPLETE" at bounding box center [191, 267] width 50 height 10
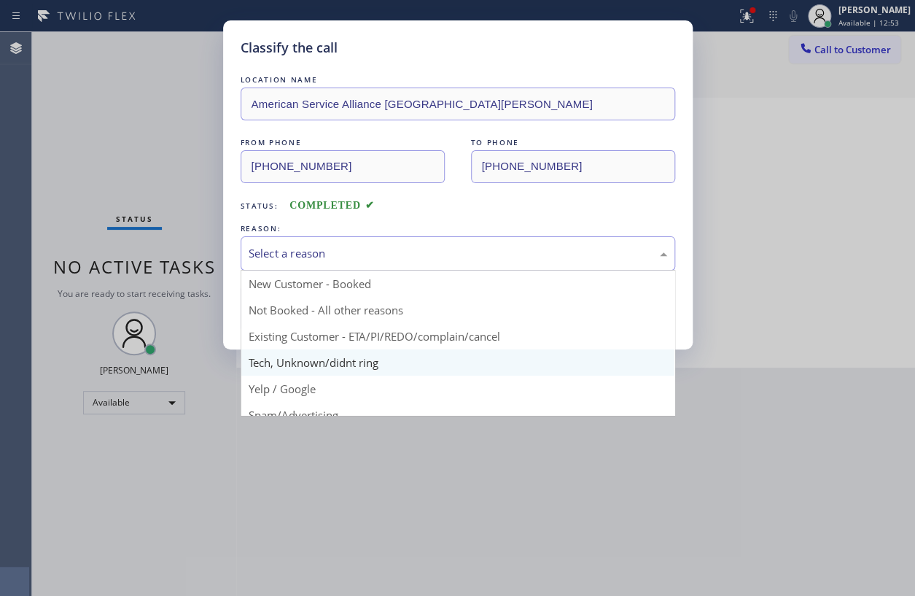
drag, startPoint x: 351, startPoint y: 255, endPoint x: 354, endPoint y: 366, distance: 110.9
click at [354, 257] on div "Select a reason" at bounding box center [458, 253] width 419 height 17
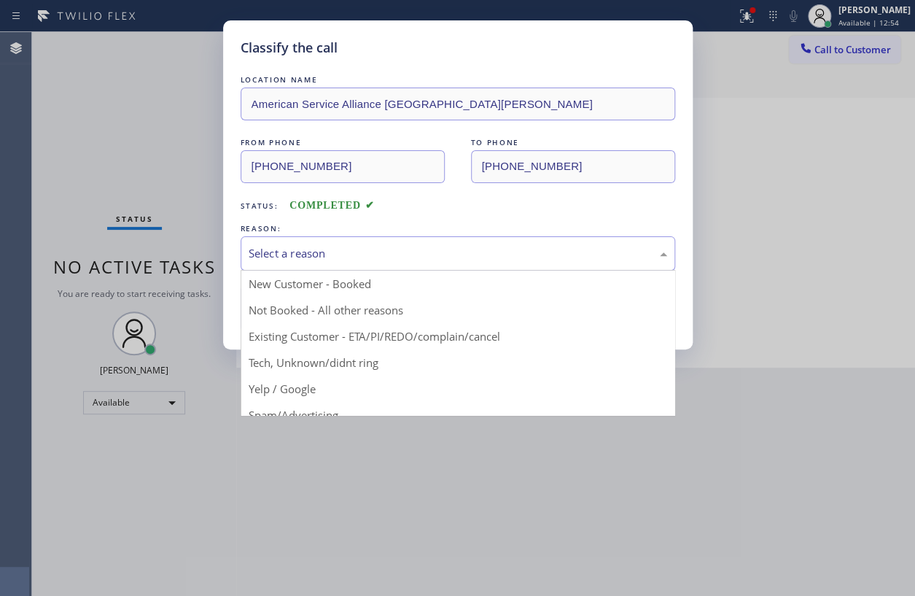
drag, startPoint x: 346, startPoint y: 365, endPoint x: 326, endPoint y: 327, distance: 42.4
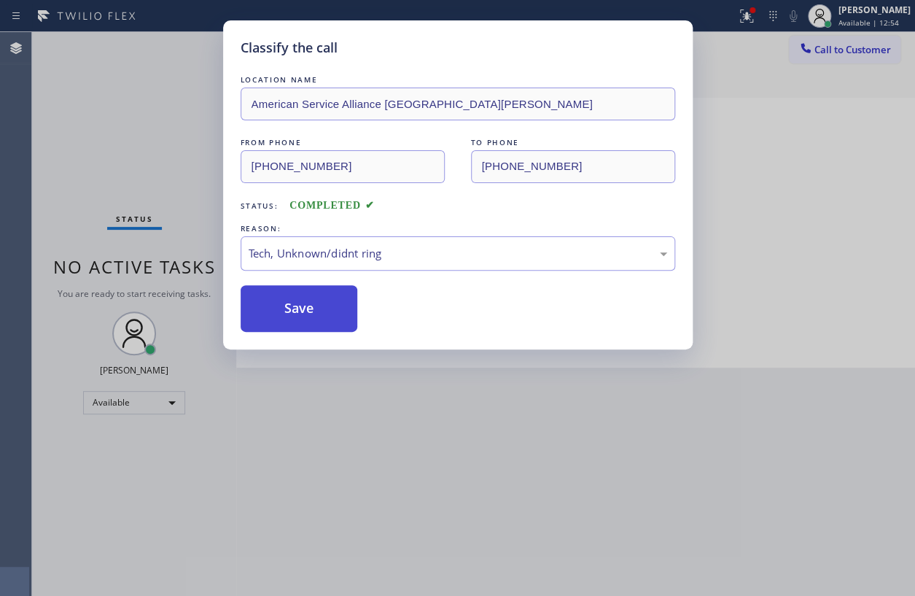
click at [316, 318] on button "Save" at bounding box center [299, 308] width 117 height 47
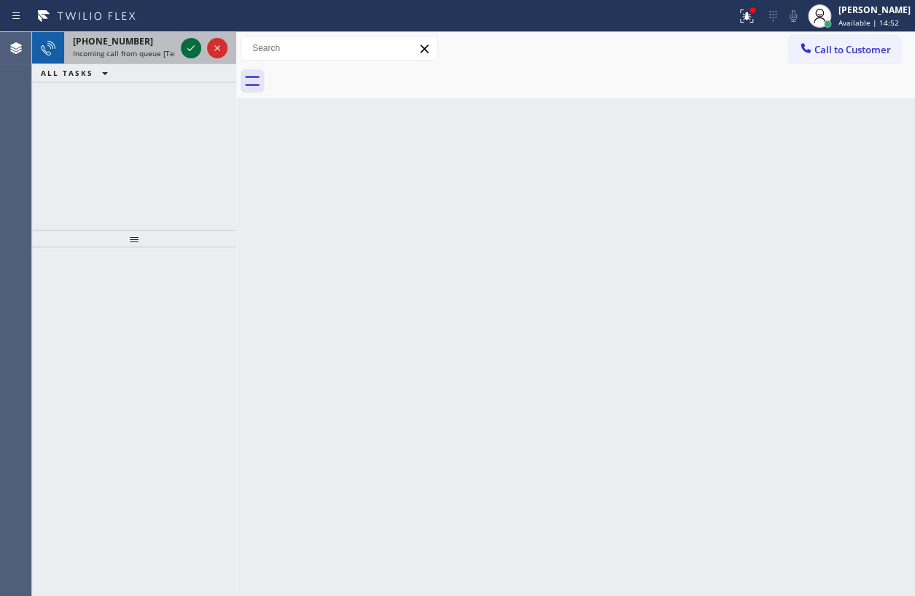
click at [190, 51] on icon at bounding box center [190, 47] width 17 height 17
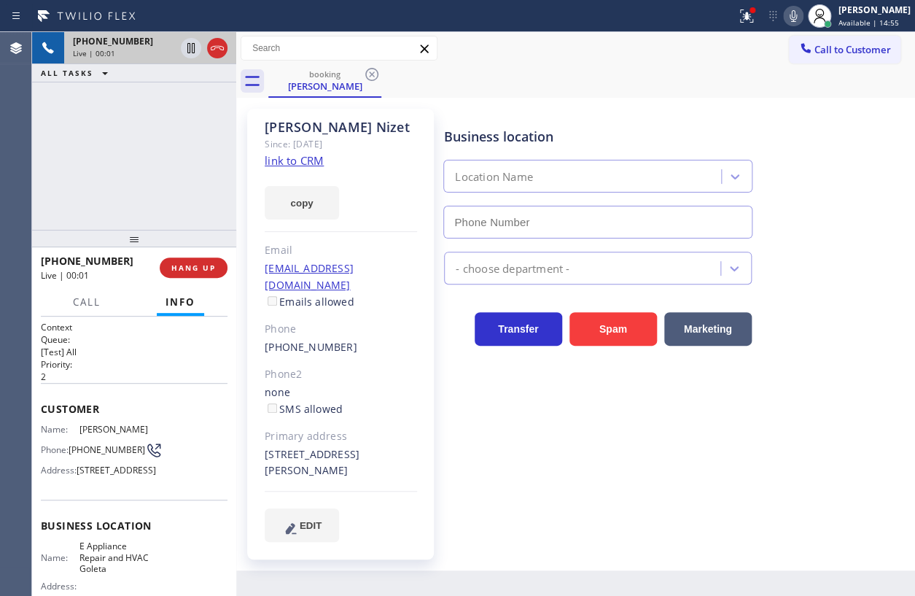
type input "[PHONE_NUMBER]"
click at [294, 163] on link "link to CRM" at bounding box center [294, 160] width 59 height 15
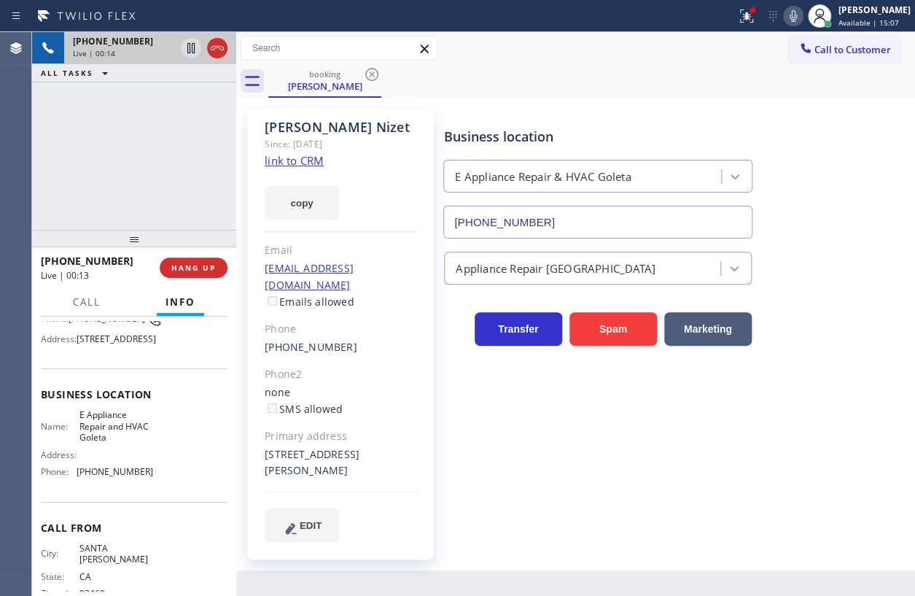
scroll to position [132, 0]
click at [120, 442] on span "E Appliance Repair and HVAC Goleta" at bounding box center [115, 425] width 73 height 34
click at [612, 237] on input "[PHONE_NUMBER]" at bounding box center [597, 222] width 309 height 33
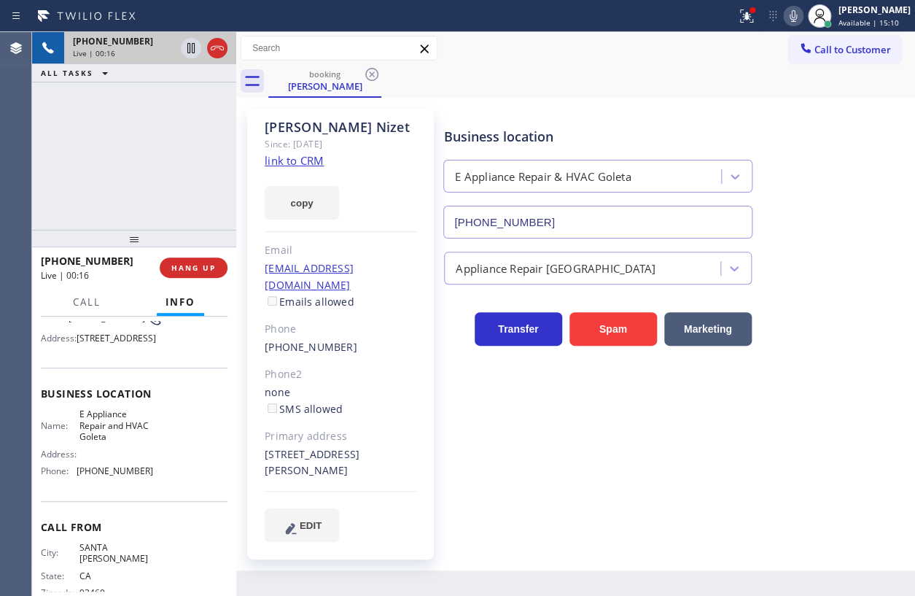
click at [612, 234] on input "[PHONE_NUMBER]" at bounding box center [597, 222] width 309 height 33
click at [612, 233] on input "[PHONE_NUMBER]" at bounding box center [597, 222] width 309 height 33
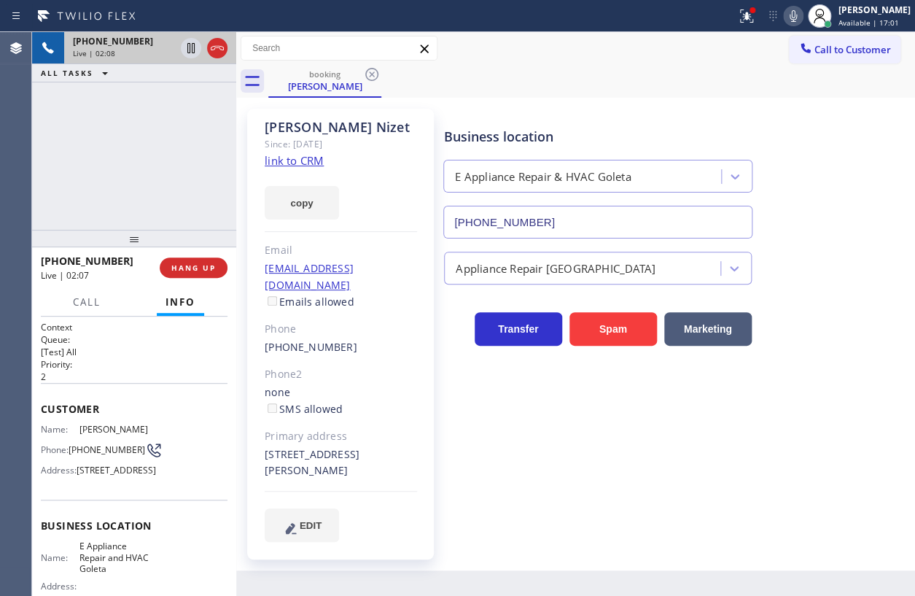
scroll to position [0, 0]
click at [104, 453] on span "[PHONE_NUMBER]" at bounding box center [107, 449] width 77 height 11
click at [802, 15] on icon at bounding box center [793, 15] width 17 height 17
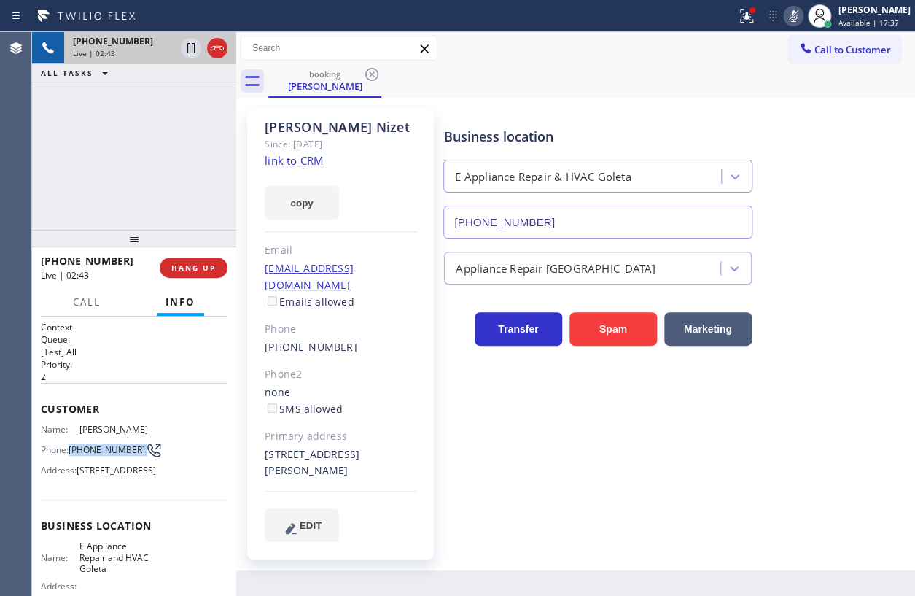
click at [797, 15] on icon at bounding box center [793, 16] width 7 height 12
click at [802, 15] on icon at bounding box center [793, 15] width 17 height 17
click at [802, 14] on icon at bounding box center [793, 15] width 17 height 17
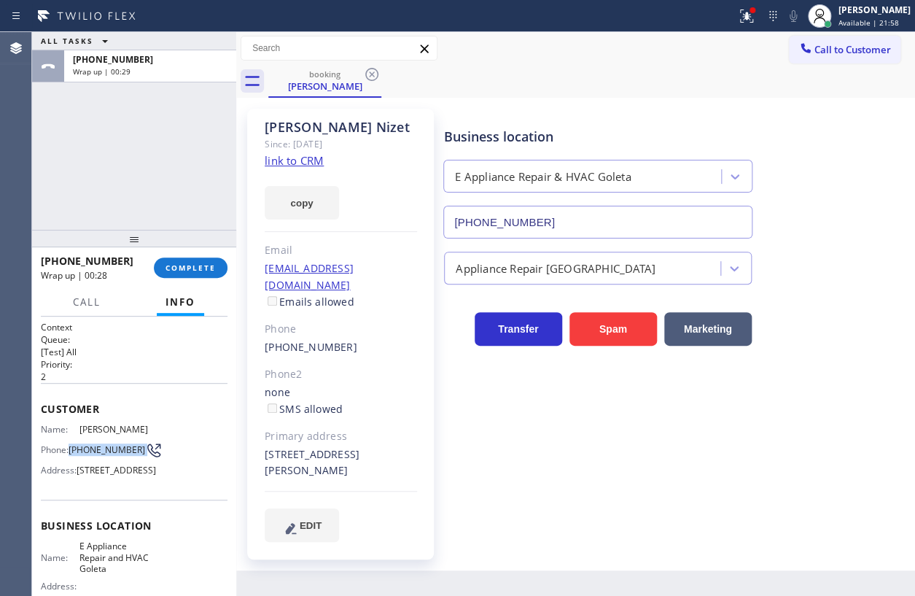
drag, startPoint x: 182, startPoint y: 271, endPoint x: 273, endPoint y: 263, distance: 91.4
click at [187, 271] on span "COMPLETE" at bounding box center [191, 267] width 50 height 10
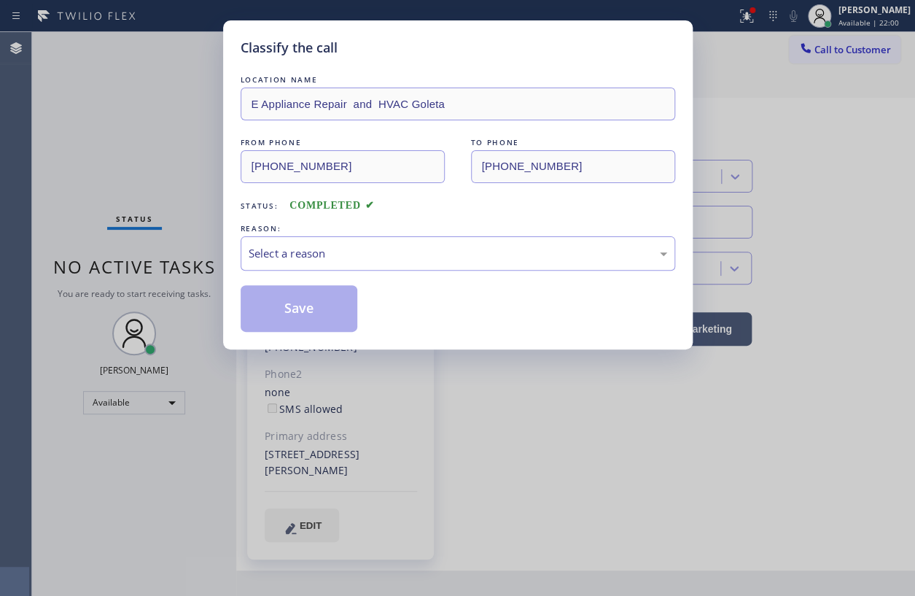
click at [354, 248] on div "Select a reason" at bounding box center [458, 253] width 419 height 17
drag, startPoint x: 300, startPoint y: 299, endPoint x: 429, endPoint y: 95, distance: 241.5
click at [305, 298] on button "Save" at bounding box center [299, 308] width 117 height 47
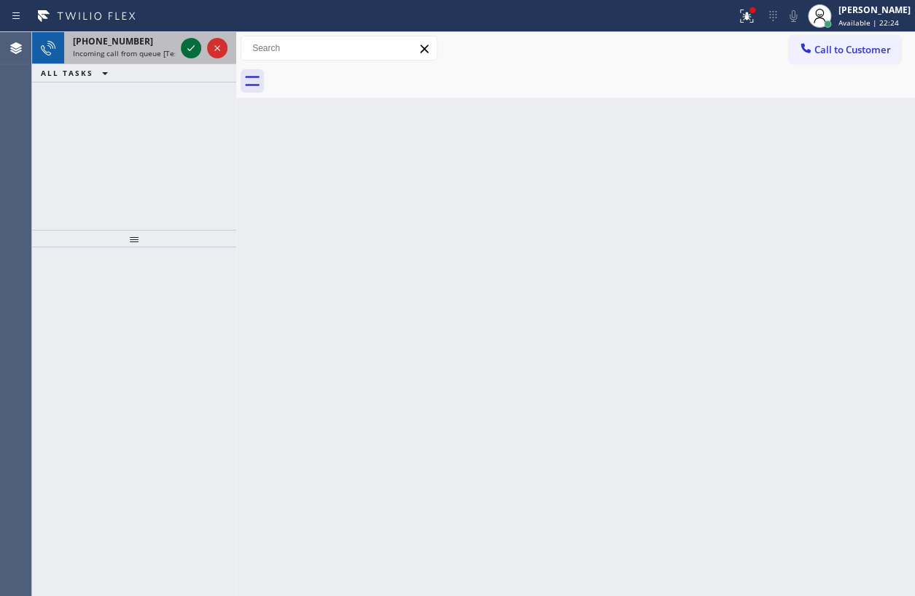
click at [185, 47] on icon at bounding box center [190, 47] width 17 height 17
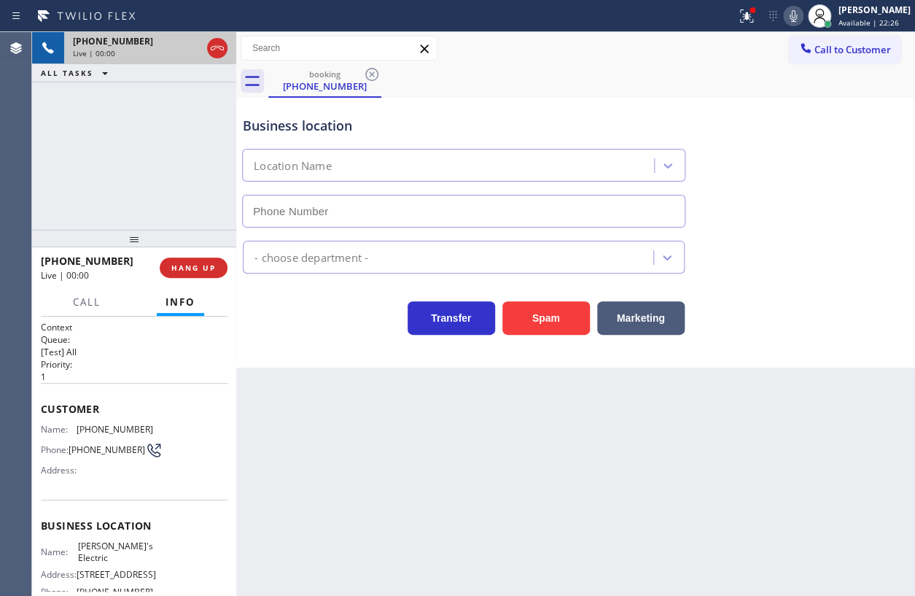
type input "[PHONE_NUMBER]"
click at [198, 270] on span "HANG UP" at bounding box center [193, 267] width 44 height 10
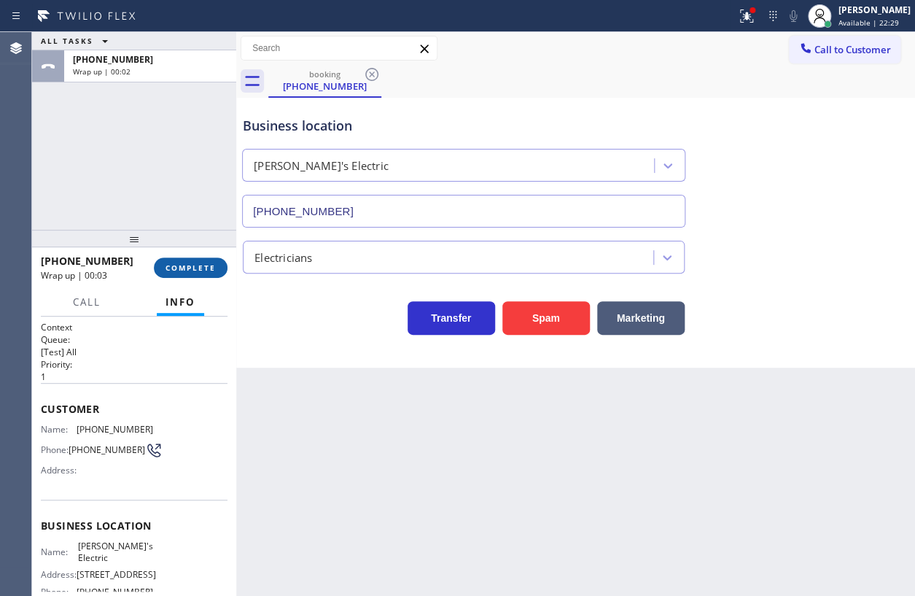
click at [211, 267] on span "COMPLETE" at bounding box center [191, 267] width 50 height 10
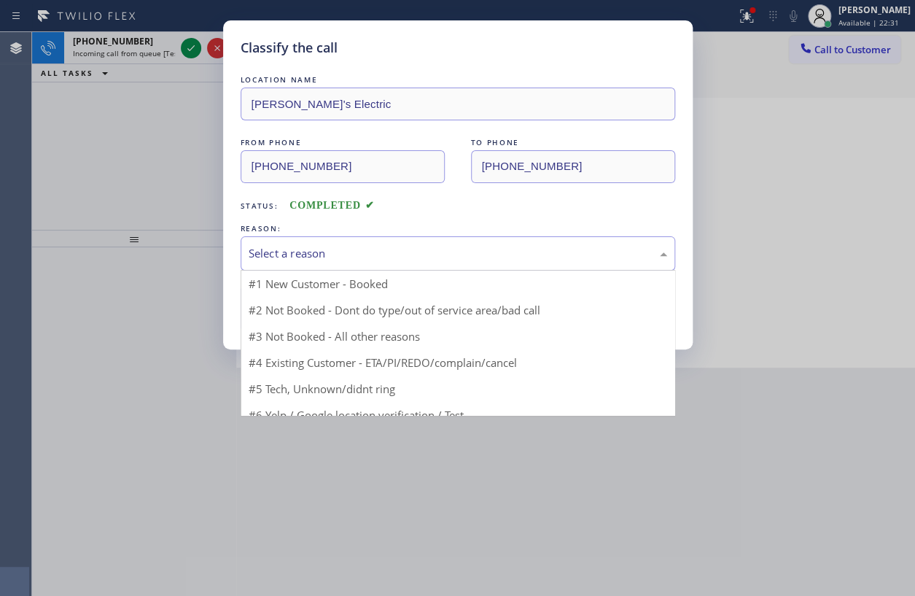
click at [356, 255] on div "Select a reason" at bounding box center [458, 253] width 419 height 17
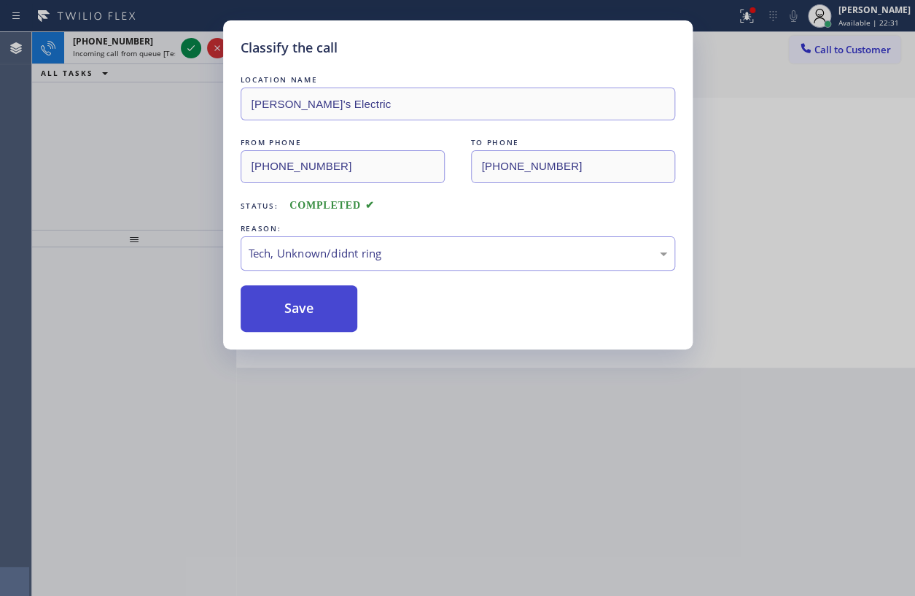
drag, startPoint x: 358, startPoint y: 367, endPoint x: 332, endPoint y: 321, distance: 53.5
click at [314, 294] on button "Save" at bounding box center [299, 308] width 117 height 47
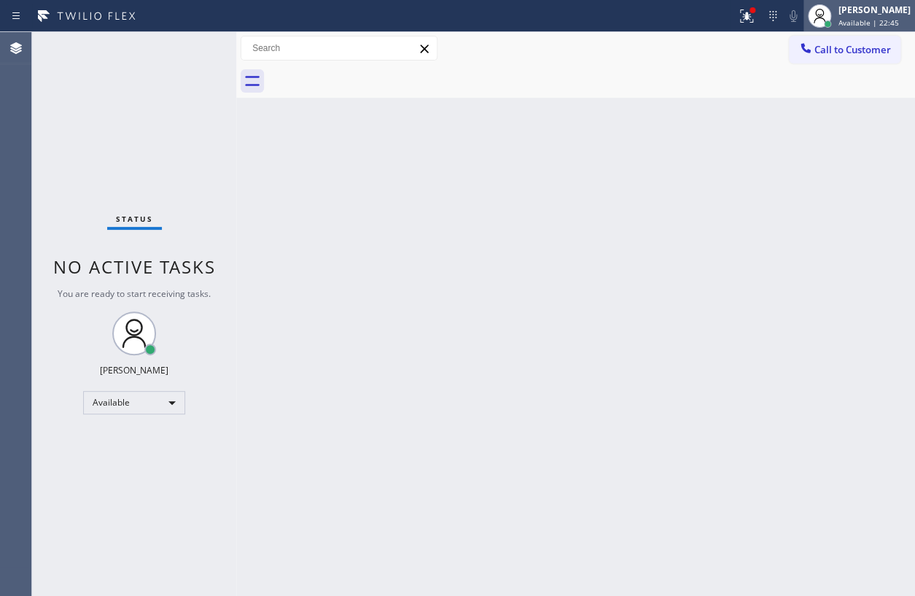
click at [875, 21] on span "Available | 22:45" at bounding box center [869, 22] width 61 height 10
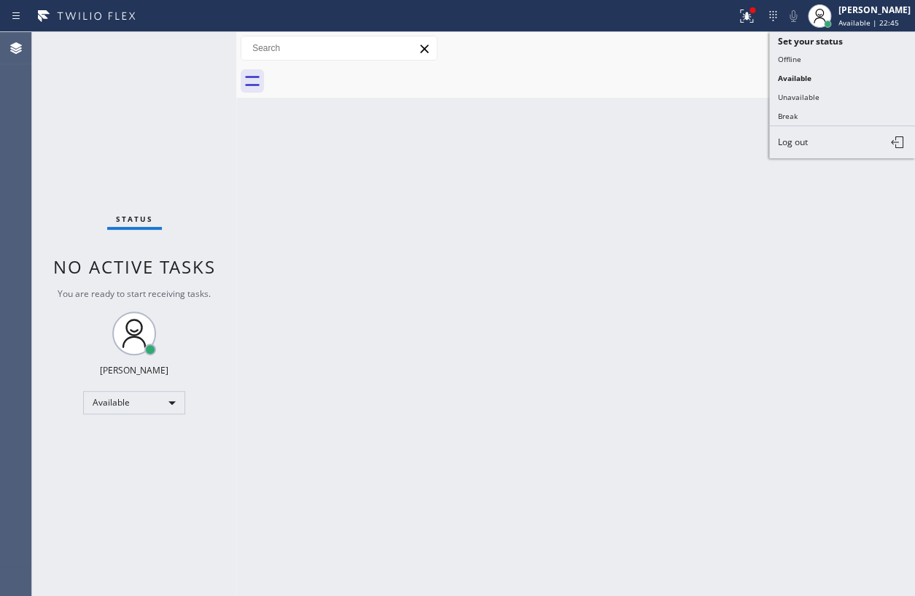
drag, startPoint x: 801, startPoint y: 92, endPoint x: 765, endPoint y: 66, distance: 44.9
click at [801, 91] on button "Unavailable" at bounding box center [842, 96] width 146 height 19
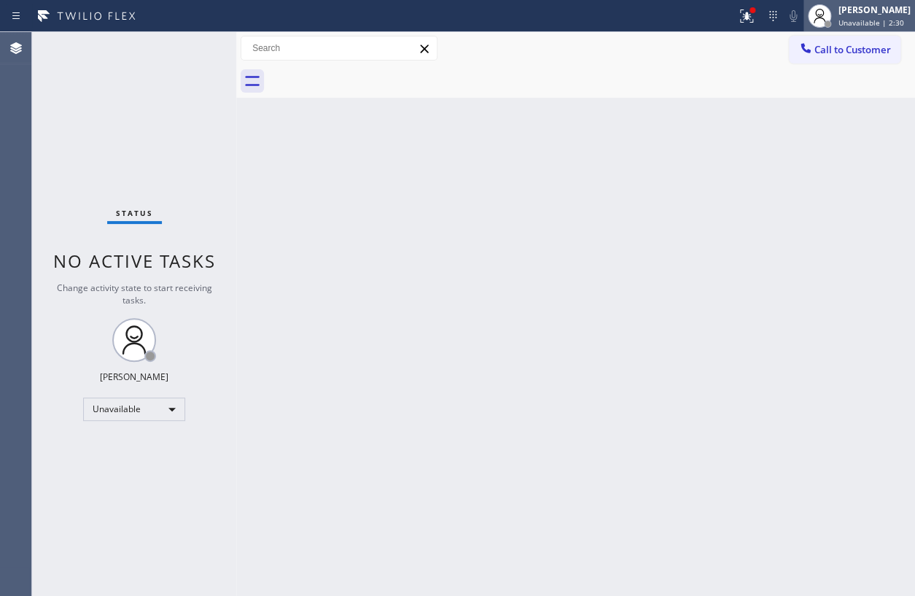
click at [850, 26] on span "Unavailable | 2:30" at bounding box center [872, 22] width 66 height 10
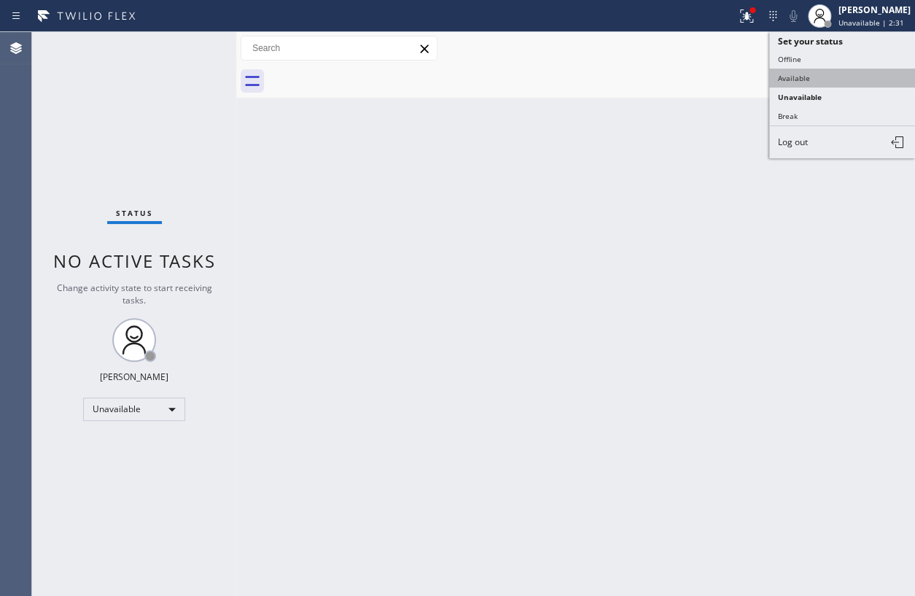
click at [809, 74] on button "Available" at bounding box center [842, 78] width 146 height 19
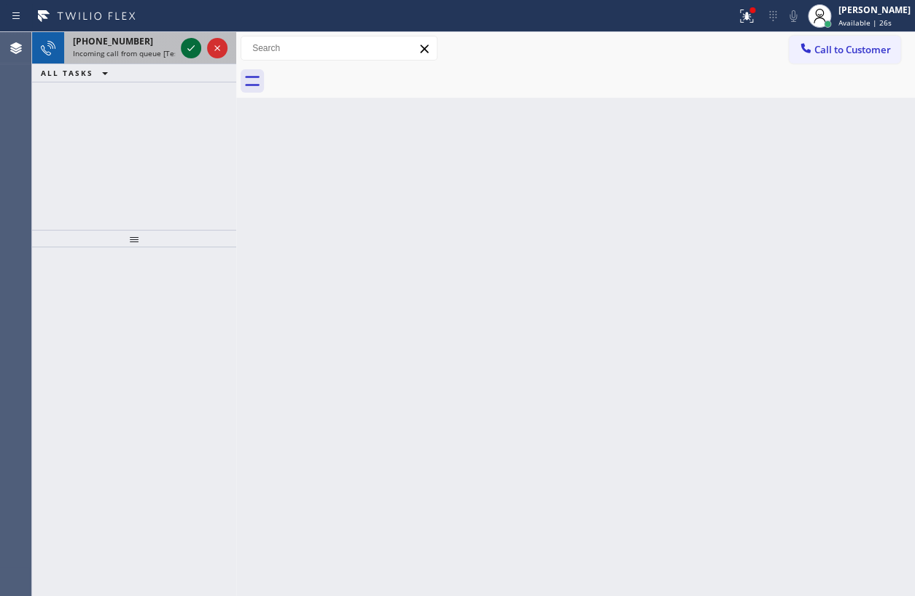
click at [188, 48] on icon at bounding box center [190, 47] width 17 height 17
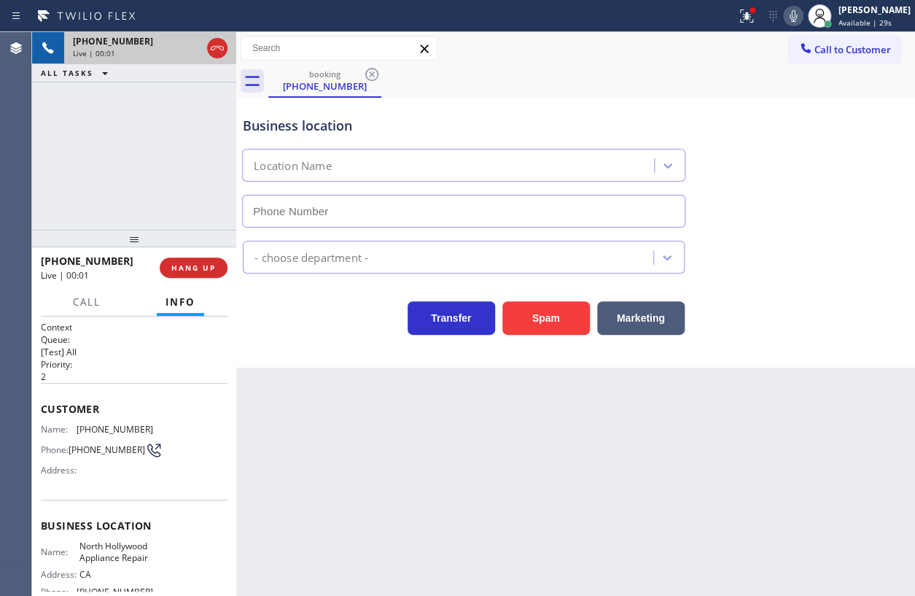
type input "[PHONE_NUMBER]"
drag, startPoint x: 432, startPoint y: 470, endPoint x: 567, endPoint y: 468, distance: 135.6
click at [451, 468] on div "Back to Dashboard Change Sender ID Customers Technicians Select a contact Outbo…" at bounding box center [575, 314] width 679 height 564
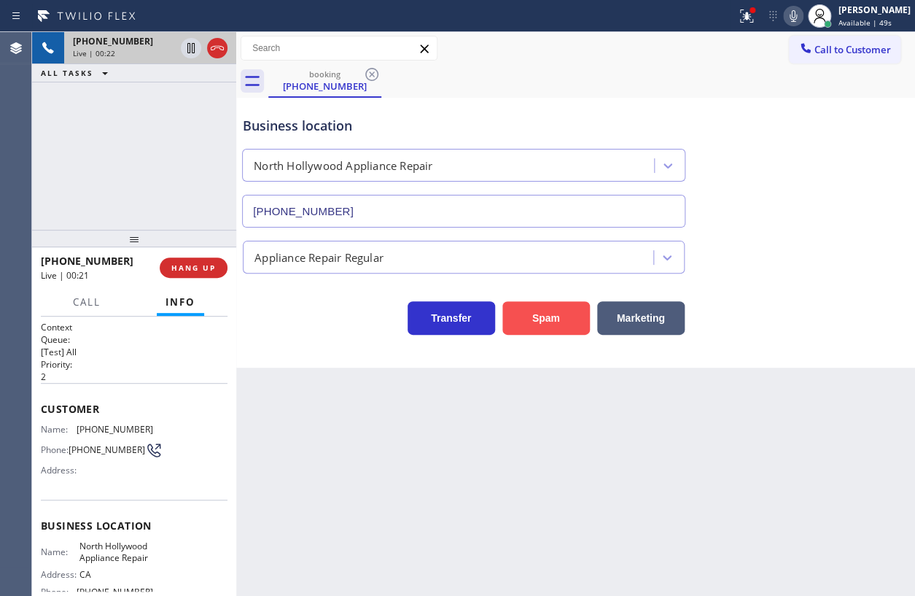
click at [560, 320] on button "Spam" at bounding box center [545, 318] width 87 height 34
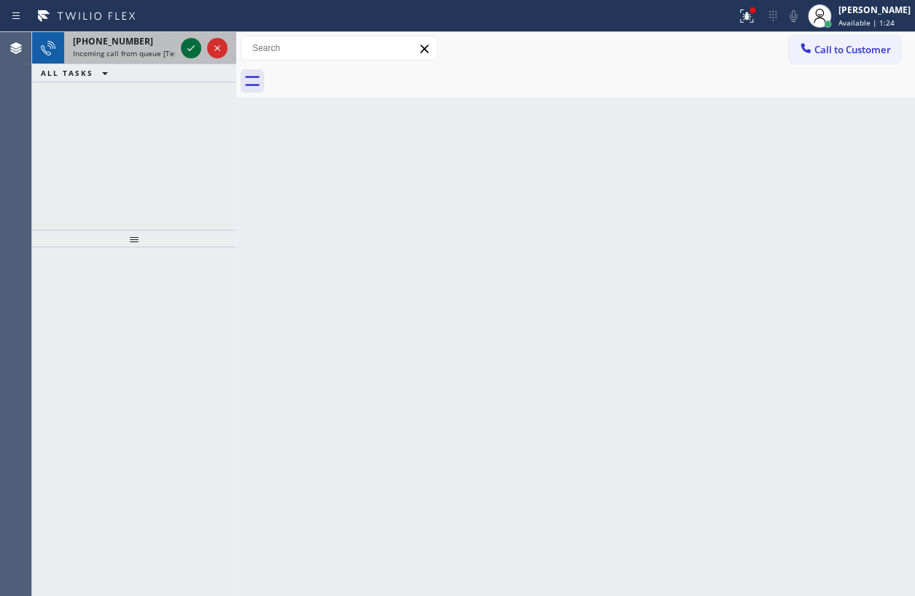
click at [188, 50] on icon at bounding box center [190, 47] width 17 height 17
drag, startPoint x: 186, startPoint y: 39, endPoint x: 189, endPoint y: 55, distance: 17.0
click at [187, 39] on icon at bounding box center [190, 47] width 17 height 17
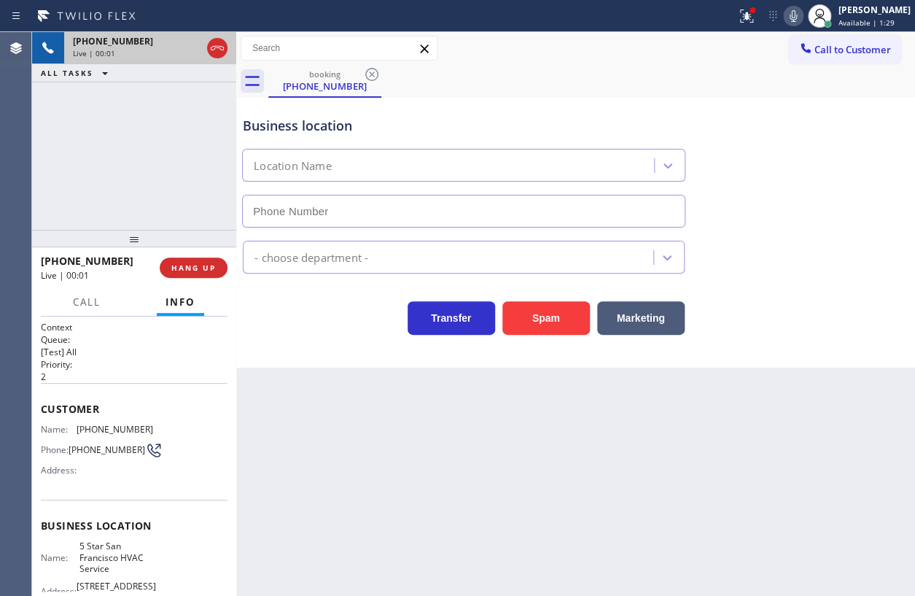
type input "[PHONE_NUMBER]"
click at [194, 262] on span "HANG UP" at bounding box center [193, 267] width 44 height 10
click at [194, 265] on span "HANG UP" at bounding box center [193, 267] width 44 height 10
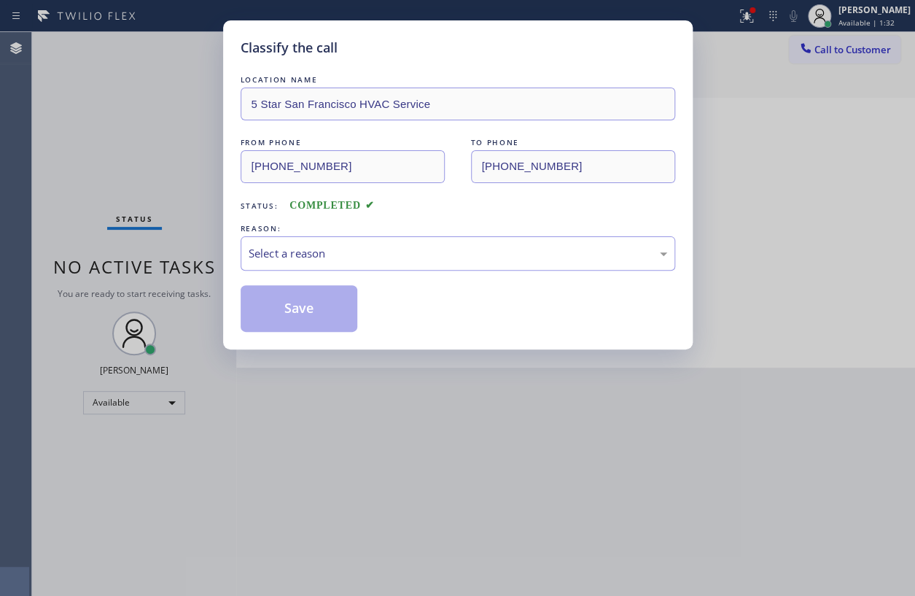
click at [357, 211] on div "Status: COMPLETED" at bounding box center [458, 201] width 435 height 23
click at [355, 236] on div "Select a reason" at bounding box center [458, 253] width 435 height 34
click at [319, 319] on button "Save" at bounding box center [299, 308] width 117 height 47
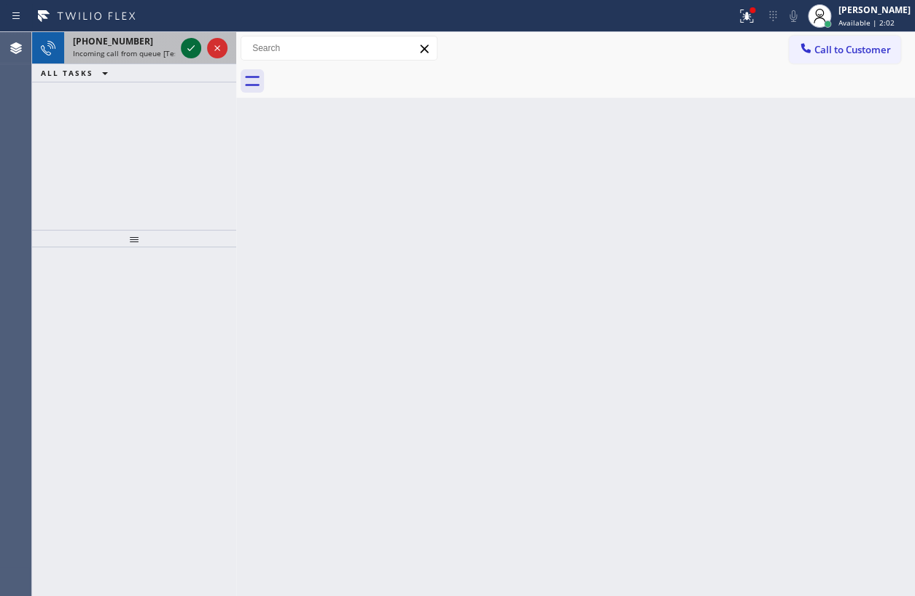
click at [192, 50] on icon at bounding box center [190, 47] width 17 height 17
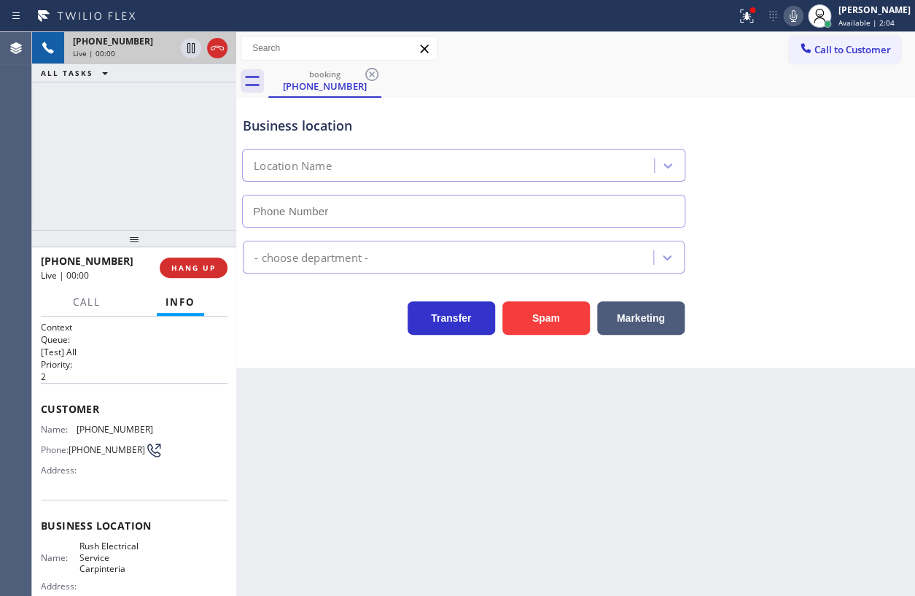
type input "[PHONE_NUMBER]"
click at [558, 318] on button "Spam" at bounding box center [545, 318] width 87 height 34
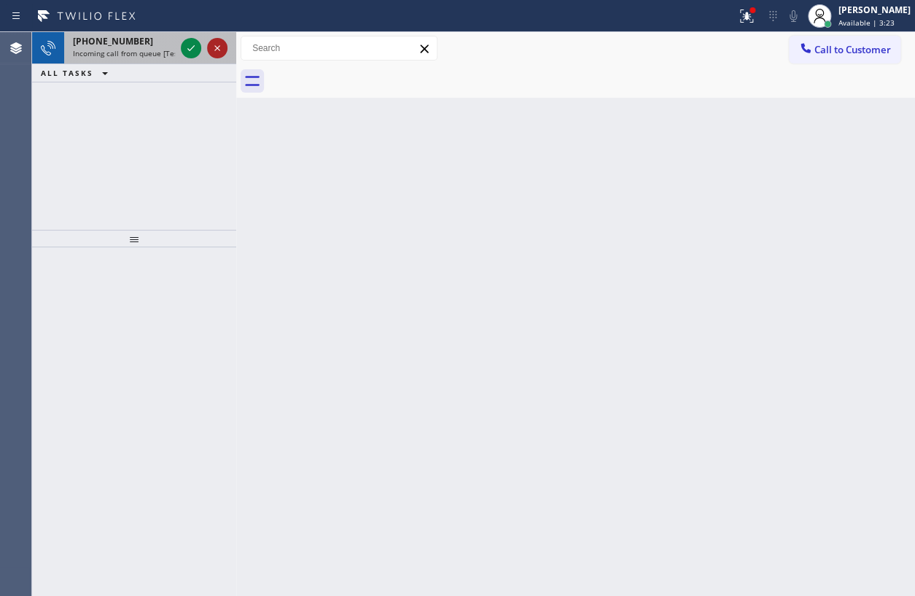
drag, startPoint x: 187, startPoint y: 52, endPoint x: 207, endPoint y: 52, distance: 20.4
click at [187, 52] on icon at bounding box center [190, 47] width 17 height 17
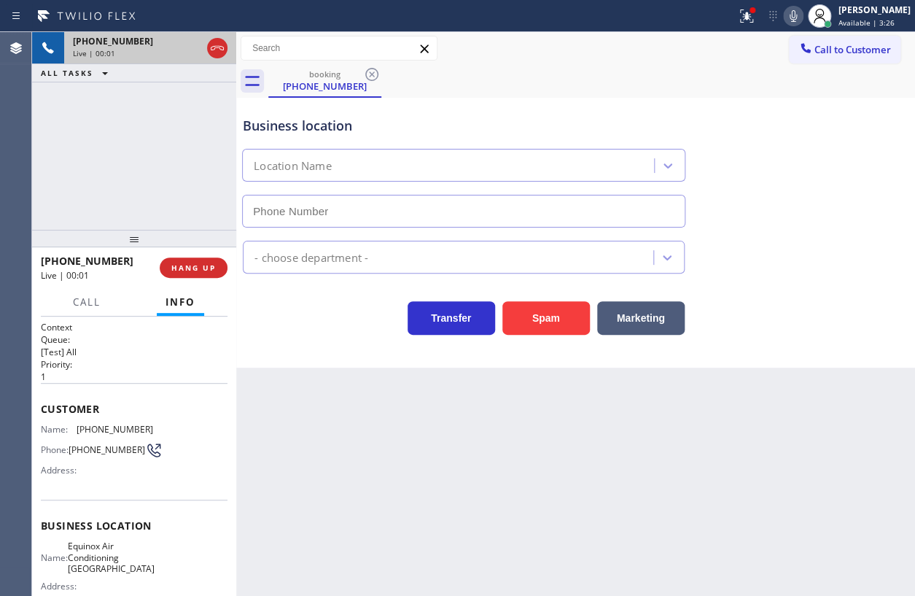
type input "[PHONE_NUMBER]"
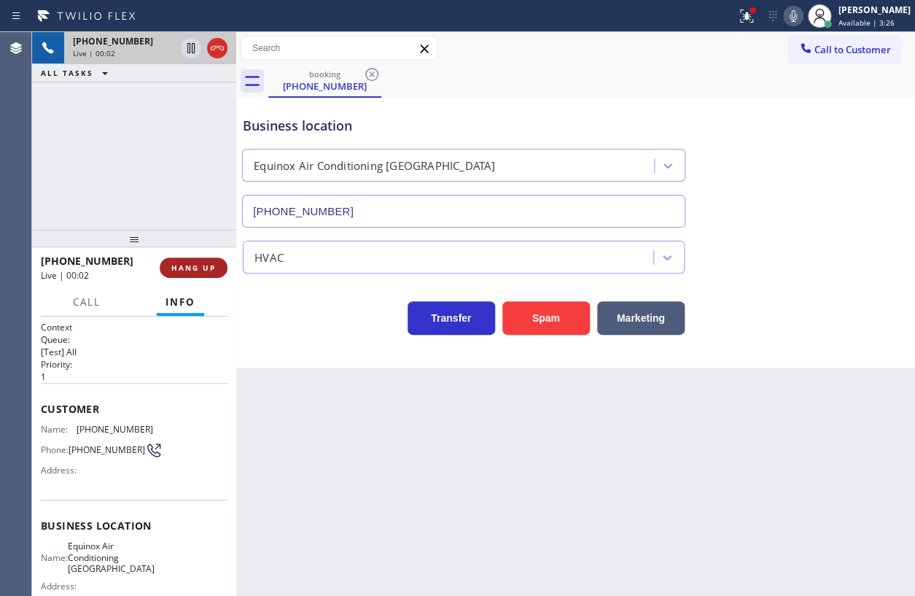
click at [203, 265] on span "HANG UP" at bounding box center [193, 267] width 44 height 10
drag, startPoint x: 203, startPoint y: 270, endPoint x: 229, endPoint y: 279, distance: 27.2
click at [204, 271] on span "HANG UP" at bounding box center [193, 267] width 44 height 10
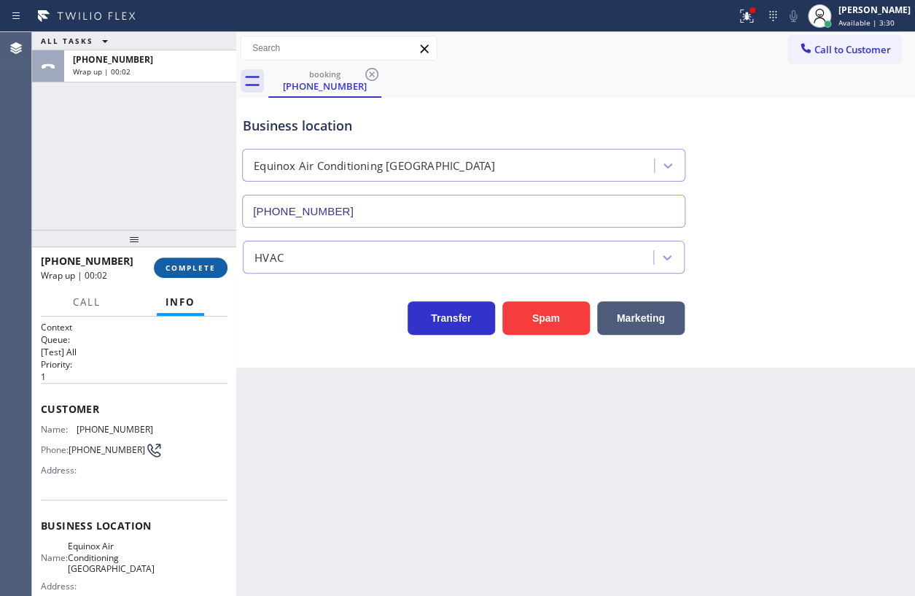
click at [201, 269] on span "COMPLETE" at bounding box center [191, 267] width 50 height 10
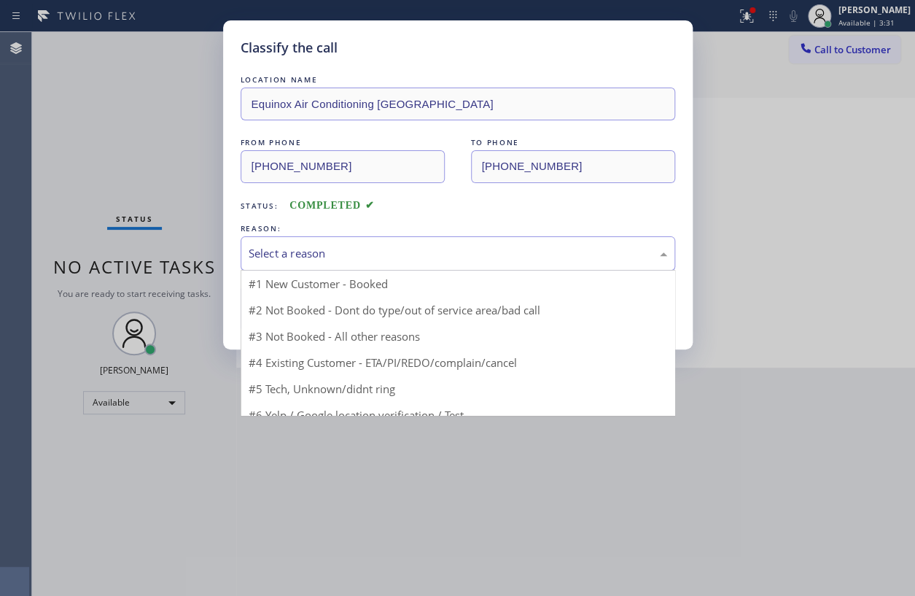
drag, startPoint x: 355, startPoint y: 246, endPoint x: 343, endPoint y: 341, distance: 94.8
click at [355, 248] on div "Select a reason" at bounding box center [458, 253] width 419 height 17
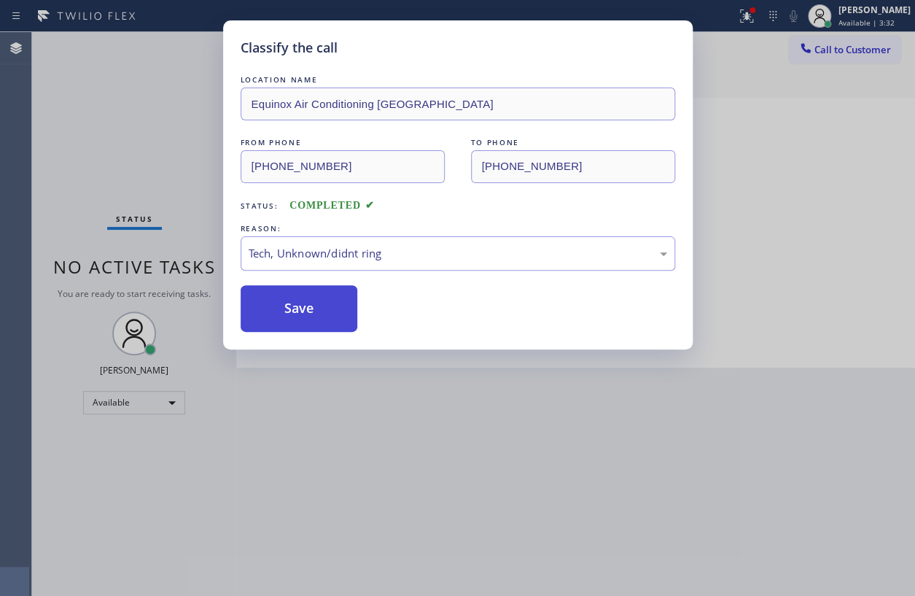
click at [311, 303] on button "Save" at bounding box center [299, 308] width 117 height 47
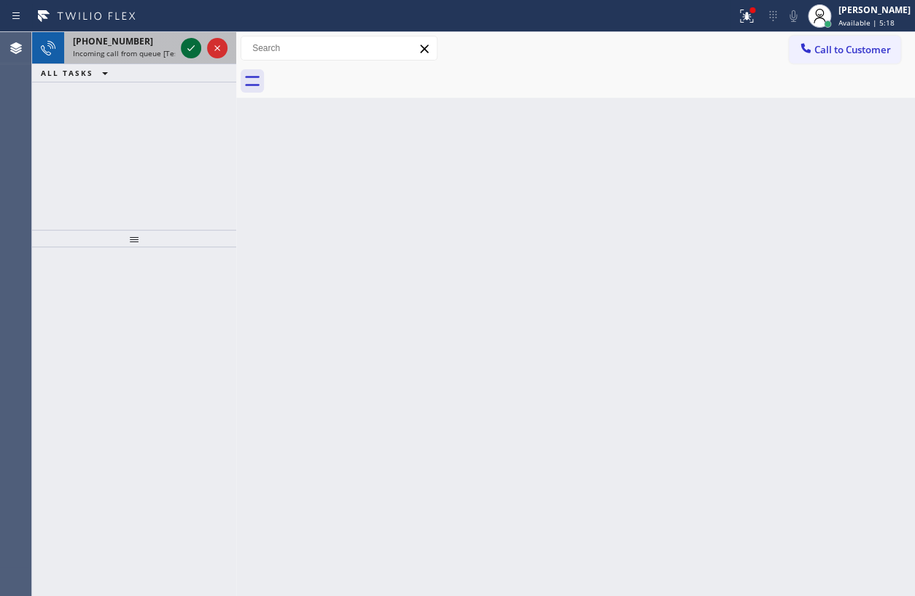
click at [187, 54] on icon at bounding box center [190, 47] width 17 height 17
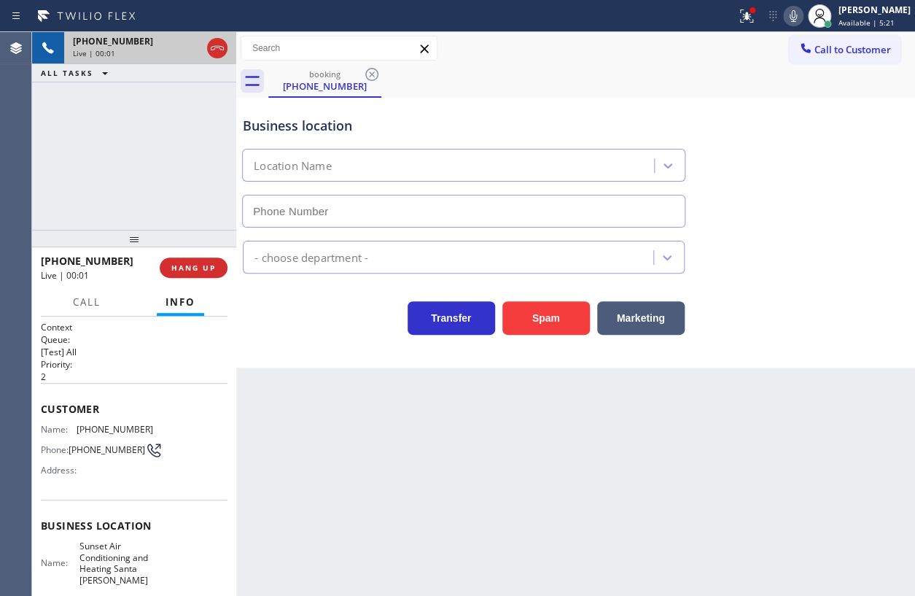
type input "[PHONE_NUMBER]"
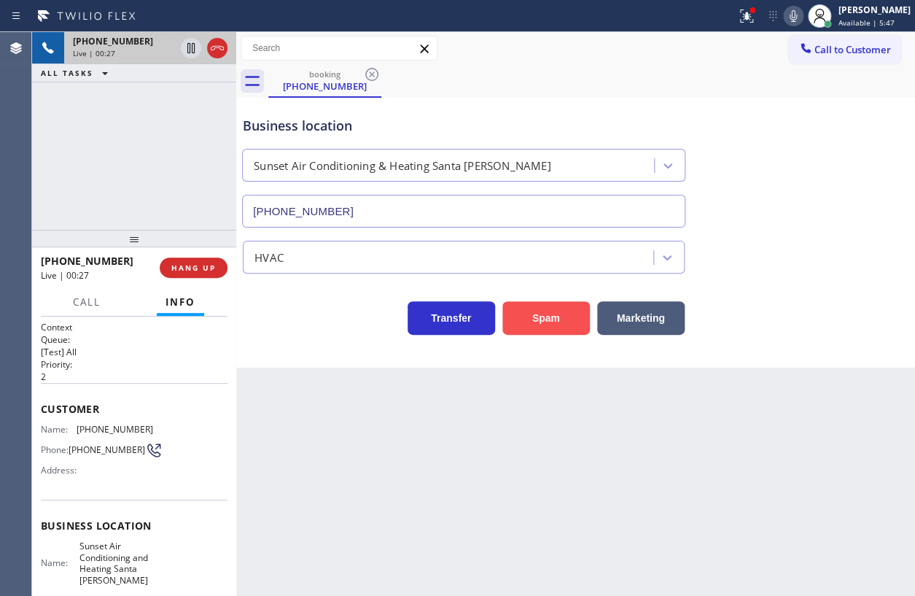
click at [513, 324] on button "Spam" at bounding box center [545, 318] width 87 height 34
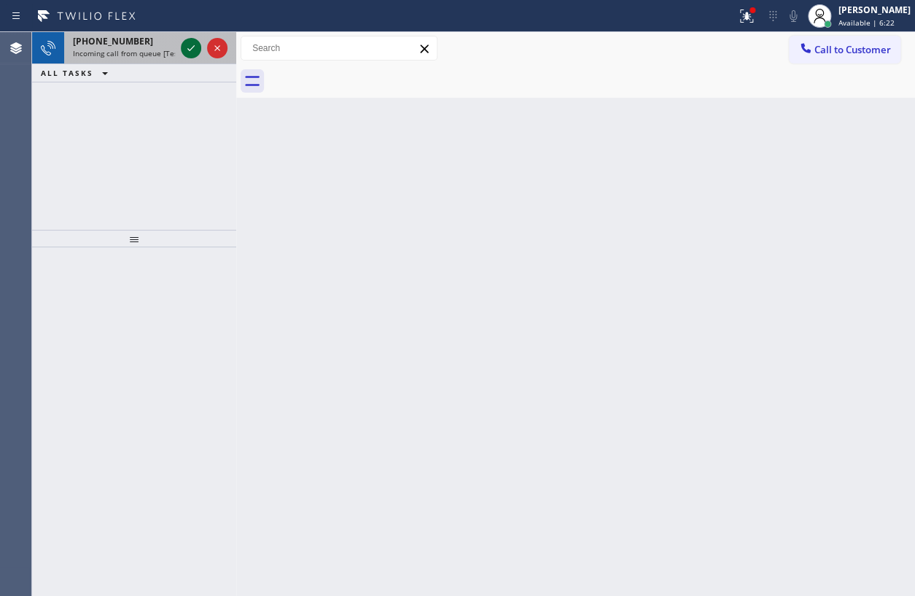
click at [182, 47] on icon at bounding box center [190, 47] width 17 height 17
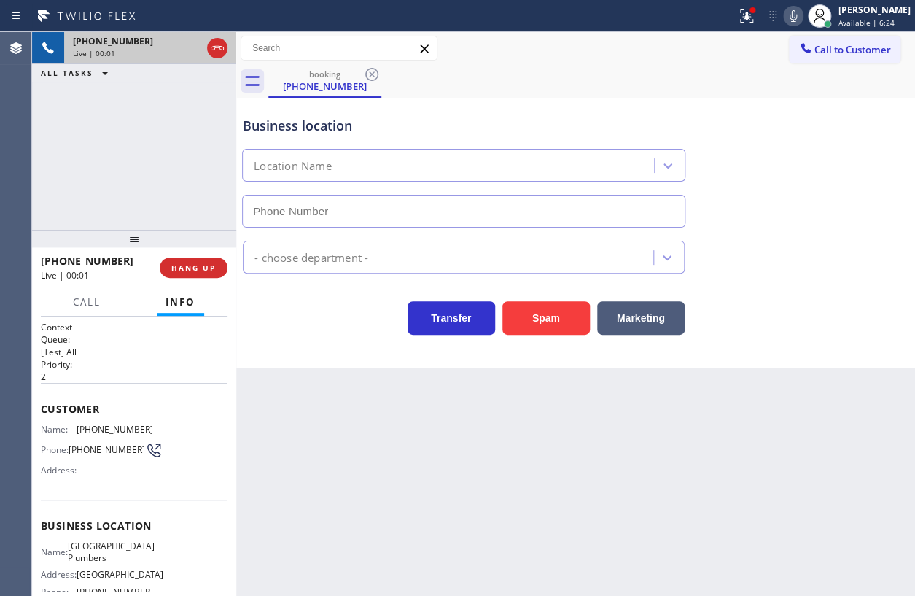
type input "[PHONE_NUMBER]"
click at [102, 557] on span "[GEOGRAPHIC_DATA] Plumbers" at bounding box center [111, 551] width 87 height 23
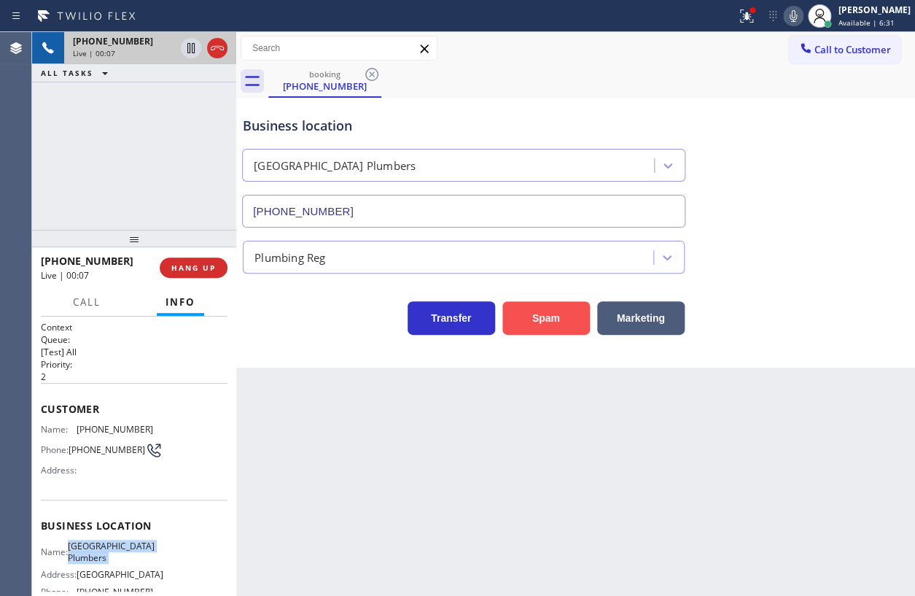
click at [553, 320] on button "Spam" at bounding box center [545, 318] width 87 height 34
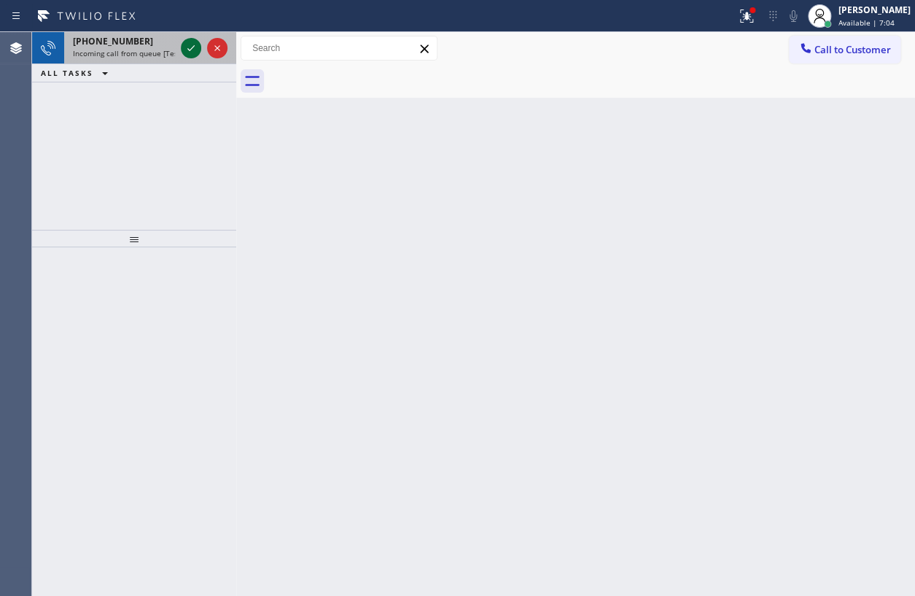
click at [190, 46] on icon at bounding box center [190, 47] width 17 height 17
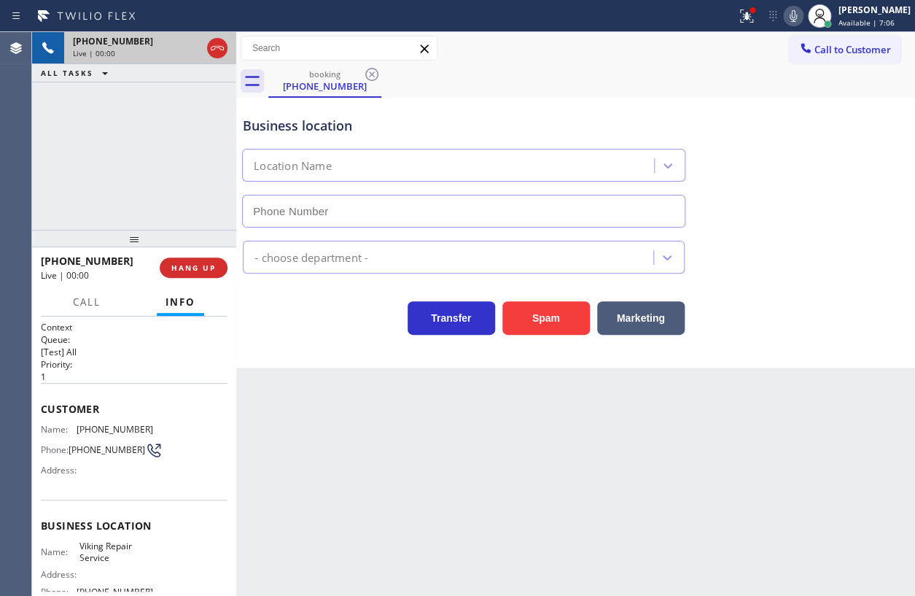
type input "[PHONE_NUMBER]"
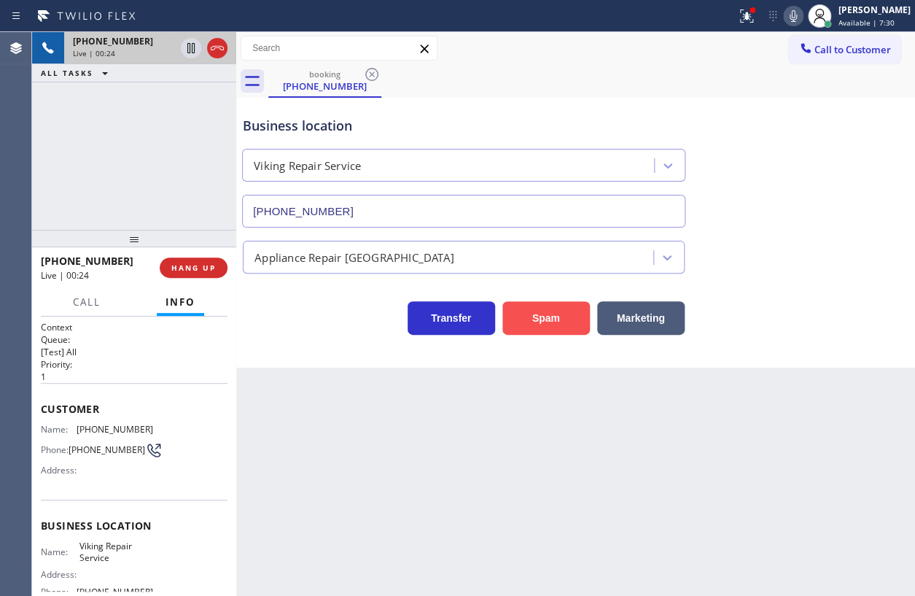
click at [561, 324] on button "Spam" at bounding box center [545, 318] width 87 height 34
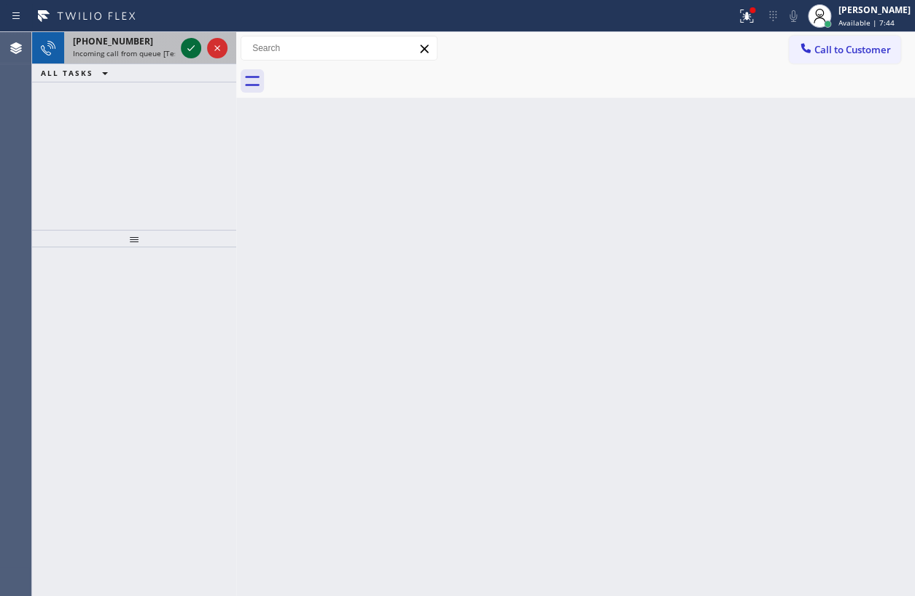
click at [192, 52] on icon at bounding box center [190, 47] width 17 height 17
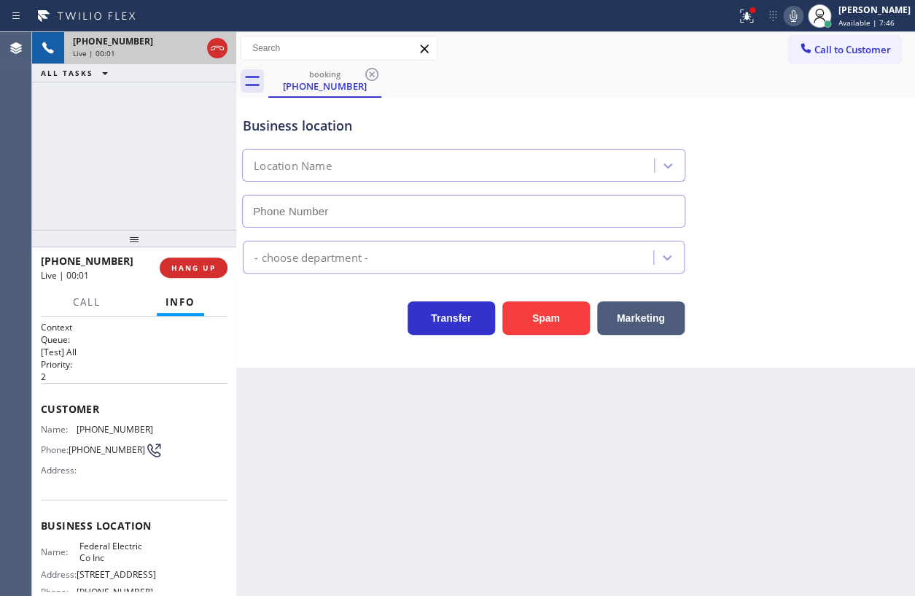
type input "[PHONE_NUMBER]"
click at [198, 273] on button "HANG UP" at bounding box center [194, 267] width 68 height 20
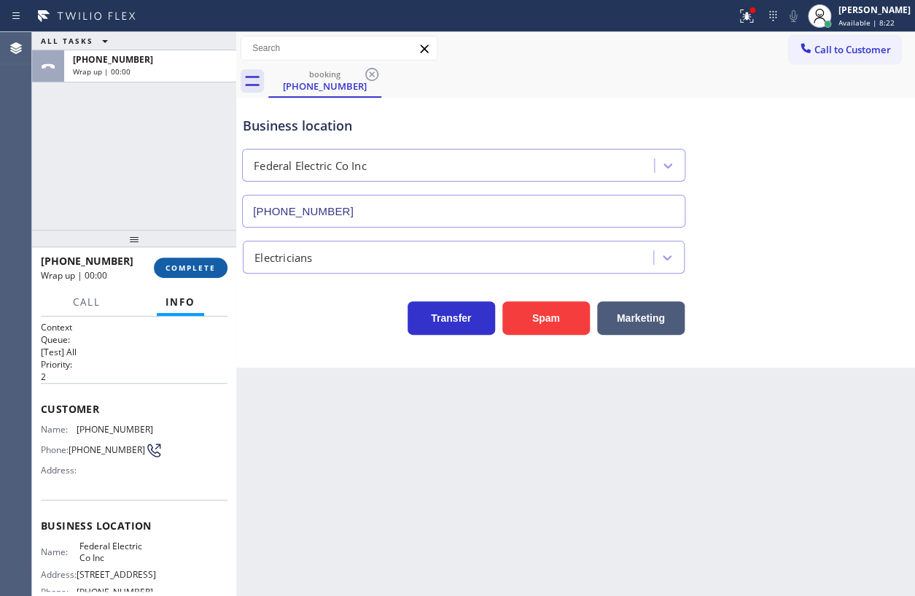
click at [192, 268] on span "COMPLETE" at bounding box center [191, 267] width 50 height 10
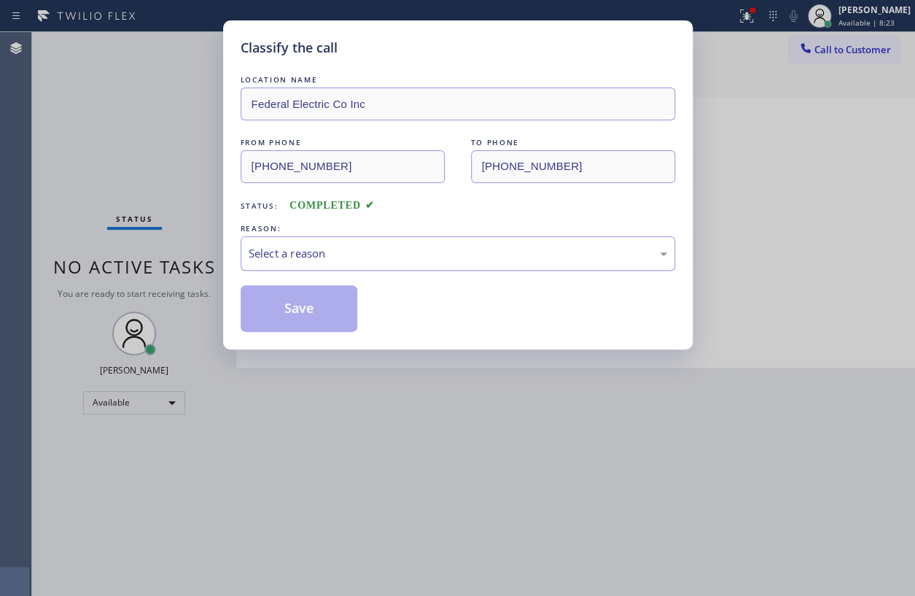
click at [430, 257] on div "Select a reason" at bounding box center [458, 253] width 419 height 17
click at [327, 319] on button "Save" at bounding box center [299, 308] width 117 height 47
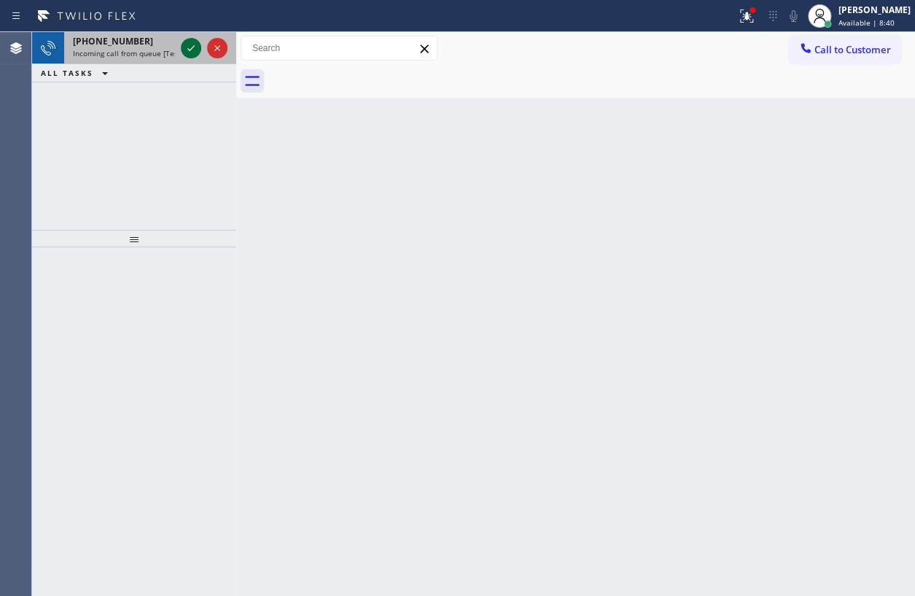
click at [191, 42] on icon at bounding box center [190, 47] width 17 height 17
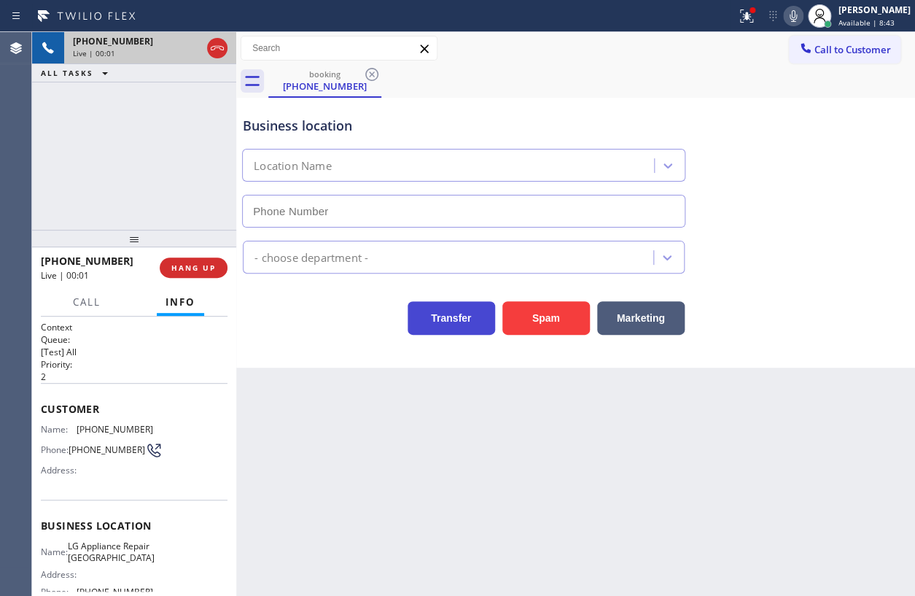
type input "[PHONE_NUMBER]"
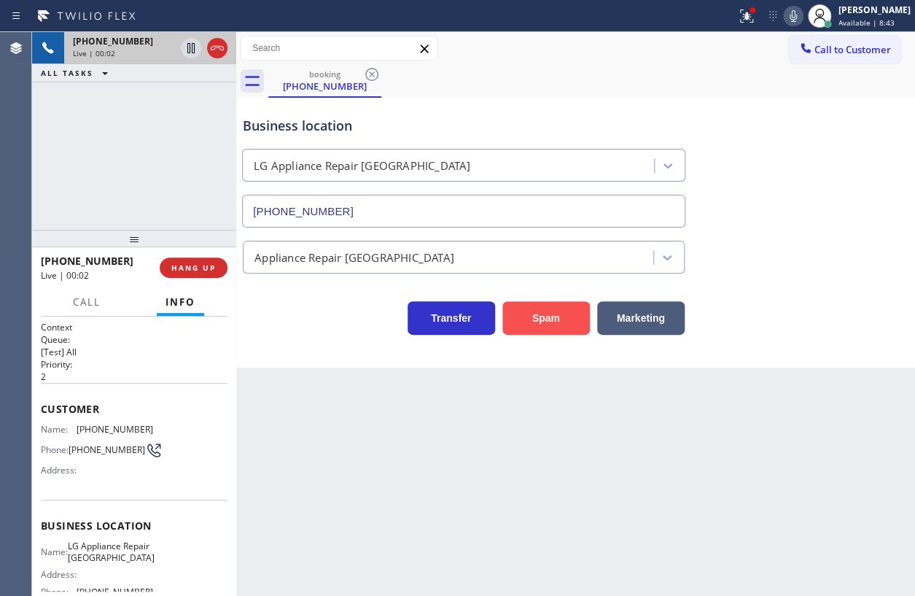
click at [548, 319] on button "Spam" at bounding box center [545, 318] width 87 height 34
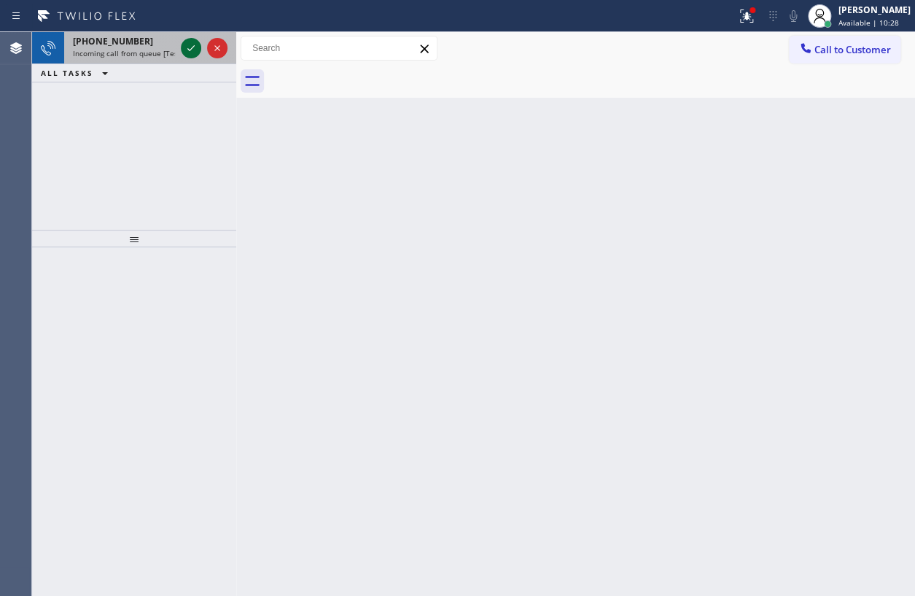
click at [187, 45] on icon at bounding box center [190, 47] width 17 height 17
click at [143, 52] on span "Incoming call from queue [Test] All" at bounding box center [133, 53] width 121 height 10
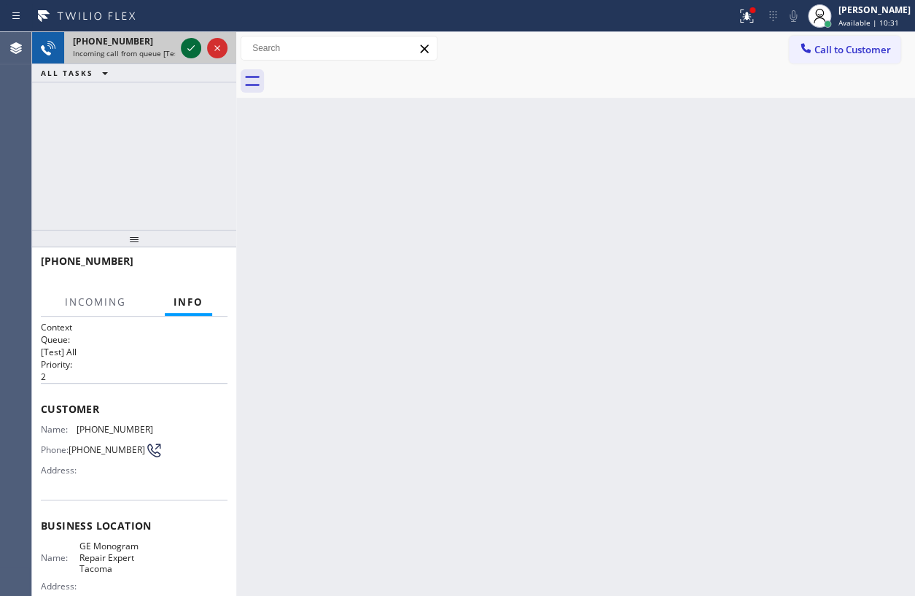
click at [195, 44] on icon at bounding box center [190, 47] width 17 height 17
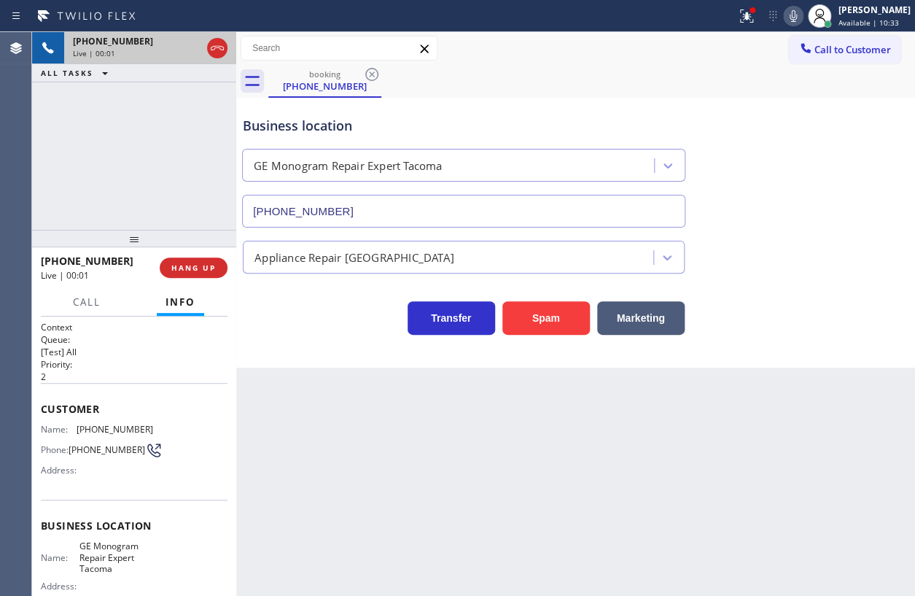
type input "[PHONE_NUMBER]"
click at [110, 566] on span "GE Monogram Repair Expert Tacoma" at bounding box center [115, 557] width 73 height 34
click at [445, 217] on input "[PHONE_NUMBER]" at bounding box center [463, 211] width 443 height 33
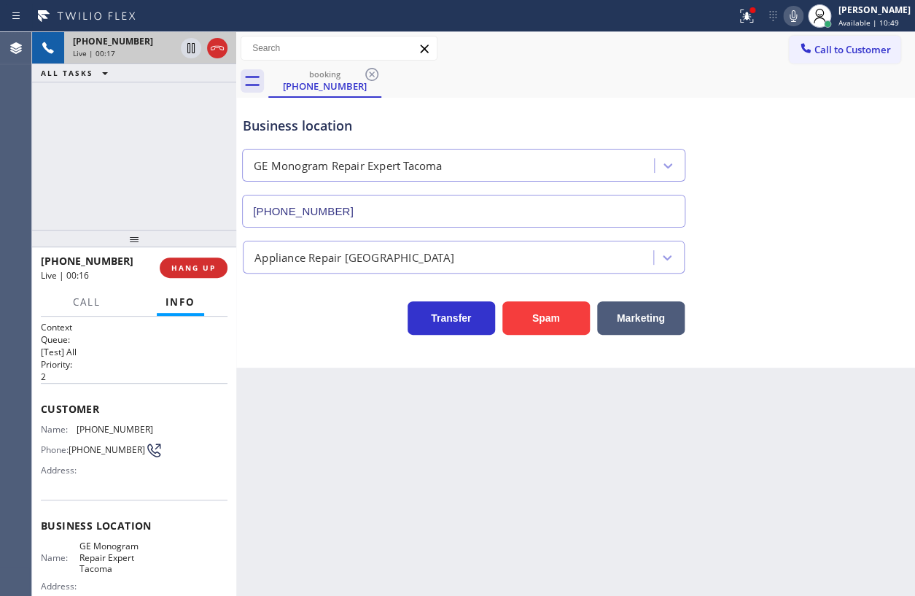
click at [445, 217] on input "[PHONE_NUMBER]" at bounding box center [463, 211] width 443 height 33
click at [102, 432] on span "[PHONE_NUMBER]" at bounding box center [115, 429] width 77 height 11
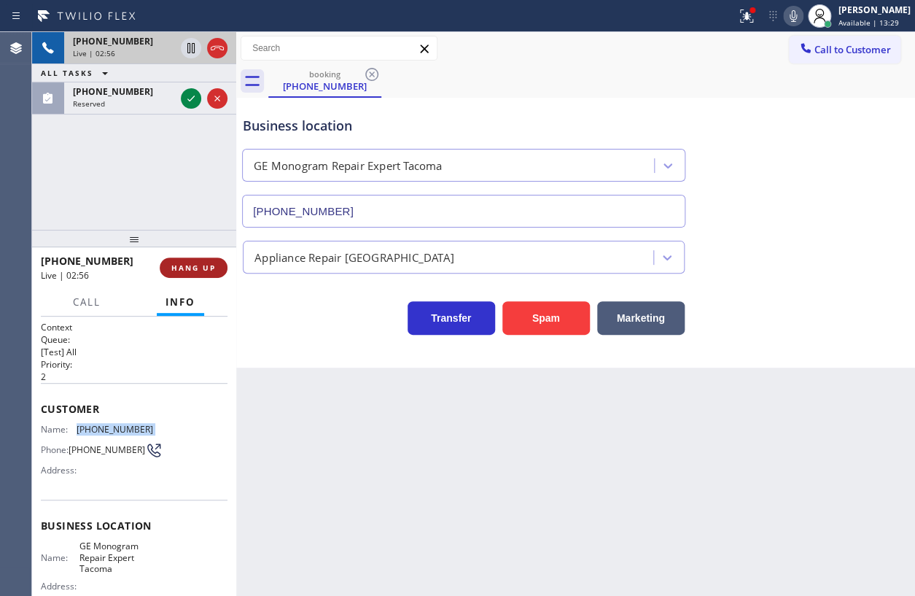
click at [203, 266] on span "HANG UP" at bounding box center [193, 267] width 44 height 10
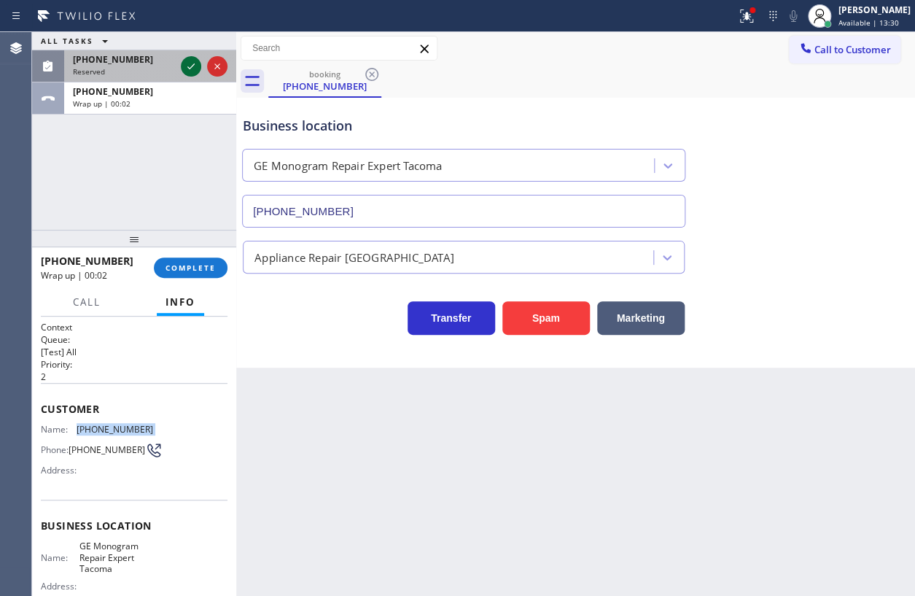
click at [192, 64] on icon at bounding box center [190, 66] width 17 height 17
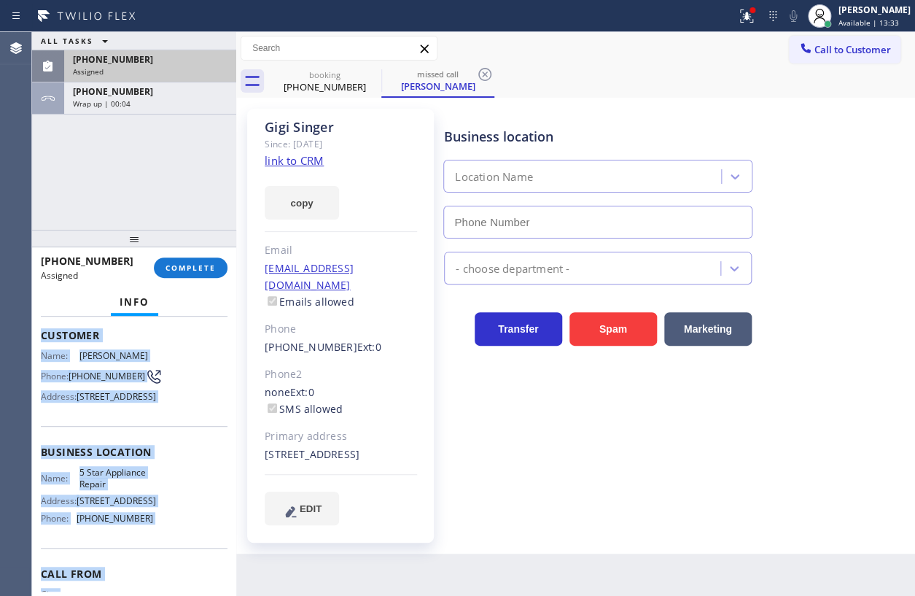
scroll to position [189, 0]
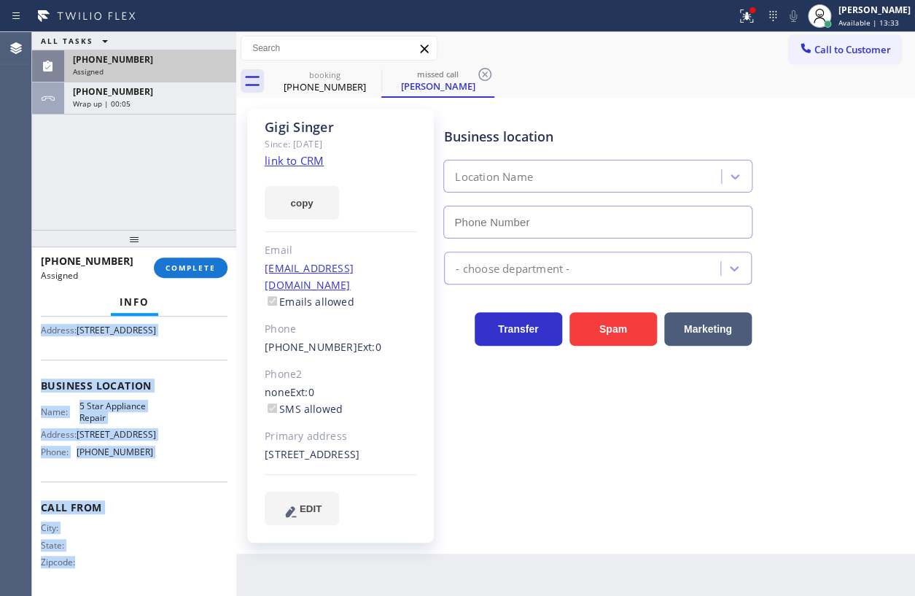
type input "[PHONE_NUMBER]"
drag, startPoint x: 42, startPoint y: 414, endPoint x: 174, endPoint y: 370, distance: 139.0
click at [165, 472] on div "Context Queue: 5 Star Appliance Priority: 0 Task Age: Customer Name: [PERSON_NA…" at bounding box center [134, 379] width 187 height 423
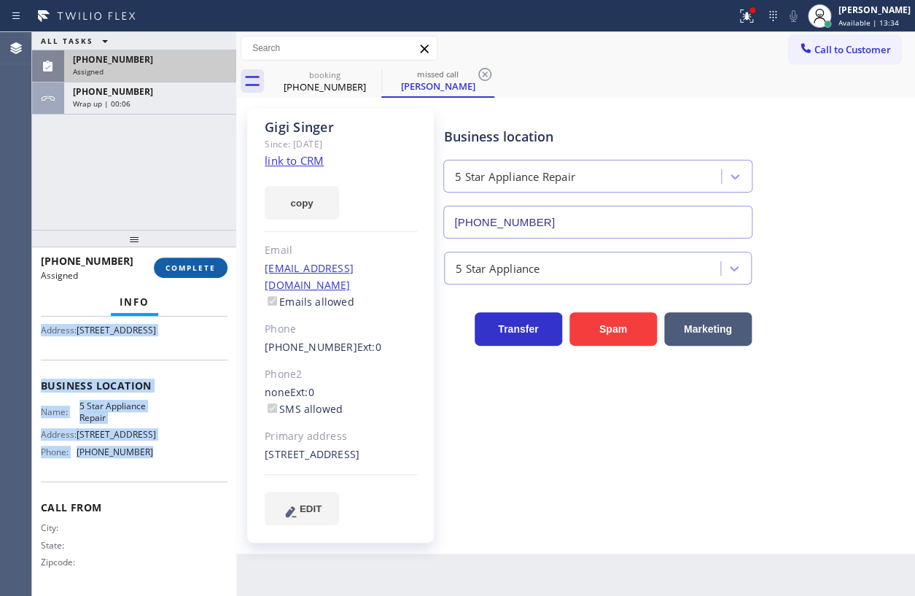
click at [192, 261] on button "COMPLETE" at bounding box center [191, 267] width 74 height 20
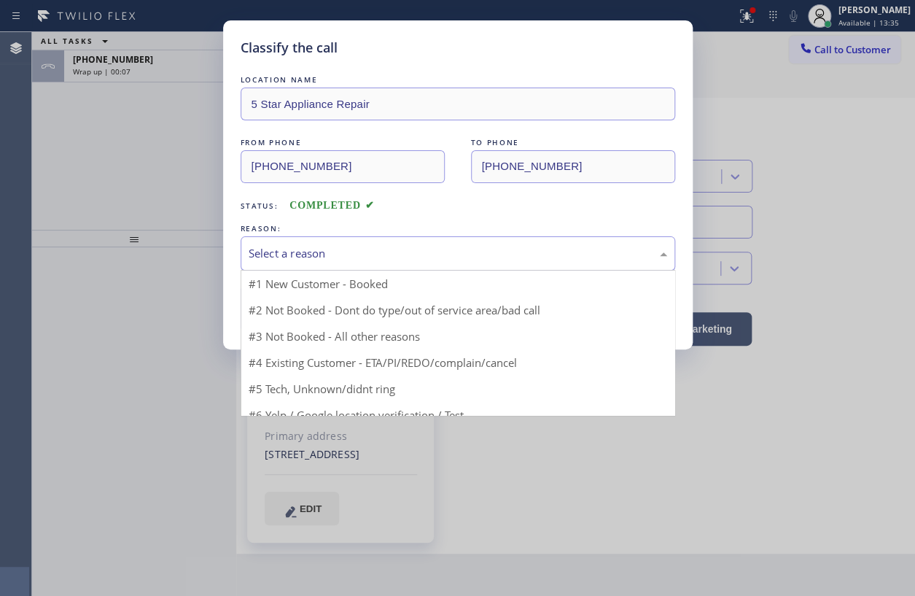
click at [327, 251] on div "Select a reason" at bounding box center [458, 253] width 419 height 17
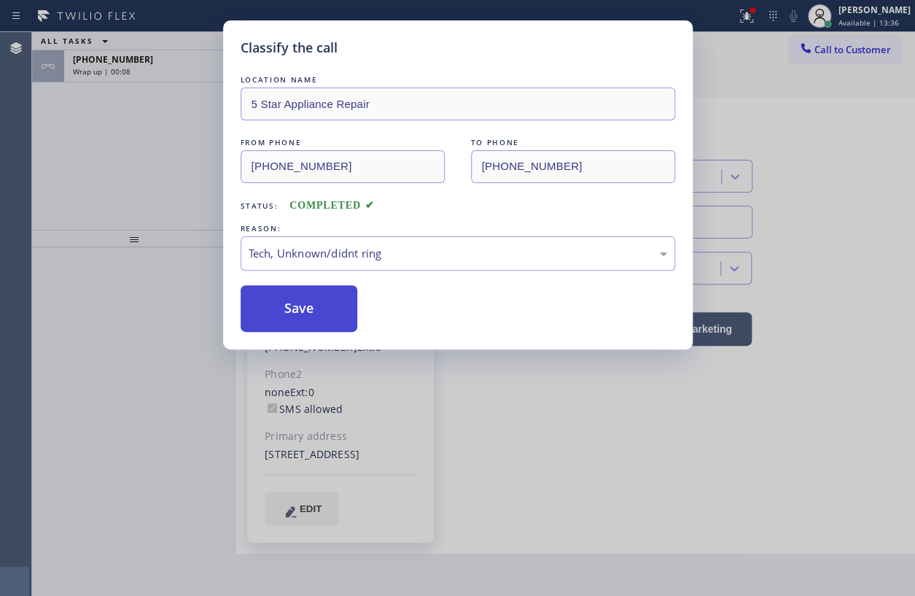
drag, startPoint x: 288, startPoint y: 300, endPoint x: 351, endPoint y: 294, distance: 63.8
click at [292, 300] on button "Save" at bounding box center [299, 308] width 117 height 47
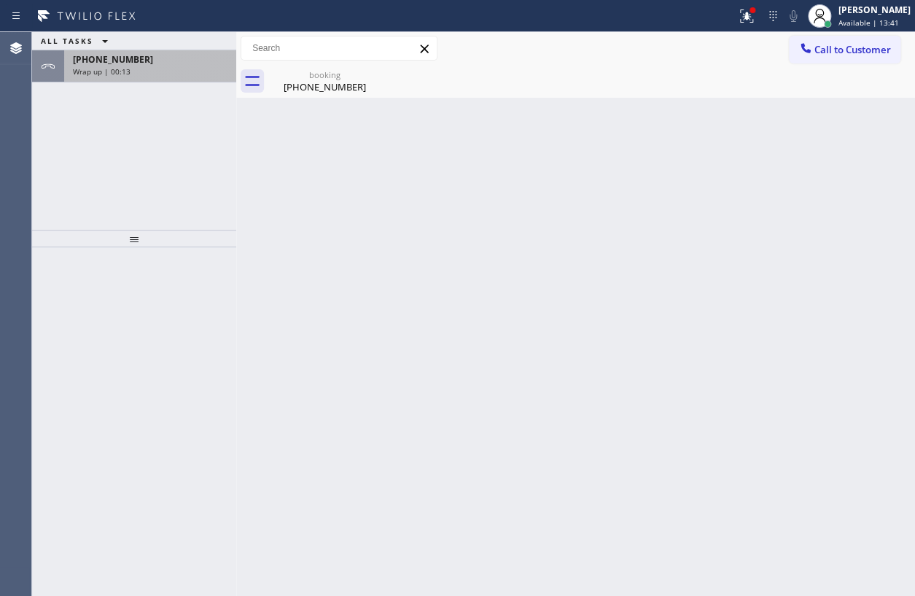
click at [117, 69] on span "Wrap up | 00:13" at bounding box center [102, 71] width 58 height 10
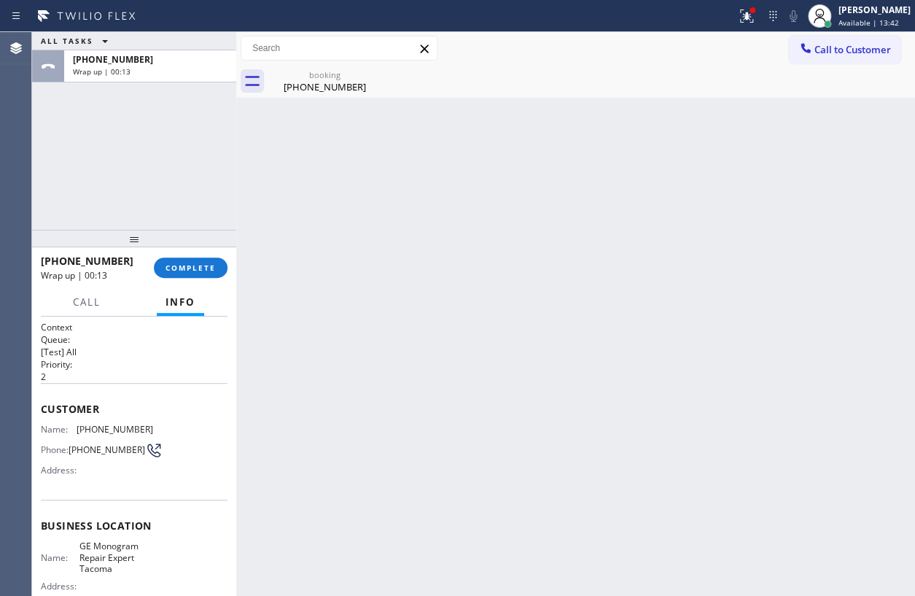
drag, startPoint x: 201, startPoint y: 272, endPoint x: 271, endPoint y: 273, distance: 70.7
click at [201, 271] on button "COMPLETE" at bounding box center [191, 267] width 74 height 20
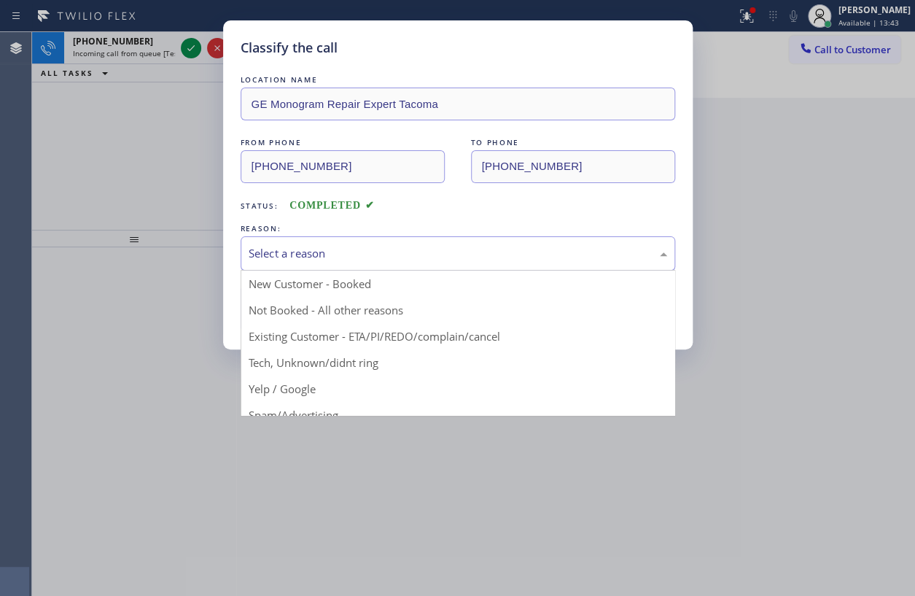
click at [460, 259] on div "Select a reason" at bounding box center [458, 253] width 419 height 17
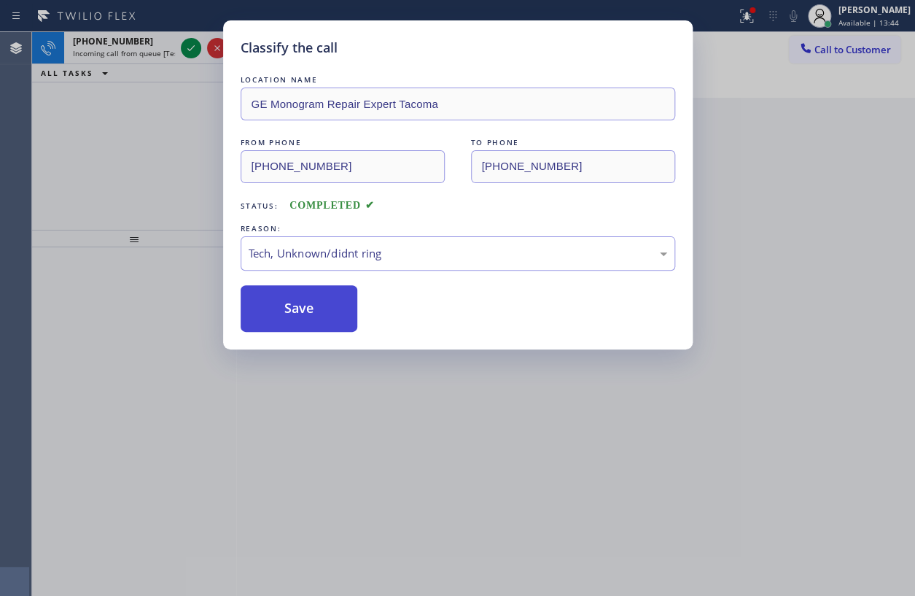
click at [274, 297] on button "Save" at bounding box center [299, 308] width 117 height 47
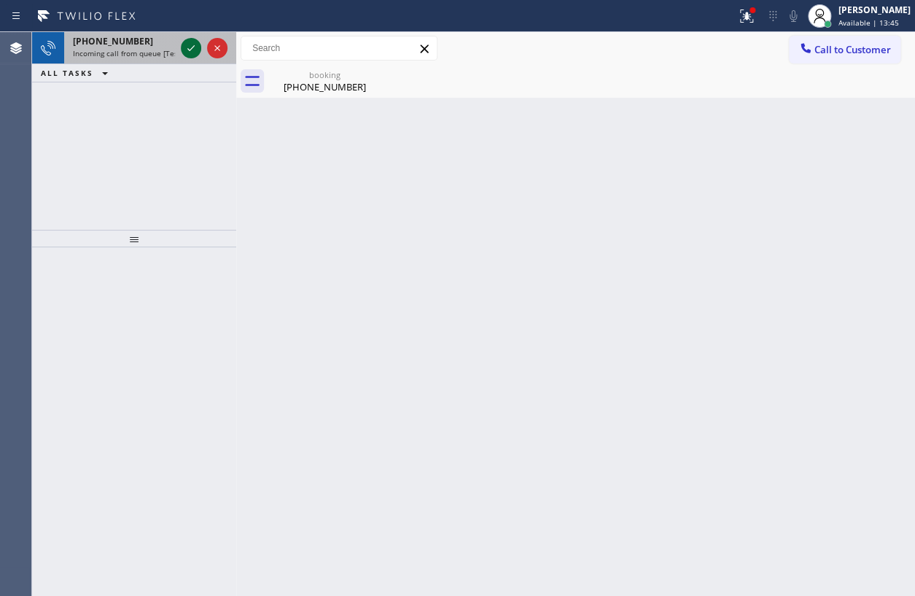
click at [185, 50] on icon at bounding box center [190, 47] width 17 height 17
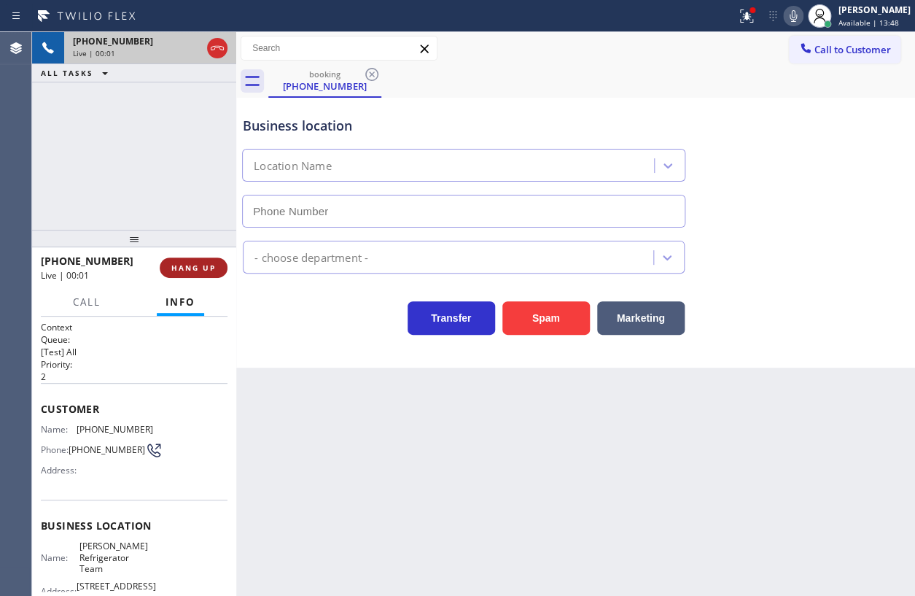
type input "[PHONE_NUMBER]"
click at [200, 261] on button "HANG UP" at bounding box center [194, 267] width 68 height 20
click at [199, 265] on span "HANG UP" at bounding box center [193, 267] width 44 height 10
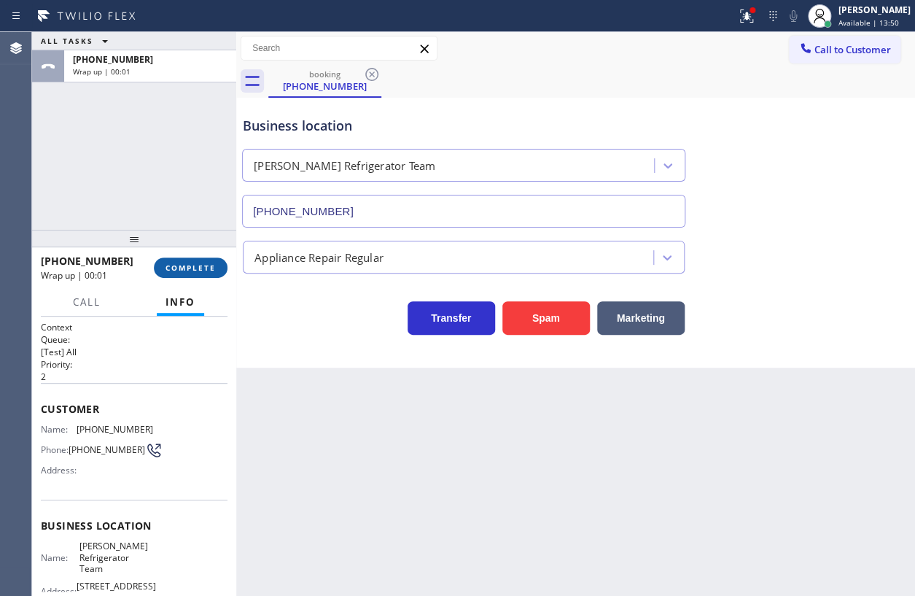
click at [206, 268] on span "COMPLETE" at bounding box center [191, 267] width 50 height 10
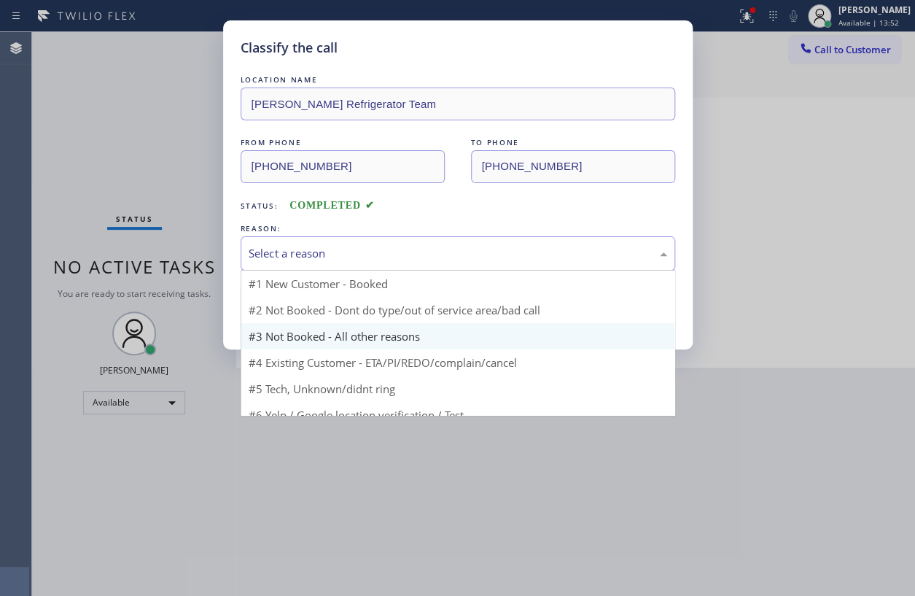
drag, startPoint x: 401, startPoint y: 248, endPoint x: 357, endPoint y: 322, distance: 86.3
click at [397, 251] on div "Select a reason" at bounding box center [458, 253] width 419 height 17
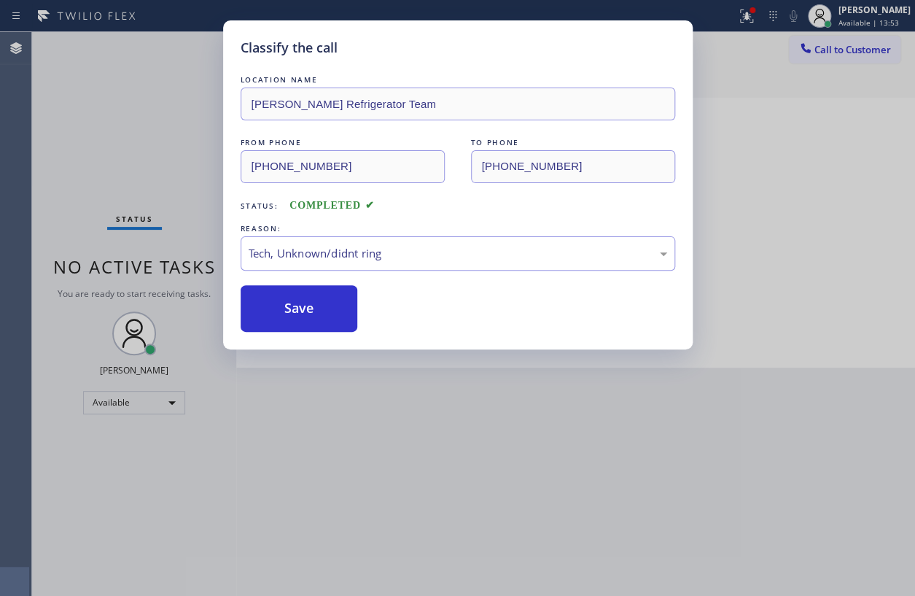
drag, startPoint x: 332, startPoint y: 313, endPoint x: 436, endPoint y: 233, distance: 131.0
click at [334, 311] on button "Save" at bounding box center [299, 308] width 117 height 47
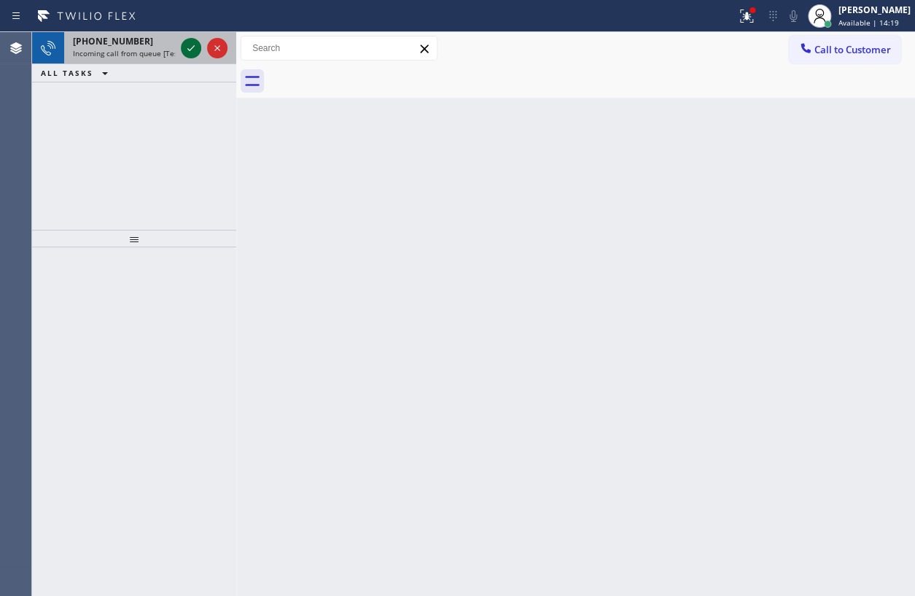
click at [188, 51] on icon at bounding box center [190, 47] width 17 height 17
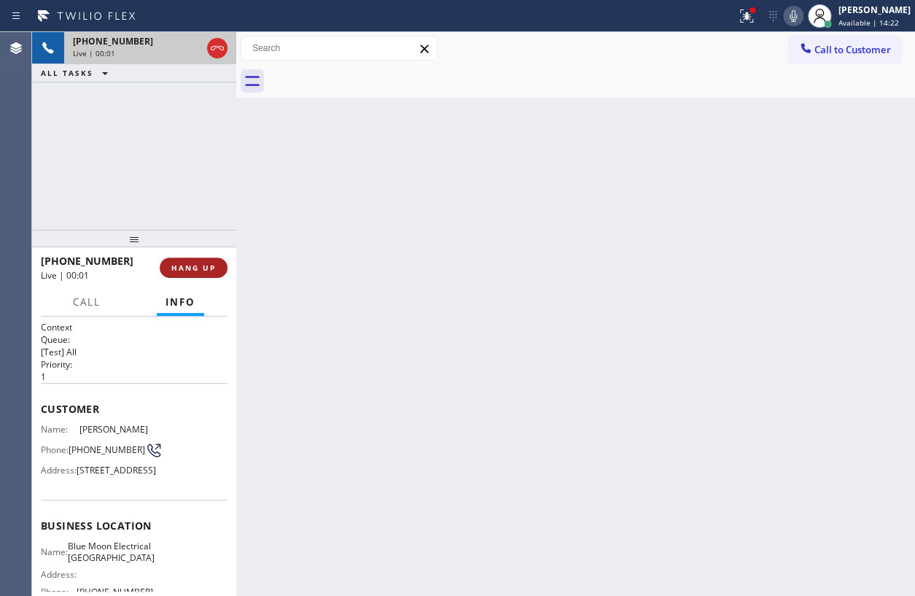
click at [199, 265] on span "HANG UP" at bounding box center [193, 267] width 44 height 10
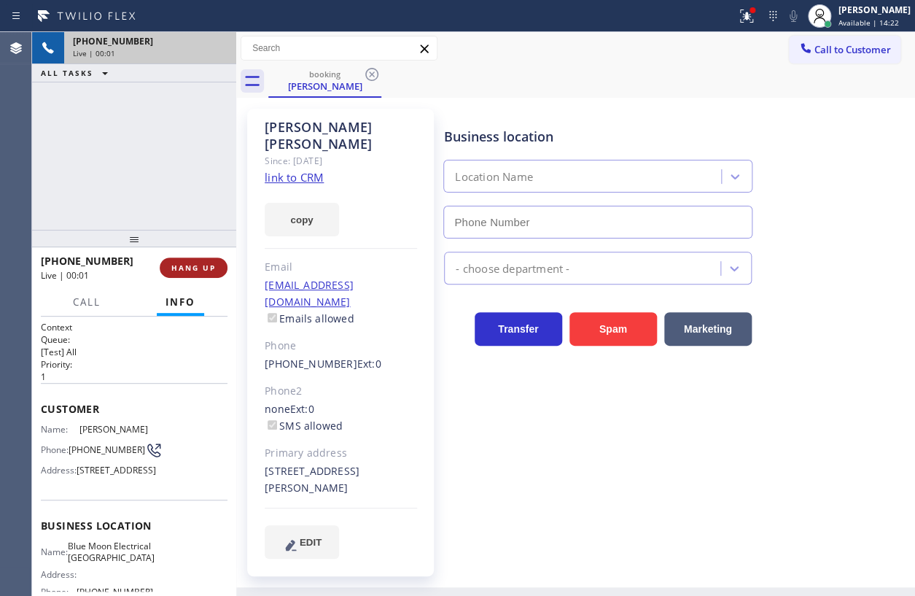
click at [199, 265] on span "HANG UP" at bounding box center [193, 267] width 44 height 10
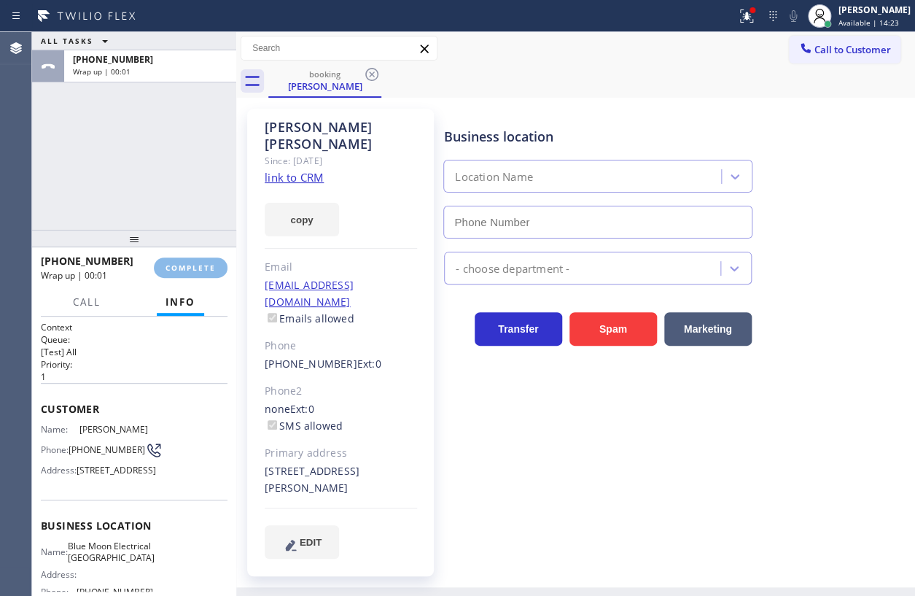
type input "[PHONE_NUMBER]"
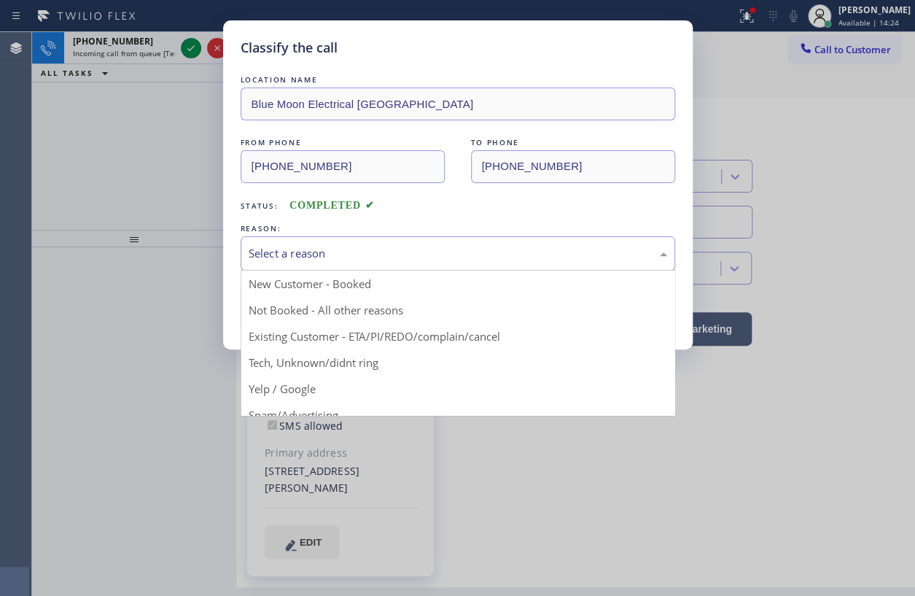
click at [262, 248] on div "Select a reason" at bounding box center [458, 253] width 419 height 17
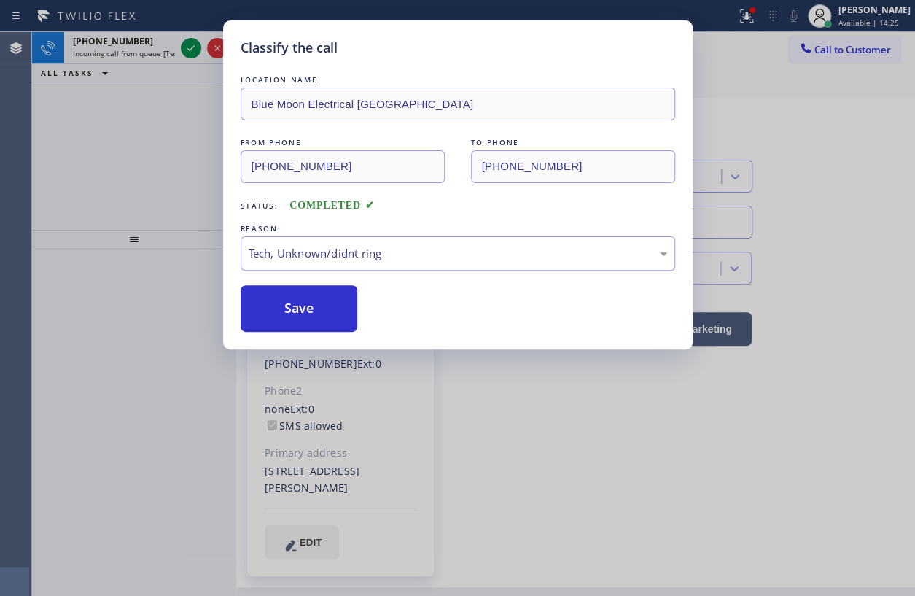
drag, startPoint x: 300, startPoint y: 362, endPoint x: 304, endPoint y: 333, distance: 28.8
click at [304, 328] on button "Save" at bounding box center [299, 308] width 117 height 47
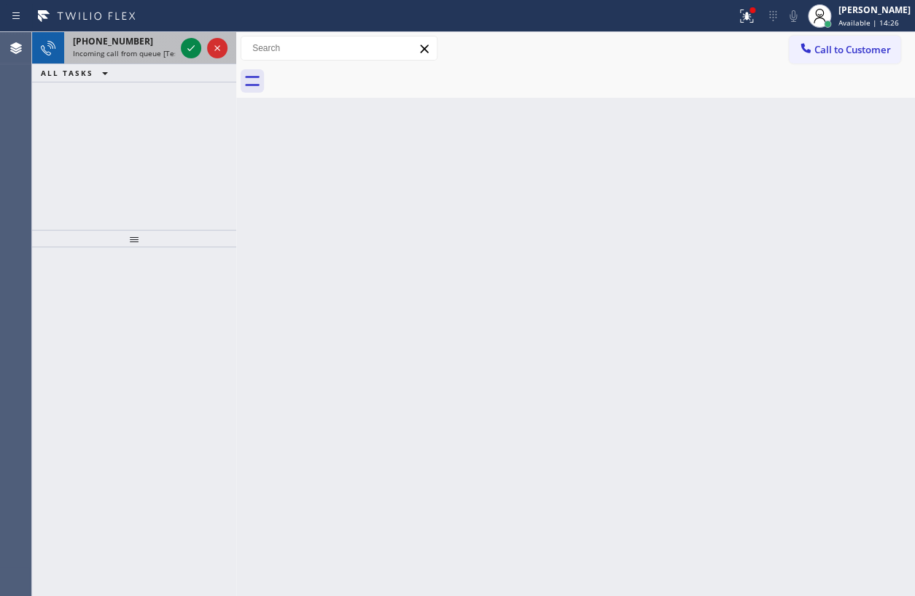
click at [146, 50] on span "Incoming call from queue [Test] All" at bounding box center [133, 53] width 121 height 10
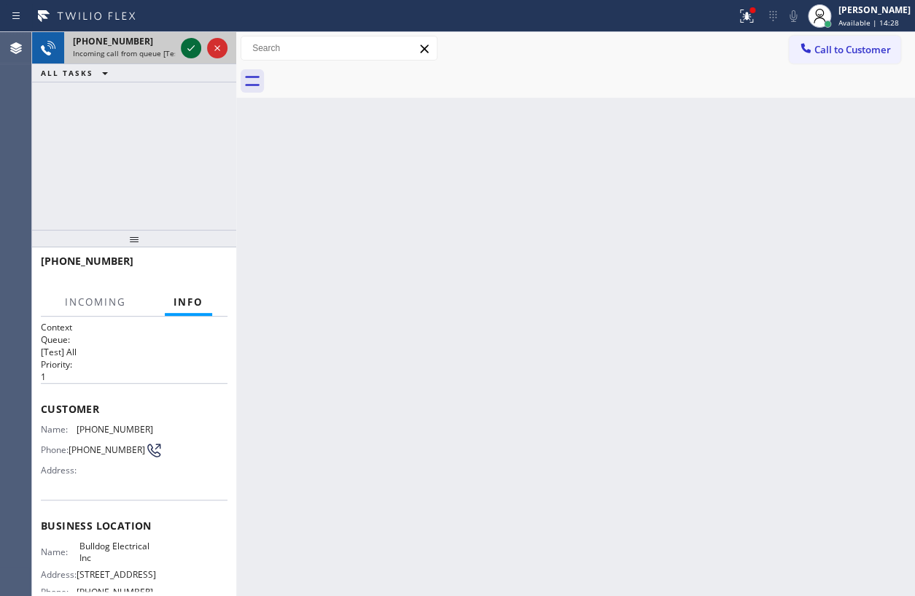
click at [187, 43] on icon at bounding box center [190, 47] width 17 height 17
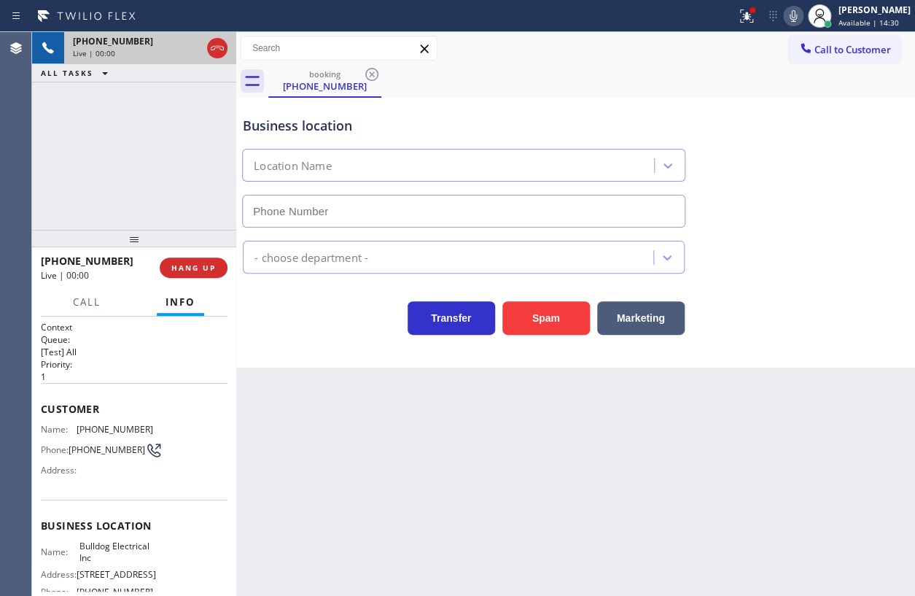
type input "[PHONE_NUMBER]"
drag, startPoint x: 201, startPoint y: 260, endPoint x: 496, endPoint y: 192, distance: 303.0
click at [204, 259] on button "HANG UP" at bounding box center [194, 267] width 68 height 20
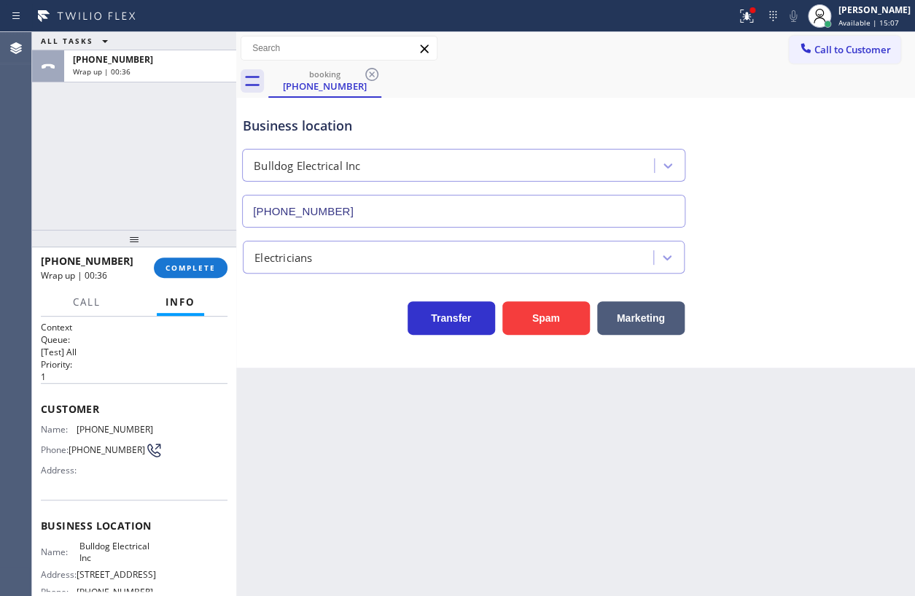
click at [208, 255] on div "[PHONE_NUMBER] Wrap up | 00:36 COMPLETE" at bounding box center [134, 268] width 187 height 38
click at [206, 262] on button "COMPLETE" at bounding box center [191, 267] width 74 height 20
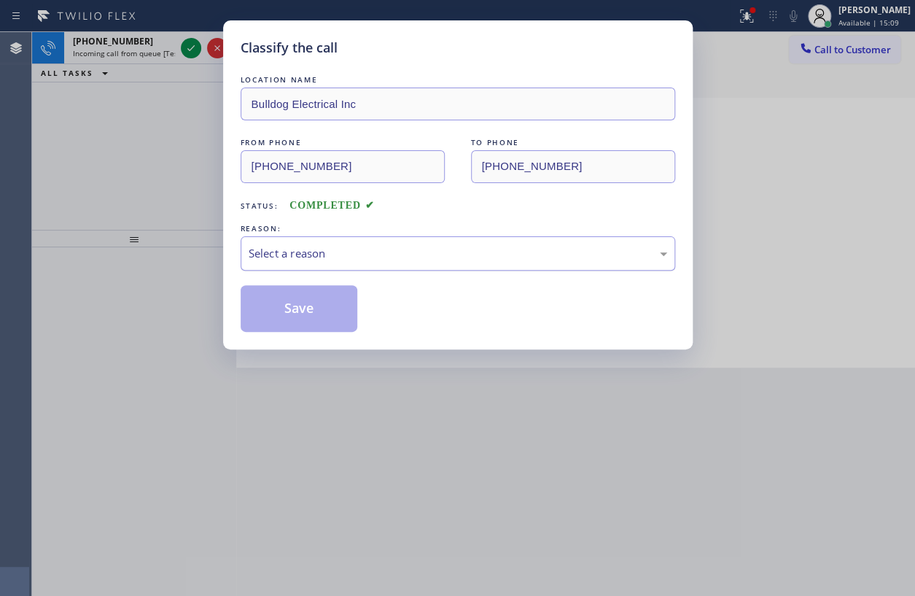
click at [424, 256] on div "Select a reason" at bounding box center [458, 253] width 419 height 17
click at [281, 301] on button "Save" at bounding box center [299, 308] width 117 height 47
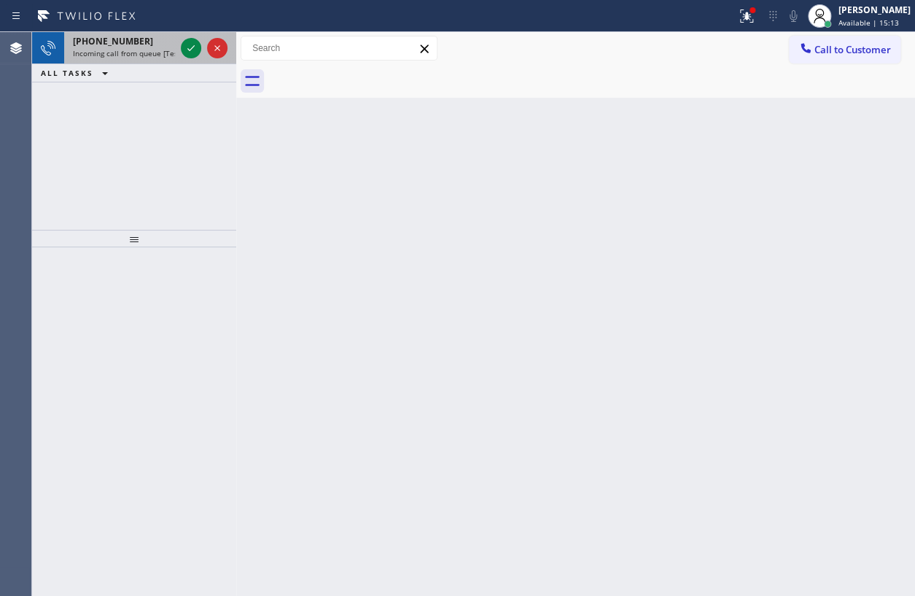
click at [104, 43] on span "[PHONE_NUMBER]" at bounding box center [113, 41] width 80 height 12
click at [125, 59] on div "[PHONE_NUMBER] Incoming call from queue [Test] All" at bounding box center [121, 48] width 114 height 32
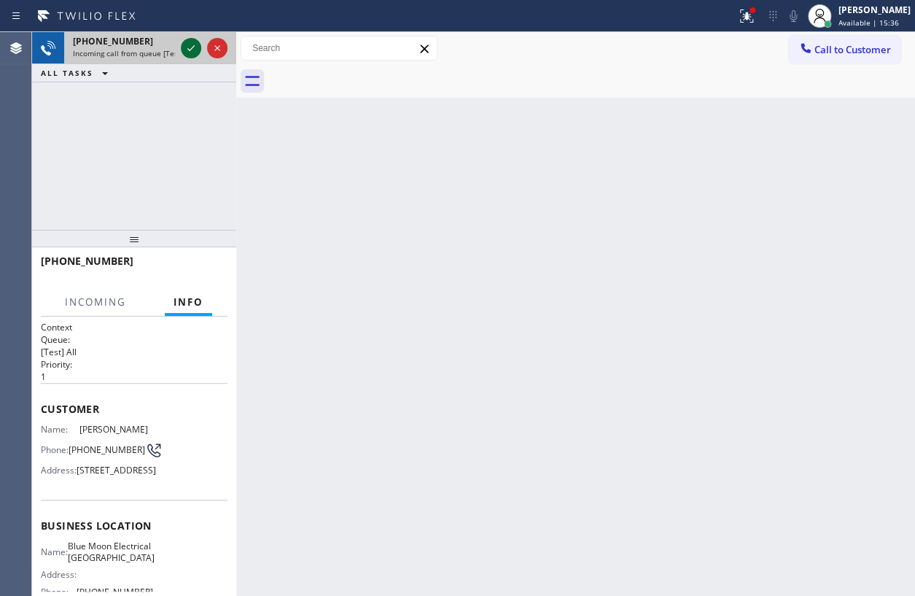
click at [190, 44] on icon at bounding box center [190, 47] width 17 height 17
click at [184, 260] on button "HANG UP" at bounding box center [194, 267] width 68 height 20
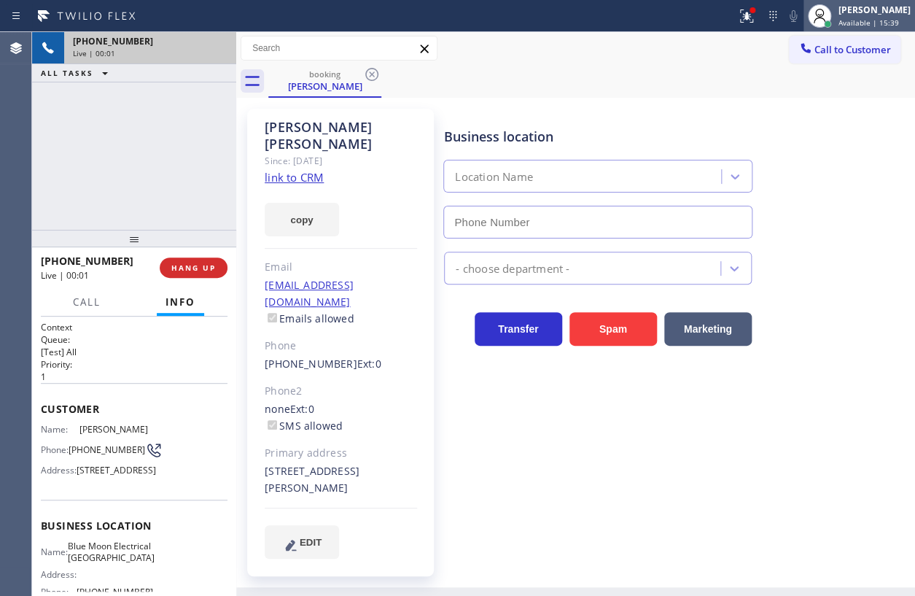
type input "[PHONE_NUMBER]"
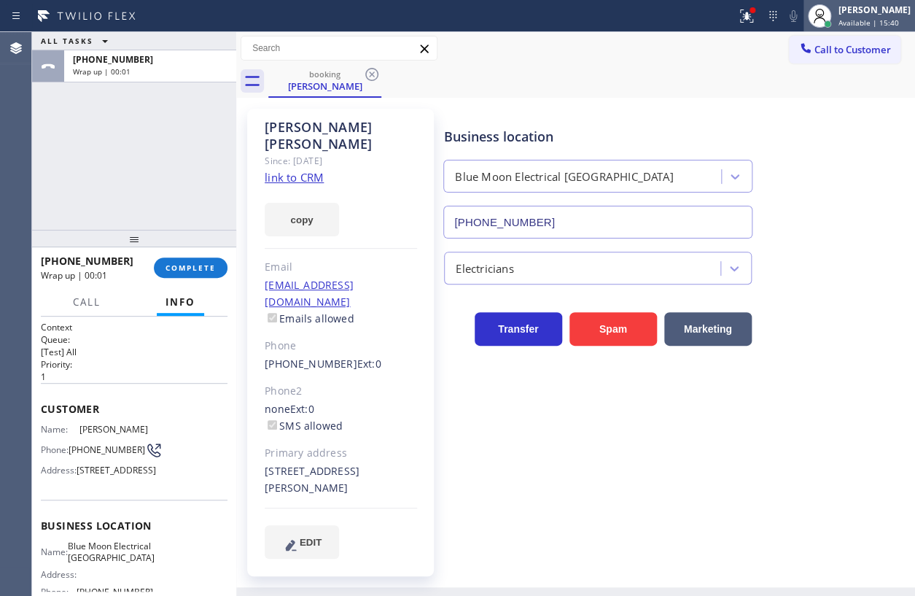
click at [857, 8] on div "[PERSON_NAME]" at bounding box center [875, 10] width 72 height 12
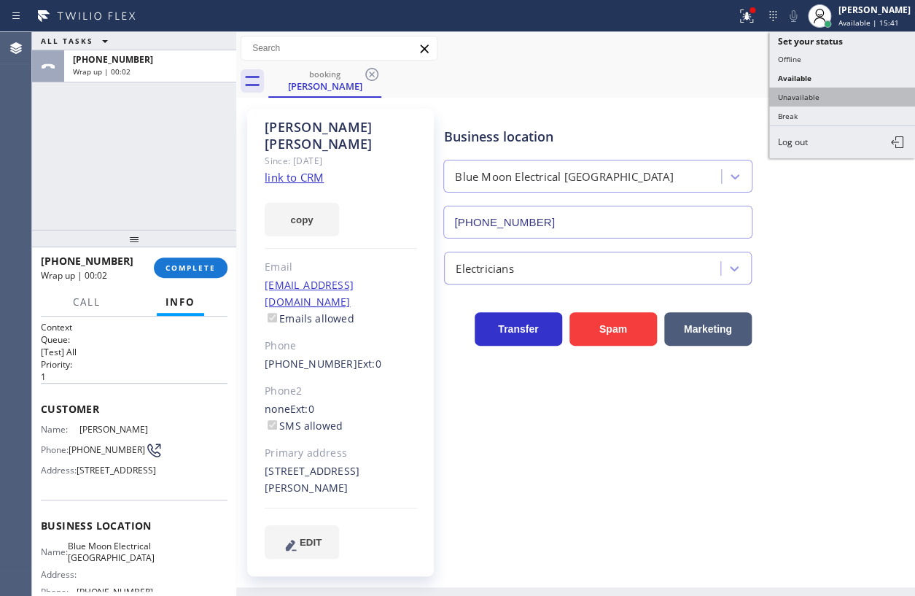
click at [814, 93] on button "Unavailable" at bounding box center [842, 96] width 146 height 19
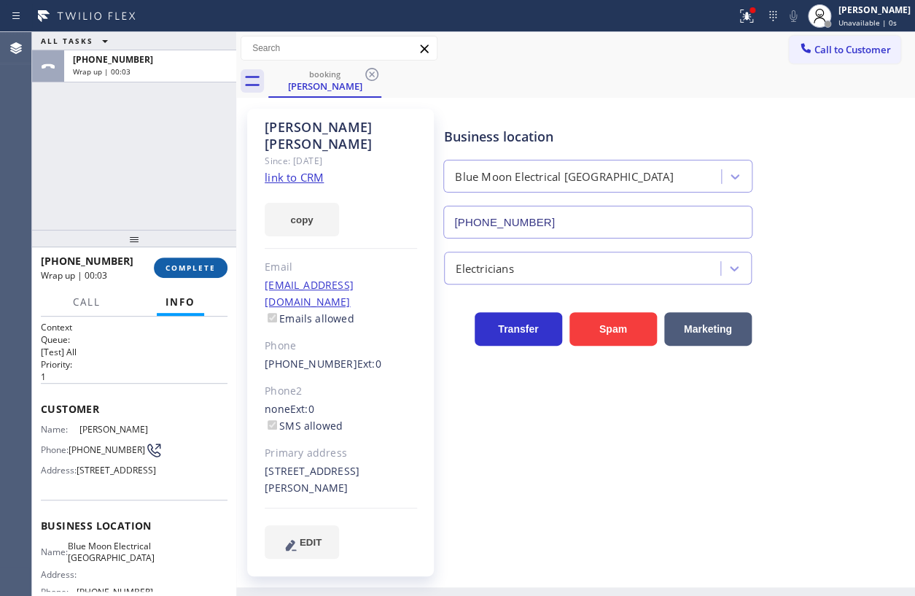
drag, startPoint x: 190, startPoint y: 263, endPoint x: 218, endPoint y: 268, distance: 28.9
click at [192, 265] on span "COMPLETE" at bounding box center [191, 267] width 50 height 10
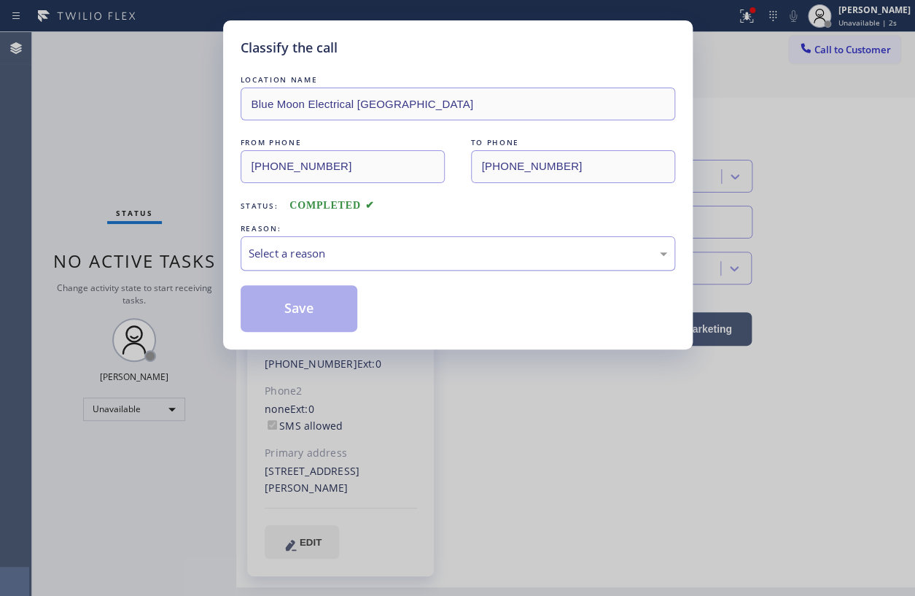
drag, startPoint x: 339, startPoint y: 249, endPoint x: 338, endPoint y: 259, distance: 9.5
click at [338, 259] on div "Select a reason" at bounding box center [458, 253] width 419 height 17
click at [297, 323] on button "Save" at bounding box center [299, 308] width 117 height 47
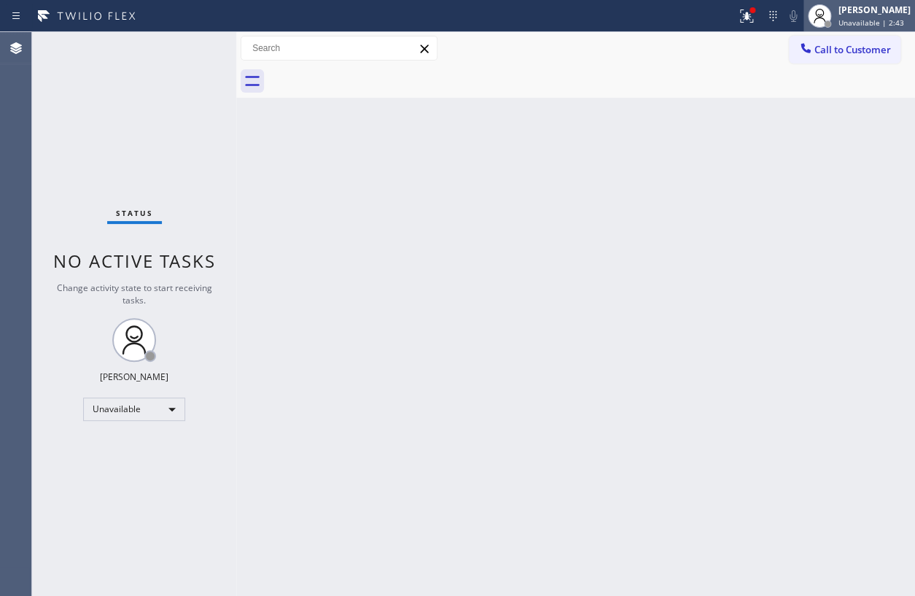
click at [858, 24] on span "Unavailable | 2:43" at bounding box center [872, 22] width 66 height 10
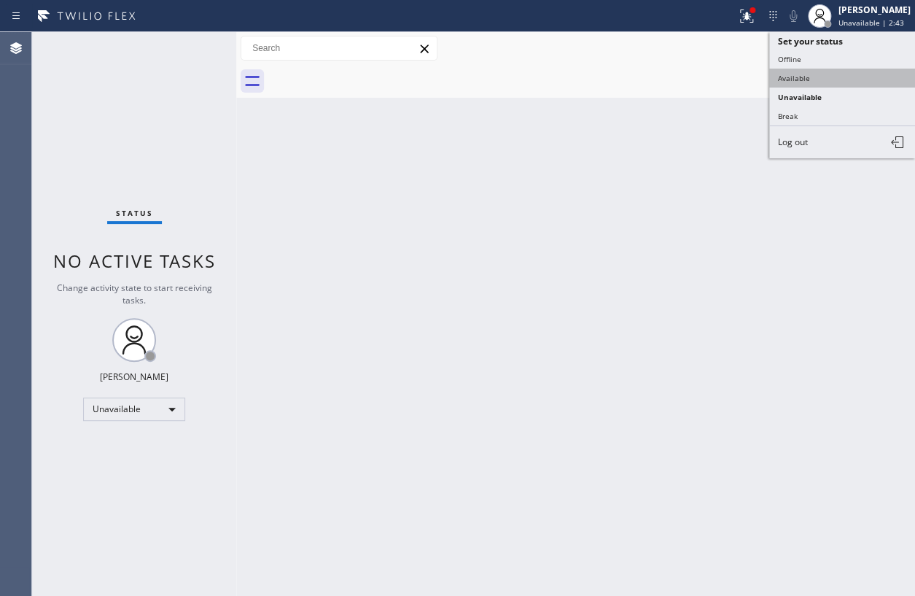
click at [800, 82] on button "Available" at bounding box center [842, 78] width 146 height 19
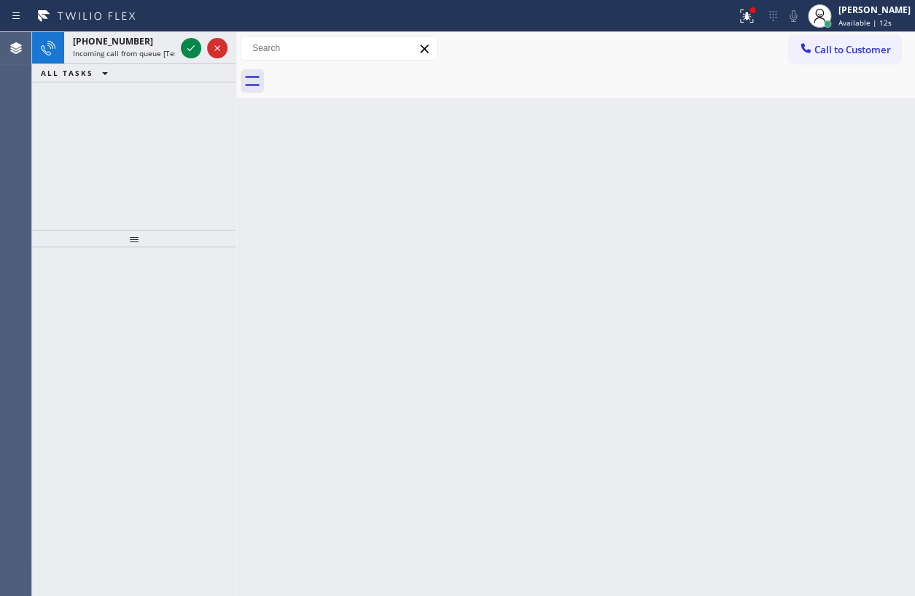
click at [437, 192] on div "Back to Dashboard Change Sender ID Customers Technicians Select a contact Outbo…" at bounding box center [575, 314] width 679 height 564
drag, startPoint x: 90, startPoint y: 36, endPoint x: 98, endPoint y: 39, distance: 8.5
click at [93, 36] on span "+14245684108" at bounding box center [113, 41] width 80 height 12
click at [186, 47] on icon at bounding box center [190, 47] width 17 height 17
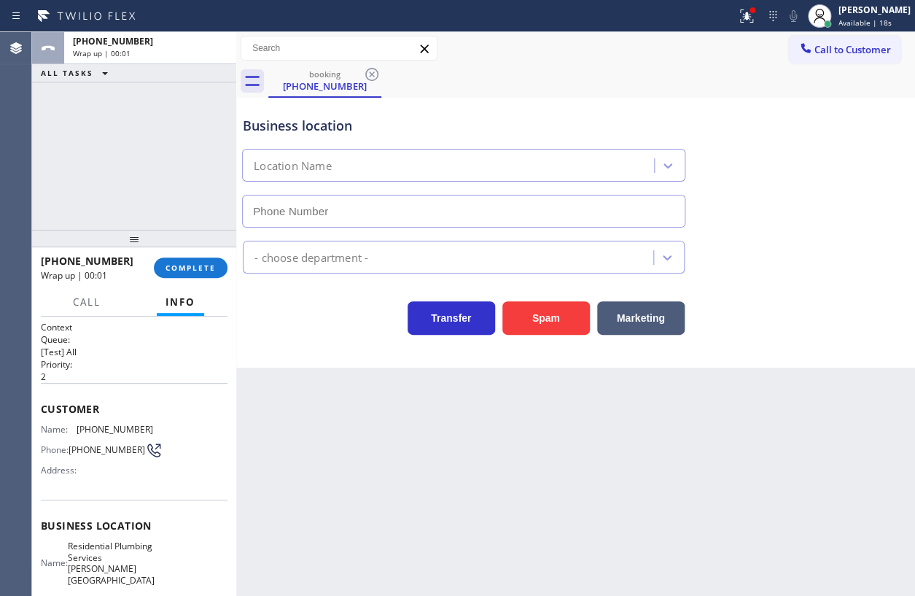
type input "(424) 581-0589"
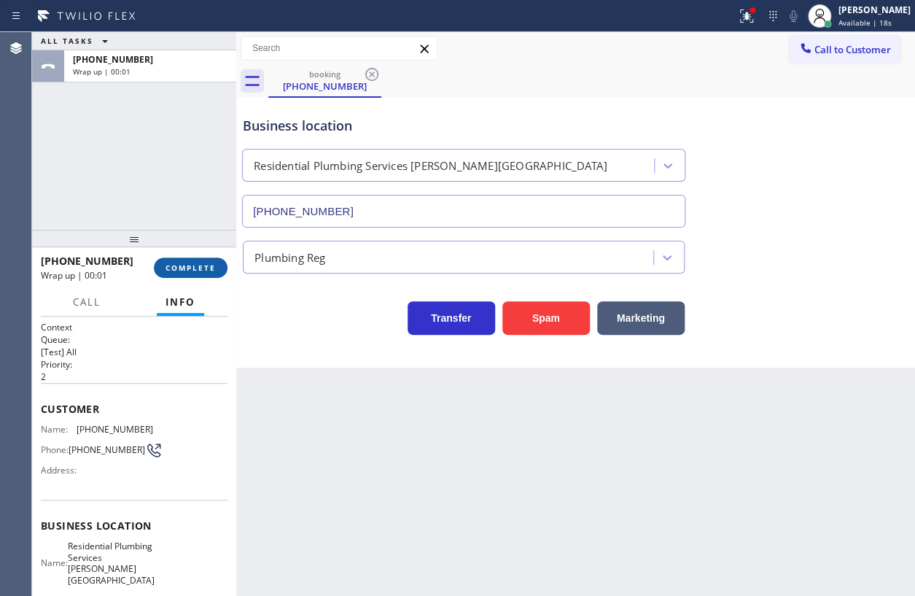
click at [186, 262] on span "COMPLETE" at bounding box center [191, 267] width 50 height 10
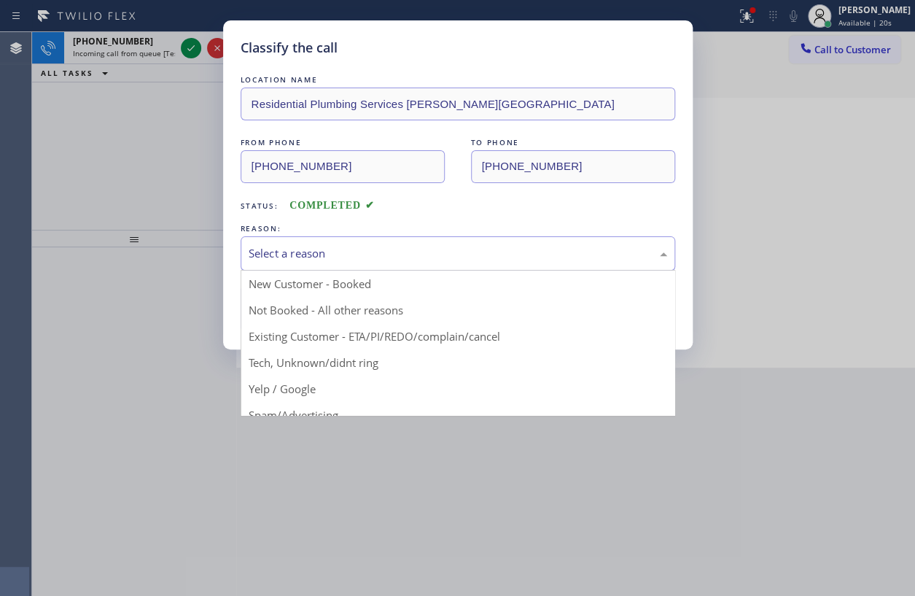
click at [372, 260] on div "Select a reason" at bounding box center [458, 253] width 419 height 17
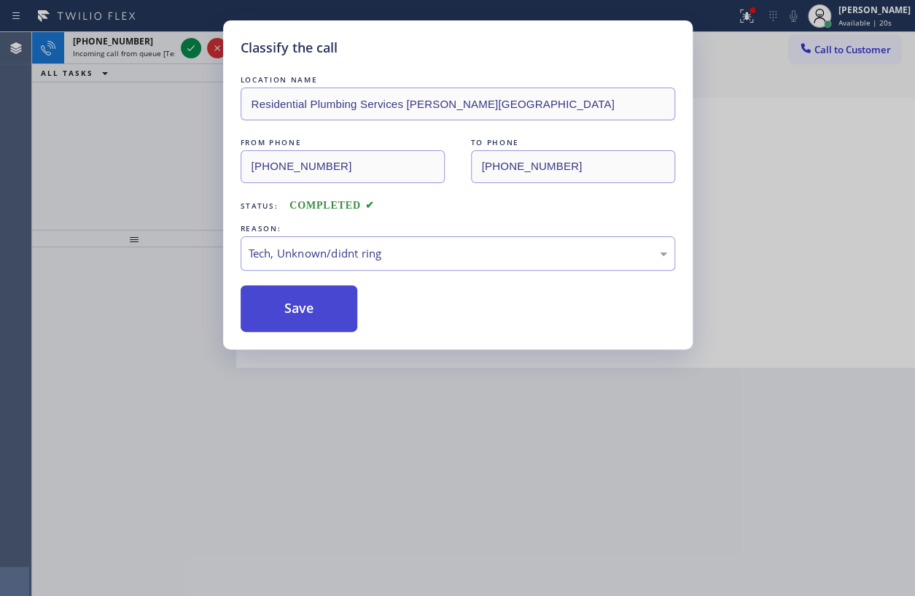
click at [292, 311] on button "Save" at bounding box center [299, 308] width 117 height 47
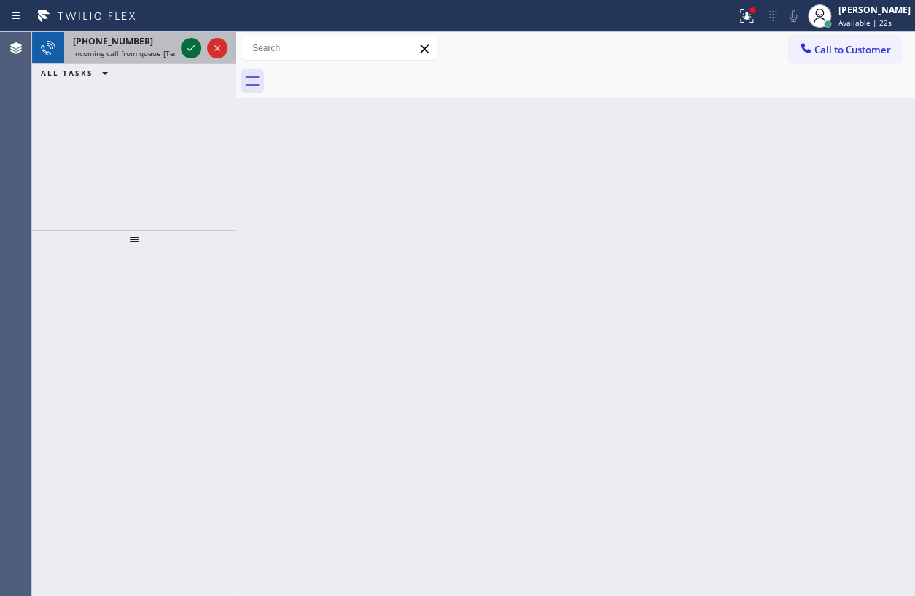
click at [188, 44] on icon at bounding box center [190, 47] width 17 height 17
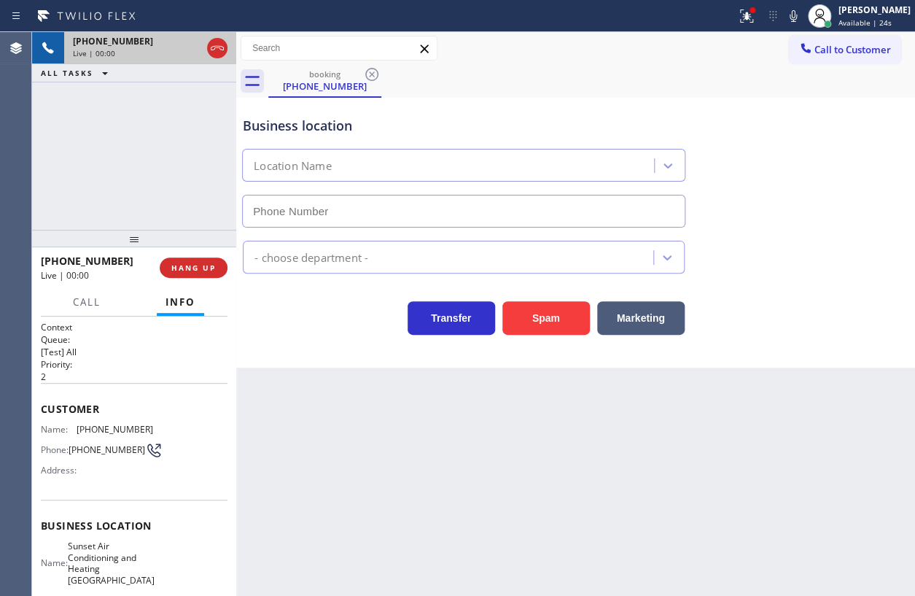
type input "[PHONE_NUMBER]"
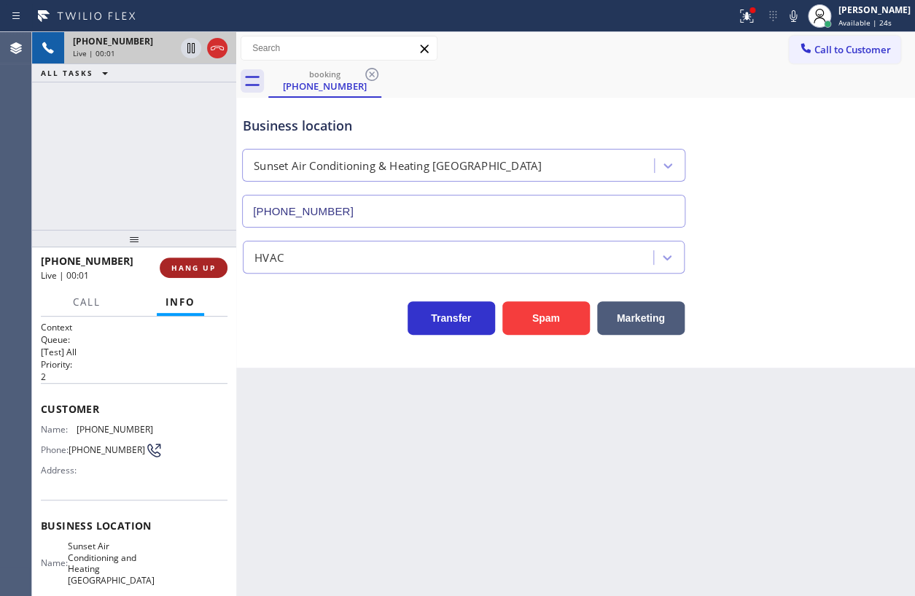
click at [187, 270] on span "HANG UP" at bounding box center [193, 267] width 44 height 10
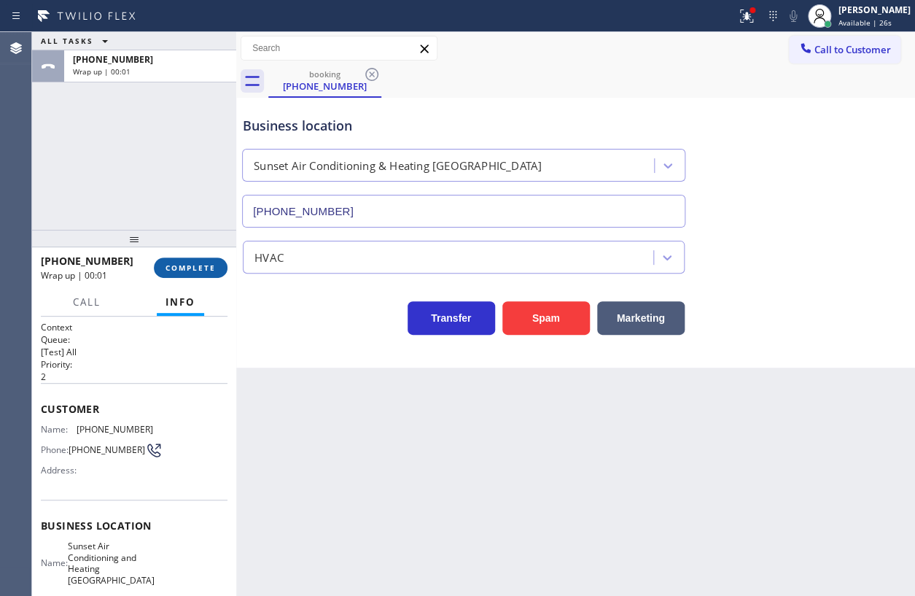
click at [188, 269] on span "COMPLETE" at bounding box center [191, 267] width 50 height 10
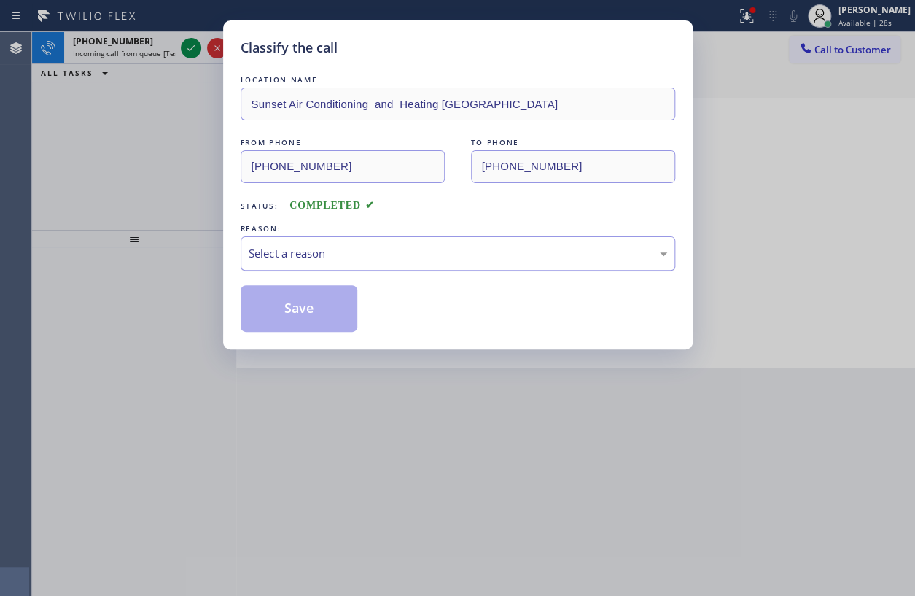
click at [402, 241] on div "Select a reason" at bounding box center [458, 253] width 435 height 34
click at [302, 308] on button "Save" at bounding box center [299, 308] width 117 height 47
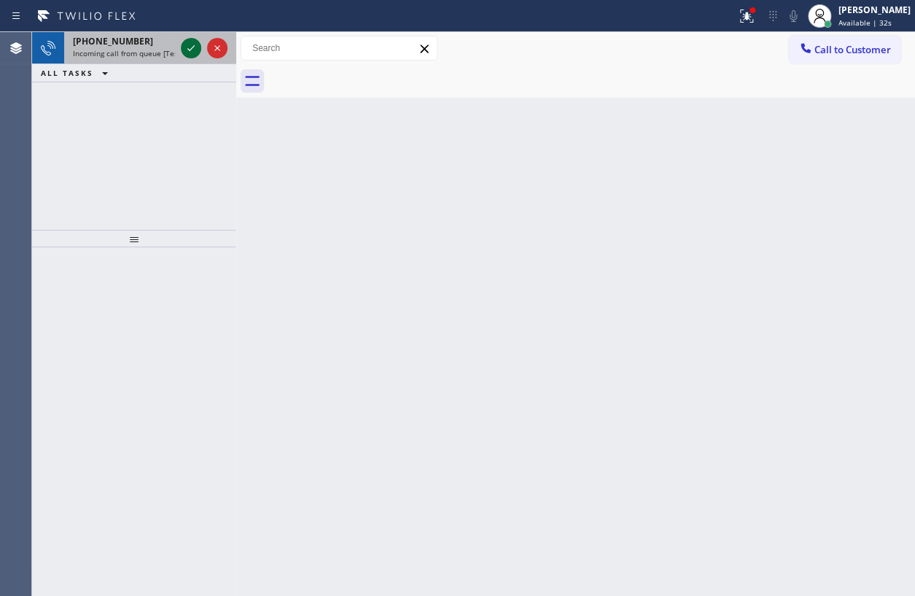
click at [190, 45] on icon at bounding box center [190, 47] width 17 height 17
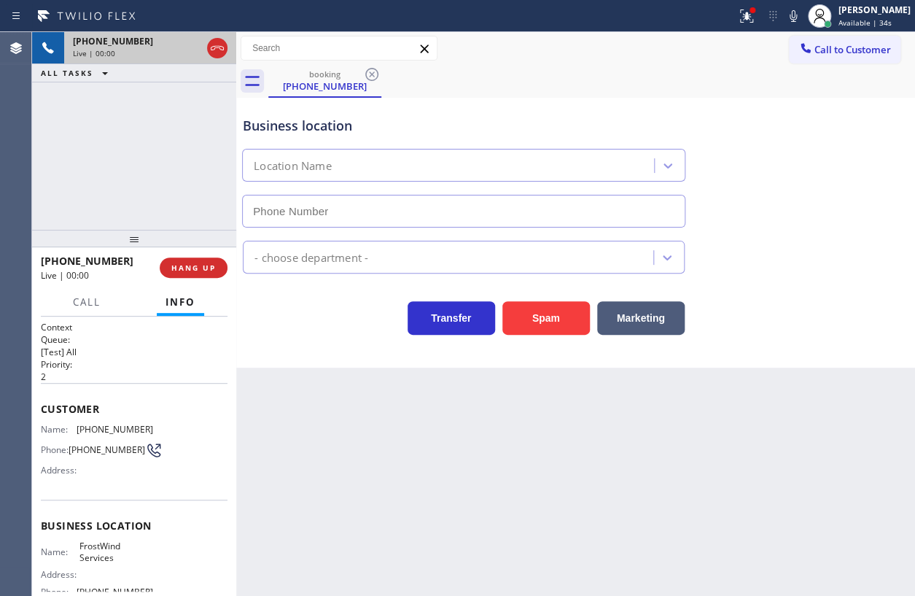
type input "(786) 686-2359"
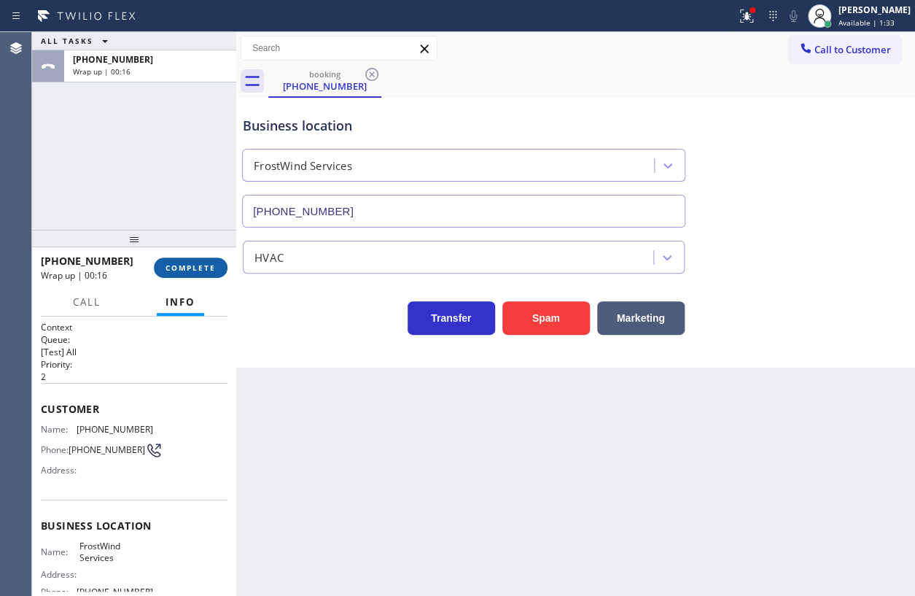
click at [219, 272] on button "COMPLETE" at bounding box center [191, 267] width 74 height 20
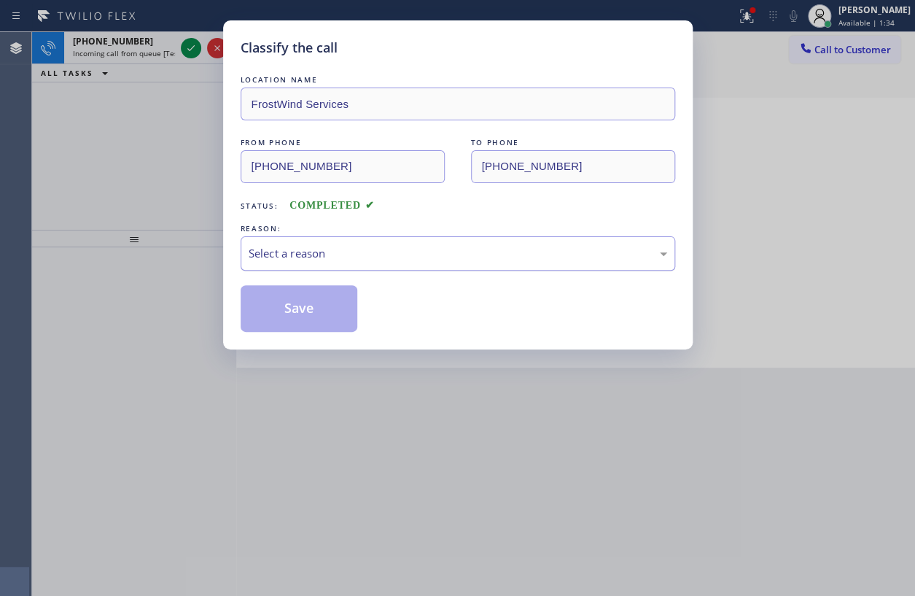
click at [337, 252] on div "Select a reason" at bounding box center [458, 253] width 419 height 17
click at [310, 322] on button "Save" at bounding box center [299, 308] width 117 height 47
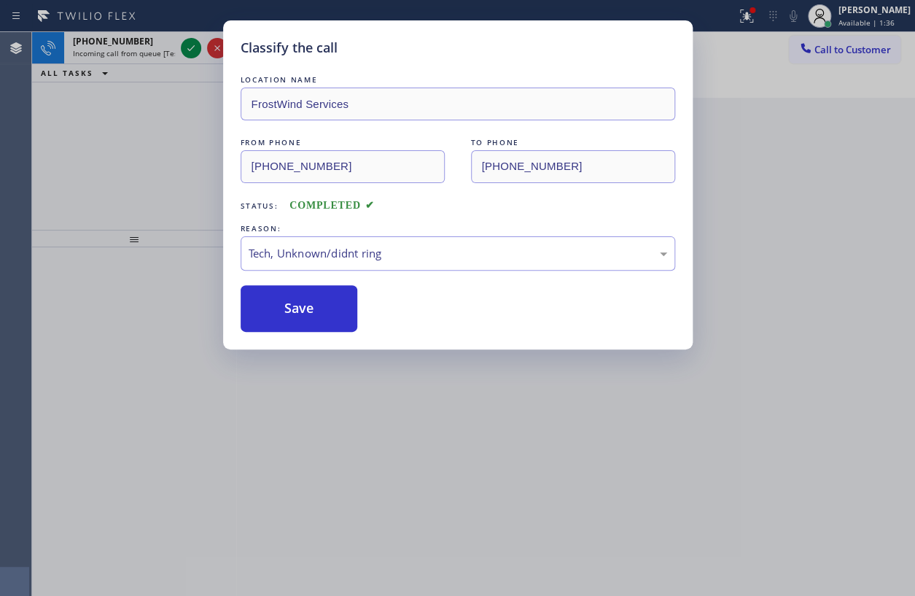
click at [187, 45] on div "Classify the call LOCATION NAME Thermador Repair Group FROM PHONE [PHONE_NUMBER…" at bounding box center [473, 314] width 883 height 564
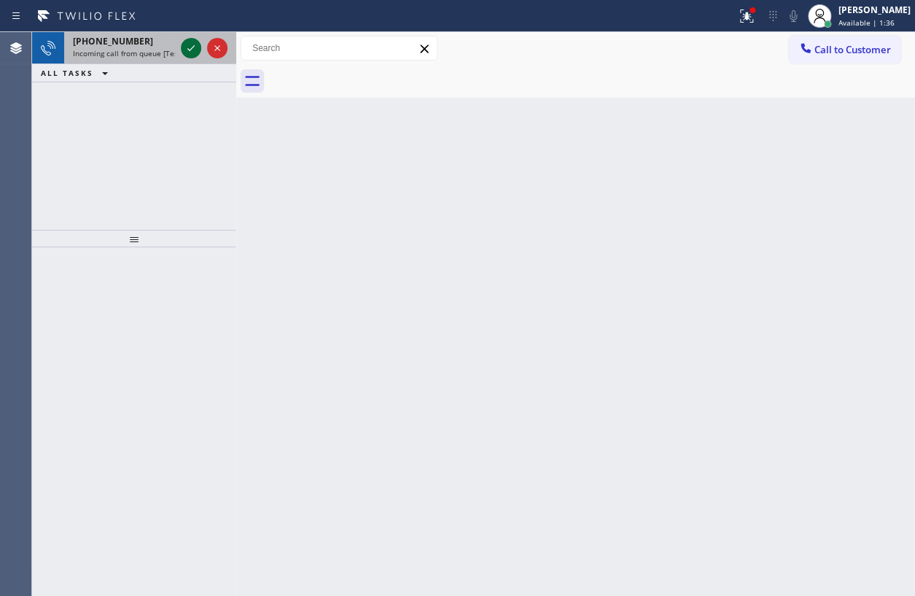
click at [187, 46] on icon at bounding box center [190, 47] width 17 height 17
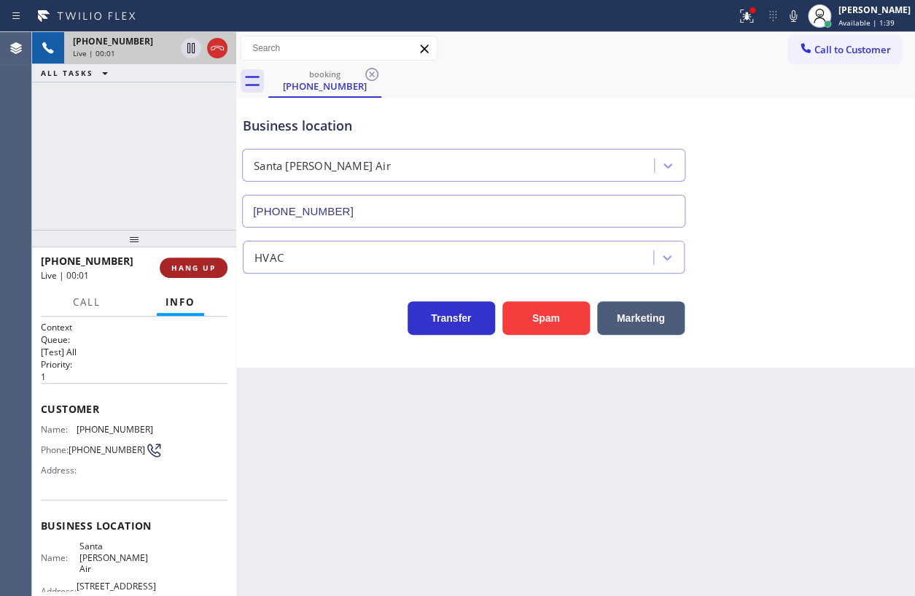
type input "(424) 772-3921"
click at [204, 266] on span "HANG UP" at bounding box center [193, 267] width 44 height 10
click at [208, 266] on span "HANG UP" at bounding box center [193, 267] width 44 height 10
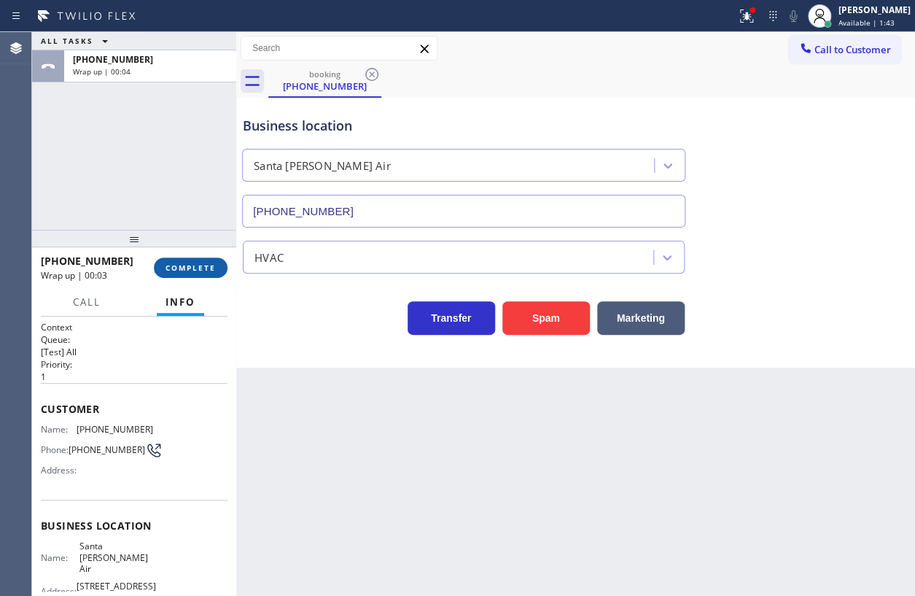
click at [187, 270] on span "COMPLETE" at bounding box center [191, 267] width 50 height 10
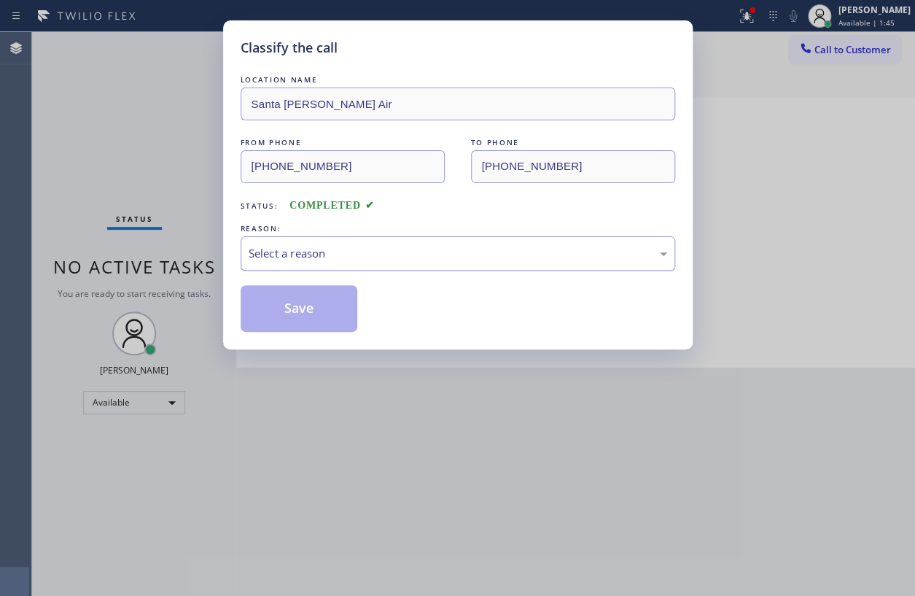
click at [362, 265] on div "Select a reason" at bounding box center [458, 253] width 435 height 34
click at [308, 312] on button "Save" at bounding box center [299, 308] width 117 height 47
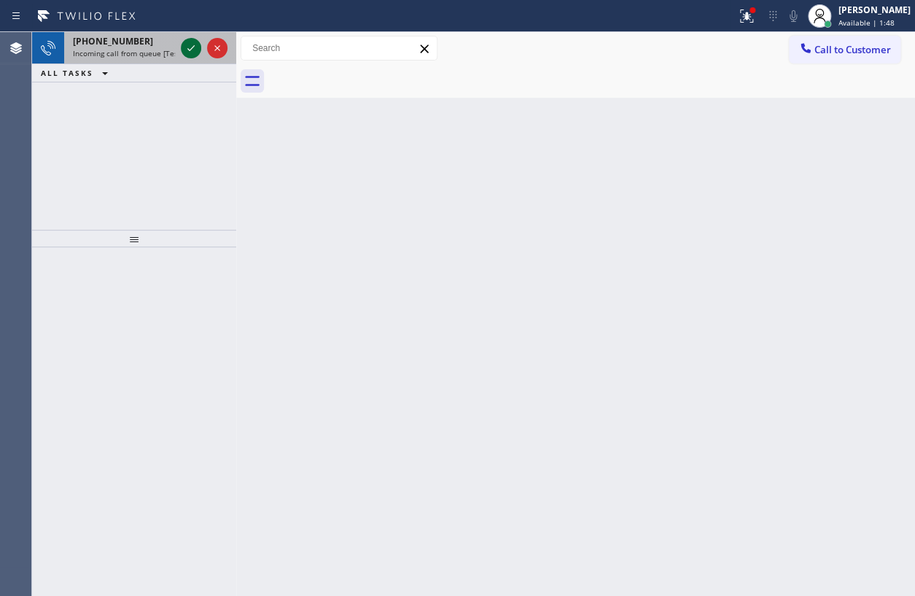
click at [190, 44] on icon at bounding box center [190, 47] width 17 height 17
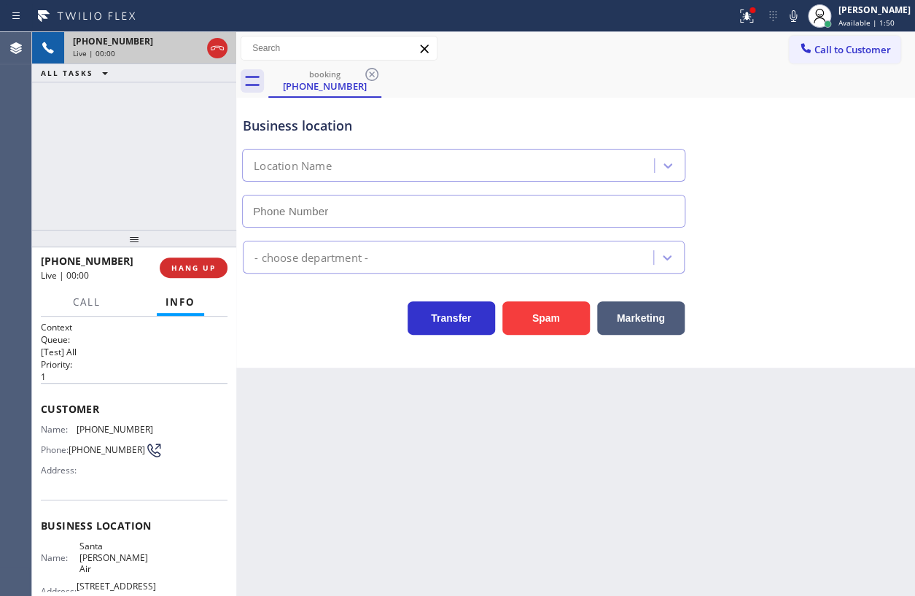
type input "(424) 772-3921"
click at [176, 260] on button "HANG UP" at bounding box center [194, 267] width 68 height 20
click at [176, 264] on span "HANG UP" at bounding box center [193, 267] width 44 height 10
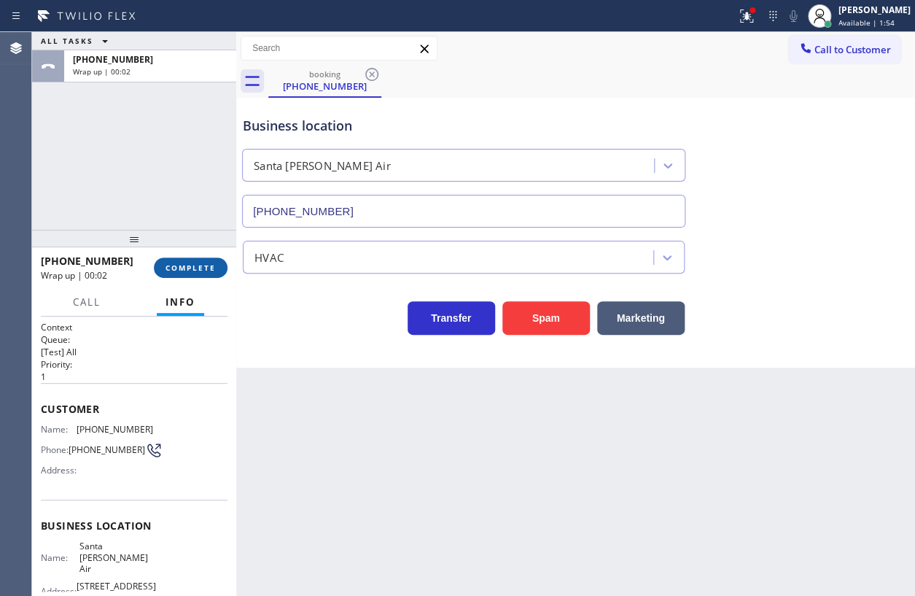
click at [189, 268] on span "COMPLETE" at bounding box center [191, 267] width 50 height 10
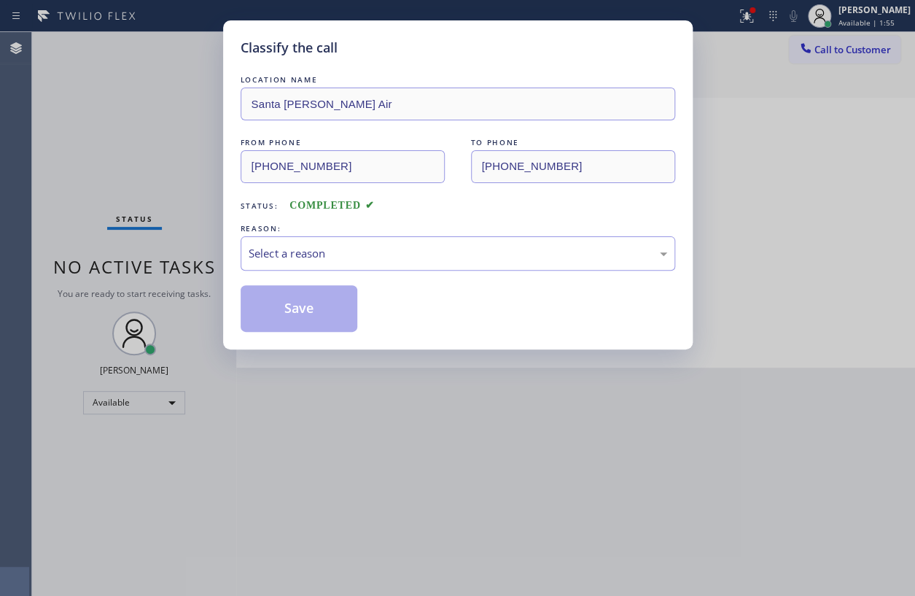
click at [416, 271] on div "LOCATION NAME Santa Monica Golden Air FROM PHONE (862) 781-3158 TO PHONE (424) …" at bounding box center [458, 202] width 435 height 260
click at [419, 262] on div "Select a reason" at bounding box center [458, 253] width 435 height 34
click at [321, 313] on button "Save" at bounding box center [299, 308] width 117 height 47
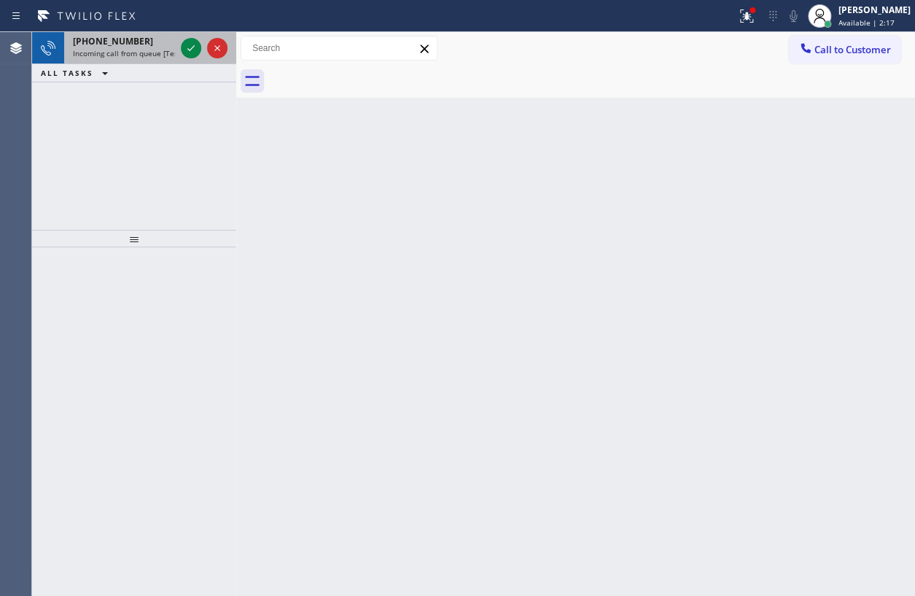
click at [108, 37] on span "+15616714124" at bounding box center [113, 41] width 80 height 12
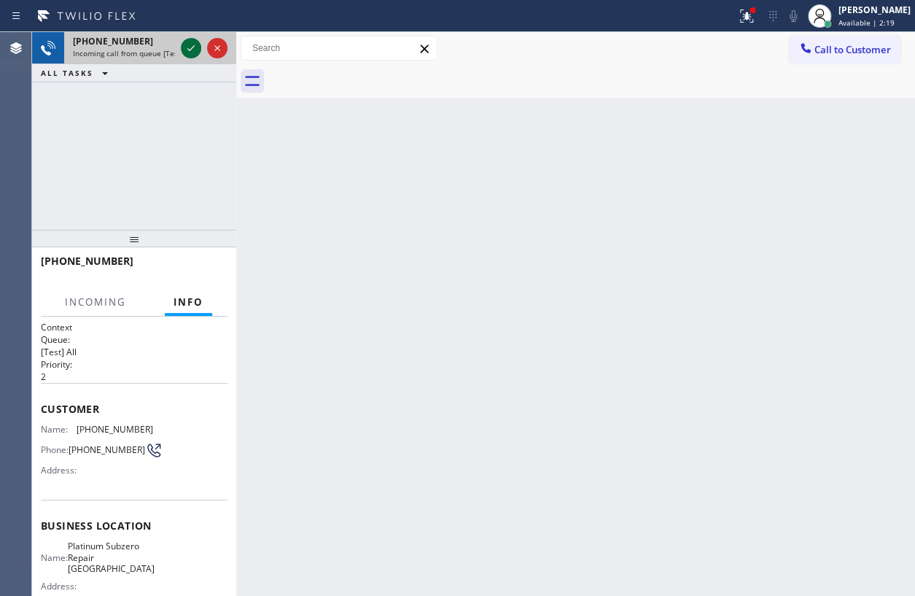
click at [189, 50] on icon at bounding box center [190, 48] width 7 height 6
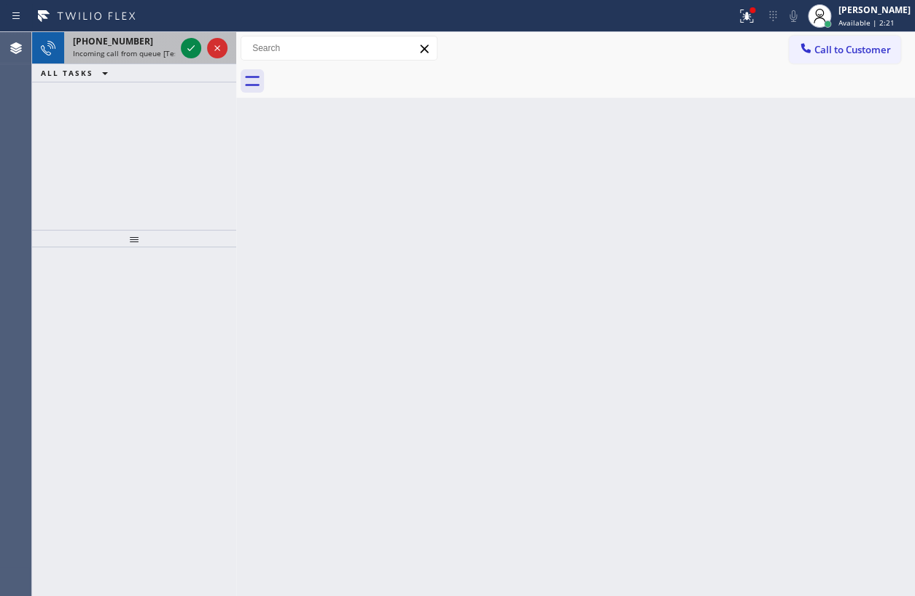
click at [171, 50] on span "Incoming call from queue [Test] All" at bounding box center [133, 53] width 121 height 10
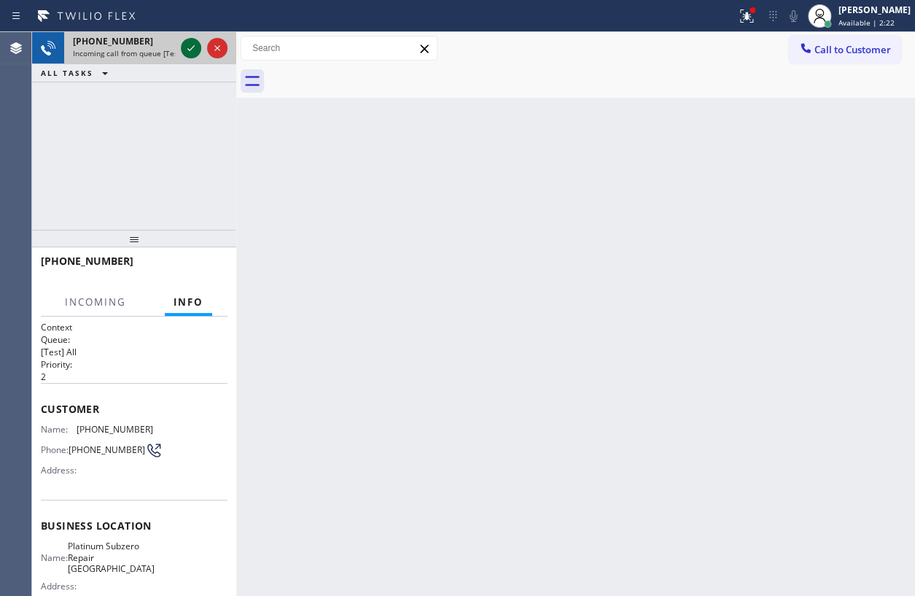
click at [192, 47] on icon at bounding box center [190, 47] width 17 height 17
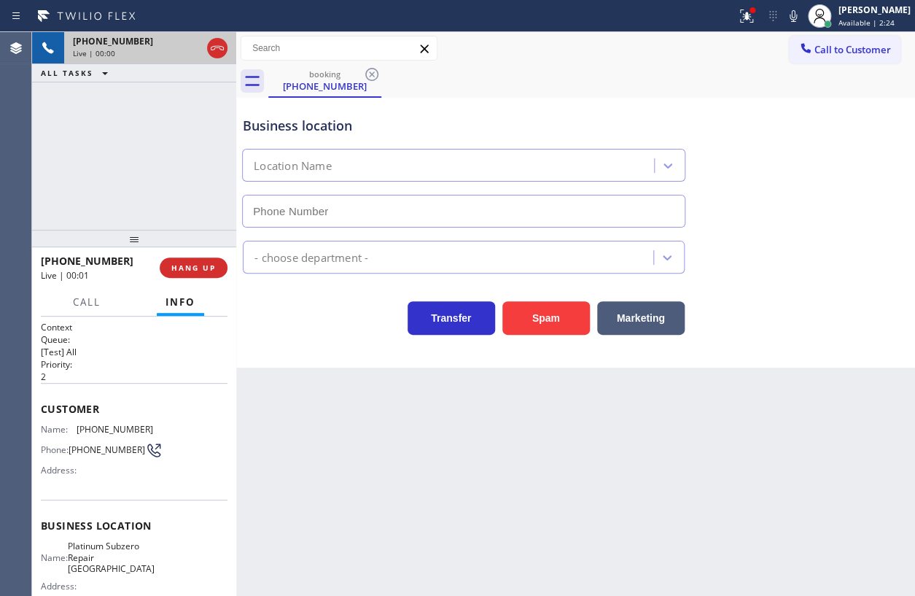
type input "(561) 678-0272"
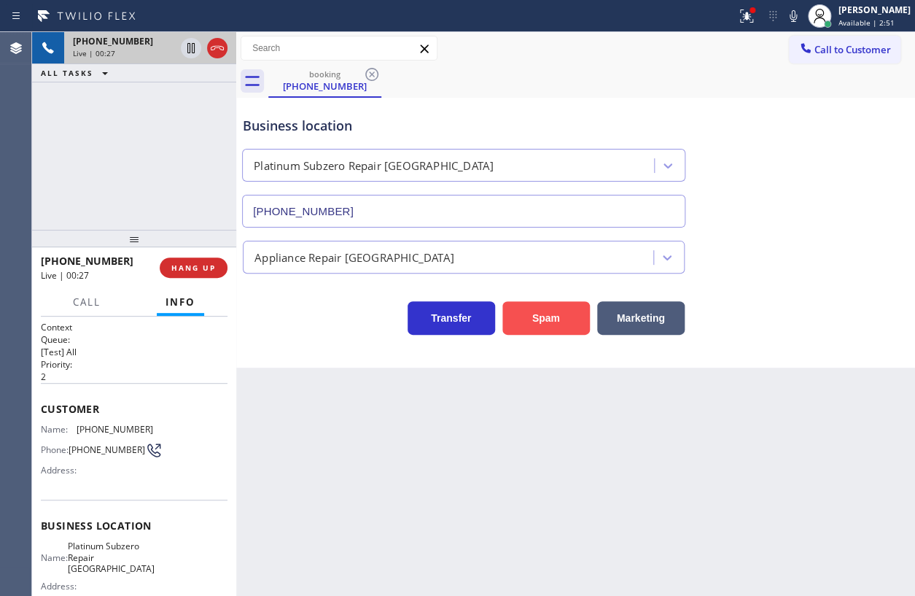
click at [548, 318] on button "Spam" at bounding box center [545, 318] width 87 height 34
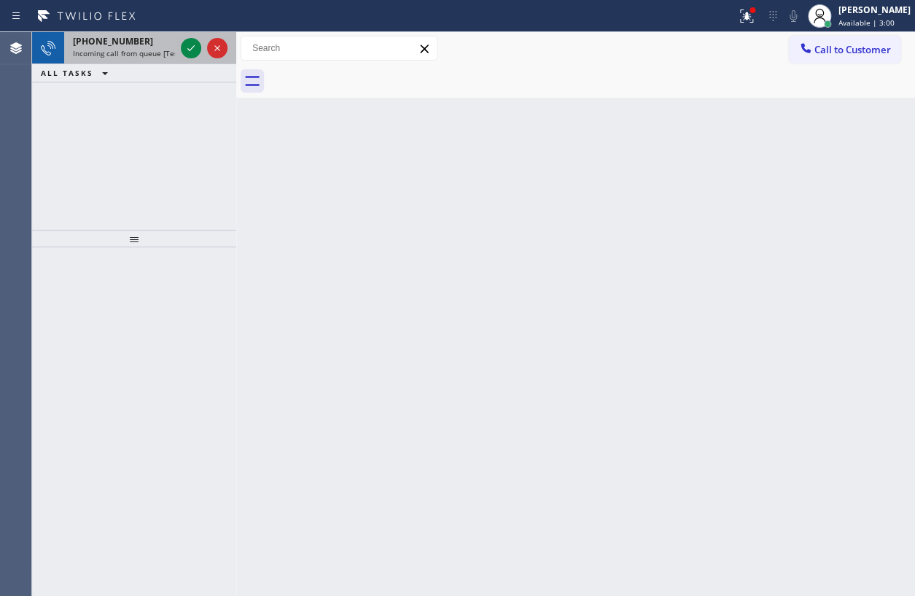
click at [110, 57] on span "Incoming call from queue [Test] All" at bounding box center [133, 53] width 121 height 10
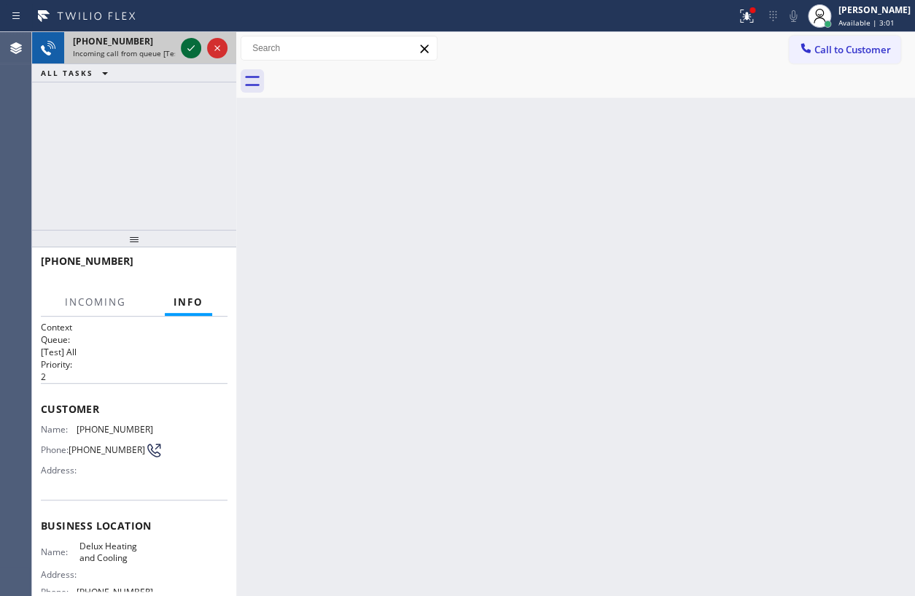
click at [189, 49] on icon at bounding box center [190, 47] width 17 height 17
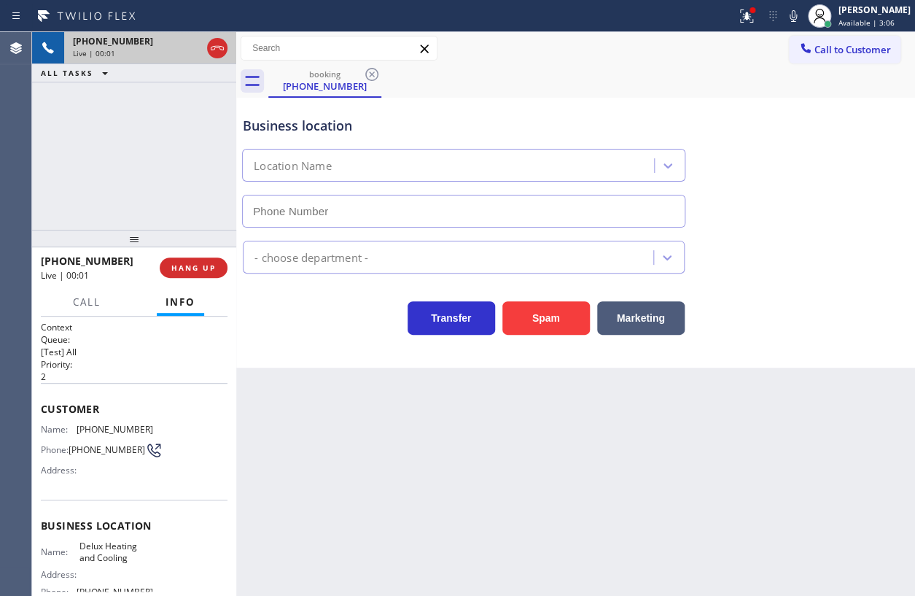
type input "(720) 706-8626"
click at [189, 262] on span "HANG UP" at bounding box center [193, 267] width 44 height 10
click at [191, 265] on span "HANG UP" at bounding box center [193, 267] width 44 height 10
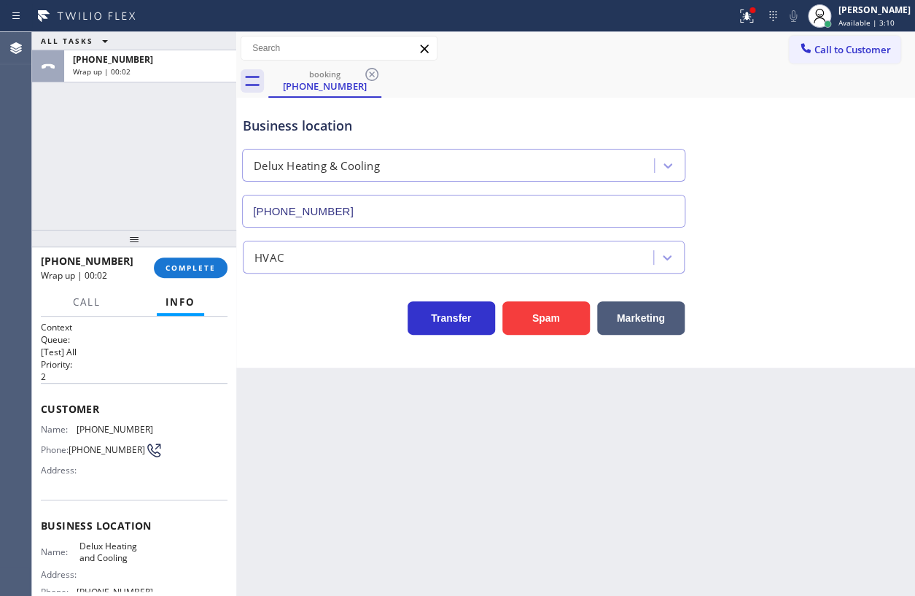
click at [203, 268] on span "COMPLETE" at bounding box center [191, 267] width 50 height 10
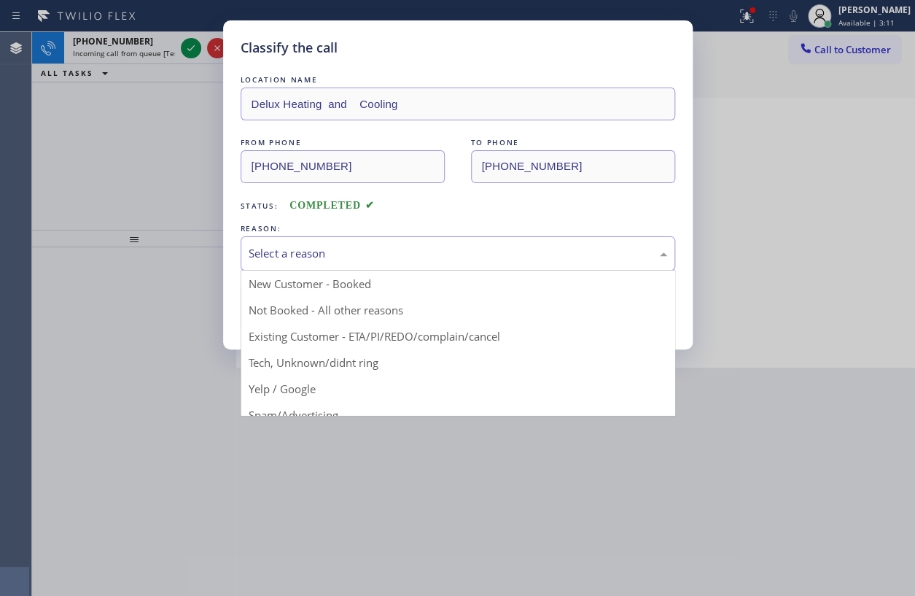
drag, startPoint x: 349, startPoint y: 234, endPoint x: 350, endPoint y: 246, distance: 11.7
click at [350, 246] on div "Select a reason" at bounding box center [458, 253] width 435 height 34
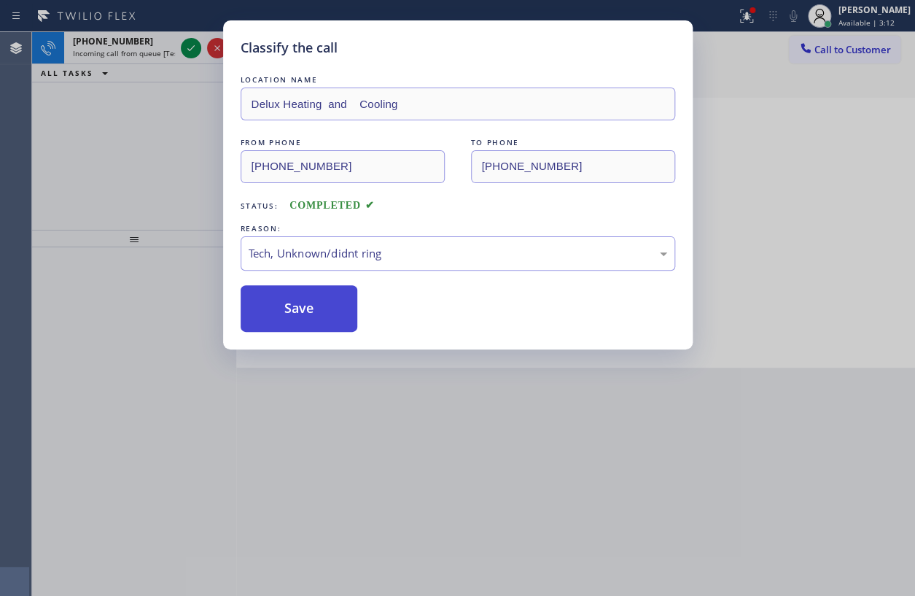
click at [313, 306] on button "Save" at bounding box center [299, 308] width 117 height 47
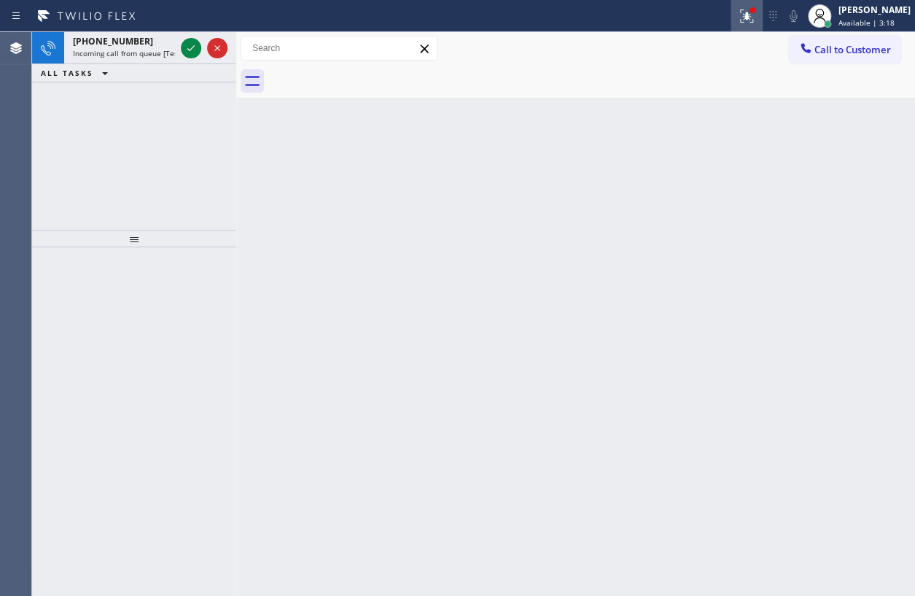
click at [762, 26] on button at bounding box center [747, 16] width 32 height 32
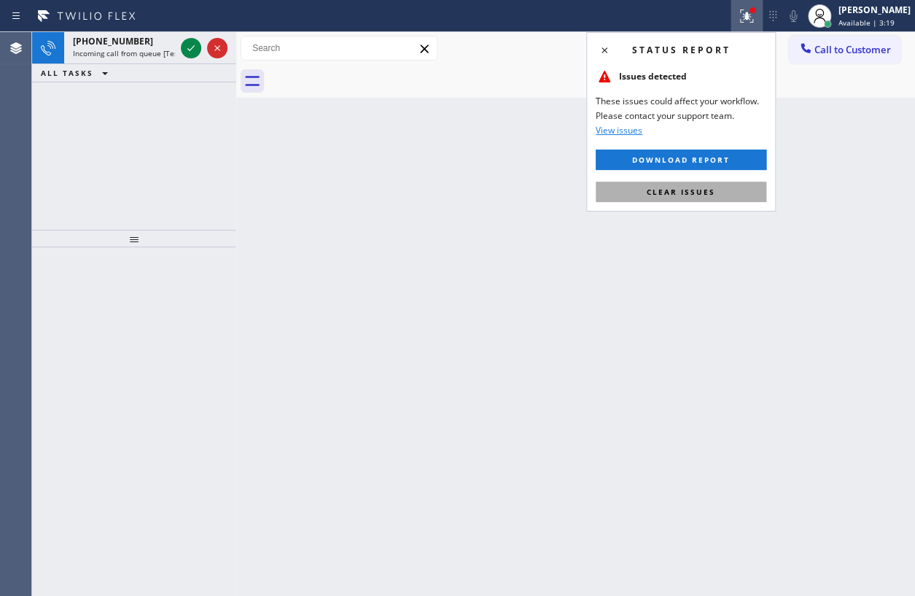
click at [740, 182] on button "Clear issues" at bounding box center [681, 192] width 171 height 20
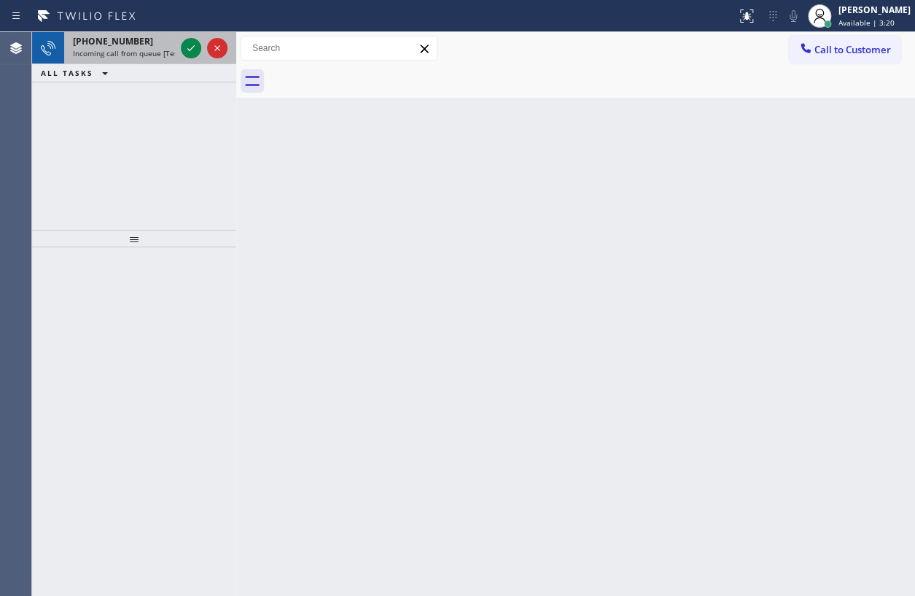
click at [104, 44] on span "+14849702231" at bounding box center [113, 41] width 80 height 12
click at [126, 44] on span "+14849702231" at bounding box center [113, 41] width 80 height 12
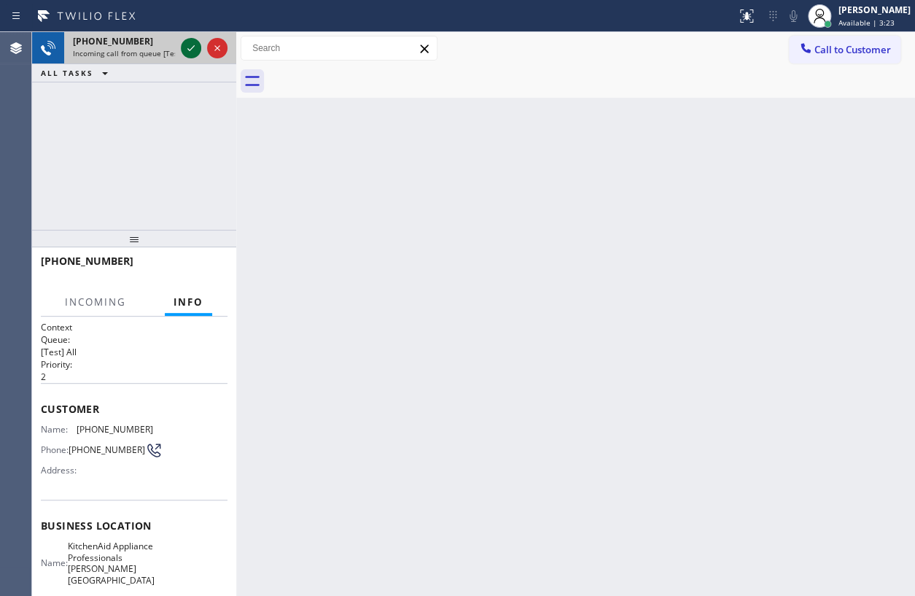
click at [186, 49] on icon at bounding box center [190, 47] width 17 height 17
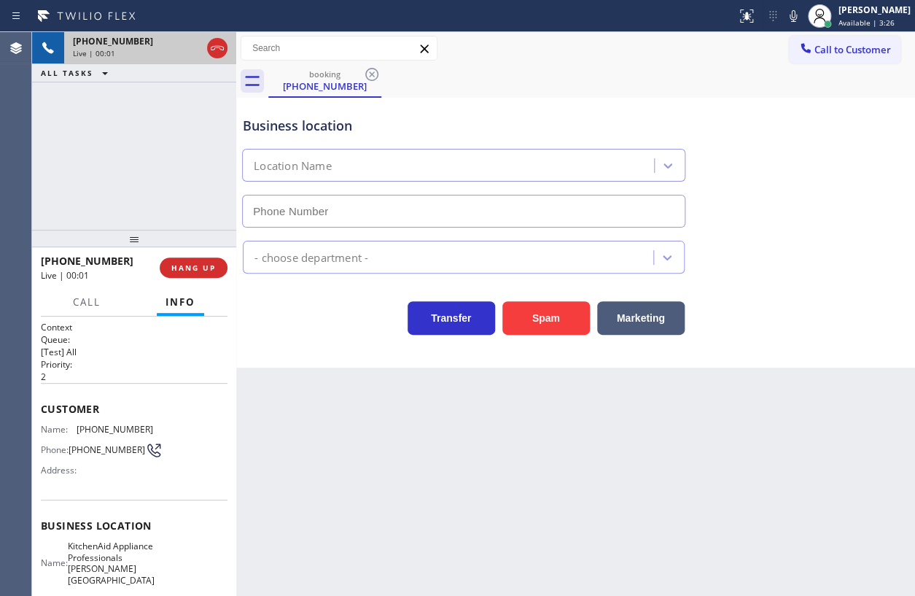
type input "(484) 285-4921"
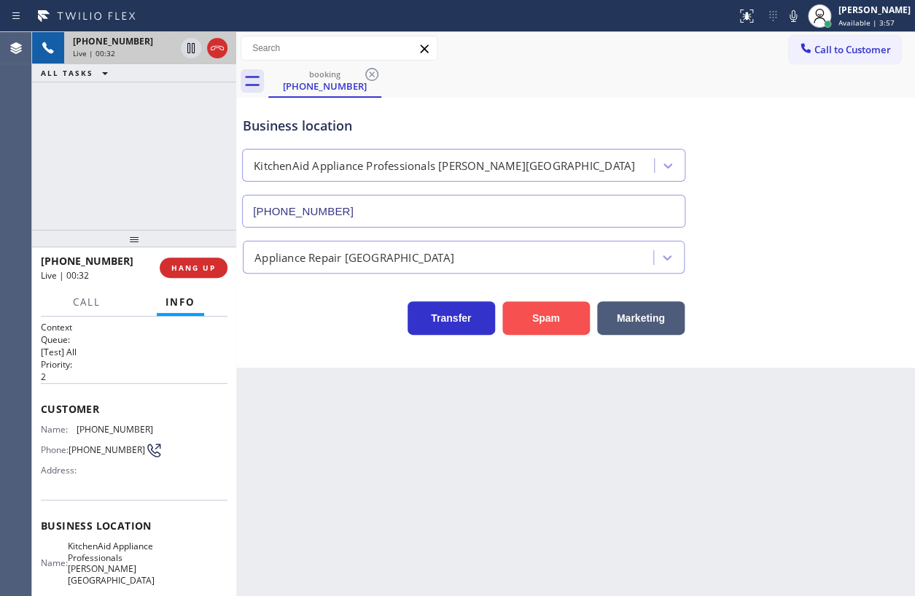
click at [536, 310] on button "Spam" at bounding box center [545, 318] width 87 height 34
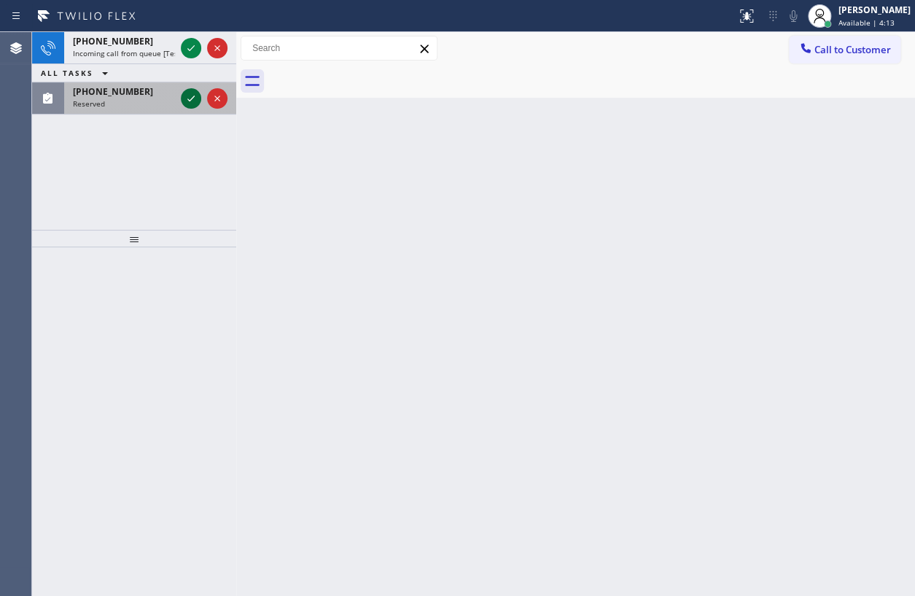
click at [186, 96] on icon at bounding box center [190, 98] width 17 height 17
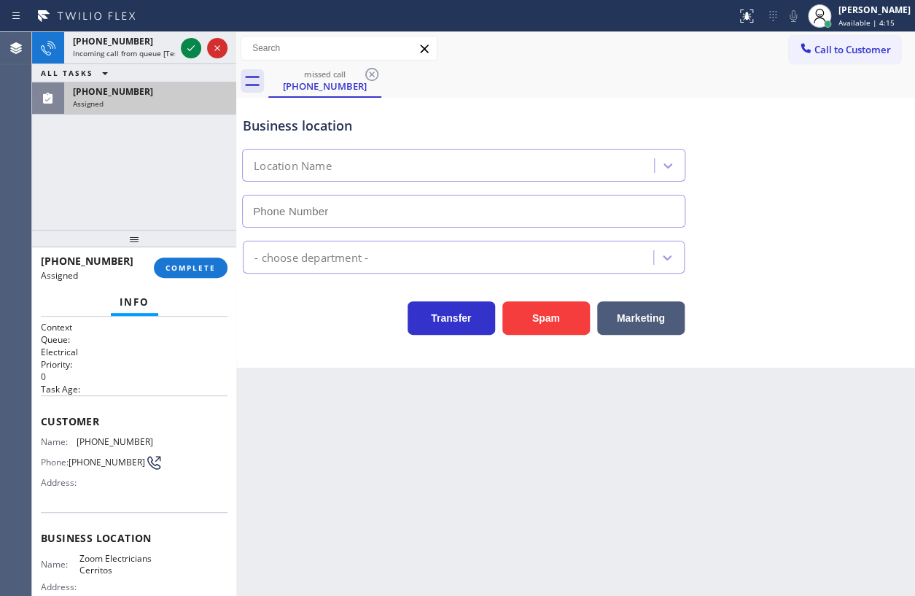
type input "(562) 379-6611"
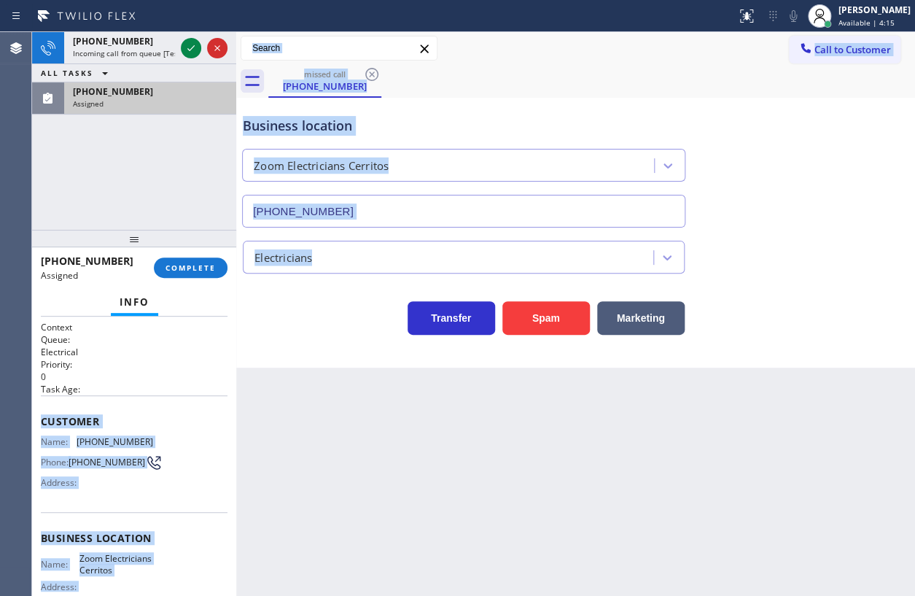
scroll to position [166, 0]
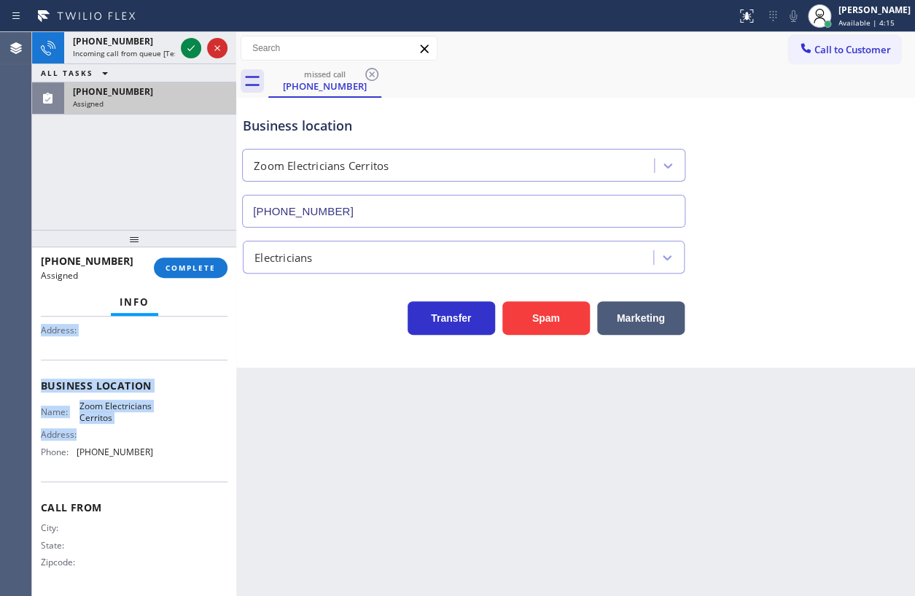
drag, startPoint x: 41, startPoint y: 417, endPoint x: 174, endPoint y: 440, distance: 134.7
click at [174, 440] on div "Context Queue: Electrical Priority: 0 Task Age: Customer Name: (617) 513-9052 P…" at bounding box center [134, 379] width 187 height 423
click at [172, 454] on div "Name: Zoom Electricians Cerritos Address: Phone: (562) 379-6611" at bounding box center [134, 431] width 187 height 63
drag, startPoint x: 36, startPoint y: 416, endPoint x: 141, endPoint y: 477, distance: 121.6
click at [141, 477] on div "Context Queue: Electrical Priority: 0 Task Age: Customer Name: (617) 513-9052 P…" at bounding box center [134, 455] width 204 height 279
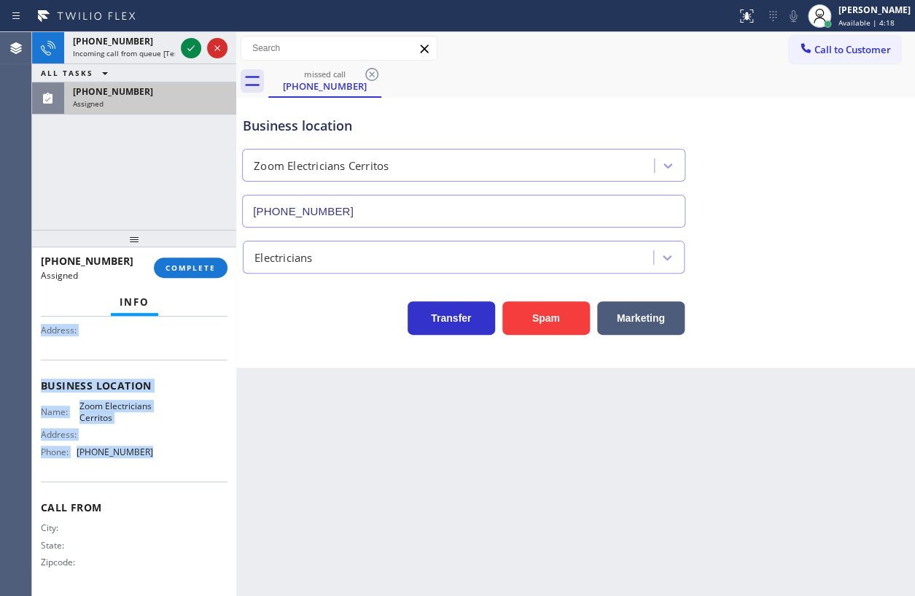
copy div "Customer Name: (617) 513-9052 Phone: (617) 513-9052 Address: Business location …"
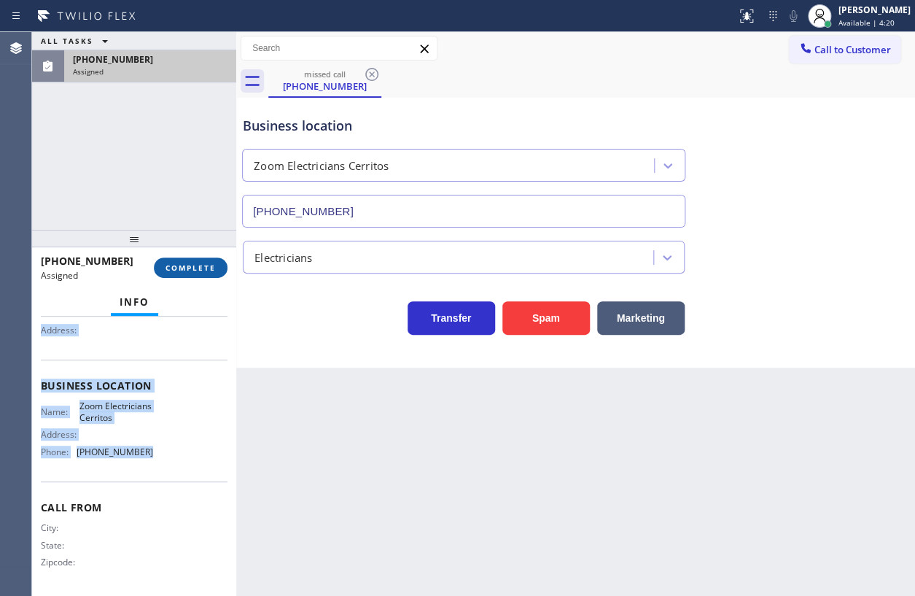
click at [196, 268] on span "COMPLETE" at bounding box center [191, 267] width 50 height 10
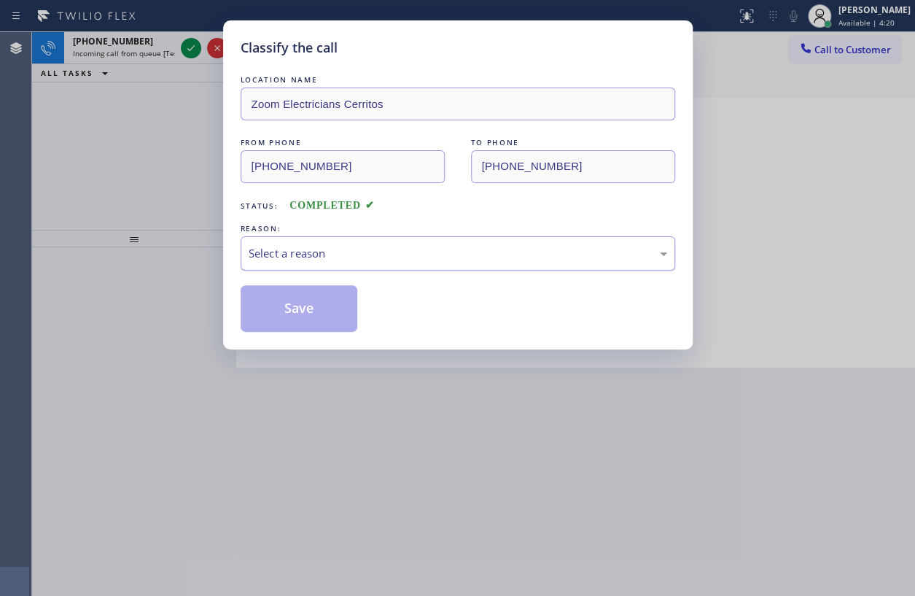
click at [343, 254] on div "Select a reason" at bounding box center [458, 253] width 419 height 17
click at [303, 322] on button "Save" at bounding box center [299, 308] width 117 height 47
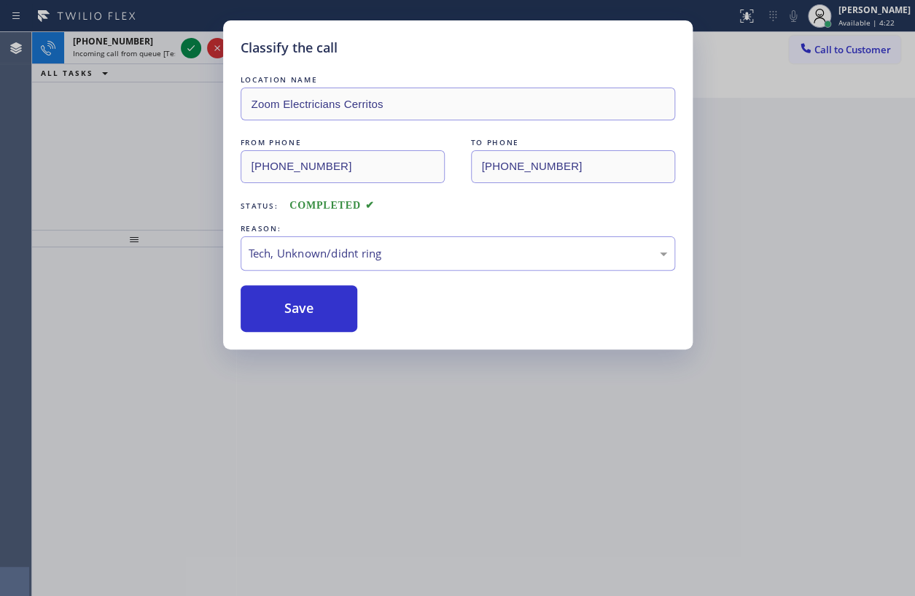
click at [189, 48] on div "Classify the call LOCATION NAME Zoom Electricians Cerritos FROM PHONE (617) 513…" at bounding box center [457, 298] width 915 height 596
click at [189, 48] on div "Classify the call LOCATION NAME Thermador Repair Group FROM PHONE [PHONE_NUMBER…" at bounding box center [473, 314] width 883 height 564
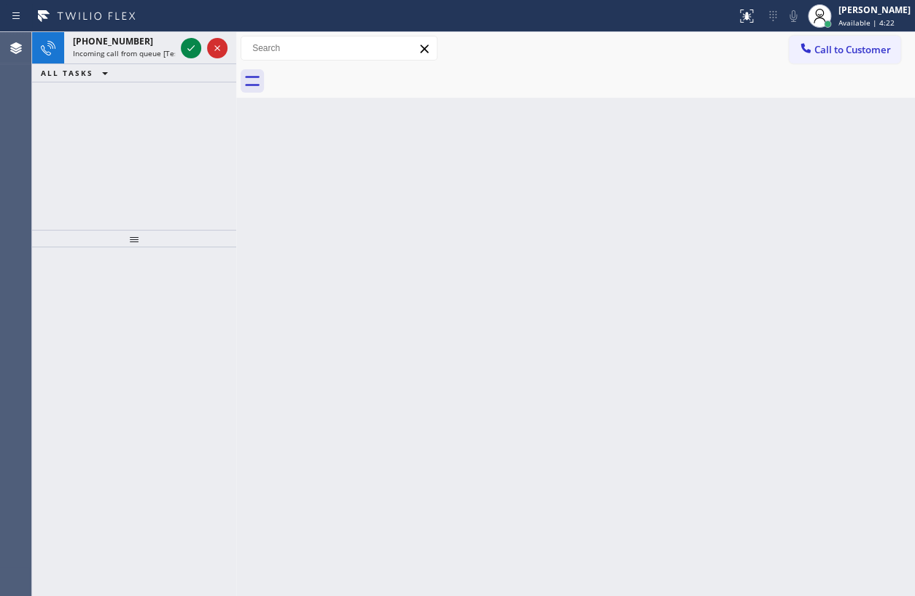
click at [189, 48] on icon at bounding box center [190, 47] width 17 height 17
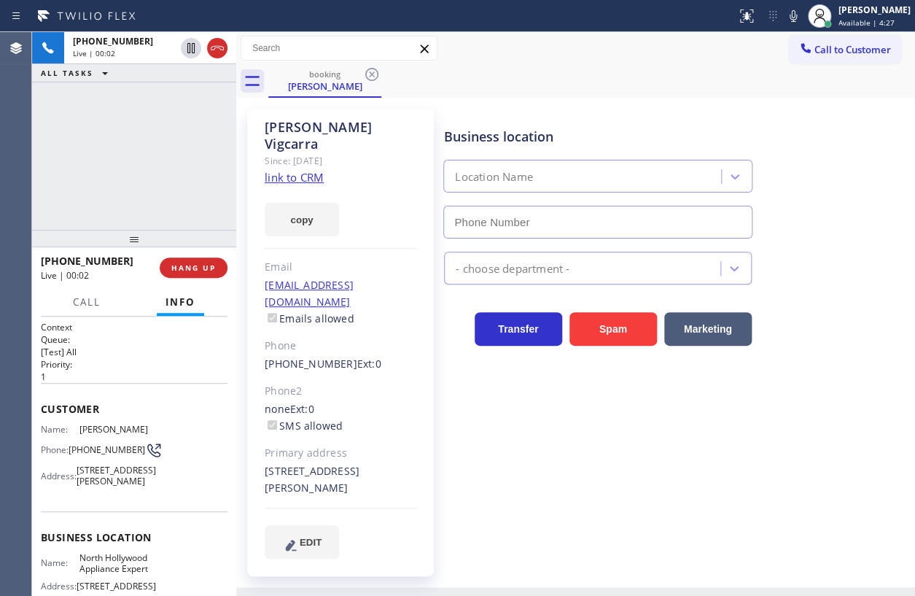
type input "(818) 287-6709"
click at [303, 170] on link "link to CRM" at bounding box center [294, 177] width 59 height 15
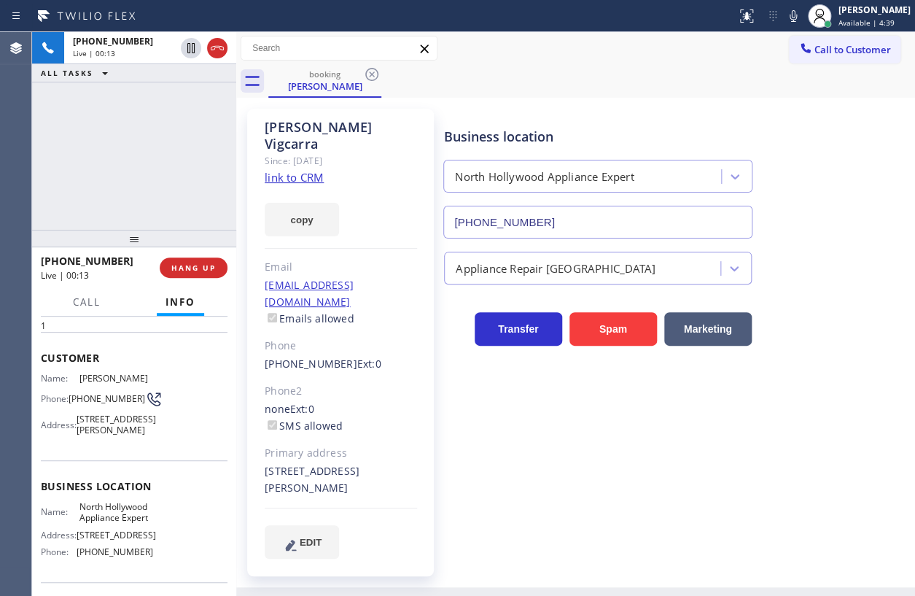
scroll to position [66, 0]
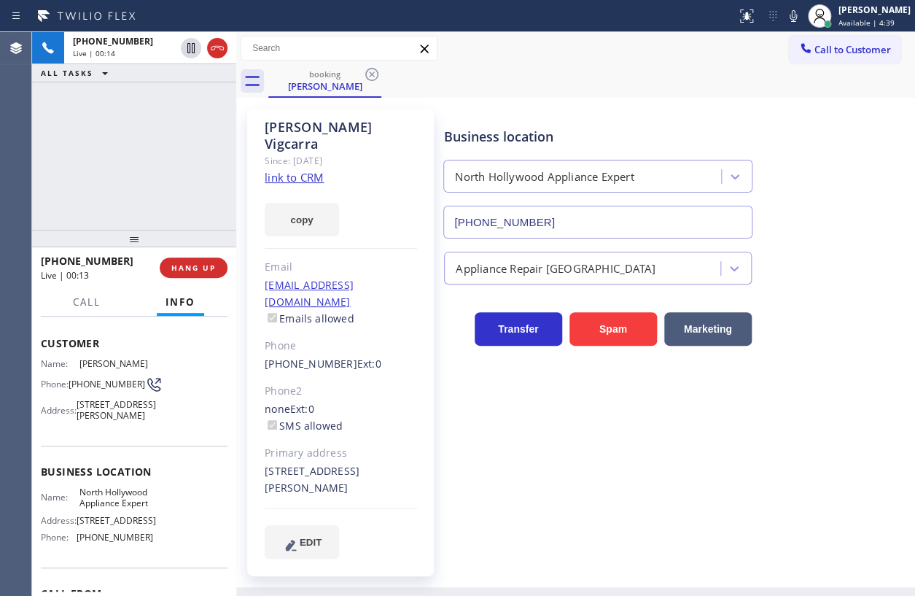
click at [102, 509] on span "North Hollywood Appliance Expert" at bounding box center [115, 497] width 73 height 23
copy span "North Hollywood Appliance Expert"
click at [577, 223] on input "(818) 287-6709" at bounding box center [597, 222] width 309 height 33
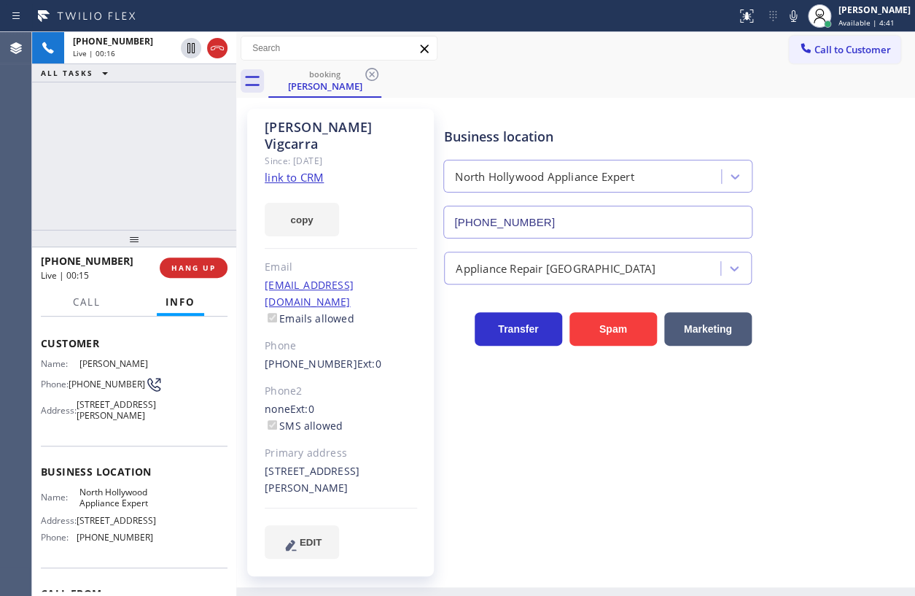
click at [577, 223] on input "(818) 287-6709" at bounding box center [597, 222] width 309 height 33
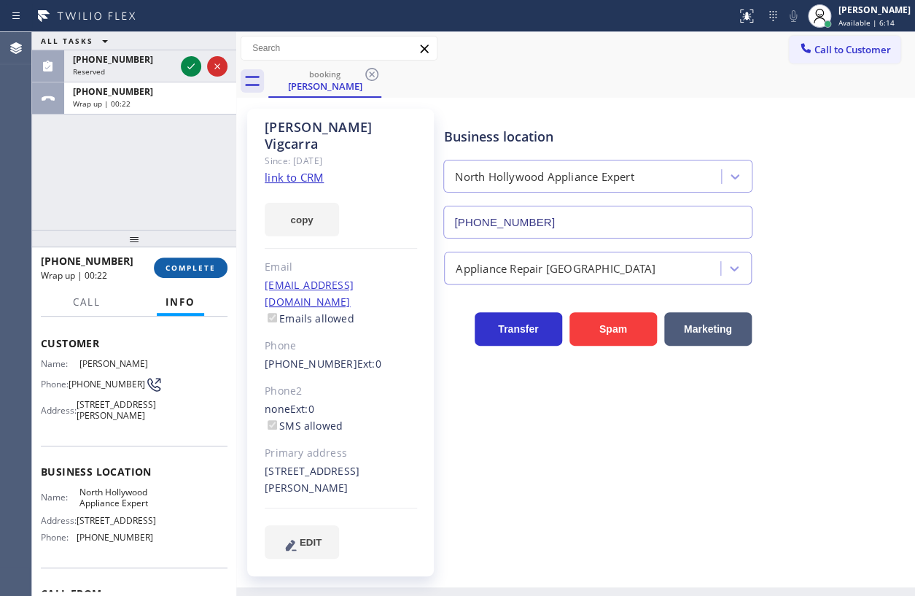
click at [200, 268] on span "COMPLETE" at bounding box center [191, 267] width 50 height 10
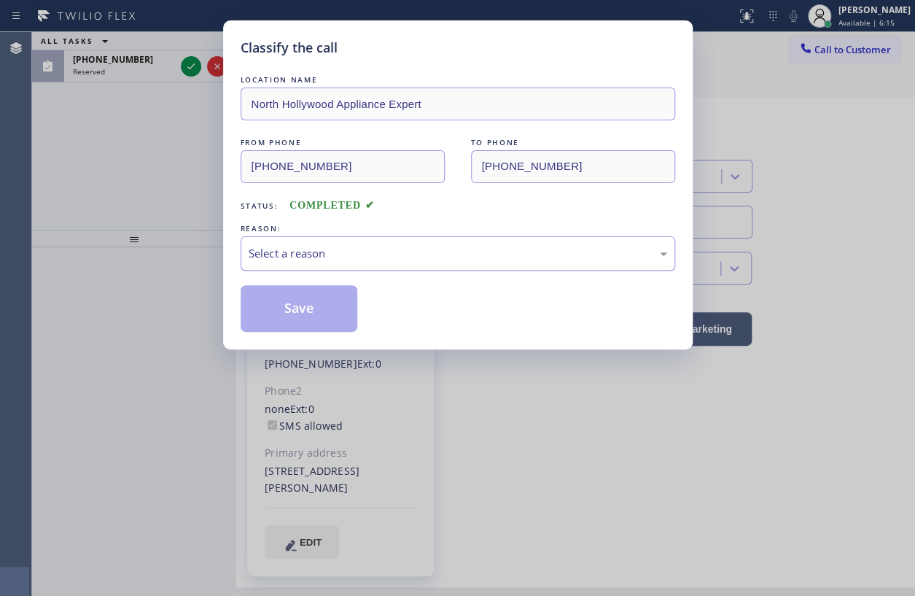
click at [396, 255] on div "Select a reason" at bounding box center [458, 253] width 419 height 17
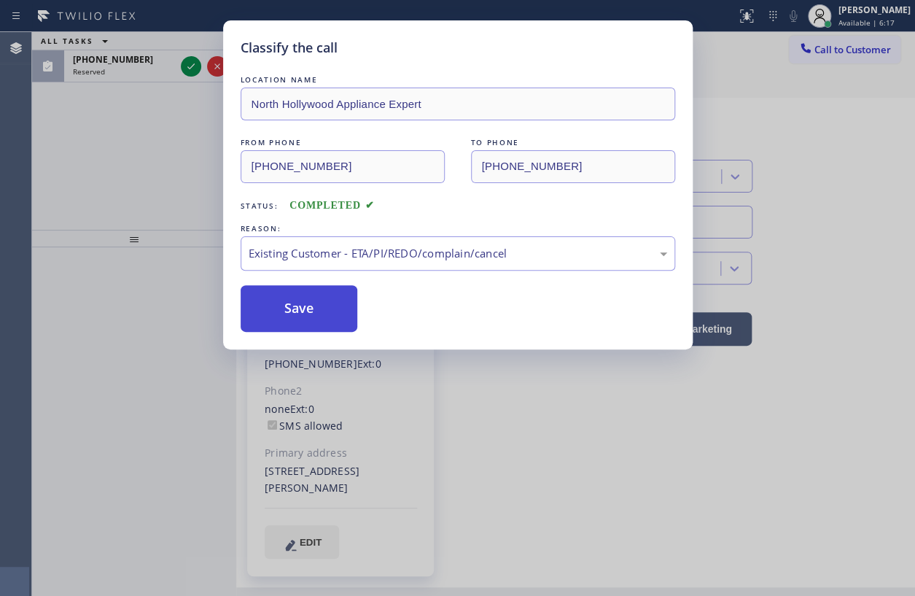
click at [300, 329] on button "Save" at bounding box center [299, 308] width 117 height 47
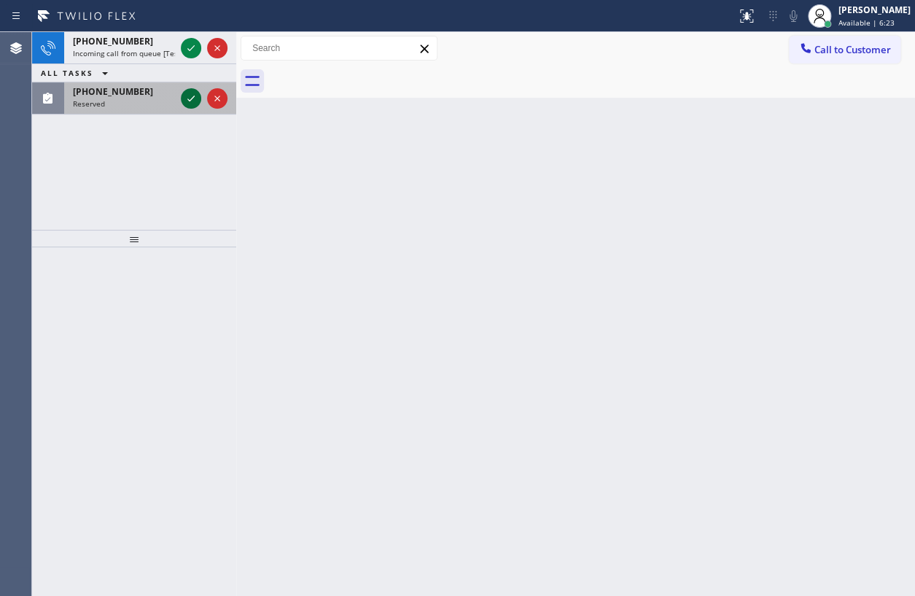
click at [187, 100] on icon at bounding box center [190, 98] width 17 height 17
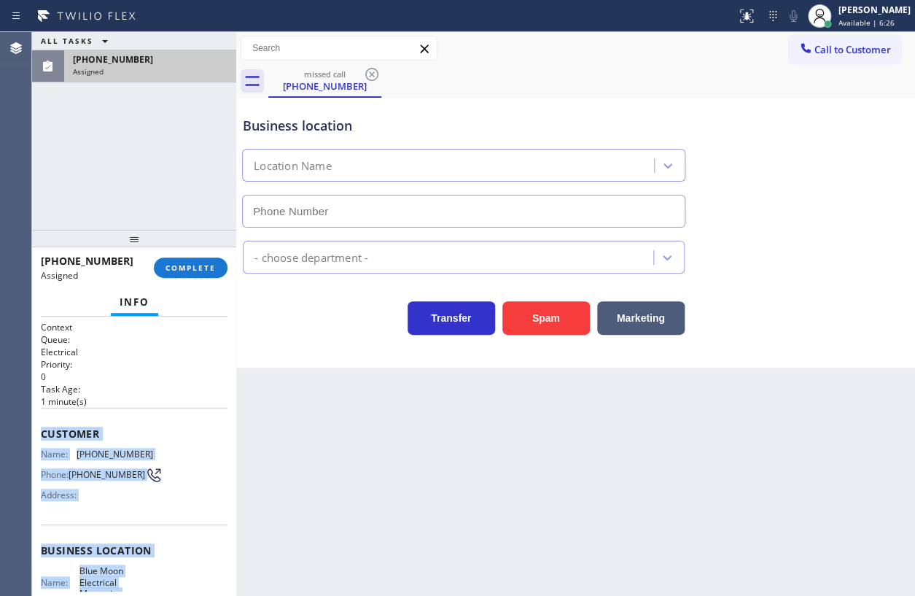
type input "(805) 222-7661"
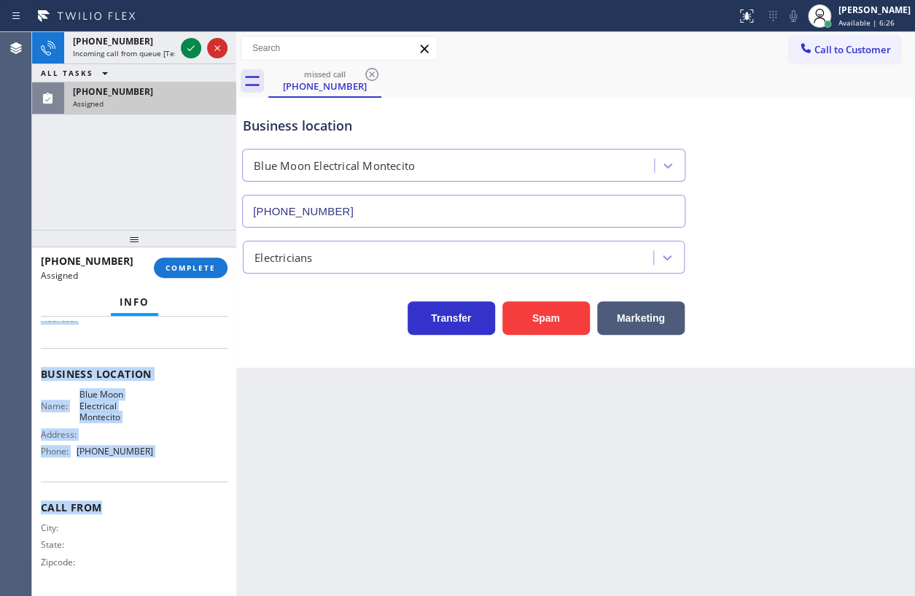
drag, startPoint x: 37, startPoint y: 430, endPoint x: 186, endPoint y: 315, distance: 188.1
click at [187, 483] on div "Context Queue: Electrical Priority: 0 Task Age: 1 minute(s) Customer Name: (805…" at bounding box center [134, 455] width 204 height 279
copy div "Customer Name: (805) 758-6846 Phone: (805) 758-6846 Address: Business location …"
click at [202, 270] on span "COMPLETE" at bounding box center [191, 267] width 50 height 10
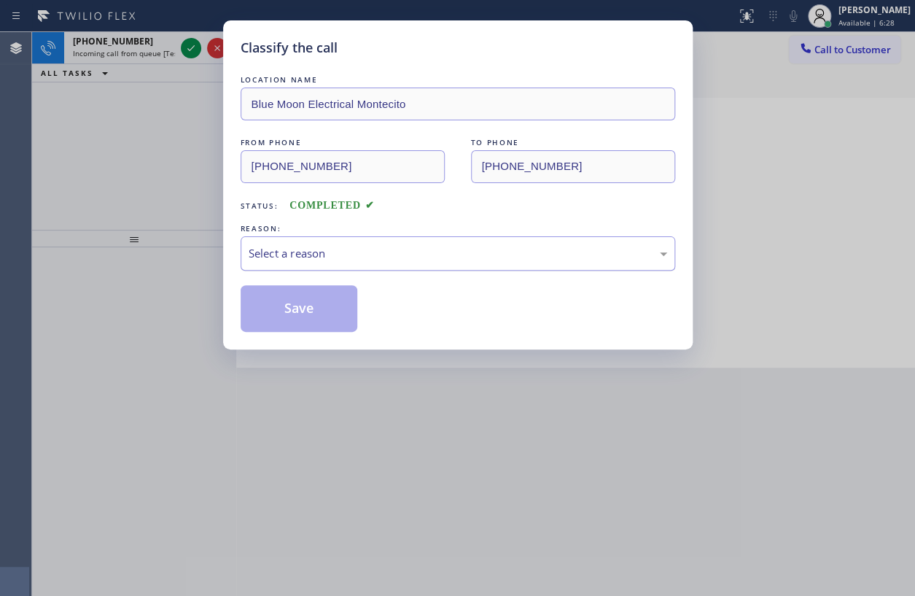
click at [354, 259] on div "Select a reason" at bounding box center [458, 253] width 419 height 17
click at [293, 313] on button "Save" at bounding box center [299, 308] width 117 height 47
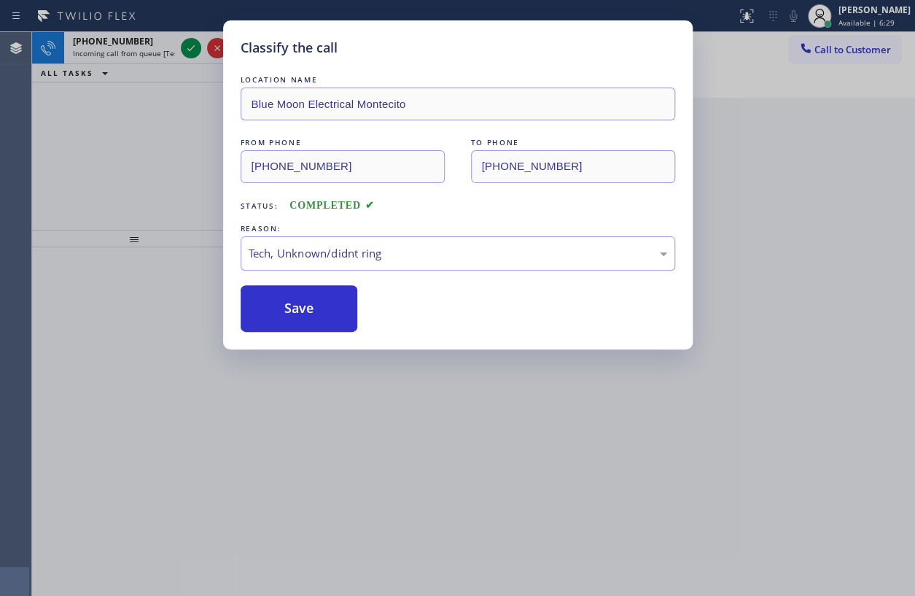
click at [191, 51] on div "Classify the call LOCATION NAME Blue Moon Electrical Montecito FROM PHONE (805)…" at bounding box center [457, 298] width 915 height 596
click at [191, 51] on icon at bounding box center [190, 47] width 17 height 17
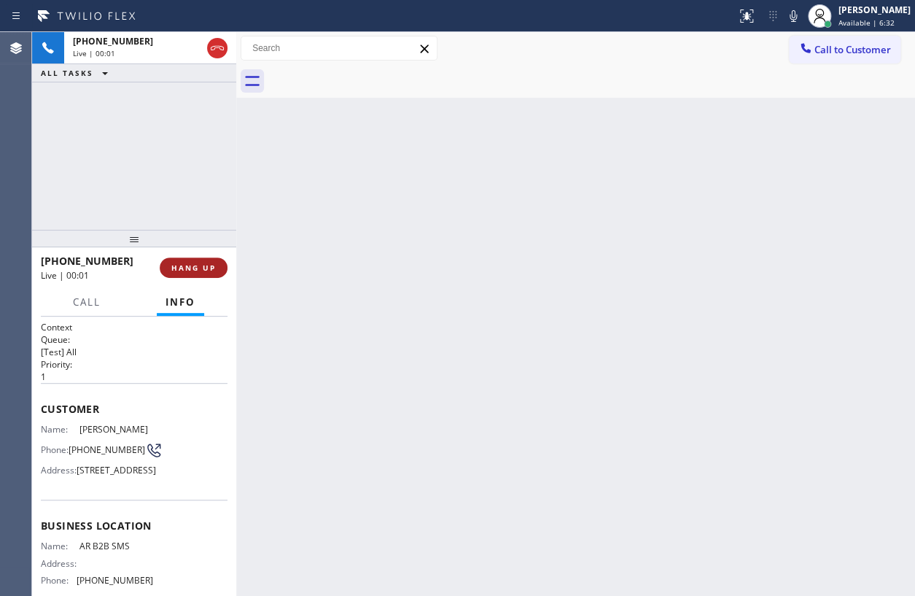
click at [197, 270] on span "HANG UP" at bounding box center [193, 267] width 44 height 10
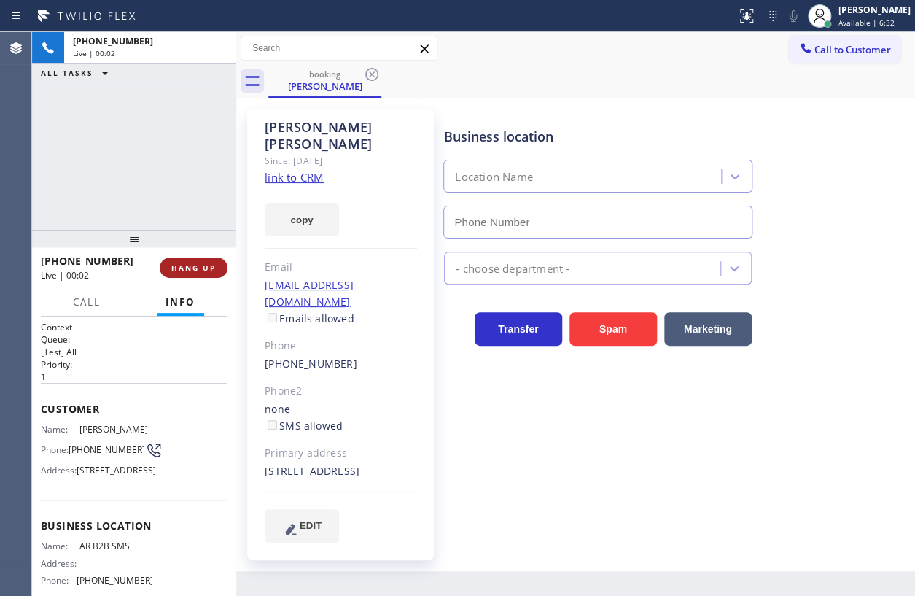
click at [197, 270] on span "HANG UP" at bounding box center [193, 267] width 44 height 10
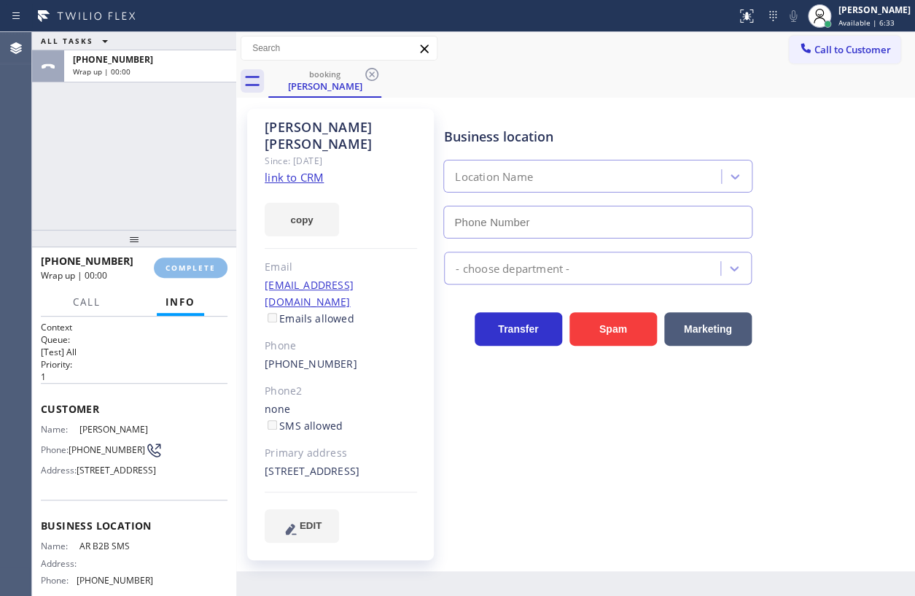
type input "(833) 692-2271"
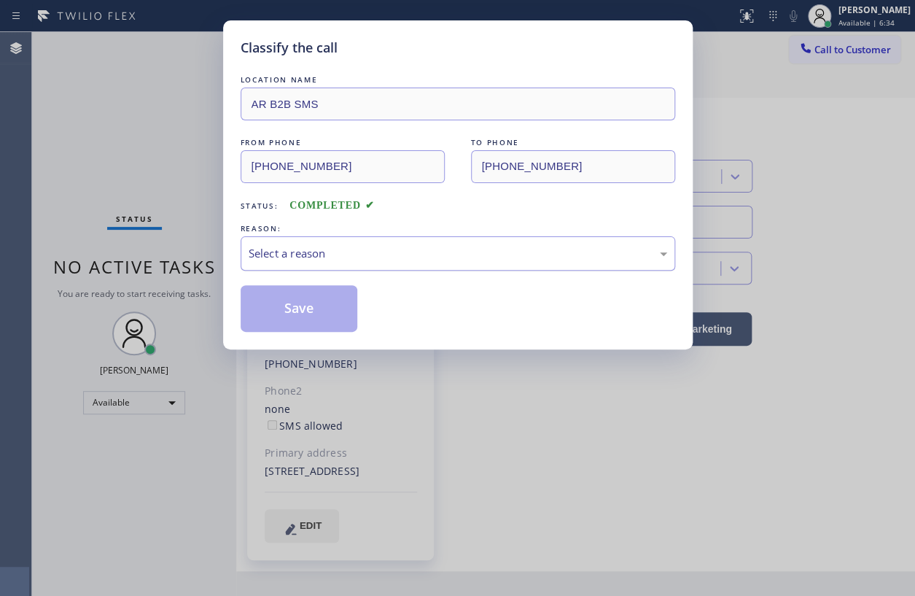
click at [351, 237] on div "Select a reason" at bounding box center [458, 253] width 435 height 34
drag, startPoint x: 314, startPoint y: 300, endPoint x: 912, endPoint y: 308, distance: 598.7
click at [317, 300] on button "Save" at bounding box center [299, 308] width 117 height 47
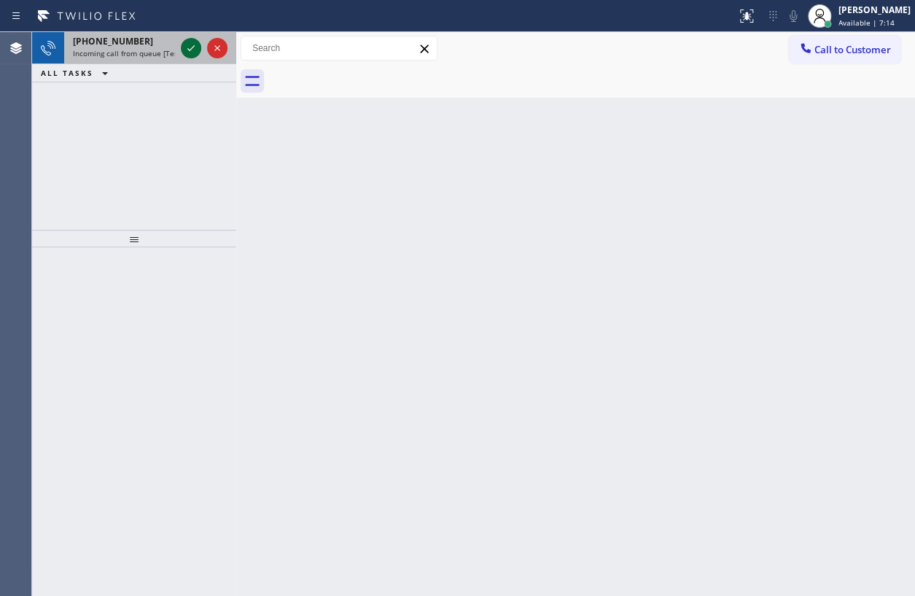
click at [190, 47] on icon at bounding box center [190, 47] width 17 height 17
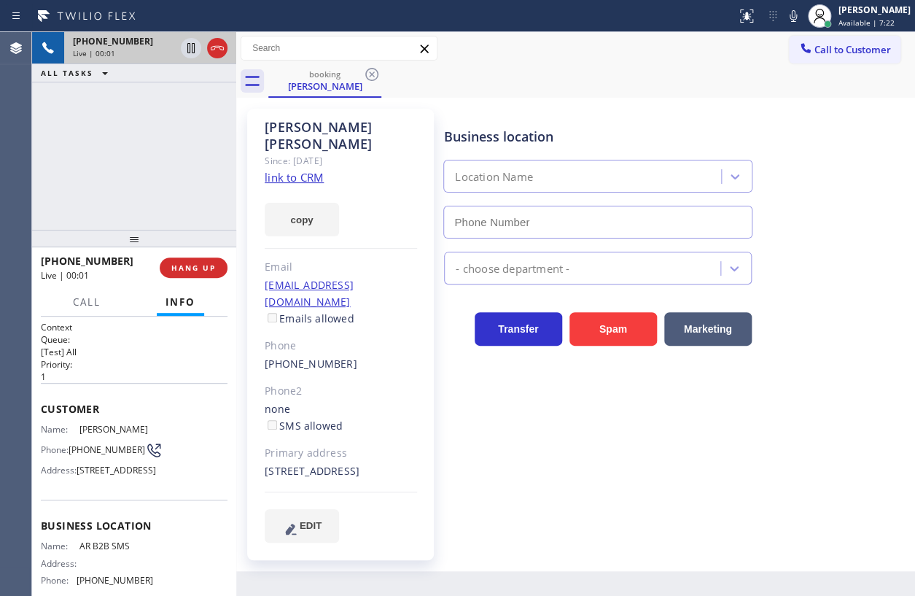
type input "(833) 692-2271"
click at [102, 551] on span "AR B2B SMS" at bounding box center [115, 545] width 73 height 11
copy span "AR B2B SMS"
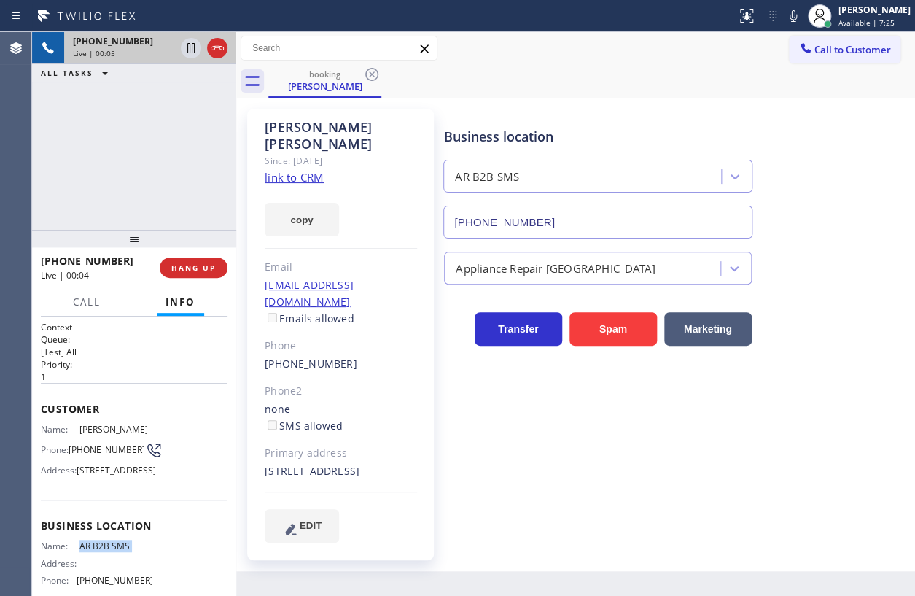
click at [568, 229] on input "(833) 692-2271" at bounding box center [597, 222] width 309 height 33
click at [297, 170] on link "link to CRM" at bounding box center [294, 177] width 59 height 15
click at [87, 454] on span "(323) 384-5294" at bounding box center [107, 449] width 77 height 11
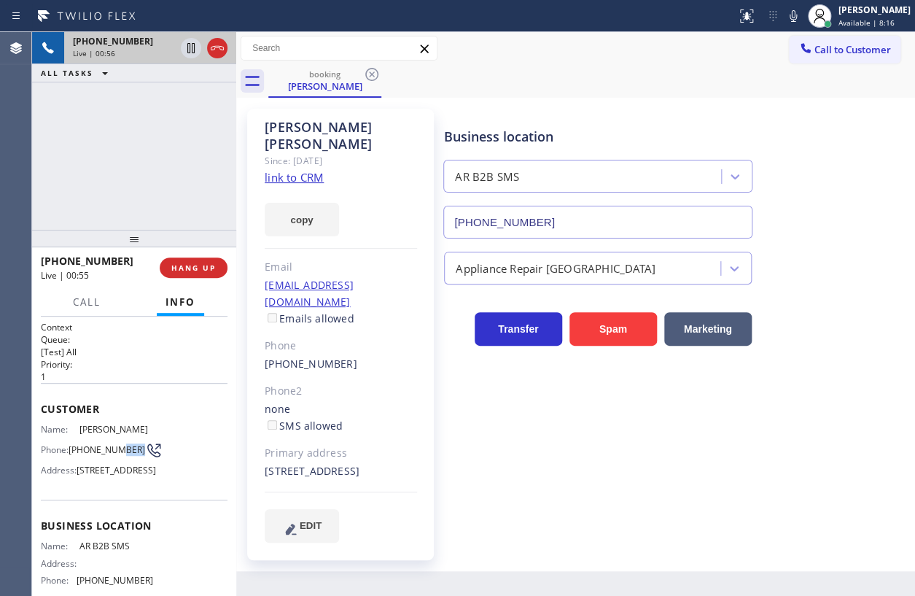
click at [87, 454] on span "(323) 384-5294" at bounding box center [107, 449] width 77 height 11
copy div "(323) 384-5294"
click at [342, 463] on div "1434 W Maple Ct Ontario, 91762 CA" at bounding box center [341, 471] width 152 height 17
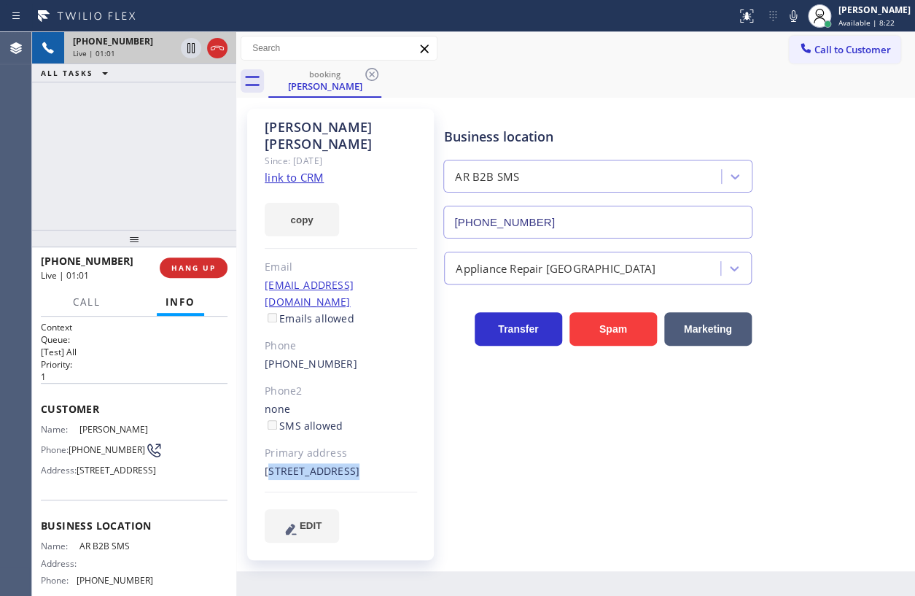
click at [342, 463] on div "1434 W Maple Ct Ontario, 91762 CA" at bounding box center [341, 471] width 152 height 17
copy div "1434 W Maple Ct Ontario, 91762 CA"
click at [188, 47] on icon at bounding box center [190, 47] width 17 height 17
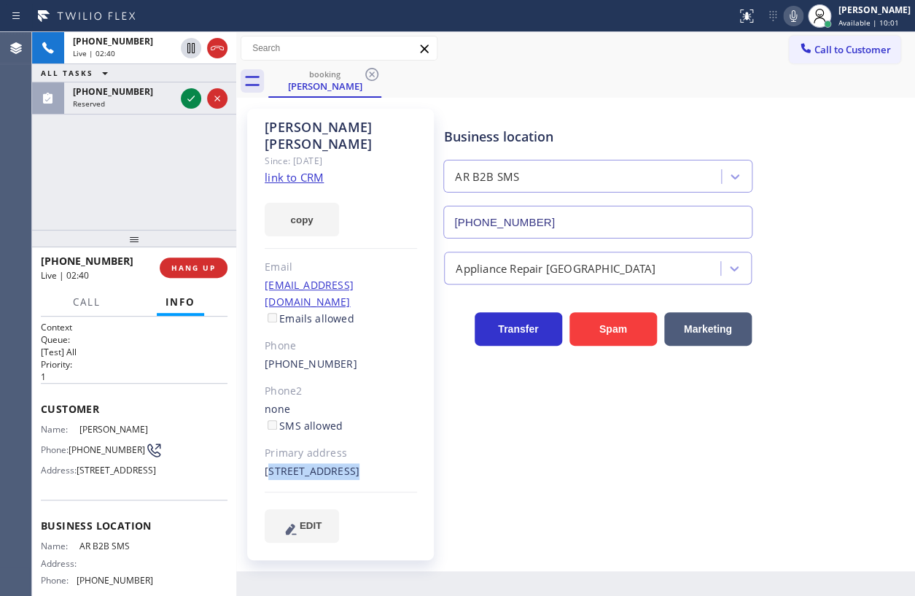
click at [797, 13] on icon at bounding box center [793, 16] width 7 height 12
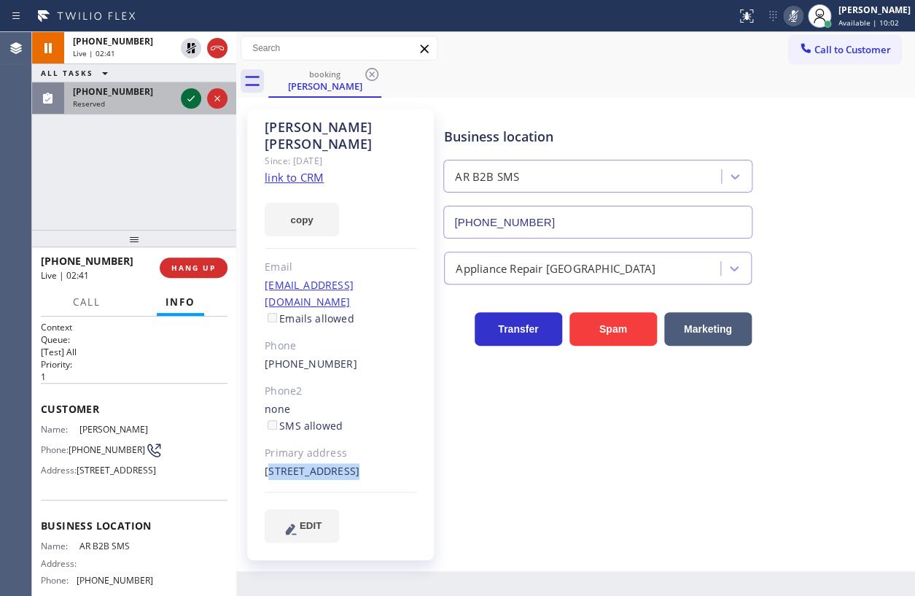
click at [193, 100] on icon at bounding box center [190, 98] width 17 height 17
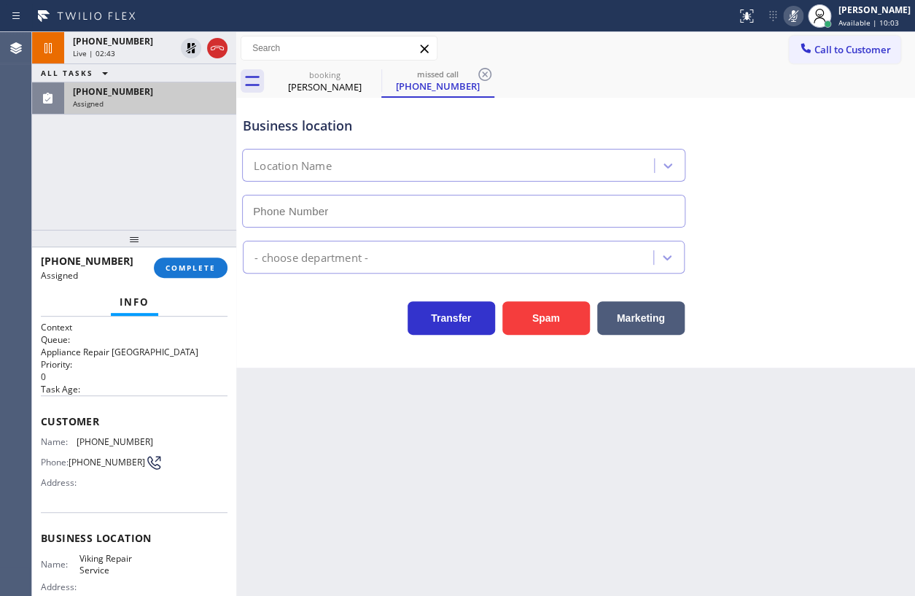
type input "(630) 791-5511"
click at [56, 437] on span "Name:" at bounding box center [59, 441] width 36 height 11
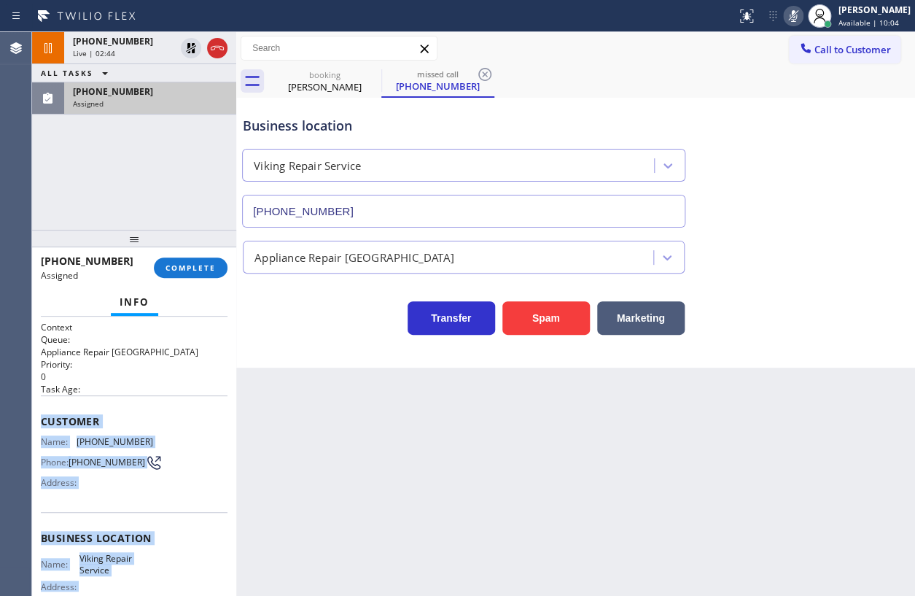
scroll to position [155, 0]
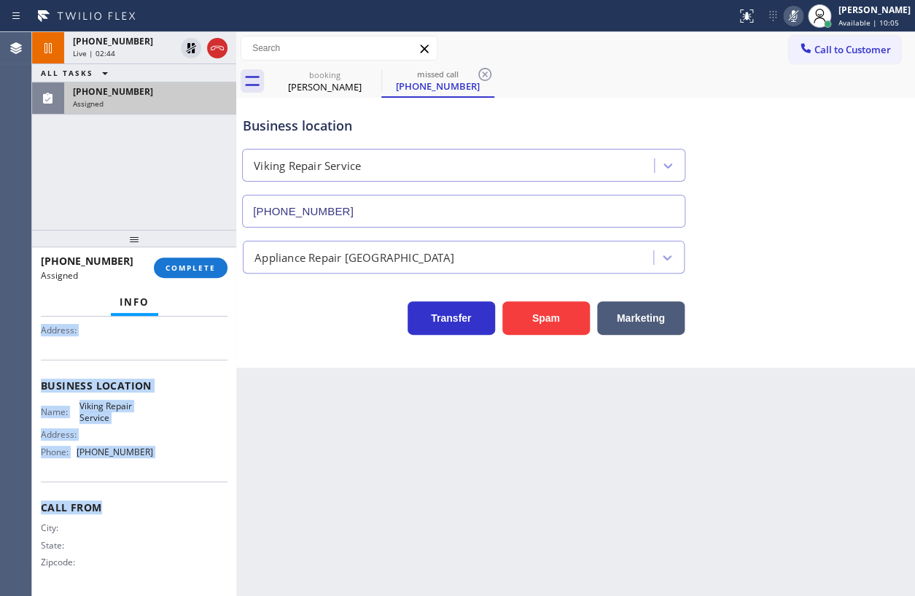
drag, startPoint x: 39, startPoint y: 412, endPoint x: 197, endPoint y: 444, distance: 161.4
click at [188, 494] on div "Context Queue: Appliance Repair High End Priority: 0 Task Age: Customer Name: (…" at bounding box center [134, 455] width 204 height 279
copy div "Customer Name: (877) 777-0796 Phone: (877) 777-0796 Address: Business location …"
click at [186, 272] on button "COMPLETE" at bounding box center [191, 267] width 74 height 20
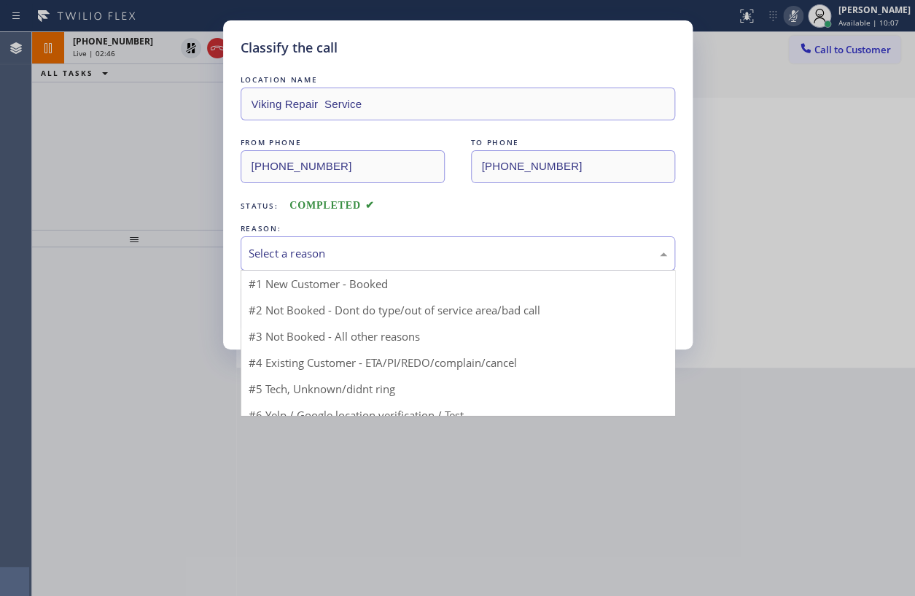
drag, startPoint x: 334, startPoint y: 244, endPoint x: 314, endPoint y: 354, distance: 111.1
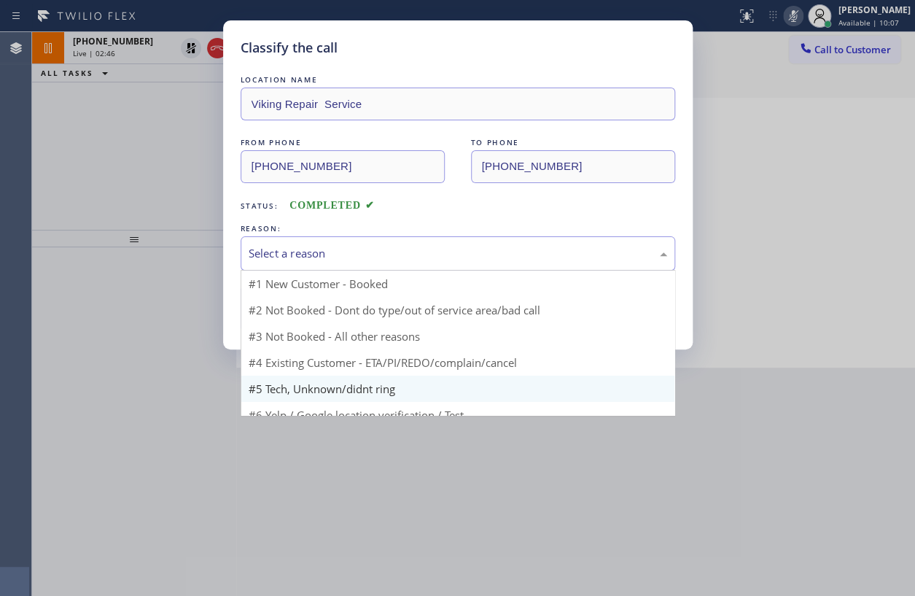
click at [334, 248] on div "Select a reason" at bounding box center [458, 253] width 419 height 17
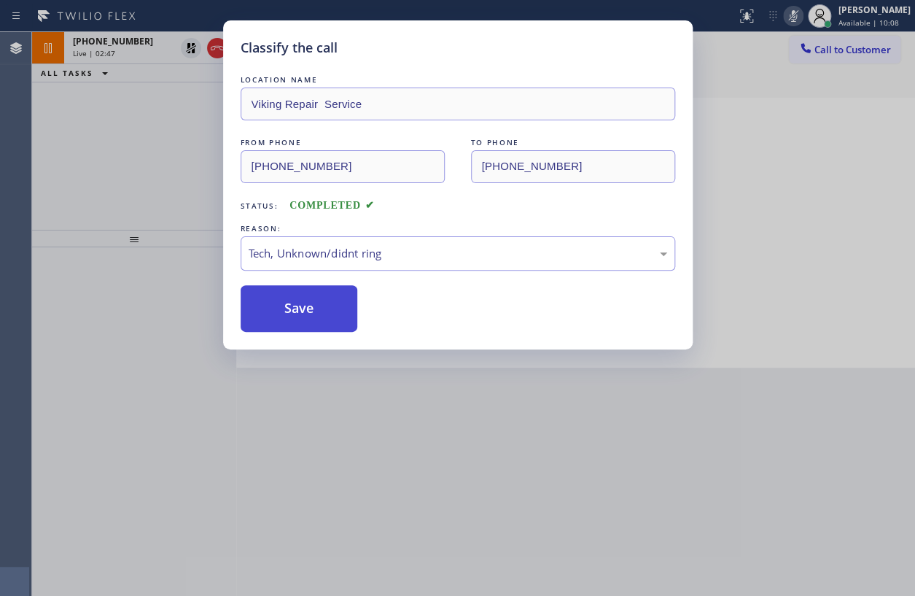
click at [300, 310] on button "Save" at bounding box center [299, 308] width 117 height 47
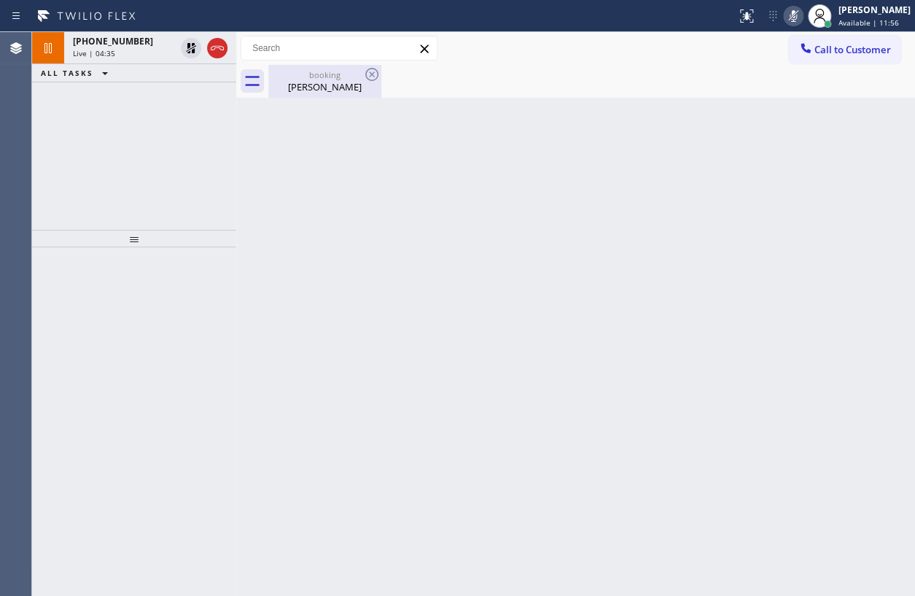
click at [343, 87] on div "Alberto Arauz" at bounding box center [325, 86] width 110 height 13
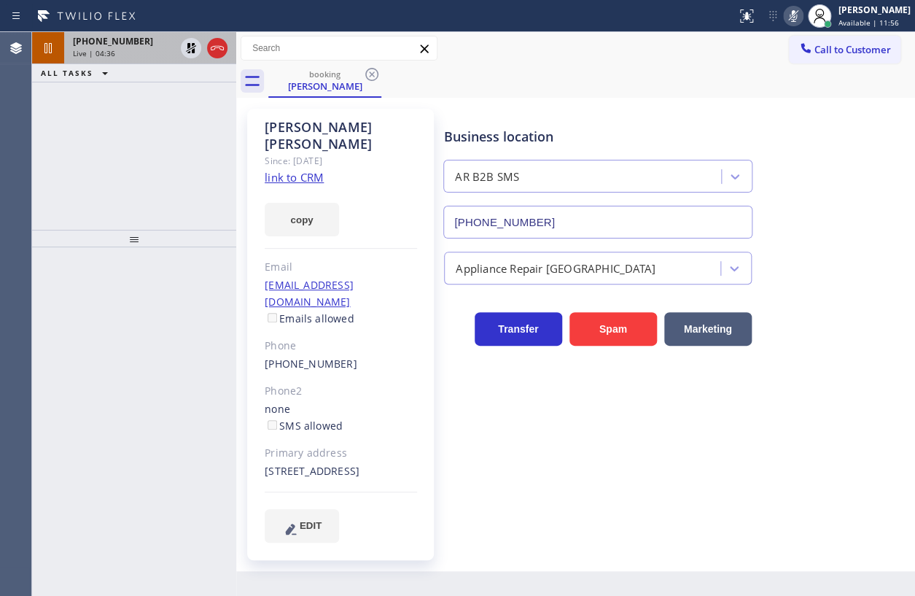
click at [92, 52] on span "Live | 04:36" at bounding box center [94, 53] width 42 height 10
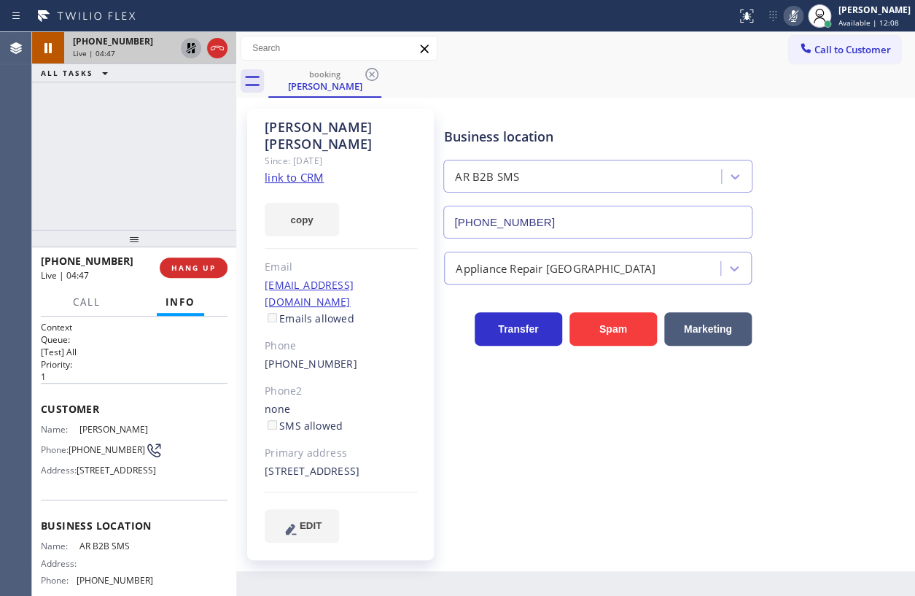
click at [195, 46] on icon at bounding box center [191, 48] width 10 height 10
click at [802, 20] on icon at bounding box center [793, 15] width 17 height 17
click at [190, 49] on icon at bounding box center [190, 47] width 17 height 17
click at [192, 51] on icon at bounding box center [191, 48] width 10 height 10
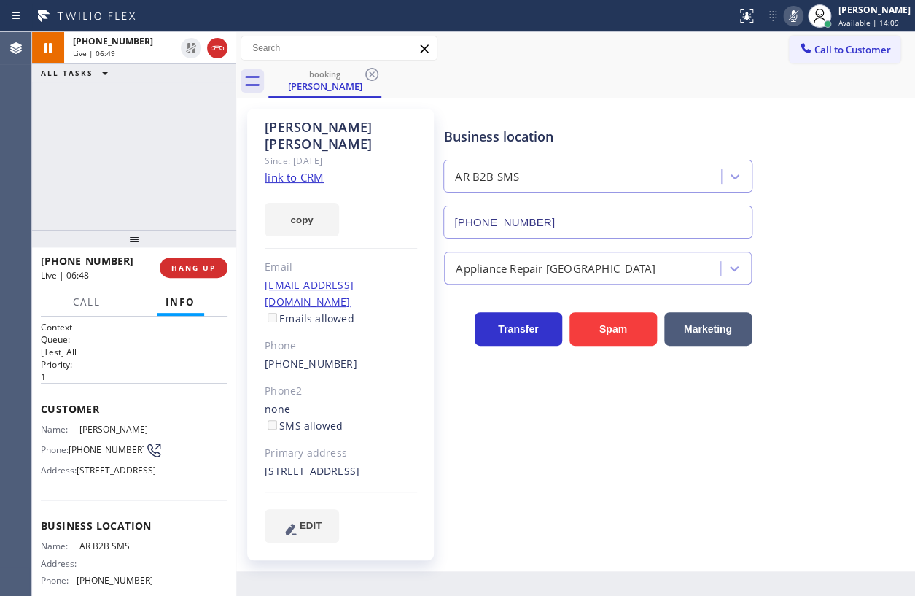
click at [797, 15] on icon at bounding box center [793, 16] width 7 height 12
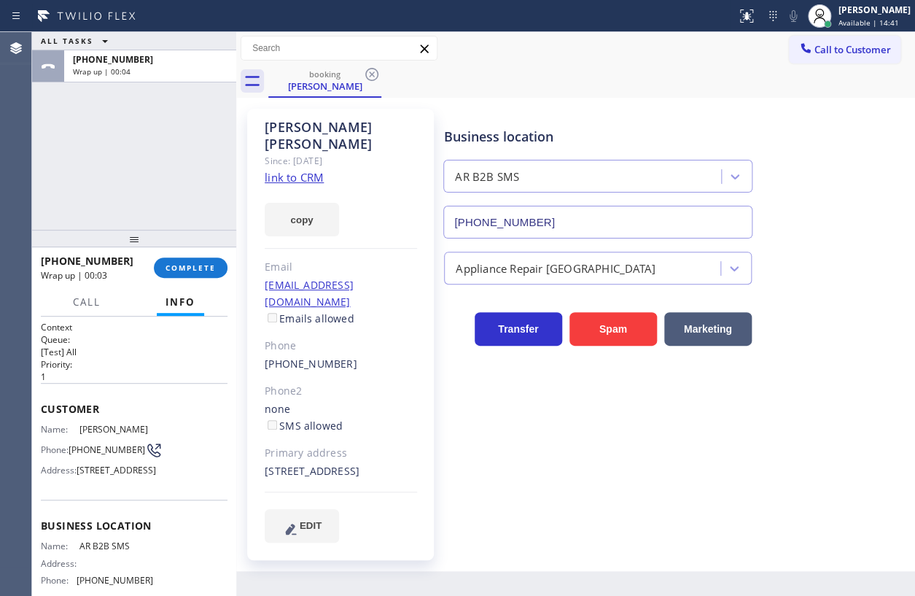
drag, startPoint x: 176, startPoint y: 271, endPoint x: 371, endPoint y: 258, distance: 195.8
click at [178, 270] on span "COMPLETE" at bounding box center [191, 267] width 50 height 10
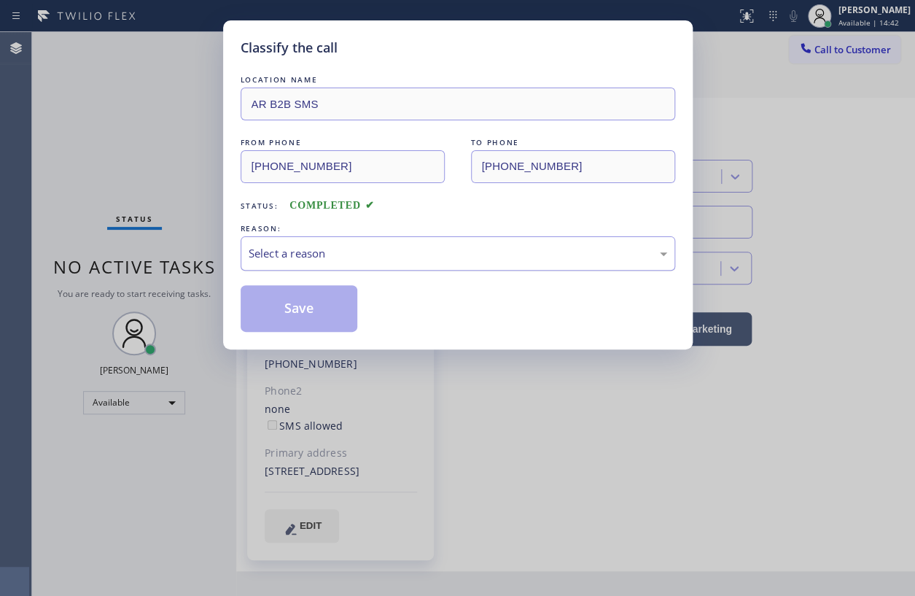
drag, startPoint x: 488, startPoint y: 249, endPoint x: 474, endPoint y: 260, distance: 17.7
click at [487, 249] on div "Select a reason" at bounding box center [458, 253] width 419 height 17
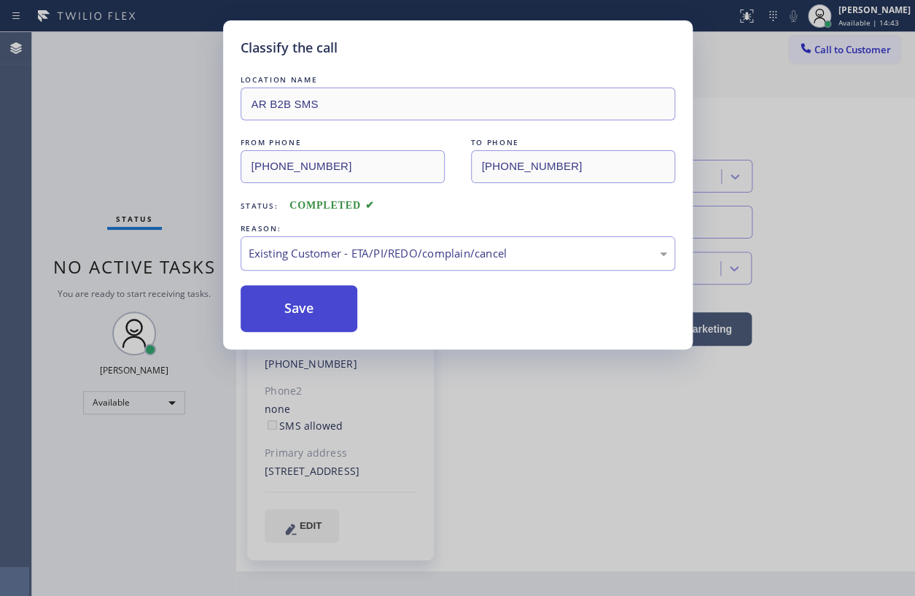
click at [329, 320] on button "Save" at bounding box center [299, 308] width 117 height 47
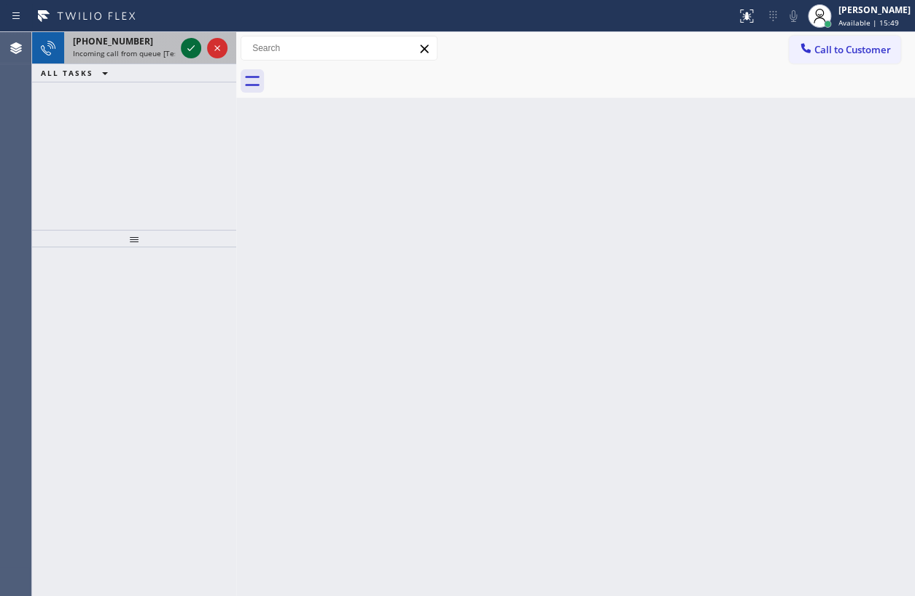
click at [190, 46] on icon at bounding box center [190, 47] width 17 height 17
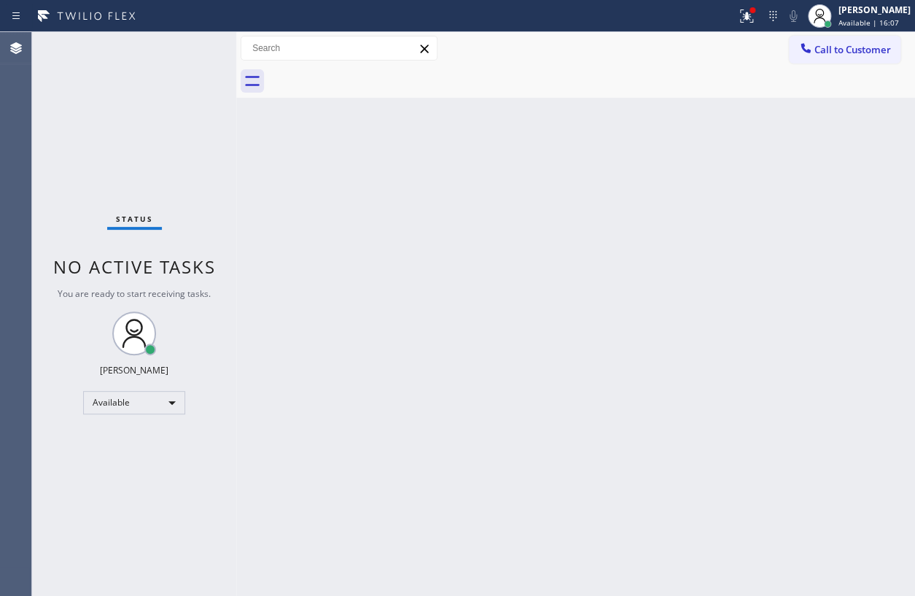
click at [189, 58] on div "Status No active tasks You are ready to start receiving tasks. [PERSON_NAME] Av…" at bounding box center [134, 314] width 204 height 564
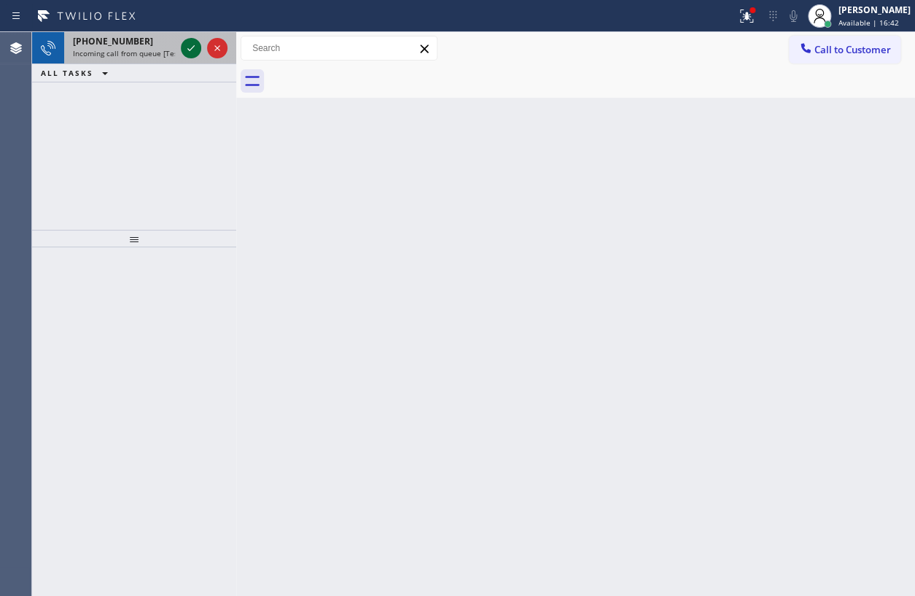
click at [188, 52] on icon at bounding box center [190, 47] width 17 height 17
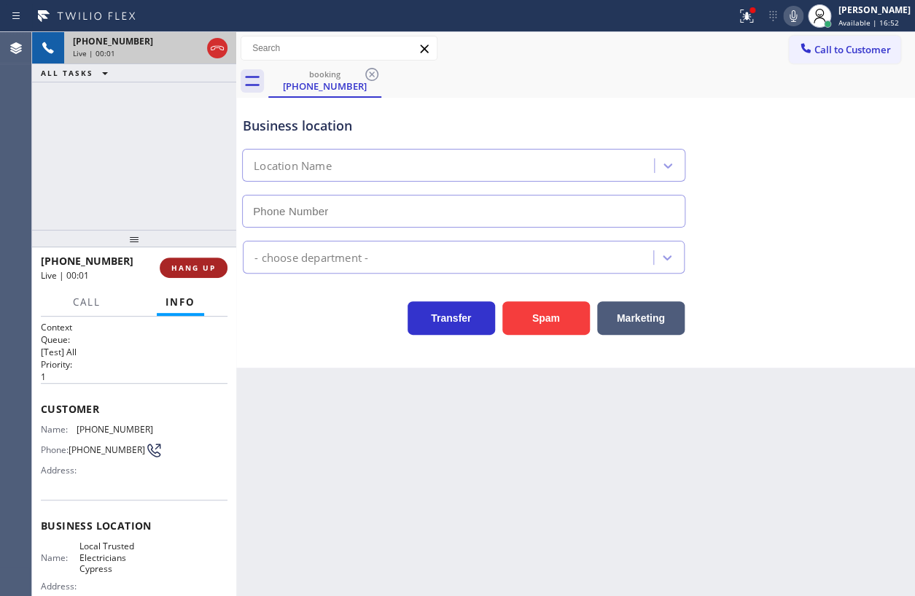
type input "(714) 463-1818"
click at [176, 270] on span "HANG UP" at bounding box center [193, 267] width 44 height 10
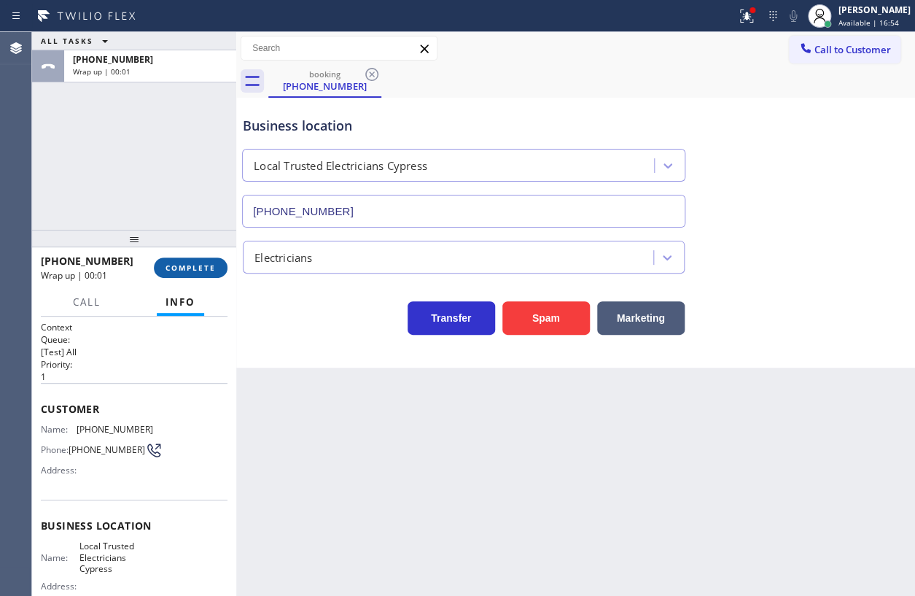
click at [176, 270] on span "COMPLETE" at bounding box center [191, 267] width 50 height 10
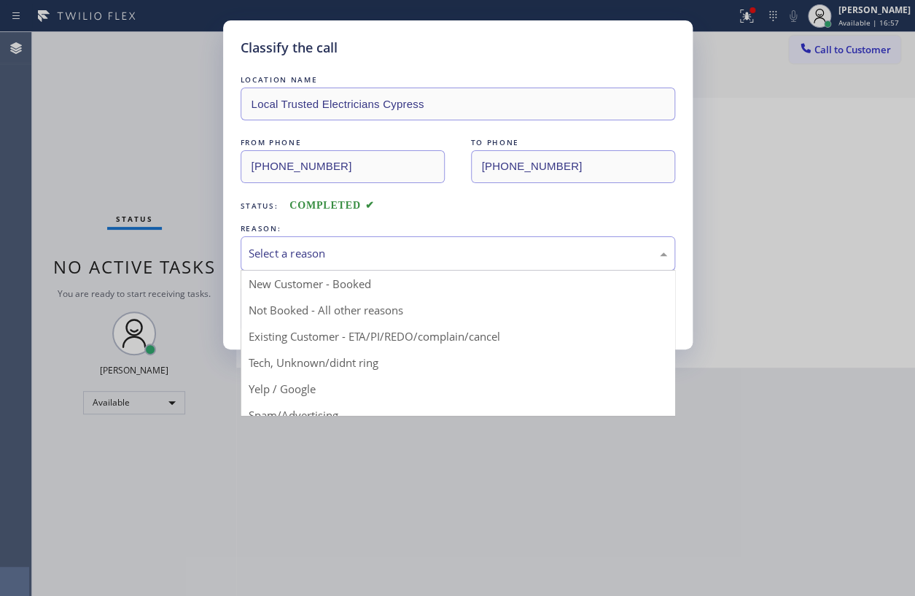
click at [317, 255] on div "Select a reason" at bounding box center [458, 253] width 419 height 17
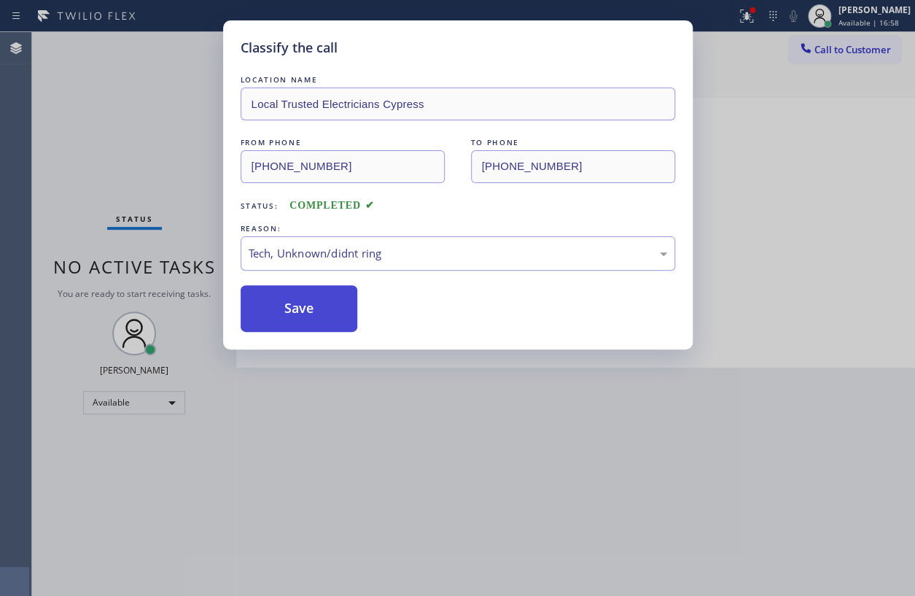
click at [321, 316] on button "Save" at bounding box center [299, 308] width 117 height 47
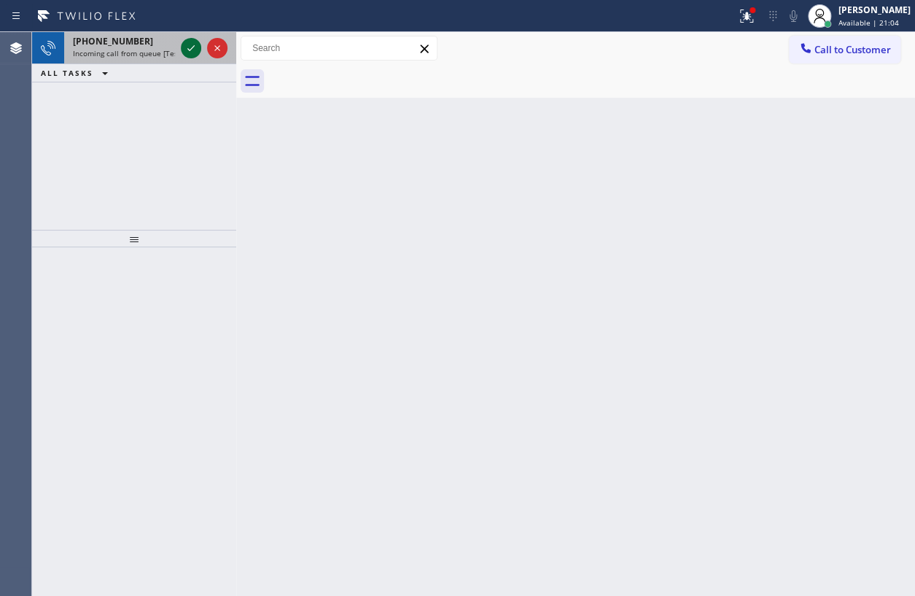
click at [190, 45] on icon at bounding box center [190, 47] width 17 height 17
click at [189, 50] on icon at bounding box center [190, 48] width 7 height 6
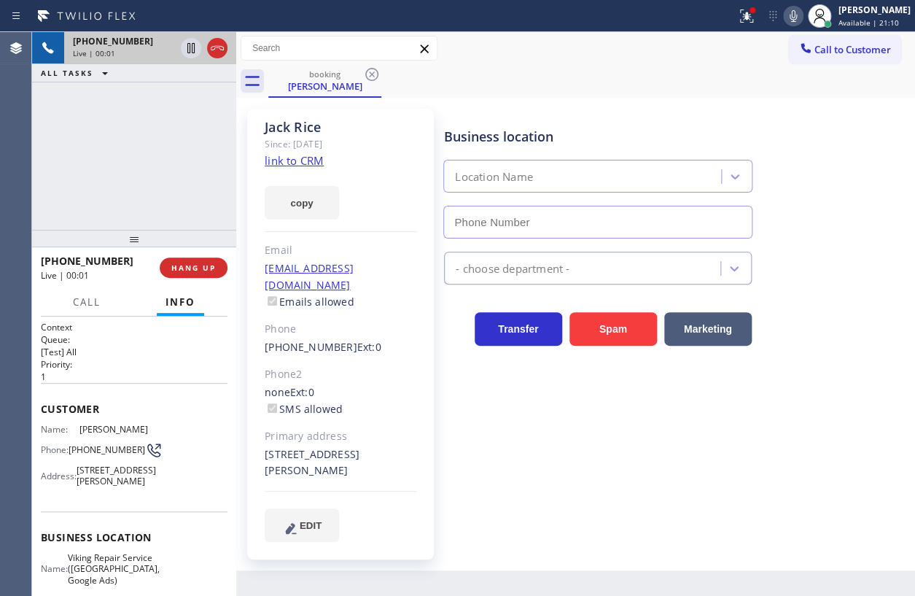
type input "(813) 696-3155"
click at [301, 160] on link "link to CRM" at bounding box center [294, 160] width 59 height 15
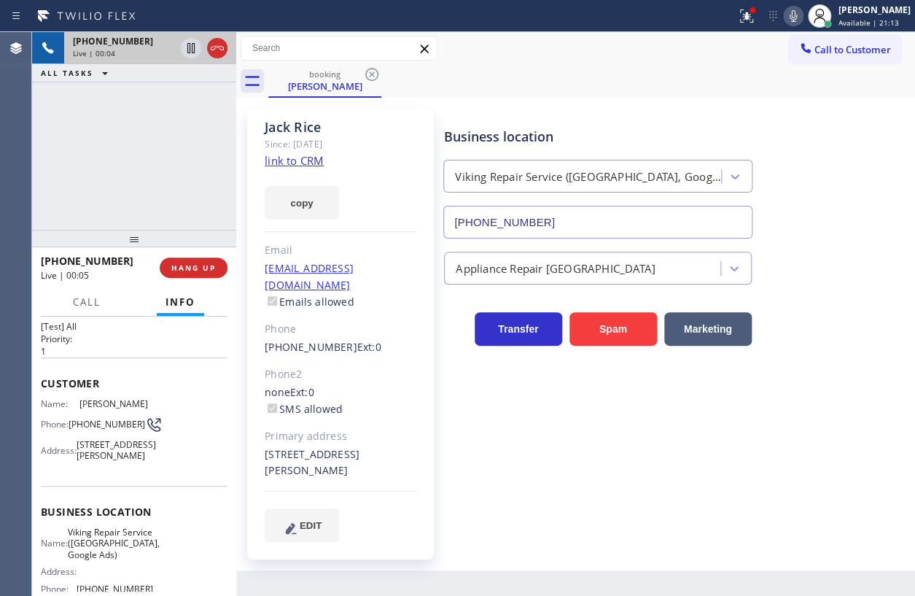
scroll to position [66, 0]
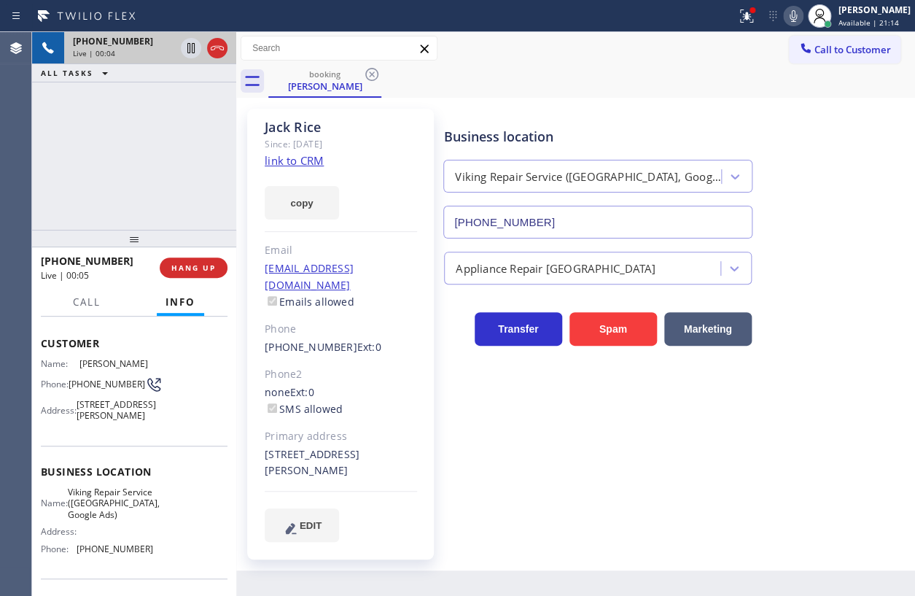
click at [103, 520] on span "Viking Repair Service (Tampa, Google Ads)" at bounding box center [114, 503] width 92 height 34
copy span "Viking Repair Service (Tampa, Google Ads)"
click at [555, 220] on input "(813) 696-3155" at bounding box center [597, 222] width 309 height 33
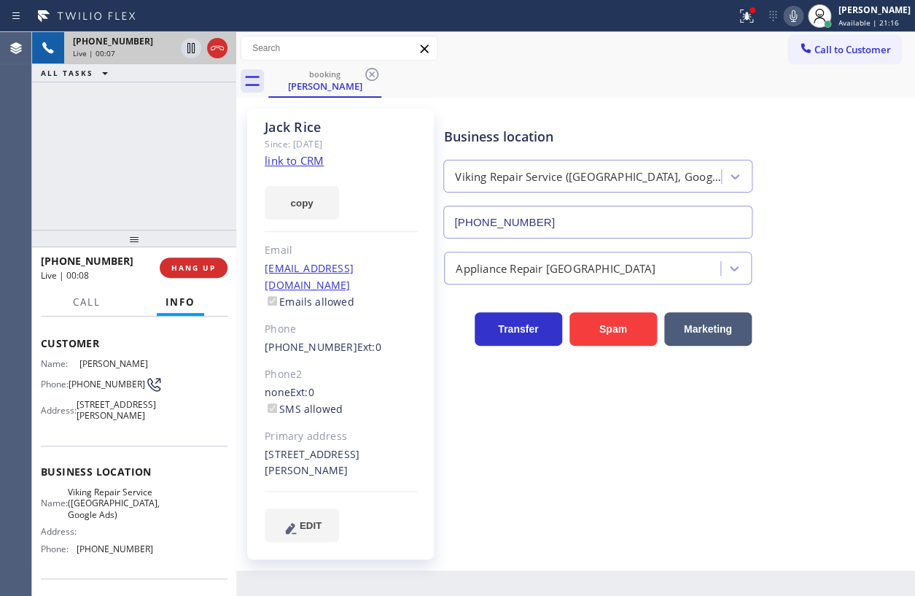
click at [555, 220] on input "(813) 696-3155" at bounding box center [597, 222] width 309 height 33
click at [187, 44] on icon at bounding box center [190, 47] width 17 height 17
click at [797, 15] on icon at bounding box center [793, 16] width 7 height 12
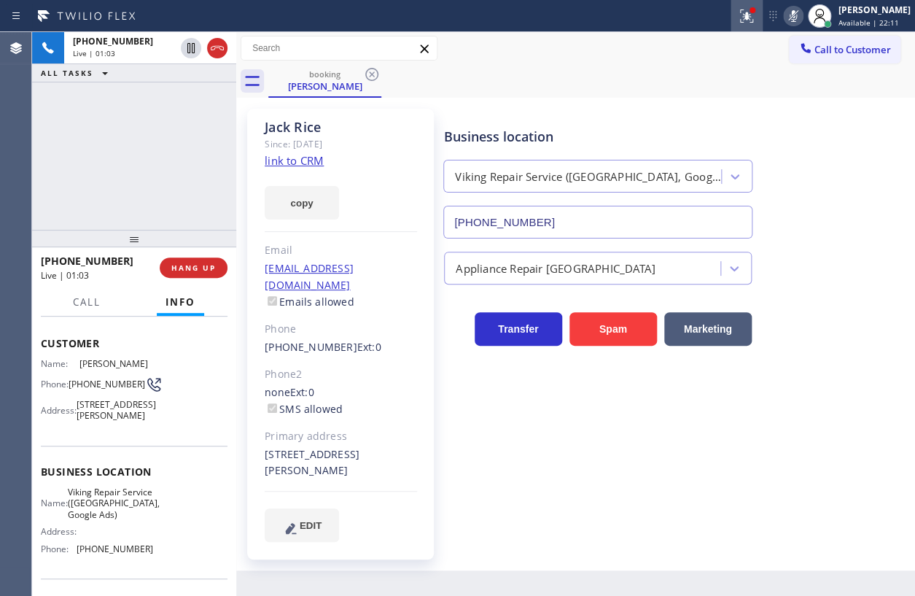
click at [752, 18] on icon at bounding box center [746, 15] width 17 height 17
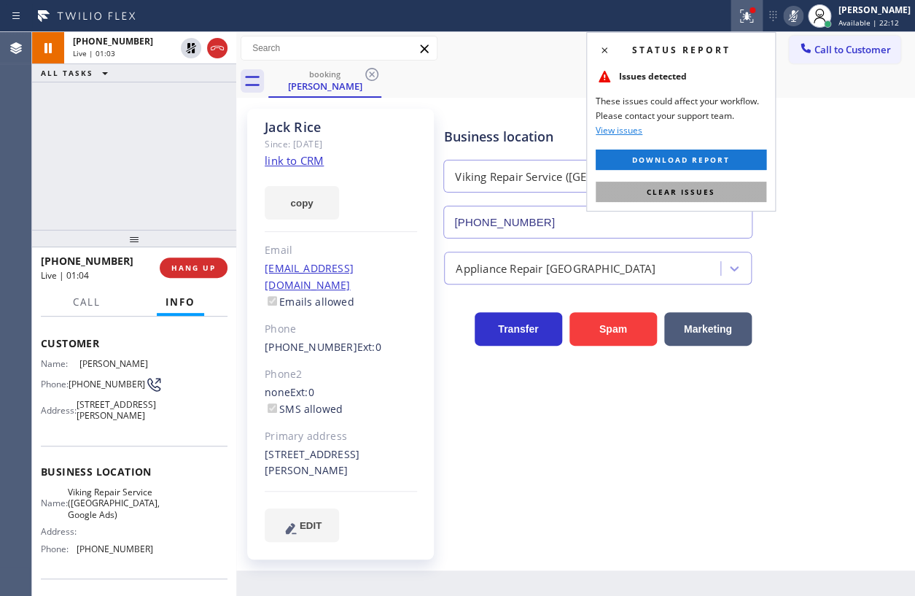
click at [730, 196] on button "Clear issues" at bounding box center [681, 192] width 171 height 20
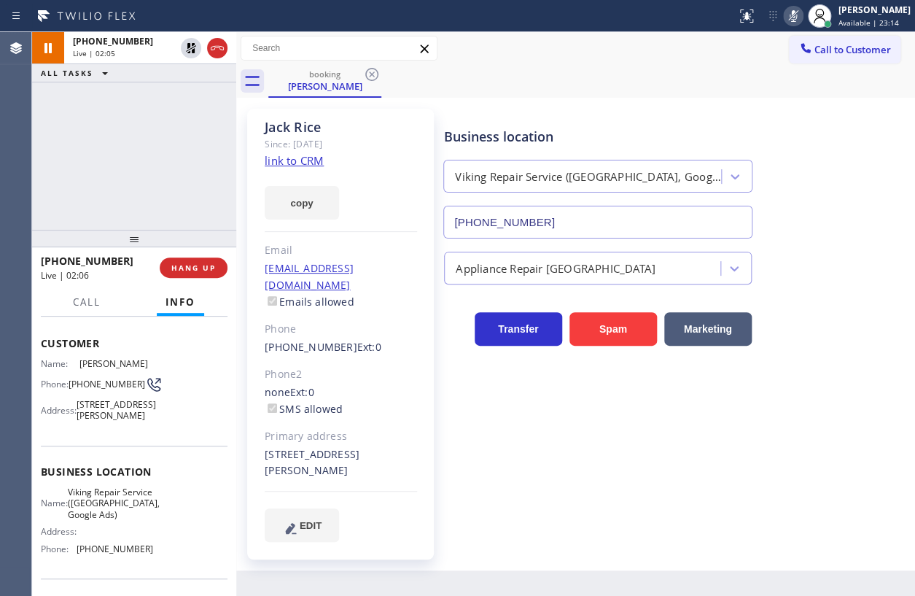
click at [802, 8] on icon at bounding box center [793, 15] width 17 height 17
click at [186, 49] on icon at bounding box center [190, 47] width 17 height 17
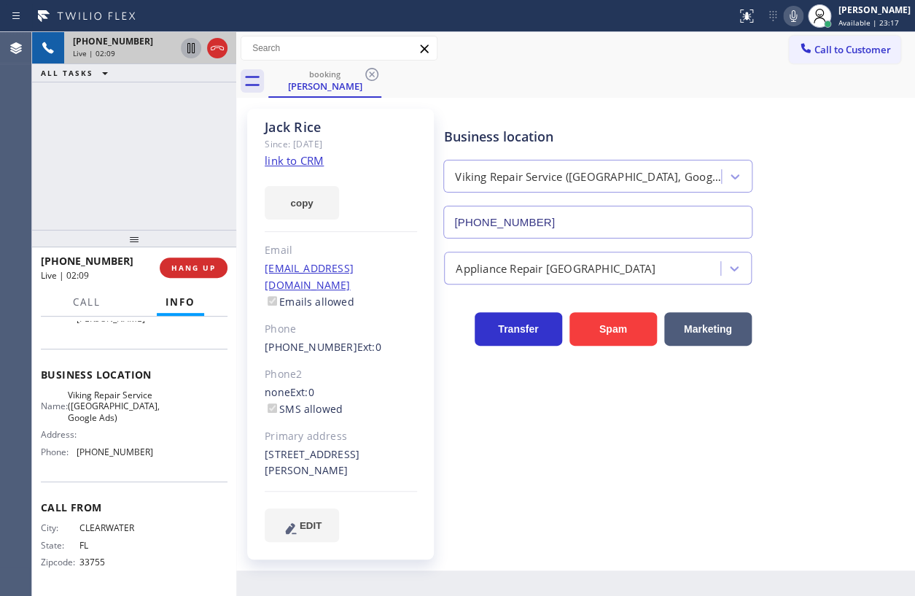
scroll to position [188, 0]
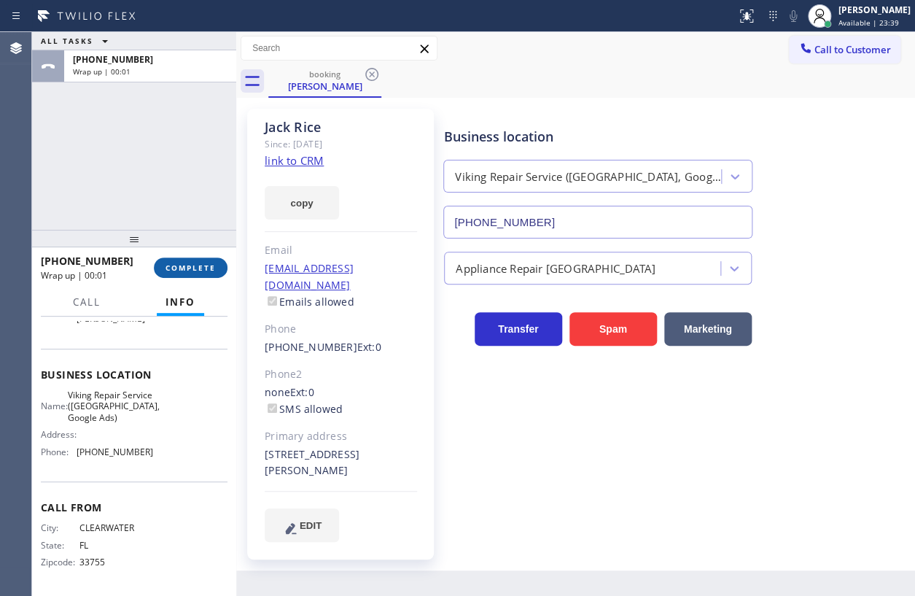
click at [211, 270] on span "COMPLETE" at bounding box center [191, 267] width 50 height 10
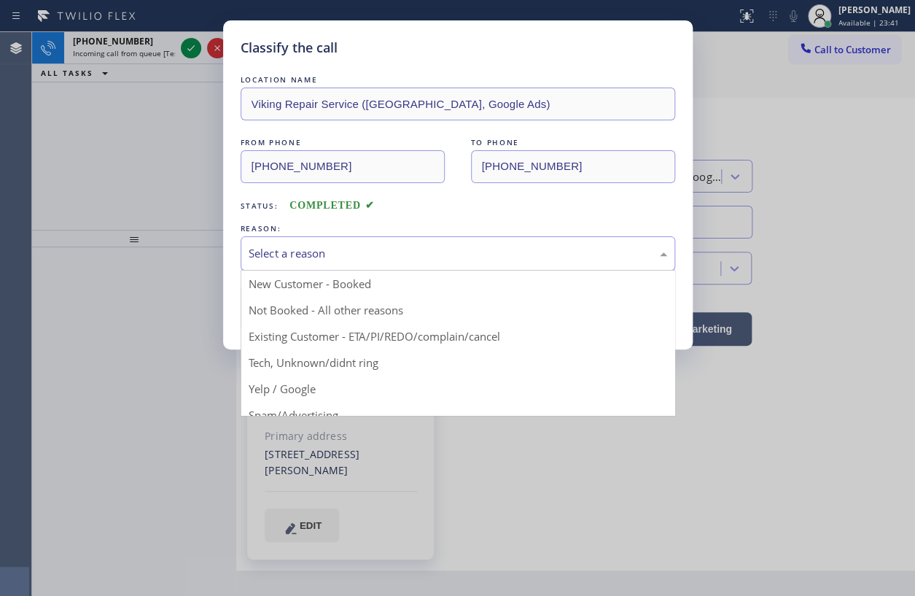
click at [472, 239] on div "Select a reason" at bounding box center [458, 253] width 435 height 34
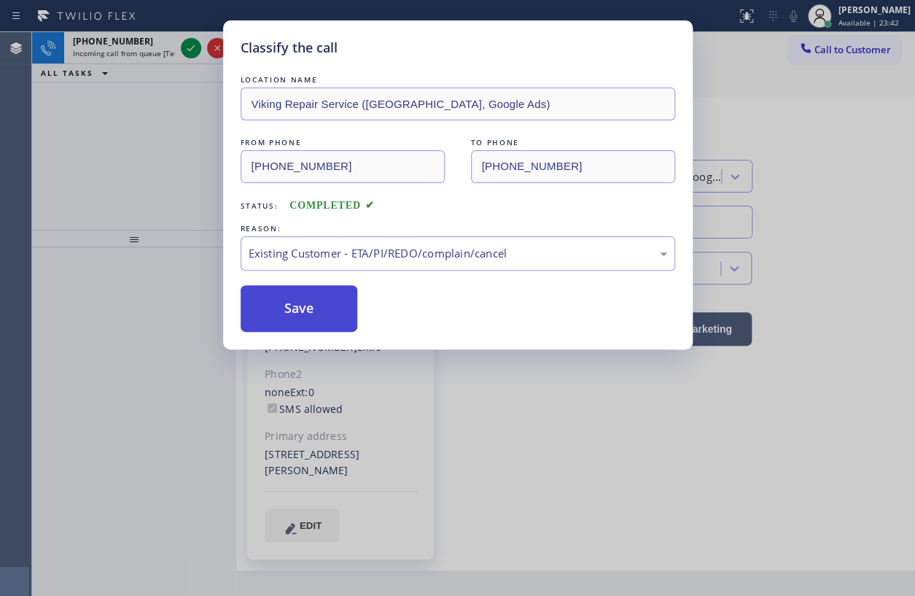
click at [287, 313] on button "Save" at bounding box center [299, 308] width 117 height 47
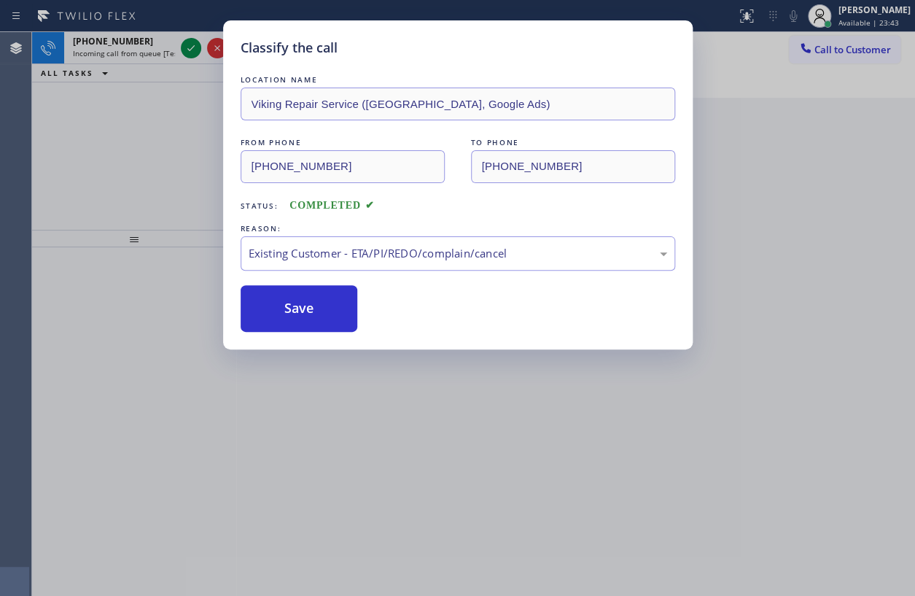
click at [189, 50] on div "Classify the call LOCATION NAME Viking Repair Service (Tampa, Google Ads) FROM …" at bounding box center [457, 298] width 915 height 596
click at [189, 50] on icon at bounding box center [190, 48] width 7 height 6
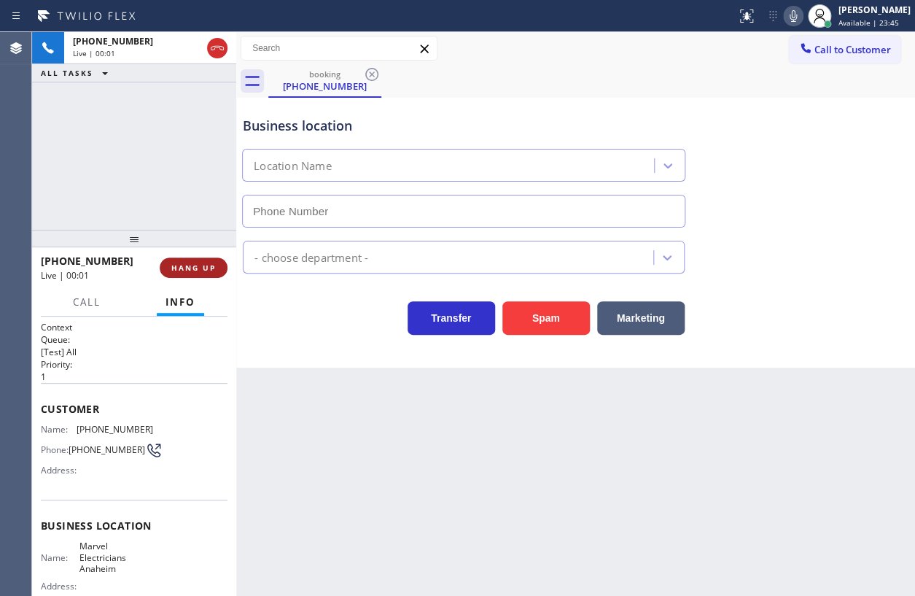
type input "[PHONE_NUMBER]"
click at [192, 268] on span "HANG UP" at bounding box center [193, 267] width 44 height 10
click at [198, 268] on span "HANG UP" at bounding box center [193, 267] width 44 height 10
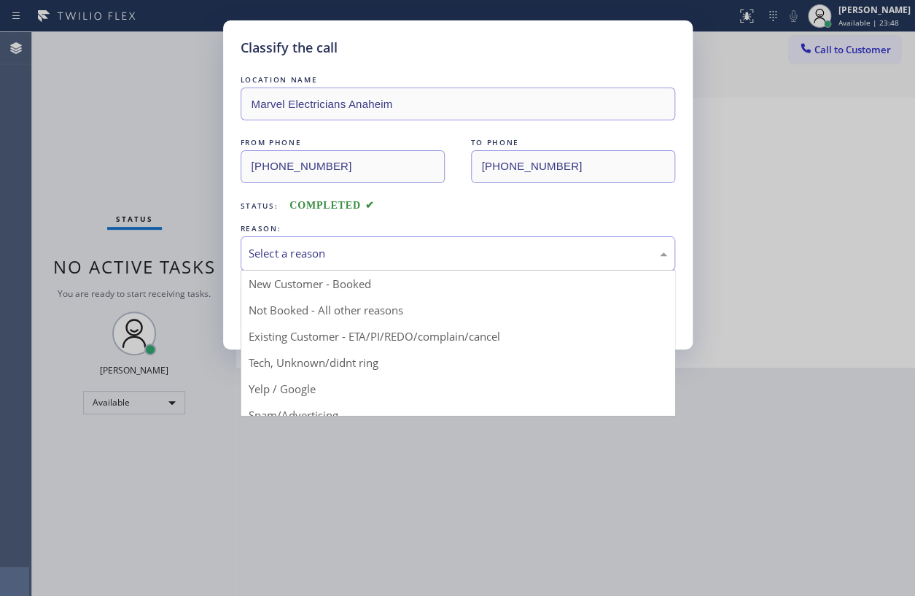
click at [354, 245] on div "Select a reason" at bounding box center [458, 253] width 419 height 17
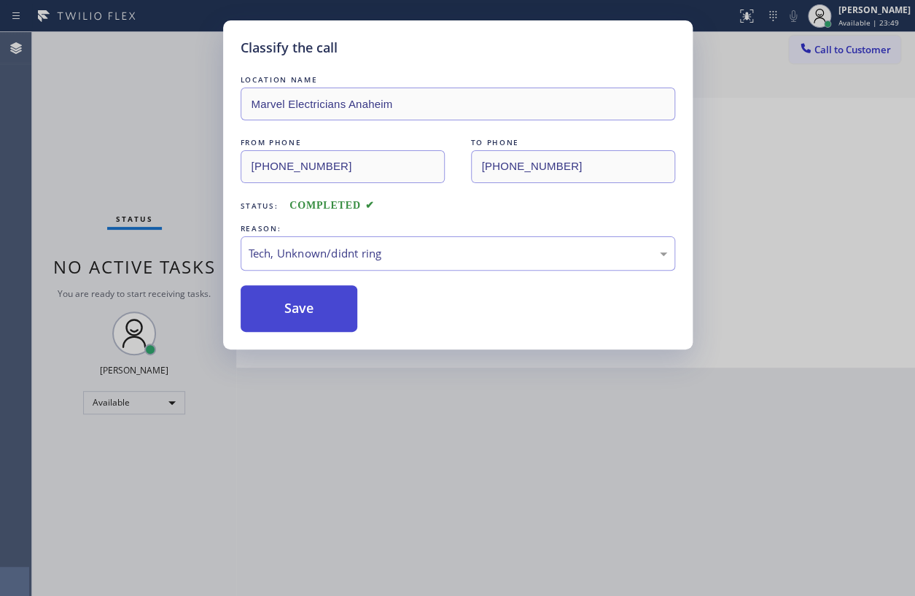
click at [295, 320] on button "Save" at bounding box center [299, 308] width 117 height 47
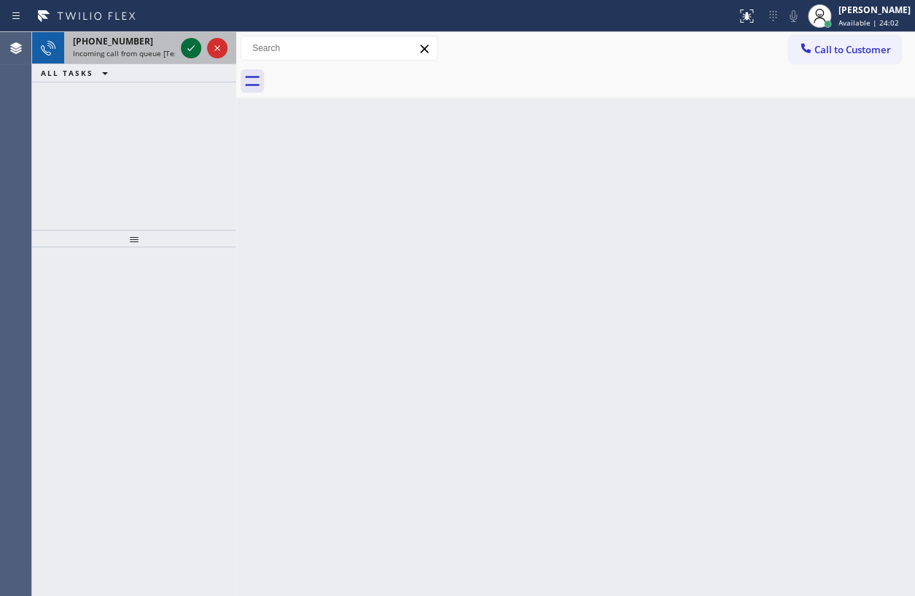
click at [195, 47] on icon at bounding box center [190, 47] width 17 height 17
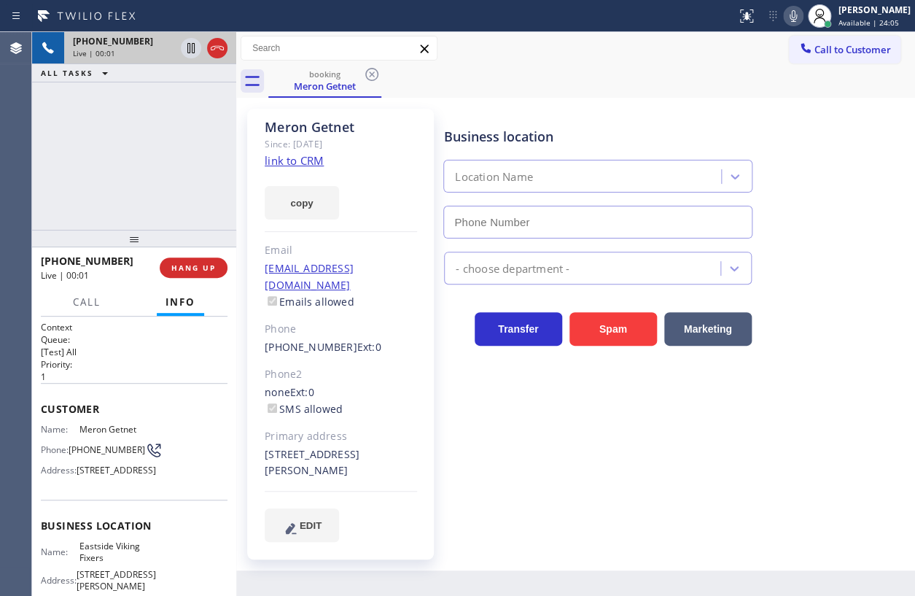
type input "[PHONE_NUMBER]"
click at [314, 160] on link "link to CRM" at bounding box center [294, 160] width 59 height 15
click at [107, 563] on span "Eastside Viking Fixers" at bounding box center [115, 551] width 73 height 23
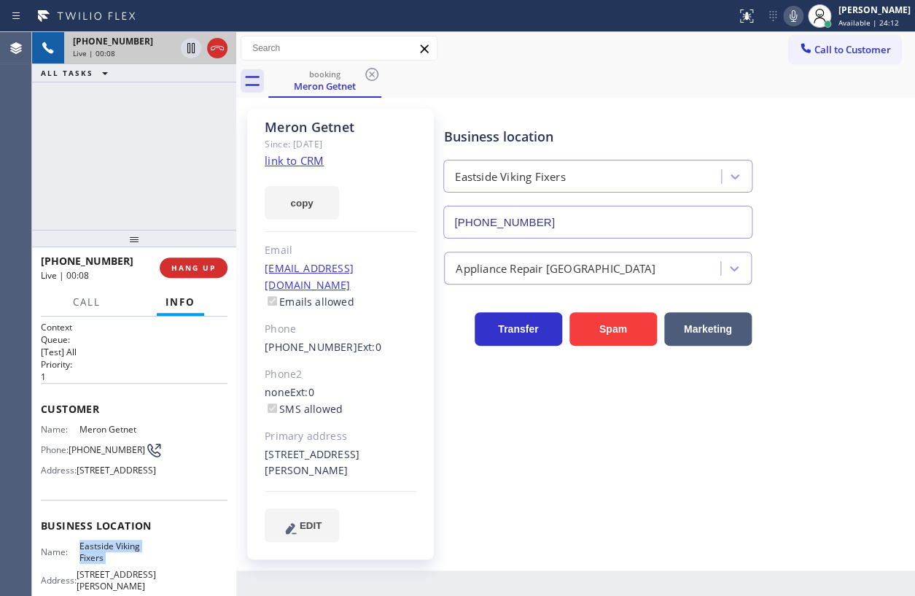
copy span "Eastside Viking Fixers"
click at [520, 210] on input "[PHONE_NUMBER]" at bounding box center [597, 222] width 309 height 33
click at [206, 270] on span "HANG UP" at bounding box center [193, 267] width 44 height 10
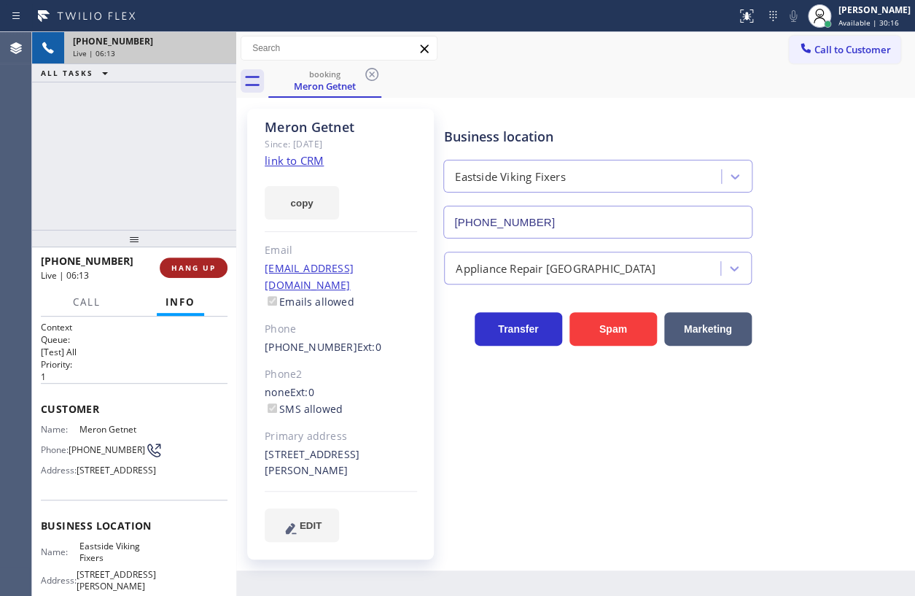
click at [205, 270] on span "HANG UP" at bounding box center [193, 267] width 44 height 10
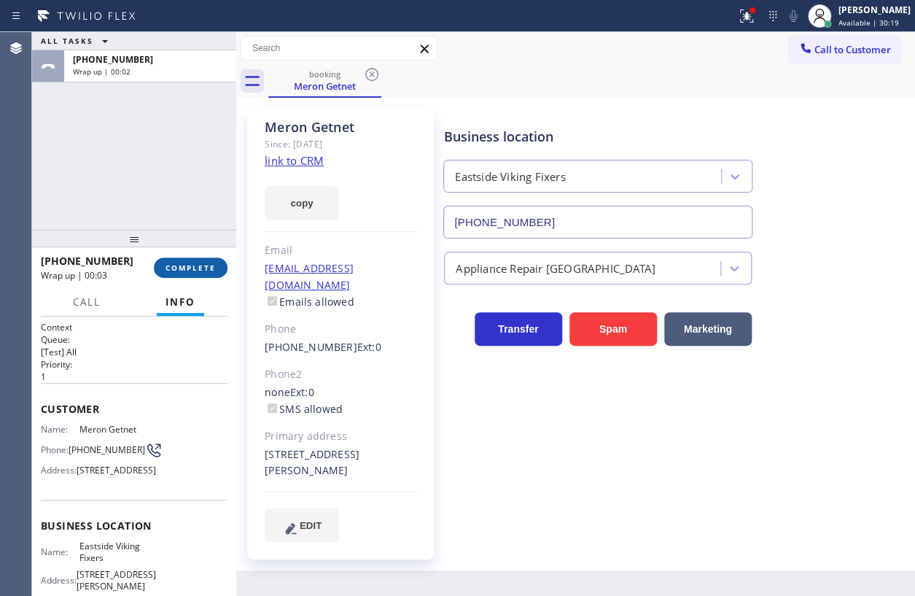
click at [217, 271] on button "COMPLETE" at bounding box center [191, 267] width 74 height 20
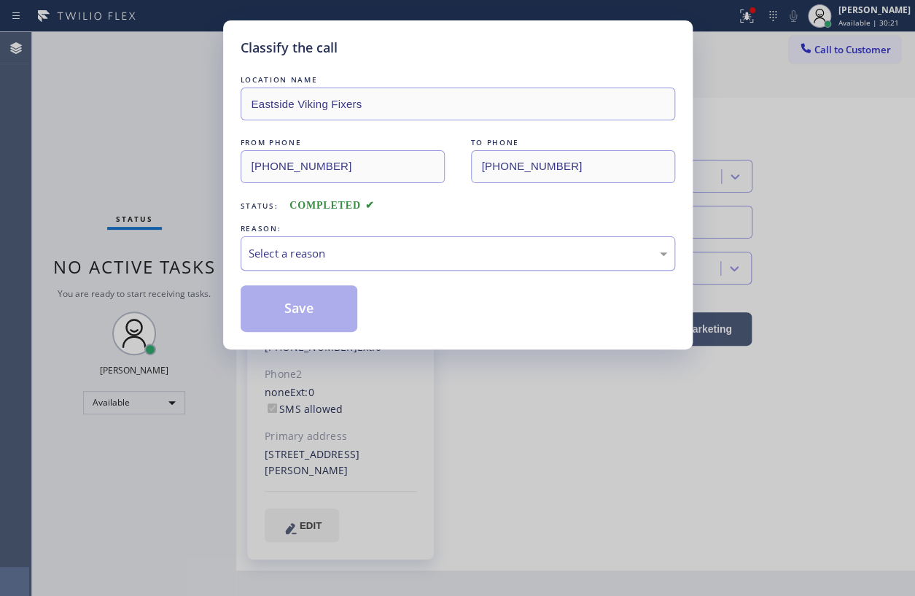
drag, startPoint x: 365, startPoint y: 253, endPoint x: 359, endPoint y: 266, distance: 14.1
click at [365, 253] on div "Select a reason" at bounding box center [458, 253] width 419 height 17
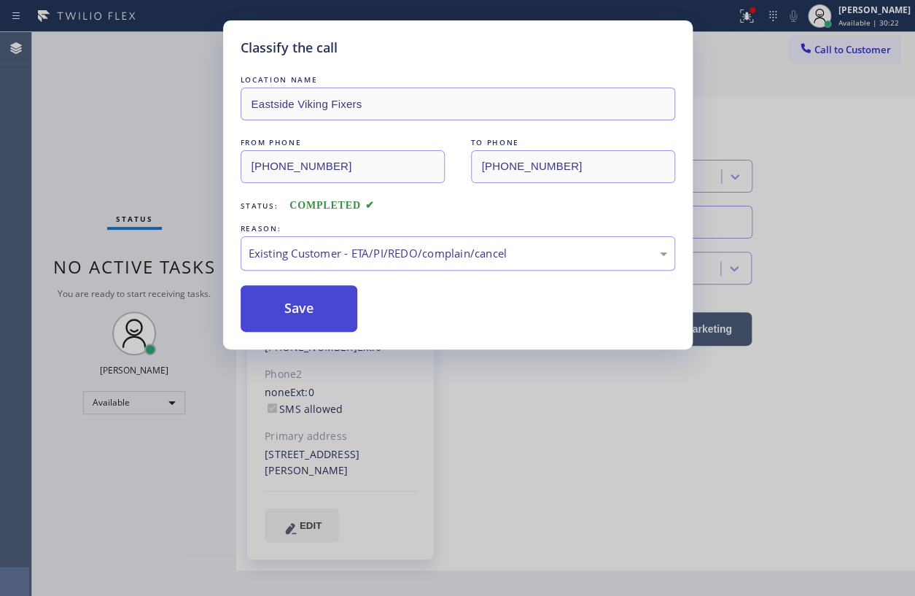
click at [308, 307] on button "Save" at bounding box center [299, 308] width 117 height 47
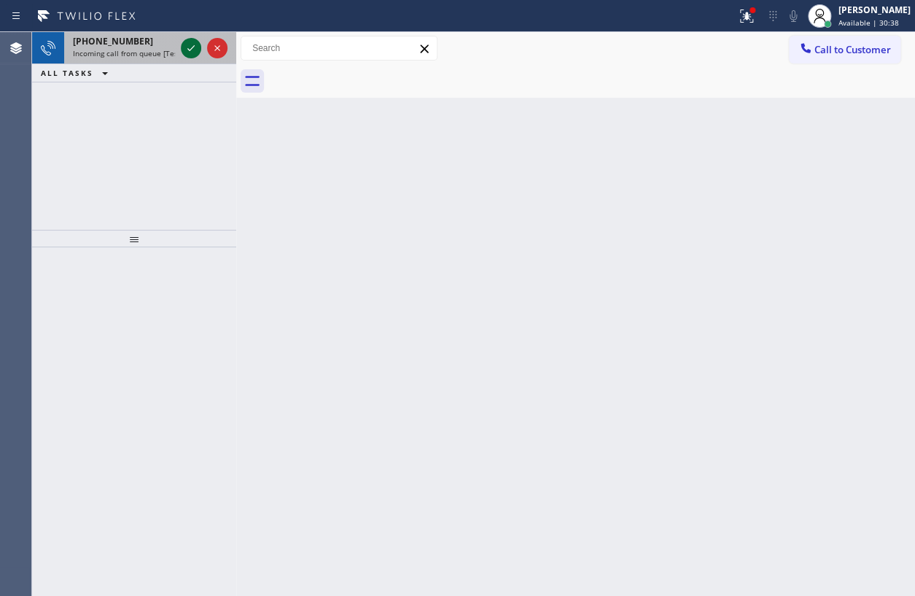
click at [194, 53] on icon at bounding box center [190, 47] width 17 height 17
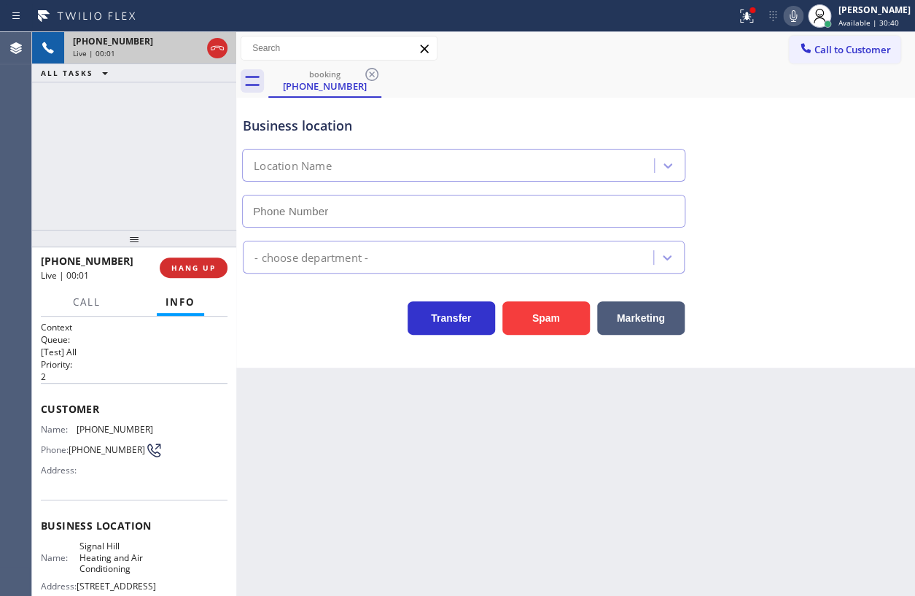
type input "(562) 203-0376"
click at [215, 277] on button "HANG UP" at bounding box center [194, 267] width 68 height 20
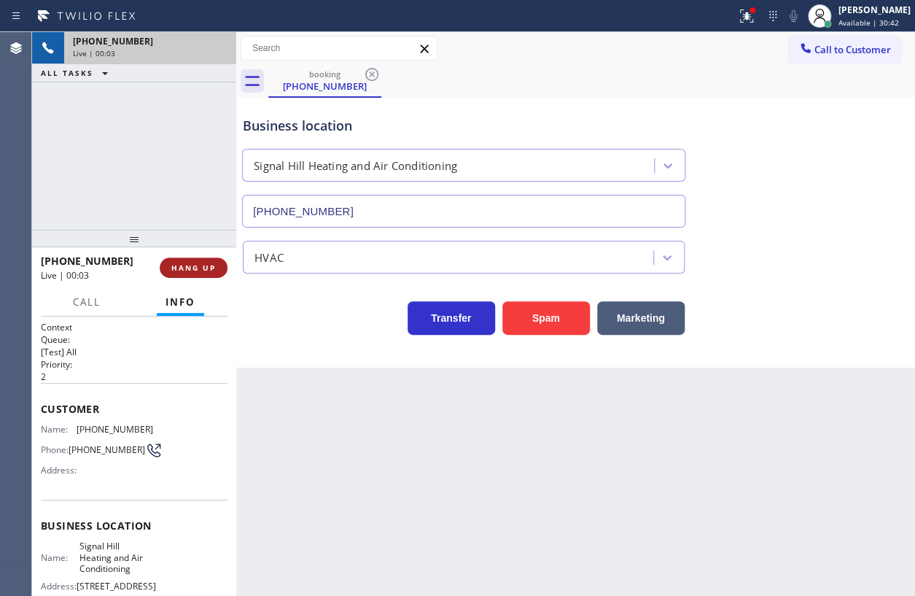
click at [210, 263] on span "HANG UP" at bounding box center [193, 267] width 44 height 10
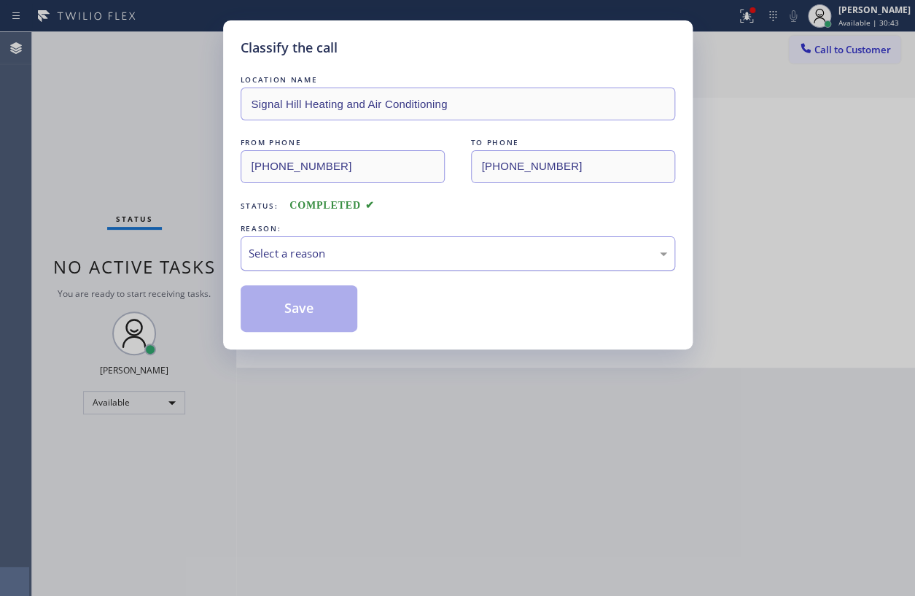
click at [402, 245] on div "Select a reason" at bounding box center [458, 253] width 419 height 17
click at [313, 316] on button "Save" at bounding box center [299, 308] width 117 height 47
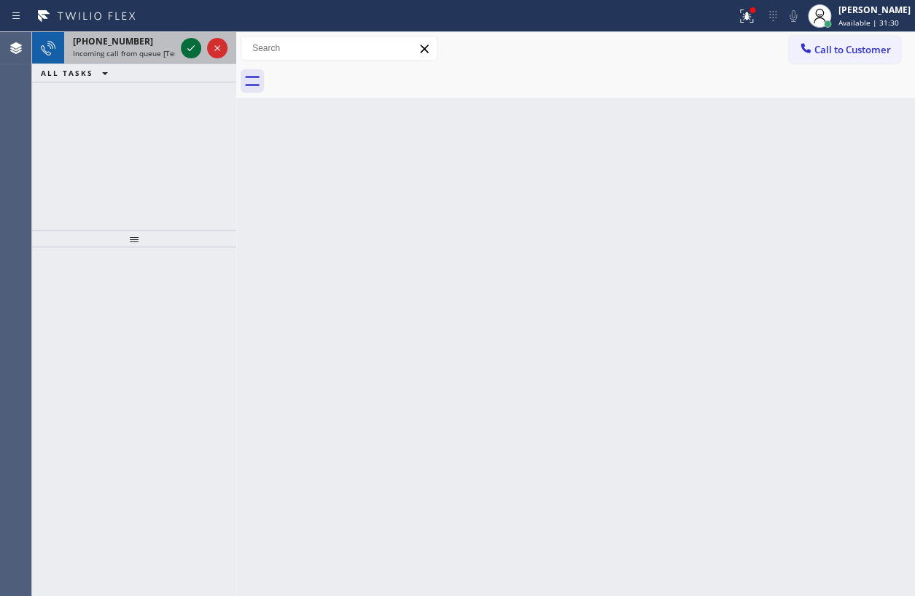
click at [194, 48] on icon at bounding box center [190, 47] width 17 height 17
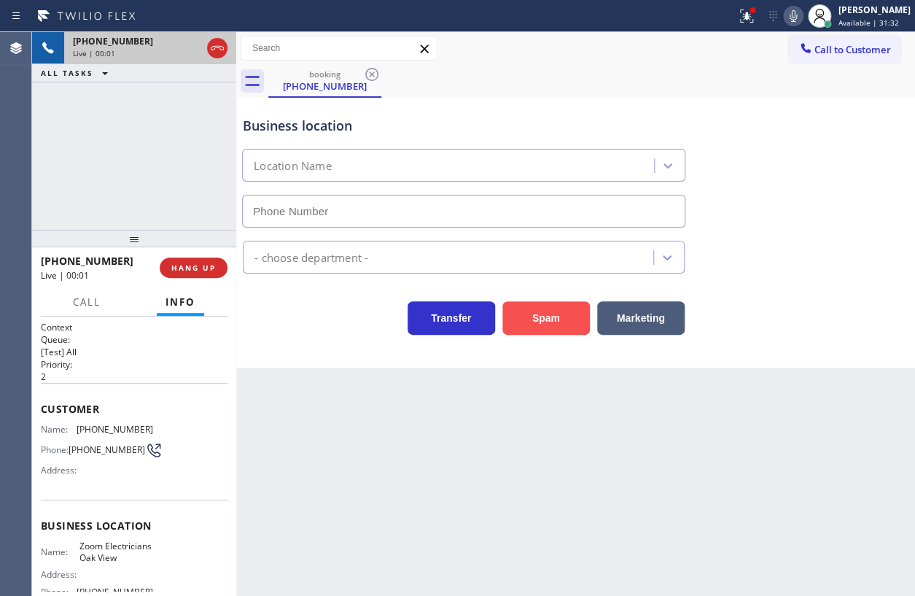
type input "(805) 608-4684"
click at [518, 311] on button "Spam" at bounding box center [545, 318] width 87 height 34
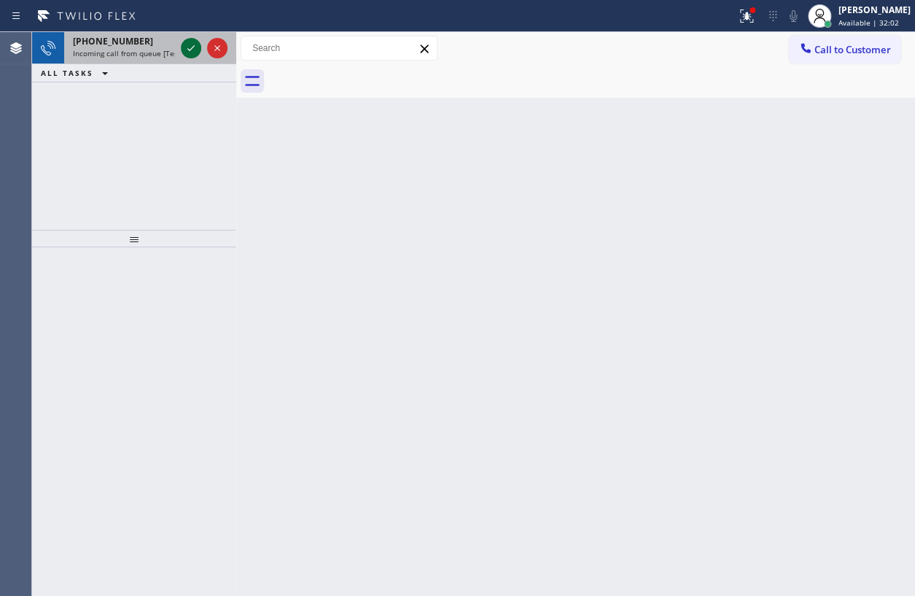
click at [198, 49] on icon at bounding box center [190, 47] width 17 height 17
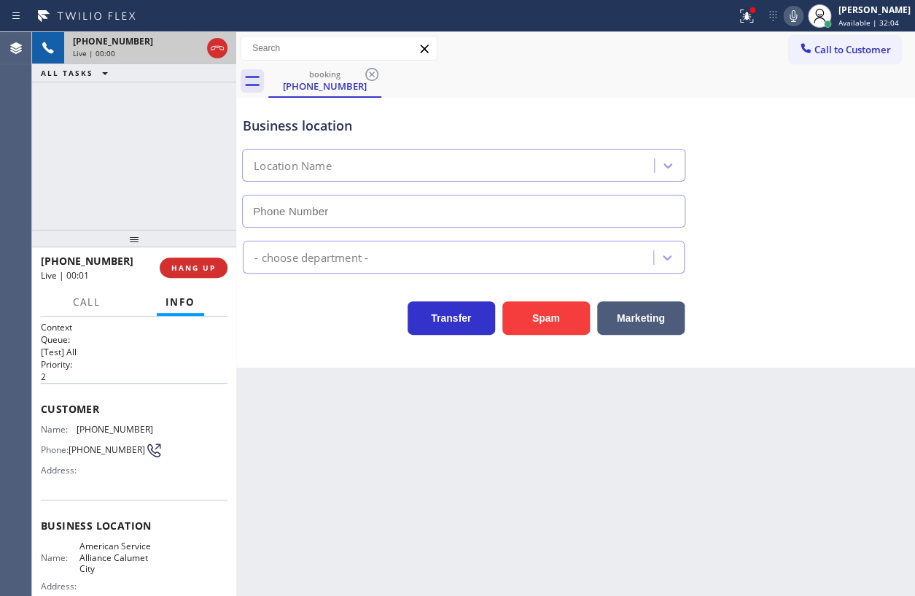
type input "[PHONE_NUMBER]"
click at [120, 543] on div "Business location Name: American Service Alliance Calumet City Address: Phone: …" at bounding box center [134, 565] width 187 height 133
click at [121, 543] on span "American Service Alliance Calumet City" at bounding box center [115, 557] width 73 height 34
click at [122, 543] on span "American Service Alliance Calumet City" at bounding box center [115, 557] width 73 height 34
click at [112, 570] on span "American Service Alliance Calumet City" at bounding box center [115, 557] width 73 height 34
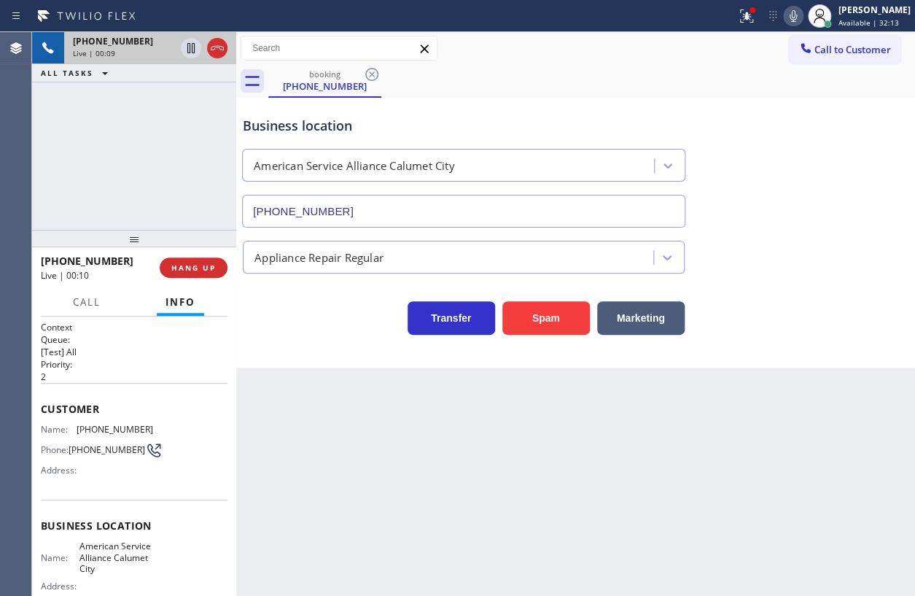
click at [112, 570] on span "American Service Alliance Calumet City" at bounding box center [115, 557] width 73 height 34
click at [112, 573] on span "American Service Alliance Calumet City" at bounding box center [115, 557] width 73 height 34
click at [111, 571] on span "American Service Alliance Calumet City" at bounding box center [115, 557] width 73 height 34
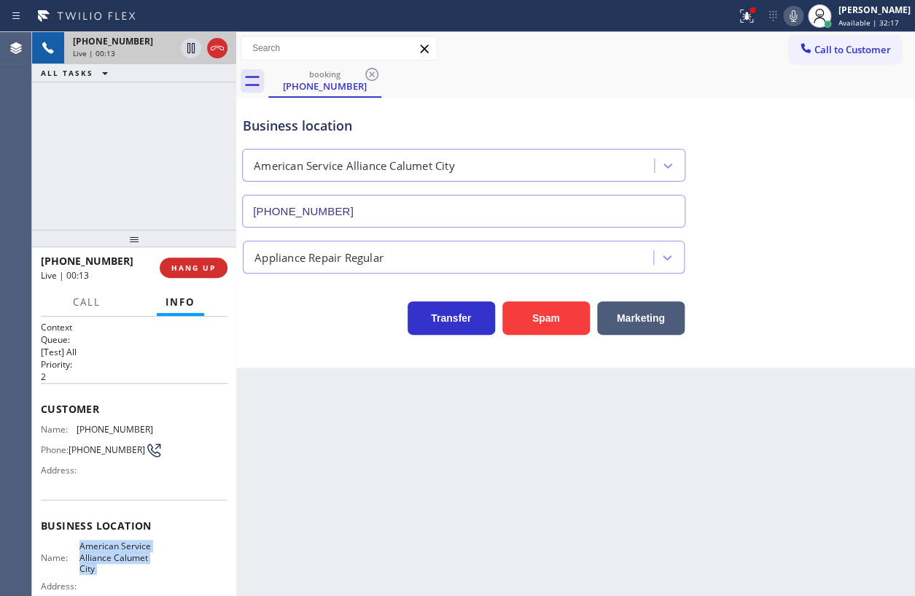
click at [111, 571] on span "American Service Alliance Calumet City" at bounding box center [115, 557] width 73 height 34
copy span "American Service Alliance Calumet City"
click at [404, 210] on input "[PHONE_NUMBER]" at bounding box center [463, 211] width 443 height 33
click at [401, 209] on input "[PHONE_NUMBER]" at bounding box center [463, 211] width 443 height 33
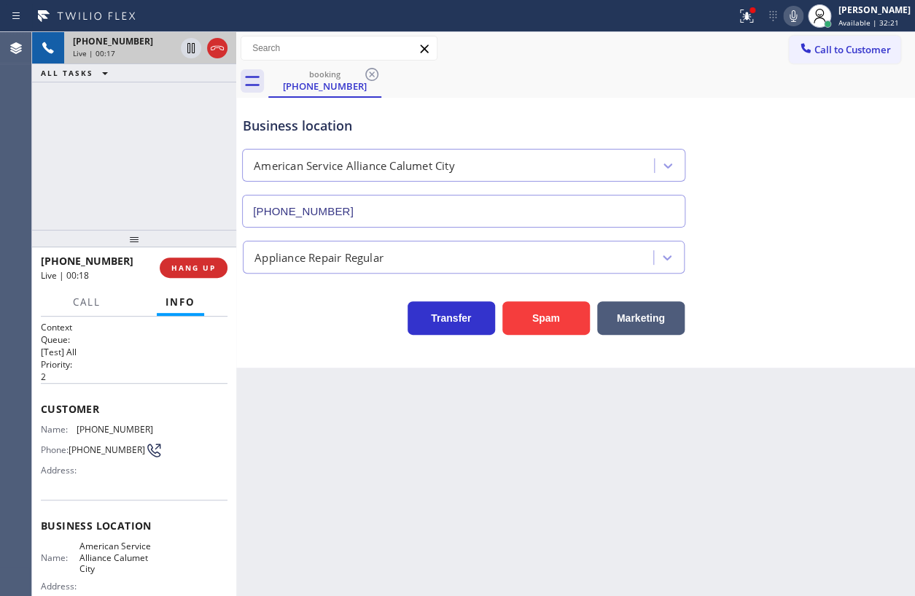
click at [518, 209] on input "[PHONE_NUMBER]" at bounding box center [463, 211] width 443 height 33
click at [109, 429] on span "(708) 686-1922" at bounding box center [115, 429] width 77 height 11
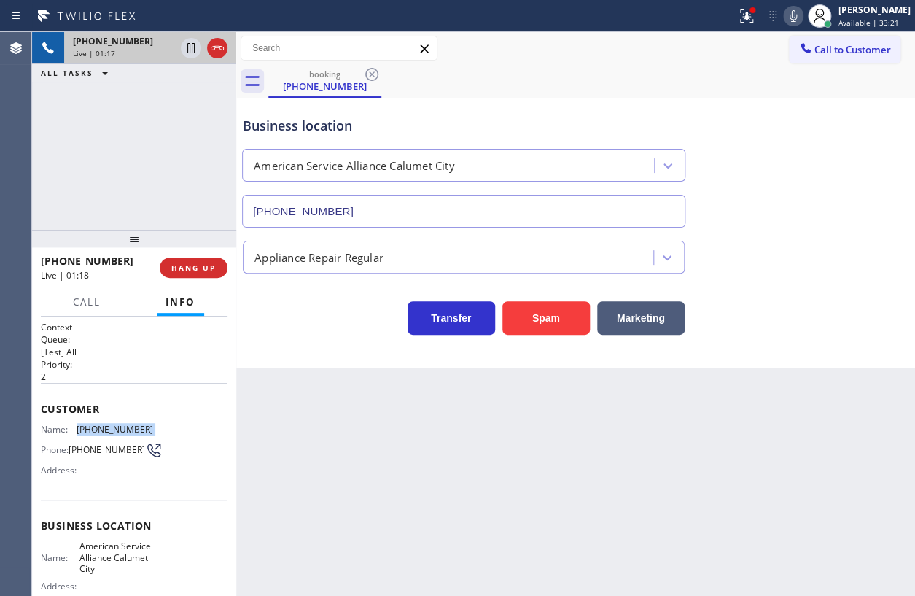
click at [109, 429] on span "(708) 686-1922" at bounding box center [115, 429] width 77 height 11
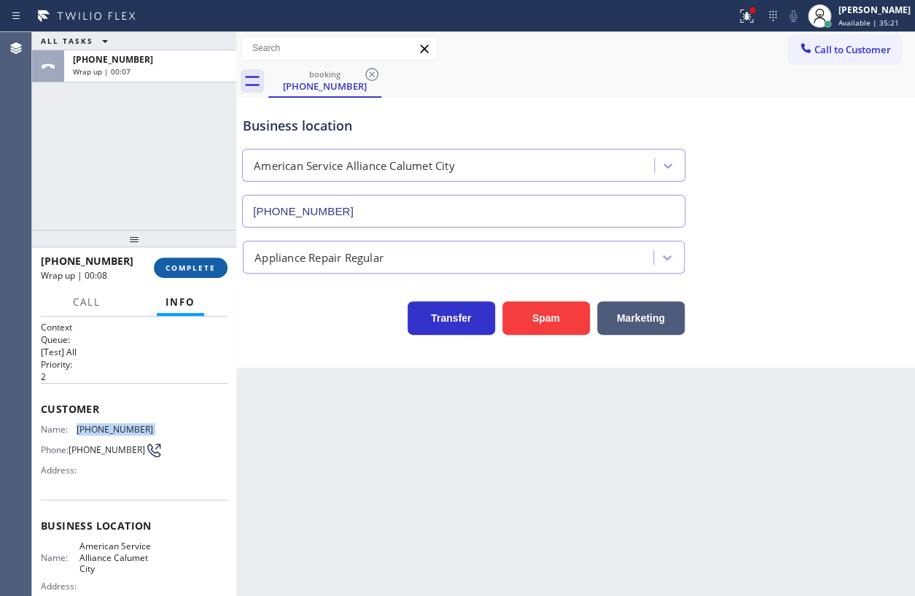
click at [192, 269] on span "COMPLETE" at bounding box center [191, 267] width 50 height 10
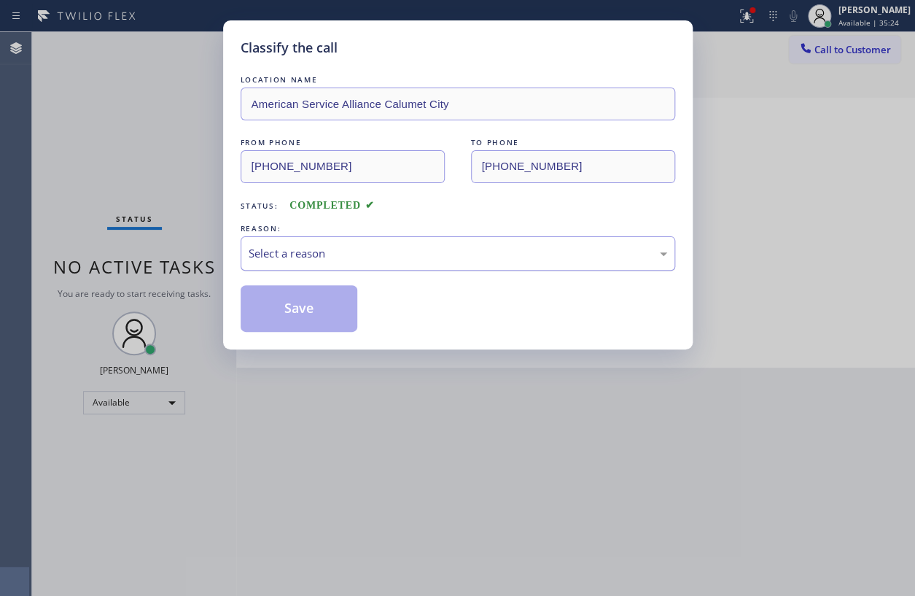
click at [362, 257] on div "Select a reason" at bounding box center [458, 253] width 419 height 17
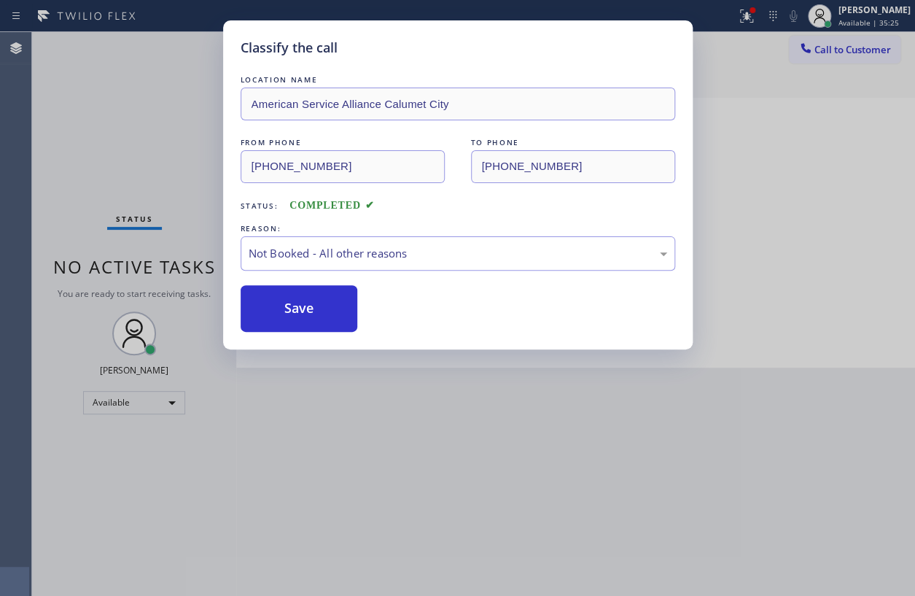
drag, startPoint x: 312, startPoint y: 307, endPoint x: 524, endPoint y: 179, distance: 247.6
click at [311, 306] on button "Save" at bounding box center [299, 308] width 117 height 47
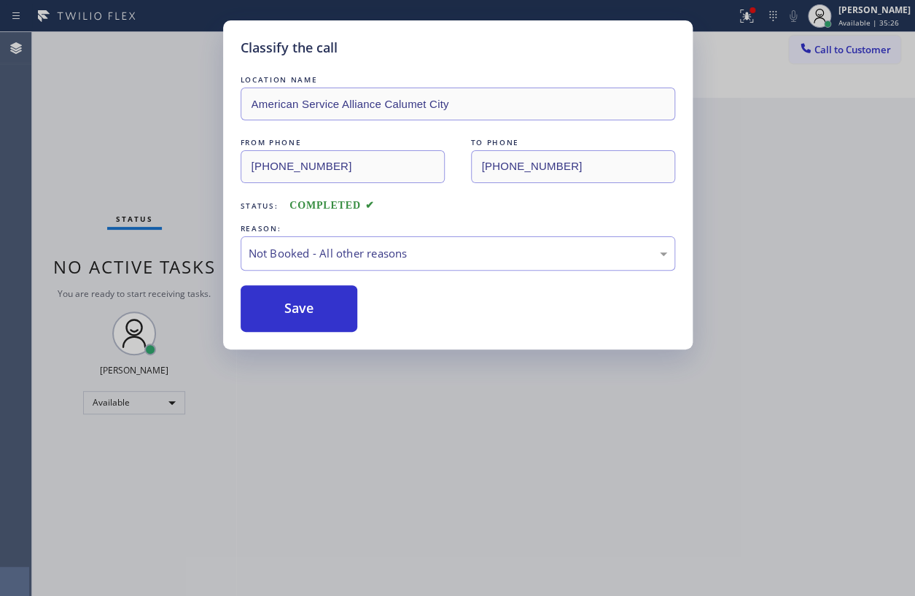
click at [241, 285] on button "Save" at bounding box center [299, 308] width 117 height 47
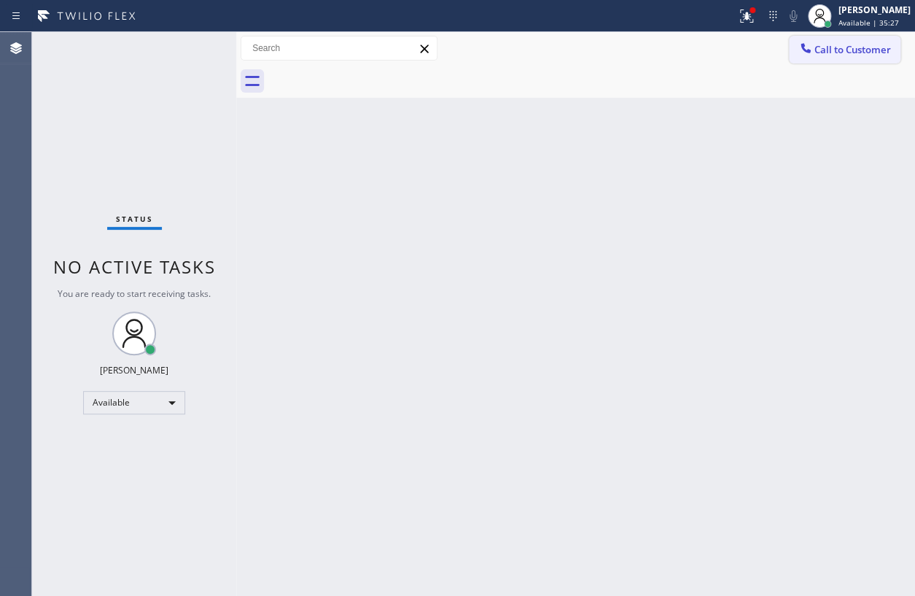
click at [821, 51] on span "Call to Customer" at bounding box center [852, 49] width 77 height 13
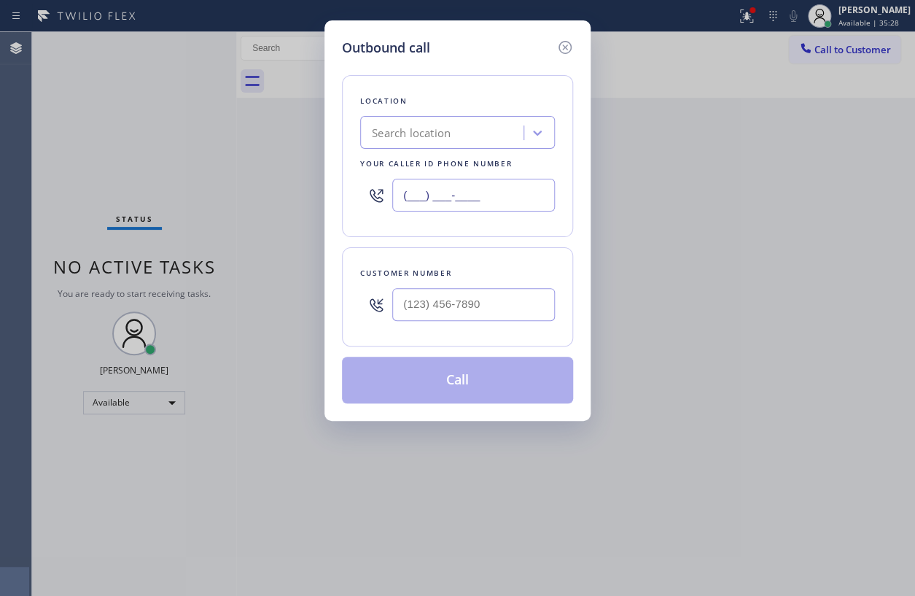
click at [535, 191] on input "(___) ___-____" at bounding box center [473, 195] width 163 height 33
paste input "708) 554-7898"
type input "[PHONE_NUMBER]"
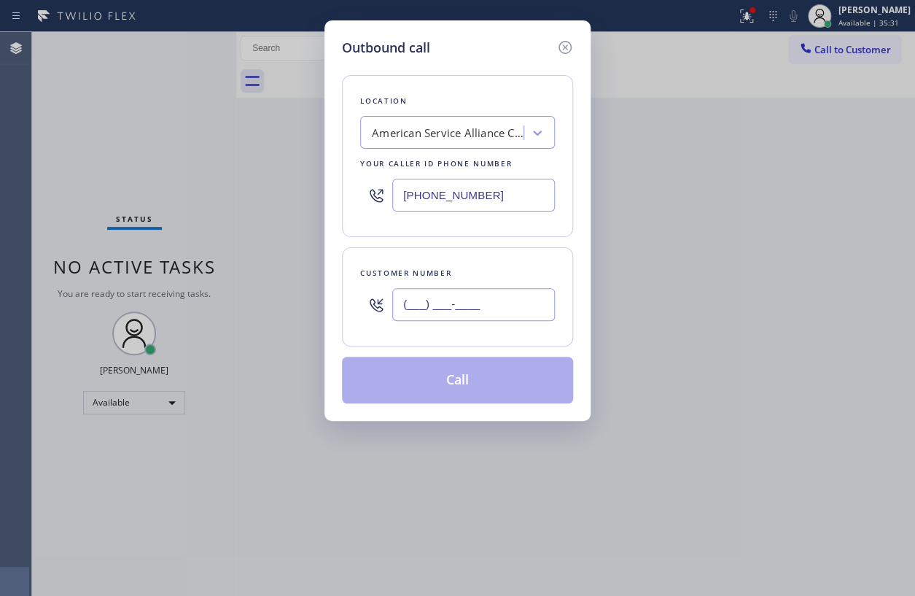
click at [491, 302] on input "(___) ___-____" at bounding box center [473, 304] width 163 height 33
paste input "708) 686-1922"
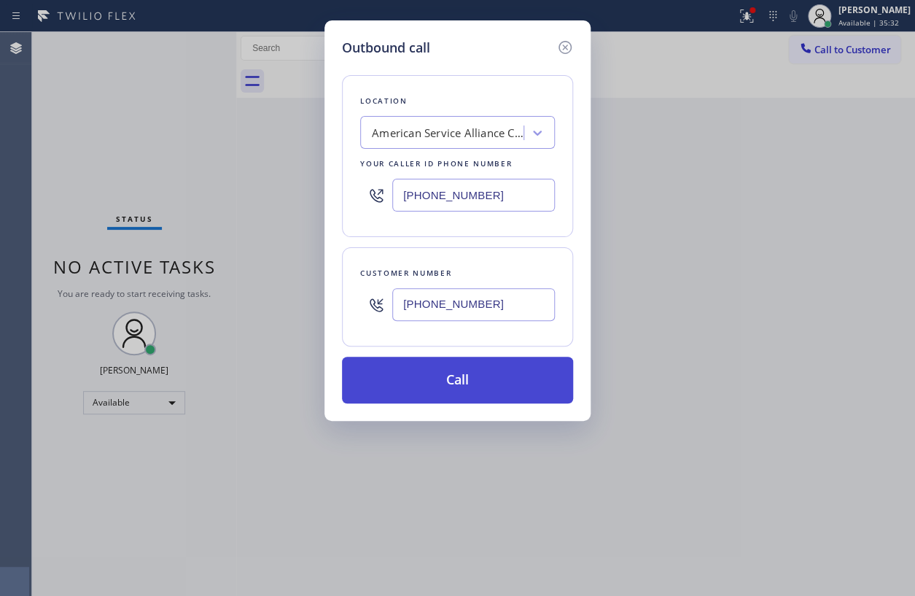
type input "(708) 686-1922"
click at [487, 385] on button "Call" at bounding box center [457, 380] width 231 height 47
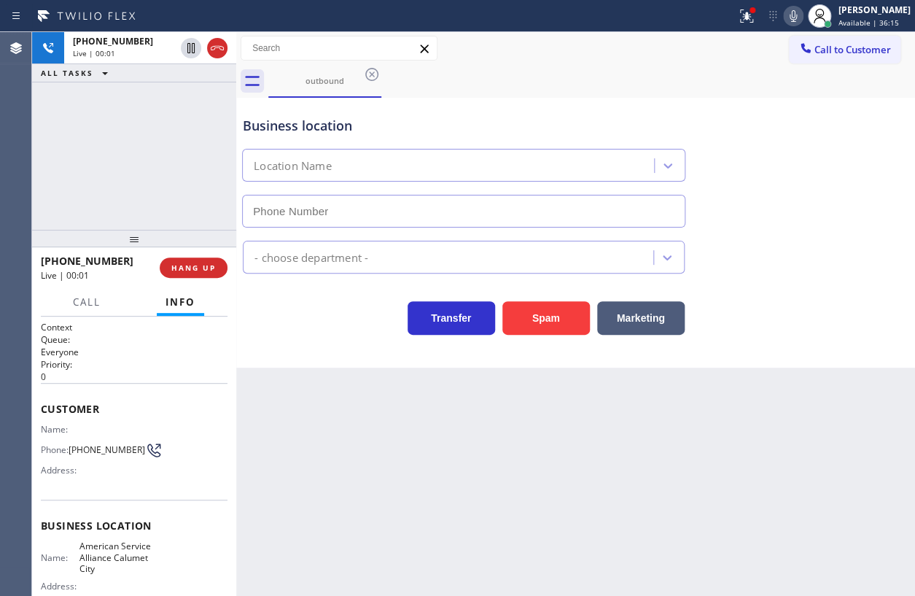
type input "[PHONE_NUMBER]"
click at [197, 260] on button "HANG UP" at bounding box center [194, 267] width 68 height 20
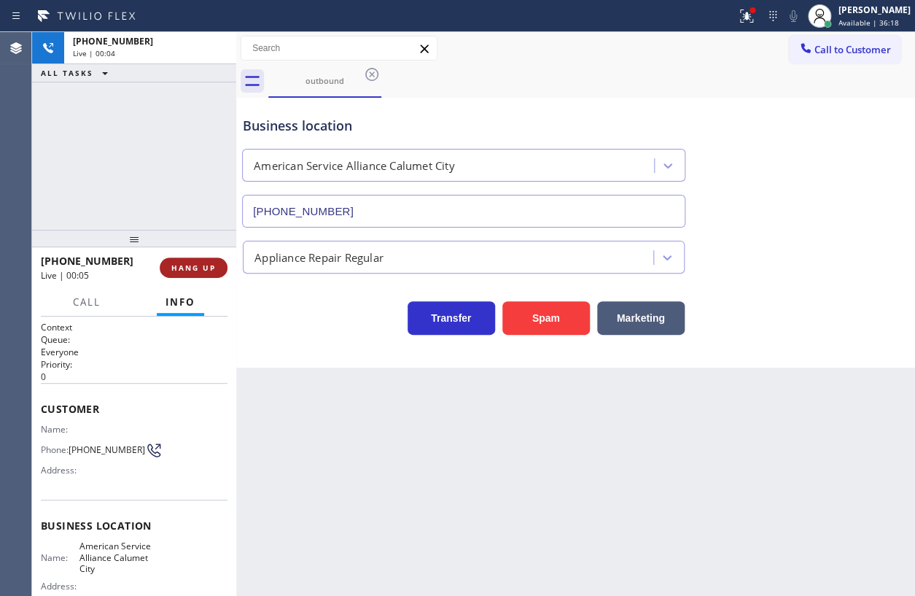
click at [195, 268] on span "HANG UP" at bounding box center [193, 267] width 44 height 10
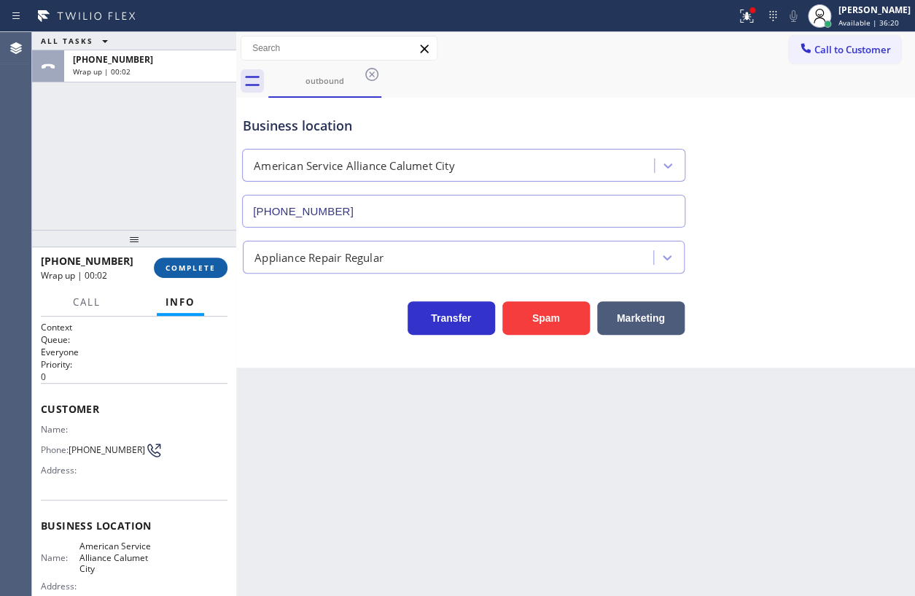
click at [214, 272] on button "COMPLETE" at bounding box center [191, 267] width 74 height 20
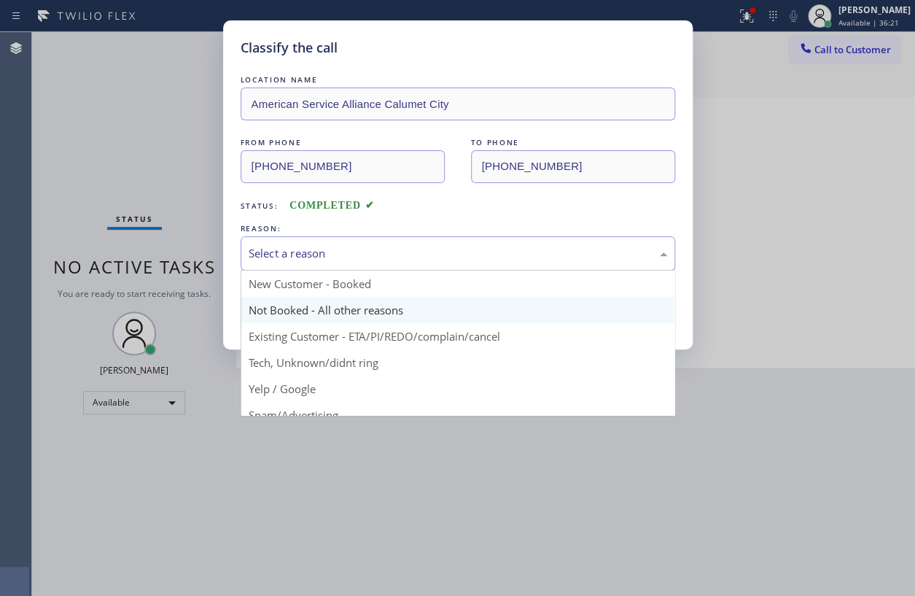
drag, startPoint x: 322, startPoint y: 258, endPoint x: 305, endPoint y: 320, distance: 64.2
click at [322, 268] on div "Select a reason New Customer - Booked Not Booked - All other reasons Existing C…" at bounding box center [458, 253] width 435 height 34
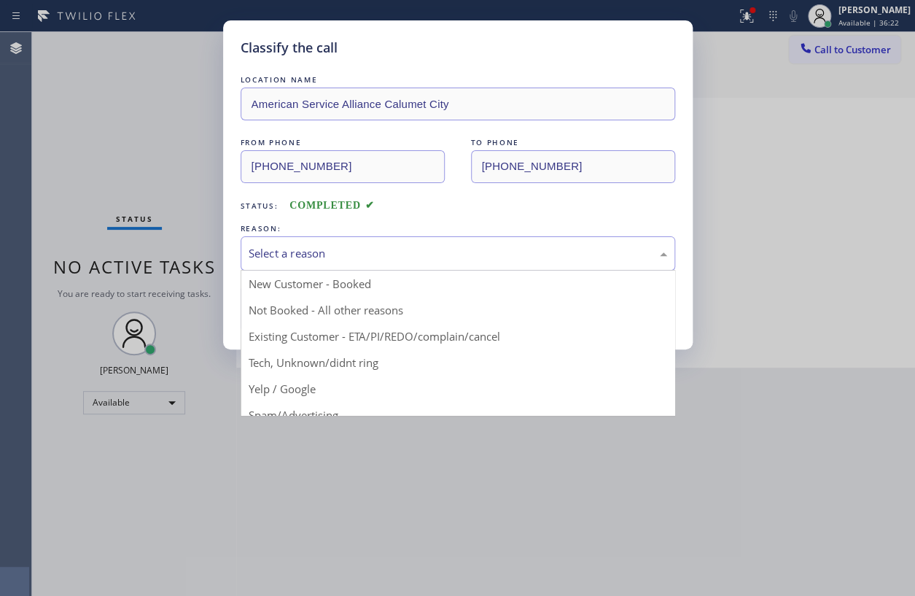
drag, startPoint x: 286, startPoint y: 368, endPoint x: 303, endPoint y: 346, distance: 28.0
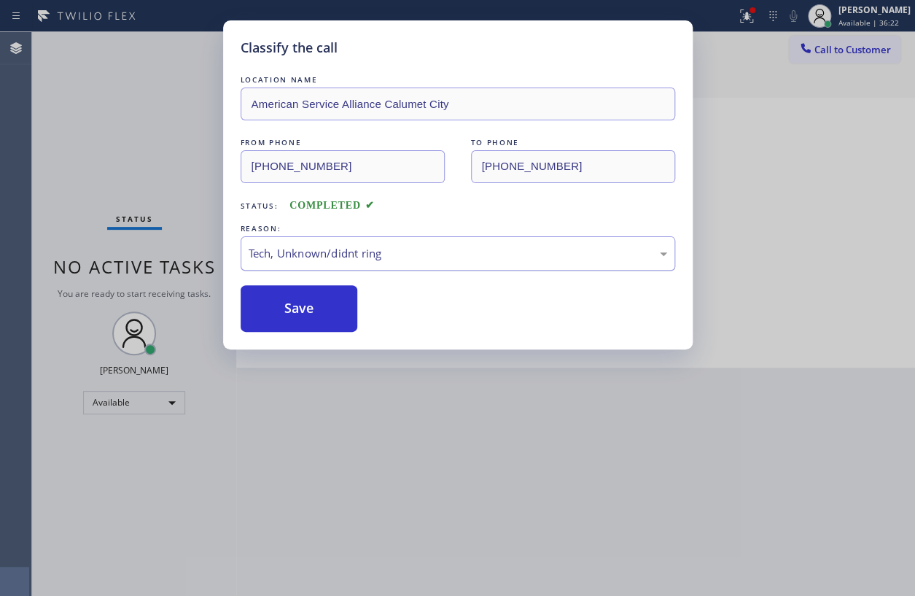
drag, startPoint x: 303, startPoint y: 331, endPoint x: 449, endPoint y: 240, distance: 172.6
click at [308, 328] on div "Classify the call LOCATION NAME American Service Alliance Calumet City FROM PHO…" at bounding box center [458, 184] width 470 height 329
click at [299, 300] on button "Save" at bounding box center [299, 308] width 117 height 47
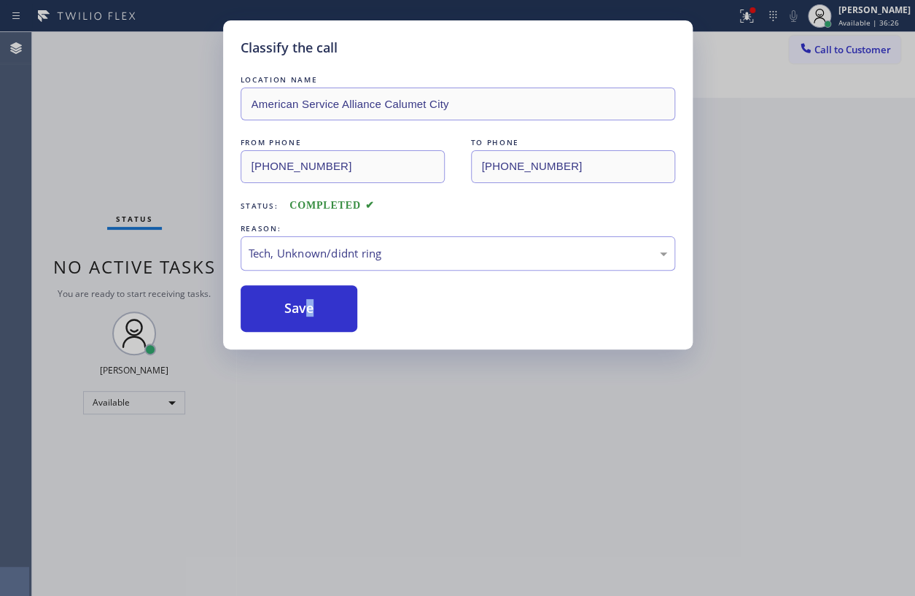
drag, startPoint x: 299, startPoint y: 300, endPoint x: 602, endPoint y: 128, distance: 348.7
click at [300, 299] on button "Save" at bounding box center [299, 308] width 117 height 47
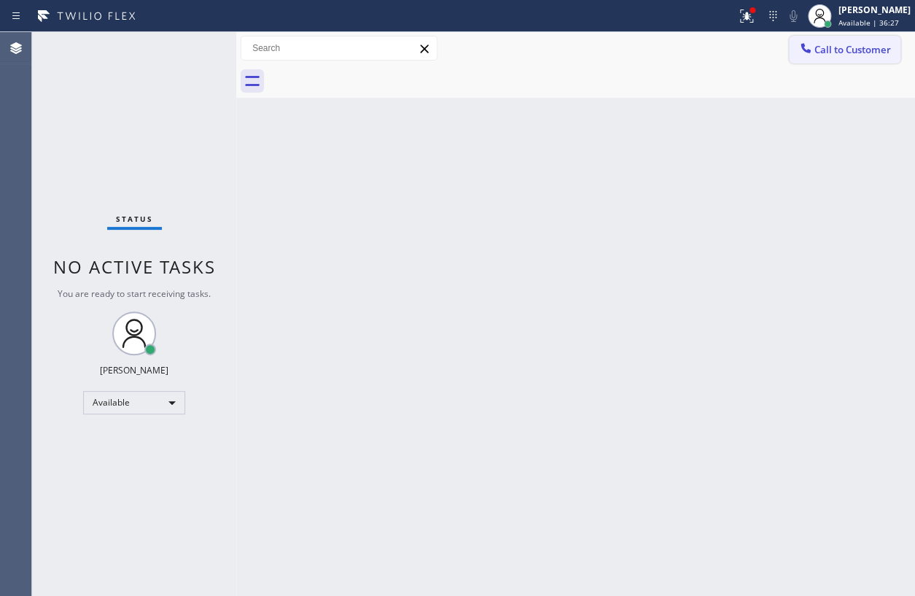
click at [837, 49] on span "Call to Customer" at bounding box center [852, 49] width 77 height 13
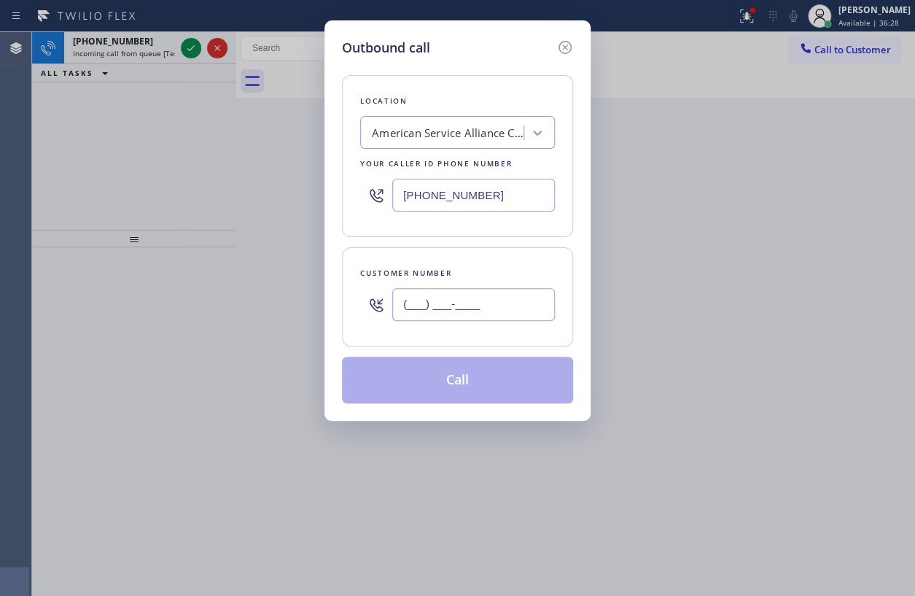
click at [503, 297] on input "(___) ___-____" at bounding box center [473, 304] width 163 height 33
paste input "708) 554-7898"
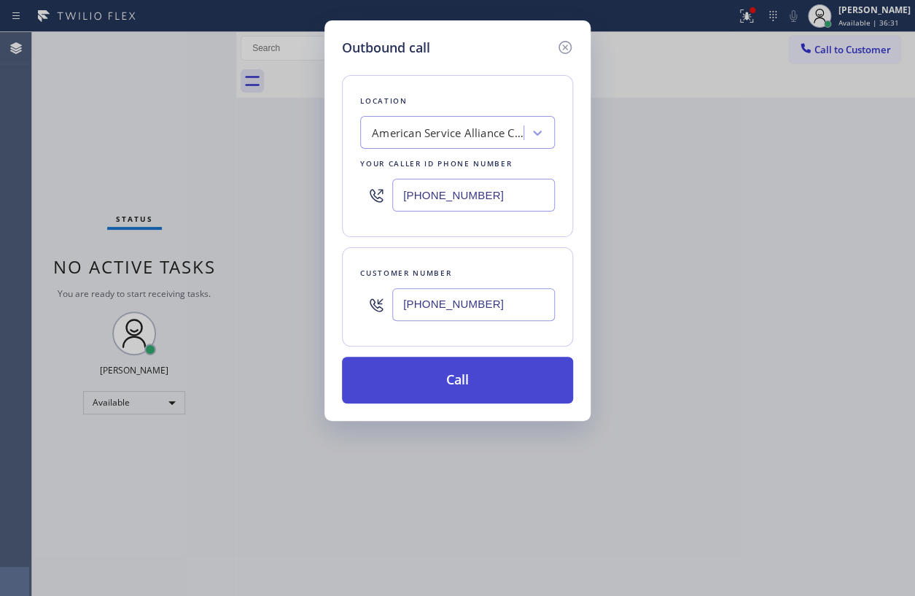
type input "[PHONE_NUMBER]"
click at [486, 370] on button "Call" at bounding box center [457, 380] width 231 height 47
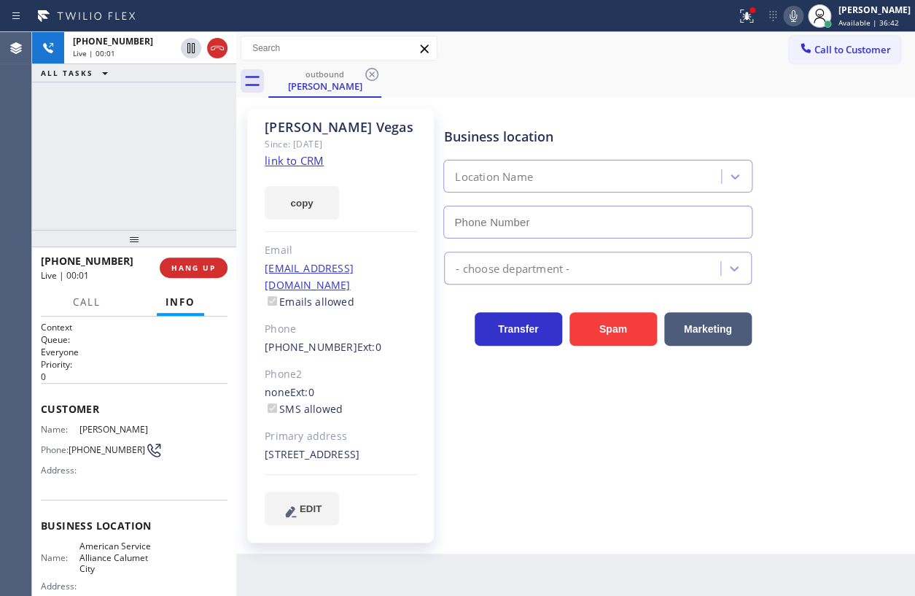
type input "[PHONE_NUMBER]"
click at [211, 268] on span "HANG UP" at bounding box center [193, 267] width 44 height 10
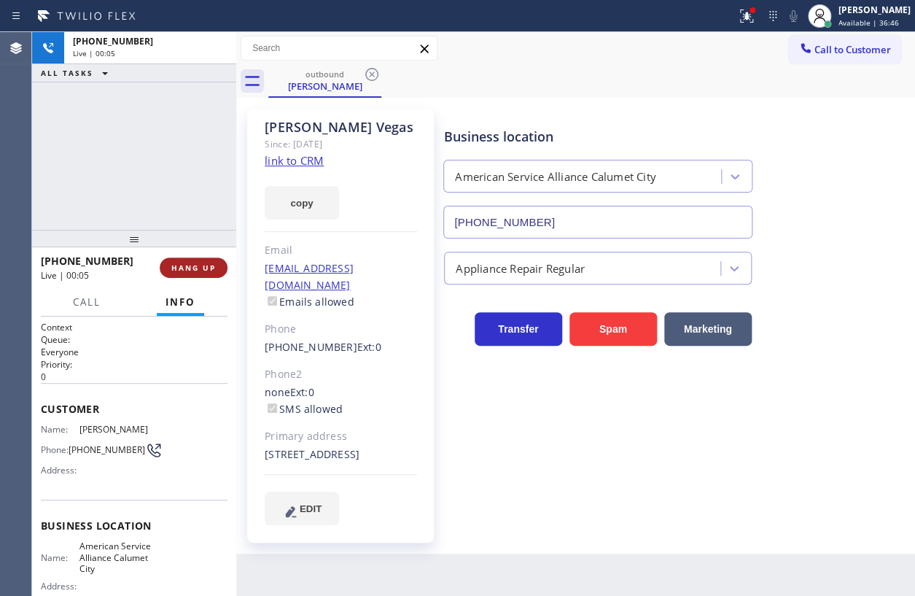
click at [211, 268] on span "HANG UP" at bounding box center [193, 267] width 44 height 10
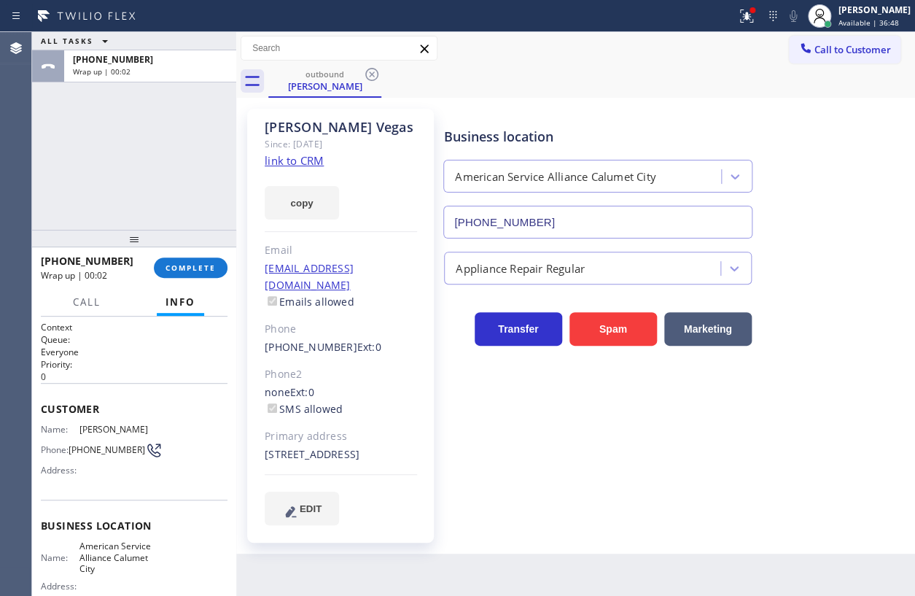
drag, startPoint x: 203, startPoint y: 268, endPoint x: 319, endPoint y: 241, distance: 119.7
click at [203, 268] on span "COMPLETE" at bounding box center [191, 267] width 50 height 10
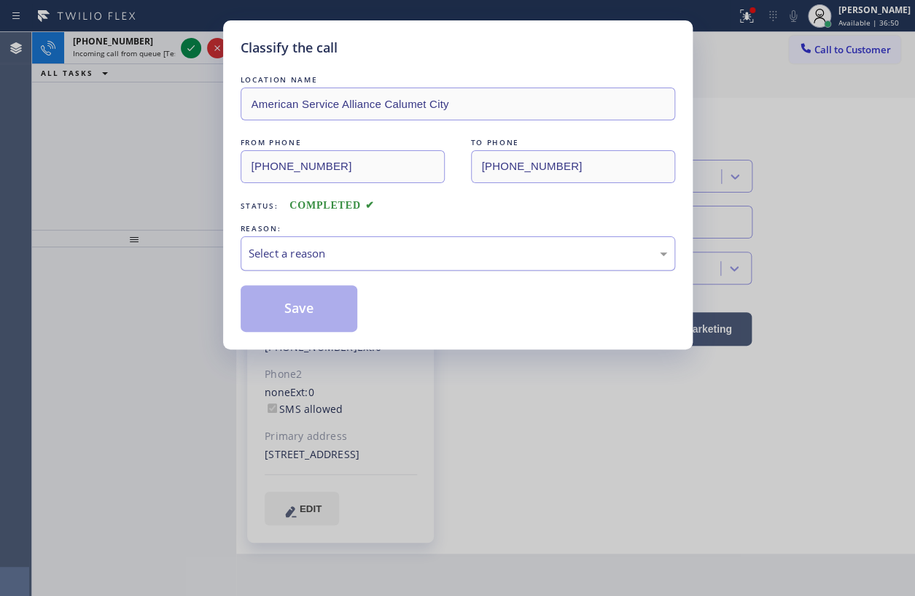
click at [419, 251] on div "Select a reason" at bounding box center [458, 253] width 419 height 17
click at [314, 325] on button "Save" at bounding box center [299, 308] width 117 height 47
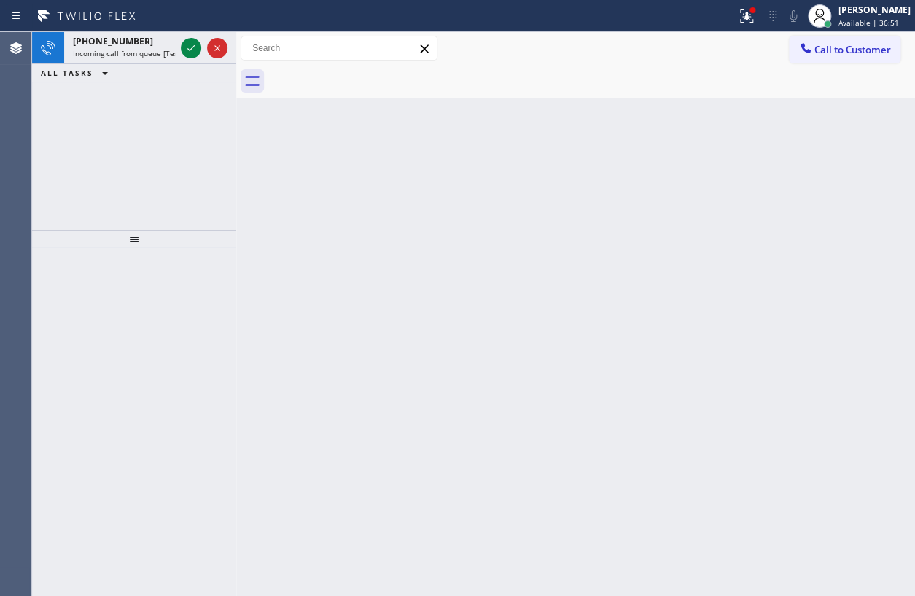
click at [187, 44] on icon at bounding box center [190, 47] width 17 height 17
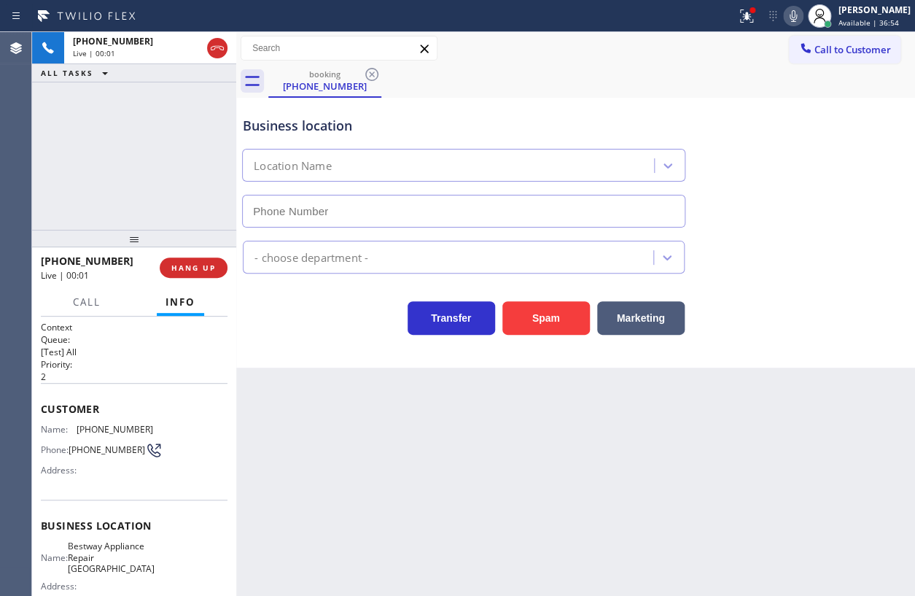
type input "(847) 957-9804"
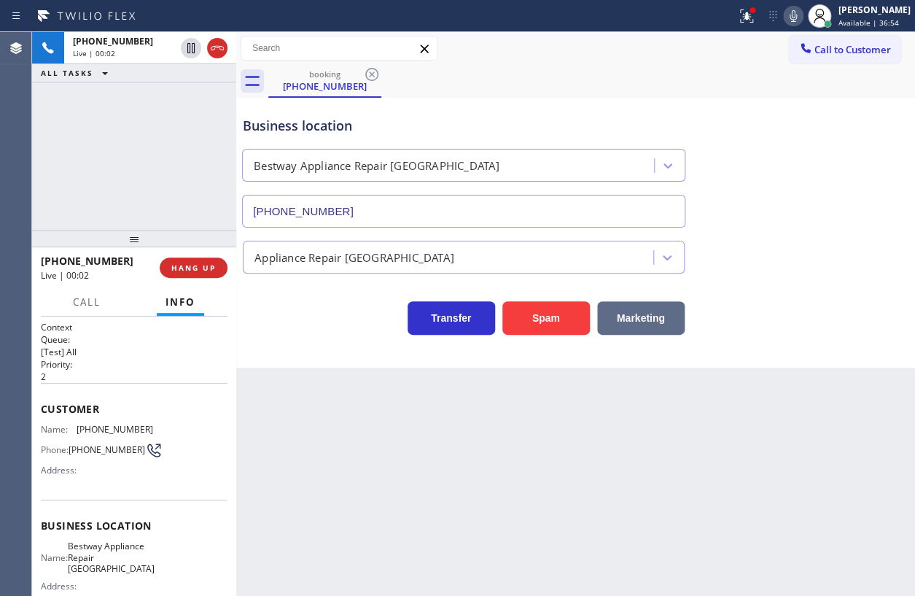
drag, startPoint x: 553, startPoint y: 320, endPoint x: 624, endPoint y: 312, distance: 71.9
click at [554, 320] on button "Spam" at bounding box center [545, 318] width 87 height 34
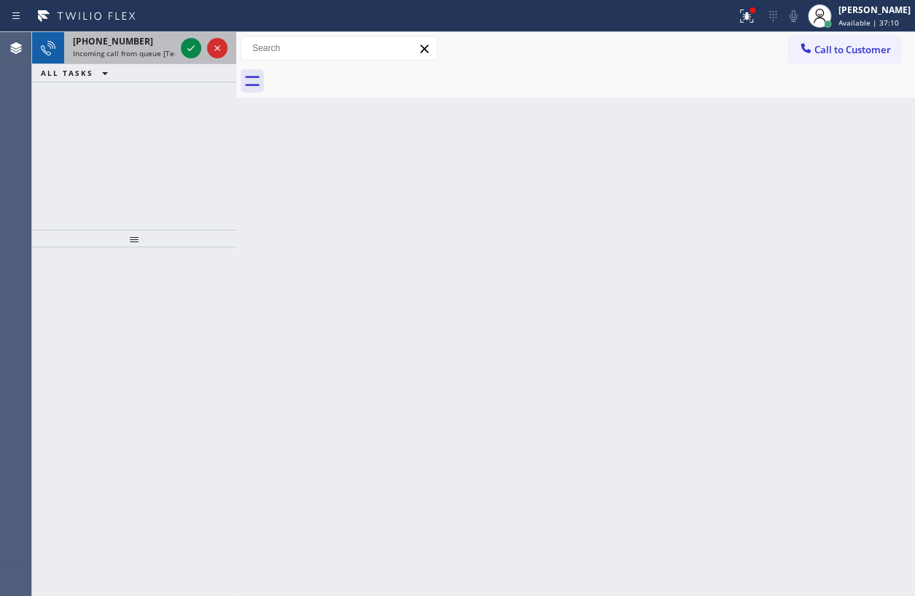
click at [145, 44] on div "+13102661877" at bounding box center [124, 41] width 102 height 12
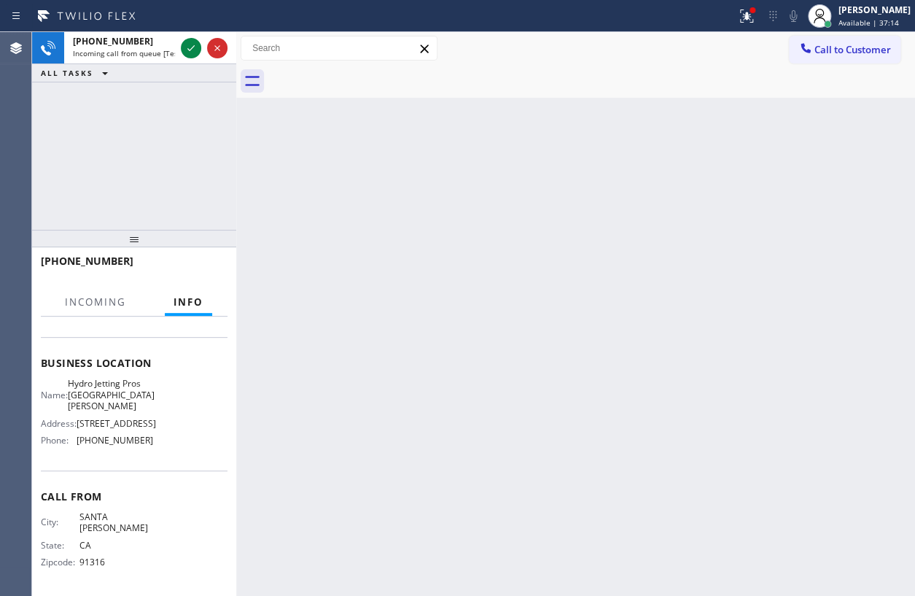
scroll to position [117, 0]
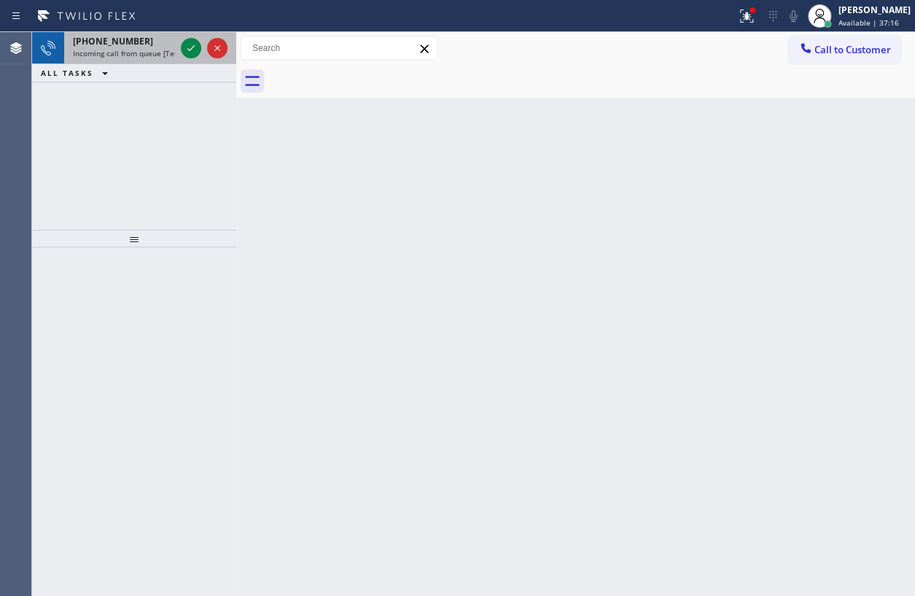
click at [146, 48] on span "Incoming call from queue [Test] All" at bounding box center [133, 53] width 121 height 10
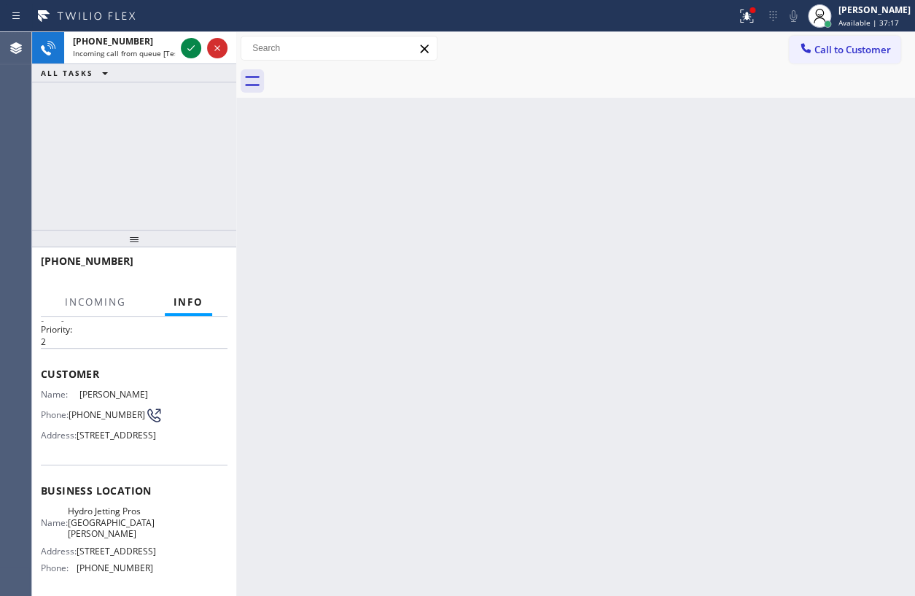
scroll to position [132, 0]
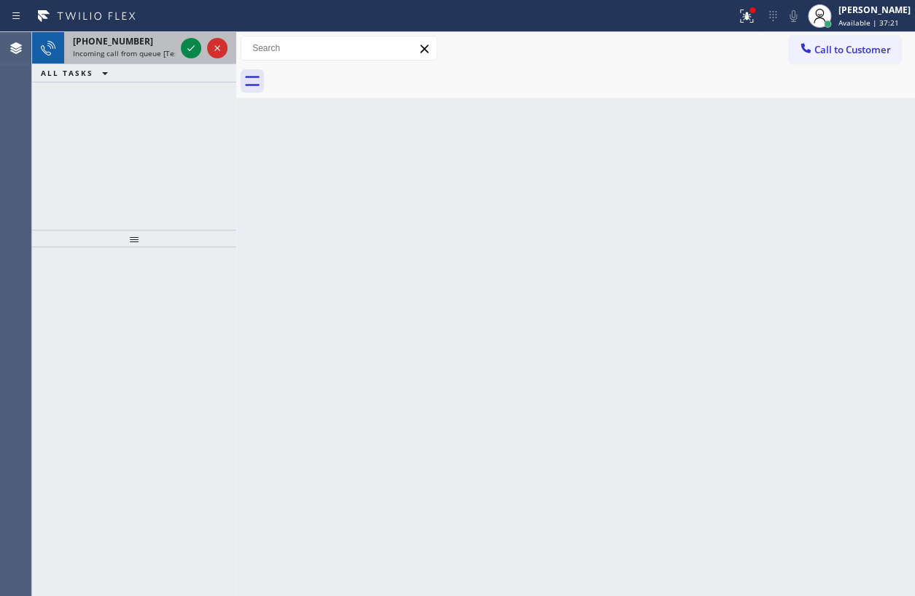
click at [143, 55] on span "Incoming call from queue [Test] All" at bounding box center [133, 53] width 121 height 10
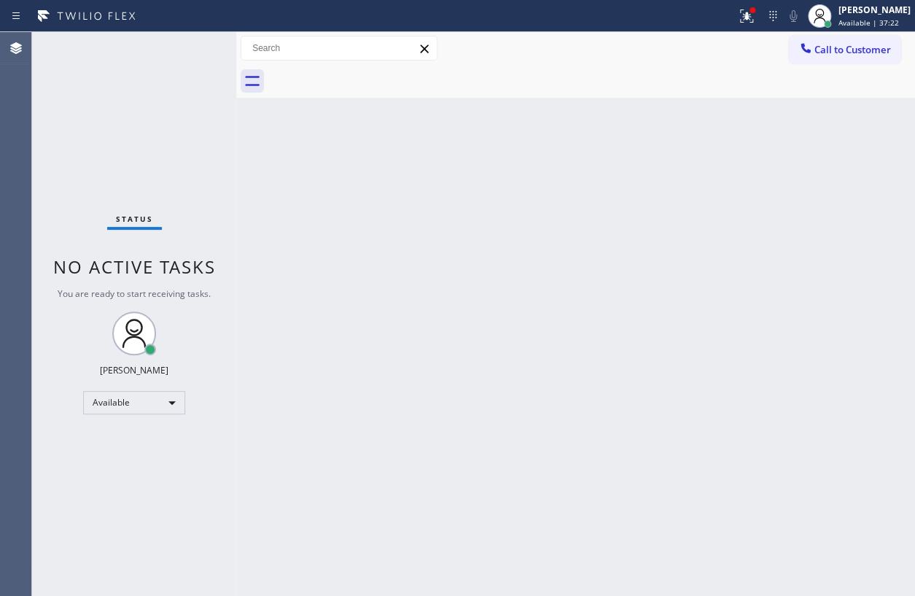
click at [140, 57] on div "Status No active tasks You are ready to start receiving tasks. [PERSON_NAME] Av…" at bounding box center [134, 314] width 204 height 564
click at [763, 9] on div at bounding box center [747, 15] width 32 height 17
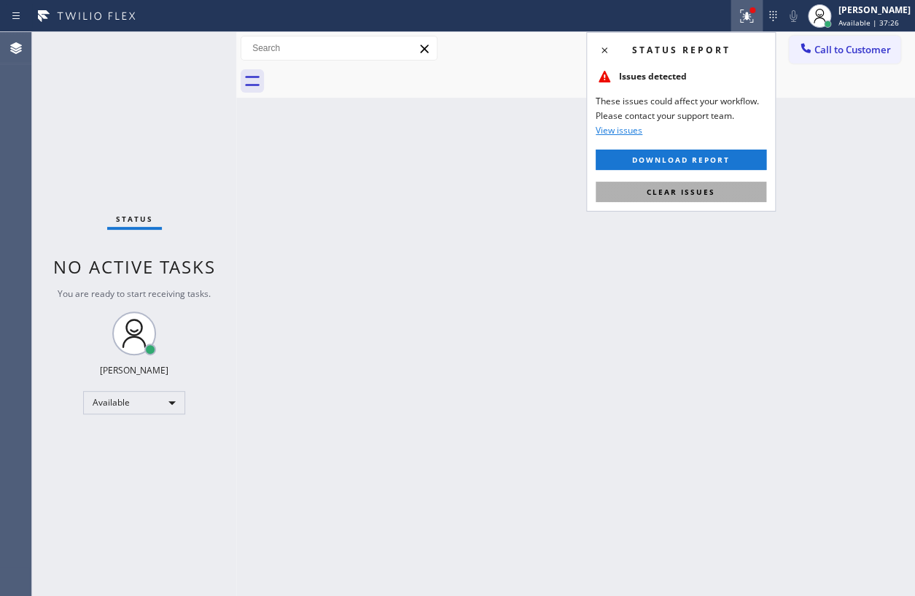
click at [740, 190] on button "Clear issues" at bounding box center [681, 192] width 171 height 20
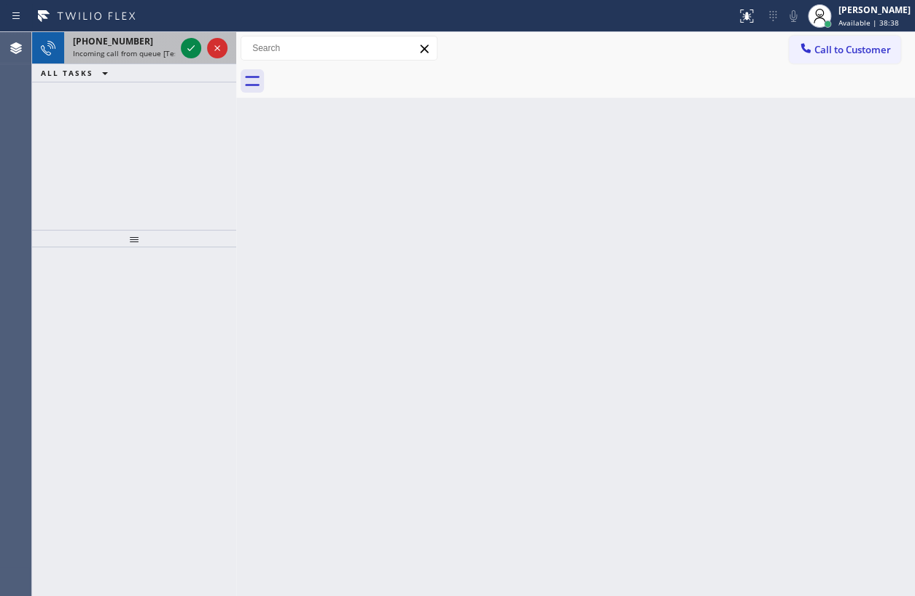
click at [133, 48] on span "Incoming call from queue [Test] All" at bounding box center [133, 53] width 121 height 10
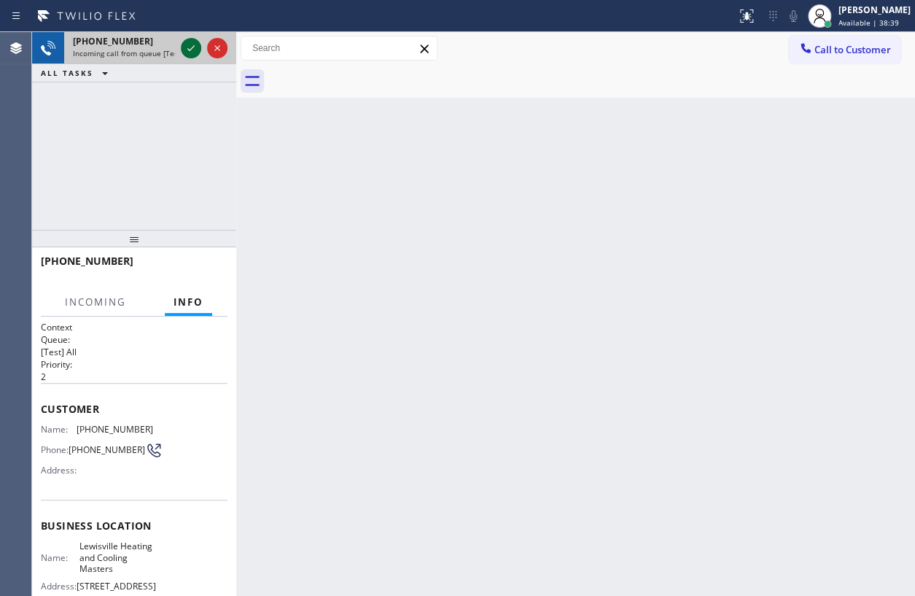
click at [193, 45] on icon at bounding box center [190, 47] width 17 height 17
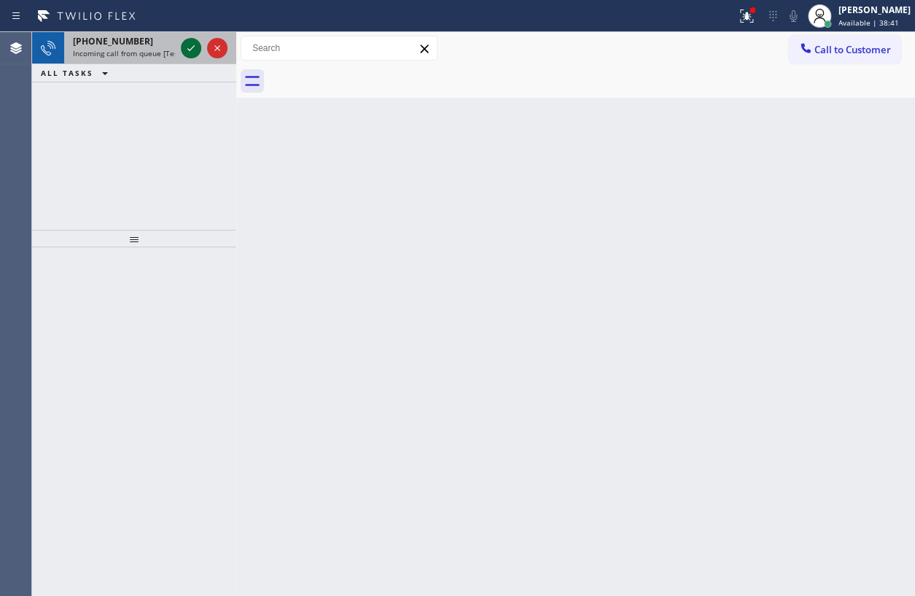
click at [193, 45] on icon at bounding box center [190, 47] width 17 height 17
click at [189, 53] on icon at bounding box center [190, 47] width 17 height 17
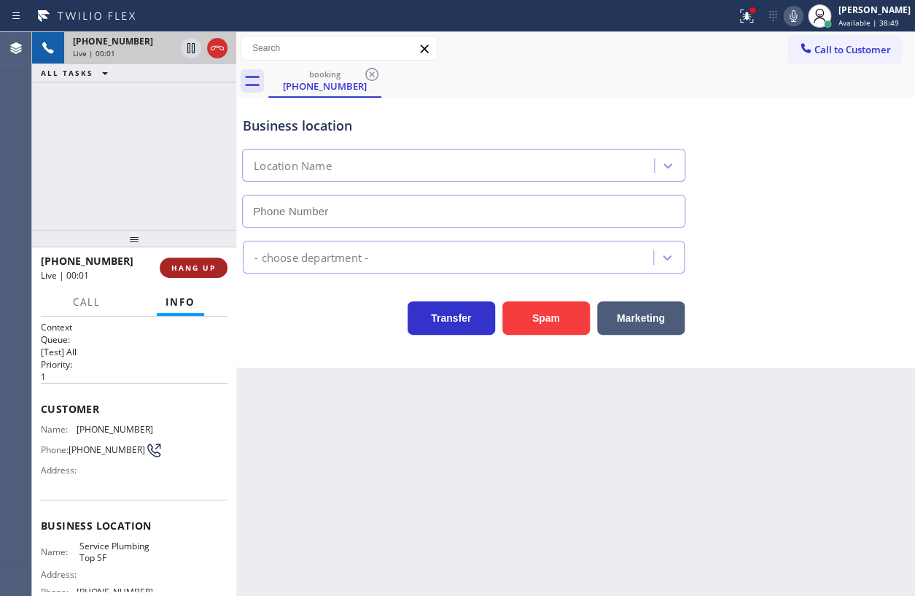
type input "(628) 277-8686"
click at [195, 264] on span "HANG UP" at bounding box center [193, 267] width 44 height 10
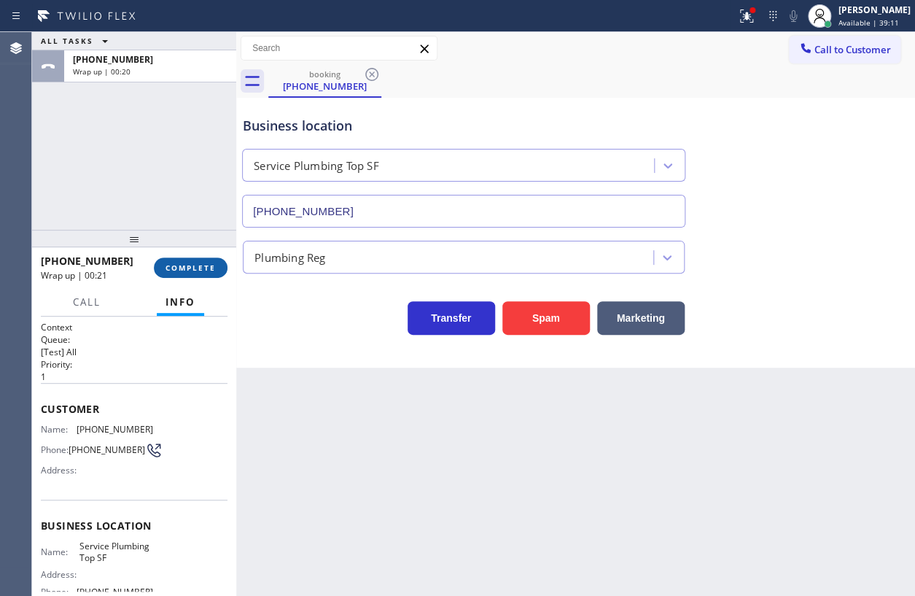
click at [192, 271] on span "COMPLETE" at bounding box center [191, 267] width 50 height 10
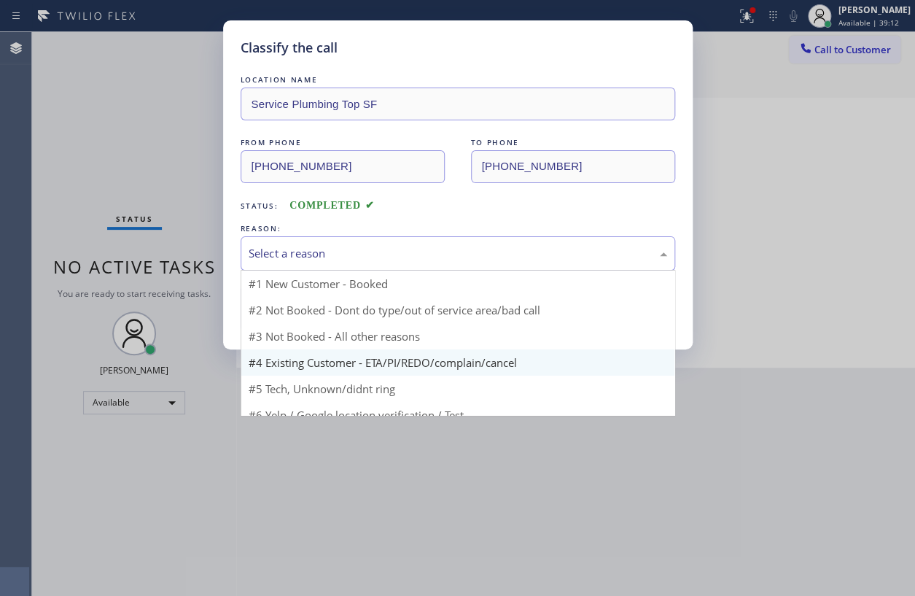
drag, startPoint x: 439, startPoint y: 254, endPoint x: 361, endPoint y: 345, distance: 119.4
click at [440, 254] on div "Select a reason" at bounding box center [458, 253] width 419 height 17
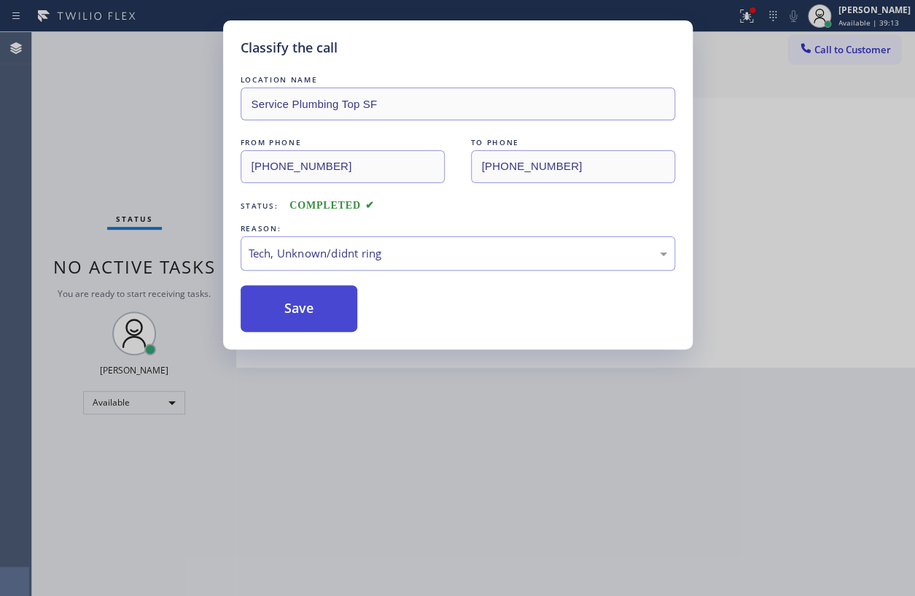
click at [303, 306] on button "Save" at bounding box center [299, 308] width 117 height 47
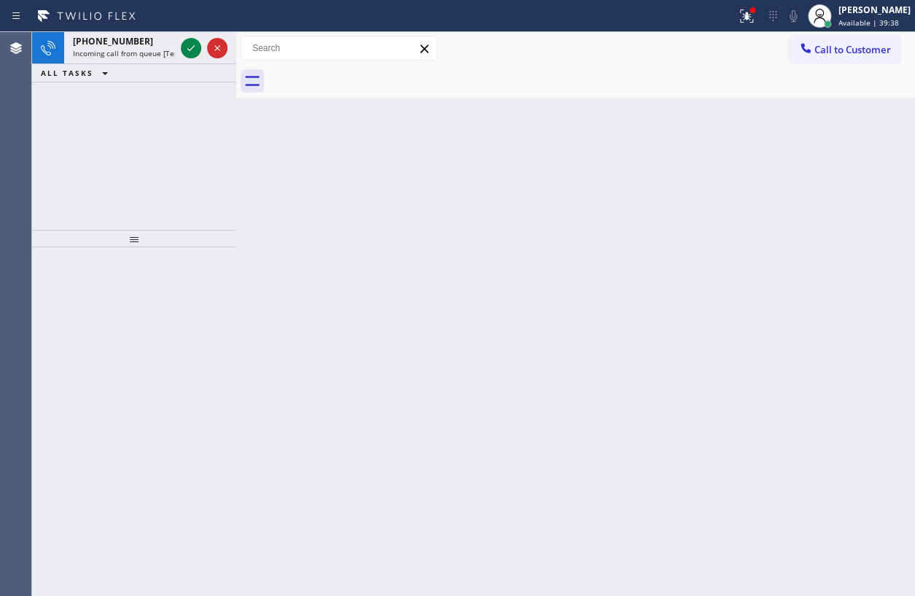
drag, startPoint x: 188, startPoint y: 45, endPoint x: 234, endPoint y: 58, distance: 47.6
click at [188, 45] on icon at bounding box center [190, 47] width 17 height 17
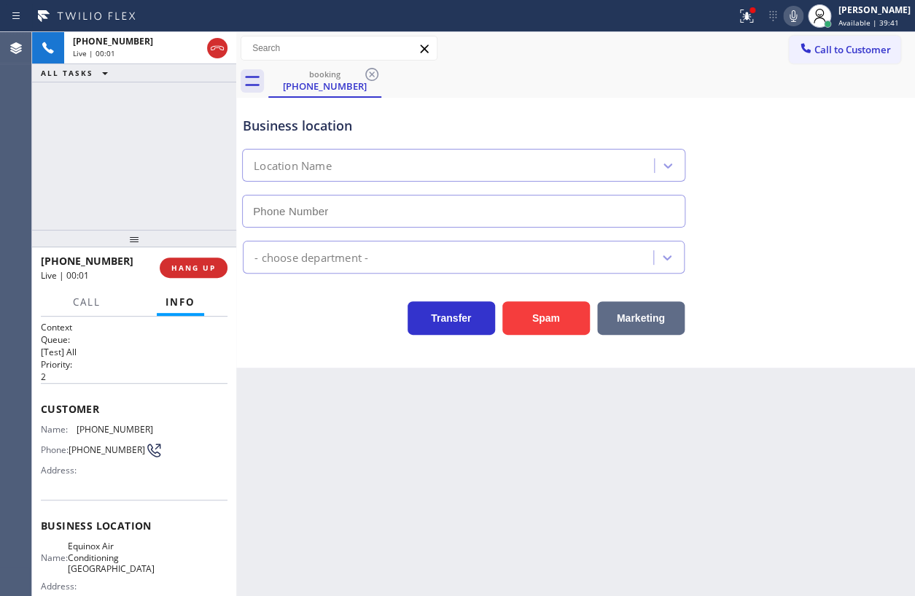
type input "(650) 360-9499"
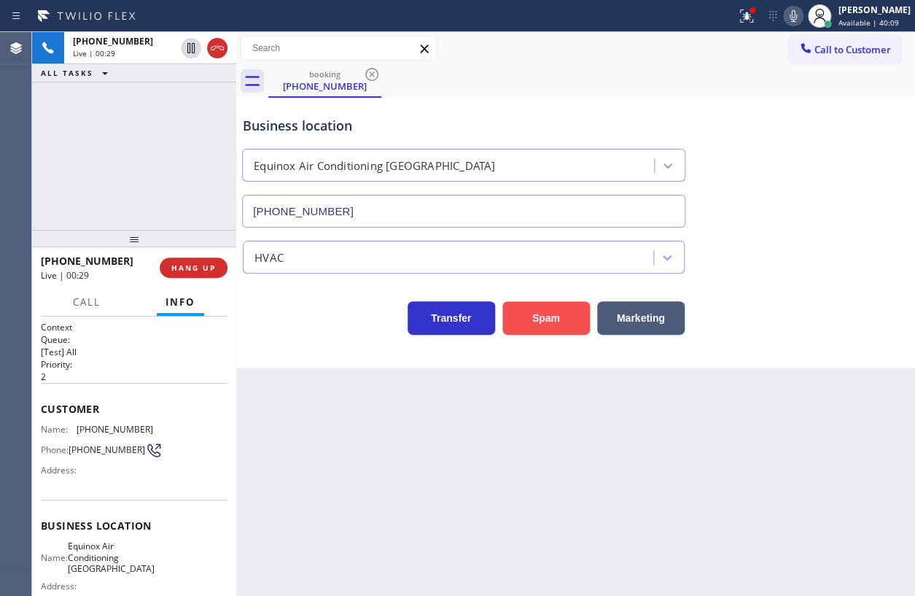
click at [558, 322] on button "Spam" at bounding box center [545, 318] width 87 height 34
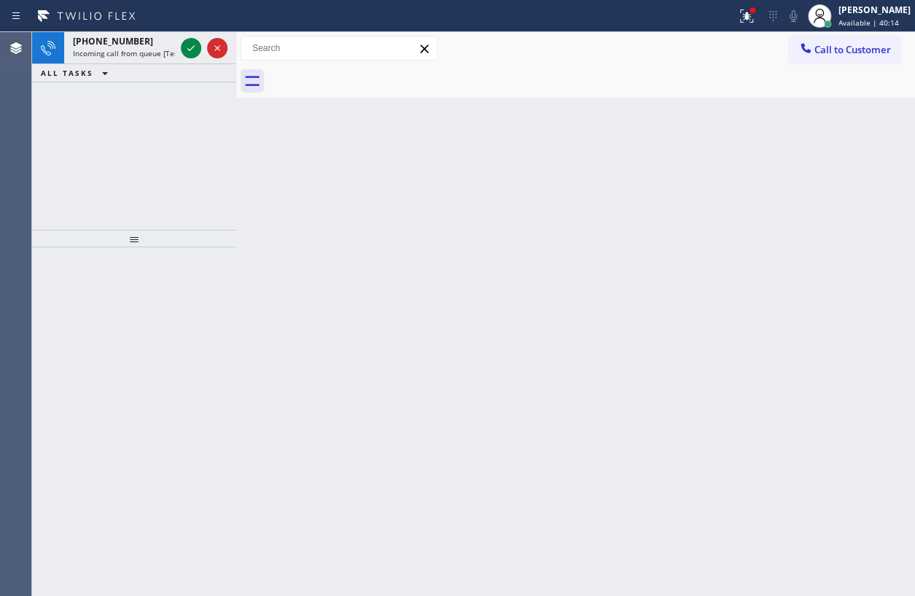
click at [187, 52] on icon at bounding box center [190, 47] width 17 height 17
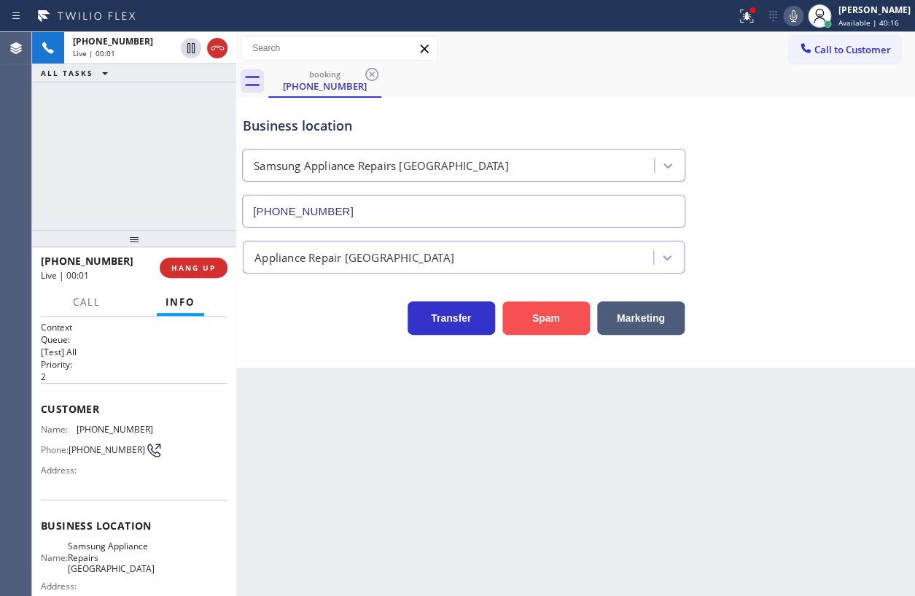
type input "(415) 480-7108"
click at [527, 320] on button "Spam" at bounding box center [545, 318] width 87 height 34
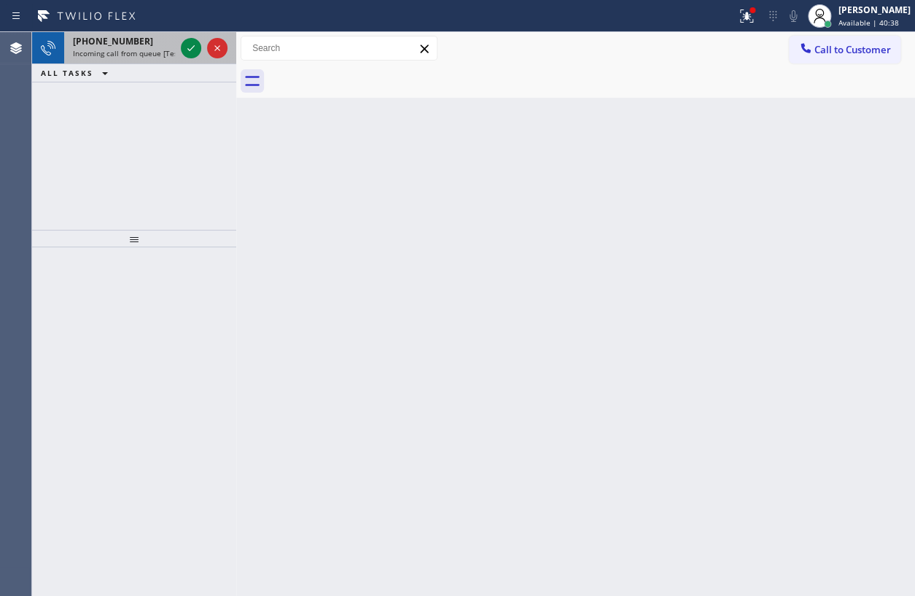
drag, startPoint x: 181, startPoint y: 47, endPoint x: 196, endPoint y: 58, distance: 18.8
click at [182, 47] on div at bounding box center [191, 47] width 20 height 17
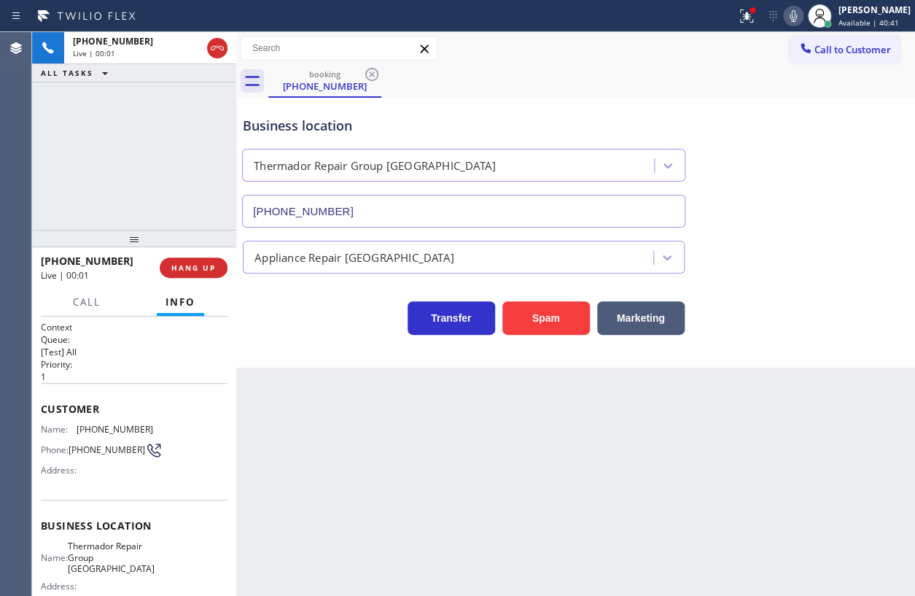
type input "(281) 843-1931"
click at [92, 564] on span "Thermador Repair Group Houston" at bounding box center [111, 557] width 87 height 34
click at [454, 198] on input "(281) 843-1931" at bounding box center [463, 211] width 443 height 33
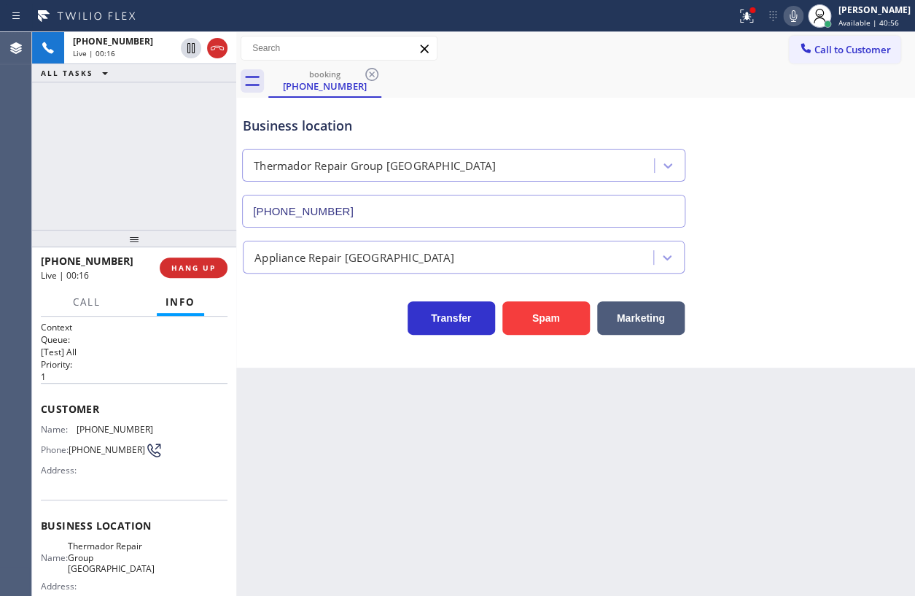
click at [454, 198] on input "(281) 843-1931" at bounding box center [463, 211] width 443 height 33
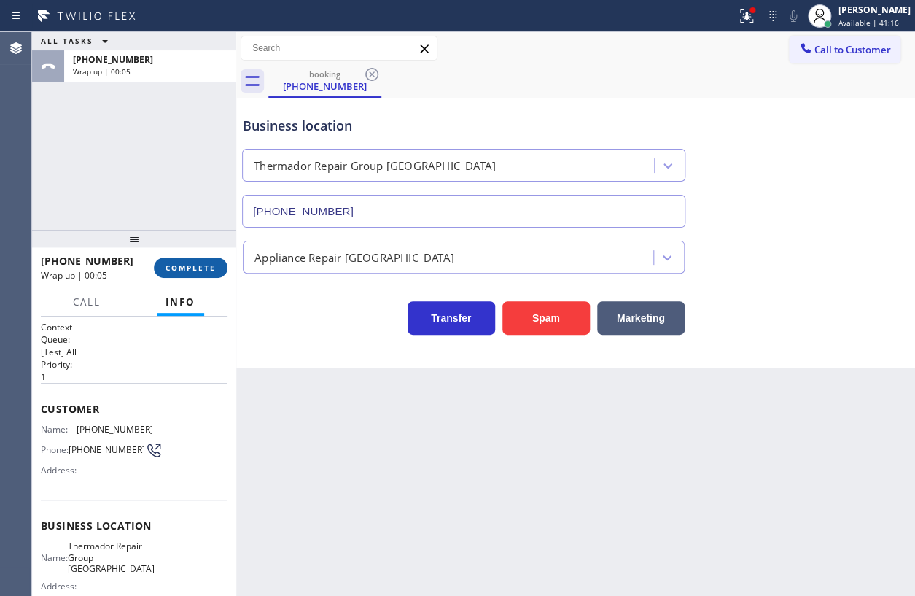
click at [192, 264] on span "COMPLETE" at bounding box center [191, 267] width 50 height 10
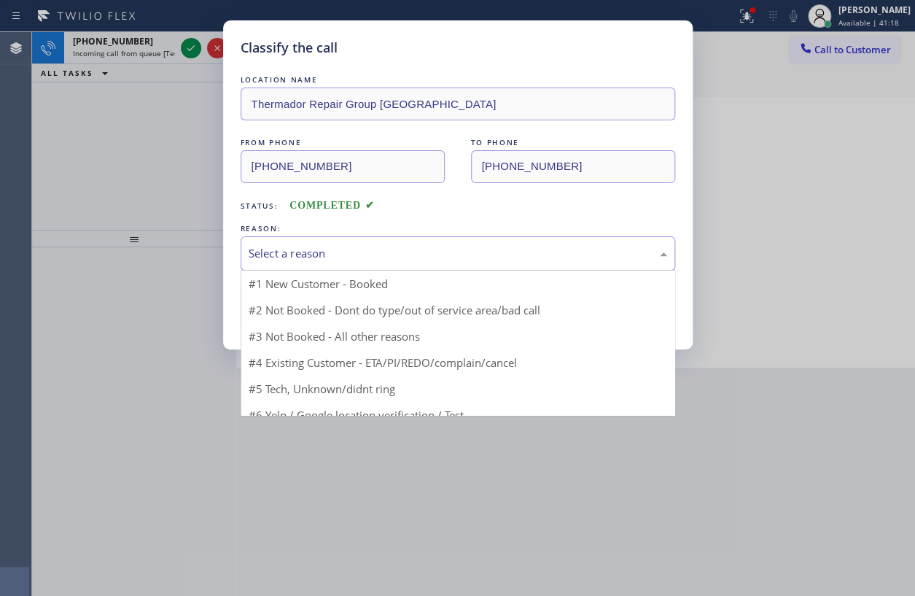
click at [359, 254] on div "Select a reason" at bounding box center [458, 253] width 419 height 17
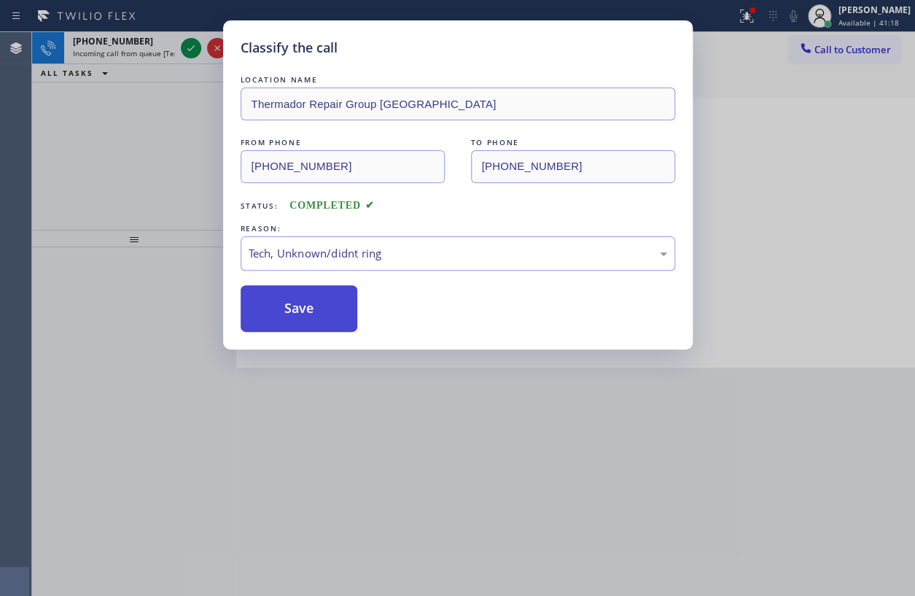
click at [292, 297] on button "Save" at bounding box center [299, 308] width 117 height 47
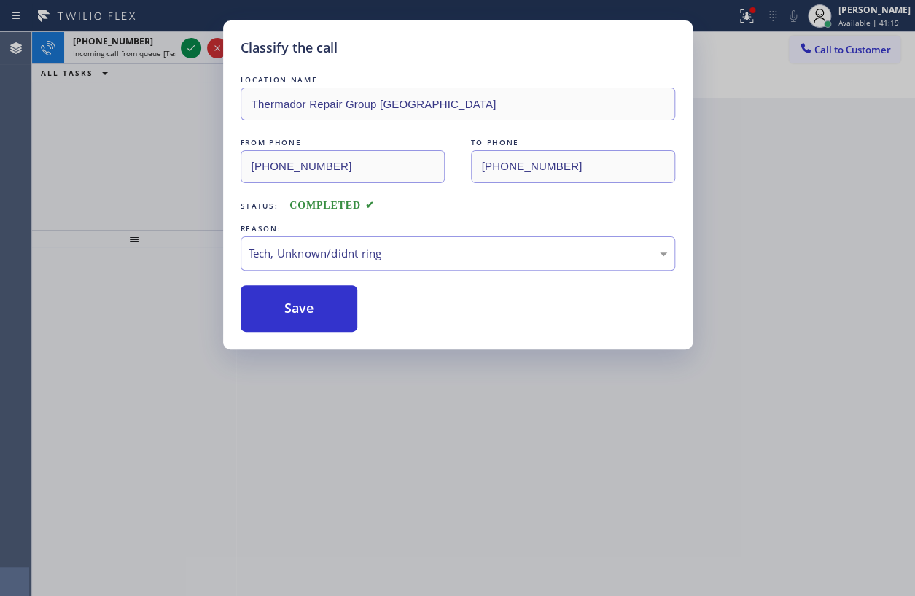
click at [190, 48] on div "Classify the call LOCATION NAME Thermador Repair Group Houston FROM PHONE (956)…" at bounding box center [457, 298] width 915 height 596
click at [190, 48] on icon at bounding box center [190, 47] width 17 height 17
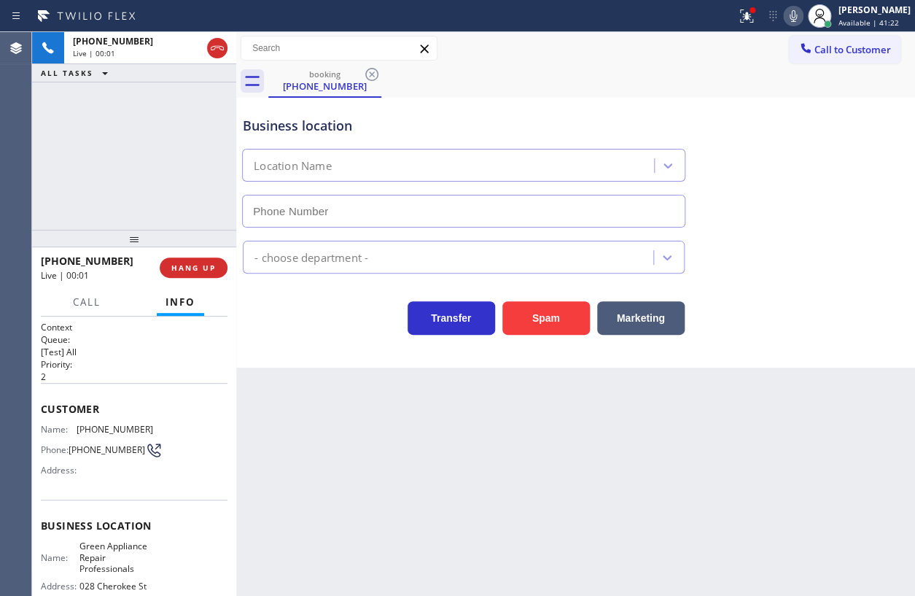
type input "(720) 580-6154"
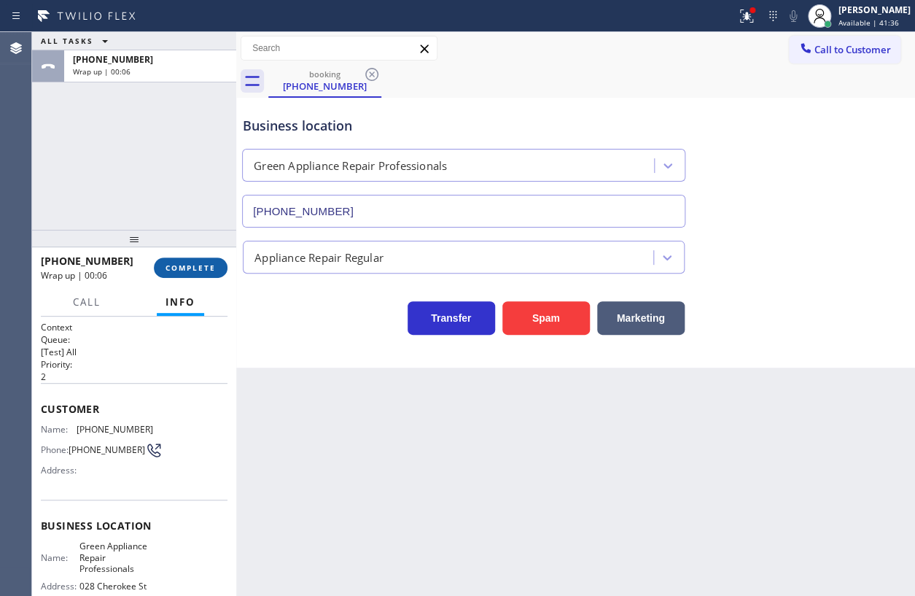
click at [200, 269] on span "COMPLETE" at bounding box center [191, 267] width 50 height 10
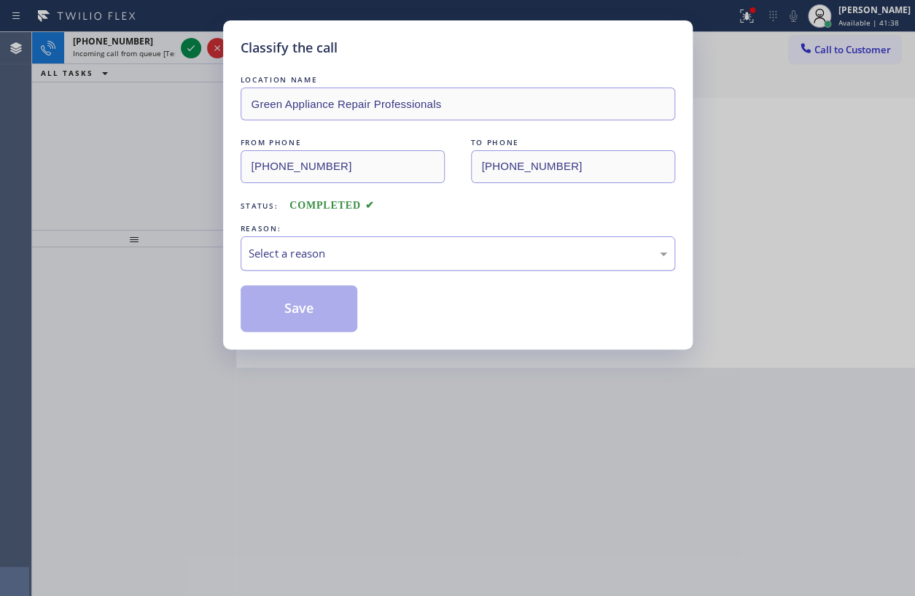
click at [395, 251] on div "Select a reason" at bounding box center [458, 253] width 419 height 17
click at [316, 321] on button "Save" at bounding box center [299, 308] width 117 height 47
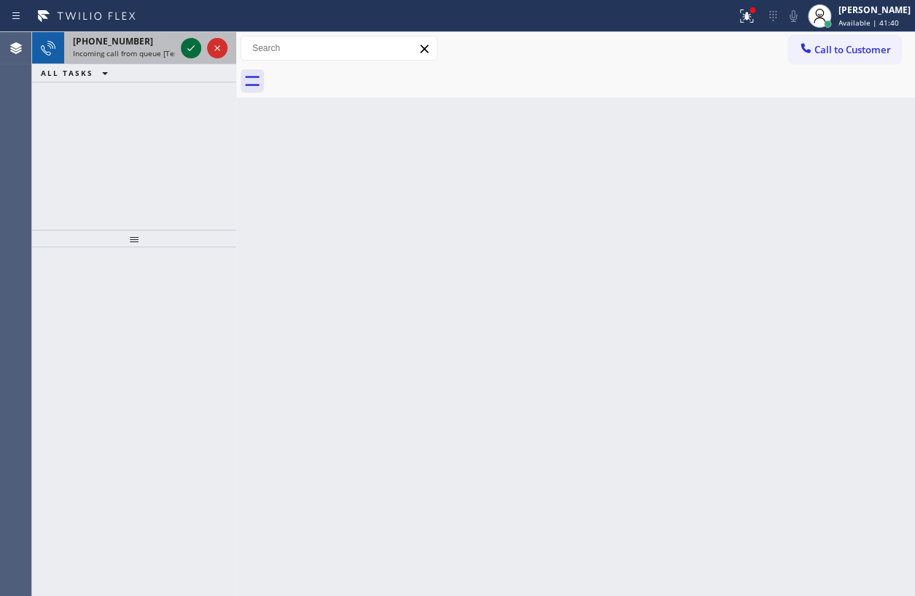
click at [187, 50] on icon at bounding box center [190, 47] width 17 height 17
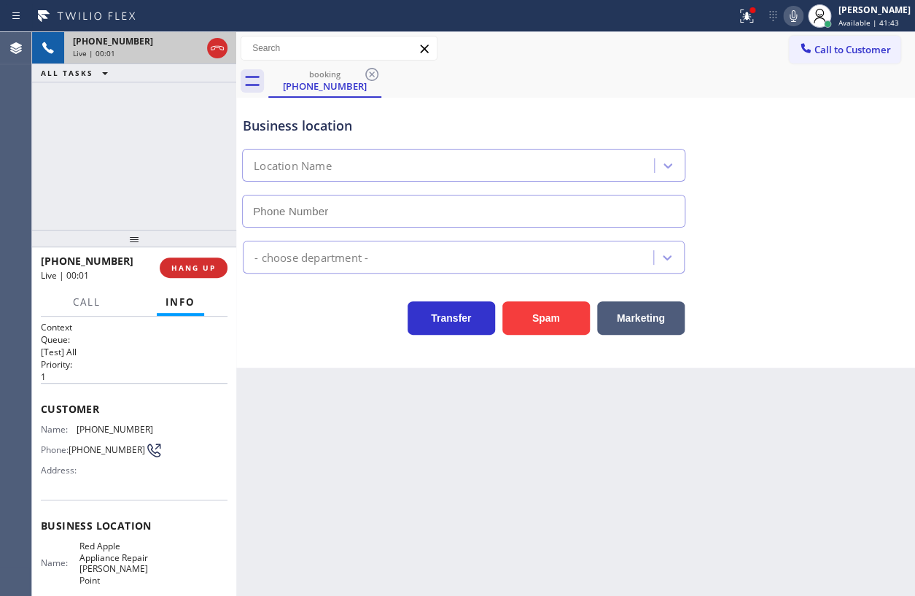
type input "(949) 799-0903"
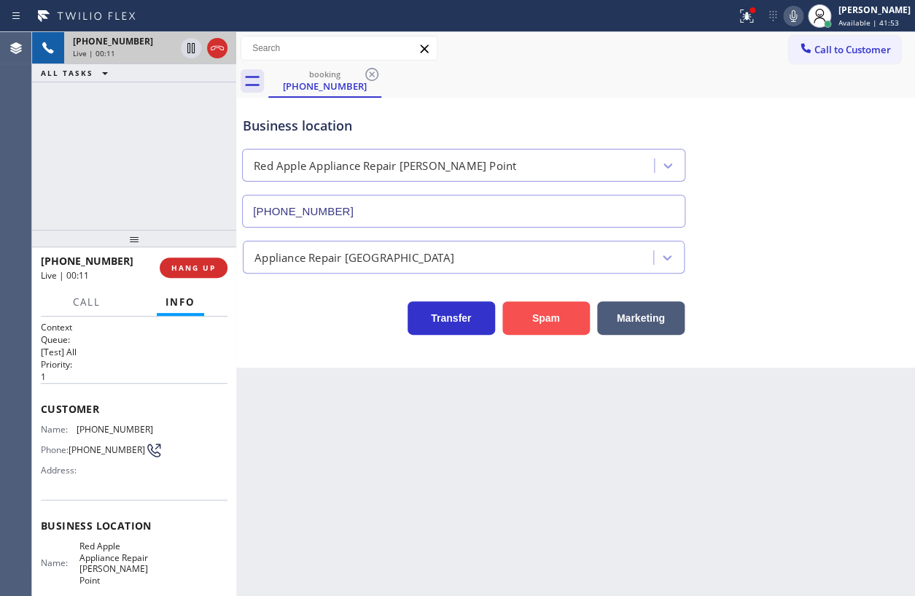
click at [557, 311] on button "Spam" at bounding box center [545, 318] width 87 height 34
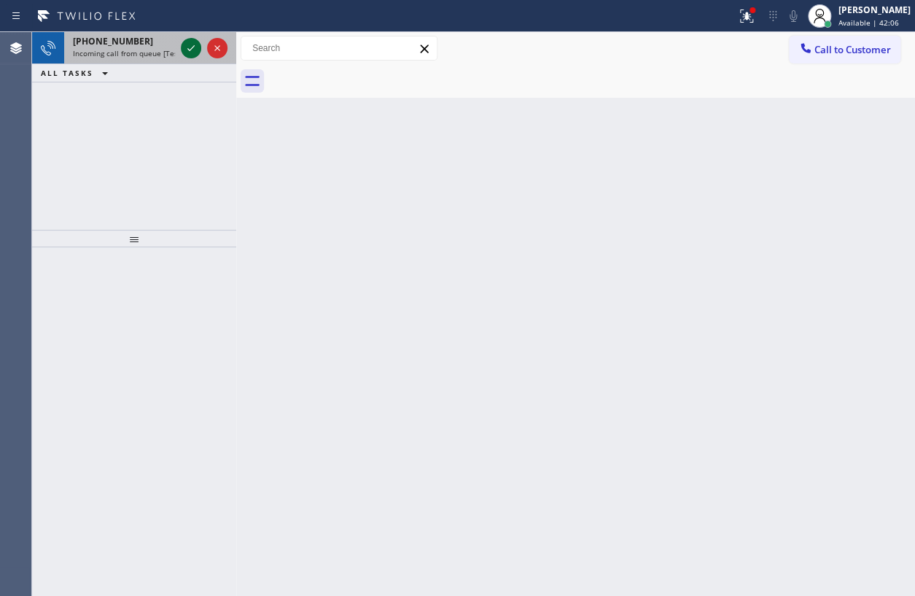
click at [185, 50] on icon at bounding box center [190, 47] width 17 height 17
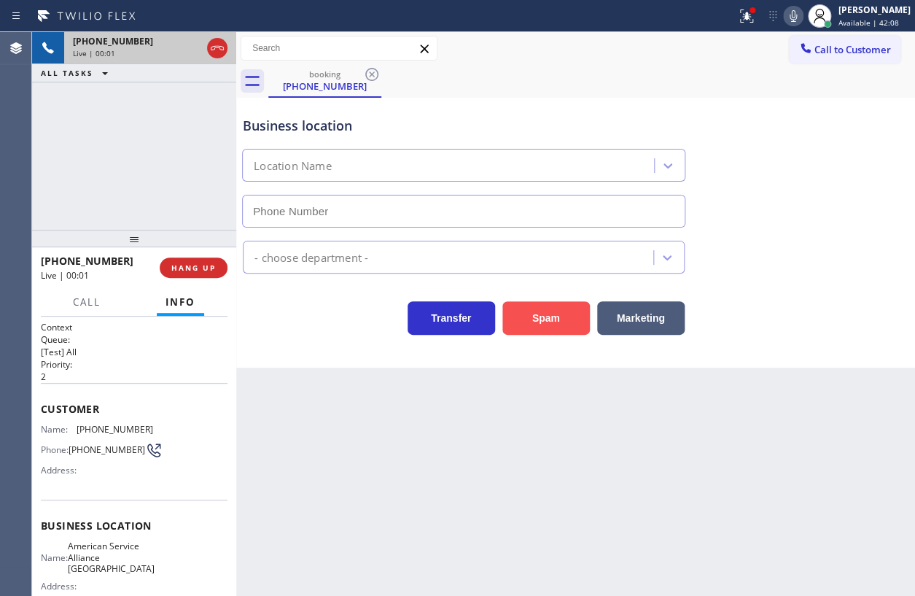
type input "(714) 942-4220"
click at [547, 307] on button "Spam" at bounding box center [545, 318] width 87 height 34
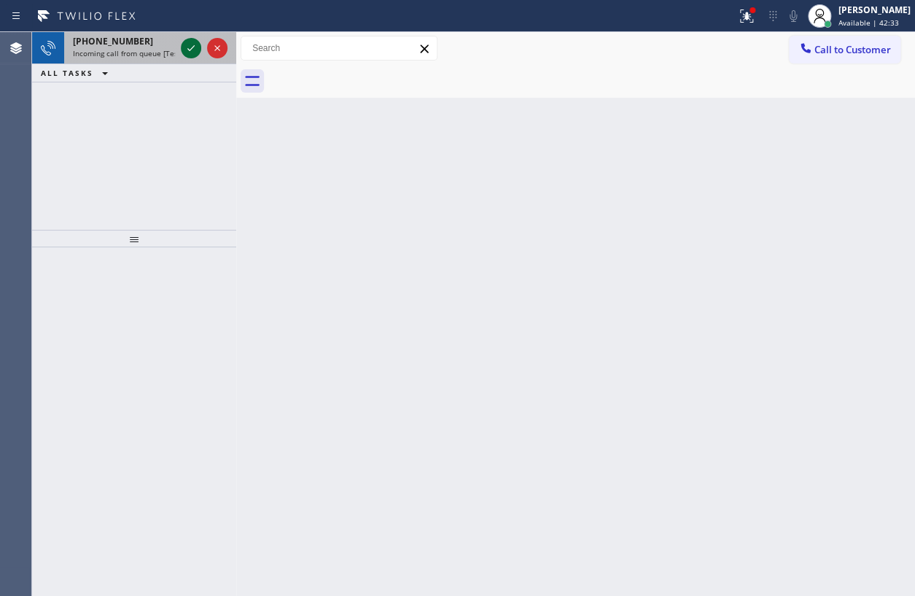
click at [190, 44] on icon at bounding box center [190, 47] width 17 height 17
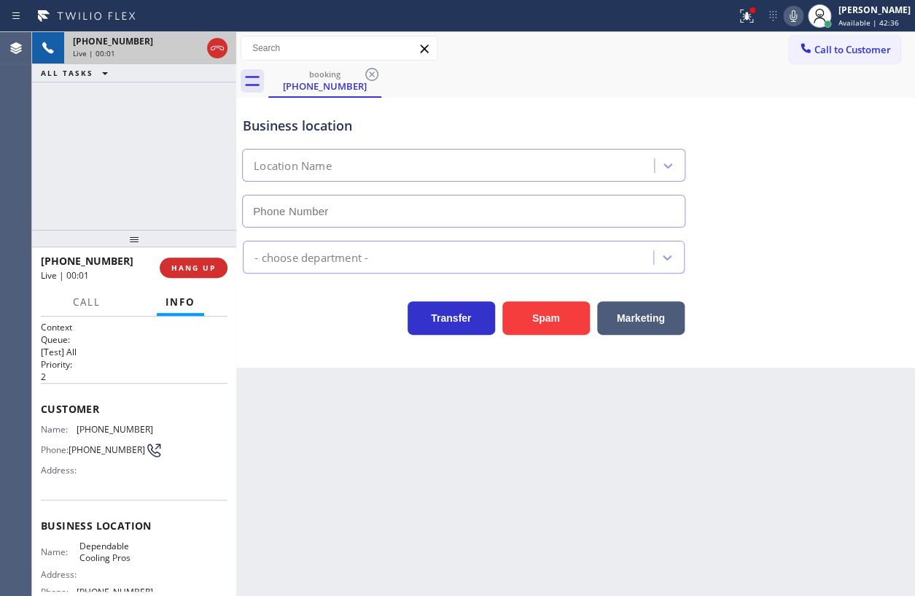
type input "(480) 418-5140"
click at [194, 265] on span "HANG UP" at bounding box center [193, 267] width 44 height 10
click at [193, 265] on span "HANG UP" at bounding box center [193, 267] width 44 height 10
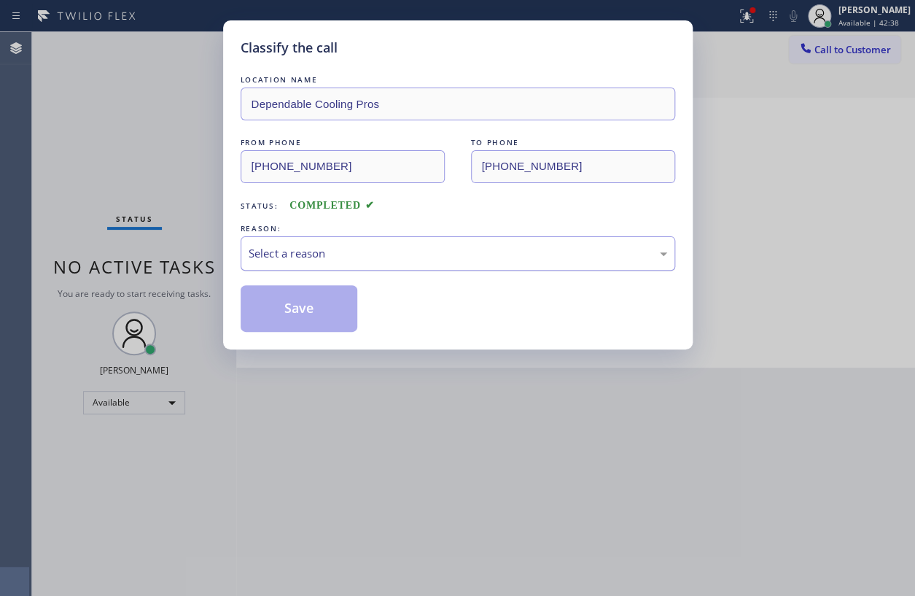
click at [311, 252] on div "Select a reason" at bounding box center [458, 253] width 419 height 17
click at [302, 297] on button "Save" at bounding box center [299, 308] width 117 height 47
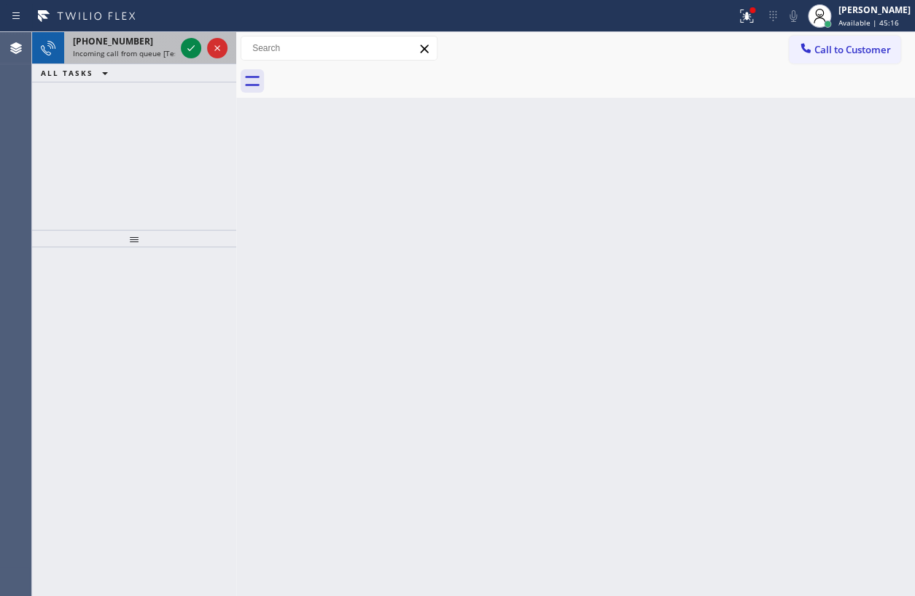
click at [174, 52] on span "Incoming call from queue [Test] All" at bounding box center [133, 53] width 121 height 10
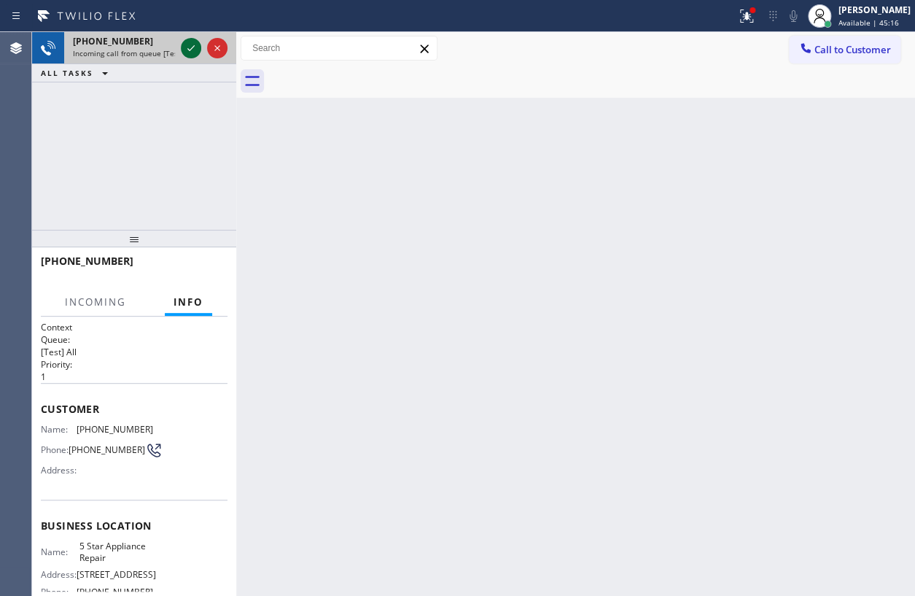
click at [181, 47] on div at bounding box center [191, 47] width 20 height 17
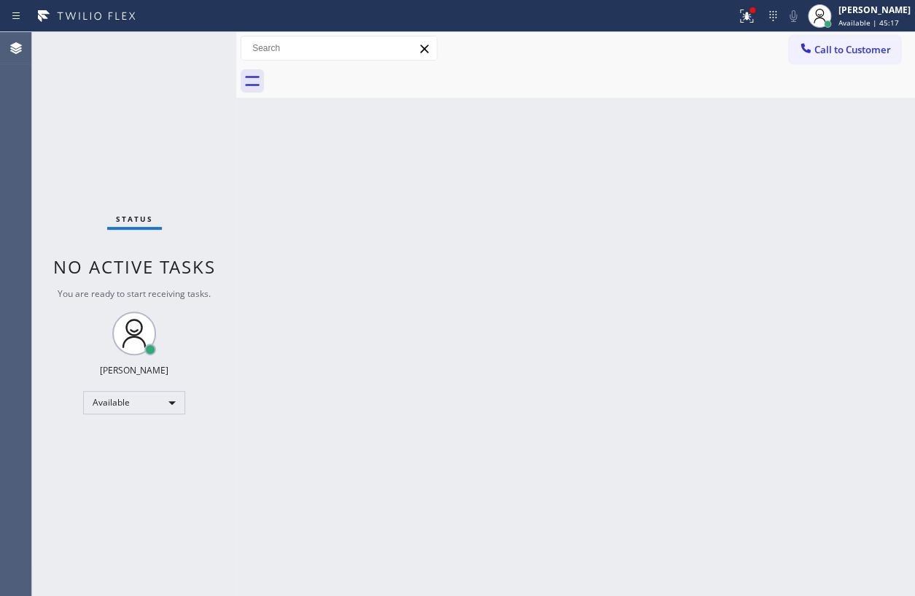
click at [182, 45] on div "Status No active tasks You are ready to start receiving tasks. [PERSON_NAME] Av…" at bounding box center [134, 314] width 204 height 564
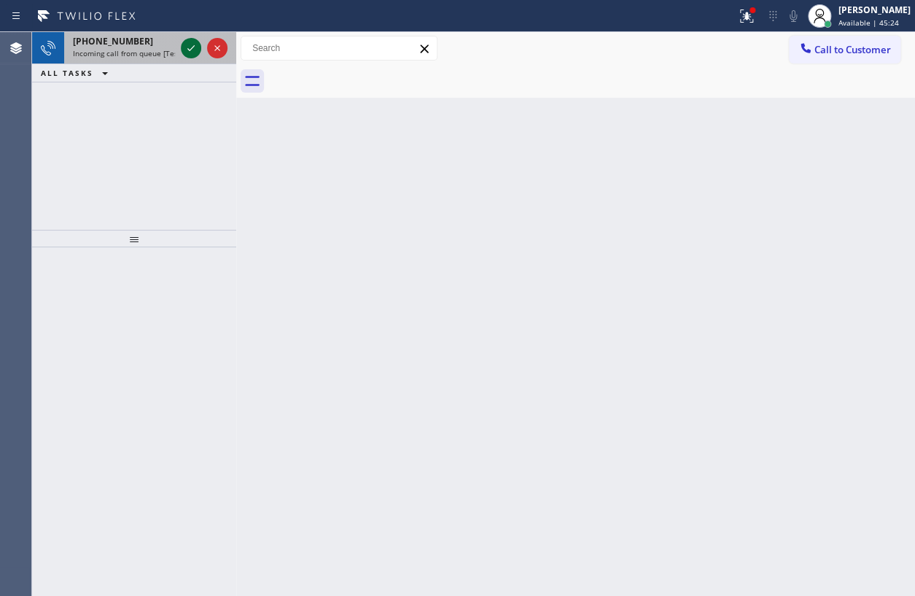
click at [192, 50] on icon at bounding box center [190, 47] width 17 height 17
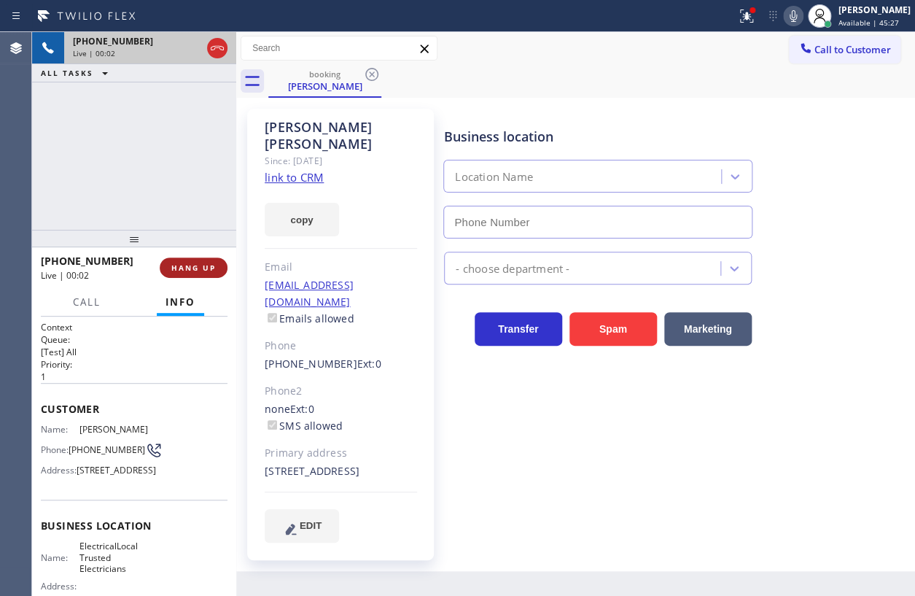
click at [205, 271] on span "HANG UP" at bounding box center [193, 267] width 44 height 10
type input "(805) 902-4601"
click at [205, 271] on span "HANG UP" at bounding box center [193, 267] width 44 height 10
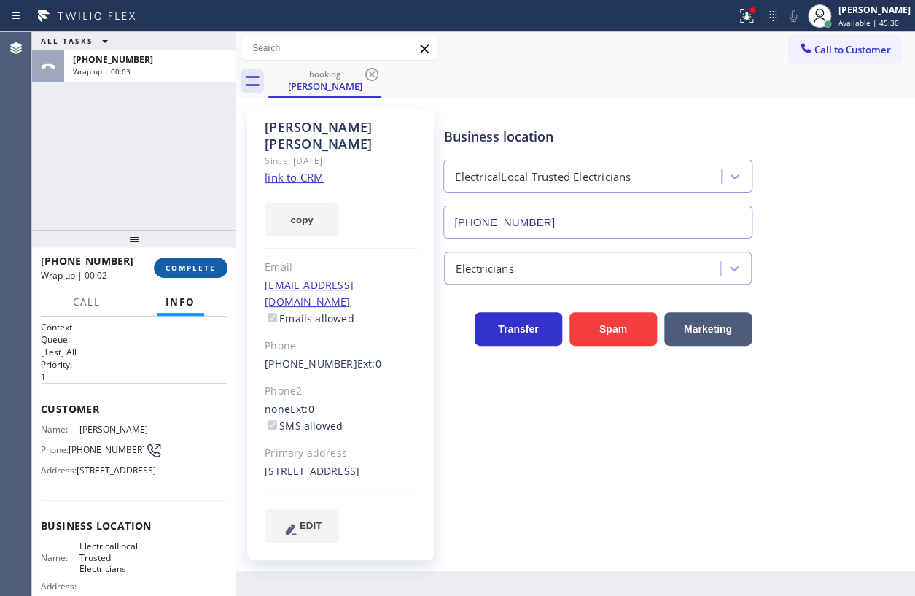
click at [219, 269] on button "COMPLETE" at bounding box center [191, 267] width 74 height 20
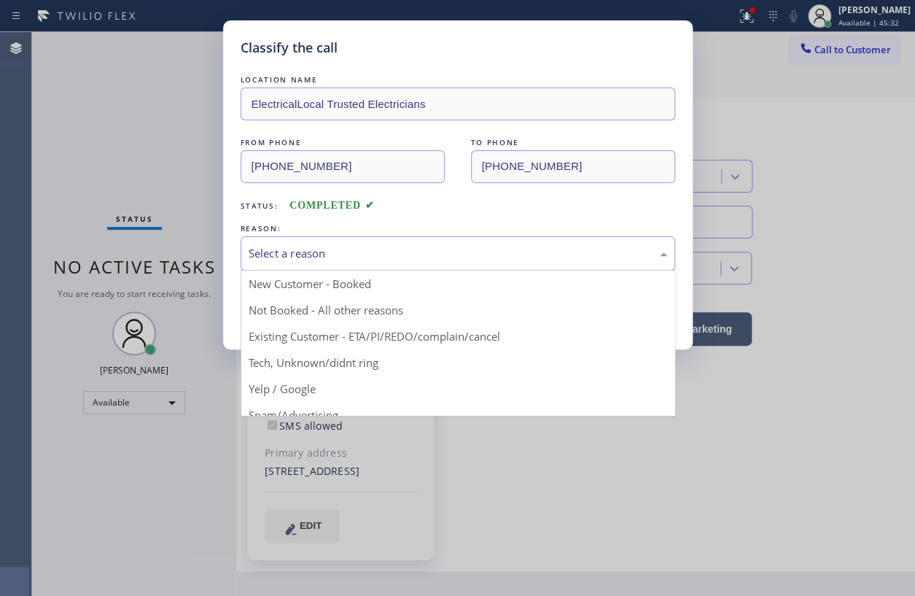
drag, startPoint x: 433, startPoint y: 260, endPoint x: 360, endPoint y: 347, distance: 113.9
click at [432, 261] on div "Select a reason" at bounding box center [458, 253] width 435 height 34
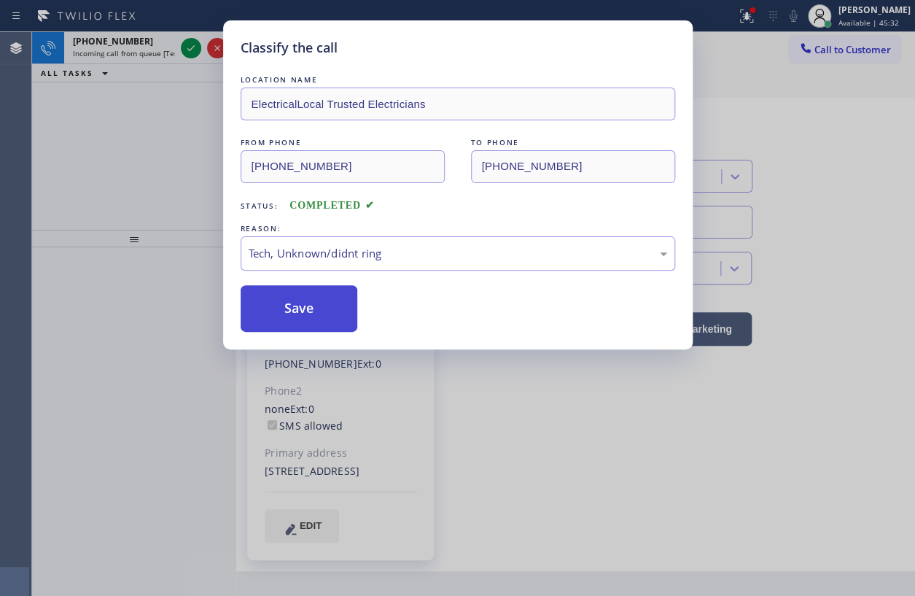
drag, startPoint x: 362, startPoint y: 362, endPoint x: 314, endPoint y: 298, distance: 79.6
click at [314, 297] on button "Save" at bounding box center [299, 308] width 117 height 47
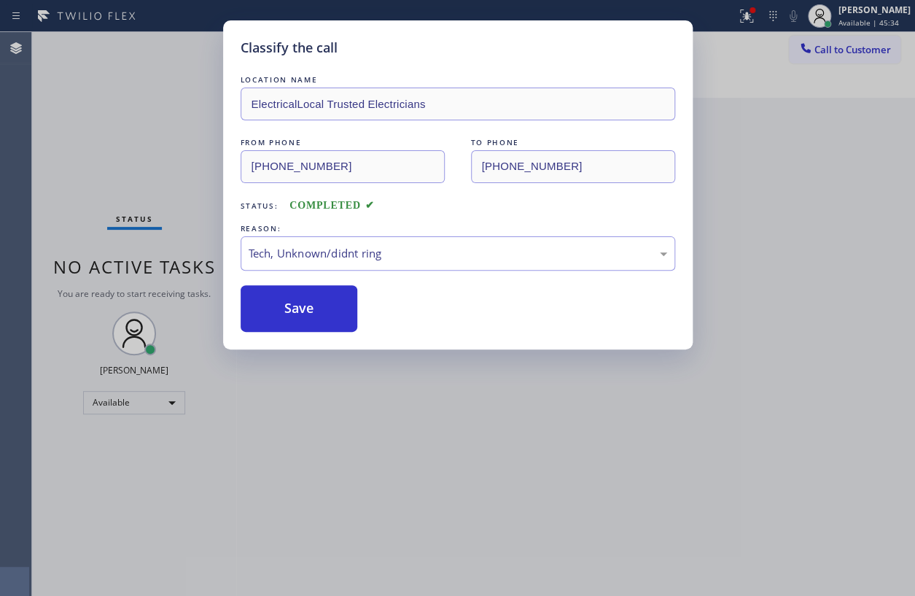
click at [139, 45] on div "Classify the call LOCATION NAME Thermador Repair Group FROM PHONE [PHONE_NUMBER…" at bounding box center [473, 314] width 883 height 564
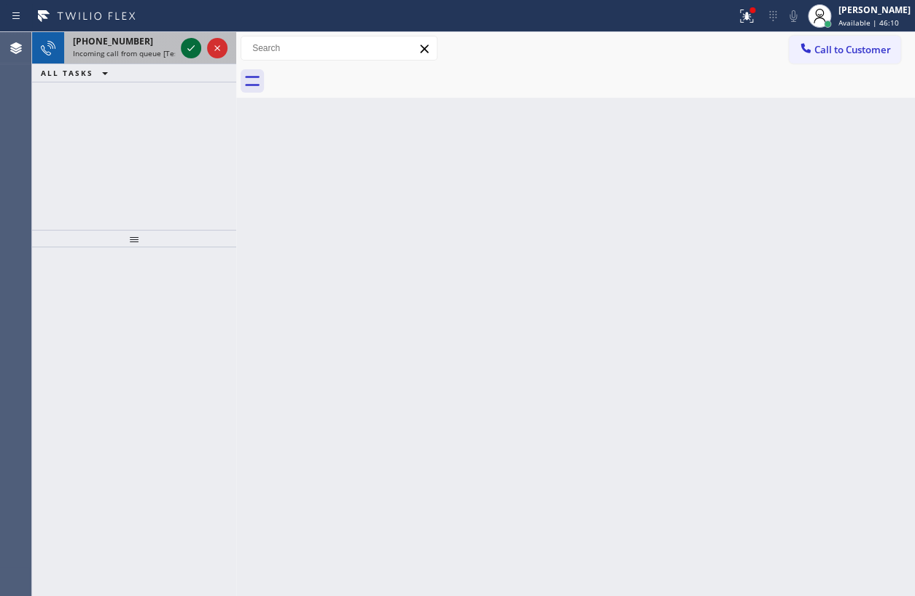
click at [190, 50] on icon at bounding box center [190, 47] width 17 height 17
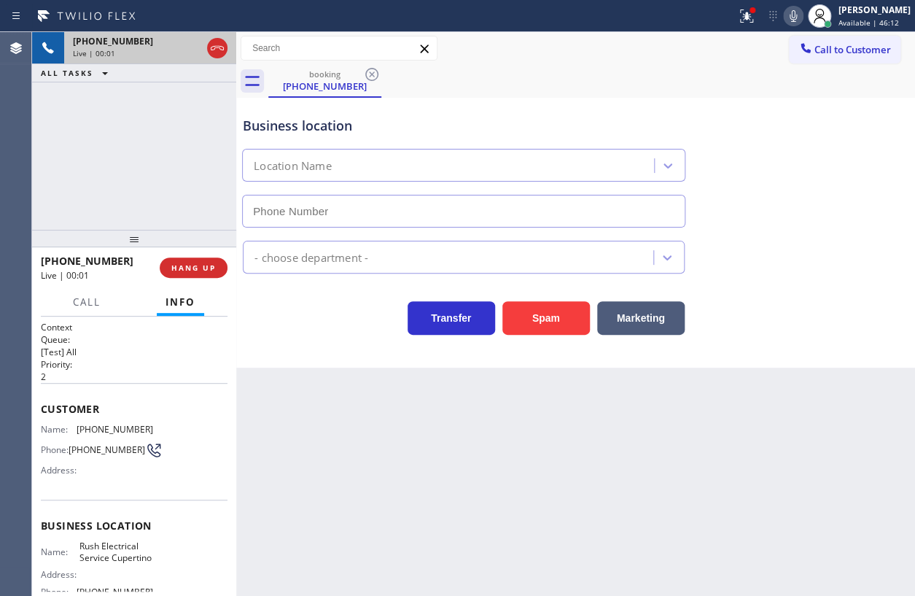
type input "(408) 549-7795"
click at [548, 319] on button "Spam" at bounding box center [545, 318] width 87 height 34
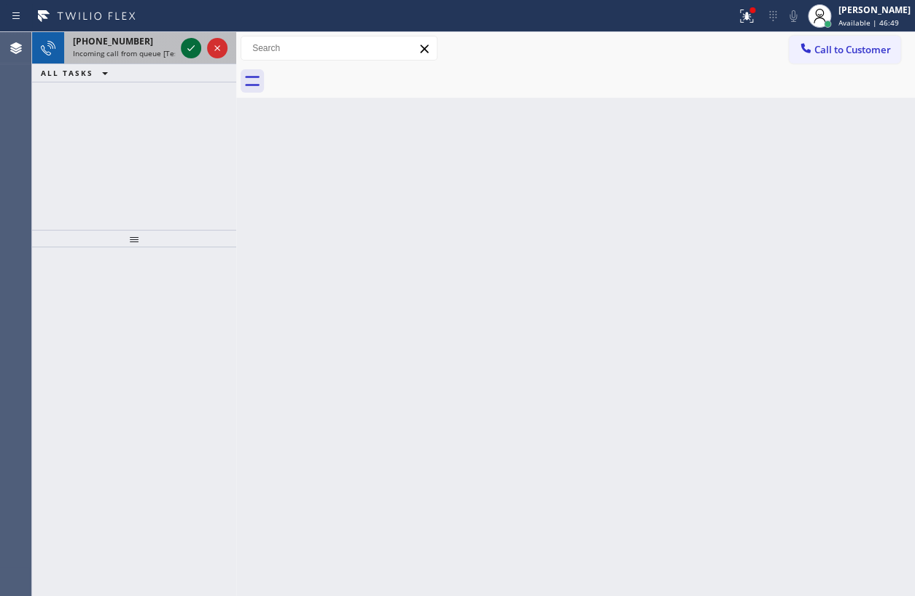
click at [194, 48] on icon at bounding box center [190, 47] width 17 height 17
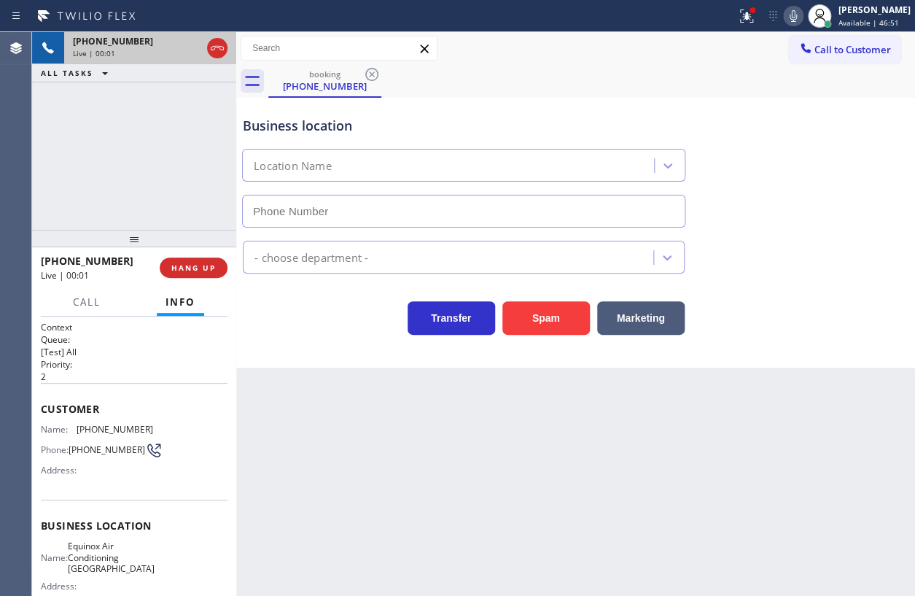
type input "(650) 360-9334"
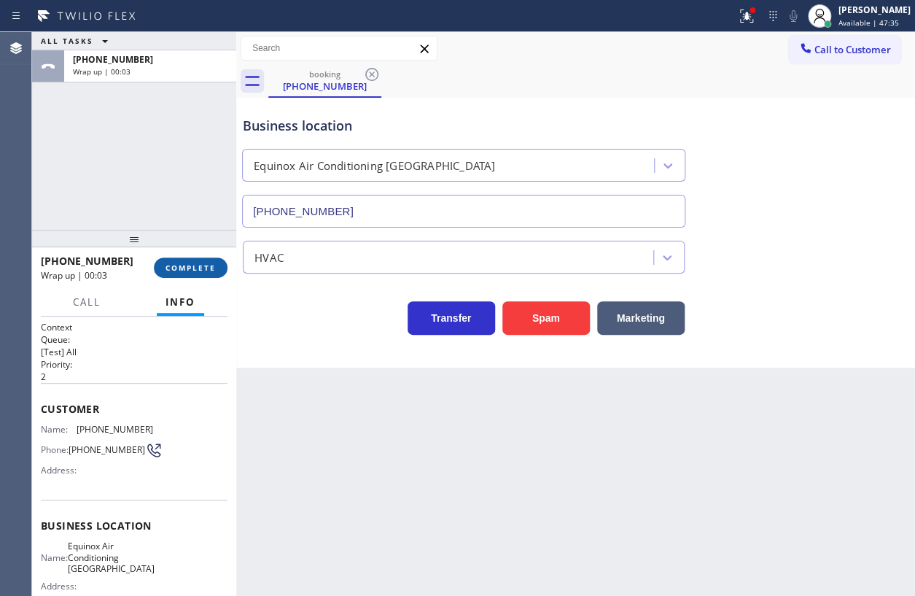
click at [201, 266] on span "COMPLETE" at bounding box center [191, 267] width 50 height 10
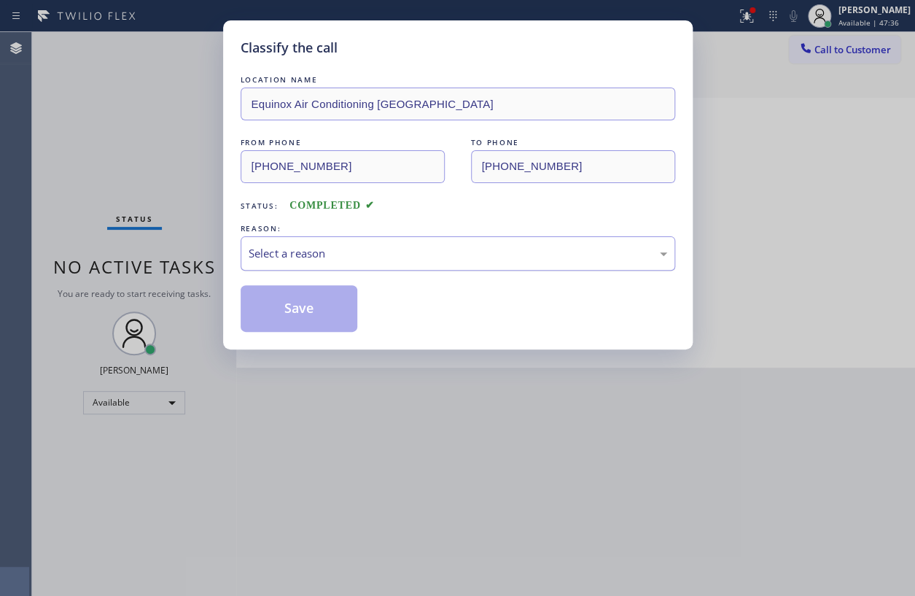
click at [441, 255] on div "Select a reason" at bounding box center [458, 253] width 419 height 17
click at [316, 312] on button "Save" at bounding box center [299, 308] width 117 height 47
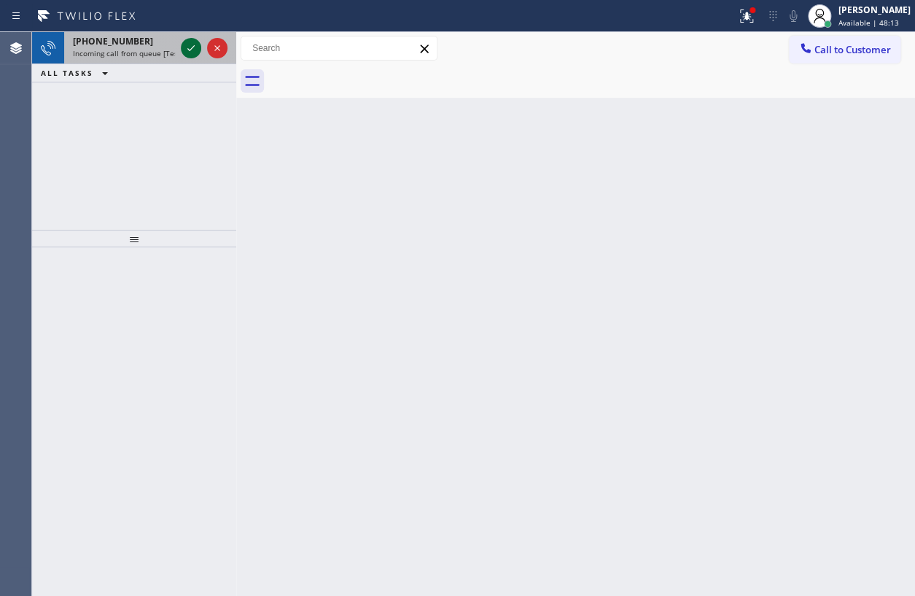
click at [190, 49] on icon at bounding box center [190, 48] width 7 height 6
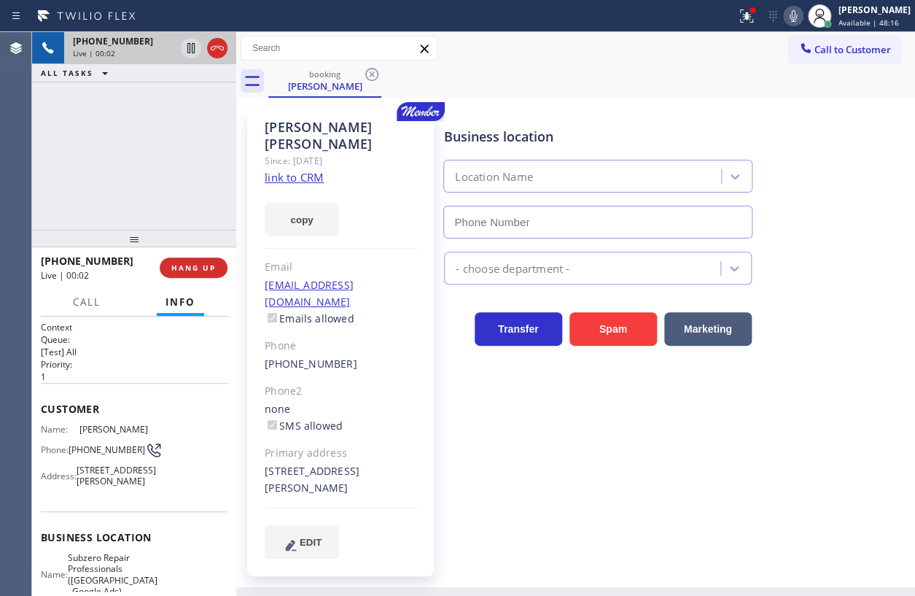
type input "[PHONE_NUMBER]"
click at [284, 170] on link "link to CRM" at bounding box center [294, 177] width 59 height 15
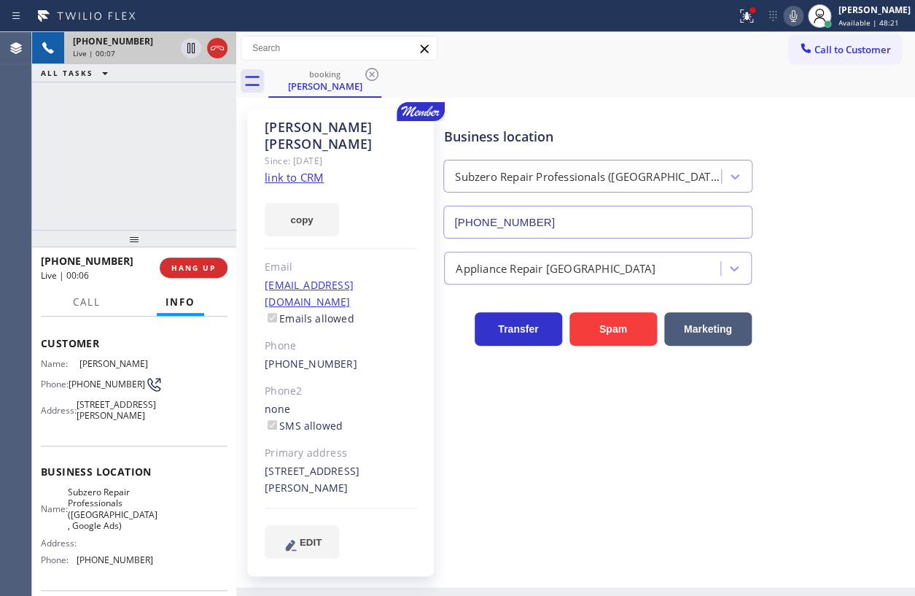
click at [109, 521] on span "Subzero Repair Professionals ([GEOGRAPHIC_DATA] , Google Ads)" at bounding box center [113, 508] width 90 height 45
click at [555, 230] on input "[PHONE_NUMBER]" at bounding box center [597, 222] width 309 height 33
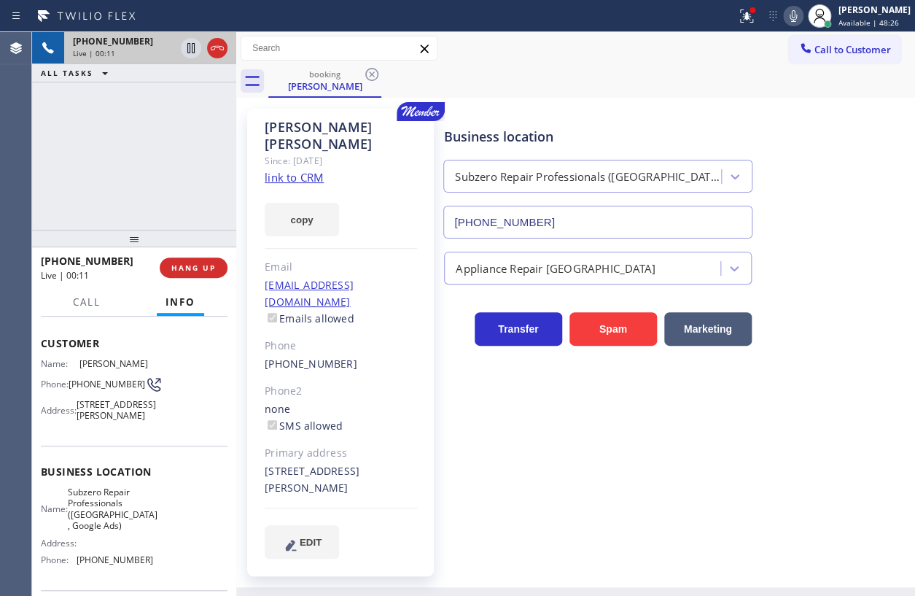
click at [555, 230] on input "[PHONE_NUMBER]" at bounding box center [597, 222] width 309 height 33
click at [185, 98] on icon at bounding box center [190, 98] width 17 height 17
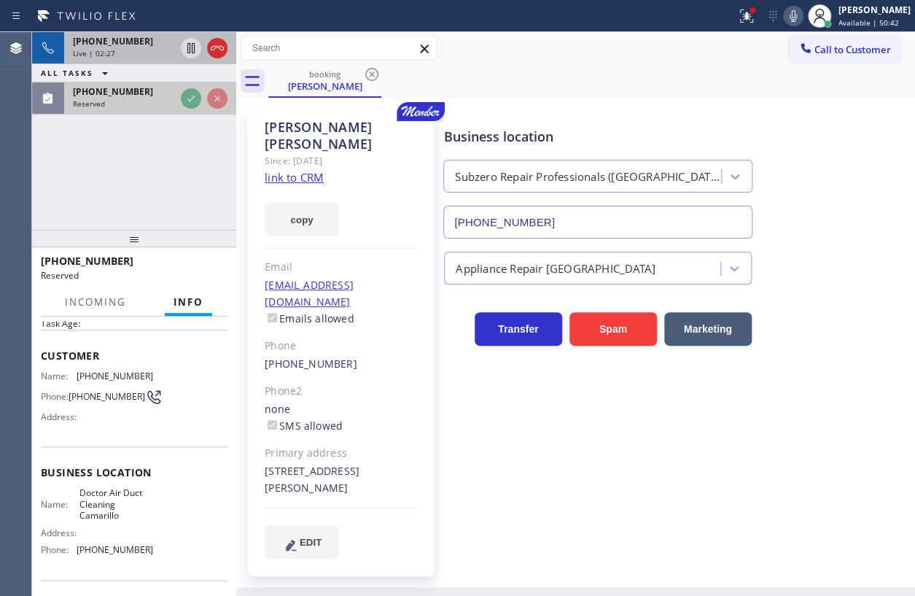
scroll to position [78, 0]
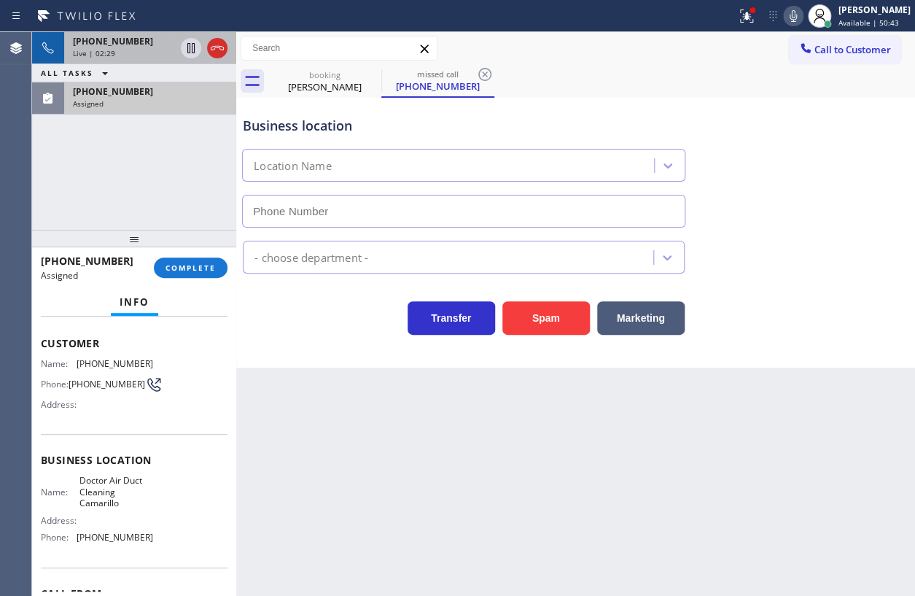
type input "(805) 549-5717"
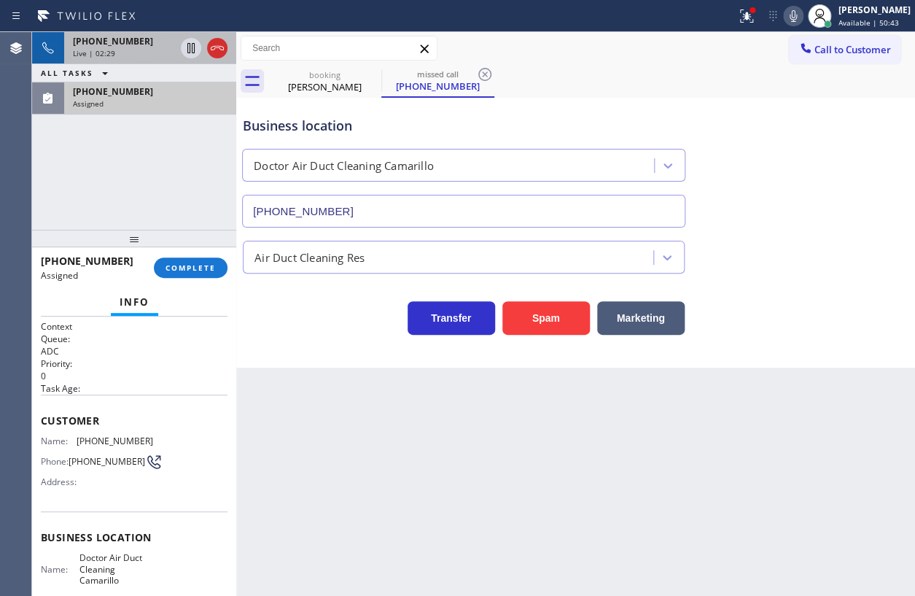
scroll to position [0, 0]
click at [59, 427] on div "Customer Name: (805) 942-8014 Phone: (805) 942-8014 Address:" at bounding box center [134, 453] width 187 height 117
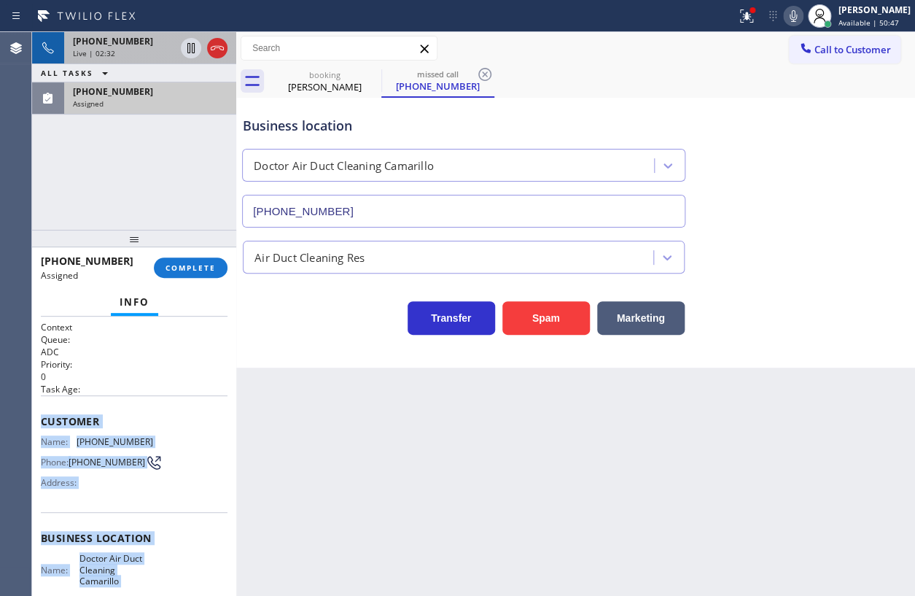
scroll to position [166, 0]
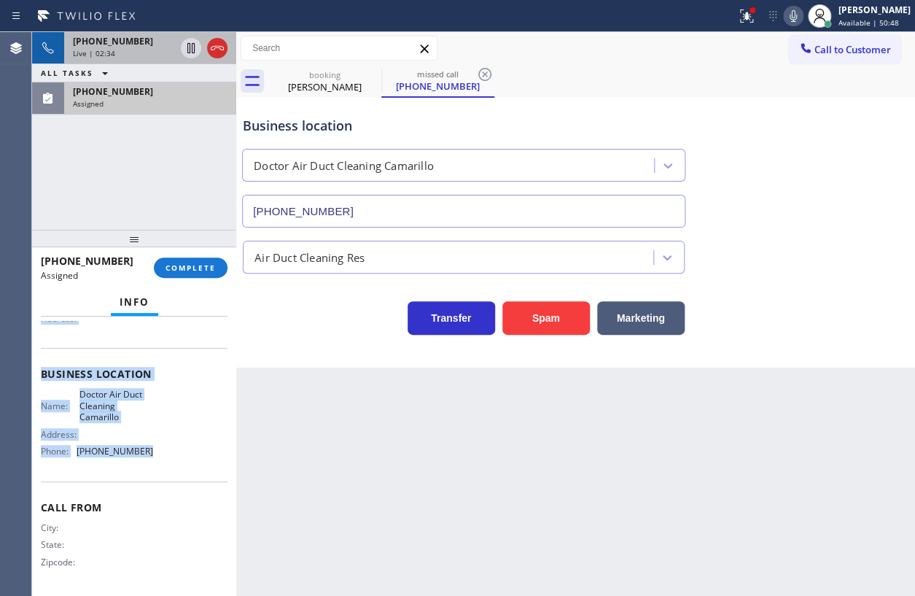
drag, startPoint x: 39, startPoint y: 416, endPoint x: 192, endPoint y: 459, distance: 158.2
click at [192, 459] on div "Context Queue: ADC Priority: 0 Task Age: Customer Name: (805) 942-8014 Phone: (…" at bounding box center [134, 455] width 204 height 279
click at [206, 270] on span "COMPLETE" at bounding box center [191, 267] width 50 height 10
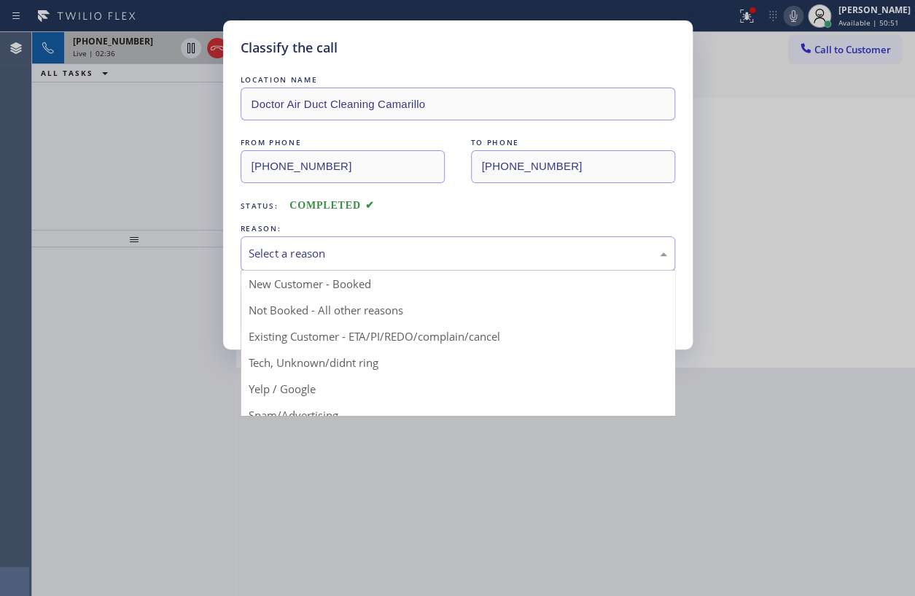
click at [320, 245] on div "Select a reason" at bounding box center [458, 253] width 419 height 17
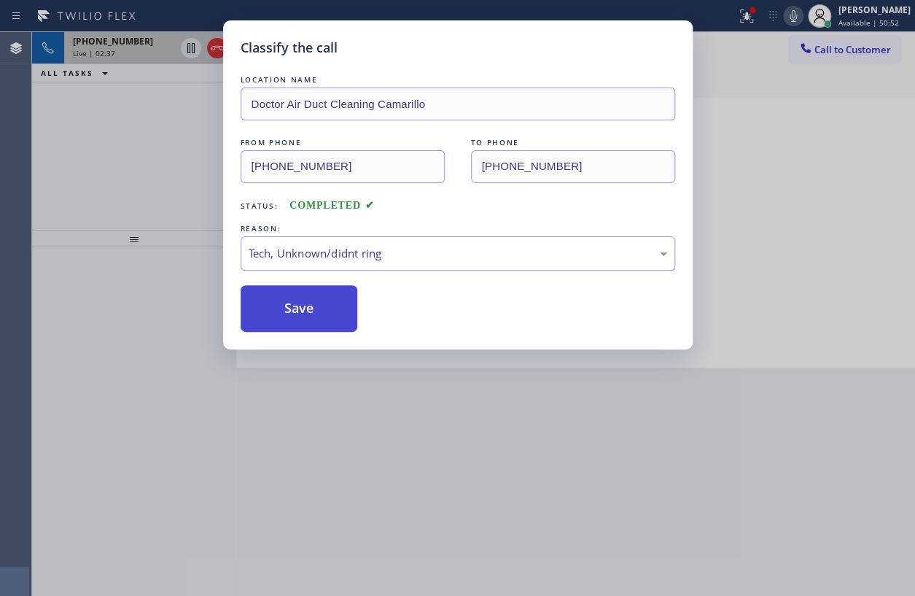
click at [295, 303] on button "Save" at bounding box center [299, 308] width 117 height 47
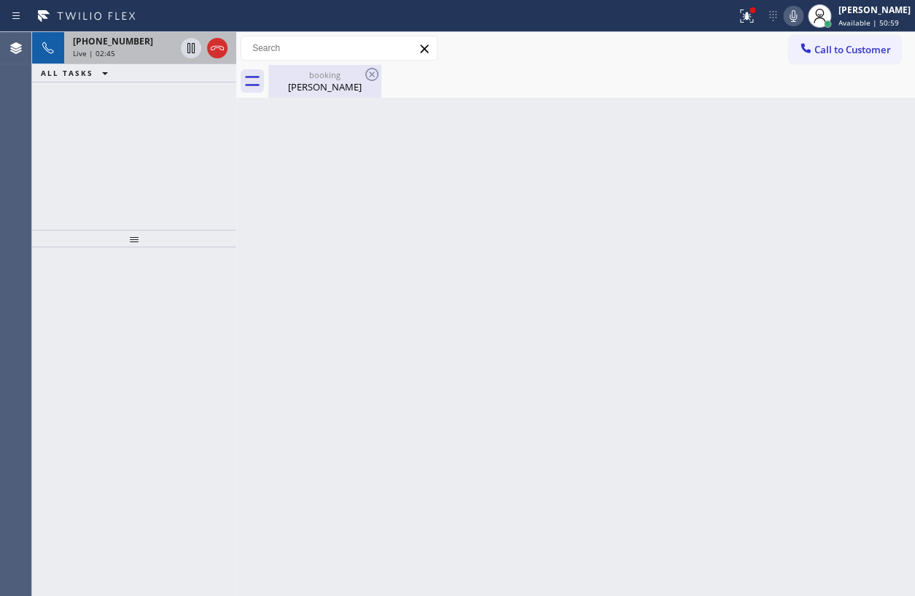
click at [308, 80] on div "Arnold Zeiderman" at bounding box center [325, 86] width 110 height 13
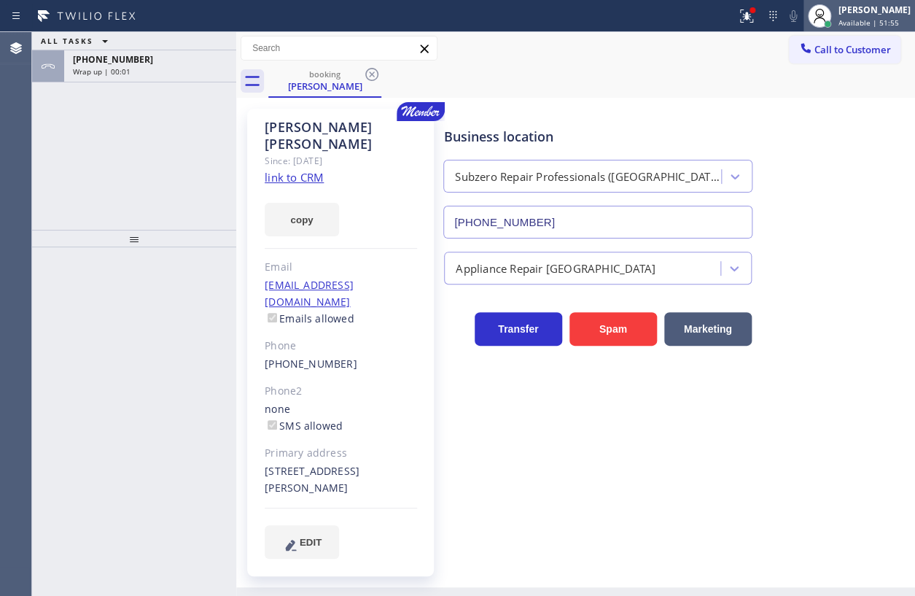
click at [883, 13] on div "[PERSON_NAME]" at bounding box center [875, 10] width 72 height 12
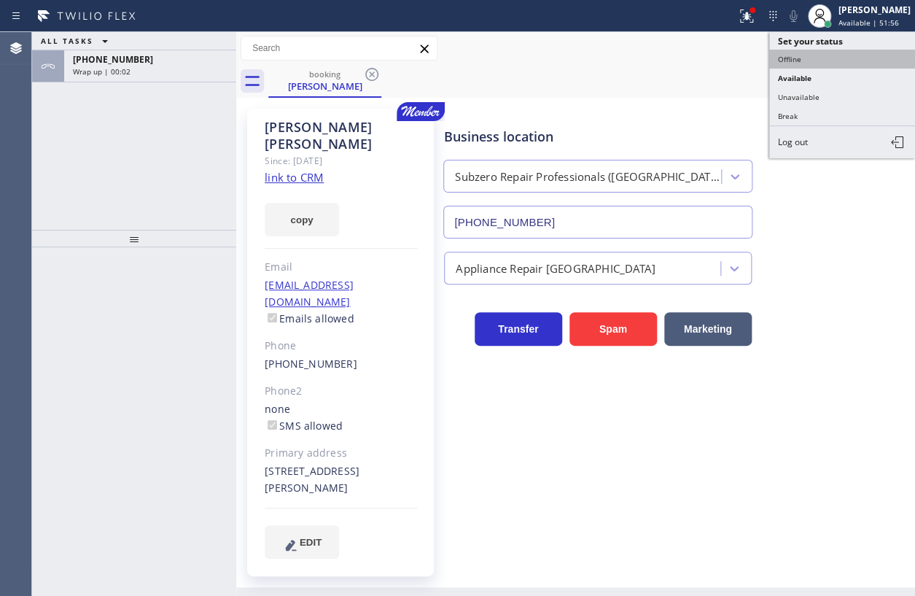
click at [837, 50] on button "Offline" at bounding box center [842, 59] width 146 height 19
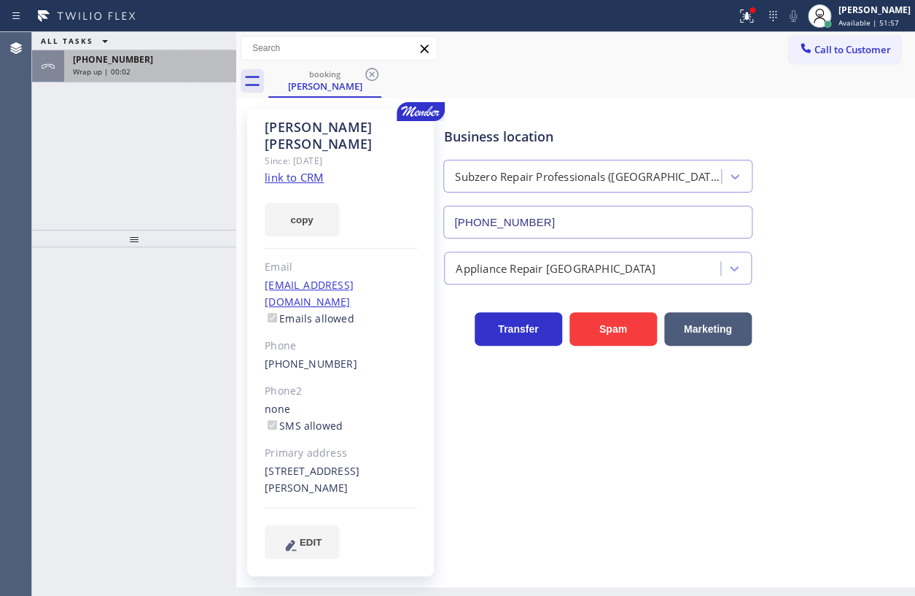
click at [112, 73] on span "Wrap up | 00:02" at bounding box center [102, 71] width 58 height 10
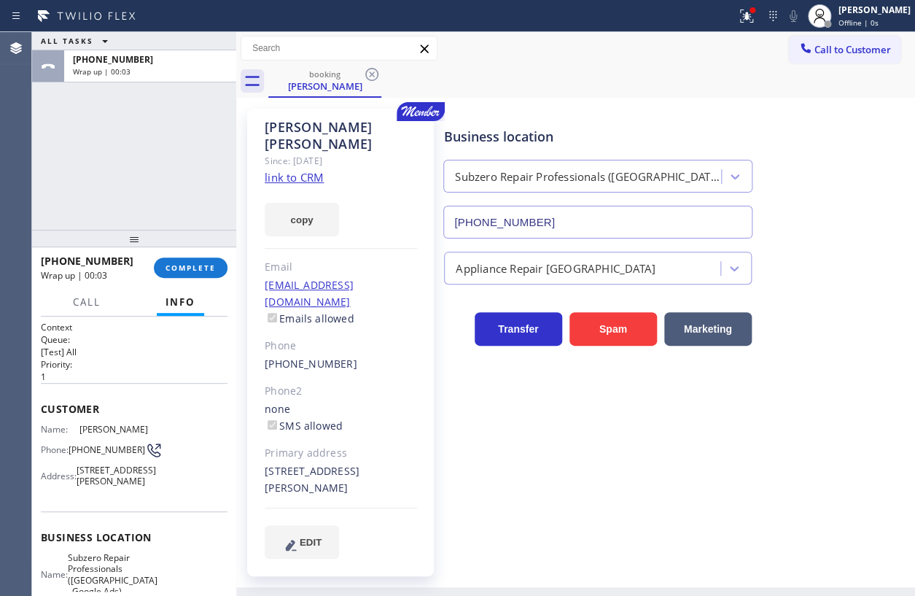
drag, startPoint x: 201, startPoint y: 274, endPoint x: 353, endPoint y: 250, distance: 154.3
click at [203, 273] on button "COMPLETE" at bounding box center [191, 267] width 74 height 20
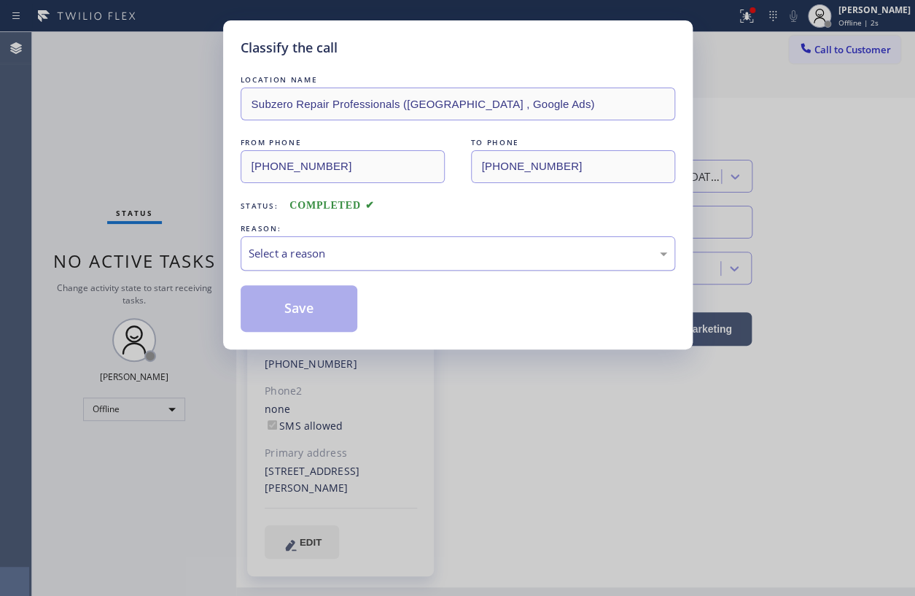
click at [459, 252] on div "Select a reason" at bounding box center [458, 253] width 419 height 17
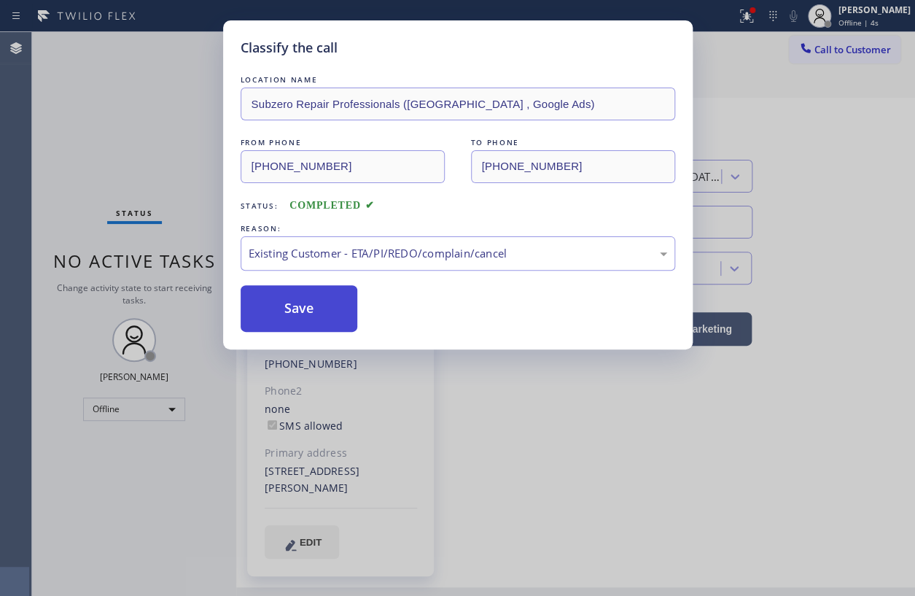
drag, startPoint x: 313, startPoint y: 326, endPoint x: 417, endPoint y: 332, distance: 104.4
click at [314, 326] on button "Save" at bounding box center [299, 308] width 117 height 47
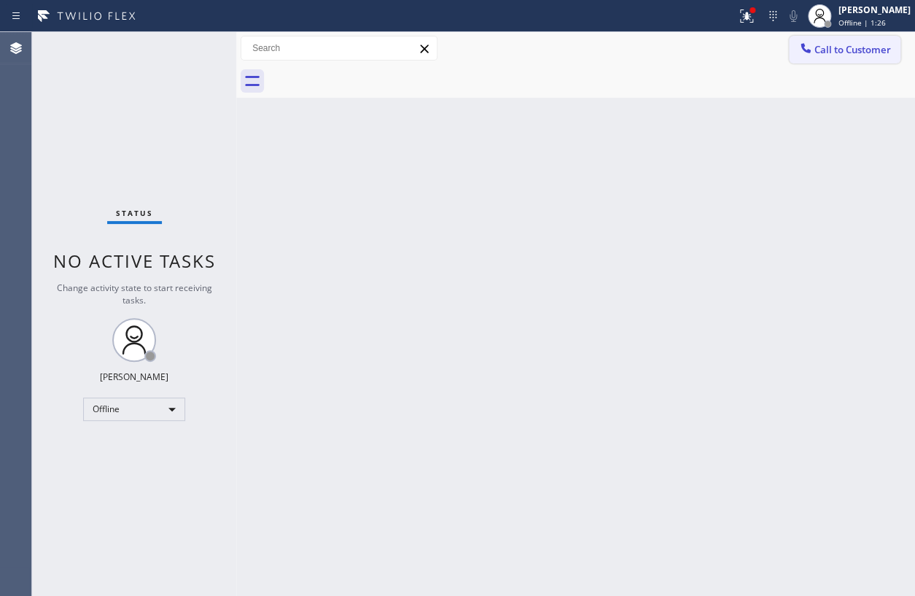
click at [851, 52] on span "Call to Customer" at bounding box center [852, 49] width 77 height 13
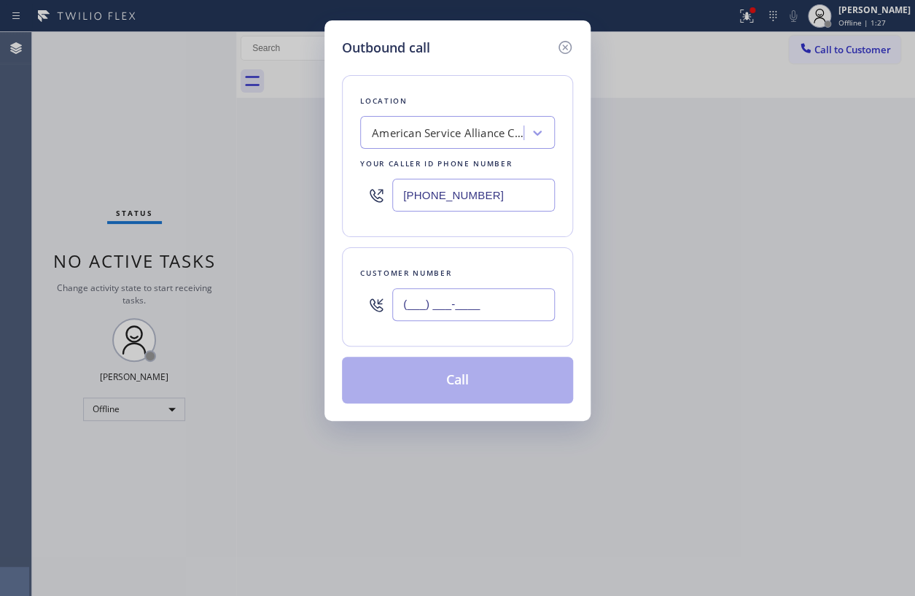
click at [532, 292] on input "(___) ___-____" at bounding box center [473, 304] width 163 height 33
paste input "323) 384-5294"
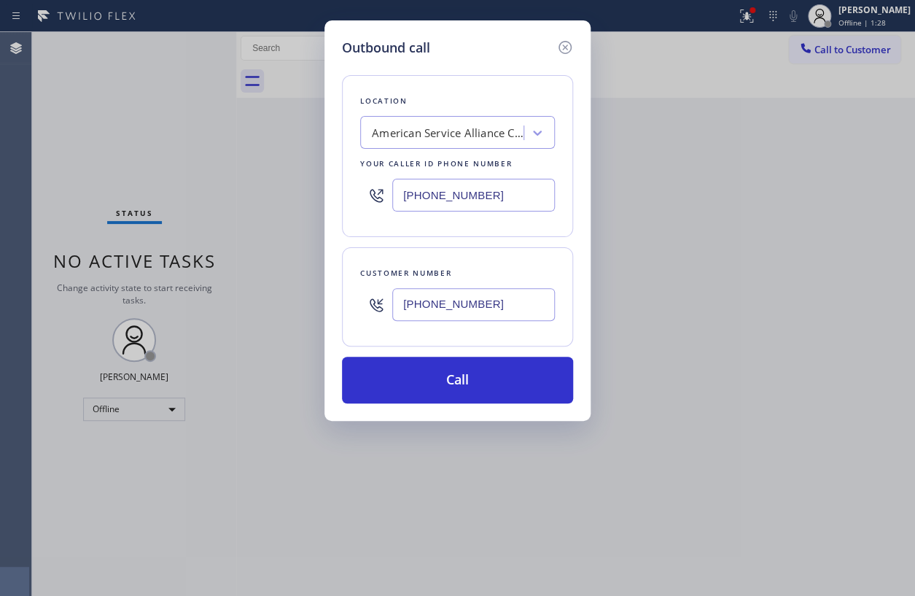
type input "(323) 384-5294"
click at [533, 203] on input "[PHONE_NUMBER]" at bounding box center [473, 195] width 163 height 33
click at [532, 203] on input "[PHONE_NUMBER]" at bounding box center [473, 195] width 163 height 33
paste input "833) 692-2271"
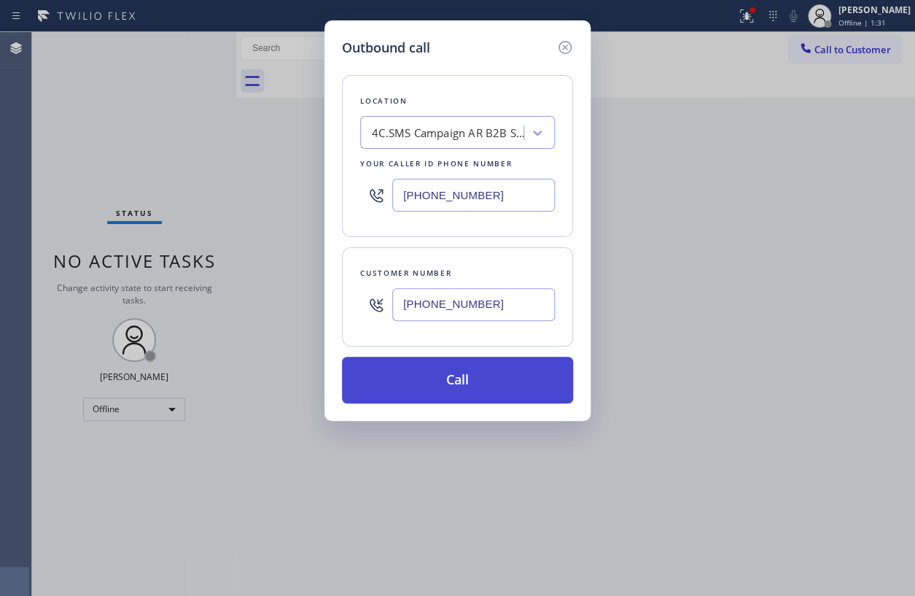
type input "(833) 692-2271"
click at [456, 389] on button "Call" at bounding box center [457, 380] width 231 height 47
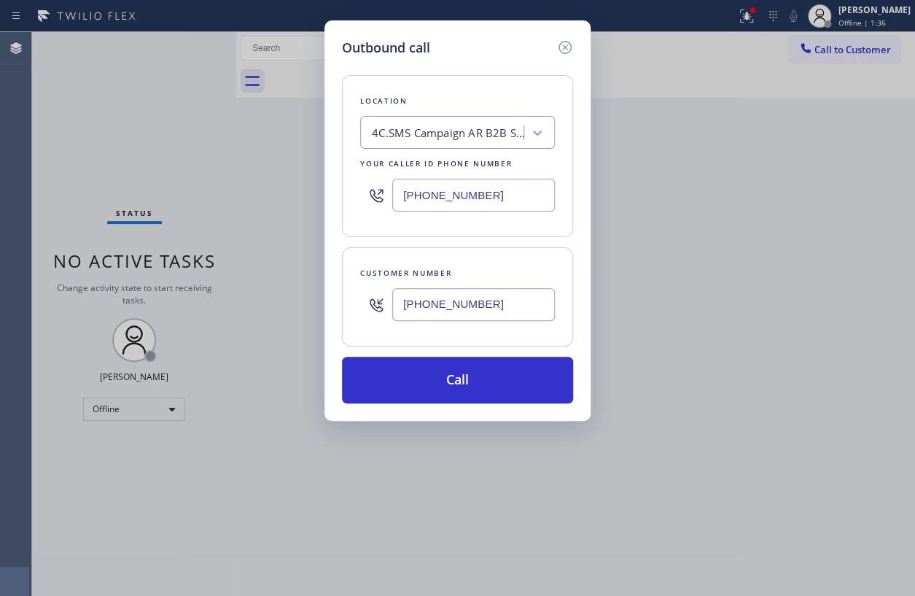
drag, startPoint x: 889, startPoint y: 12, endPoint x: 882, endPoint y: 19, distance: 10.3
click at [888, 12] on div "Outbound call Location 4C.SMS Campaign AR B2B SMS Your caller id phone number (…" at bounding box center [457, 298] width 915 height 596
click at [510, 299] on input "(323) 384-5294" at bounding box center [473, 304] width 163 height 33
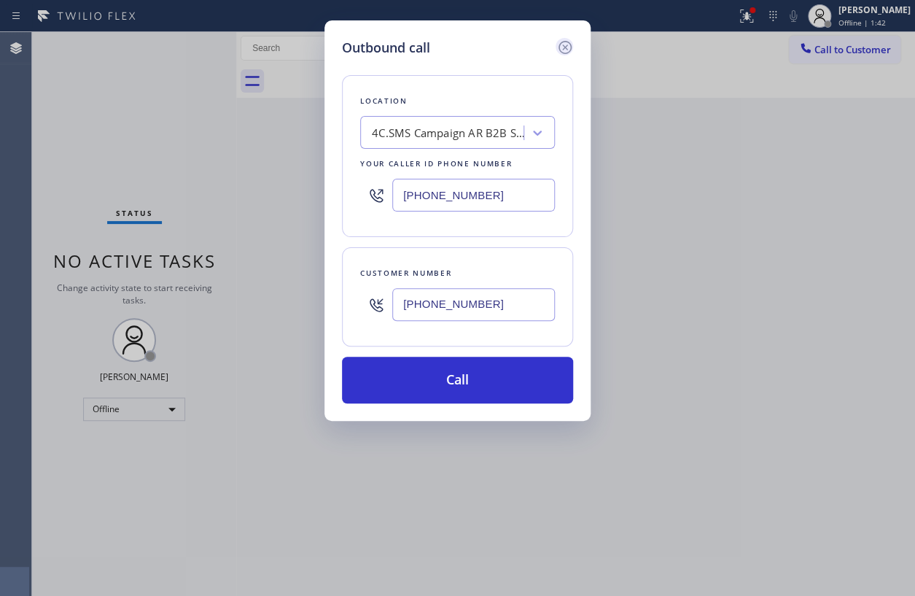
click at [567, 47] on icon at bounding box center [564, 47] width 17 height 17
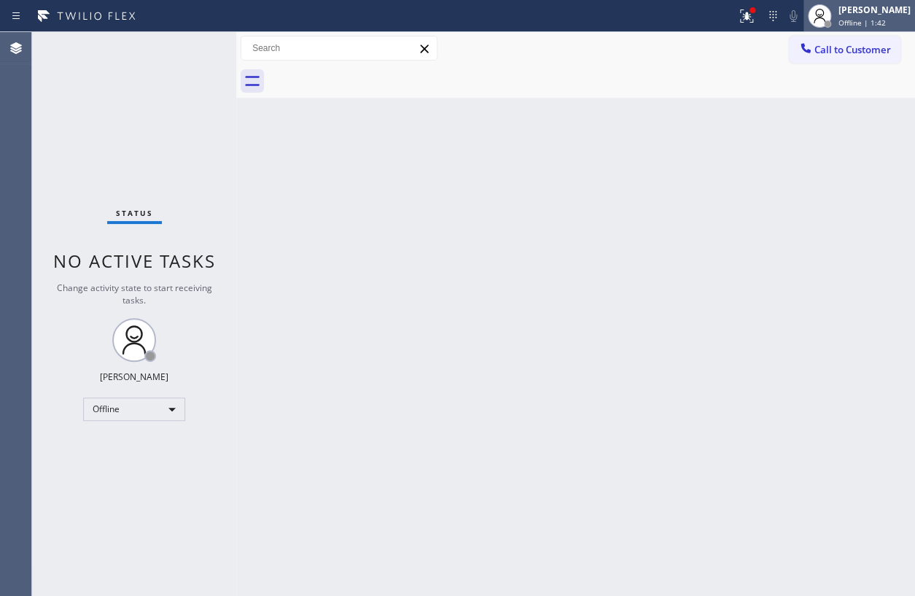
click at [860, 19] on span "Offline | 1:42" at bounding box center [862, 22] width 47 height 10
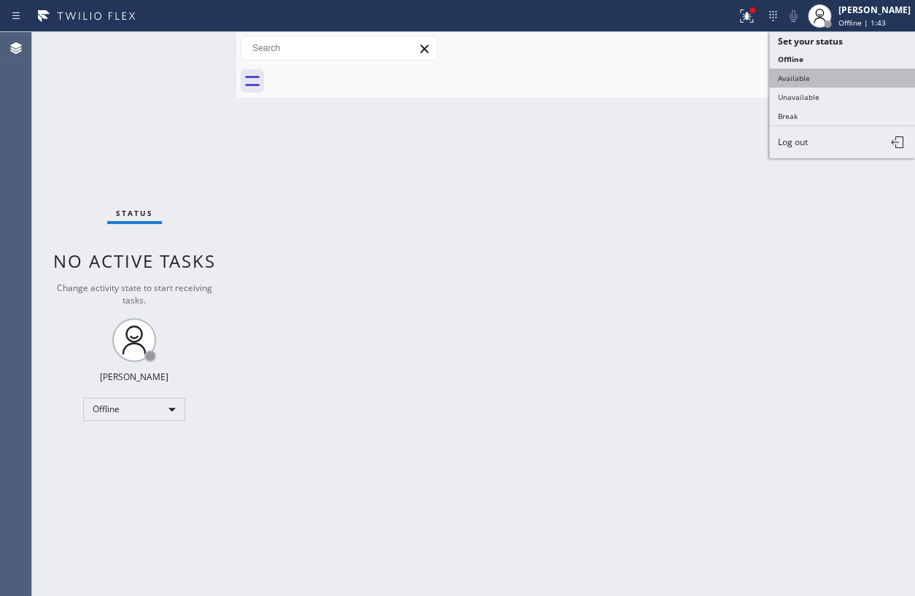
click at [796, 70] on button "Available" at bounding box center [842, 78] width 146 height 19
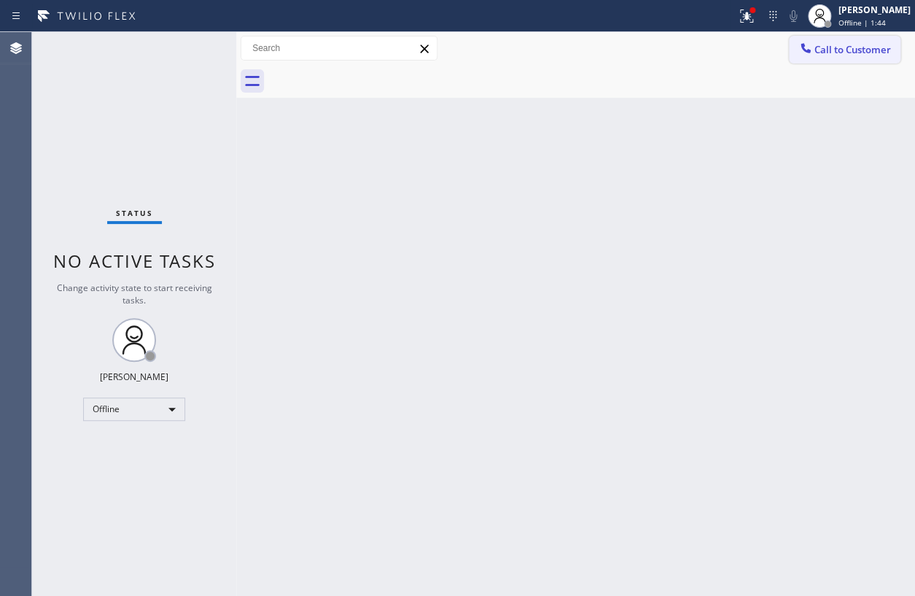
click at [860, 53] on span "Call to Customer" at bounding box center [852, 49] width 77 height 13
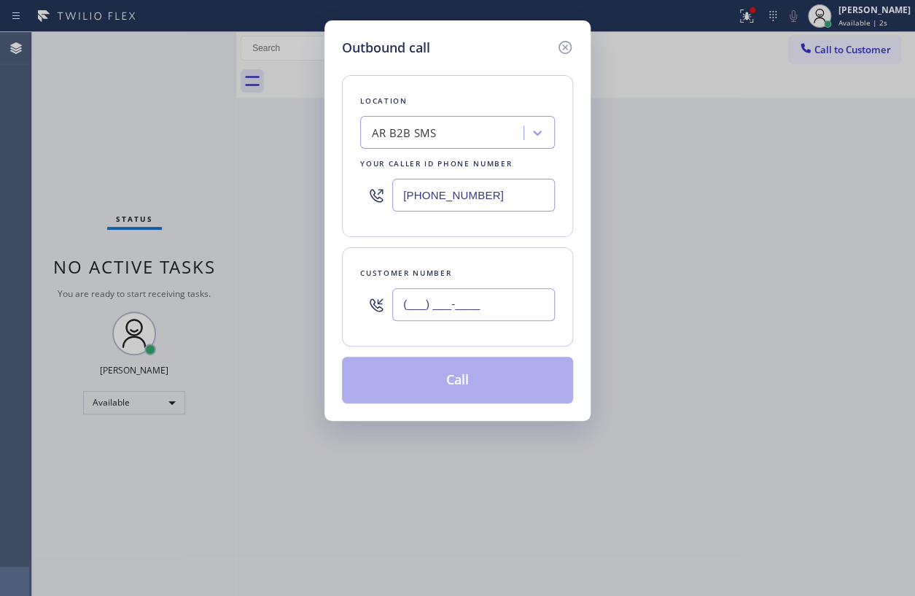
click at [511, 306] on input "(___) ___-____" at bounding box center [473, 304] width 163 height 33
paste input "323) 384-5294"
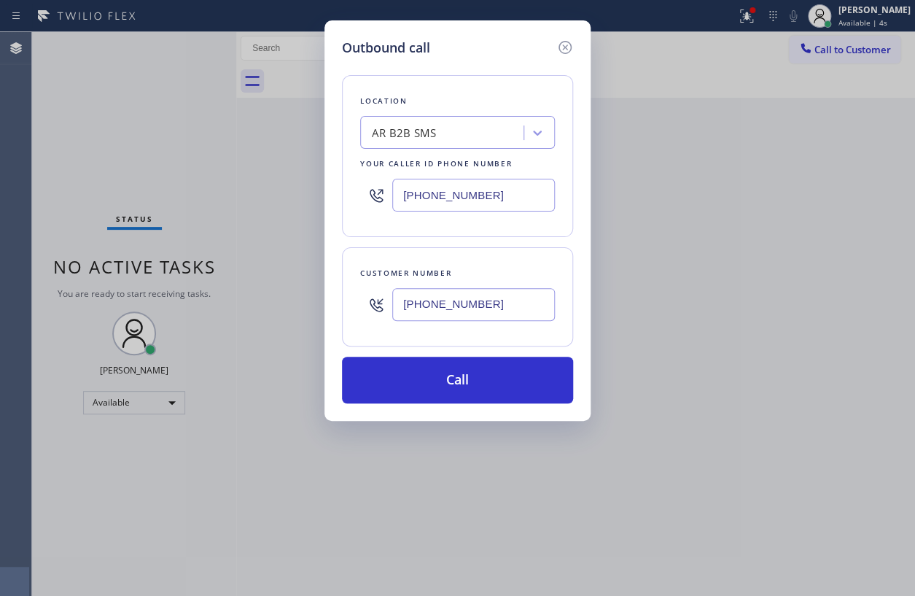
type input "(323) 384-5294"
click at [520, 184] on input "(833) 692-2271" at bounding box center [473, 195] width 163 height 33
click at [519, 184] on input "(833) 692-2271" at bounding box center [473, 195] width 163 height 33
paste input "text"
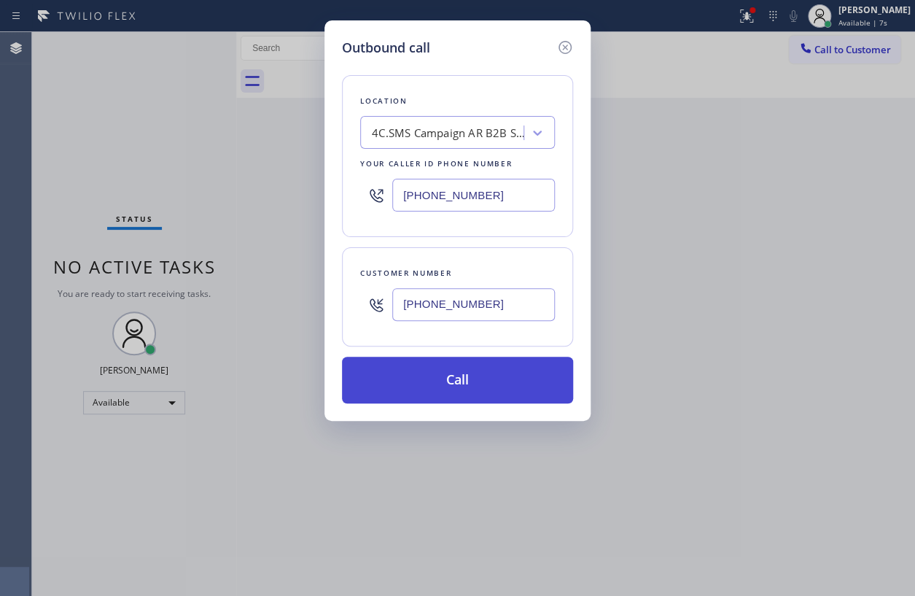
type input "(833) 692-2271"
click at [517, 378] on button "Call" at bounding box center [457, 380] width 231 height 47
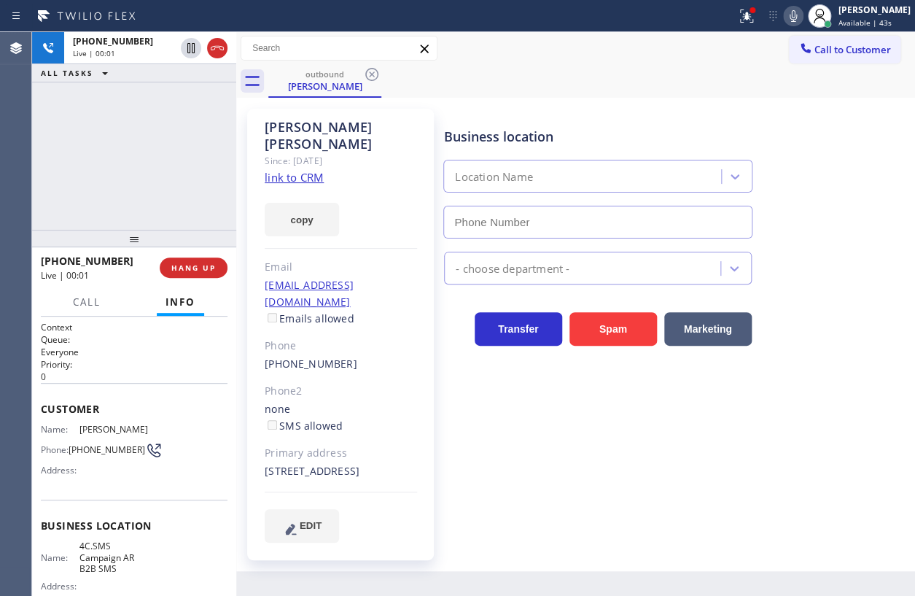
type input "(833) 692-2271"
click at [211, 268] on span "HANG UP" at bounding box center [193, 267] width 44 height 10
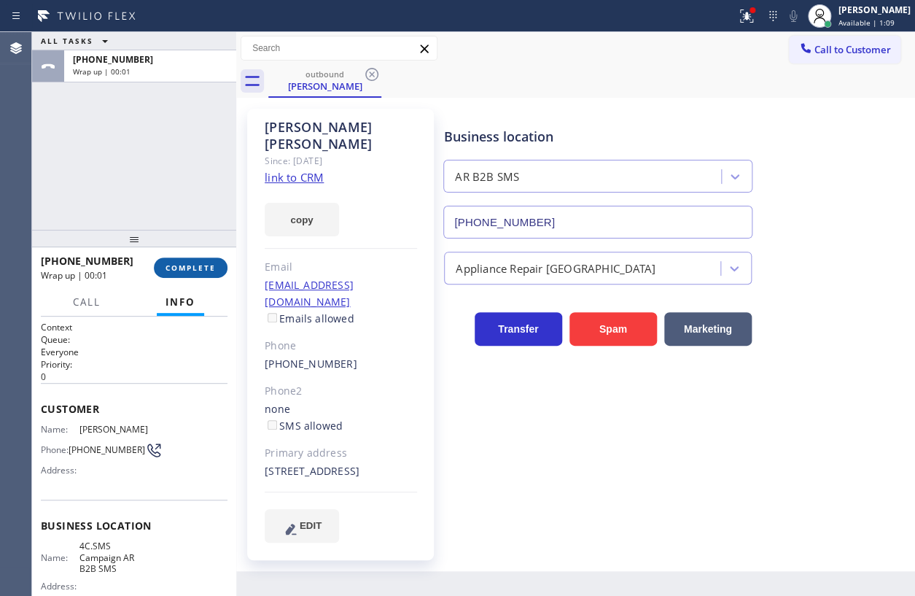
click at [211, 268] on span "COMPLETE" at bounding box center [191, 267] width 50 height 10
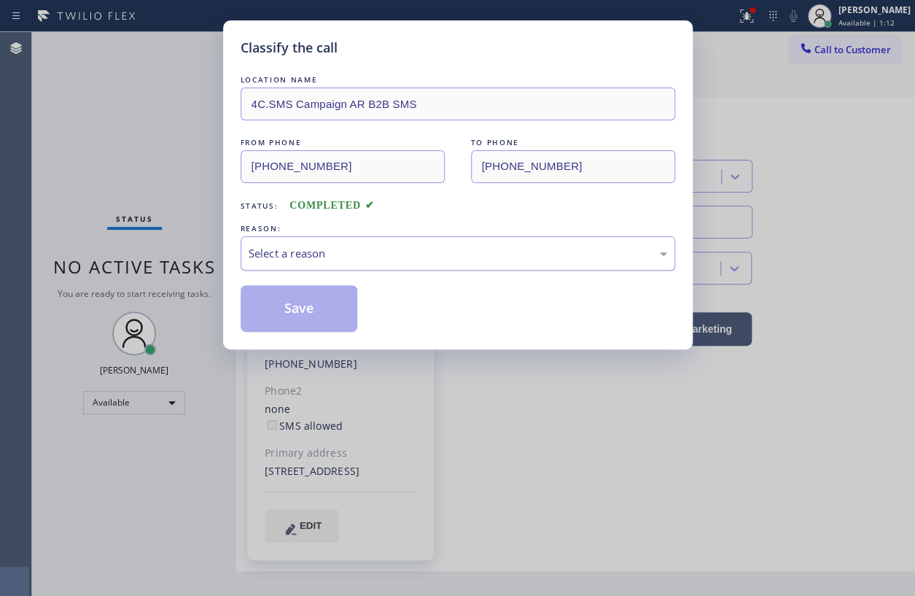
click at [314, 255] on div "Select a reason" at bounding box center [458, 253] width 419 height 17
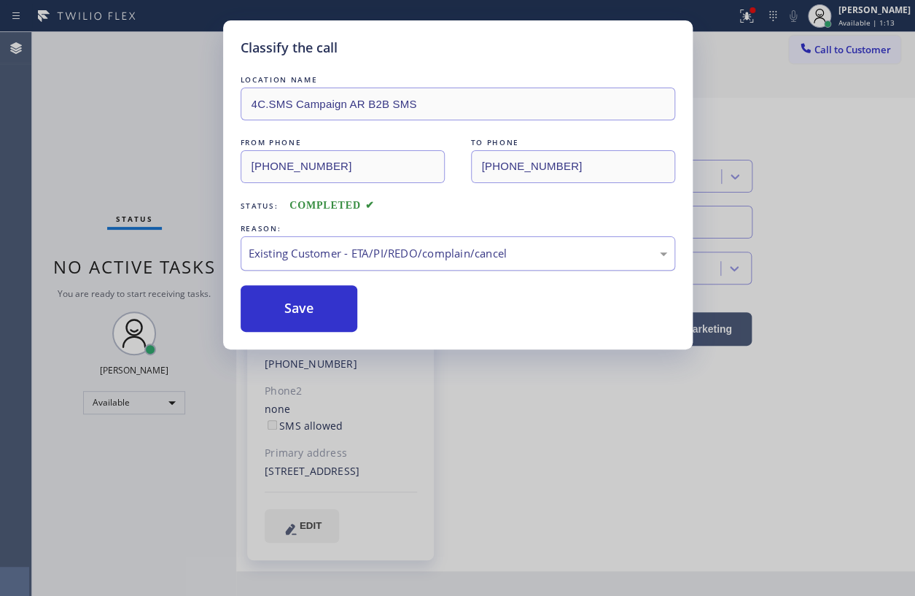
click at [301, 302] on button "Save" at bounding box center [299, 308] width 117 height 47
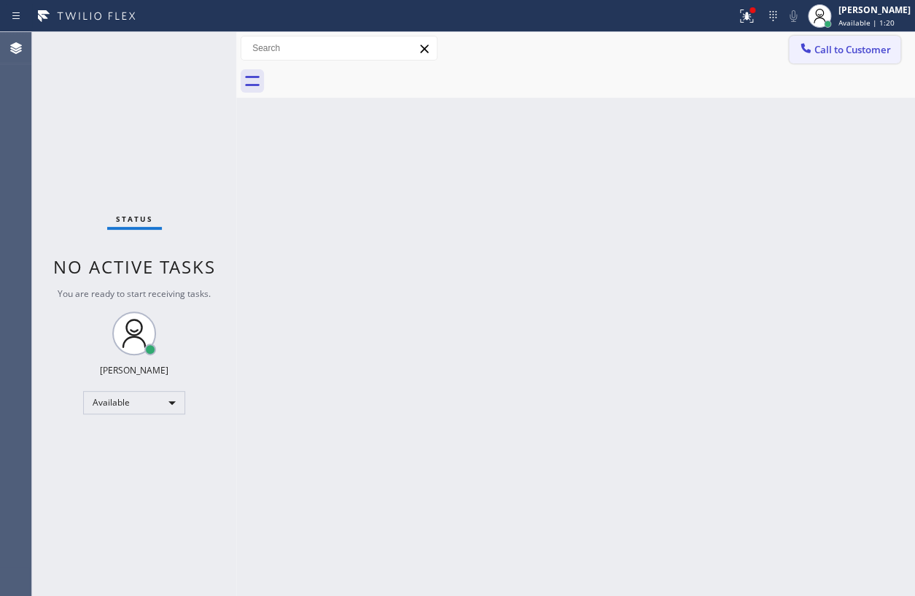
click at [839, 58] on button "Call to Customer" at bounding box center [845, 50] width 112 height 28
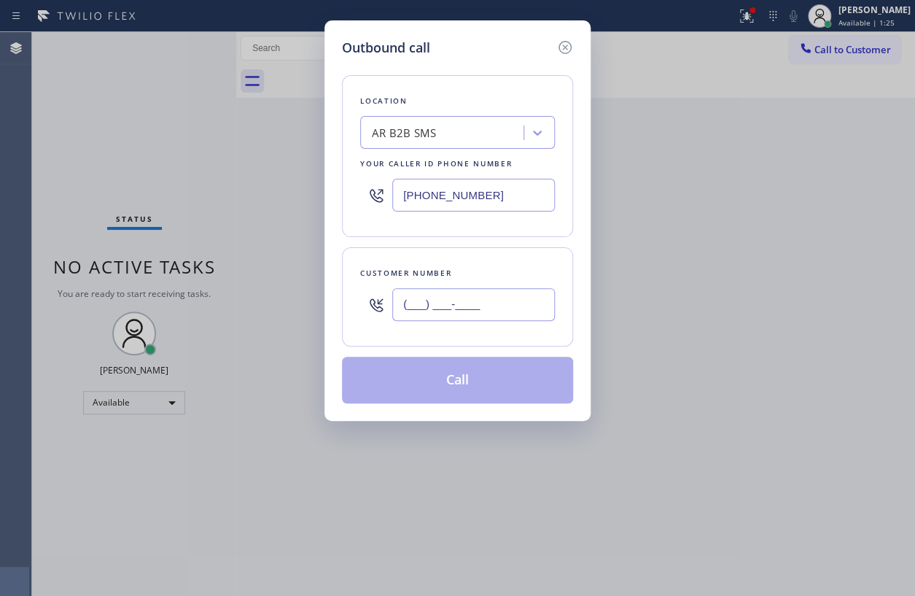
click at [489, 299] on input "(___) ___-____" at bounding box center [473, 304] width 163 height 33
paste input "323) 384-5294"
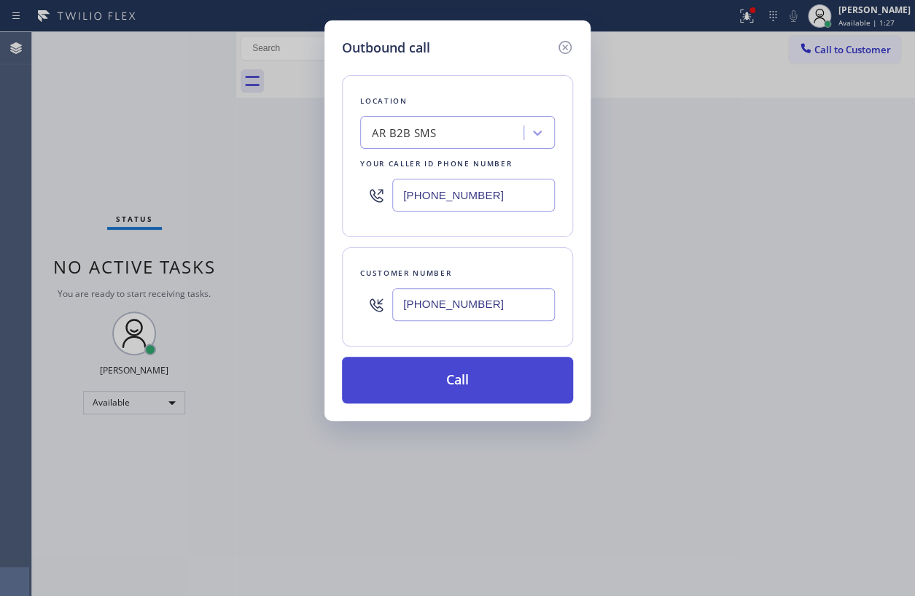
type input "(323) 384-5294"
click at [475, 378] on button "Call" at bounding box center [457, 380] width 231 height 47
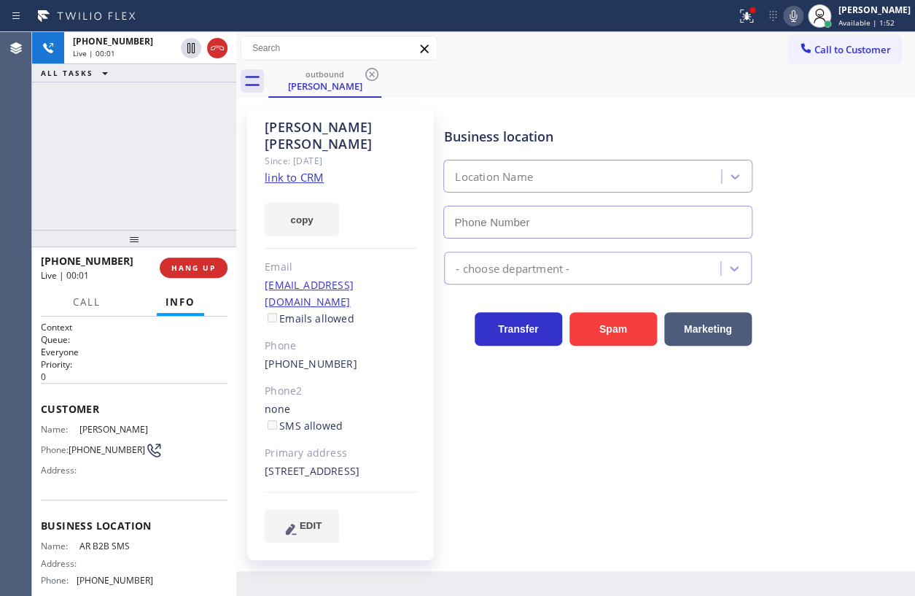
type input "(833) 692-2271"
click at [278, 170] on link "link to CRM" at bounding box center [294, 177] width 59 height 15
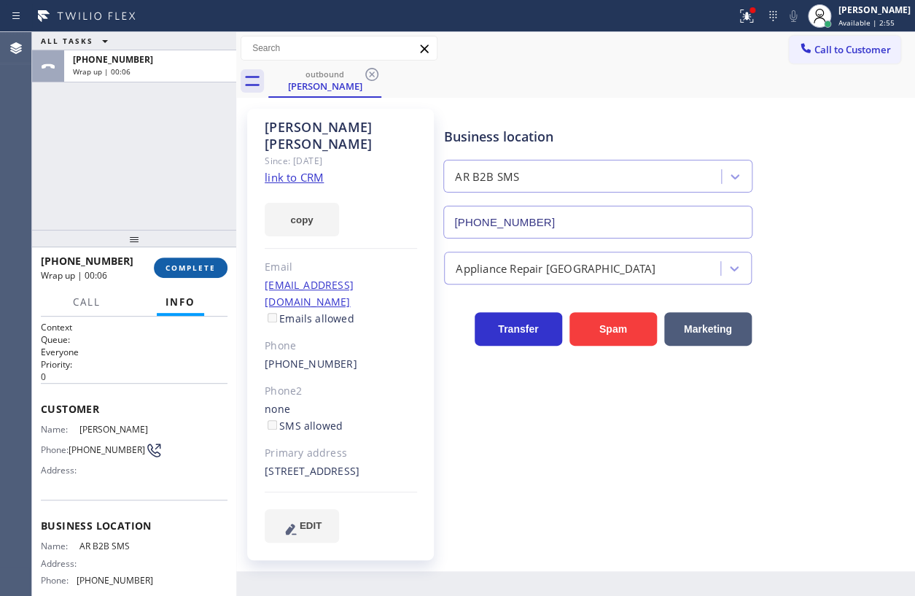
click at [190, 271] on span "COMPLETE" at bounding box center [191, 267] width 50 height 10
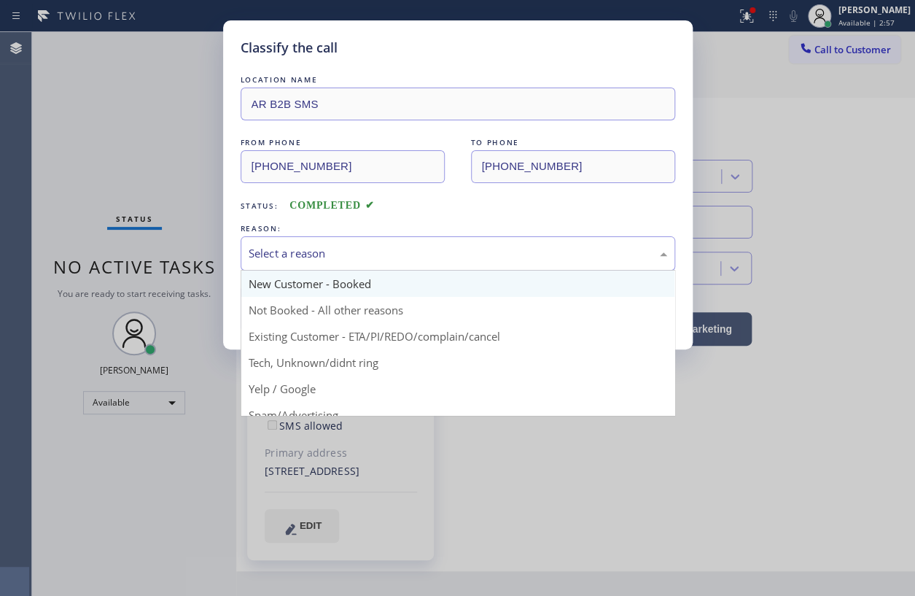
drag, startPoint x: 437, startPoint y: 264, endPoint x: 351, endPoint y: 284, distance: 88.4
click at [437, 264] on div "Select a reason" at bounding box center [458, 253] width 435 height 34
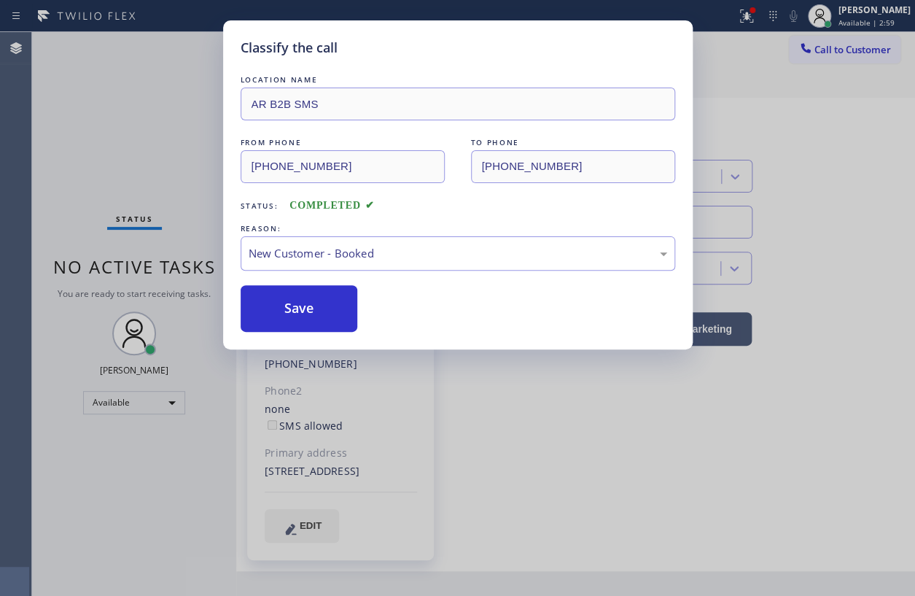
drag, startPoint x: 300, startPoint y: 298, endPoint x: 357, endPoint y: 274, distance: 62.4
click at [300, 299] on button "Save" at bounding box center [299, 308] width 117 height 47
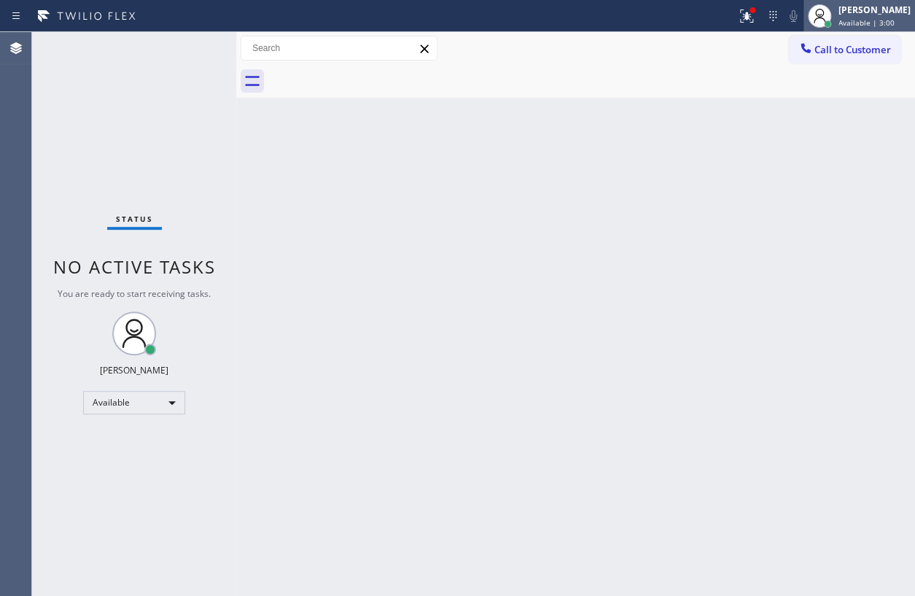
click at [871, 18] on span "Available | 3:00" at bounding box center [867, 22] width 56 height 10
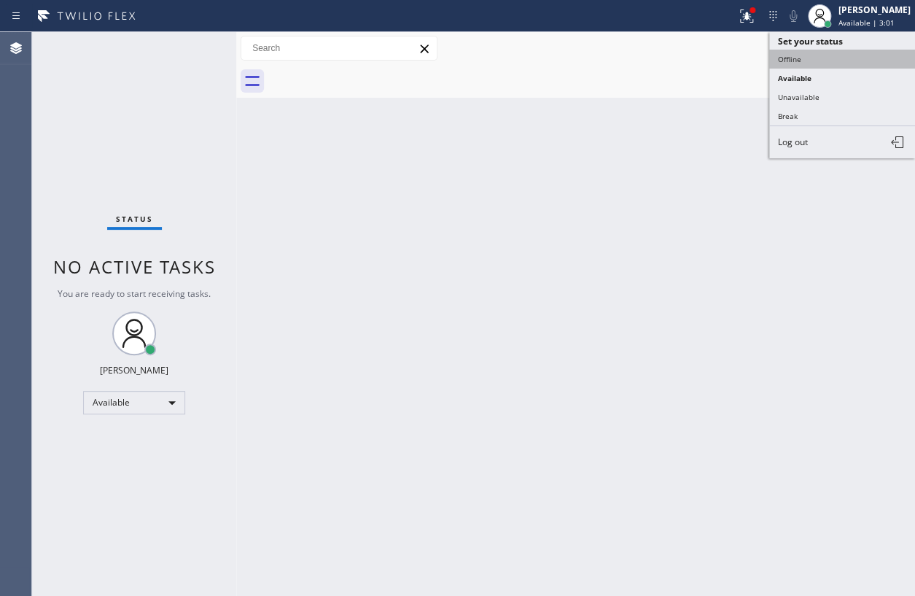
click at [801, 58] on button "Offline" at bounding box center [842, 59] width 146 height 19
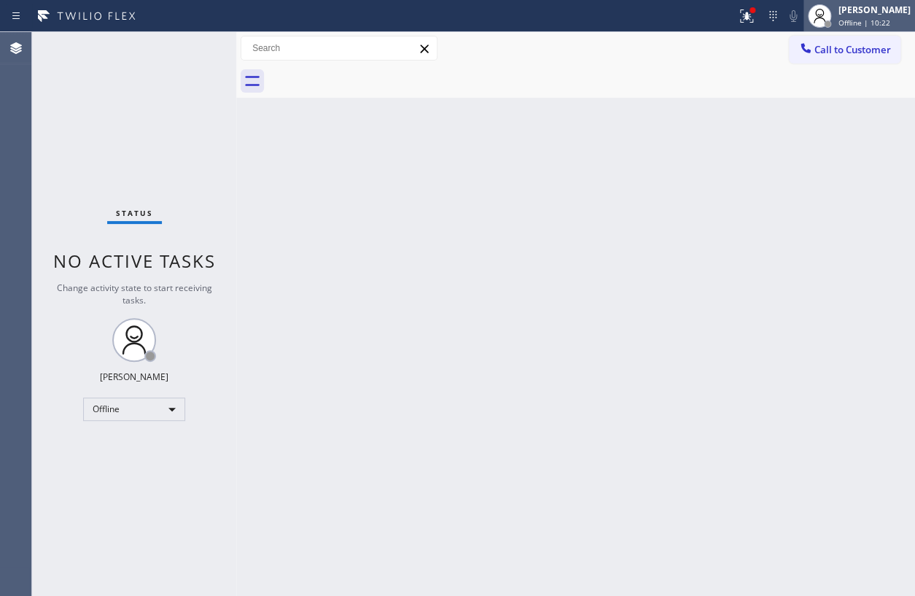
click at [879, 14] on div "[PERSON_NAME]" at bounding box center [875, 10] width 72 height 12
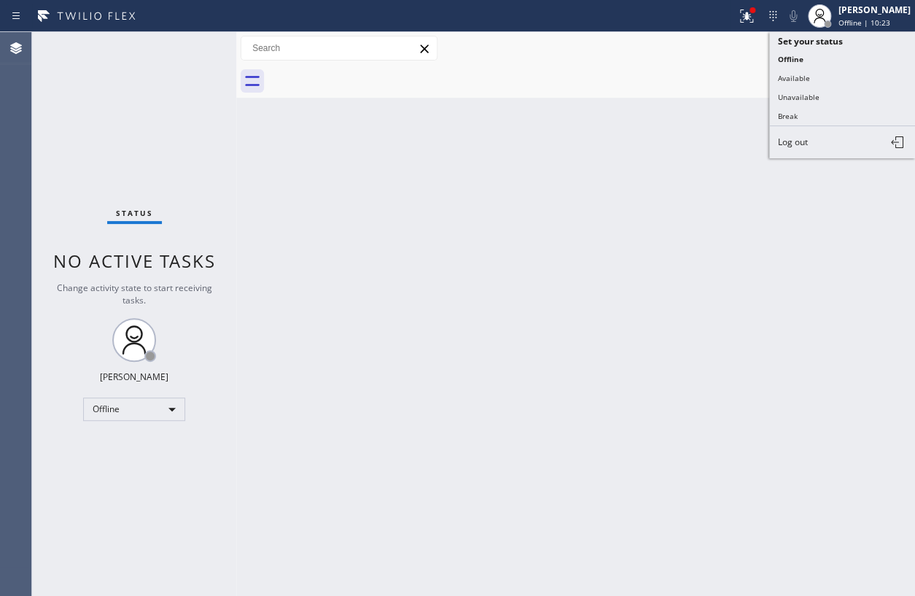
click at [806, 141] on span "Log out" at bounding box center [793, 142] width 30 height 12
